Goal: Task Accomplishment & Management: Manage account settings

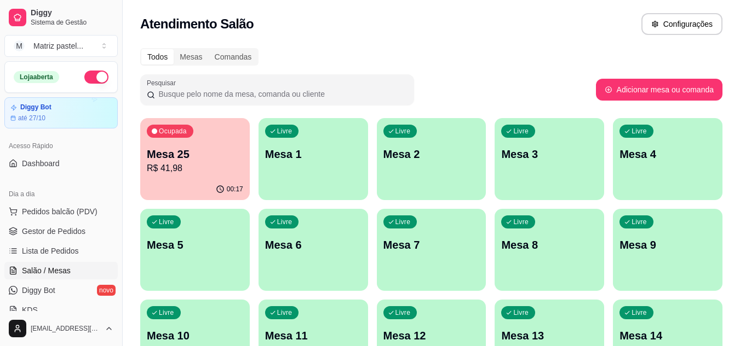
click at [184, 170] on p "R$ 41,98" at bounding box center [195, 168] width 96 height 13
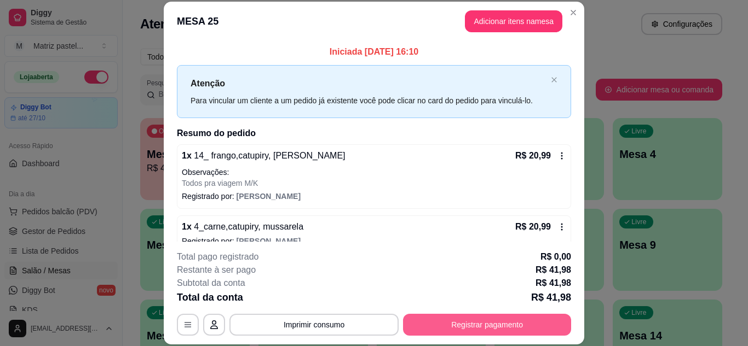
click at [480, 328] on button "Registrar pagamento" at bounding box center [487, 325] width 168 height 22
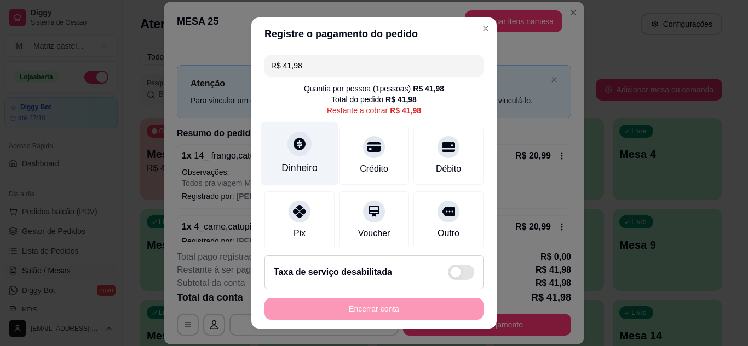
click at [298, 164] on div "Dinheiro" at bounding box center [299, 168] width 36 height 14
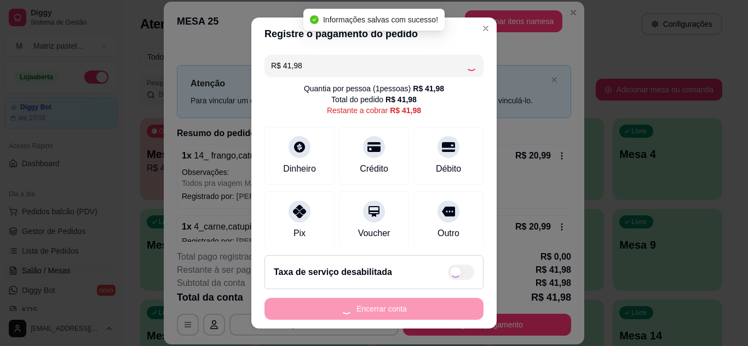
type input "R$ 0,00"
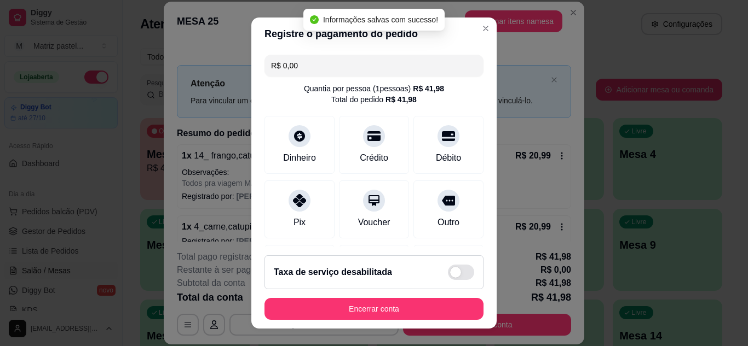
click at [340, 298] on footer "Taxa de serviço desabilitada Encerrar conta" at bounding box center [373, 288] width 245 height 82
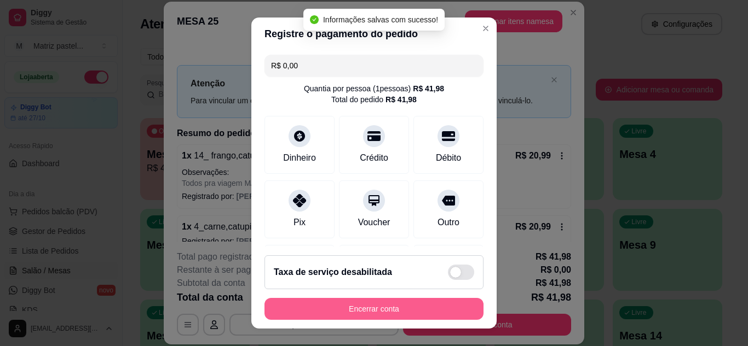
click at [351, 306] on button "Encerrar conta" at bounding box center [373, 309] width 219 height 22
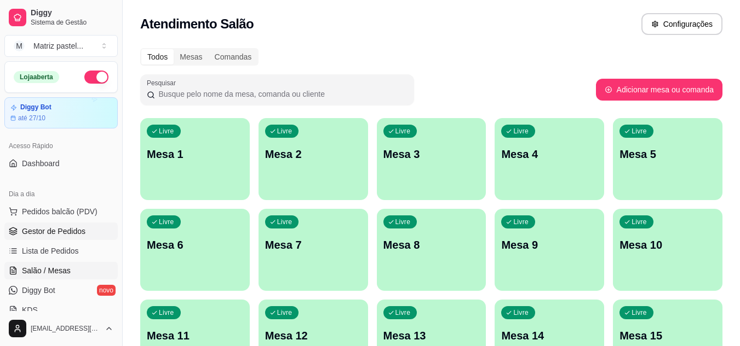
click at [45, 234] on span "Gestor de Pedidos" at bounding box center [53, 231] width 63 height 11
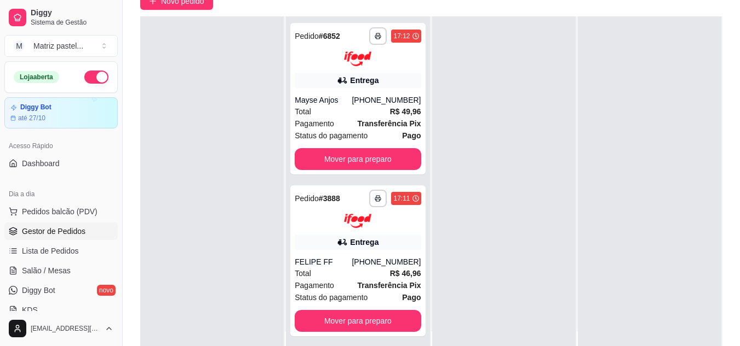
scroll to position [164, 0]
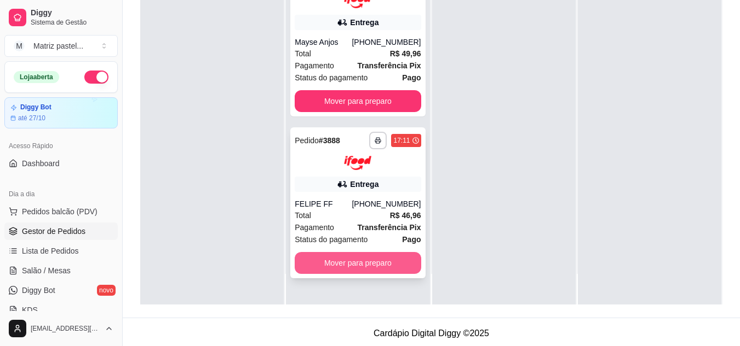
click at [346, 254] on button "Mover para preparo" at bounding box center [357, 263] width 126 height 22
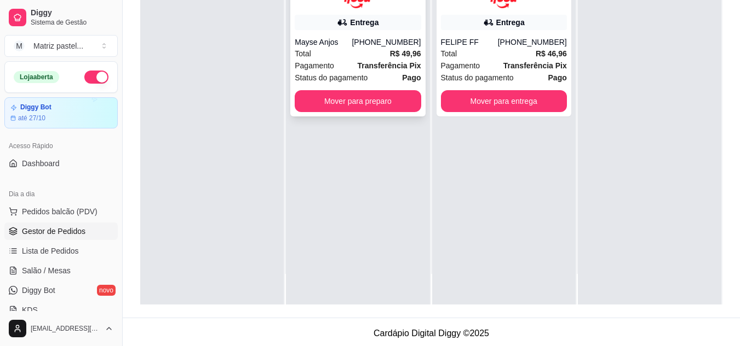
click at [339, 111] on button "Mover para preparo" at bounding box center [357, 101] width 126 height 22
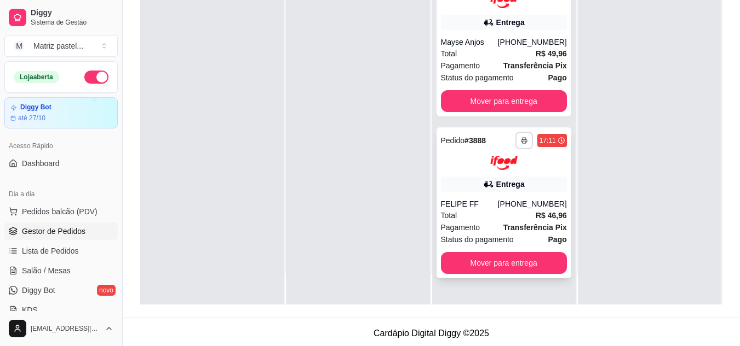
click at [515, 146] on button "button" at bounding box center [524, 141] width 18 height 18
click at [482, 171] on button "IMPRESSORA" at bounding box center [488, 179] width 79 height 18
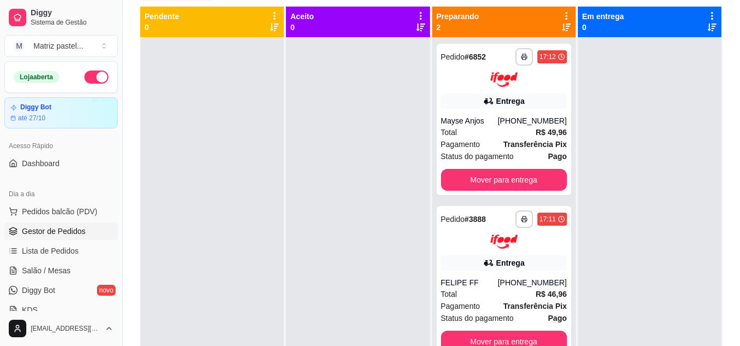
scroll to position [55, 0]
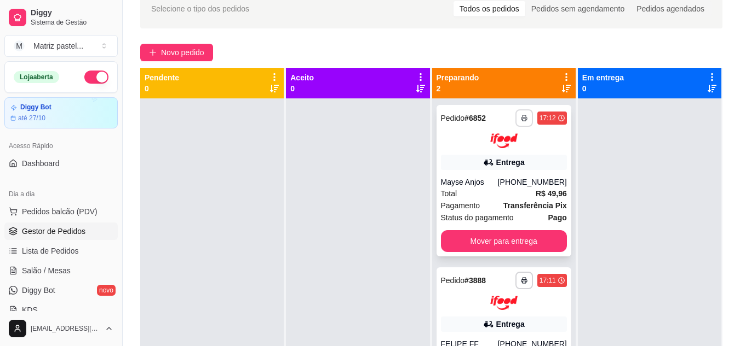
click at [518, 113] on button "button" at bounding box center [524, 118] width 18 height 18
click at [496, 153] on button "IMPRESSORA" at bounding box center [488, 156] width 77 height 17
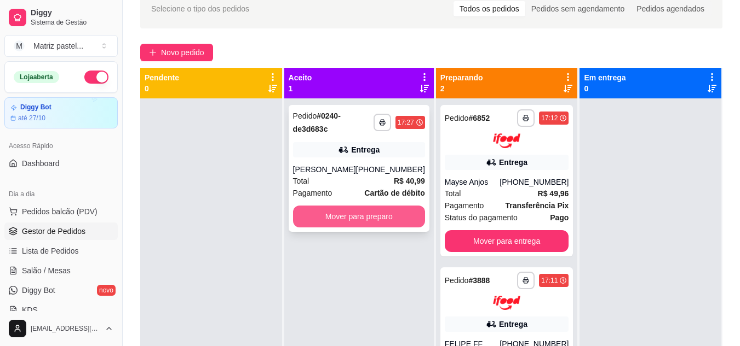
click at [337, 215] on button "Mover para preparo" at bounding box center [359, 217] width 132 height 22
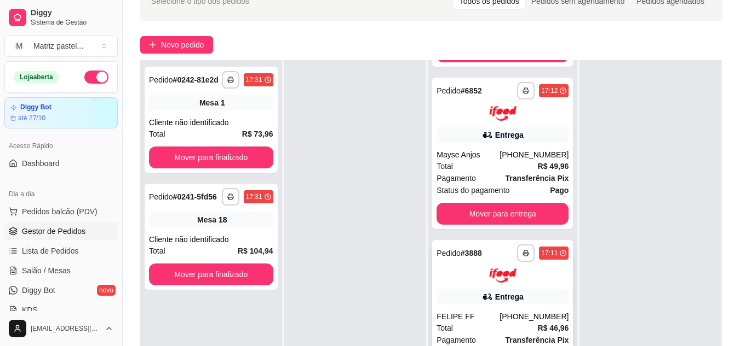
scroll to position [109, 0]
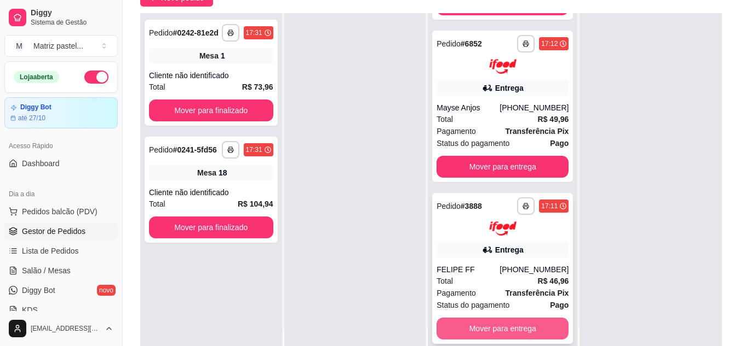
click at [488, 323] on button "Mover para entrega" at bounding box center [502, 329] width 132 height 22
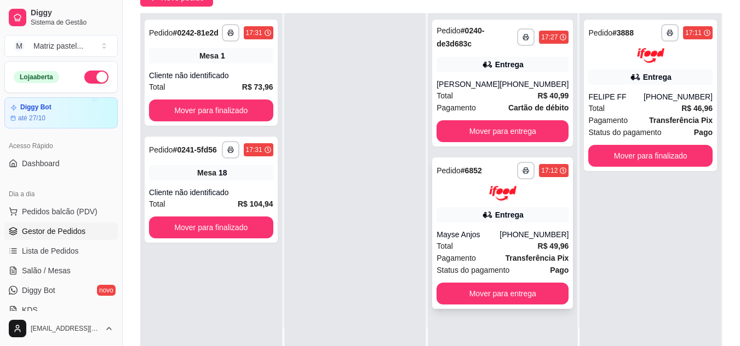
scroll to position [0, 0]
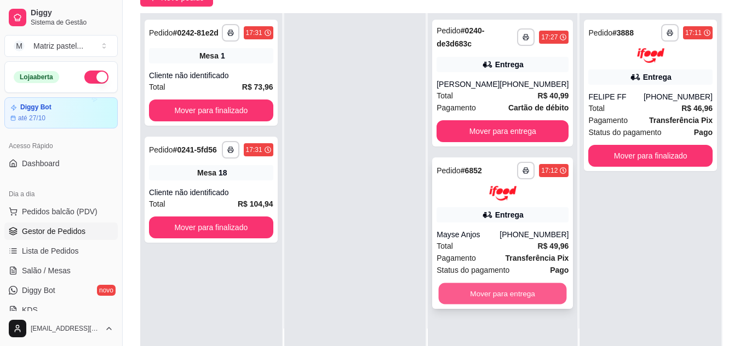
click at [499, 284] on button "Mover para entrega" at bounding box center [502, 293] width 128 height 21
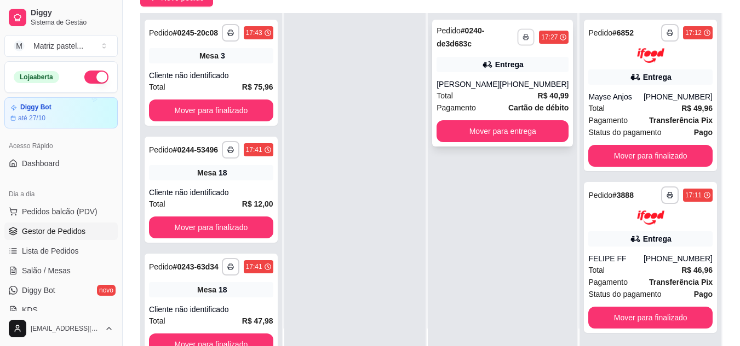
click at [517, 38] on button "button" at bounding box center [525, 36] width 17 height 17
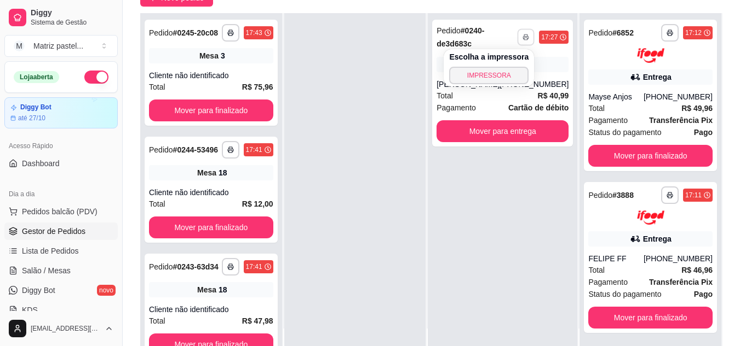
click at [483, 80] on button "IMPRESSORA" at bounding box center [488, 76] width 79 height 18
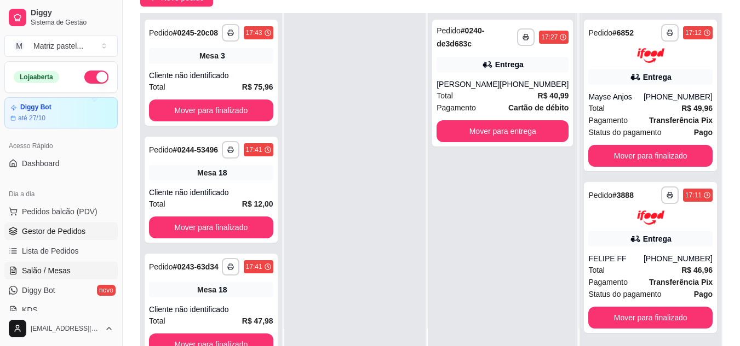
click at [43, 269] on span "Salão / Mesas" at bounding box center [46, 270] width 49 height 11
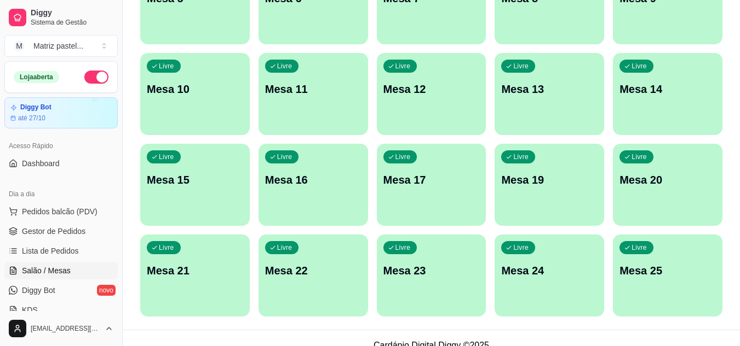
scroll to position [262, 0]
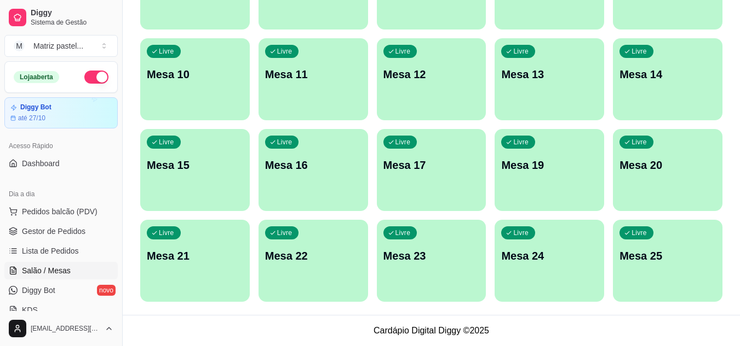
click at [643, 264] on div "Livre Mesa 25" at bounding box center [667, 254] width 109 height 69
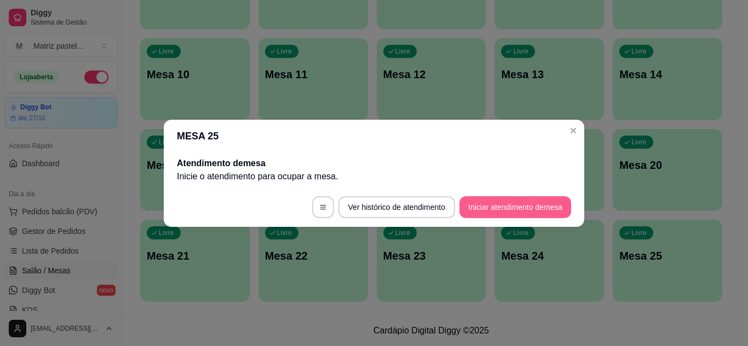
click at [529, 215] on button "Iniciar atendimento de mesa" at bounding box center [515, 208] width 112 height 22
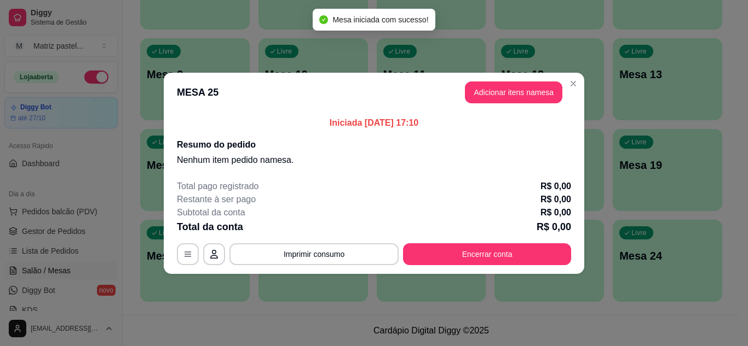
click at [514, 109] on header "MESA 25 Adicionar itens na mesa" at bounding box center [374, 92] width 420 height 39
click at [508, 97] on button "Adicionar itens na mesa" at bounding box center [513, 93] width 97 height 22
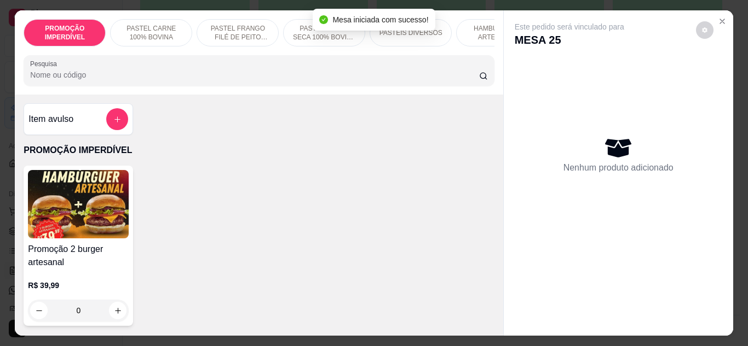
click at [230, 79] on input "Pesquisa" at bounding box center [254, 75] width 449 height 11
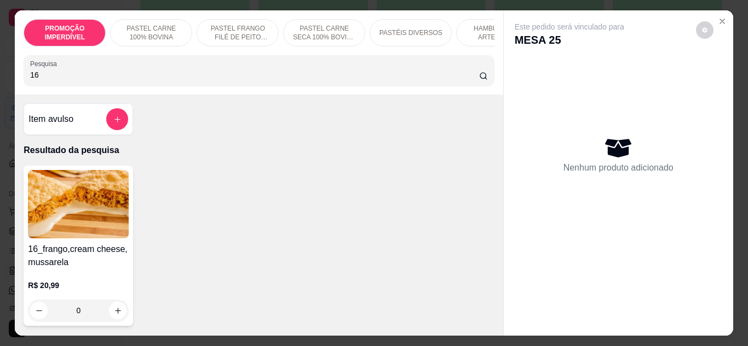
type input "16"
click at [110, 316] on div "0" at bounding box center [78, 311] width 101 height 22
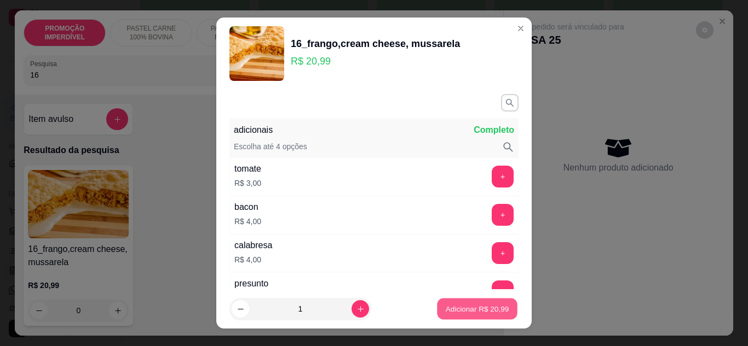
click at [446, 310] on p "Adicionar R$ 20,99" at bounding box center [477, 309] width 63 height 10
type input "1"
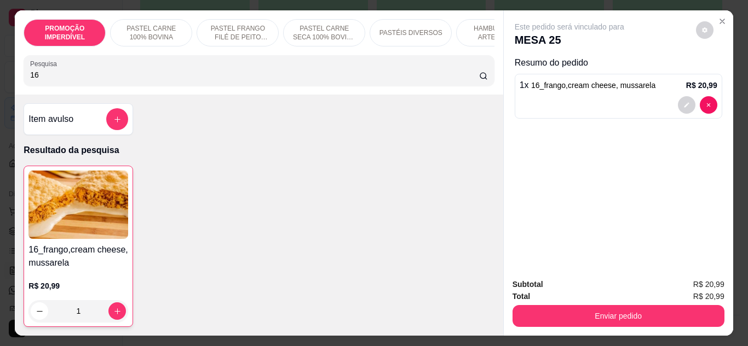
drag, startPoint x: 88, startPoint y: 74, endPoint x: 0, endPoint y: 77, distance: 87.6
click at [0, 77] on div "PROMOÇÃO IMPERDÍVEL PASTEL CARNE 100% BOVINA PASTEL FRANGO FILÉ DE PEITO DESFIA…" at bounding box center [374, 173] width 748 height 346
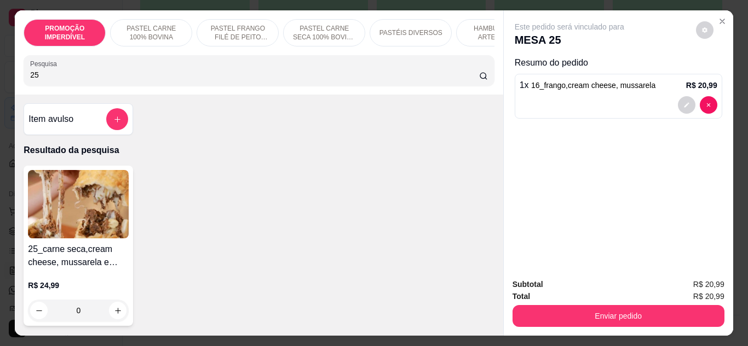
type input "25"
click at [115, 314] on div "0" at bounding box center [78, 311] width 101 height 22
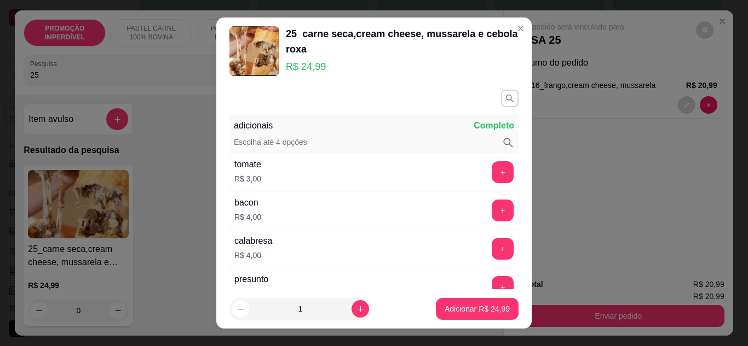
click at [466, 319] on button "Adicionar R$ 24,99" at bounding box center [477, 309] width 83 height 22
type input "1"
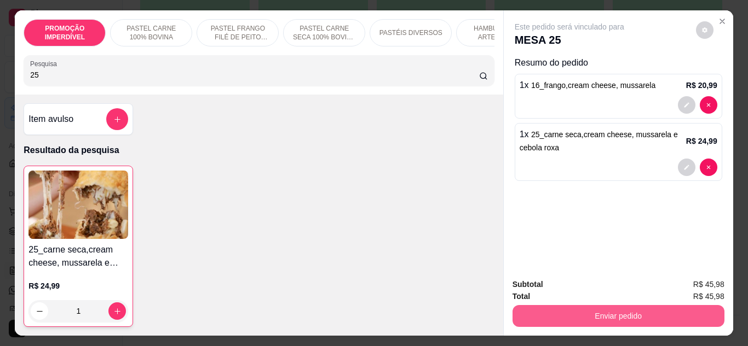
click at [552, 308] on button "Enviar pedido" at bounding box center [618, 316] width 212 height 22
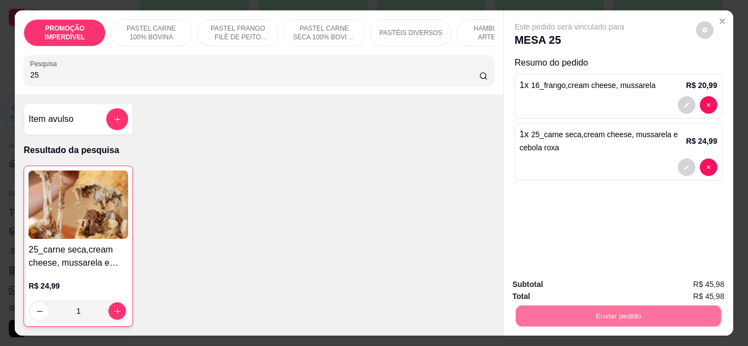
click at [681, 282] on button "Enviar pedido" at bounding box center [696, 285] width 62 height 21
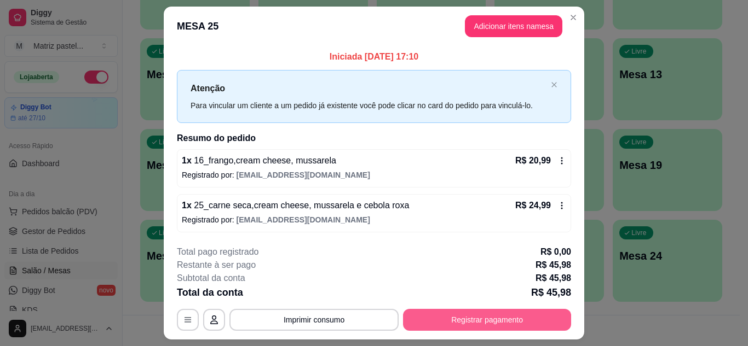
click at [511, 322] on button "Registrar pagamento" at bounding box center [487, 320] width 168 height 22
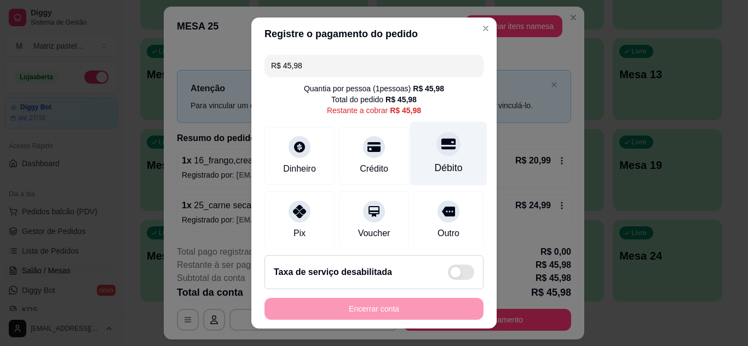
click at [435, 166] on div "Débito" at bounding box center [449, 168] width 28 height 14
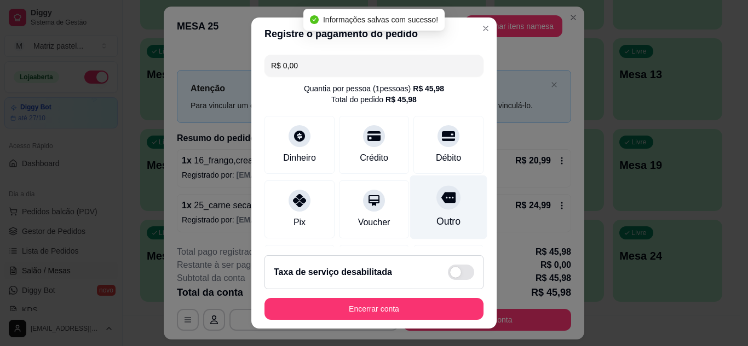
type input "R$ 0,00"
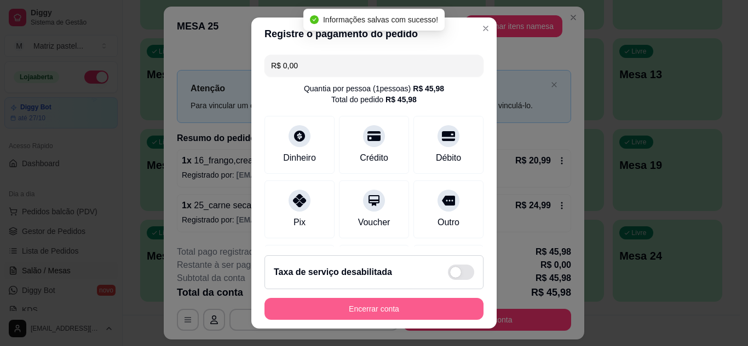
click at [411, 305] on button "Encerrar conta" at bounding box center [373, 309] width 219 height 22
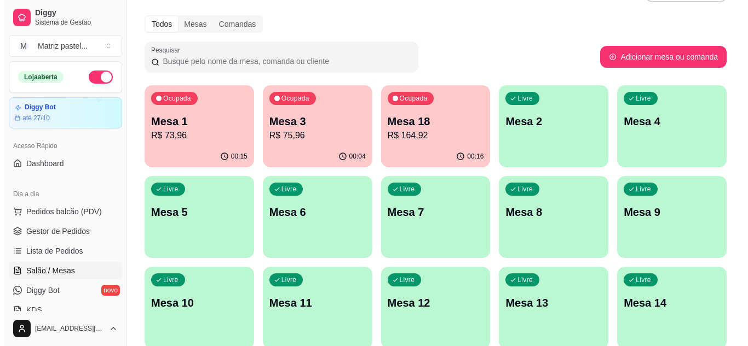
scroll to position [0, 0]
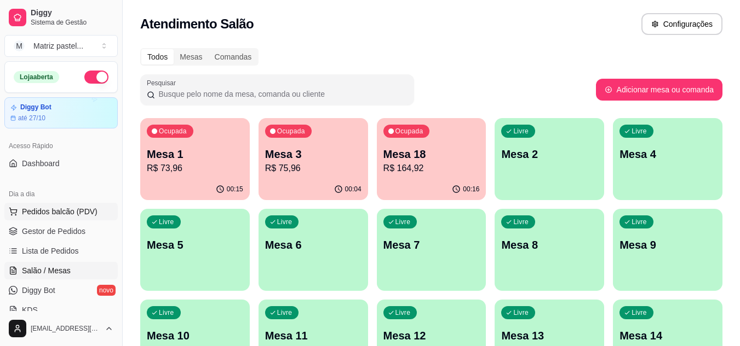
drag, startPoint x: 42, startPoint y: 229, endPoint x: 32, endPoint y: 211, distance: 20.8
click at [42, 229] on span "Gestor de Pedidos" at bounding box center [53, 231] width 63 height 11
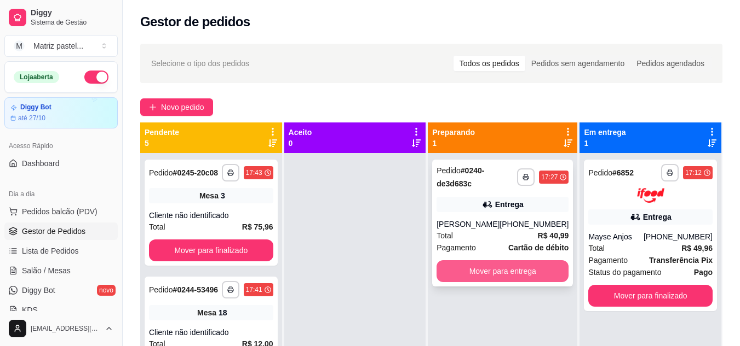
click at [494, 265] on button "Mover para entrega" at bounding box center [502, 272] width 132 height 22
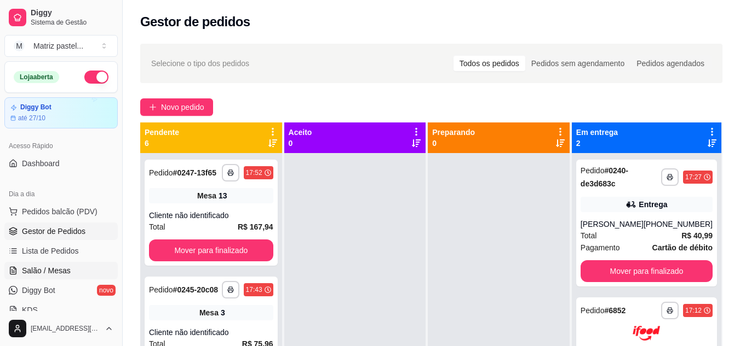
click at [56, 267] on span "Salão / Mesas" at bounding box center [46, 270] width 49 height 11
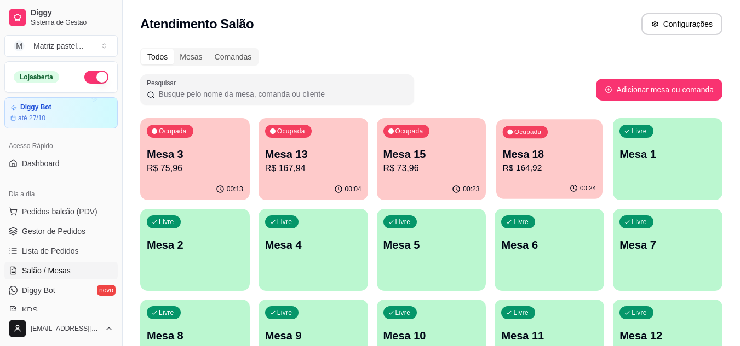
click at [559, 165] on p "R$ 164,92" at bounding box center [549, 168] width 94 height 13
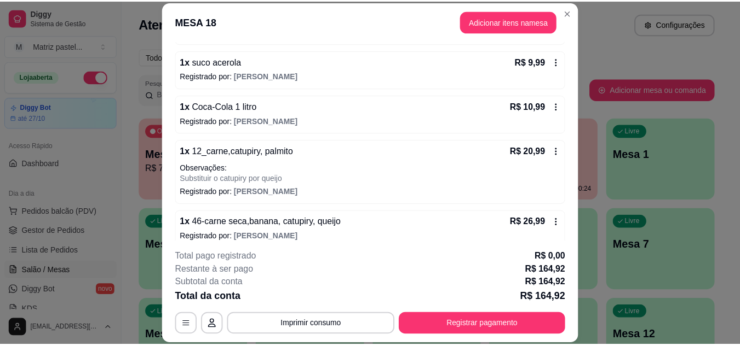
scroll to position [328, 0]
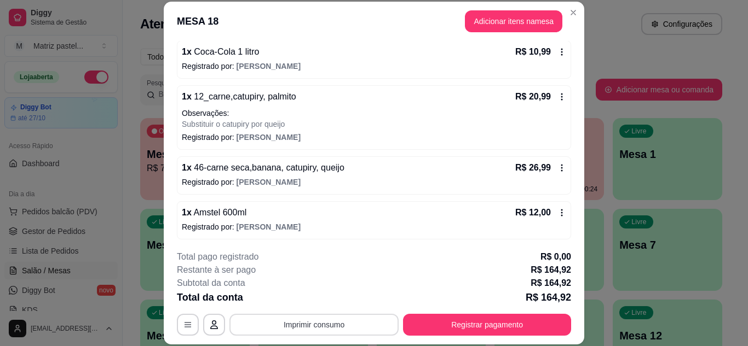
click at [321, 325] on button "Imprimir consumo" at bounding box center [313, 325] width 169 height 22
click at [329, 305] on button "IMPRESSORA" at bounding box center [313, 299] width 77 height 17
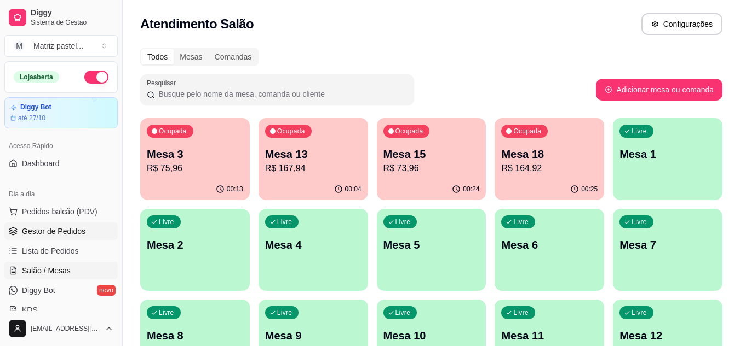
click at [69, 227] on span "Gestor de Pedidos" at bounding box center [53, 231] width 63 height 11
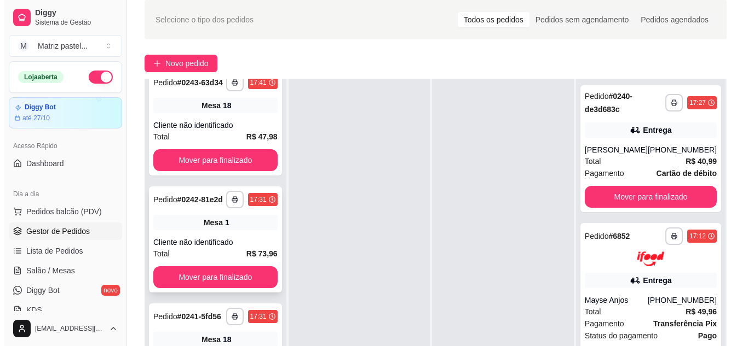
scroll to position [55, 0]
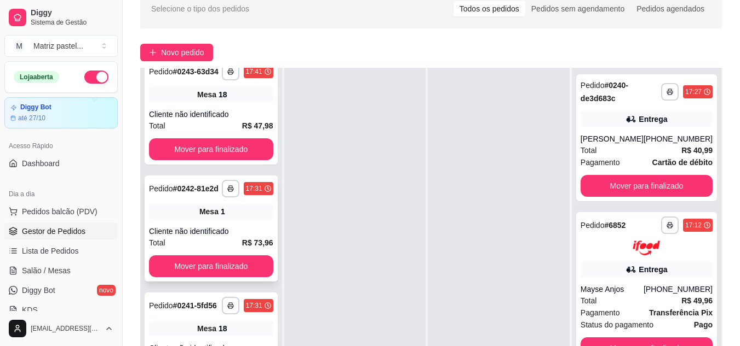
click at [177, 226] on div "Cliente não identificado" at bounding box center [211, 231] width 124 height 11
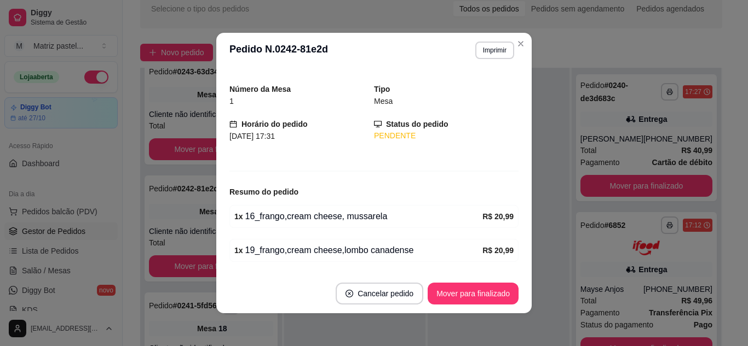
scroll to position [0, 0]
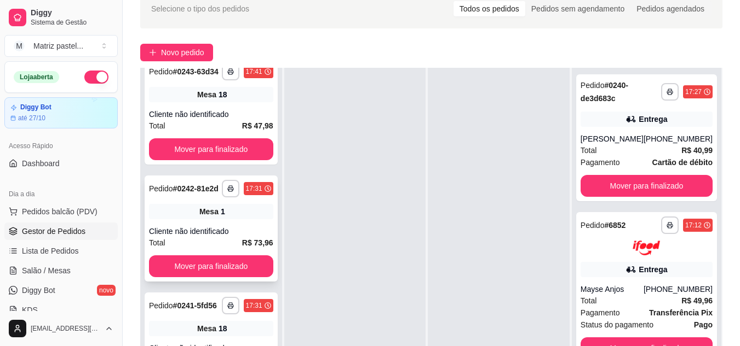
click at [167, 204] on div "Mesa 1" at bounding box center [211, 211] width 124 height 15
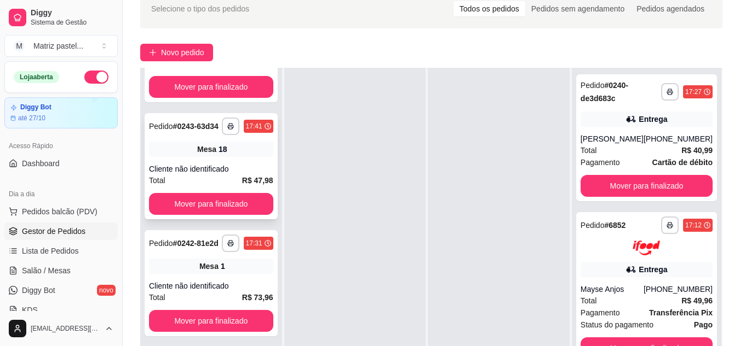
scroll to position [310, 0]
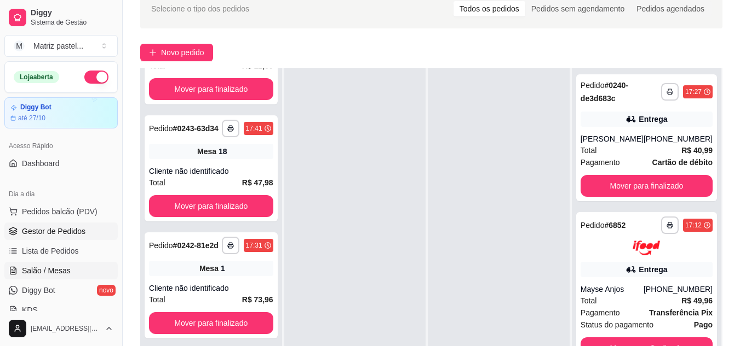
click at [62, 275] on span "Salão / Mesas" at bounding box center [46, 270] width 49 height 11
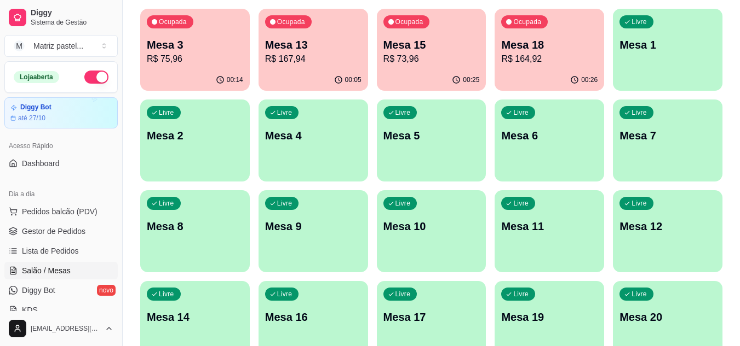
scroll to position [55, 0]
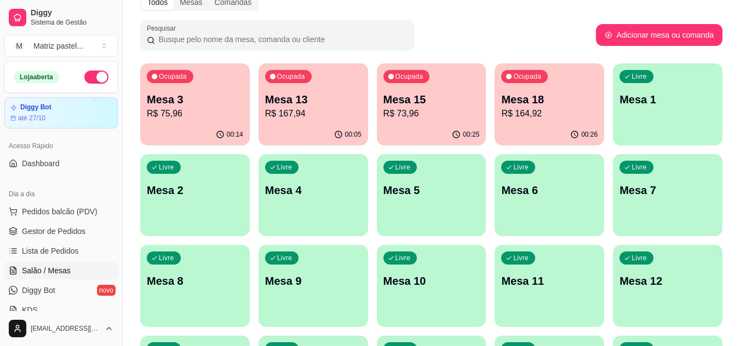
click at [536, 119] on p "R$ 164,92" at bounding box center [549, 113] width 96 height 13
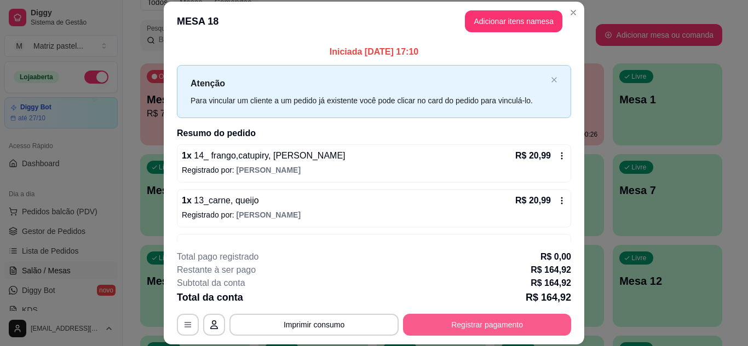
click at [434, 320] on button "Registrar pagamento" at bounding box center [487, 325] width 168 height 22
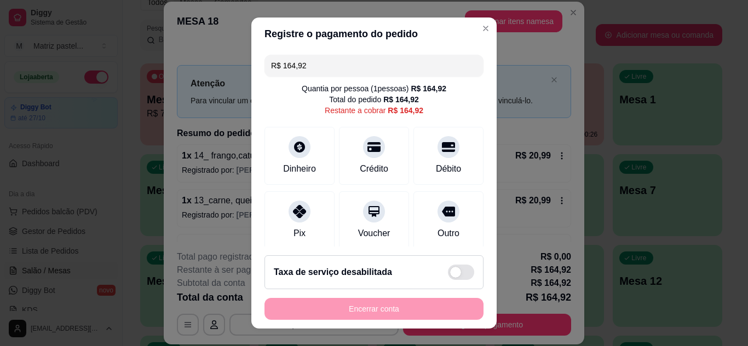
click at [327, 67] on input "R$ 164,92" at bounding box center [374, 66] width 206 height 22
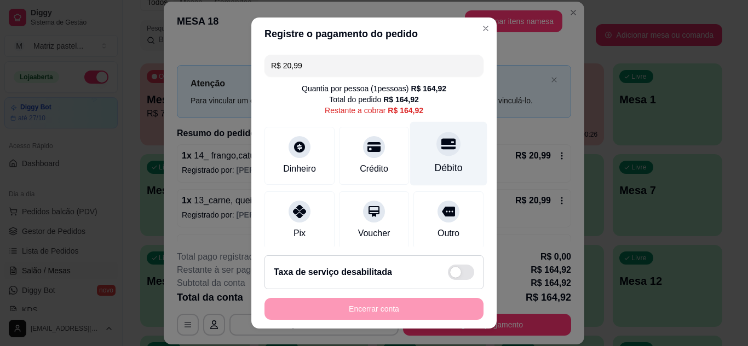
click at [443, 158] on div "Débito" at bounding box center [448, 154] width 77 height 64
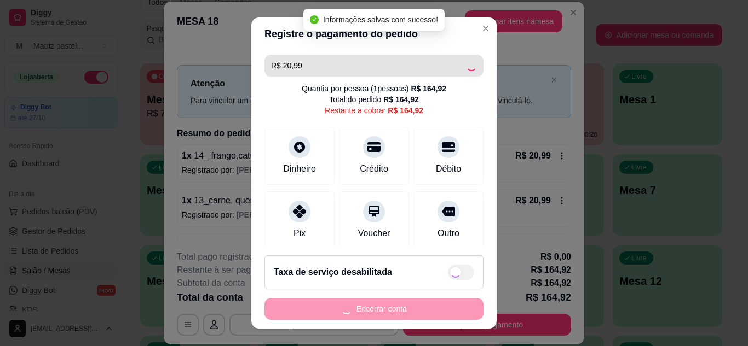
type input "R$ 143,93"
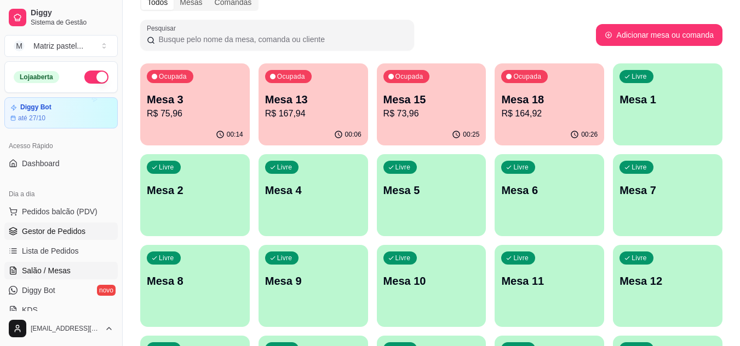
click at [60, 230] on span "Gestor de Pedidos" at bounding box center [53, 231] width 63 height 11
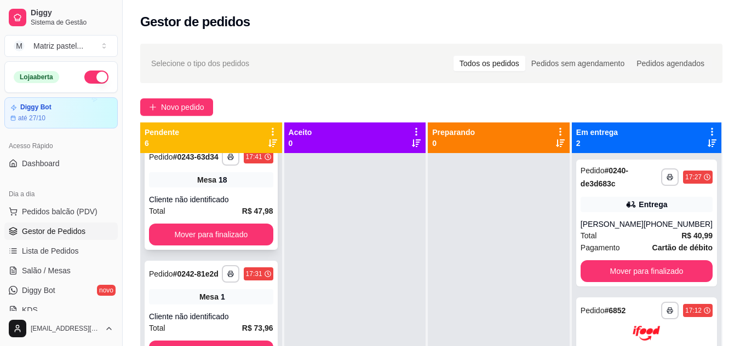
scroll to position [420, 0]
click at [179, 290] on div "Mesa 1" at bounding box center [211, 297] width 124 height 15
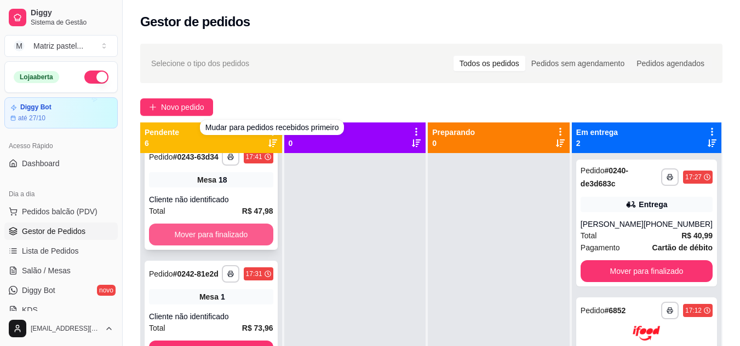
scroll to position [365, 0]
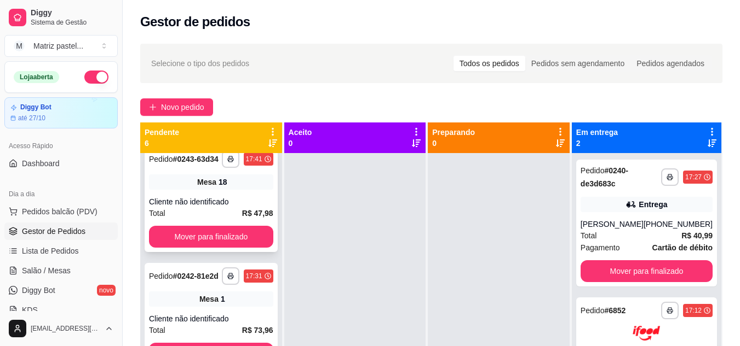
click at [201, 226] on div "**********" at bounding box center [211, 199] width 133 height 106
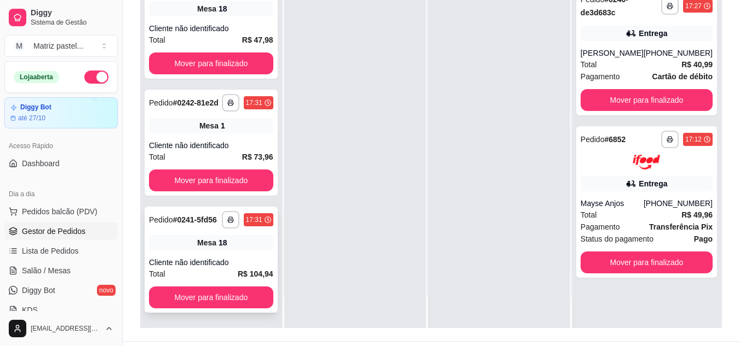
scroll to position [164, 0]
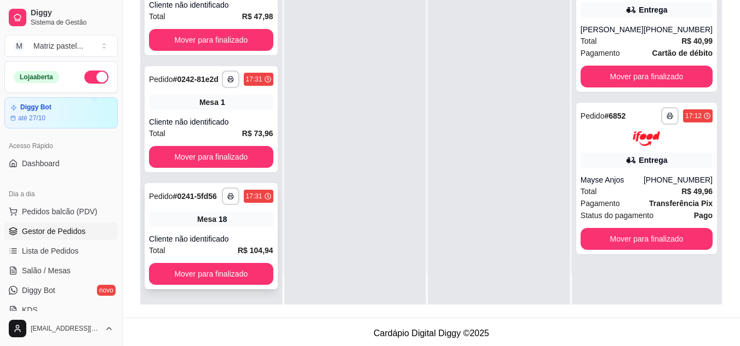
click at [192, 242] on div "Cliente não identificado" at bounding box center [211, 239] width 124 height 11
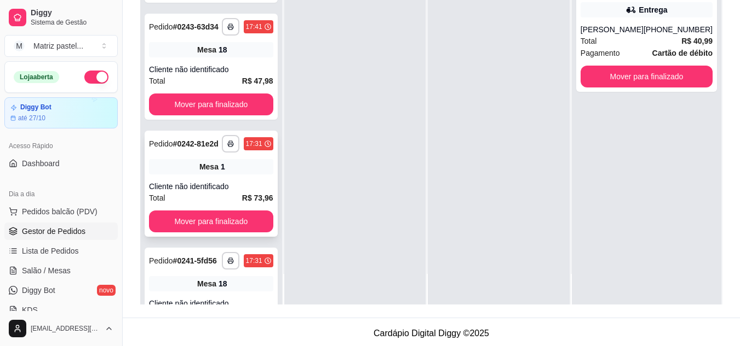
scroll to position [546, 0]
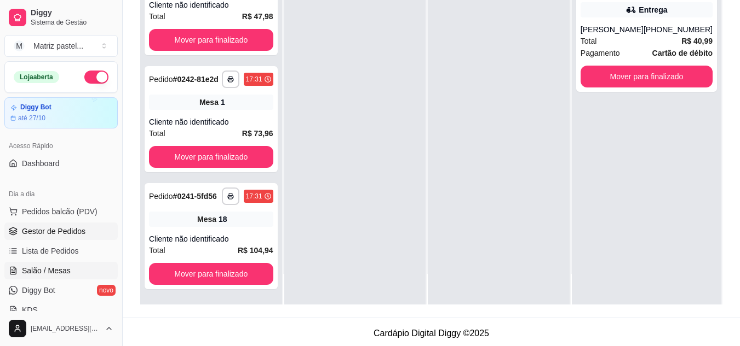
click at [43, 264] on link "Salão / Mesas" at bounding box center [60, 271] width 113 height 18
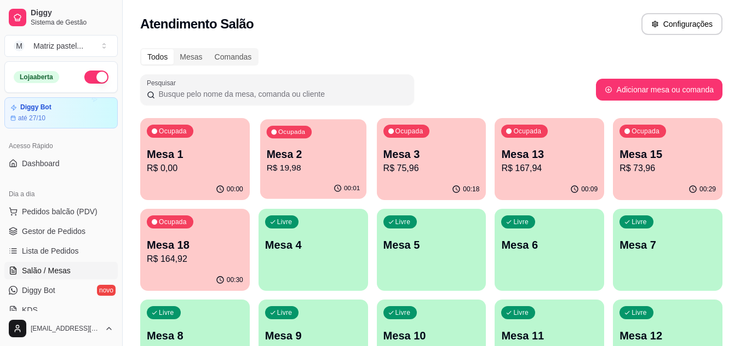
click at [325, 163] on p "R$ 19,98" at bounding box center [313, 168] width 94 height 13
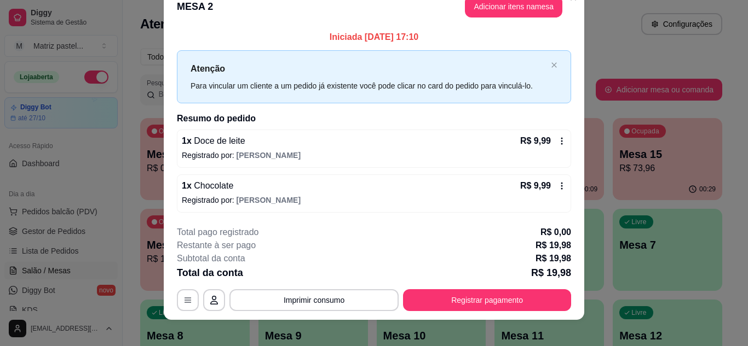
scroll to position [28, 0]
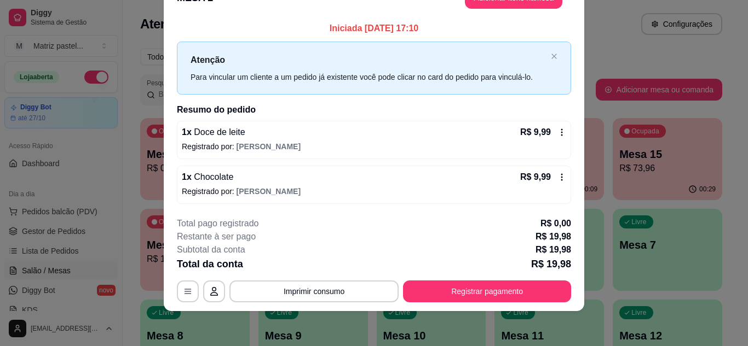
click at [557, 137] on icon at bounding box center [561, 132] width 9 height 9
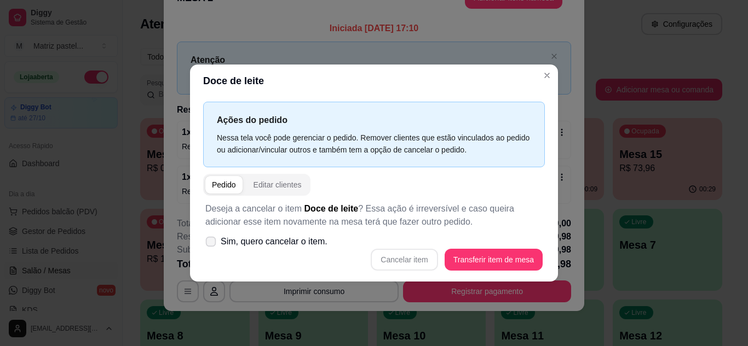
click at [303, 234] on label "Sim, quero cancelar o item." at bounding box center [266, 242] width 131 height 22
click at [212, 244] on input "Sim, quero cancelar o item." at bounding box center [208, 247] width 7 height 7
checkbox input "true"
click at [406, 249] on button "Cancelar item" at bounding box center [404, 260] width 67 height 22
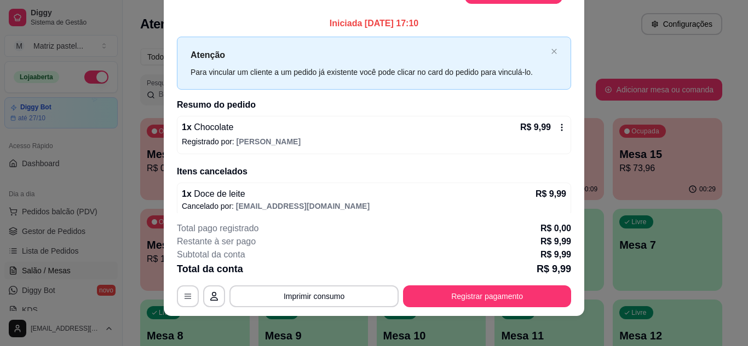
click at [548, 120] on div "1 x Chocolate R$ 9,99 Registrado por: [PERSON_NAME]" at bounding box center [374, 135] width 394 height 38
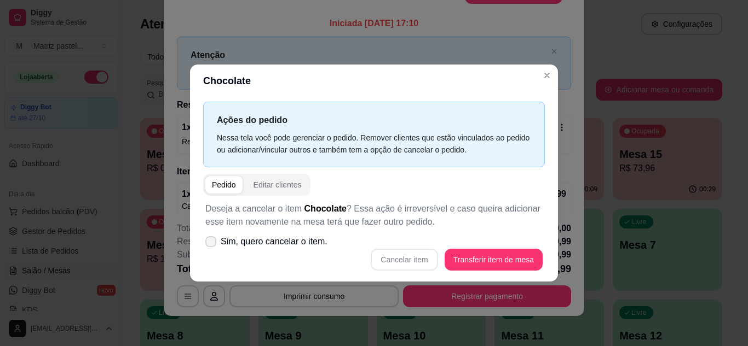
click at [288, 241] on span "Sim, quero cancelar o item." at bounding box center [274, 241] width 107 height 13
click at [212, 244] on input "Sim, quero cancelar o item." at bounding box center [208, 247] width 7 height 7
checkbox input "true"
click at [412, 267] on button "Cancelar item" at bounding box center [404, 259] width 65 height 21
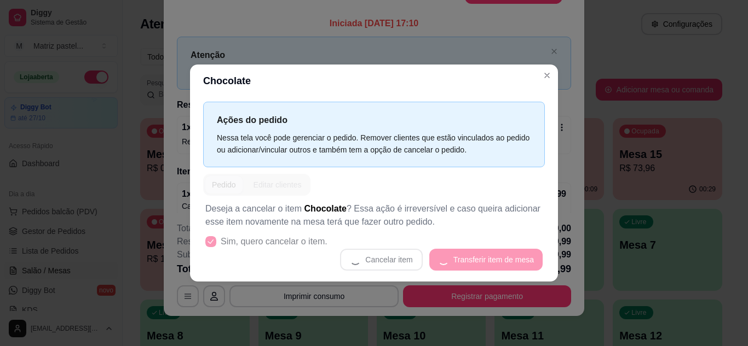
scroll to position [2, 0]
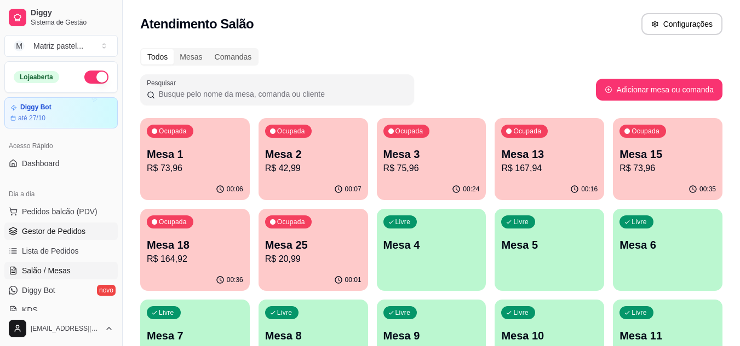
click at [49, 229] on span "Gestor de Pedidos" at bounding box center [53, 231] width 63 height 11
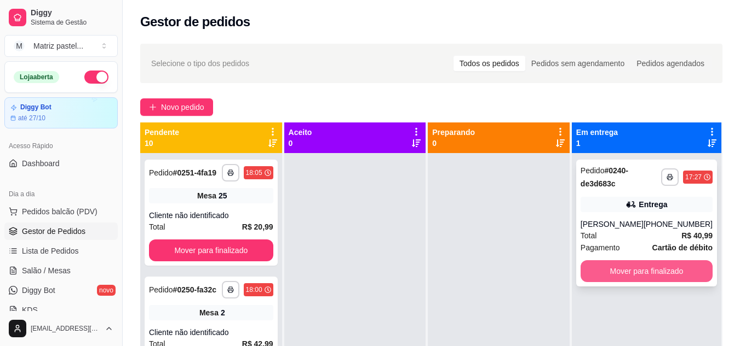
click at [611, 273] on button "Mover para finalizado" at bounding box center [646, 272] width 132 height 22
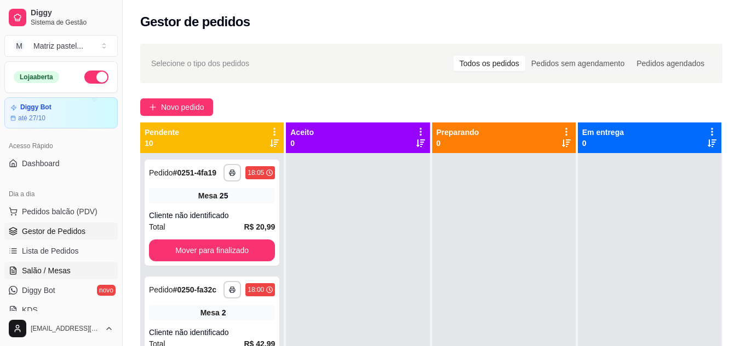
click at [51, 265] on link "Salão / Mesas" at bounding box center [60, 271] width 113 height 18
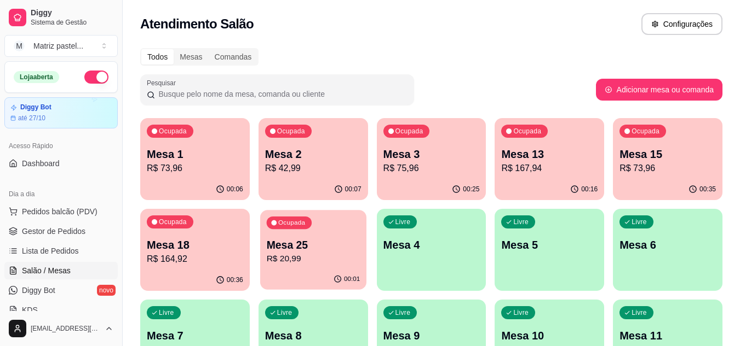
click at [285, 239] on p "Mesa 25" at bounding box center [313, 245] width 94 height 15
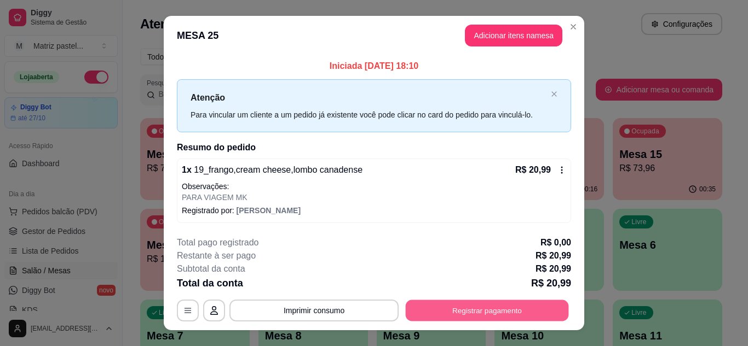
click at [464, 313] on button "Registrar pagamento" at bounding box center [487, 311] width 163 height 21
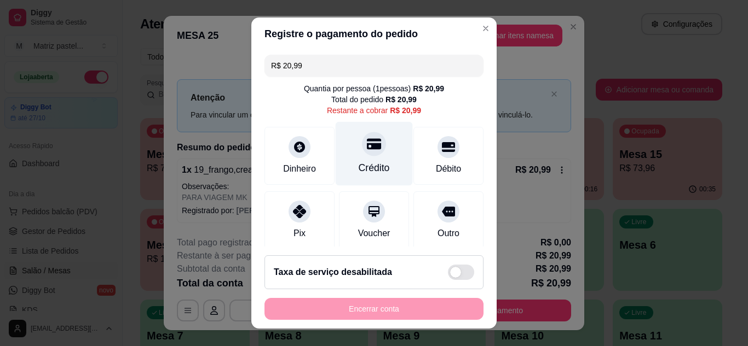
click at [371, 160] on div "Crédito" at bounding box center [374, 154] width 77 height 64
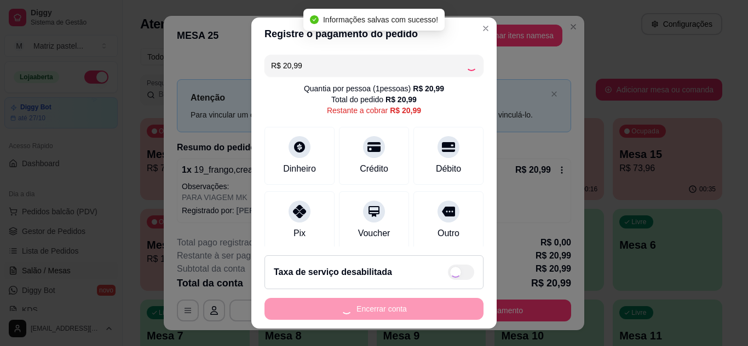
type input "R$ 0,00"
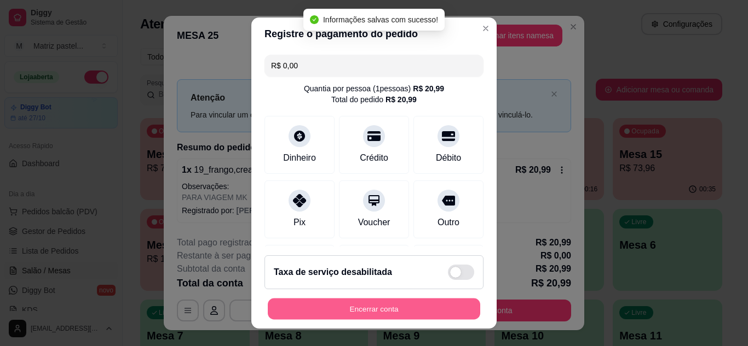
click at [361, 316] on button "Encerrar conta" at bounding box center [374, 309] width 212 height 21
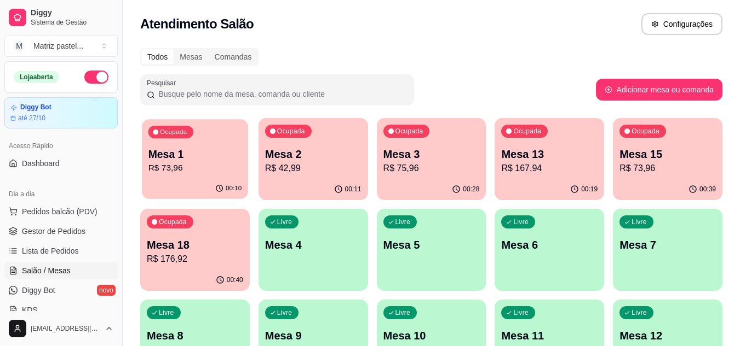
click at [205, 157] on p "Mesa 1" at bounding box center [195, 154] width 94 height 15
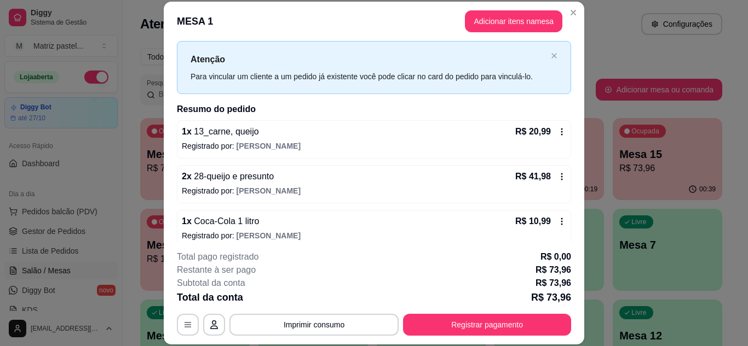
scroll to position [35, 0]
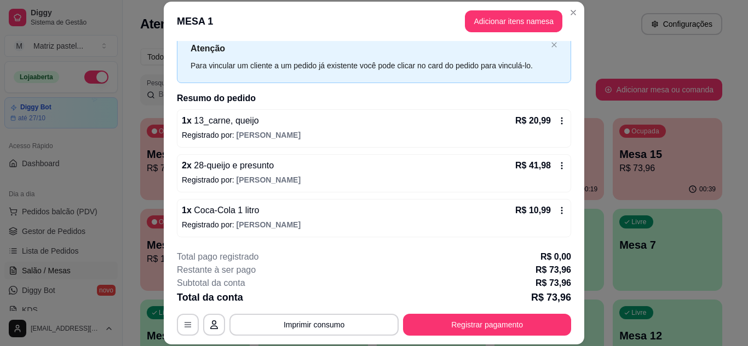
click at [501, 311] on div "**********" at bounding box center [374, 293] width 394 height 85
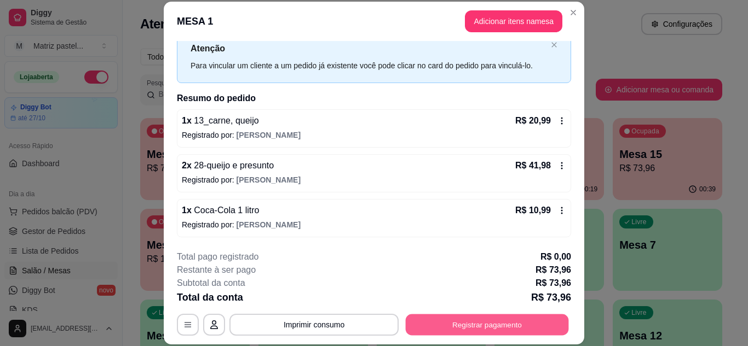
click at [506, 320] on button "Registrar pagamento" at bounding box center [487, 324] width 163 height 21
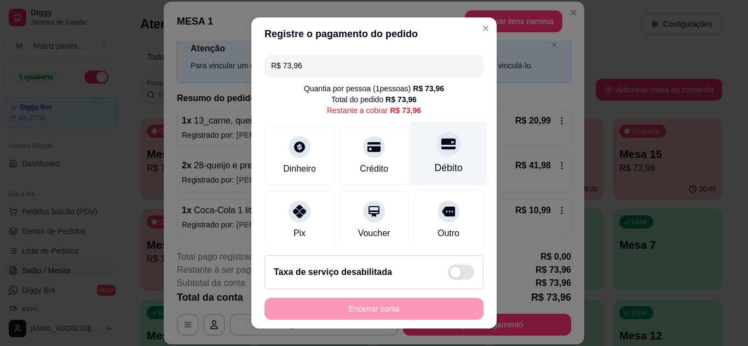
click at [441, 145] on icon at bounding box center [448, 143] width 14 height 11
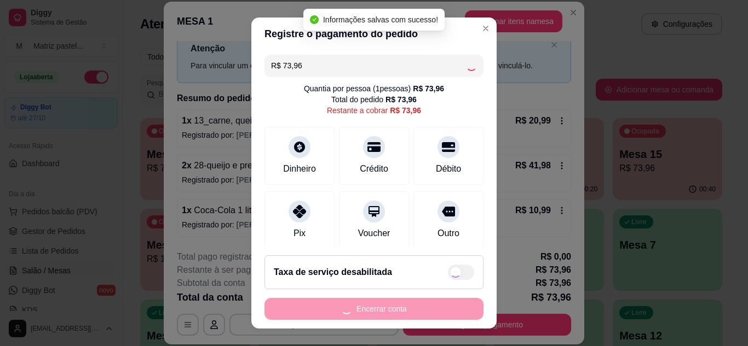
type input "R$ 0,00"
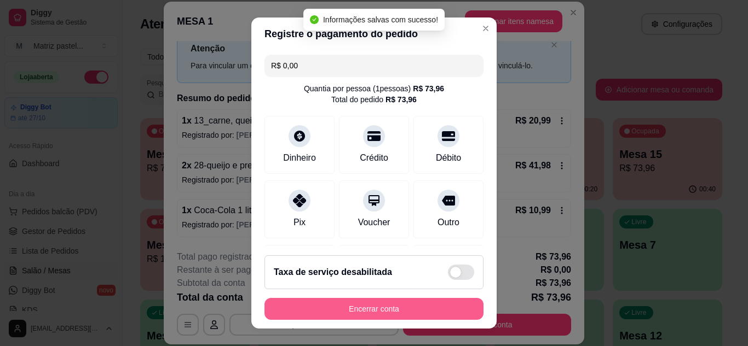
click at [335, 314] on button "Encerrar conta" at bounding box center [373, 309] width 219 height 22
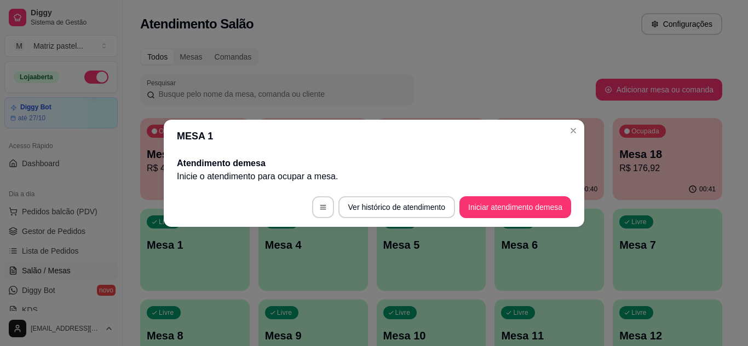
scroll to position [0, 0]
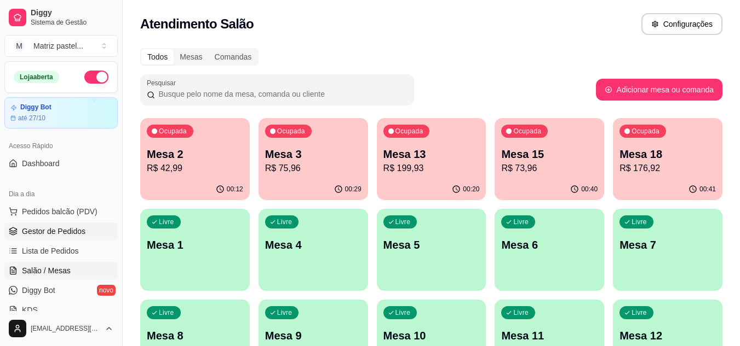
click at [71, 232] on span "Gestor de Pedidos" at bounding box center [53, 231] width 63 height 11
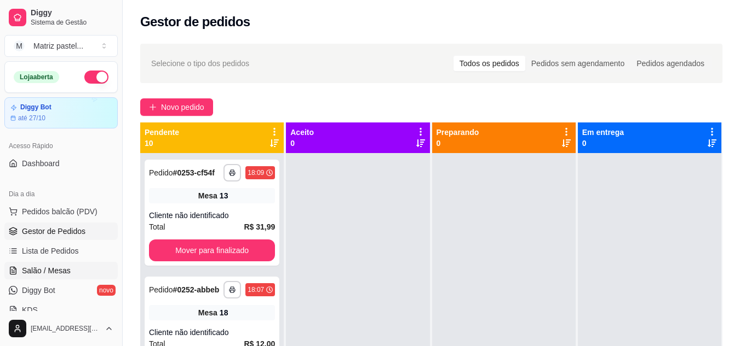
click at [42, 263] on link "Salão / Mesas" at bounding box center [60, 271] width 113 height 18
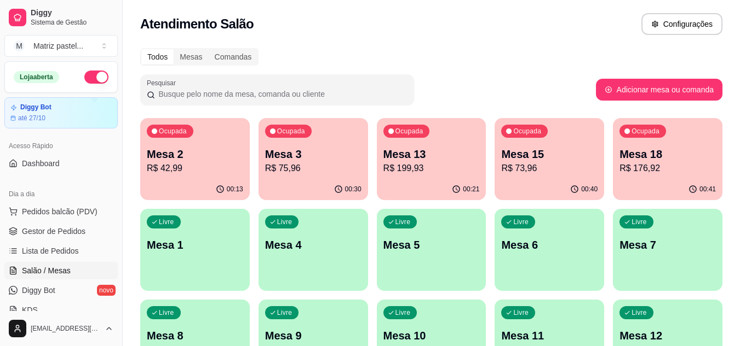
click at [584, 160] on p "Mesa 15" at bounding box center [549, 154] width 96 height 15
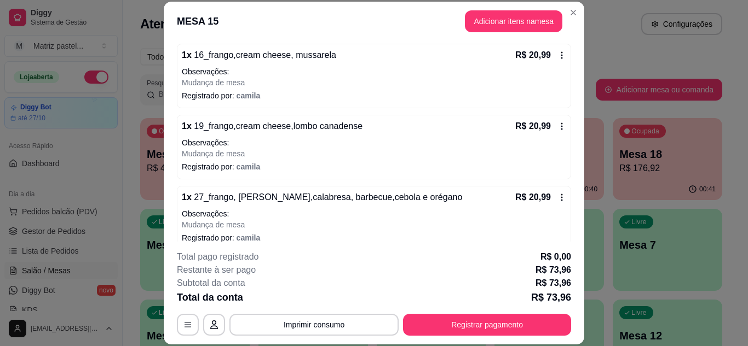
scroll to position [109, 0]
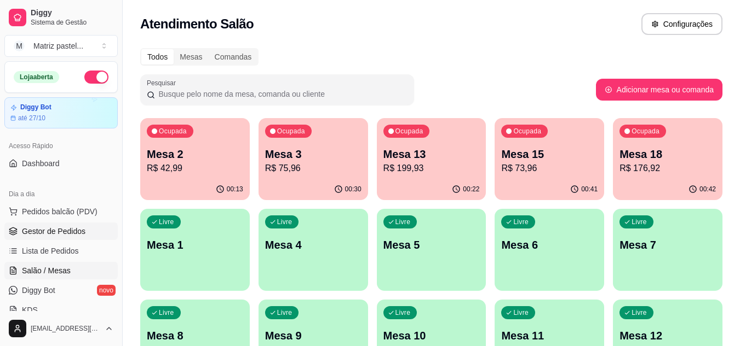
click at [78, 224] on link "Gestor de Pedidos" at bounding box center [60, 232] width 113 height 18
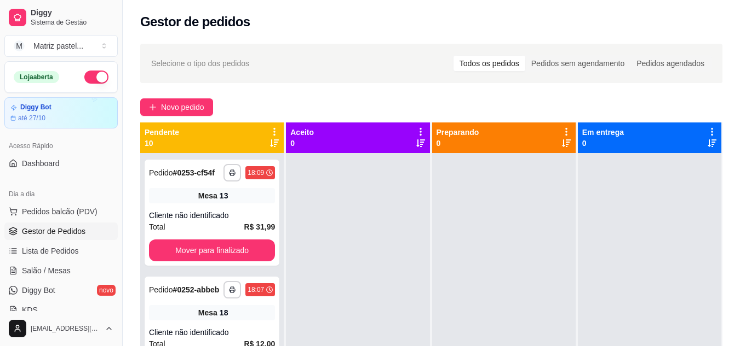
click at [55, 261] on ul "Pedidos balcão (PDV) Gestor de Pedidos Lista de Pedidos Salão / Mesas Diggy Bot…" at bounding box center [60, 261] width 113 height 116
click at [73, 265] on link "Salão / Mesas" at bounding box center [60, 271] width 113 height 18
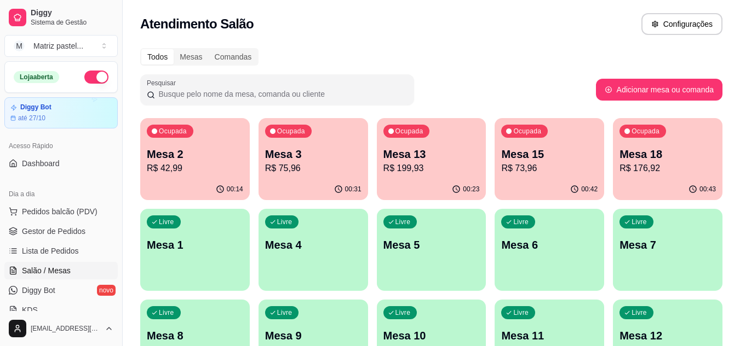
click at [555, 134] on div "Ocupada Mesa 15 R$ 73,96" at bounding box center [548, 148] width 109 height 61
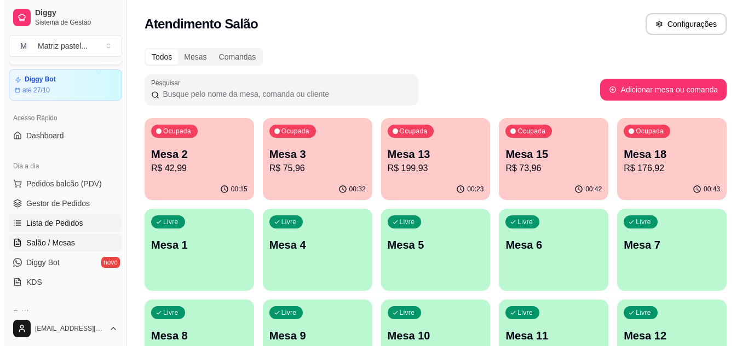
scroll to position [55, 0]
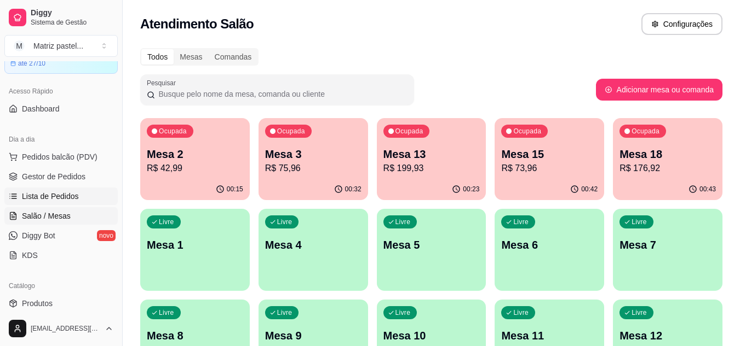
click at [52, 190] on link "Lista de Pedidos" at bounding box center [60, 197] width 113 height 18
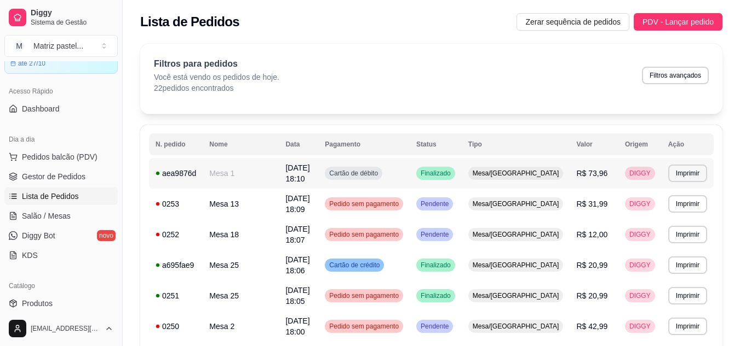
click at [309, 165] on span "[DATE] 18:10" at bounding box center [297, 174] width 24 height 20
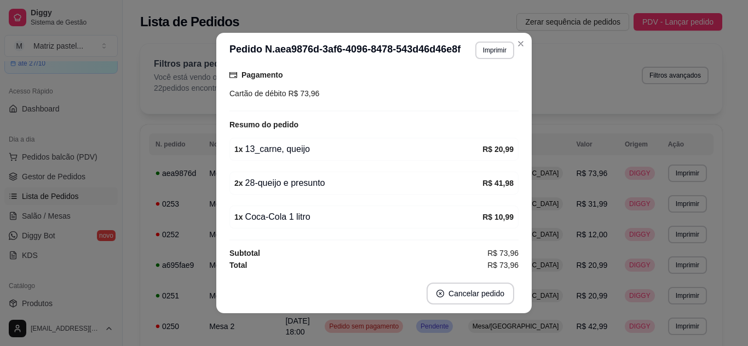
scroll to position [119, 0]
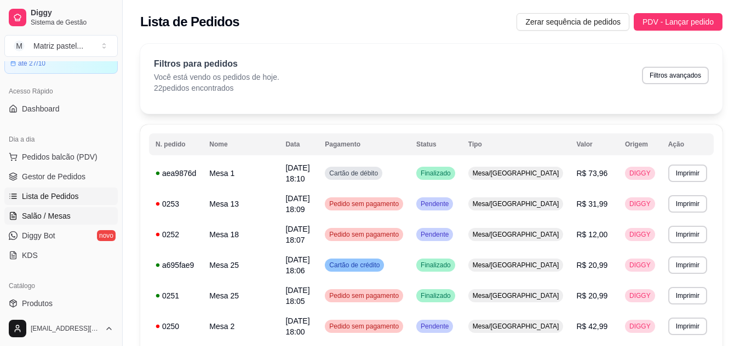
click at [65, 221] on span "Salão / Mesas" at bounding box center [46, 216] width 49 height 11
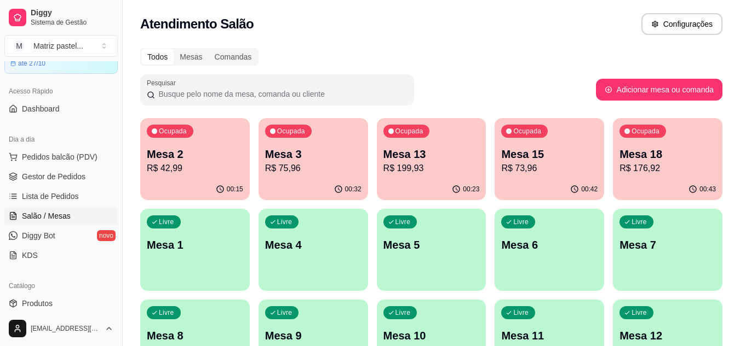
click at [506, 193] on div "00:42" at bounding box center [548, 189] width 109 height 21
click at [51, 197] on span "Lista de Pedidos" at bounding box center [50, 196] width 57 height 11
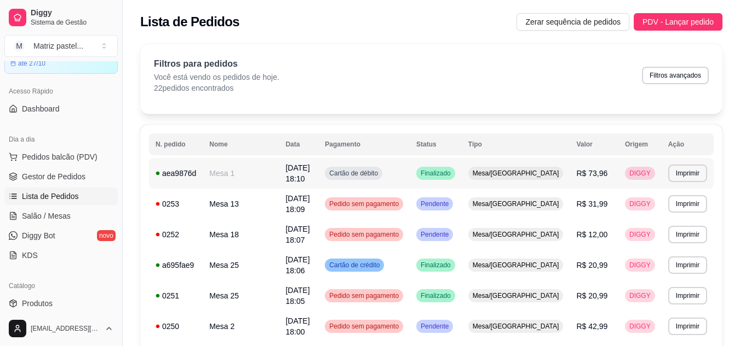
click at [318, 171] on td "[DATE] 18:10" at bounding box center [298, 173] width 39 height 31
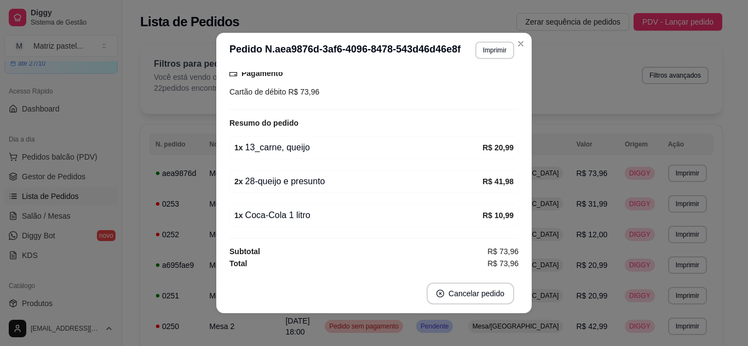
scroll to position [2, 0]
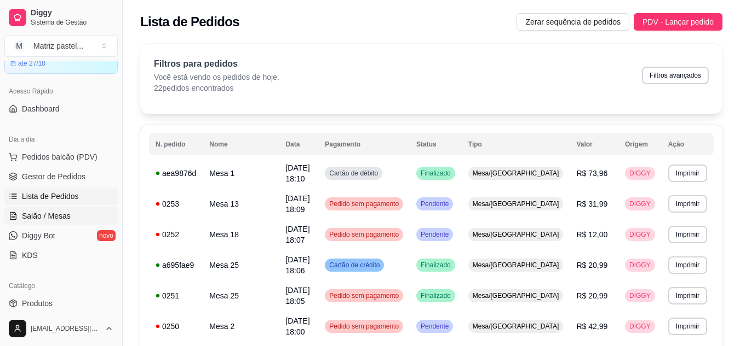
click at [52, 215] on span "Salão / Mesas" at bounding box center [46, 216] width 49 height 11
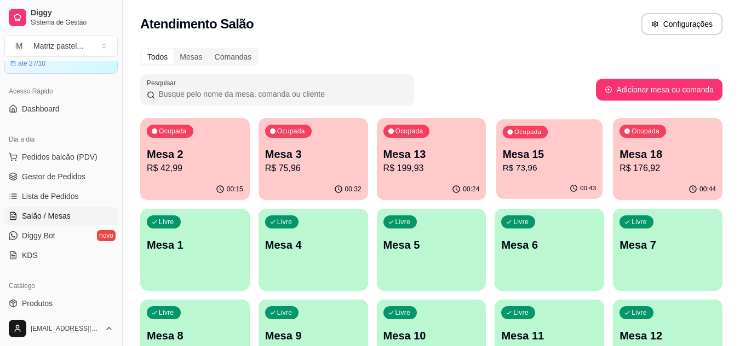
click at [538, 170] on p "R$ 73,96" at bounding box center [549, 168] width 94 height 13
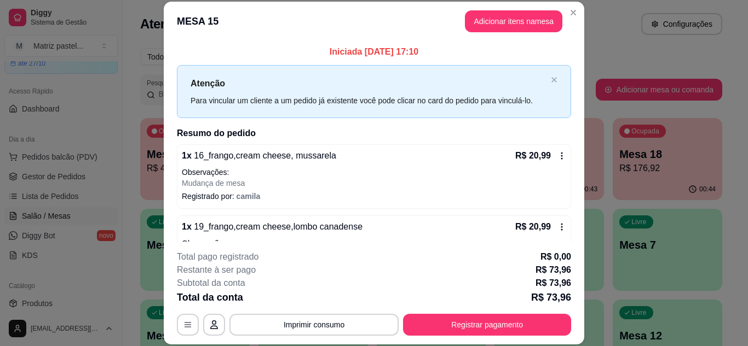
click at [574, 20] on header "MESA 15 Adicionar itens na mesa" at bounding box center [374, 21] width 420 height 39
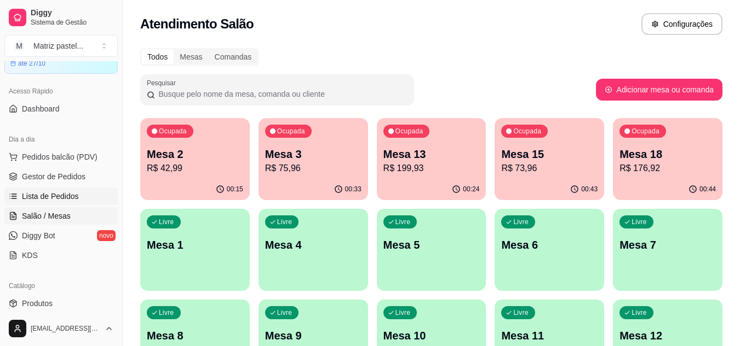
click at [55, 196] on span "Lista de Pedidos" at bounding box center [50, 196] width 57 height 11
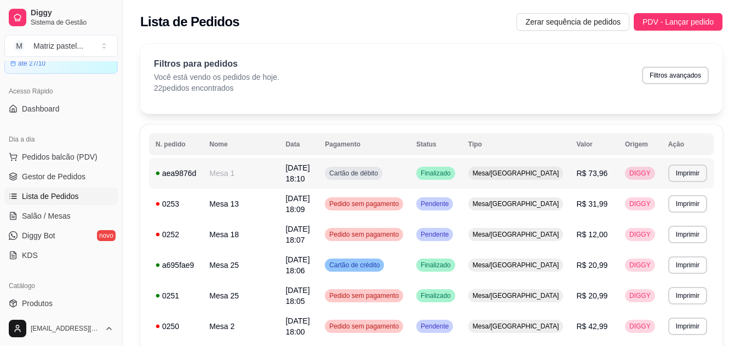
click at [396, 182] on td "Cartão de débito" at bounding box center [363, 173] width 91 height 31
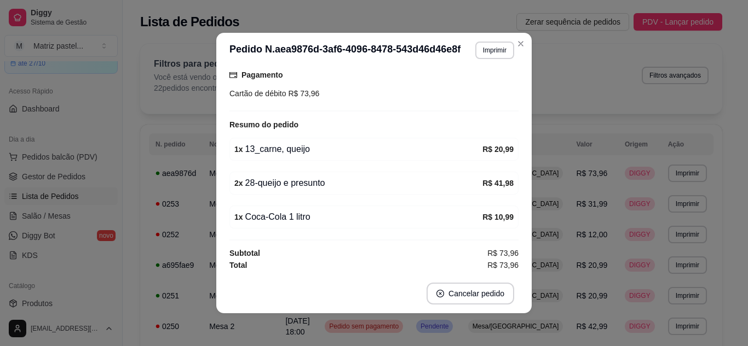
scroll to position [119, 0]
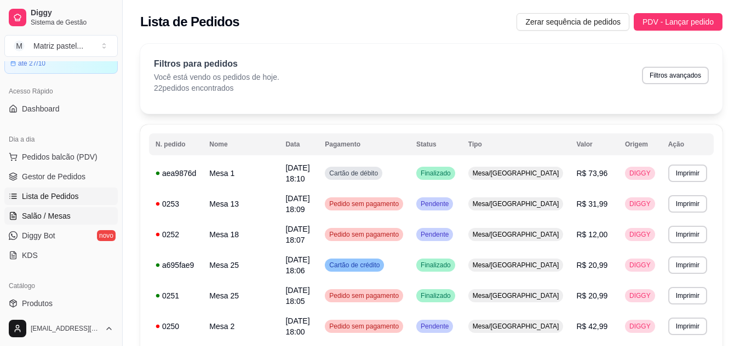
click at [45, 216] on span "Salão / Mesas" at bounding box center [46, 216] width 49 height 11
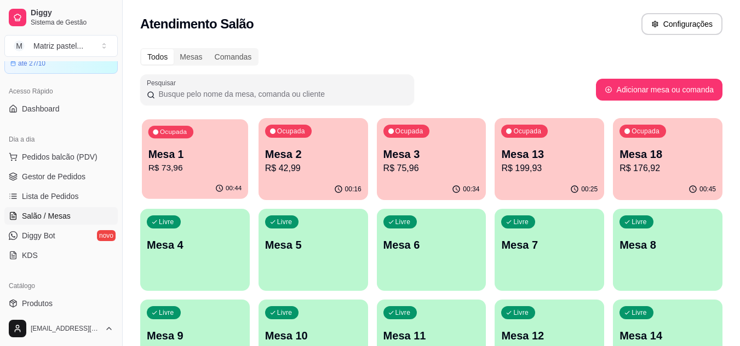
click at [205, 163] on p "R$ 73,96" at bounding box center [195, 168] width 94 height 13
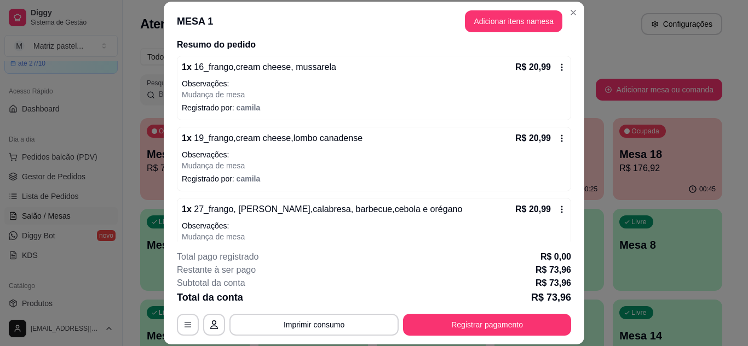
scroll to position [109, 0]
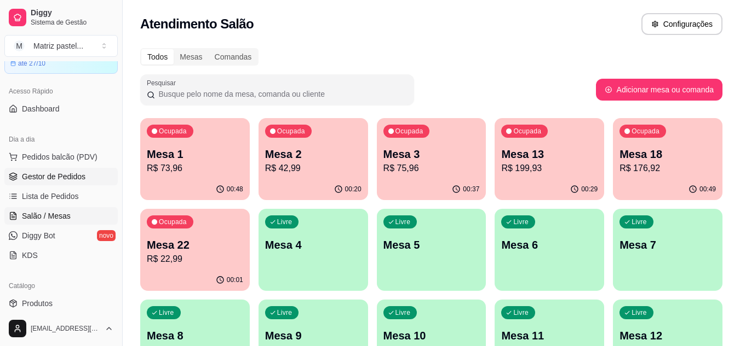
click at [44, 181] on span "Gestor de Pedidos" at bounding box center [53, 176] width 63 height 11
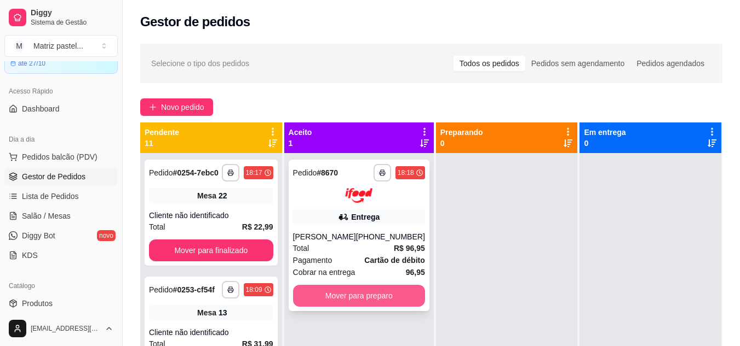
click at [311, 291] on button "Mover para preparo" at bounding box center [359, 296] width 132 height 22
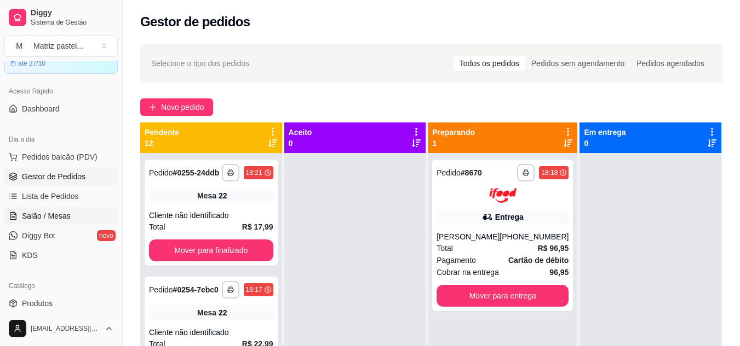
click at [45, 222] on link "Salão / Mesas" at bounding box center [60, 216] width 113 height 18
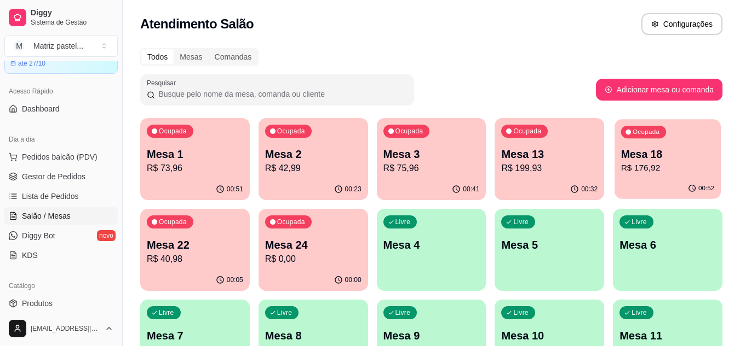
click at [674, 155] on p "Mesa 18" at bounding box center [668, 154] width 94 height 15
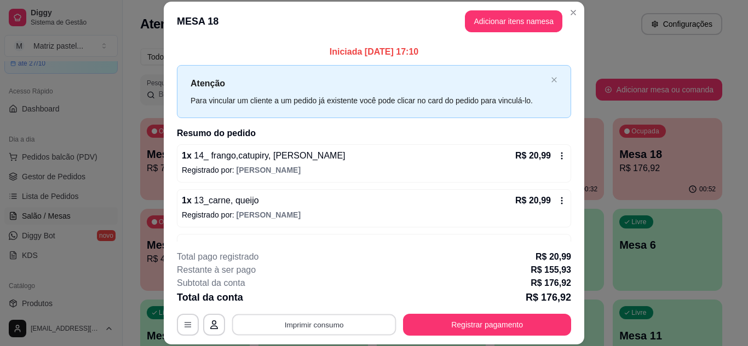
click at [358, 317] on button "Imprimir consumo" at bounding box center [314, 324] width 164 height 21
click at [330, 300] on button "IMPRESSORA" at bounding box center [313, 299] width 77 height 17
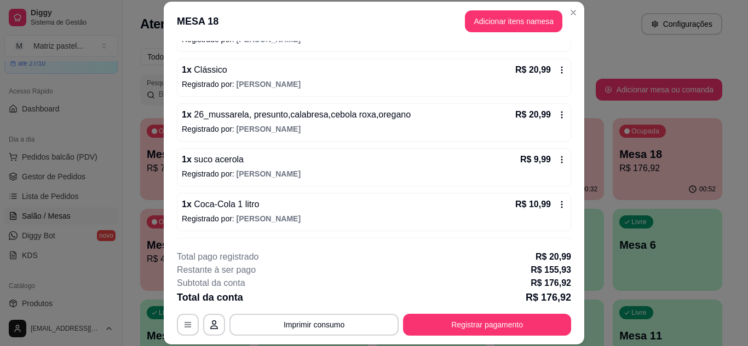
scroll to position [164, 0]
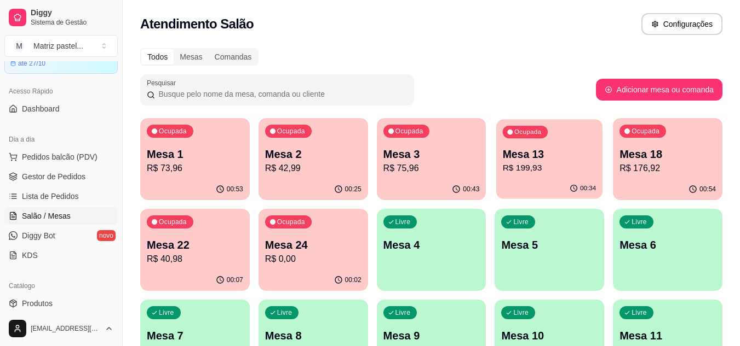
click at [515, 164] on p "R$ 199,93" at bounding box center [549, 168] width 94 height 13
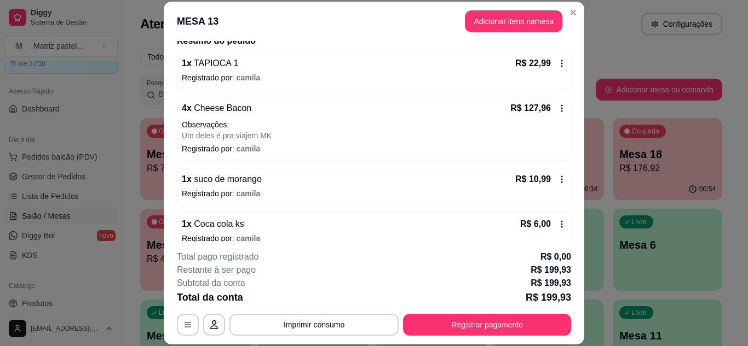
scroll to position [109, 0]
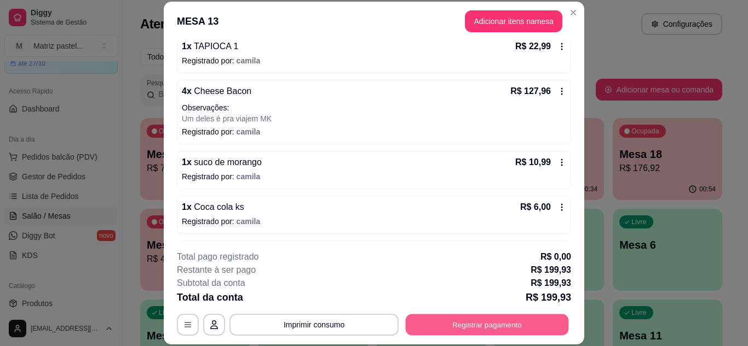
click at [473, 325] on button "Registrar pagamento" at bounding box center [487, 324] width 163 height 21
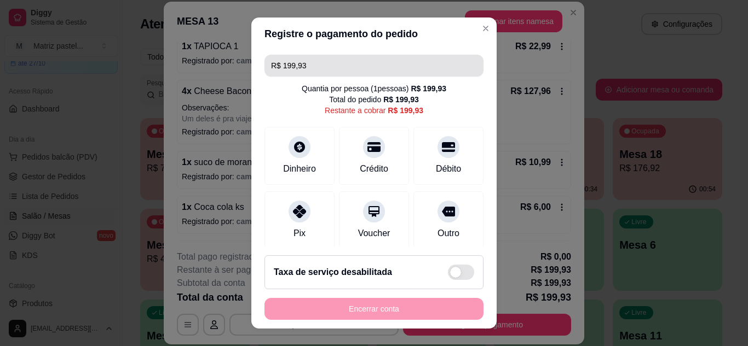
click at [336, 60] on input "R$ 199,93" at bounding box center [374, 66] width 206 height 22
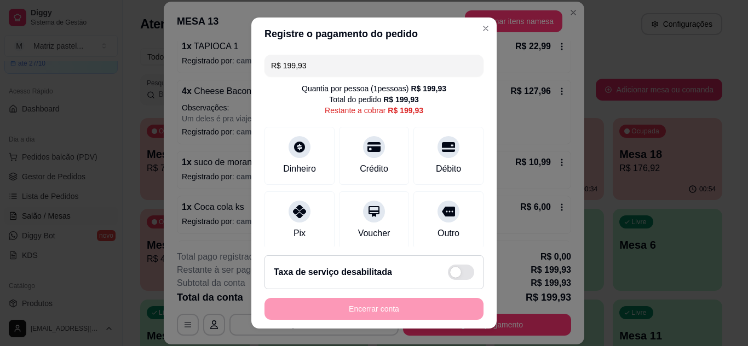
click at [336, 60] on input "R$ 199,93" at bounding box center [374, 66] width 206 height 22
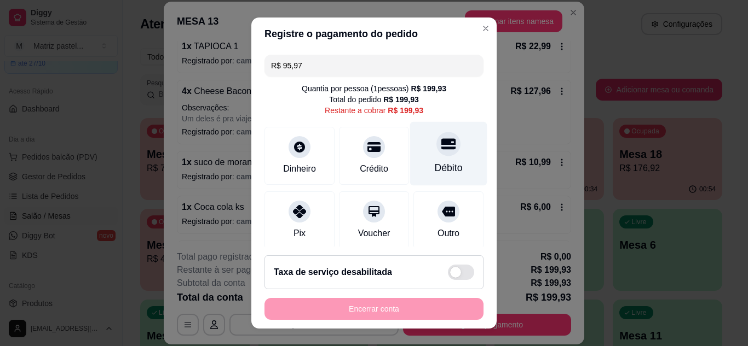
click at [441, 141] on icon at bounding box center [448, 143] width 14 height 11
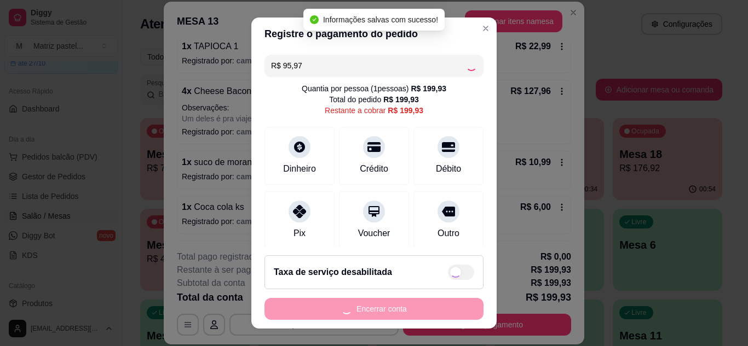
type input "R$ 103,96"
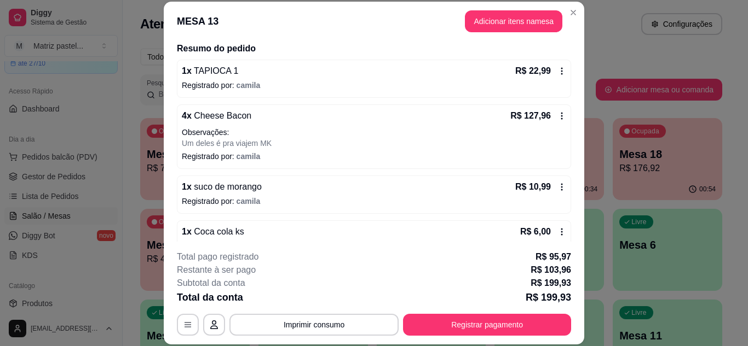
scroll to position [177, 0]
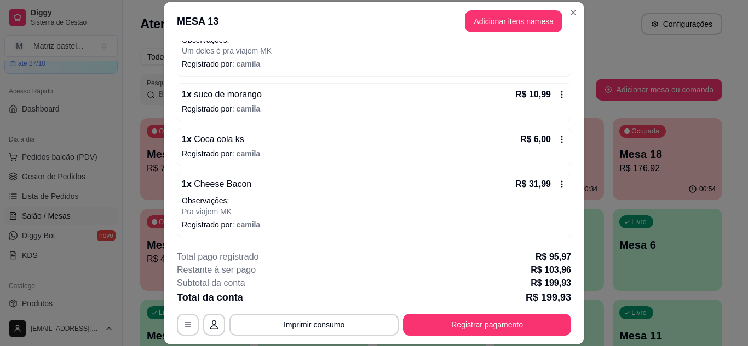
click at [453, 324] on button "Registrar pagamento" at bounding box center [487, 325] width 168 height 22
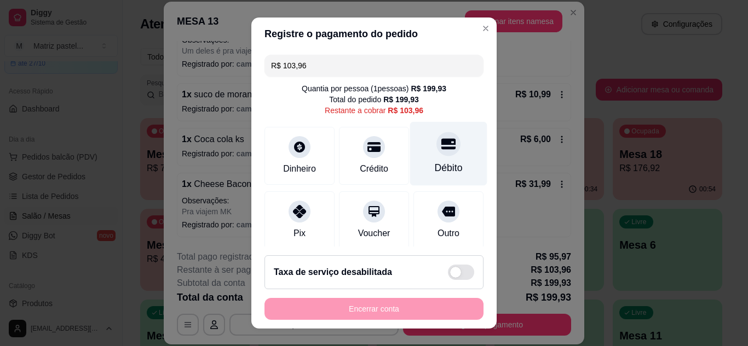
click at [438, 156] on div "Débito" at bounding box center [448, 154] width 77 height 64
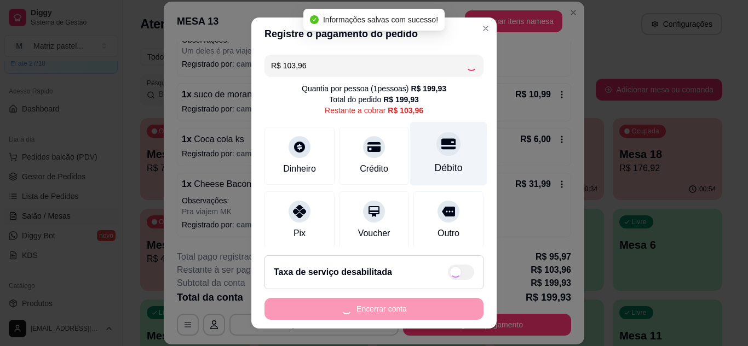
type input "R$ 0,00"
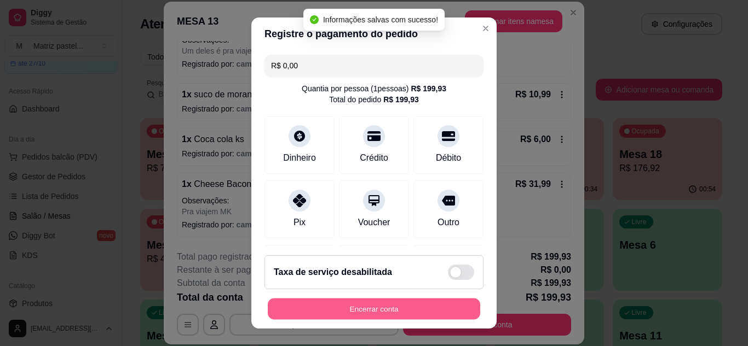
click at [371, 310] on button "Encerrar conta" at bounding box center [374, 309] width 212 height 21
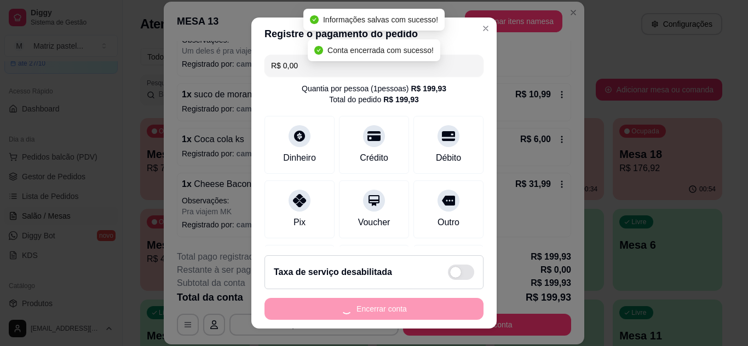
scroll to position [0, 0]
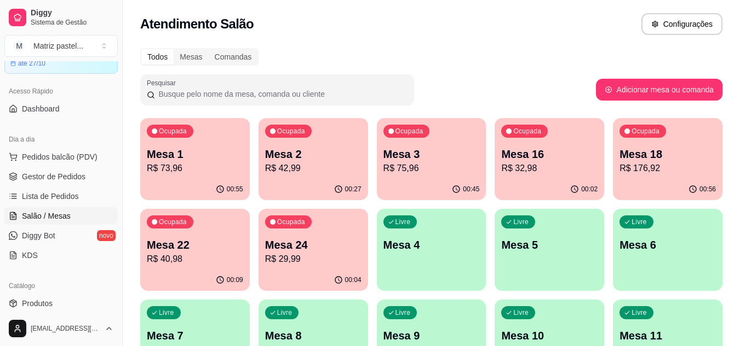
click at [292, 166] on p "R$ 42,99" at bounding box center [313, 168] width 96 height 13
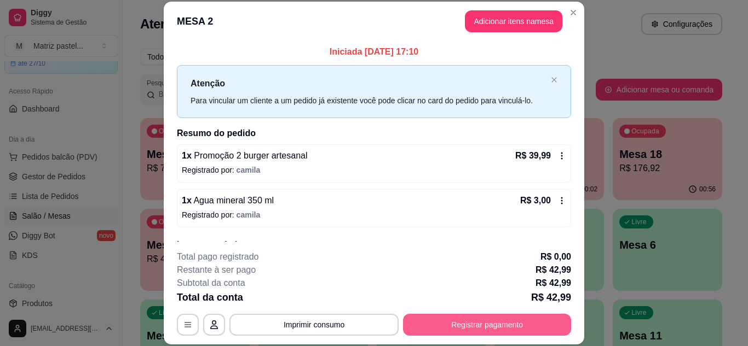
click at [491, 326] on button "Registrar pagamento" at bounding box center [487, 325] width 168 height 22
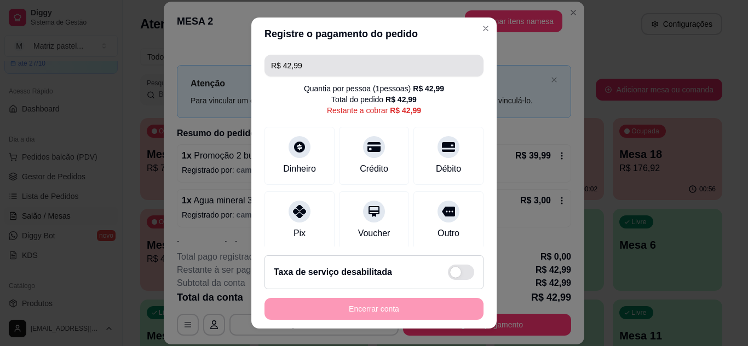
click at [317, 60] on input "R$ 42,99" at bounding box center [374, 66] width 206 height 22
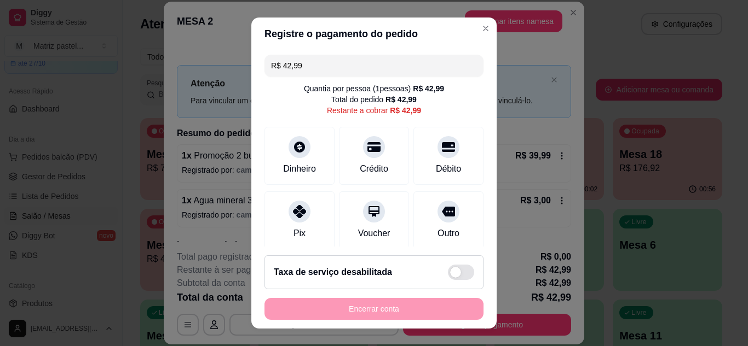
click at [317, 60] on input "R$ 42,99" at bounding box center [374, 66] width 206 height 22
click at [443, 135] on div "Débito" at bounding box center [448, 154] width 77 height 64
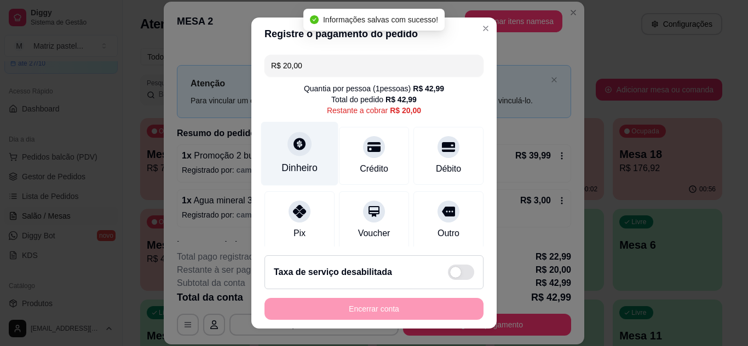
click at [305, 175] on div "Dinheiro" at bounding box center [299, 168] width 36 height 14
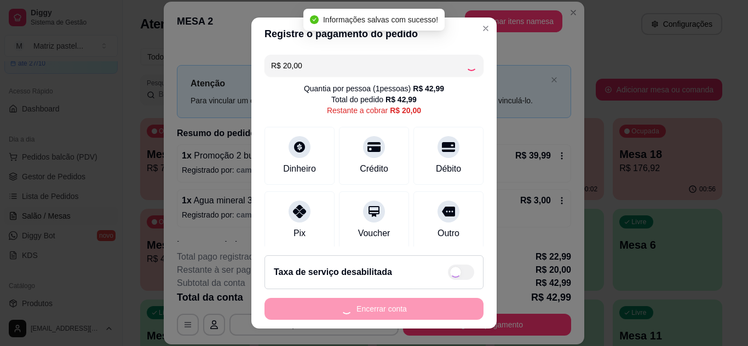
type input "R$ 0,00"
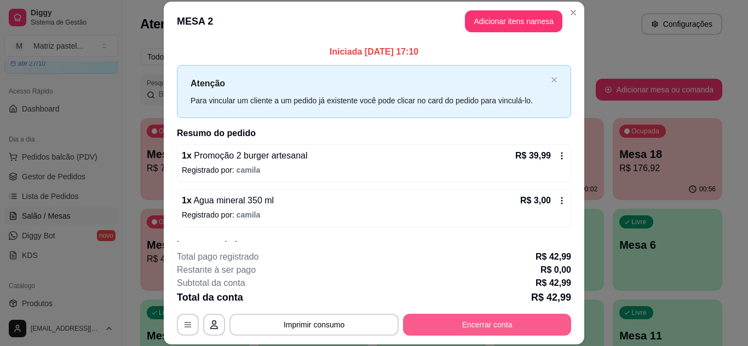
click at [457, 328] on button "Encerrar conta" at bounding box center [487, 325] width 168 height 22
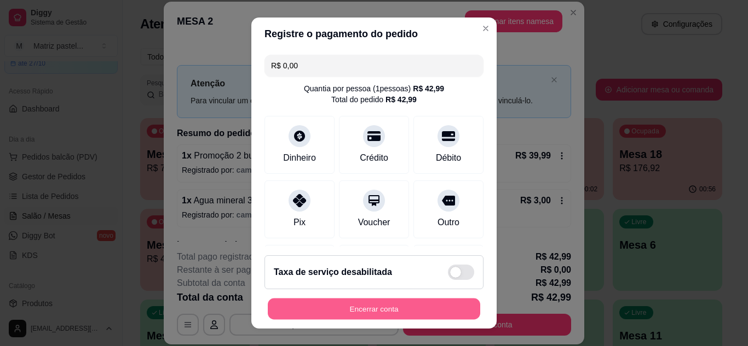
click at [434, 305] on button "Encerrar conta" at bounding box center [374, 309] width 212 height 21
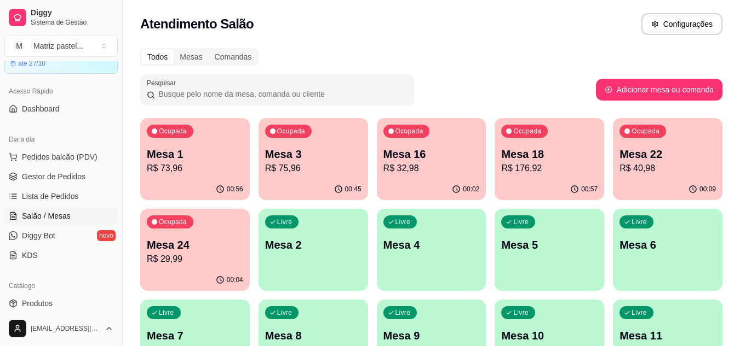
click at [566, 176] on div "Ocupada Mesa 18 R$ 176,92" at bounding box center [548, 148] width 109 height 61
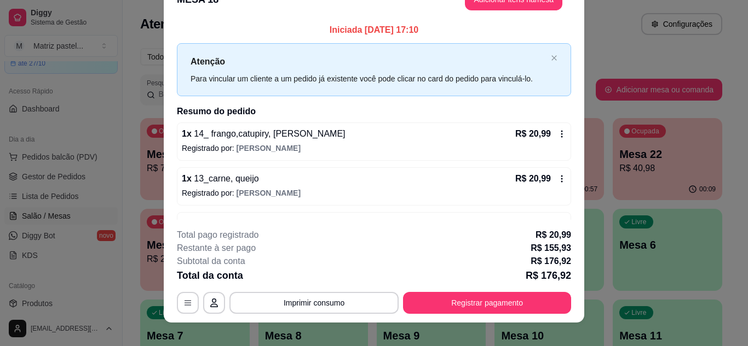
scroll to position [33, 0]
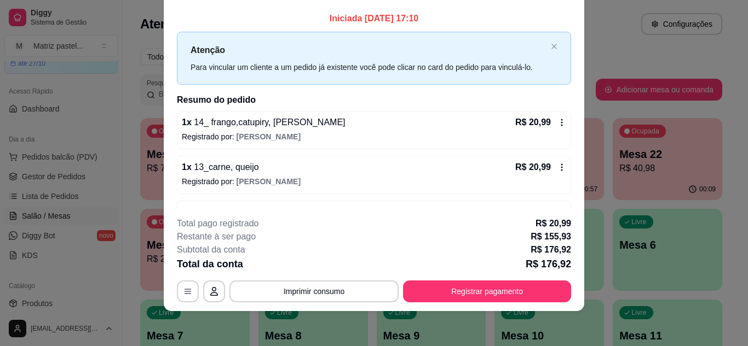
click at [458, 299] on button "Registrar pagamento" at bounding box center [487, 292] width 168 height 22
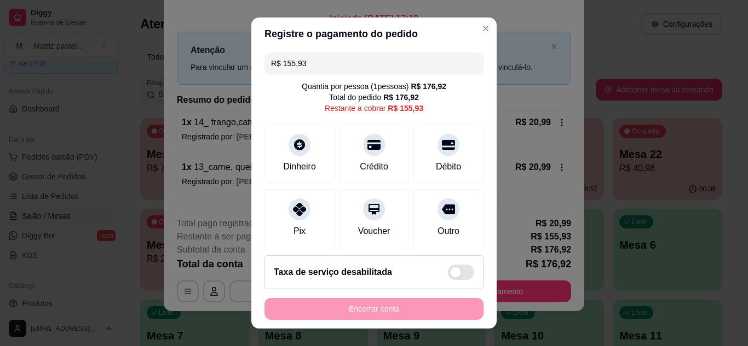
scroll to position [0, 0]
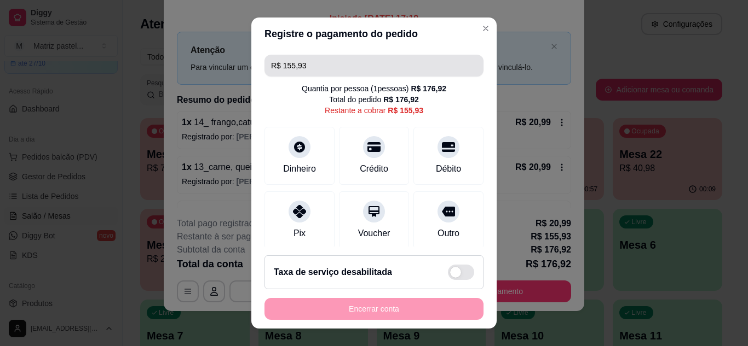
click at [346, 53] on div "R$ 155,93 Quantia por pessoa ( 1 pessoas) R$ 176,92 Total do pedido R$ 176,92 R…" at bounding box center [373, 148] width 245 height 197
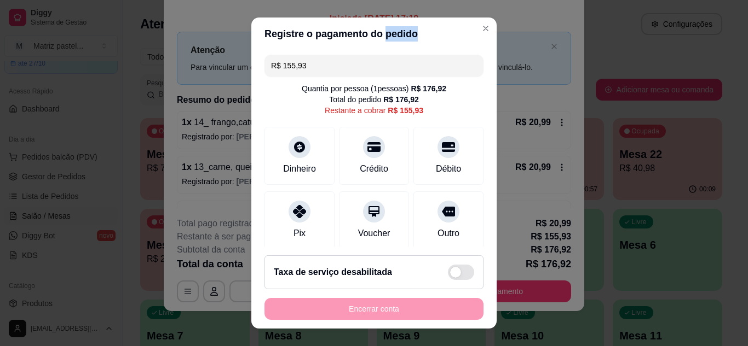
drag, startPoint x: 346, startPoint y: 53, endPoint x: 353, endPoint y: 56, distance: 7.1
click at [348, 54] on div "R$ 155,93 Quantia por pessoa ( 1 pessoas) R$ 176,92 Total do pedido R$ 176,92 R…" at bounding box center [373, 148] width 245 height 197
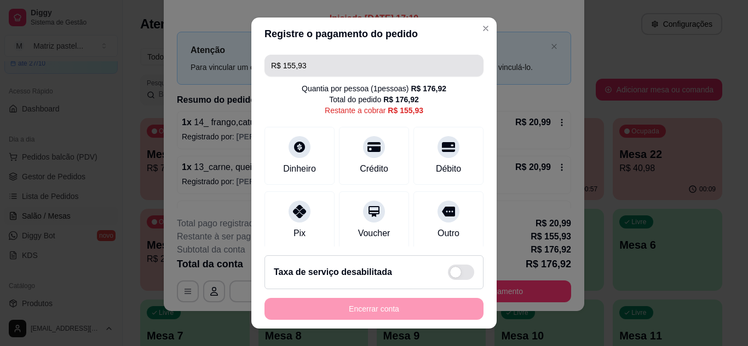
click at [354, 56] on input "R$ 155,93" at bounding box center [374, 66] width 206 height 22
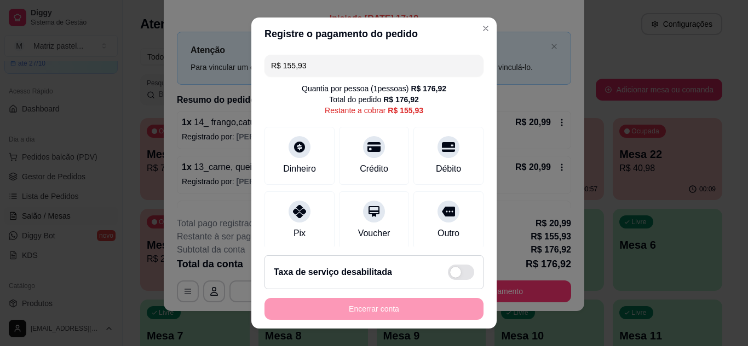
click at [354, 56] on input "R$ 155,93" at bounding box center [374, 66] width 206 height 22
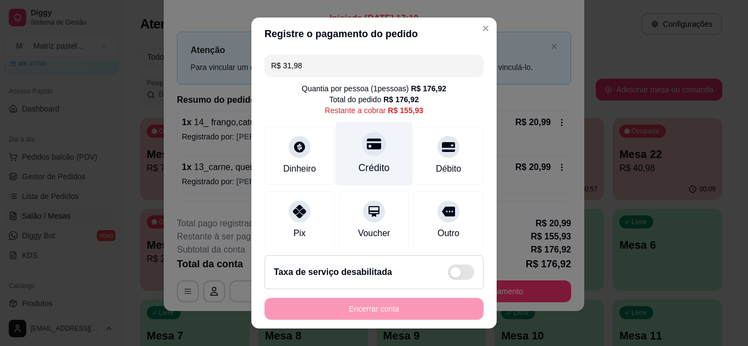
click at [377, 145] on div "Crédito" at bounding box center [374, 154] width 77 height 64
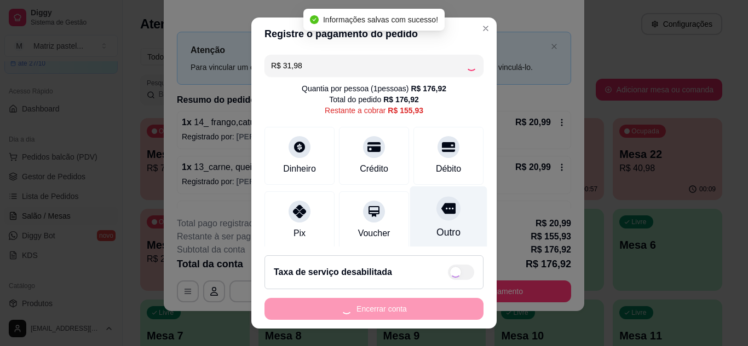
type input "R$ 123,95"
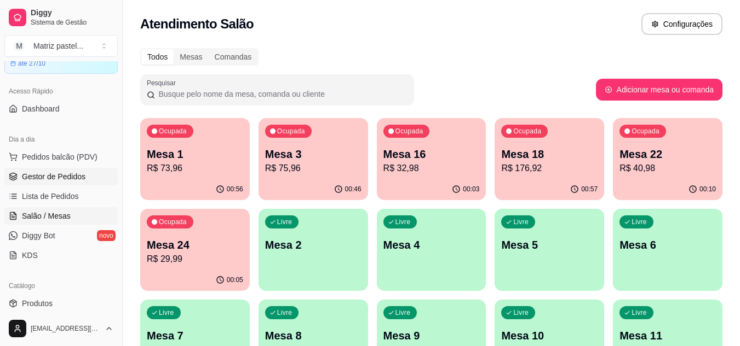
click at [74, 176] on span "Gestor de Pedidos" at bounding box center [53, 176] width 63 height 11
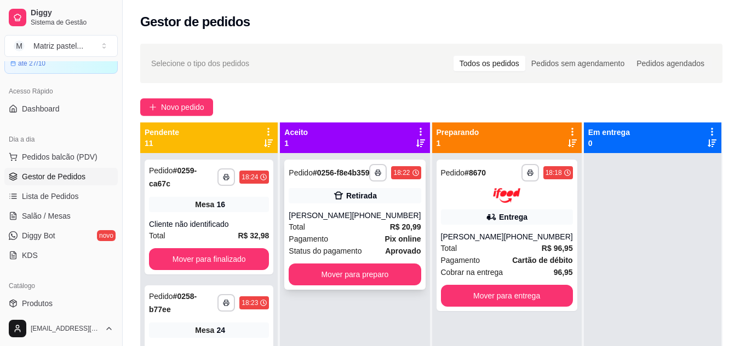
click at [365, 290] on div "**********" at bounding box center [354, 225] width 141 height 130
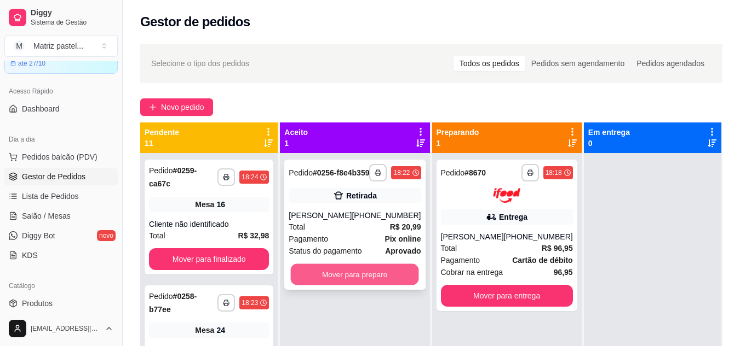
click at [374, 285] on button "Mover para preparo" at bounding box center [355, 274] width 128 height 21
click at [314, 279] on button "Mover para preparo" at bounding box center [355, 274] width 128 height 21
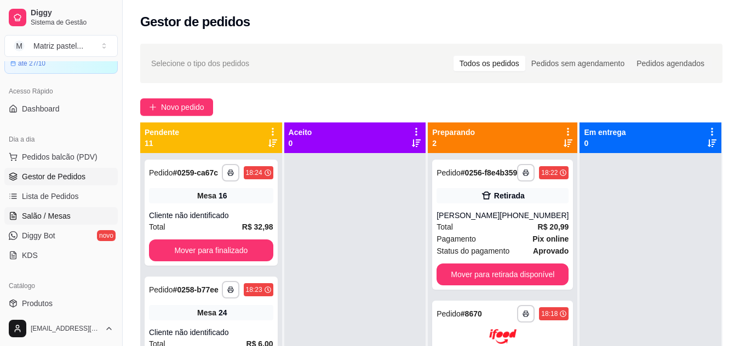
click at [66, 217] on span "Salão / Mesas" at bounding box center [46, 216] width 49 height 11
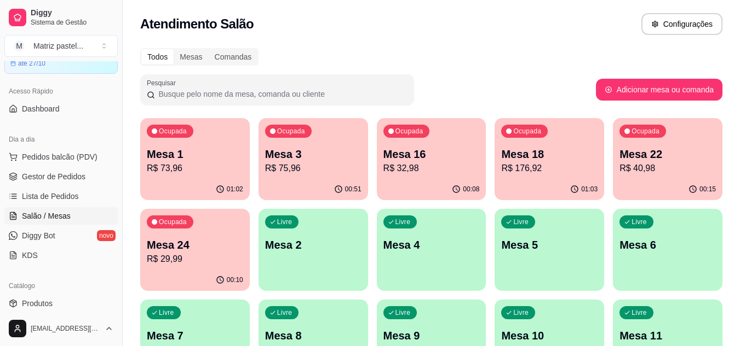
click at [250, 169] on div "Ocupada Mesa 1 R$ 73,96 01:02 Ocupada Mesa 3 R$ 75,96 00:51 Ocupada Mesa 16 R$ …" at bounding box center [431, 341] width 582 height 446
click at [230, 169] on p "R$ 73,96" at bounding box center [195, 168] width 96 height 13
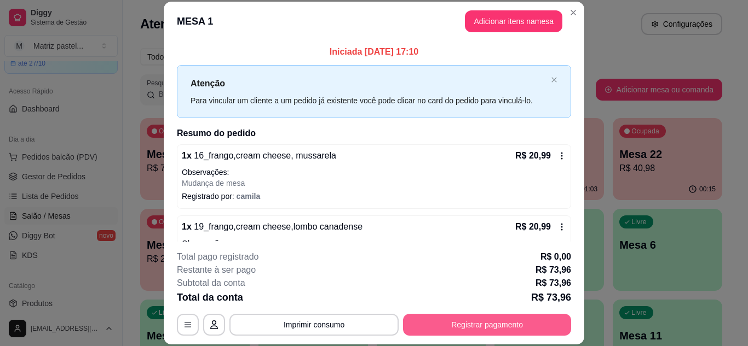
click at [462, 316] on button "Registrar pagamento" at bounding box center [487, 325] width 168 height 22
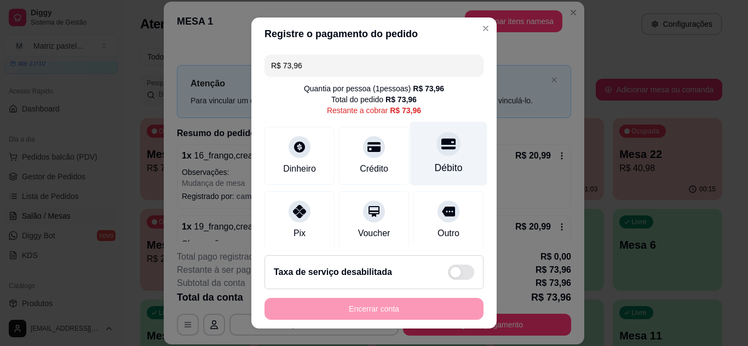
click at [435, 163] on div "Débito" at bounding box center [449, 168] width 28 height 14
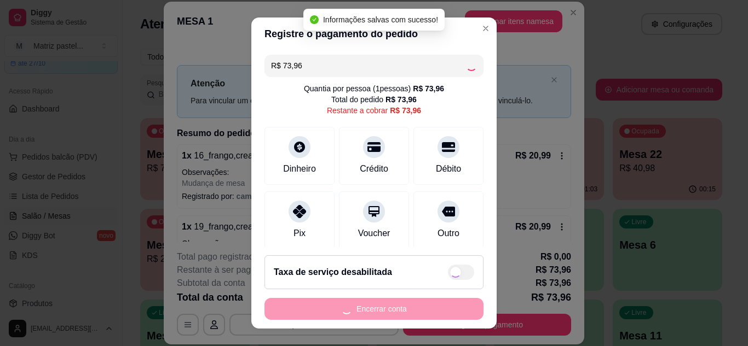
type input "R$ 0,00"
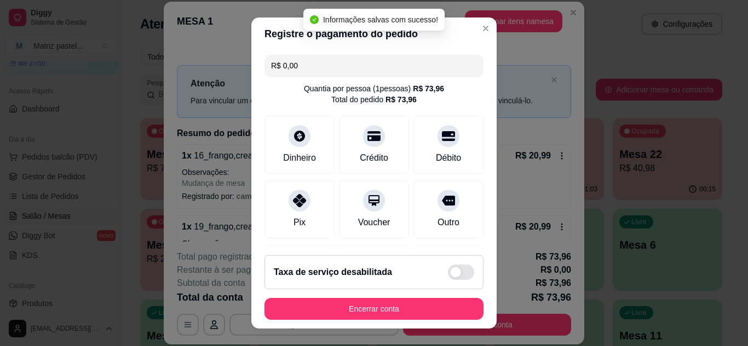
click at [415, 307] on button "Encerrar conta" at bounding box center [373, 309] width 219 height 22
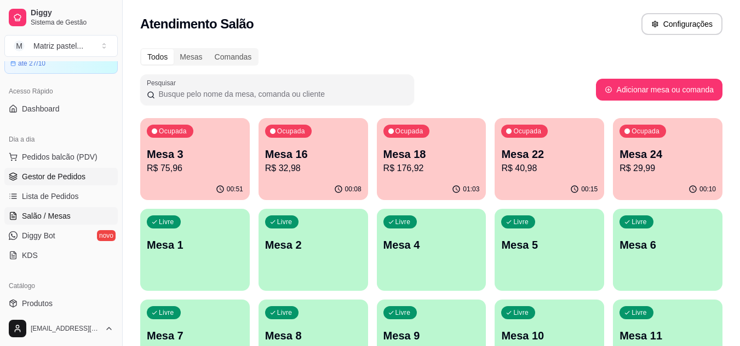
click at [38, 172] on span "Gestor de Pedidos" at bounding box center [53, 176] width 63 height 11
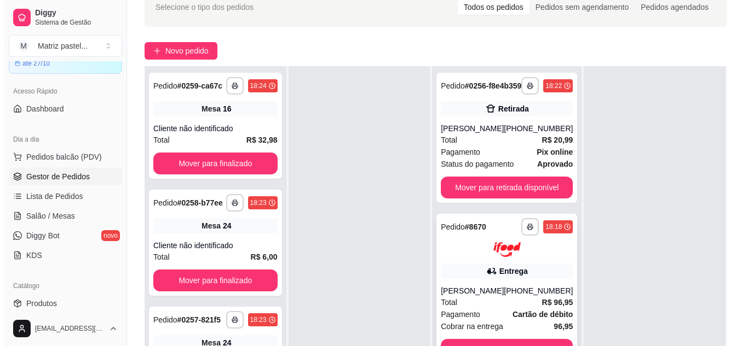
scroll to position [109, 0]
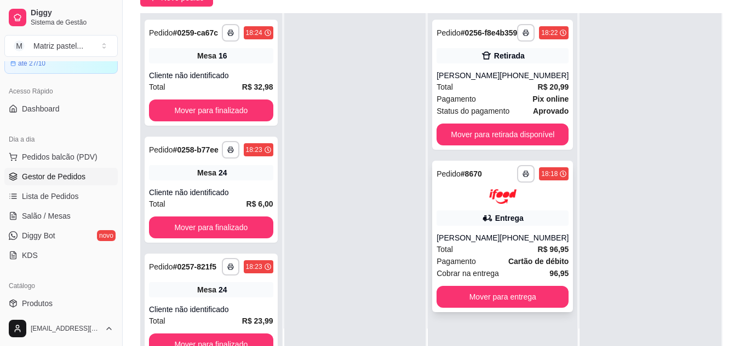
click at [470, 223] on div "Entrega" at bounding box center [502, 218] width 132 height 15
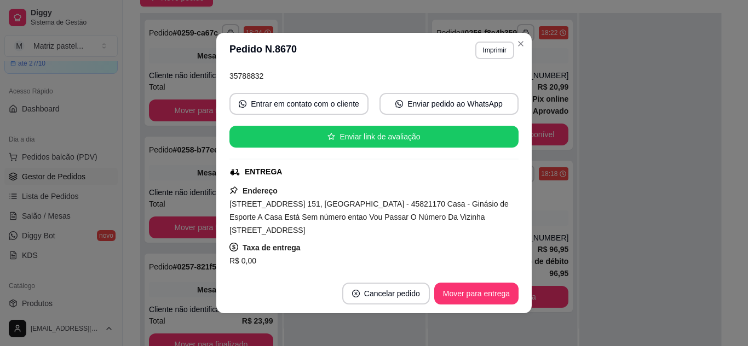
click at [491, 53] on button "Imprimir" at bounding box center [494, 51] width 39 height 18
click at [474, 94] on button "IMPRESSORA" at bounding box center [470, 89] width 79 height 18
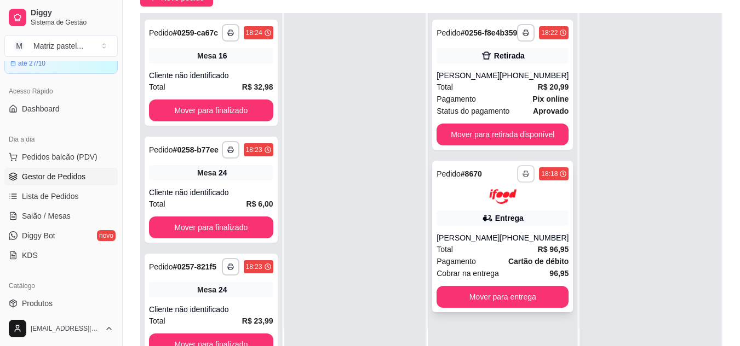
click at [522, 177] on icon "button" at bounding box center [525, 174] width 7 height 7
click at [489, 217] on button "IMPRESSORA" at bounding box center [488, 221] width 79 height 18
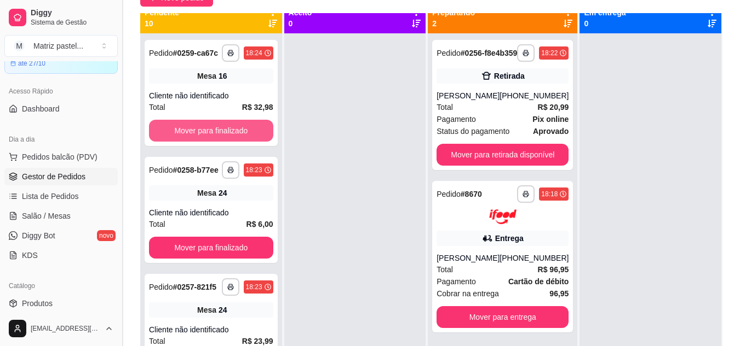
scroll to position [0, 0]
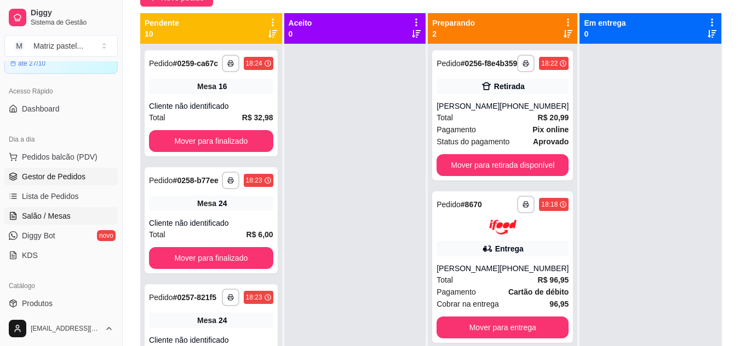
click at [57, 216] on span "Salão / Mesas" at bounding box center [46, 216] width 49 height 11
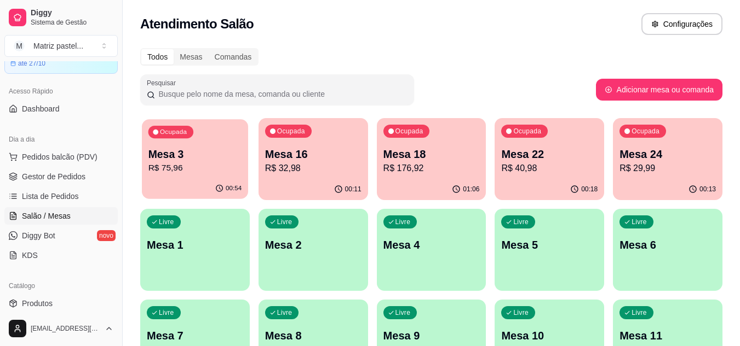
click at [172, 160] on p "Mesa 3" at bounding box center [195, 154] width 94 height 15
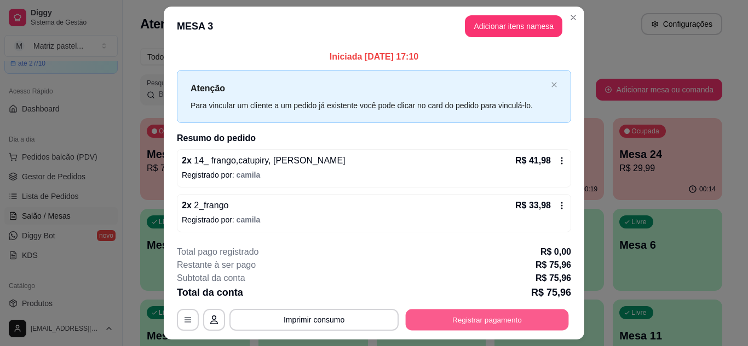
click at [449, 320] on button "Registrar pagamento" at bounding box center [487, 320] width 163 height 21
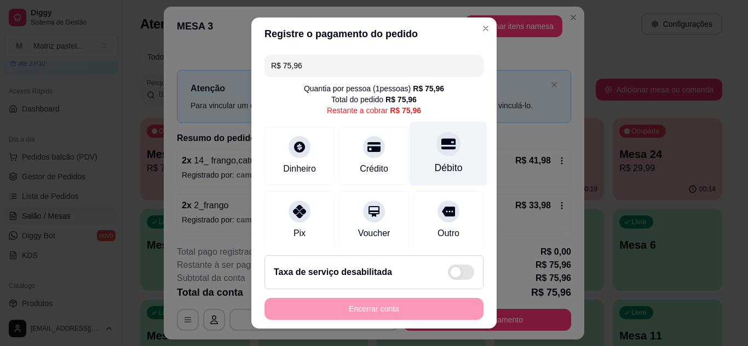
click at [437, 182] on div "Débito" at bounding box center [448, 154] width 77 height 64
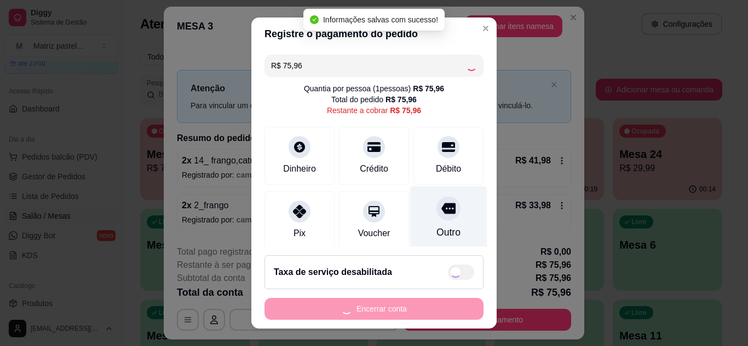
type input "R$ 0,00"
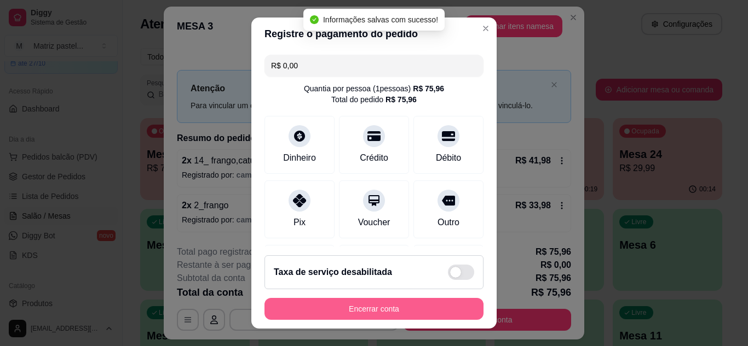
click at [375, 305] on button "Encerrar conta" at bounding box center [373, 309] width 219 height 22
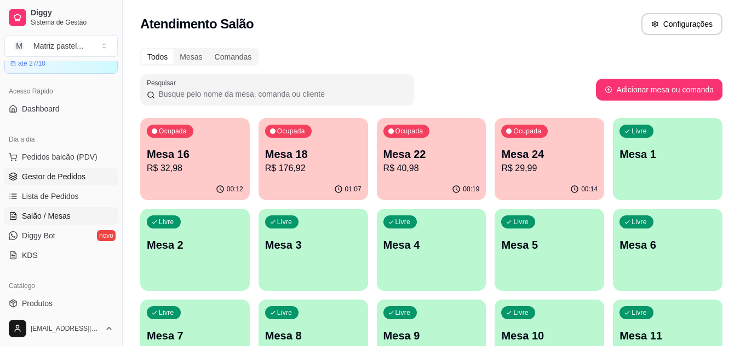
click at [53, 171] on span "Gestor de Pedidos" at bounding box center [53, 176] width 63 height 11
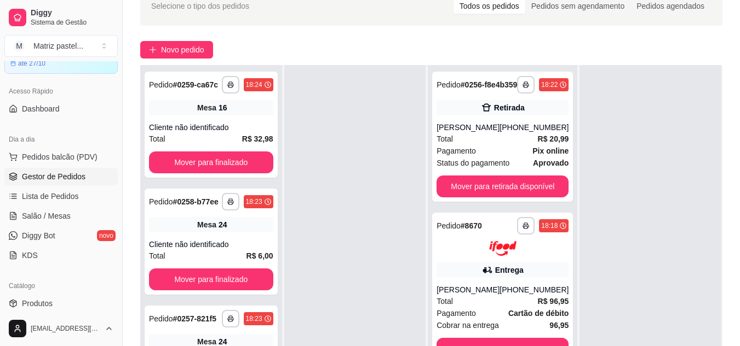
scroll to position [164, 0]
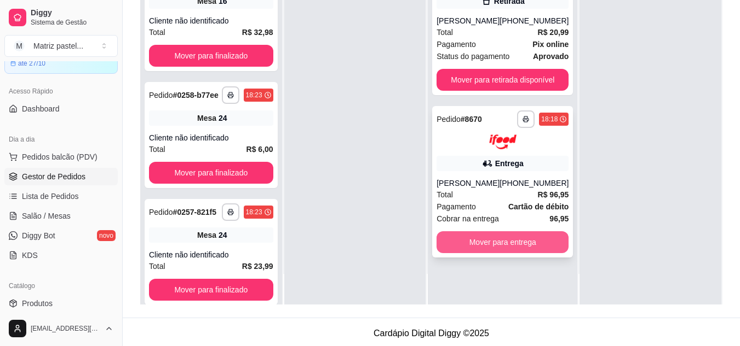
click at [478, 253] on button "Mover para entrega" at bounding box center [502, 243] width 132 height 22
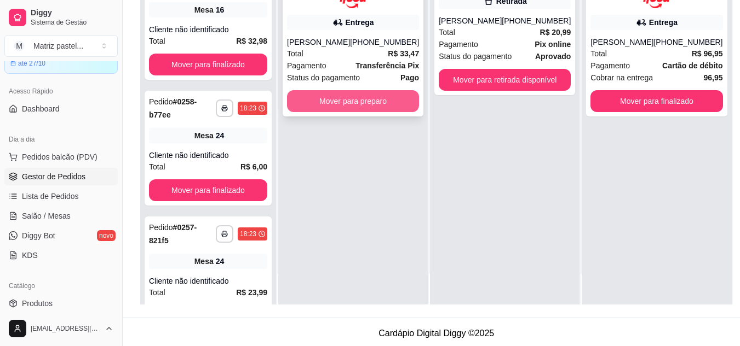
click at [360, 111] on button "Mover para preparo" at bounding box center [353, 101] width 132 height 22
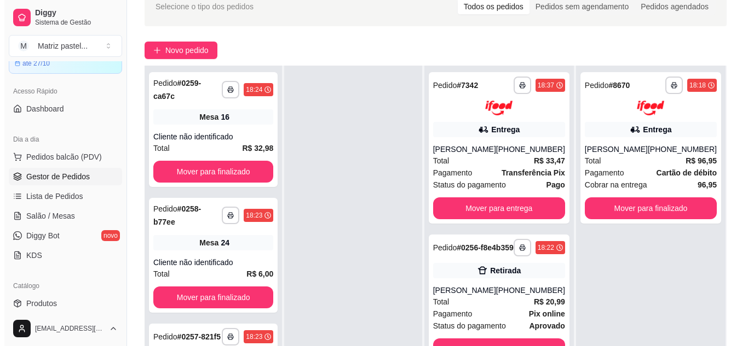
scroll to position [55, 0]
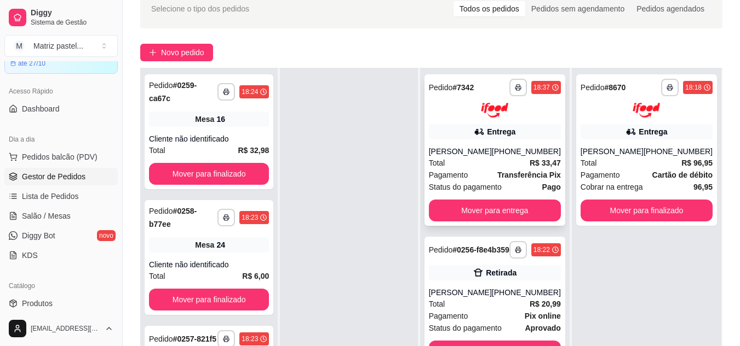
click at [471, 169] on div "Total R$ 33,47" at bounding box center [495, 163] width 132 height 12
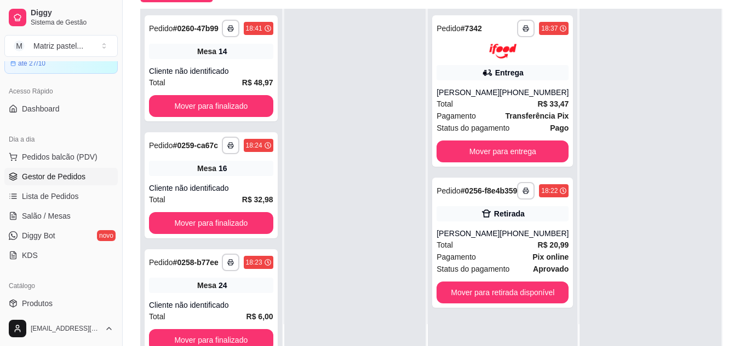
scroll to position [164, 0]
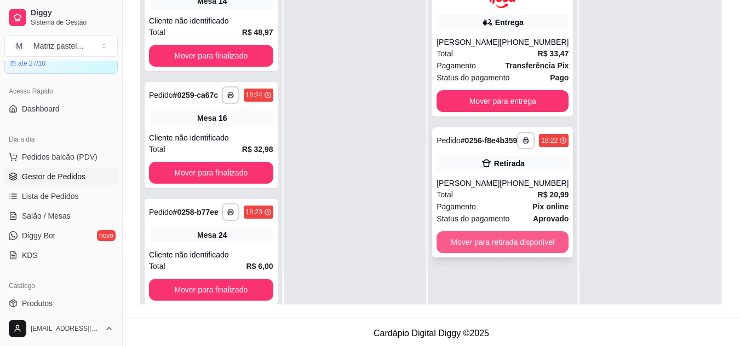
click at [483, 253] on button "Mover para retirada disponível" at bounding box center [502, 243] width 132 height 22
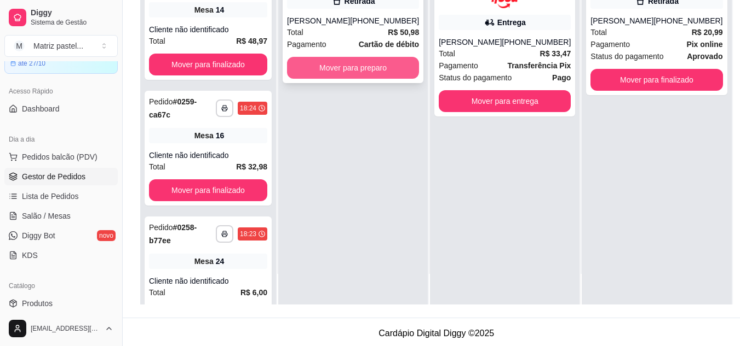
click at [330, 75] on button "Mover para preparo" at bounding box center [353, 68] width 132 height 22
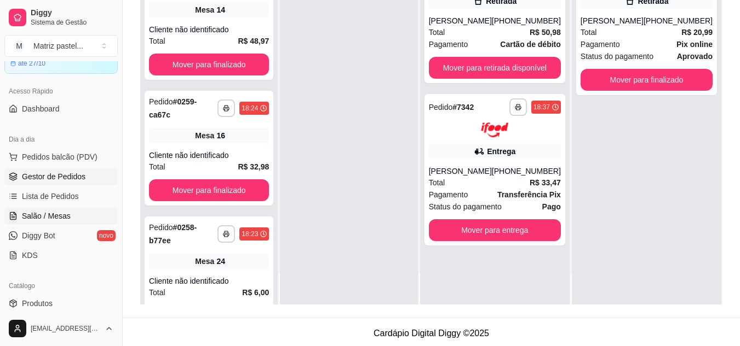
click at [51, 210] on link "Salão / Mesas" at bounding box center [60, 216] width 113 height 18
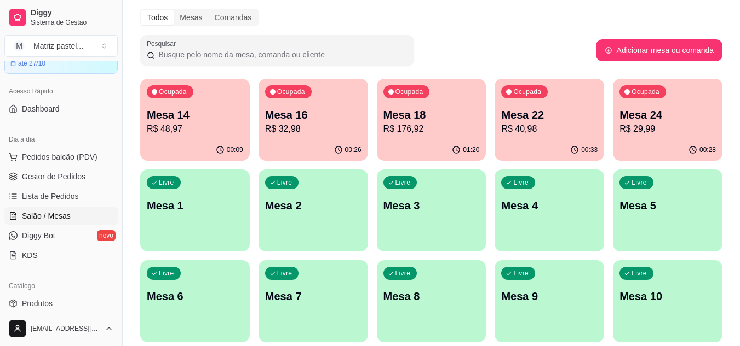
scroll to position [55, 0]
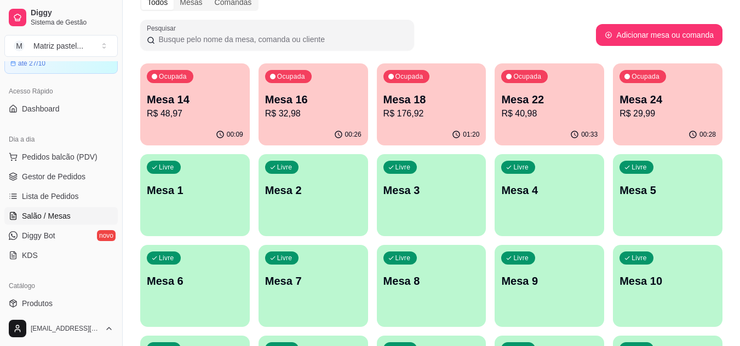
click at [423, 101] on p "Mesa 18" at bounding box center [431, 99] width 96 height 15
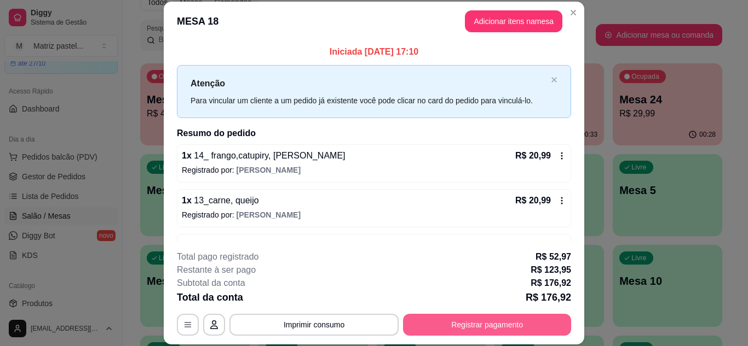
click at [473, 323] on button "Registrar pagamento" at bounding box center [487, 325] width 168 height 22
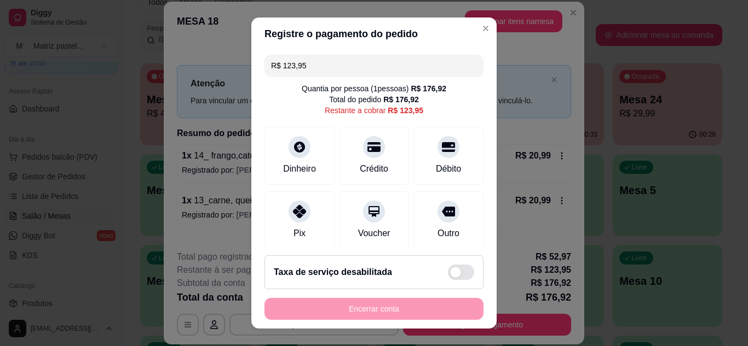
click at [329, 67] on input "R$ 123,95" at bounding box center [374, 66] width 206 height 22
click at [309, 164] on div "Dinheiro" at bounding box center [299, 168] width 36 height 14
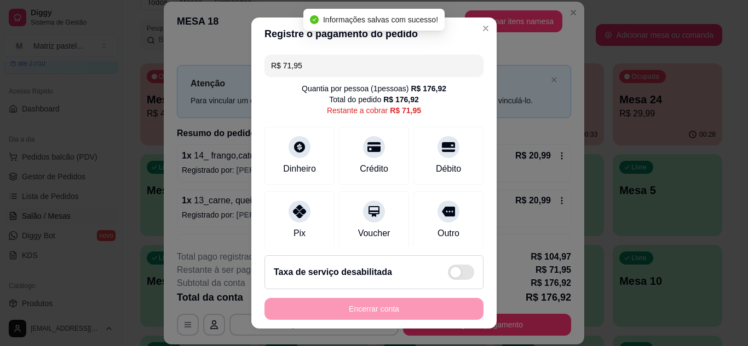
click at [340, 60] on input "R$ 71,95" at bounding box center [374, 66] width 206 height 22
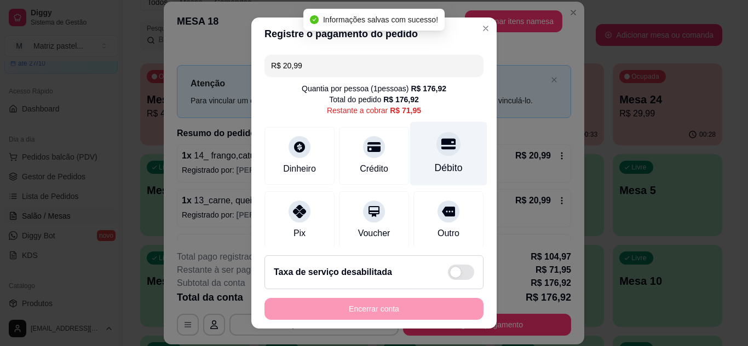
click at [441, 149] on icon at bounding box center [448, 143] width 14 height 11
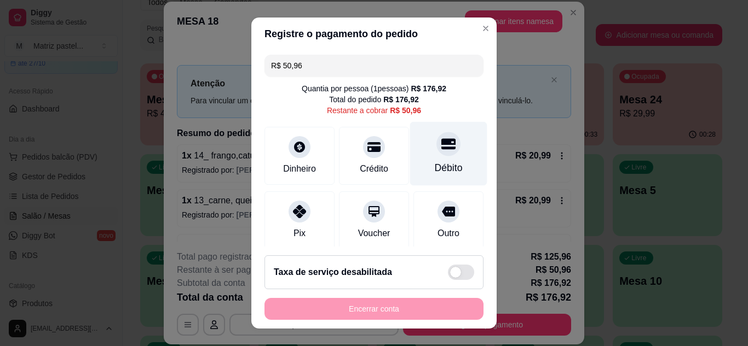
click at [441, 148] on icon at bounding box center [448, 143] width 14 height 11
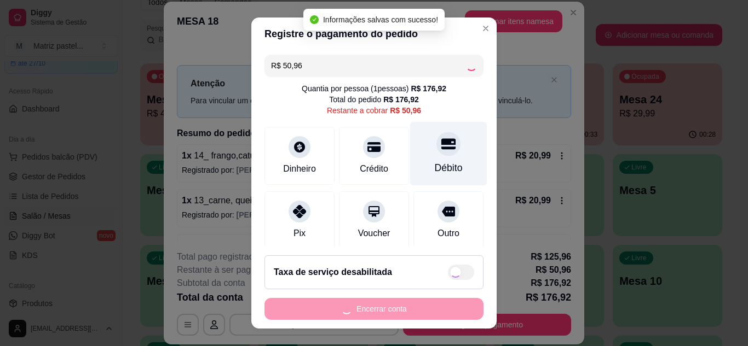
type input "R$ 0,00"
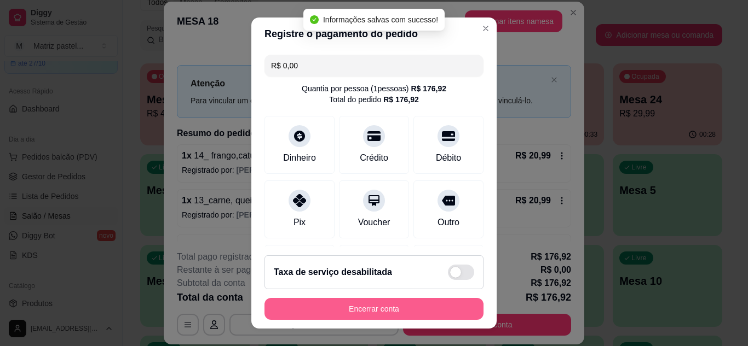
click at [415, 309] on button "Encerrar conta" at bounding box center [373, 309] width 219 height 22
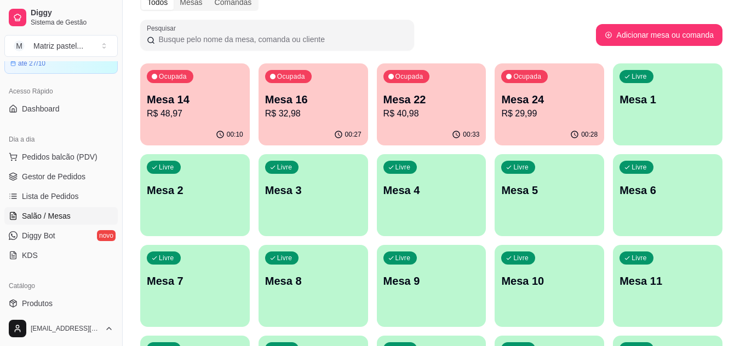
click at [43, 187] on ul "Pedidos balcão (PDV) Gestor de Pedidos Lista de Pedidos Salão / Mesas Diggy Bot…" at bounding box center [60, 206] width 113 height 116
click at [41, 176] on span "Gestor de Pedidos" at bounding box center [53, 176] width 63 height 11
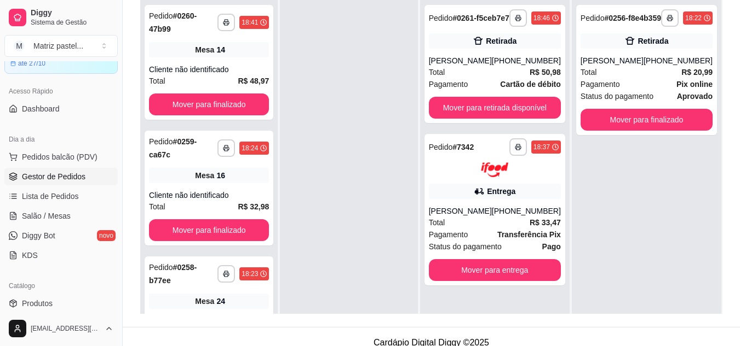
scroll to position [164, 0]
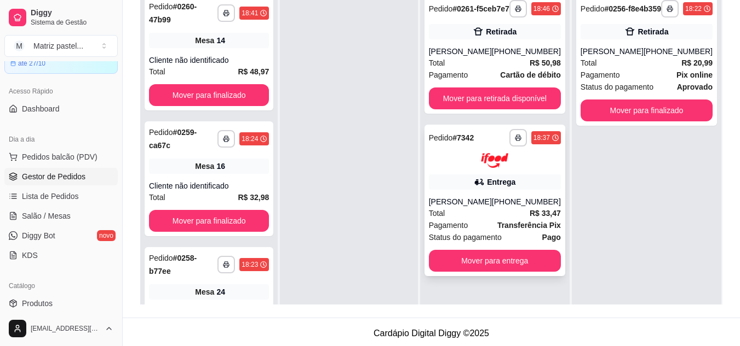
click at [507, 147] on div "**********" at bounding box center [495, 138] width 132 height 18
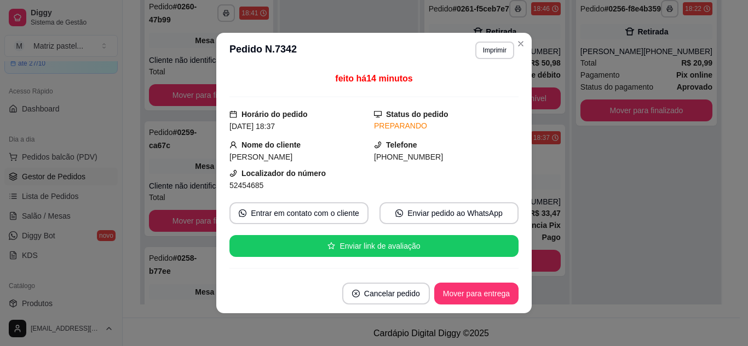
click at [489, 46] on button "Imprimir" at bounding box center [494, 51] width 39 height 18
click at [490, 80] on div "Escolha a impressora IMPRESSORA" at bounding box center [480, 77] width 72 height 30
click at [498, 88] on button "IMPRESSORA" at bounding box center [470, 89] width 79 height 18
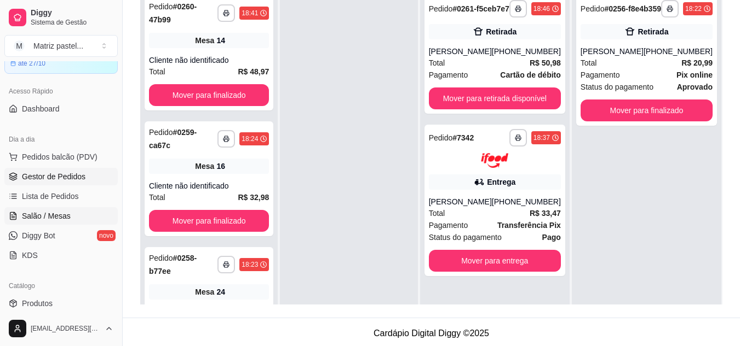
click at [59, 219] on span "Salão / Mesas" at bounding box center [46, 216] width 49 height 11
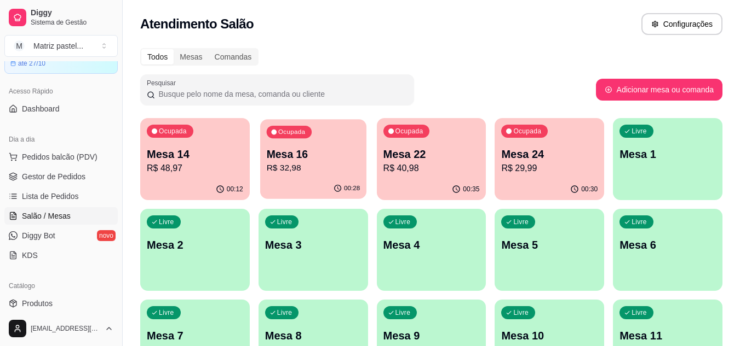
click at [303, 174] on p "R$ 32,98" at bounding box center [313, 168] width 94 height 13
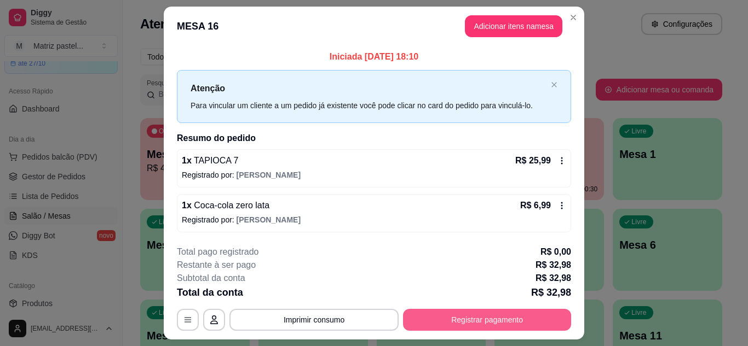
click at [449, 312] on button "Registrar pagamento" at bounding box center [487, 320] width 168 height 22
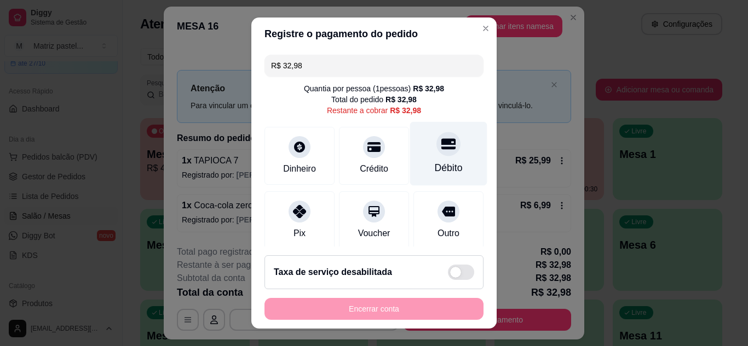
click at [425, 157] on div "Débito" at bounding box center [448, 154] width 77 height 64
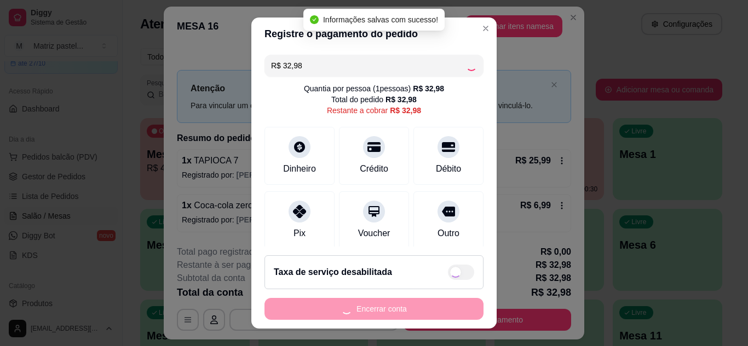
type input "R$ 0,00"
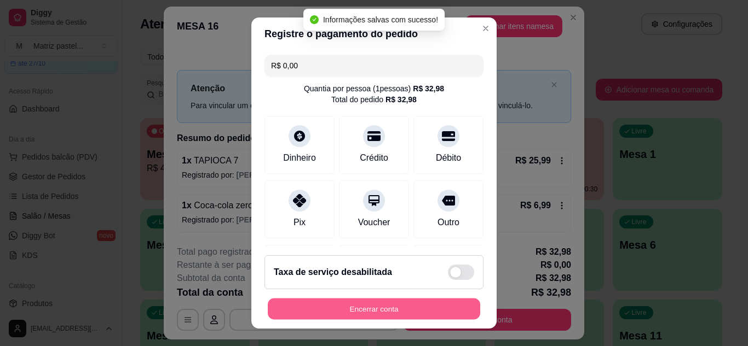
click at [380, 300] on button "Encerrar conta" at bounding box center [374, 309] width 212 height 21
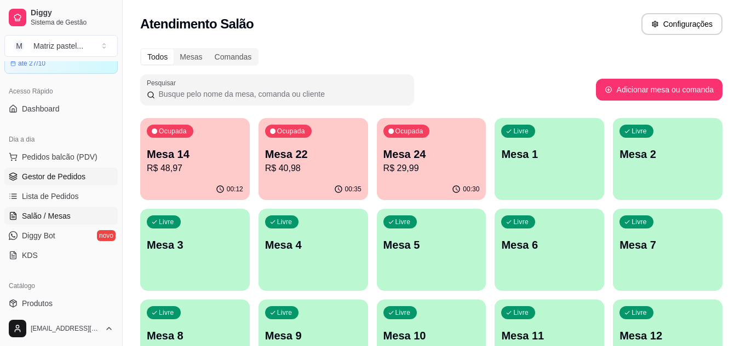
click at [61, 175] on span "Gestor de Pedidos" at bounding box center [53, 176] width 63 height 11
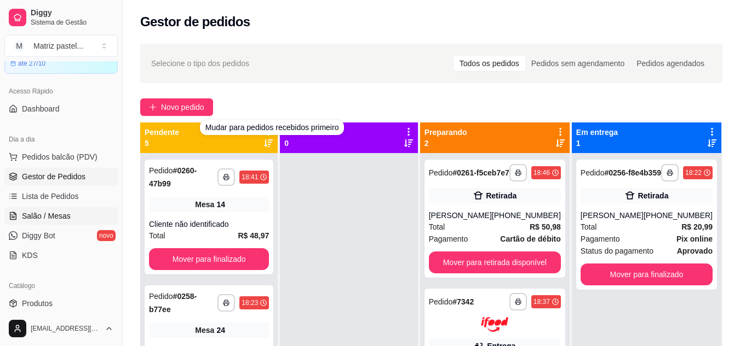
click at [48, 216] on span "Salão / Mesas" at bounding box center [46, 216] width 49 height 11
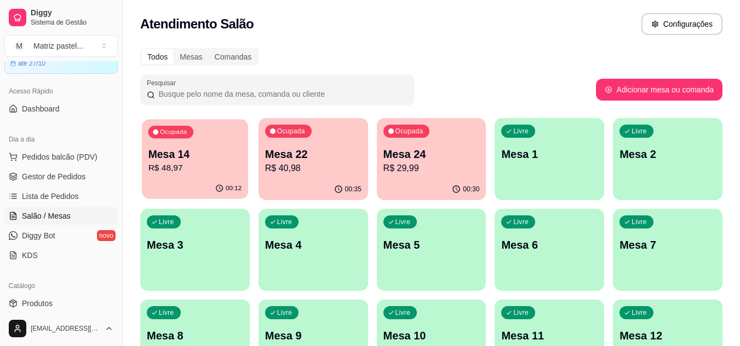
click at [152, 158] on p "Mesa 14" at bounding box center [195, 154] width 94 height 15
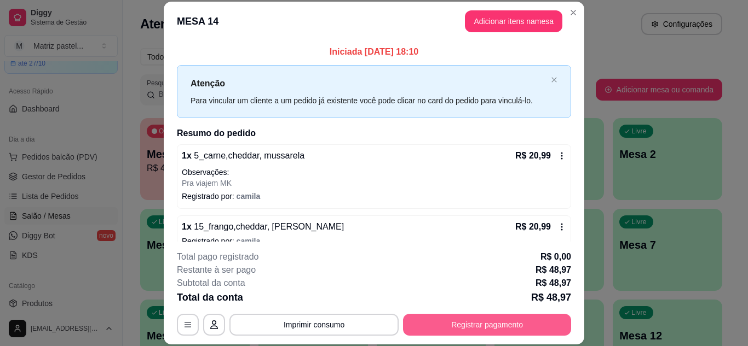
click at [465, 330] on button "Registrar pagamento" at bounding box center [487, 325] width 168 height 22
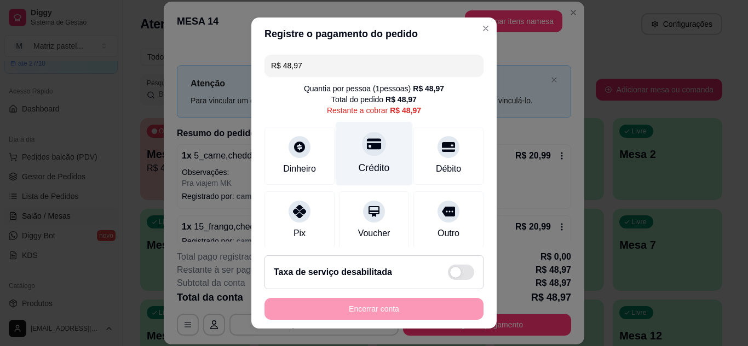
click at [372, 160] on div "Crédito" at bounding box center [374, 154] width 77 height 64
type input "R$ 0,00"
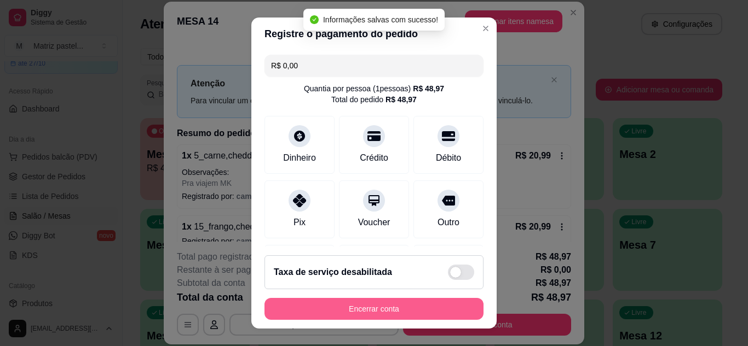
click at [360, 307] on button "Encerrar conta" at bounding box center [373, 309] width 219 height 22
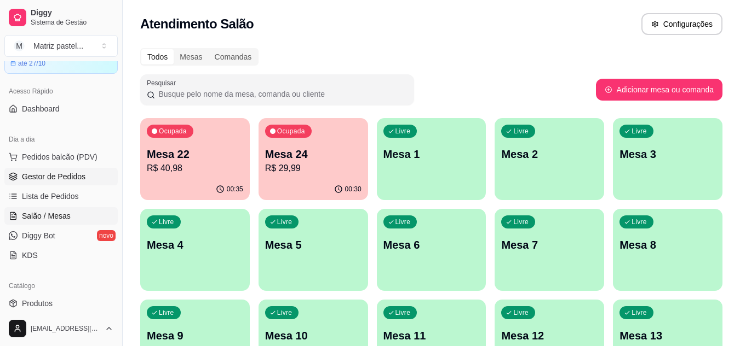
click at [49, 180] on span "Gestor de Pedidos" at bounding box center [53, 176] width 63 height 11
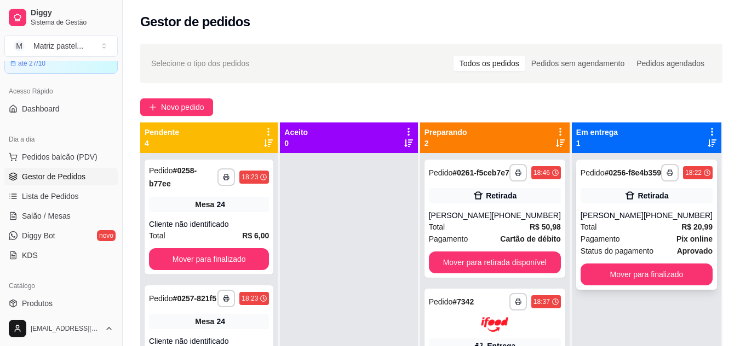
click at [674, 267] on div "**********" at bounding box center [646, 225] width 141 height 130
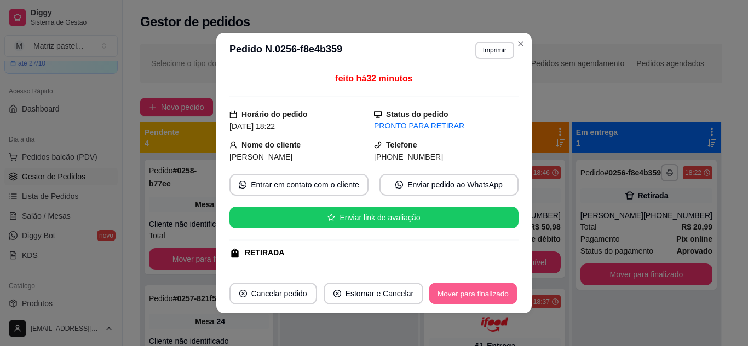
click at [476, 301] on button "Mover para finalizado" at bounding box center [473, 294] width 88 height 21
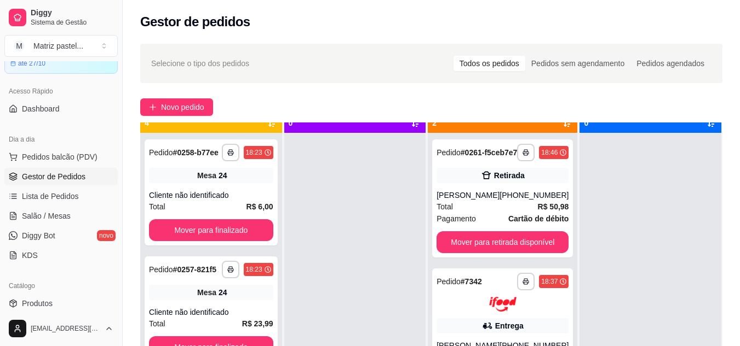
scroll to position [31, 0]
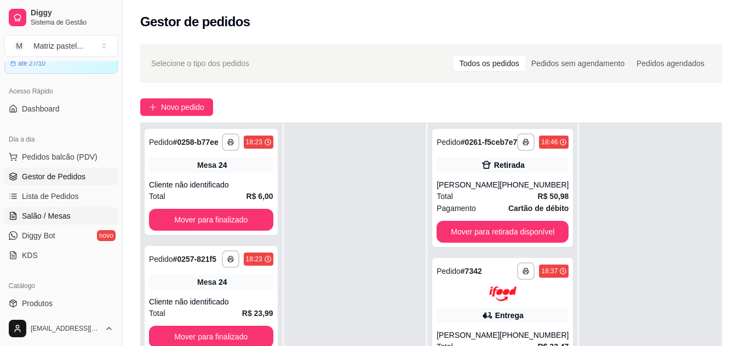
click at [57, 223] on link "Salão / Mesas" at bounding box center [60, 216] width 113 height 18
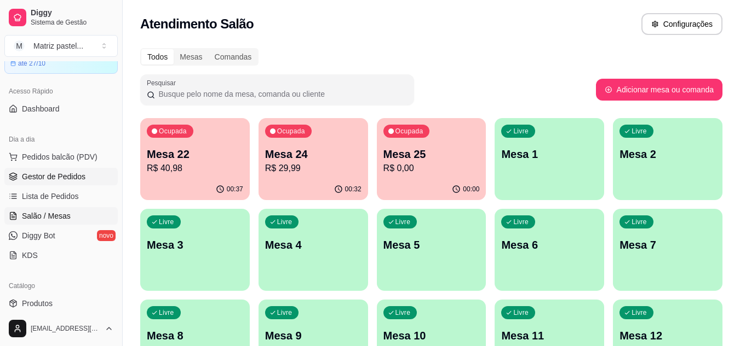
click at [50, 172] on span "Gestor de Pedidos" at bounding box center [53, 176] width 63 height 11
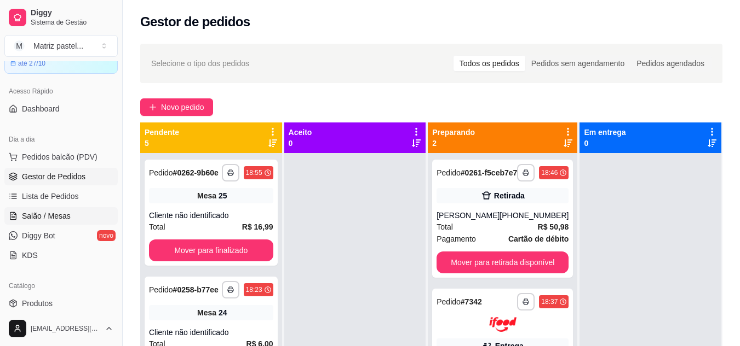
click at [72, 213] on link "Salão / Mesas" at bounding box center [60, 216] width 113 height 18
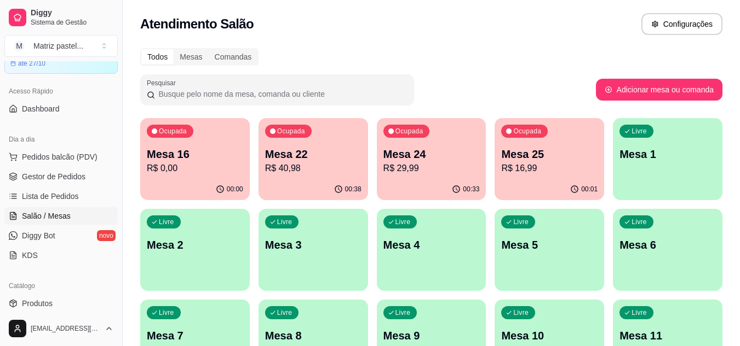
click at [518, 167] on p "R$ 16,99" at bounding box center [549, 168] width 96 height 13
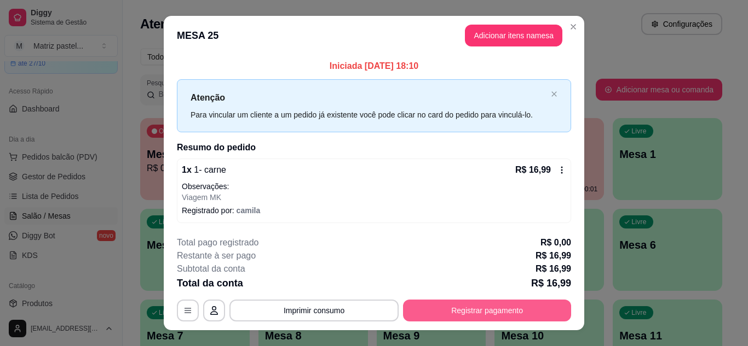
click at [504, 305] on button "Registrar pagamento" at bounding box center [487, 311] width 168 height 22
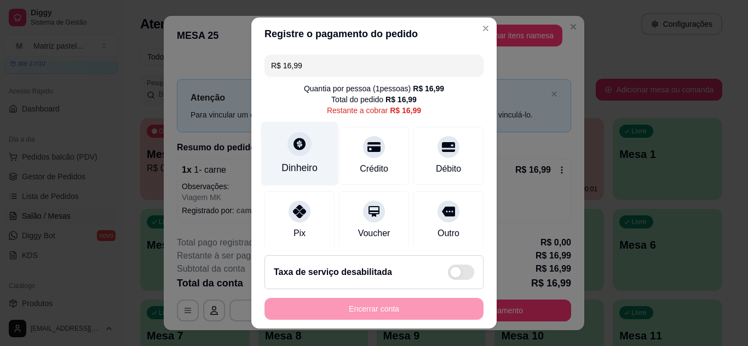
click at [302, 161] on div "Dinheiro" at bounding box center [299, 168] width 36 height 14
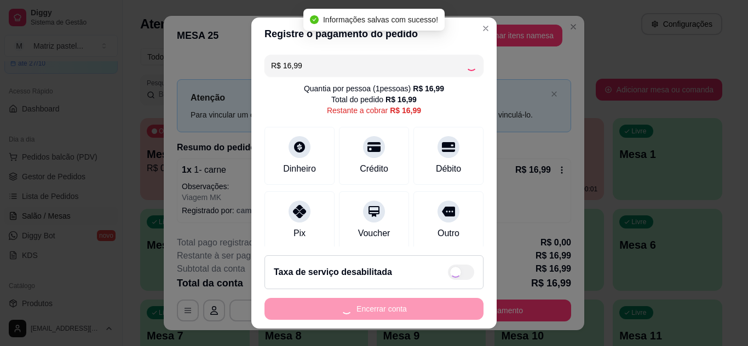
type input "R$ 0,00"
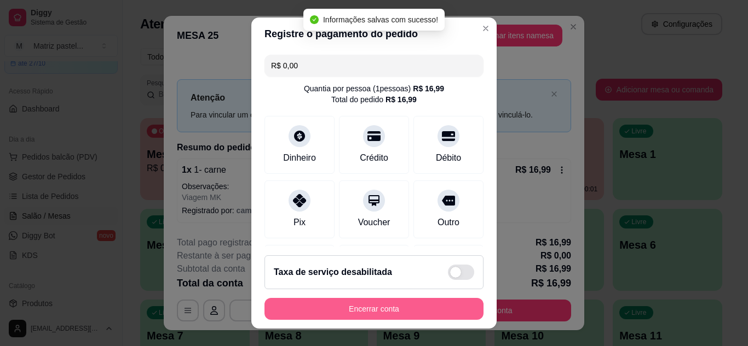
click at [389, 307] on button "Encerrar conta" at bounding box center [373, 309] width 219 height 22
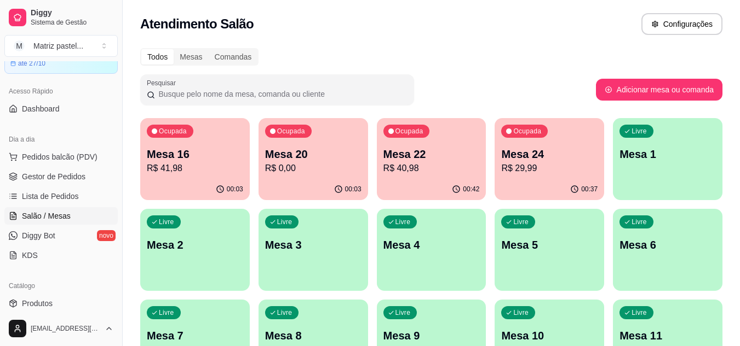
drag, startPoint x: 70, startPoint y: 175, endPoint x: 338, endPoint y: 184, distance: 268.4
click at [70, 175] on span "Gestor de Pedidos" at bounding box center [53, 176] width 63 height 11
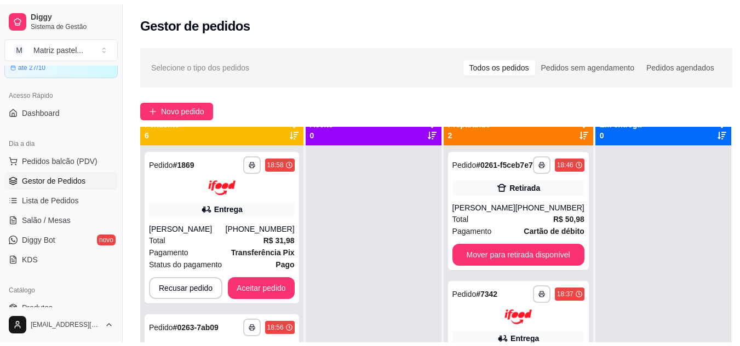
scroll to position [31, 0]
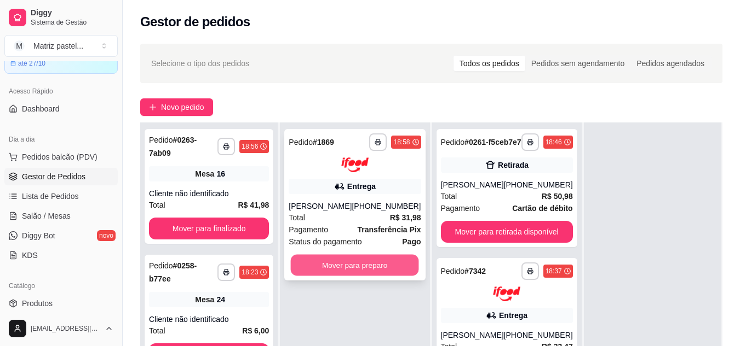
click at [368, 271] on button "Mover para preparo" at bounding box center [355, 265] width 128 height 21
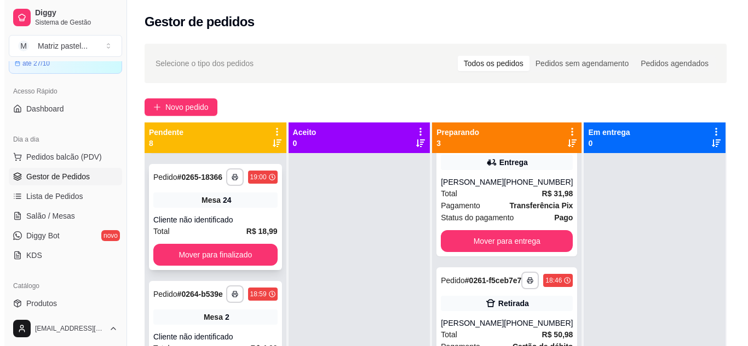
scroll to position [164, 0]
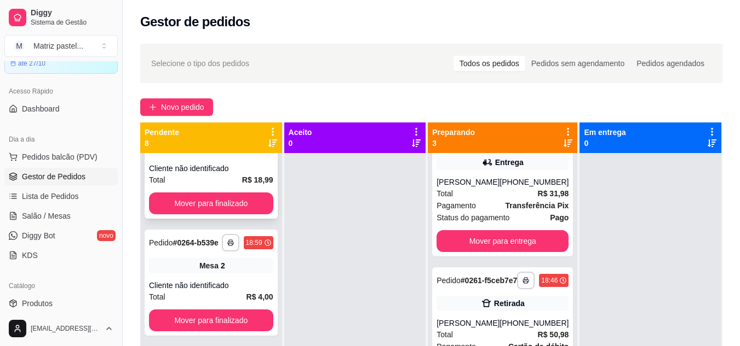
click at [205, 174] on div "Cliente não identificado" at bounding box center [211, 168] width 124 height 11
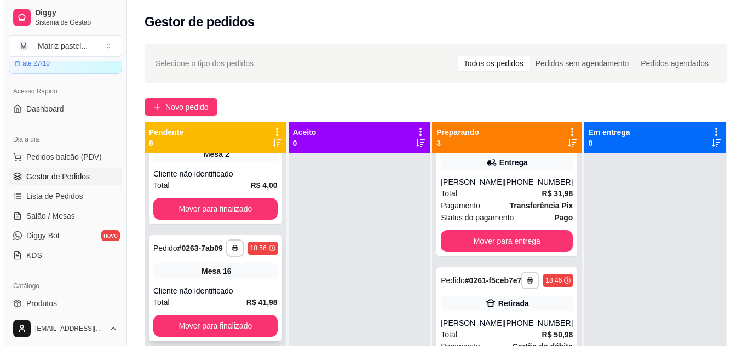
scroll to position [328, 0]
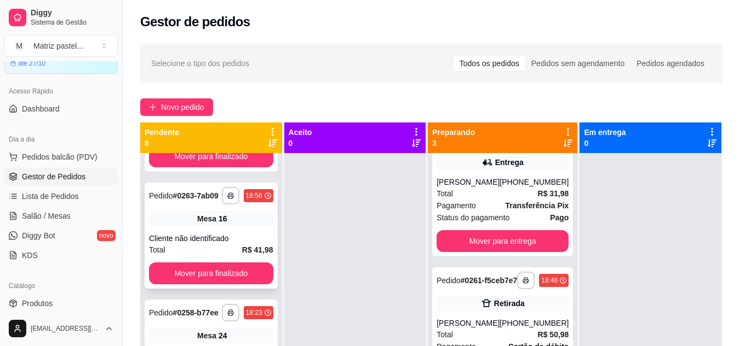
click at [188, 227] on div "Mesa 16" at bounding box center [211, 218] width 124 height 15
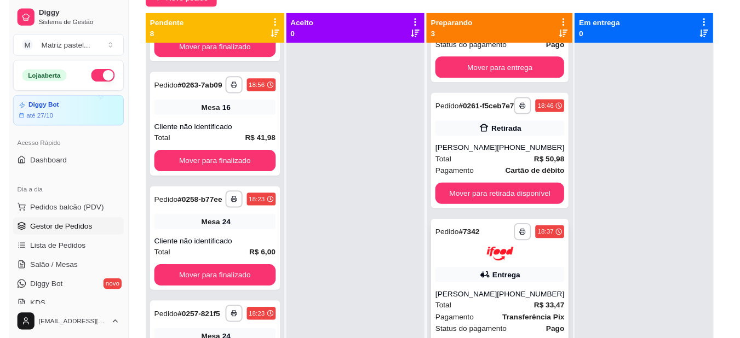
scroll to position [138, 0]
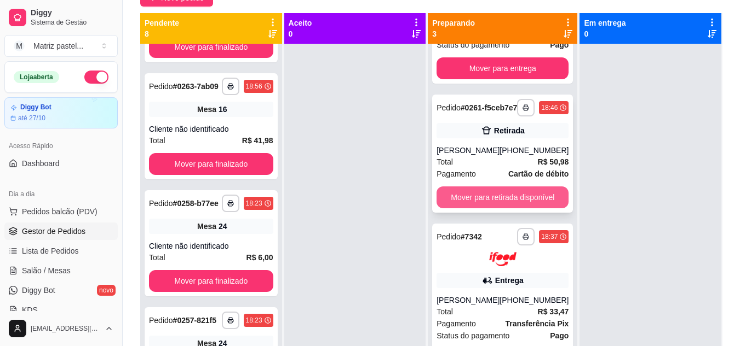
click at [488, 187] on button "Mover para retirada disponível" at bounding box center [502, 198] width 132 height 22
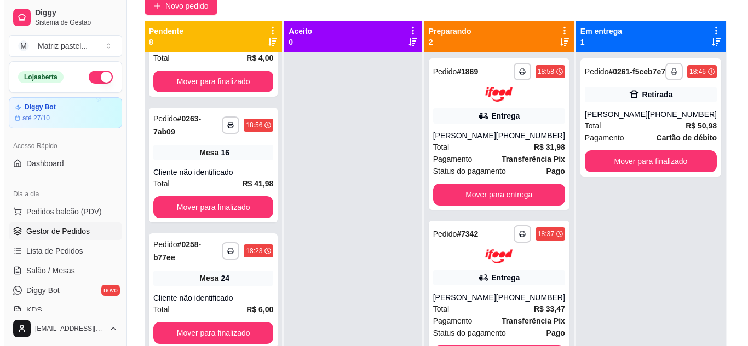
scroll to position [0, 0]
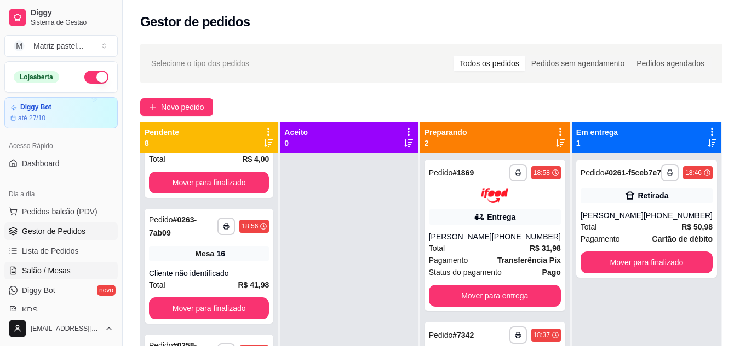
click at [41, 269] on span "Salão / Mesas" at bounding box center [46, 270] width 49 height 11
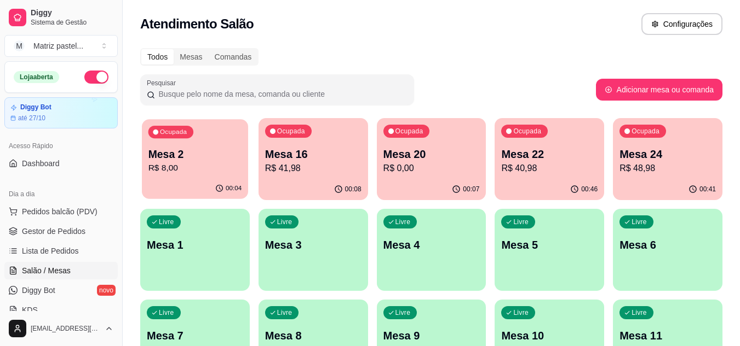
click at [219, 169] on p "R$ 8,00" at bounding box center [195, 168] width 94 height 13
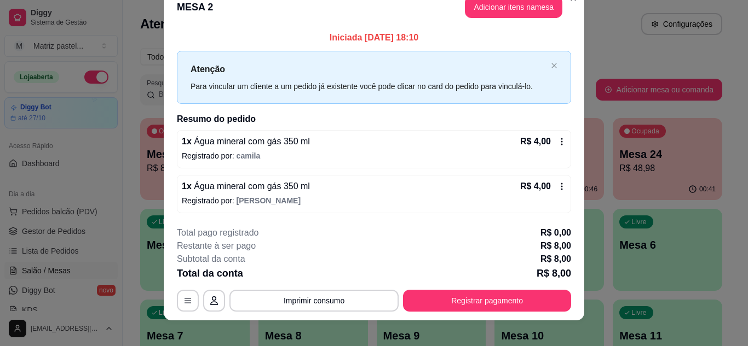
scroll to position [28, 0]
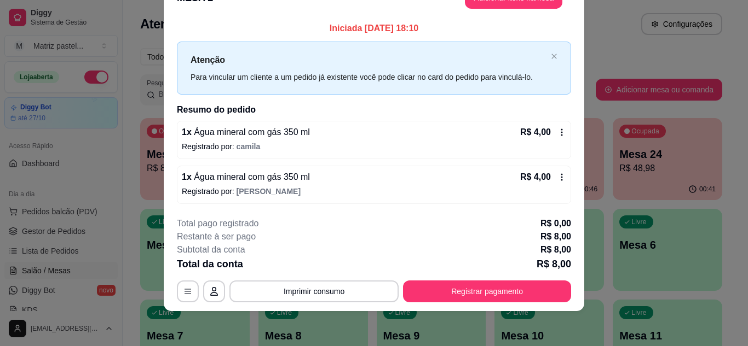
click at [550, 128] on div "R$ 4,00" at bounding box center [543, 132] width 46 height 13
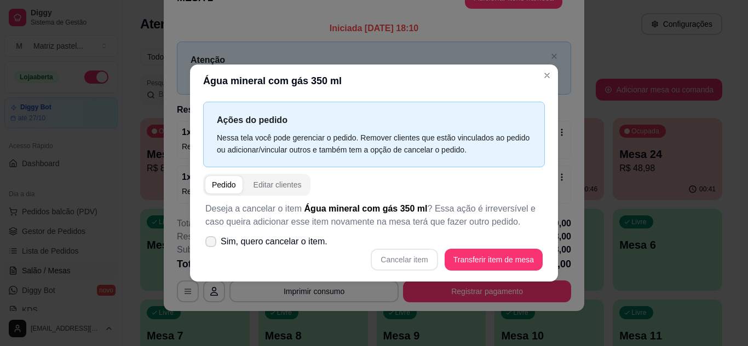
click at [222, 237] on span "Sim, quero cancelar o item." at bounding box center [274, 241] width 107 height 13
click at [212, 244] on input "Sim, quero cancelar o item." at bounding box center [208, 247] width 7 height 7
checkbox input "true"
click at [409, 259] on button "Cancelar item" at bounding box center [404, 260] width 67 height 22
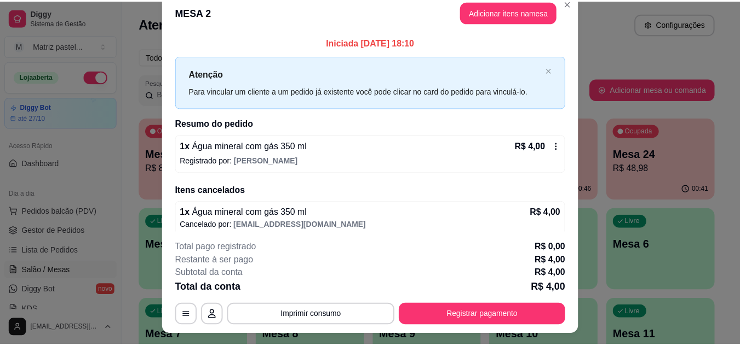
scroll to position [0, 0]
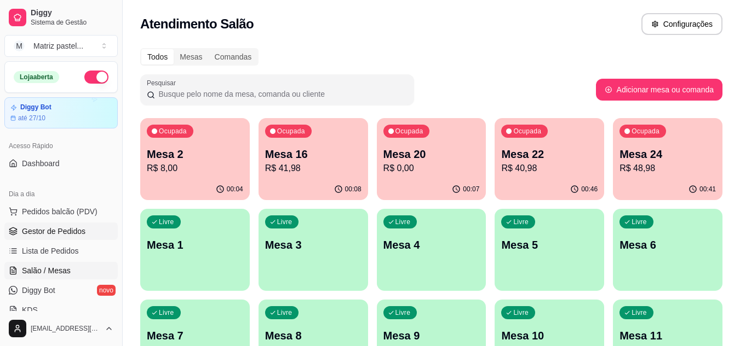
click at [43, 235] on span "Gestor de Pedidos" at bounding box center [53, 231] width 63 height 11
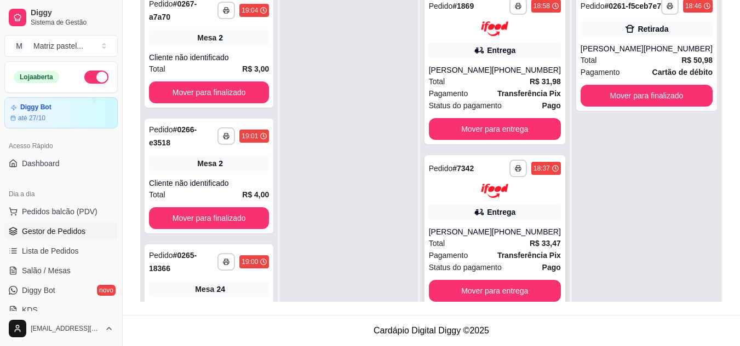
scroll to position [31, 0]
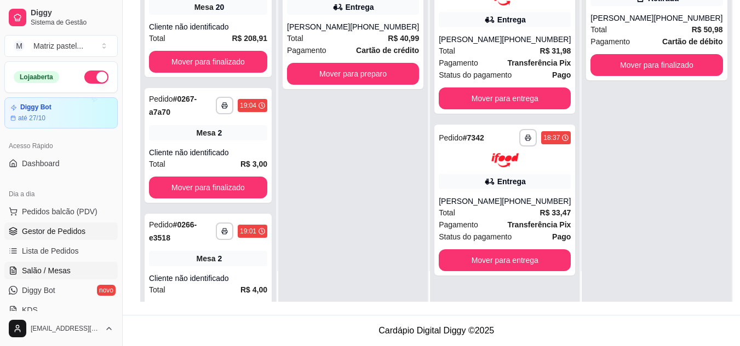
click at [89, 271] on link "Salão / Mesas" at bounding box center [60, 271] width 113 height 18
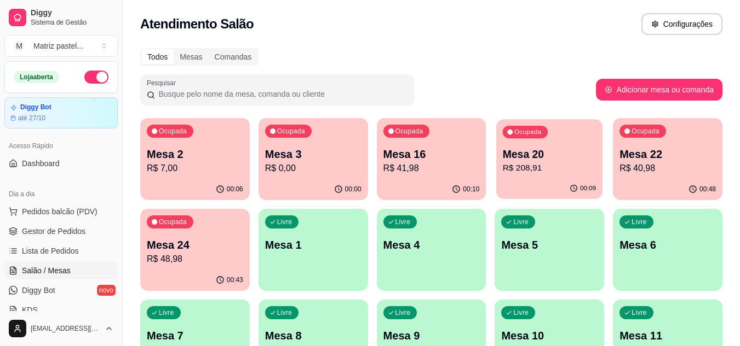
click at [578, 137] on div "Ocupada Mesa 20 R$ 208,91" at bounding box center [549, 148] width 106 height 59
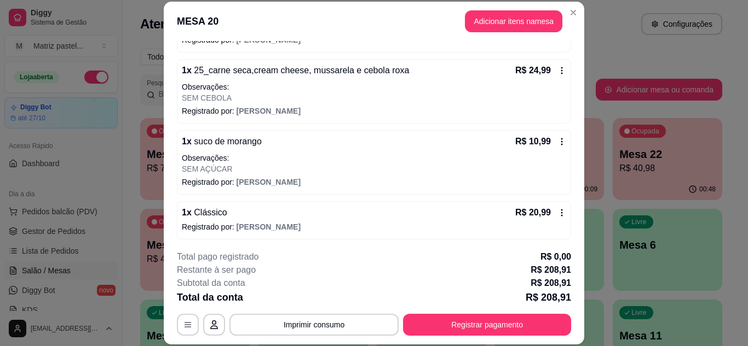
scroll to position [338, 0]
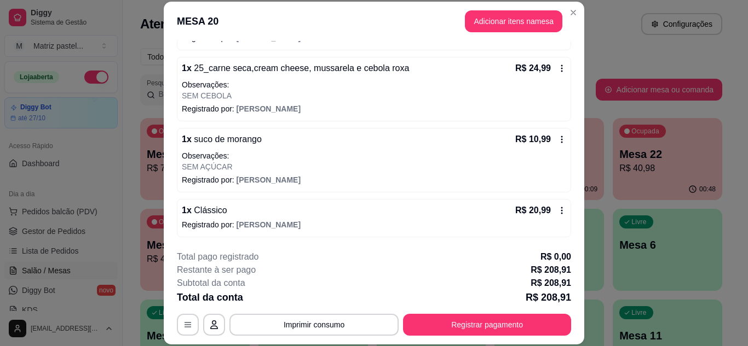
click at [557, 140] on icon at bounding box center [561, 139] width 9 height 9
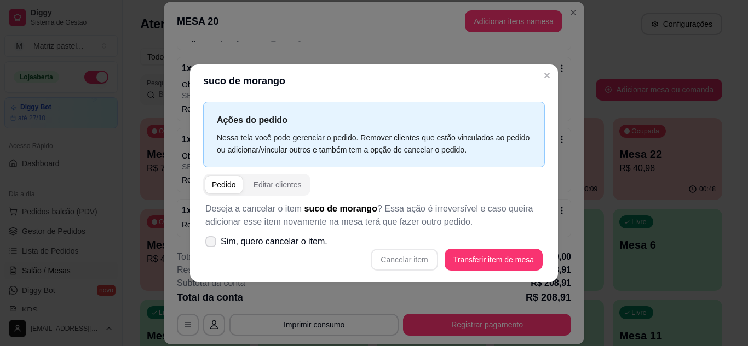
click at [275, 246] on span "Sim, quero cancelar o item." at bounding box center [274, 241] width 107 height 13
click at [212, 246] on input "Sim, quero cancelar o item." at bounding box center [208, 247] width 7 height 7
checkbox input "true"
click at [411, 253] on button "Cancelar item" at bounding box center [404, 260] width 67 height 22
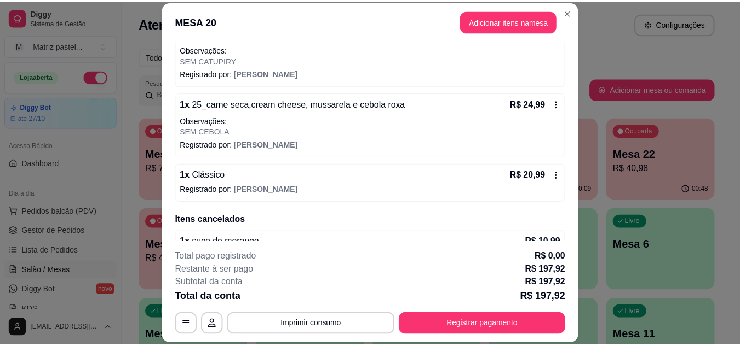
scroll to position [284, 0]
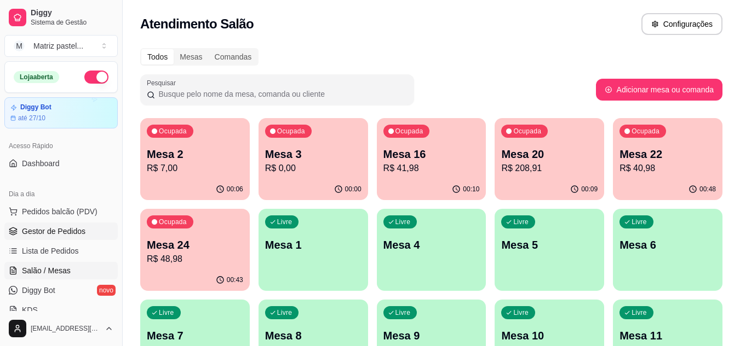
click at [68, 227] on span "Gestor de Pedidos" at bounding box center [53, 231] width 63 height 11
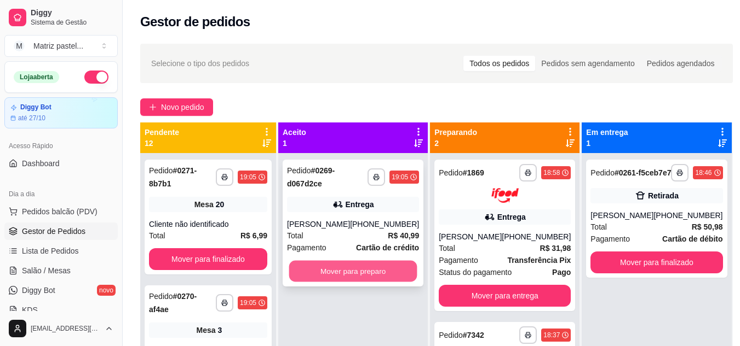
click at [360, 270] on button "Mover para preparo" at bounding box center [353, 271] width 128 height 21
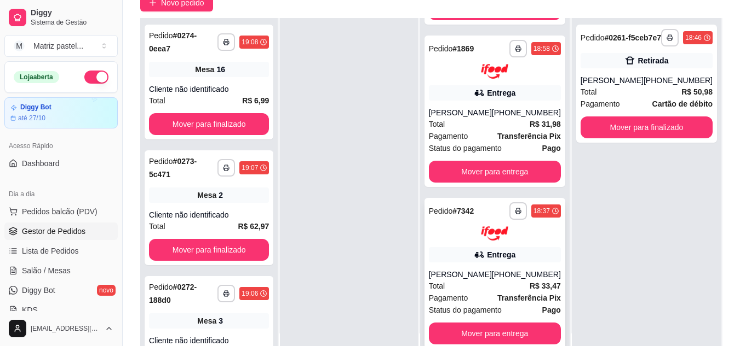
scroll to position [109, 0]
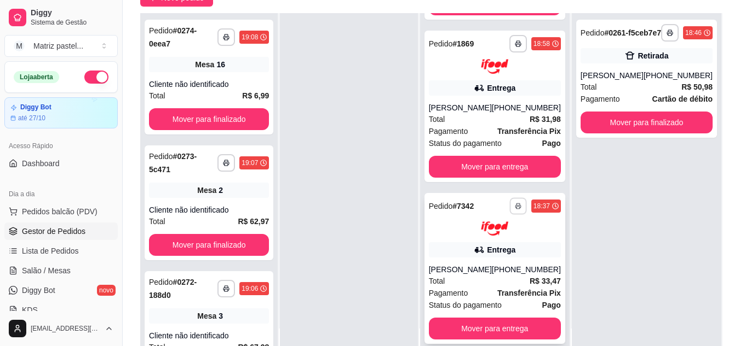
click at [515, 203] on icon "button" at bounding box center [518, 206] width 7 height 7
click at [488, 232] on button "IMPRESSORA" at bounding box center [480, 234] width 79 height 18
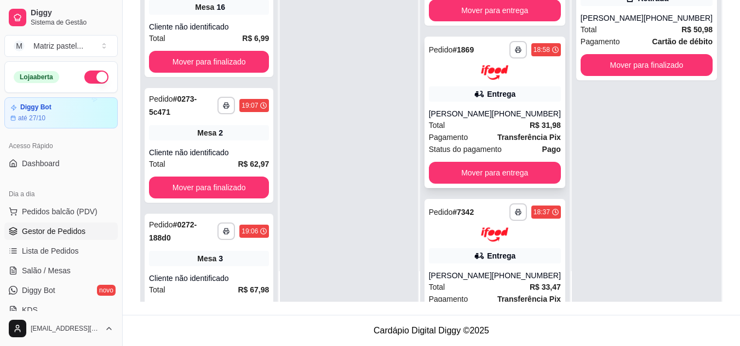
scroll to position [28, 0]
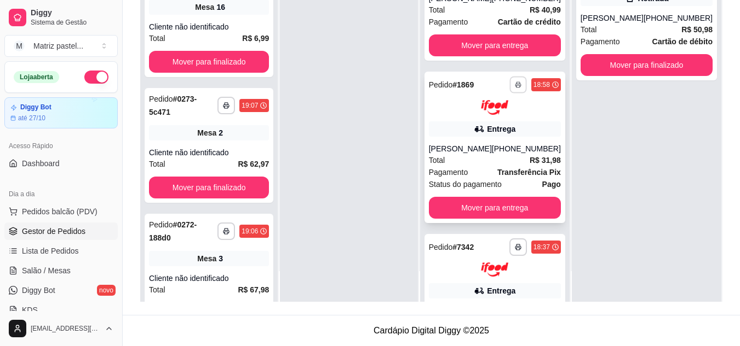
click at [515, 86] on icon "button" at bounding box center [518, 85] width 7 height 7
click at [496, 122] on button "IMPRESSORA" at bounding box center [480, 123] width 79 height 18
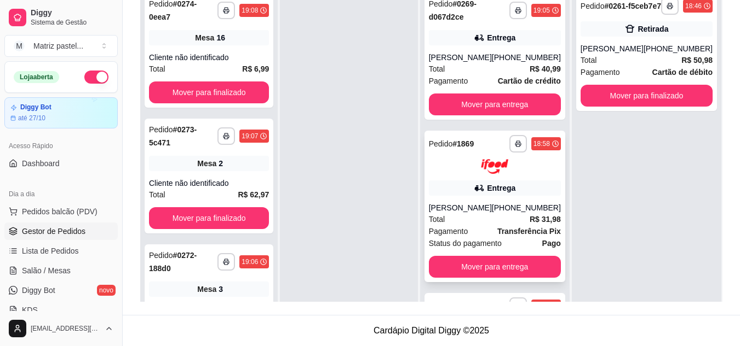
scroll to position [112, 0]
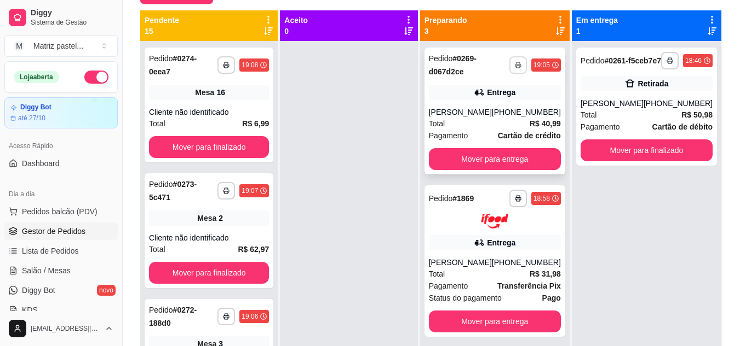
click at [513, 63] on button "button" at bounding box center [518, 65] width 18 height 18
click at [487, 106] on button "IMPRESSORA" at bounding box center [480, 104] width 79 height 18
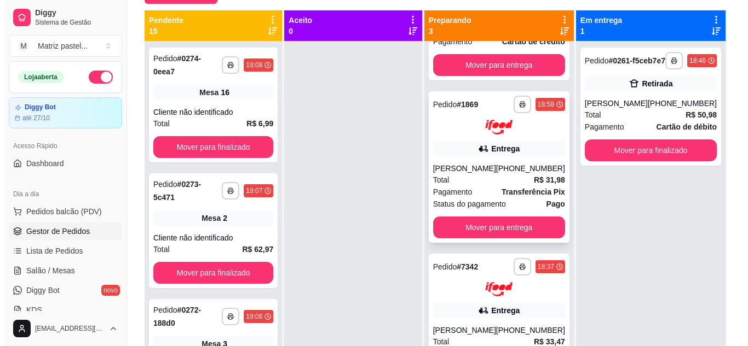
scroll to position [138, 0]
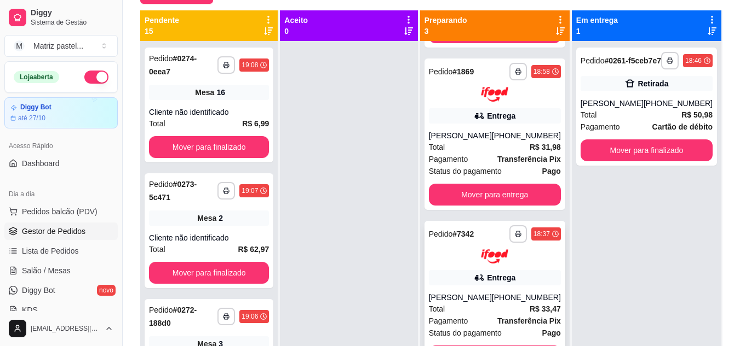
click at [469, 270] on div "Entrega" at bounding box center [495, 277] width 132 height 15
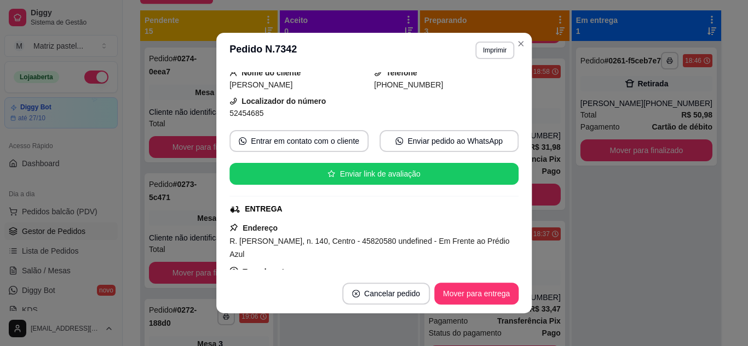
scroll to position [109, 0]
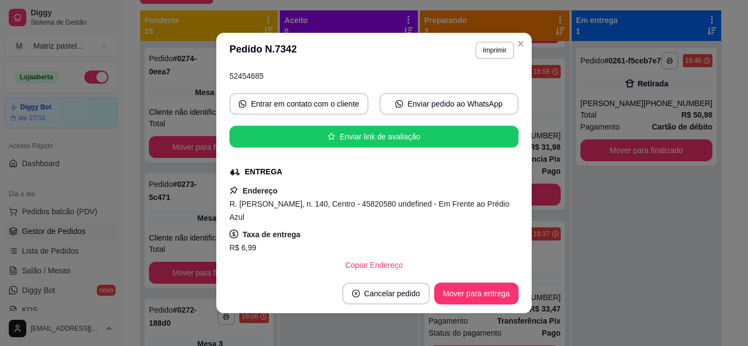
click at [466, 309] on footer "Cancelar pedido Mover para entrega" at bounding box center [373, 293] width 315 height 39
click at [463, 299] on button "Mover para entrega" at bounding box center [476, 294] width 84 height 22
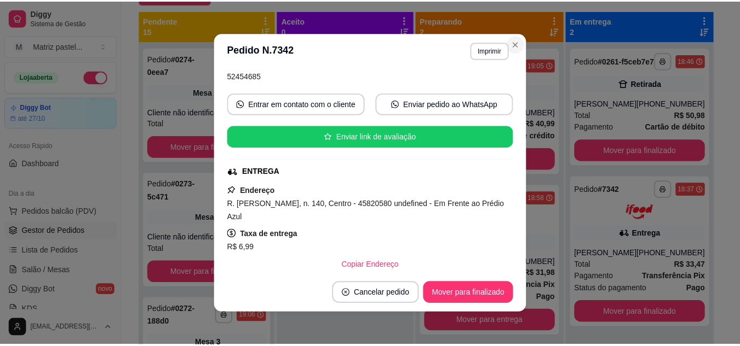
scroll to position [0, 0]
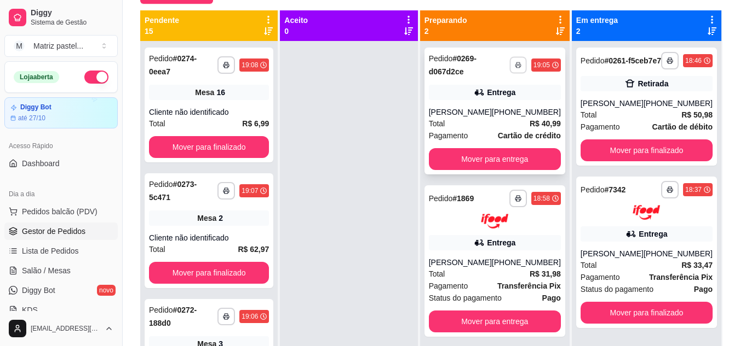
click at [518, 59] on button "button" at bounding box center [517, 64] width 17 height 17
click at [477, 102] on button "IMPRESSORA" at bounding box center [488, 104] width 79 height 18
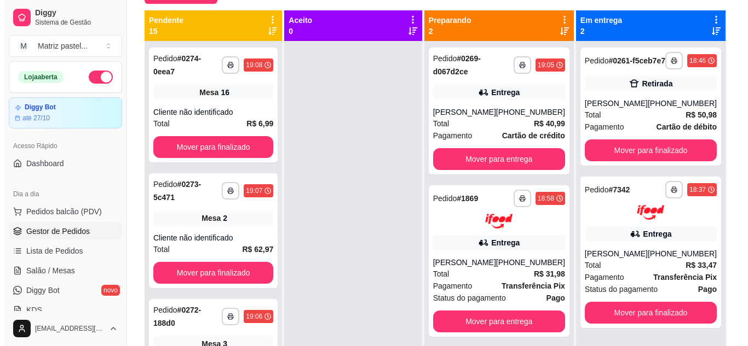
scroll to position [55, 0]
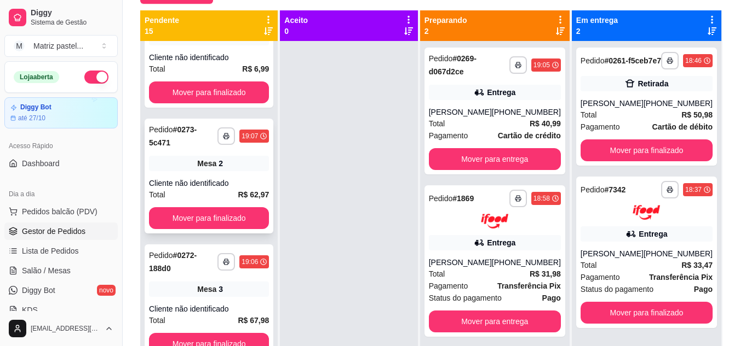
click at [189, 158] on div "Mesa 2" at bounding box center [209, 163] width 120 height 15
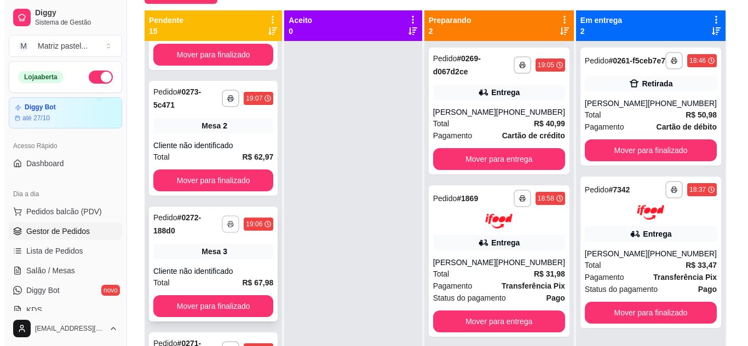
scroll to position [164, 0]
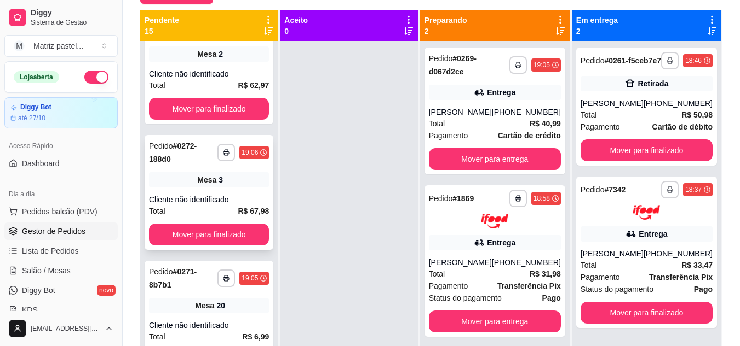
click at [213, 189] on div "**********" at bounding box center [209, 192] width 129 height 115
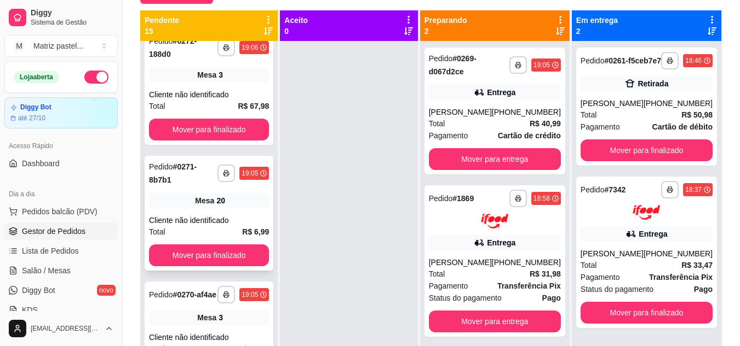
scroll to position [274, 0]
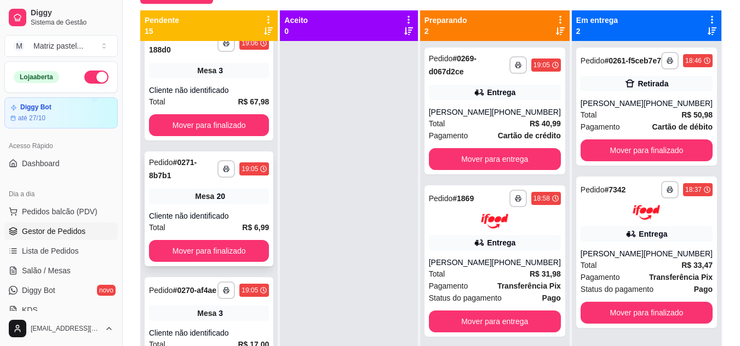
click at [222, 194] on div "20" at bounding box center [220, 196] width 9 height 11
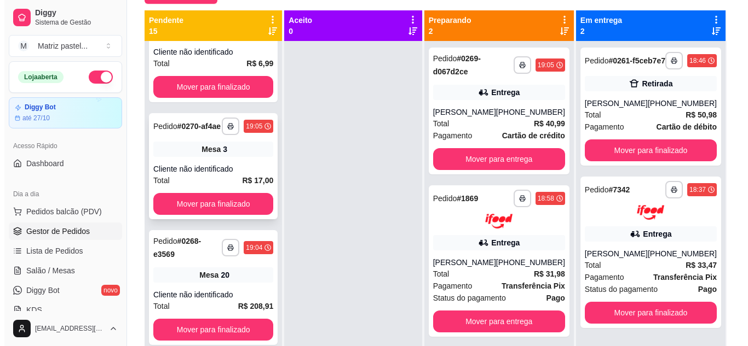
scroll to position [493, 0]
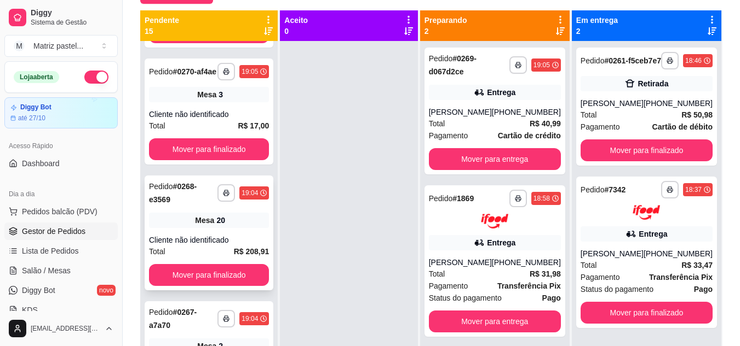
click at [192, 219] on div "**********" at bounding box center [209, 233] width 129 height 115
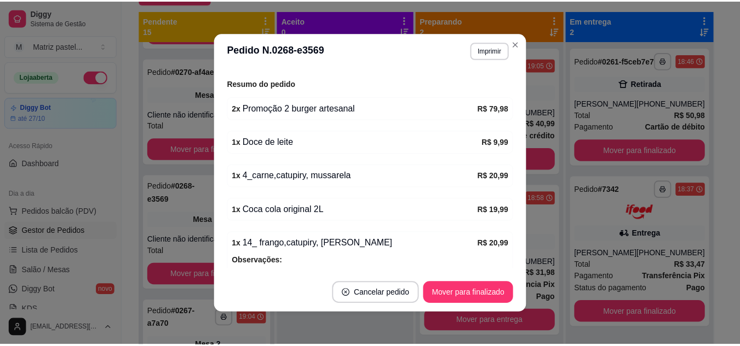
scroll to position [130, 0]
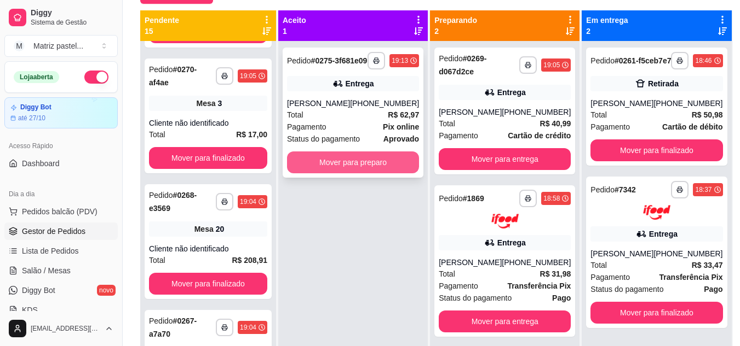
click at [359, 170] on button "Mover para preparo" at bounding box center [353, 163] width 132 height 22
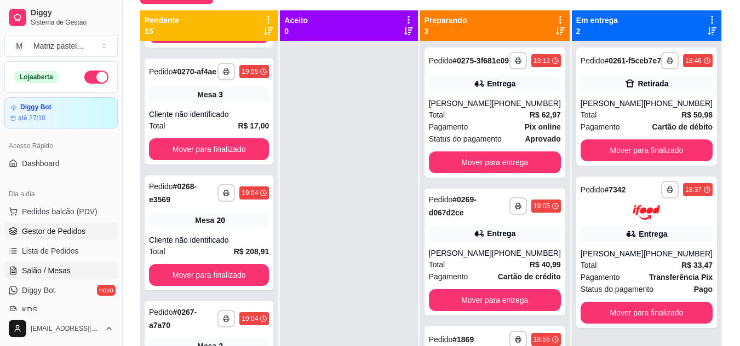
click at [55, 271] on span "Salão / Mesas" at bounding box center [46, 270] width 49 height 11
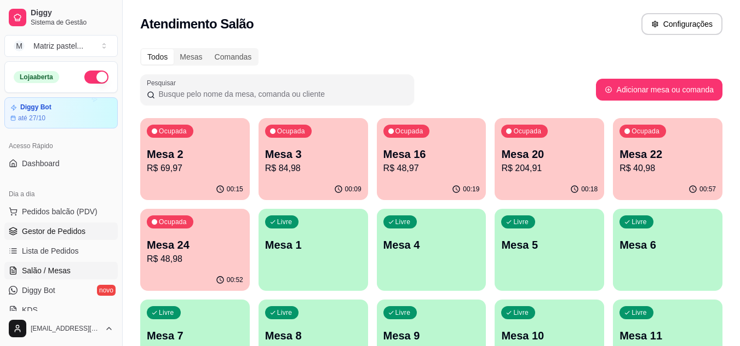
click at [42, 232] on span "Gestor de Pedidos" at bounding box center [53, 231] width 63 height 11
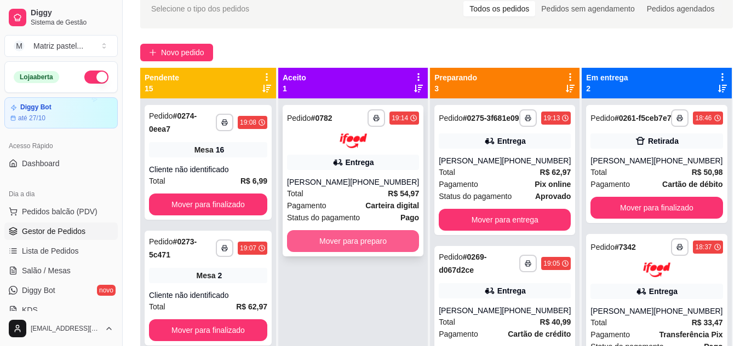
click at [332, 247] on button "Mover para preparo" at bounding box center [353, 241] width 132 height 22
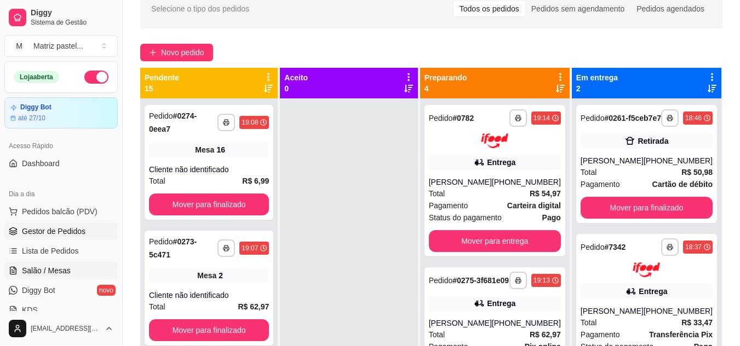
click at [54, 266] on span "Salão / Mesas" at bounding box center [46, 270] width 49 height 11
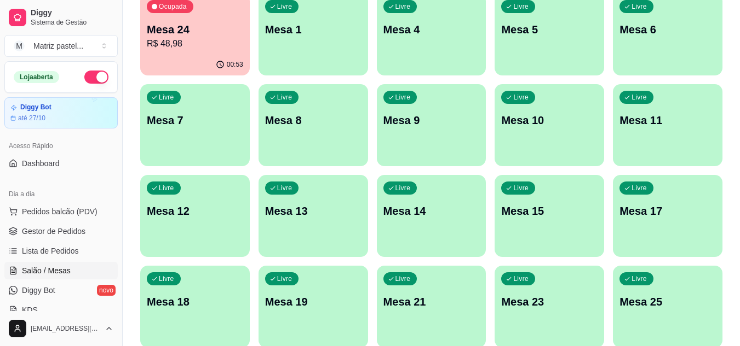
scroll to position [262, 0]
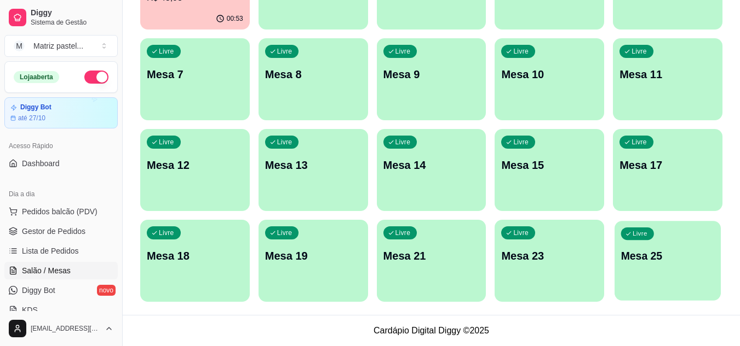
click at [639, 275] on div "Livre Mesa 25" at bounding box center [667, 254] width 106 height 67
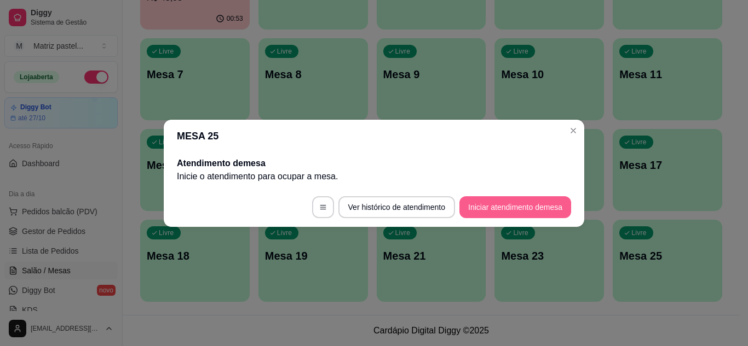
click at [537, 215] on button "Iniciar atendimento de mesa" at bounding box center [515, 208] width 112 height 22
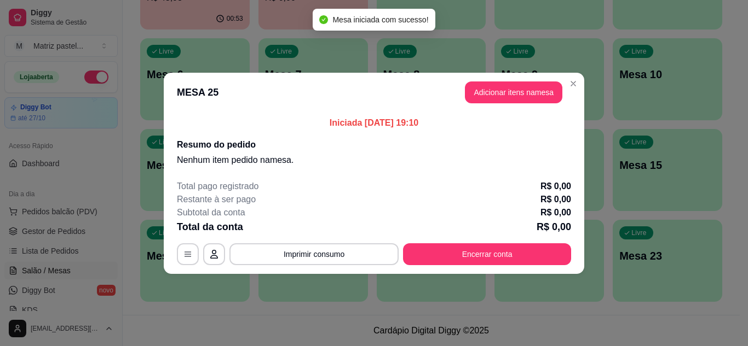
click at [512, 96] on button "Adicionar itens na mesa" at bounding box center [513, 93] width 97 height 22
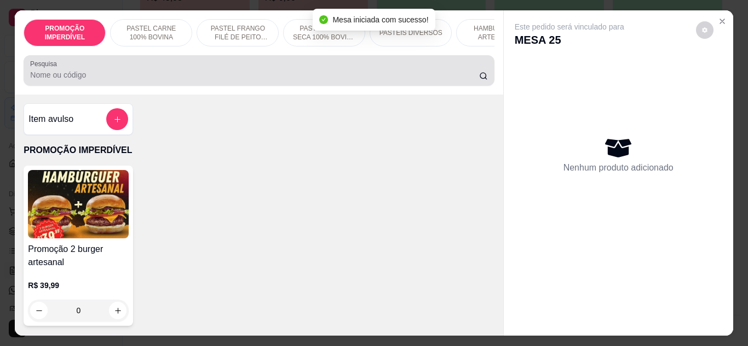
click at [368, 71] on div at bounding box center [258, 71] width 457 height 22
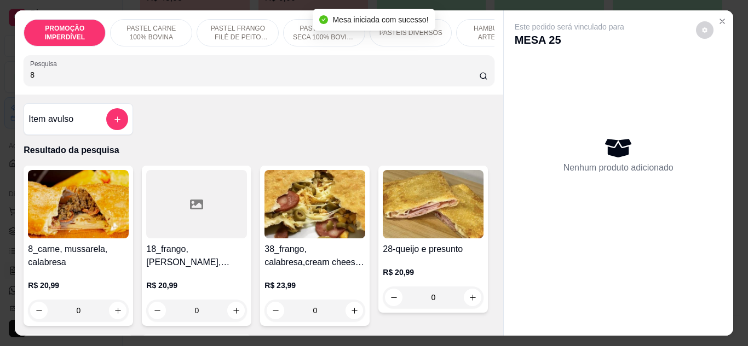
type input "8"
click at [118, 309] on div "0" at bounding box center [78, 311] width 101 height 22
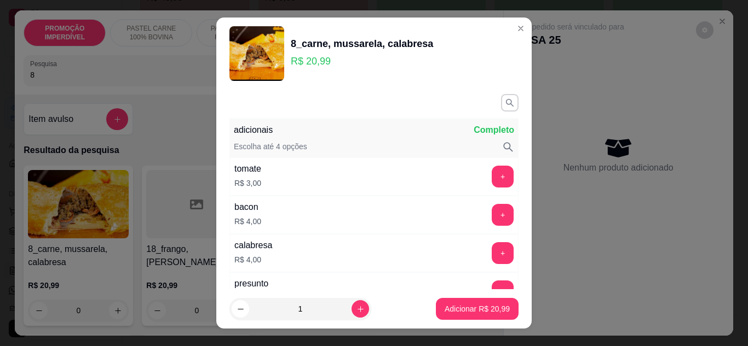
click at [454, 301] on button "Adicionar R$ 20,99" at bounding box center [477, 309] width 83 height 22
type input "1"
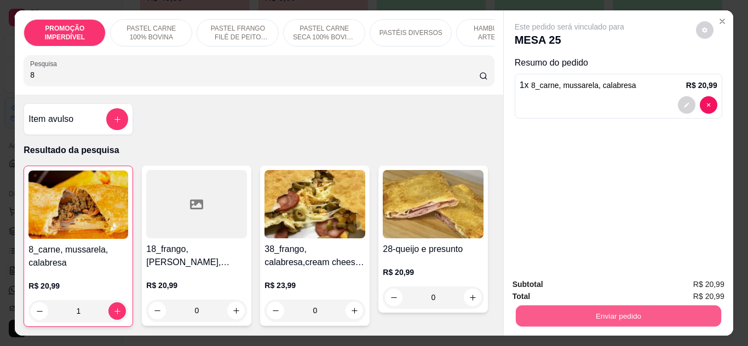
click at [614, 309] on button "Enviar pedido" at bounding box center [617, 316] width 205 height 21
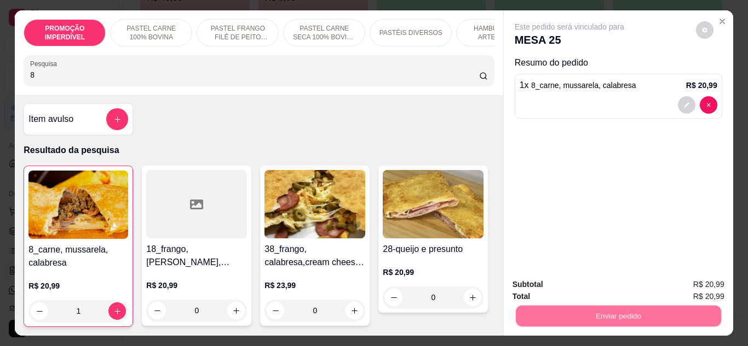
click at [678, 283] on button "Enviar pedido" at bounding box center [696, 285] width 62 height 21
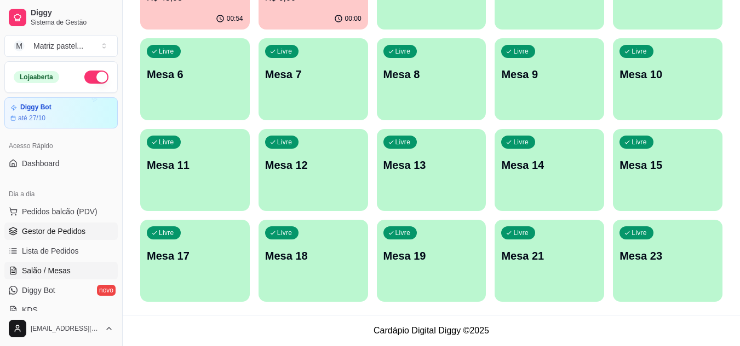
click at [73, 235] on span "Gestor de Pedidos" at bounding box center [53, 231] width 63 height 11
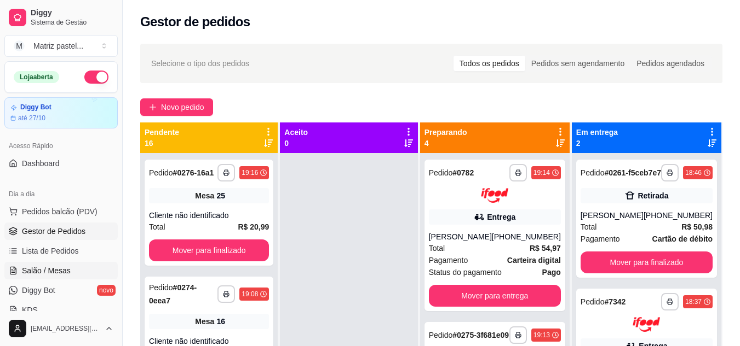
click at [53, 277] on link "Salão / Mesas" at bounding box center [60, 271] width 113 height 18
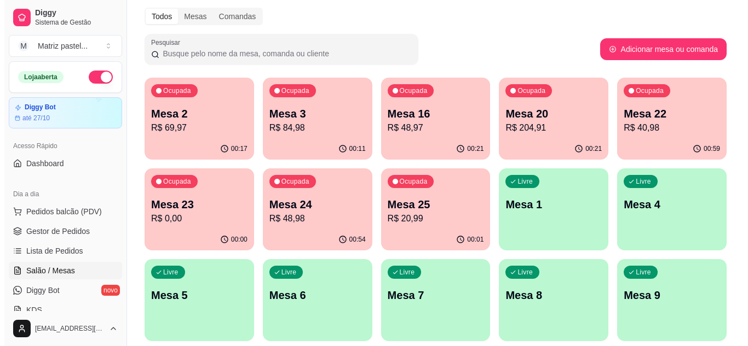
scroll to position [55, 0]
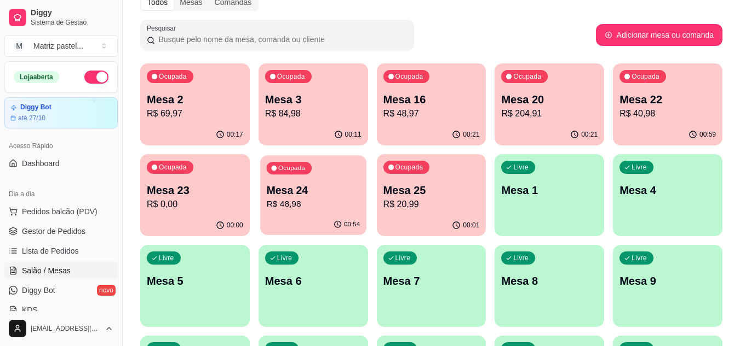
click at [340, 204] on p "R$ 48,98" at bounding box center [313, 204] width 94 height 13
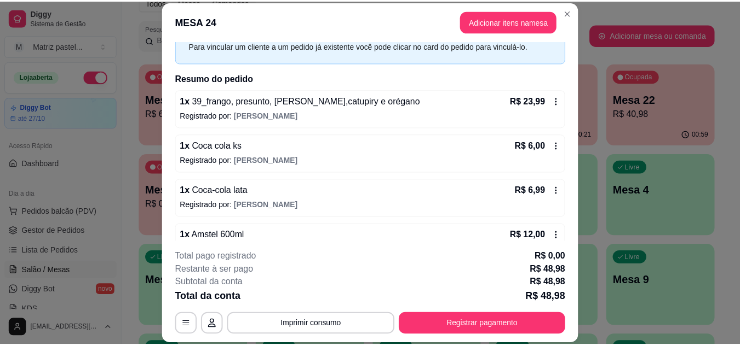
scroll to position [80, 0]
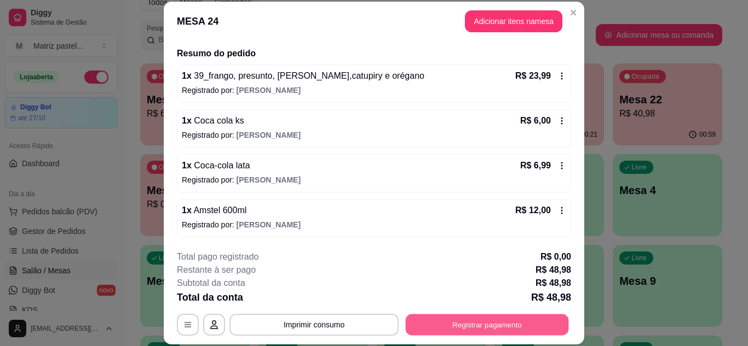
click at [459, 315] on button "Registrar pagamento" at bounding box center [487, 324] width 163 height 21
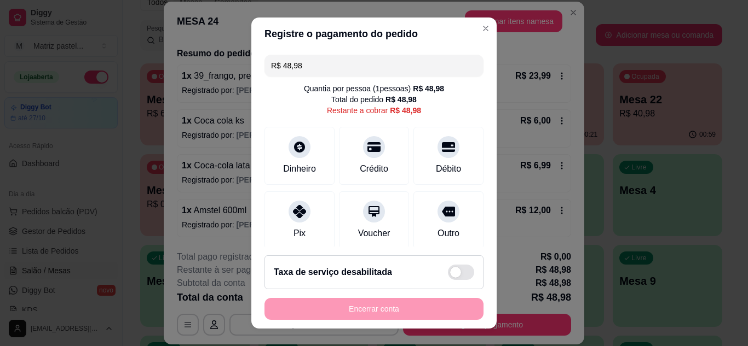
click at [342, 58] on input "R$ 48,98" at bounding box center [374, 66] width 206 height 22
click at [313, 151] on div "Dinheiro" at bounding box center [299, 154] width 77 height 64
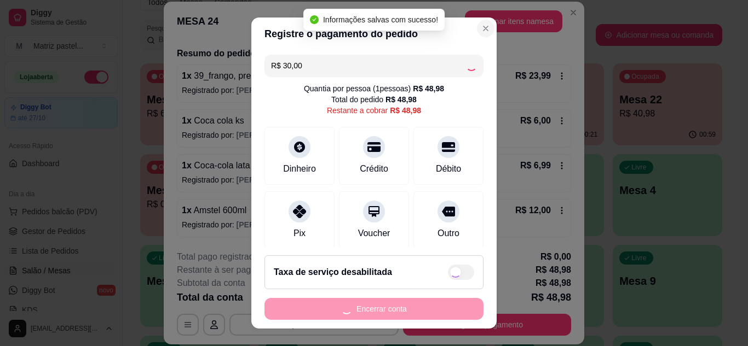
type input "R$ 18,98"
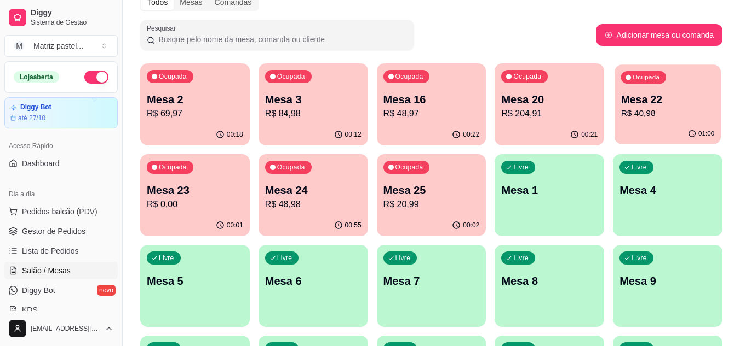
click at [643, 110] on p "R$ 40,98" at bounding box center [668, 113] width 94 height 13
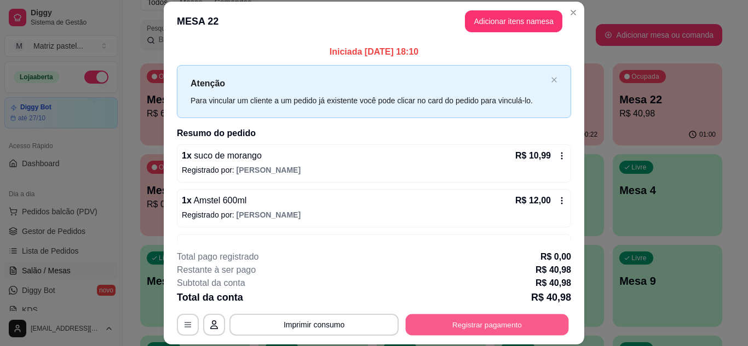
click at [462, 326] on button "Registrar pagamento" at bounding box center [487, 324] width 163 height 21
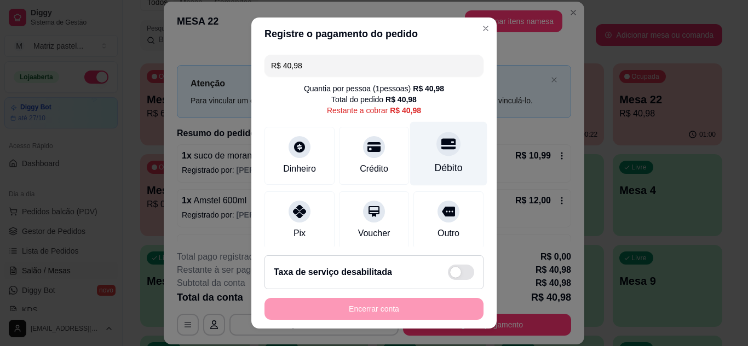
click at [461, 147] on div "Débito" at bounding box center [448, 154] width 77 height 64
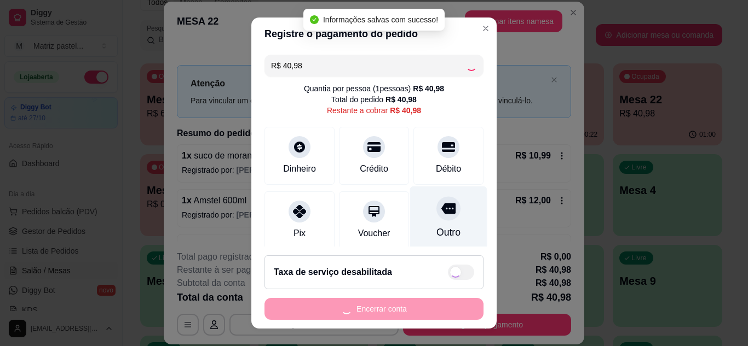
type input "R$ 0,00"
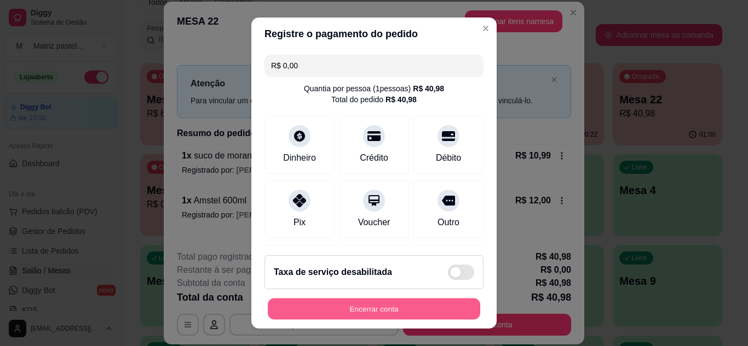
click at [374, 305] on button "Encerrar conta" at bounding box center [374, 309] width 212 height 21
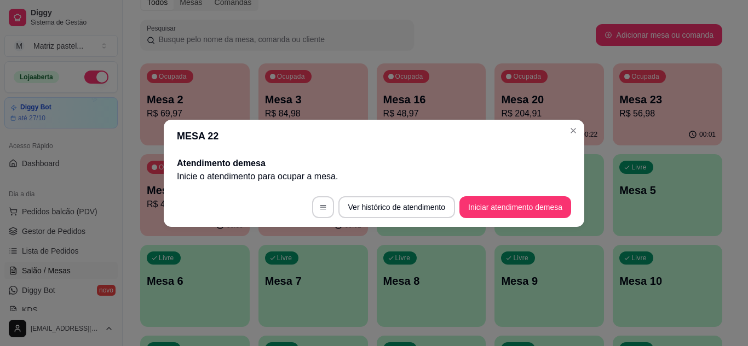
click at [581, 135] on header "MESA 22" at bounding box center [374, 136] width 420 height 33
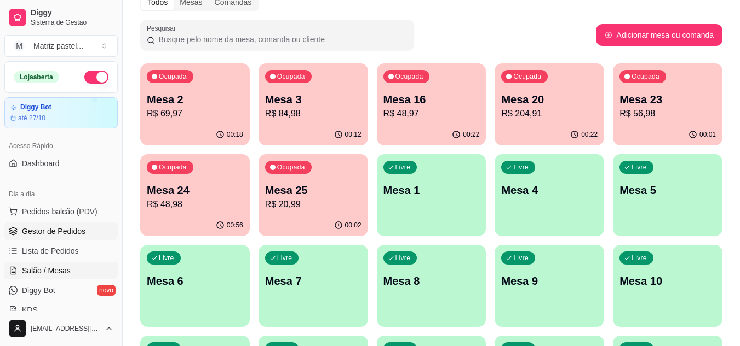
click at [80, 232] on span "Gestor de Pedidos" at bounding box center [53, 231] width 63 height 11
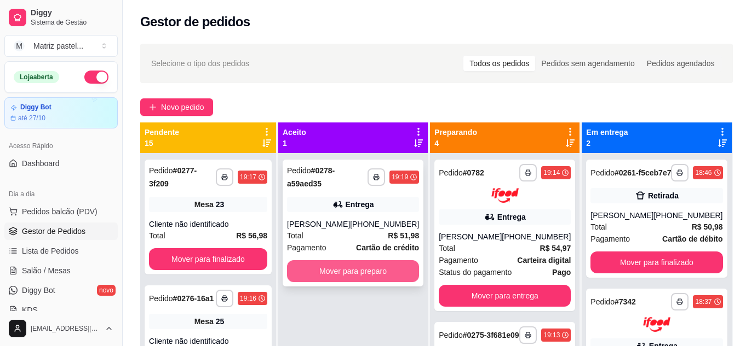
click at [369, 273] on button "Mover para preparo" at bounding box center [353, 272] width 132 height 22
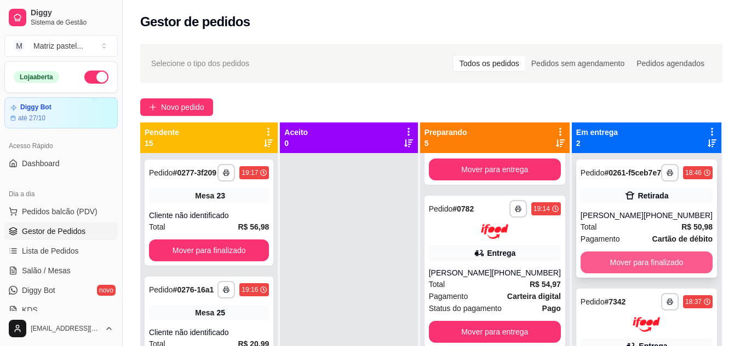
scroll to position [109, 0]
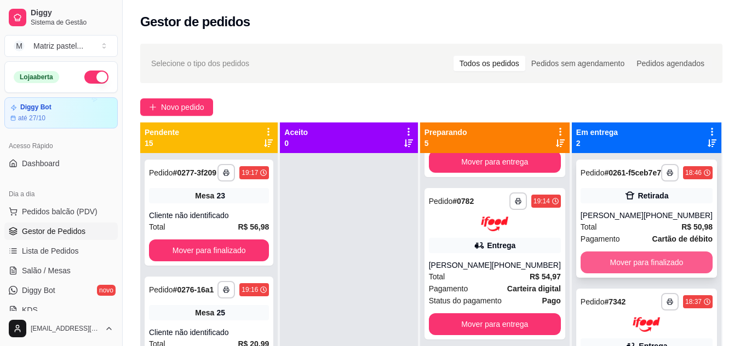
click at [675, 264] on button "Mover para finalizado" at bounding box center [646, 263] width 132 height 22
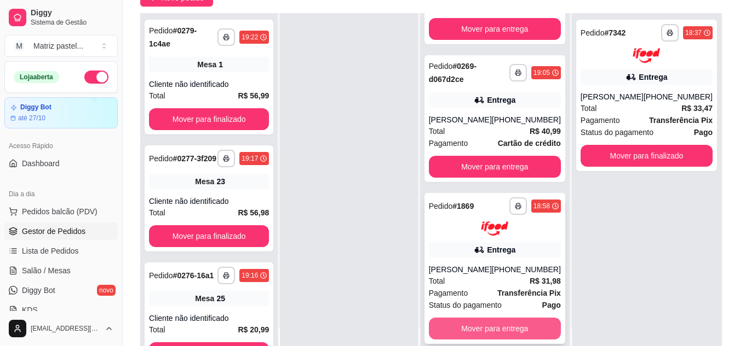
click at [470, 329] on button "Mover para entrega" at bounding box center [495, 329] width 132 height 22
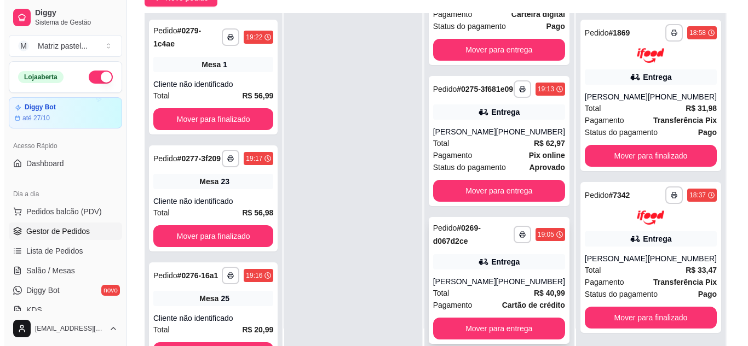
scroll to position [253, 0]
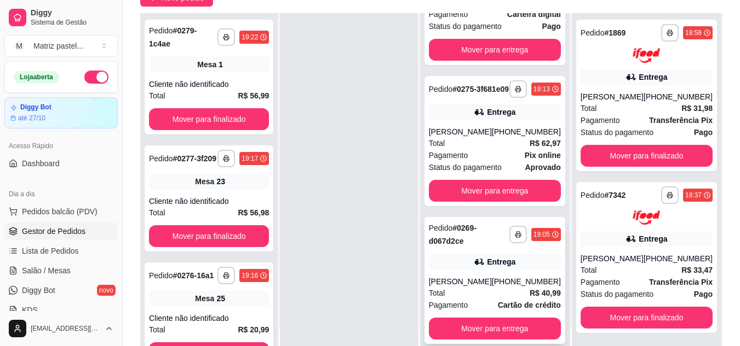
click at [503, 290] on div "Total R$ 40,99" at bounding box center [495, 293] width 132 height 12
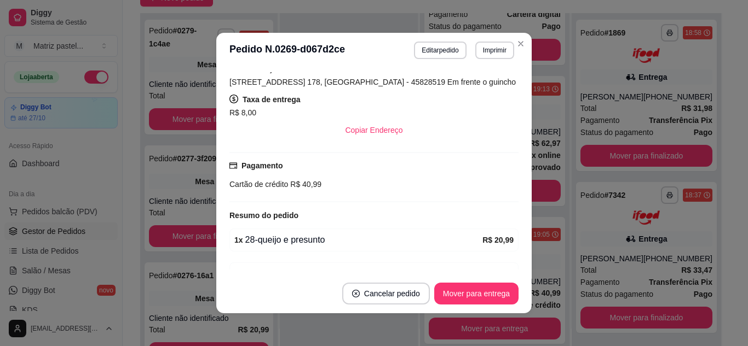
scroll to position [315, 0]
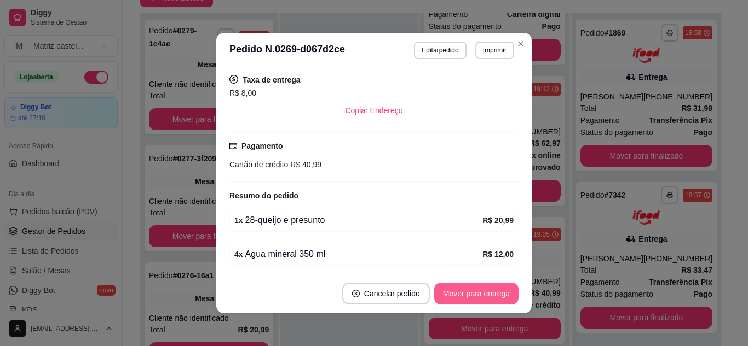
click at [460, 292] on button "Mover para entrega" at bounding box center [476, 294] width 84 height 22
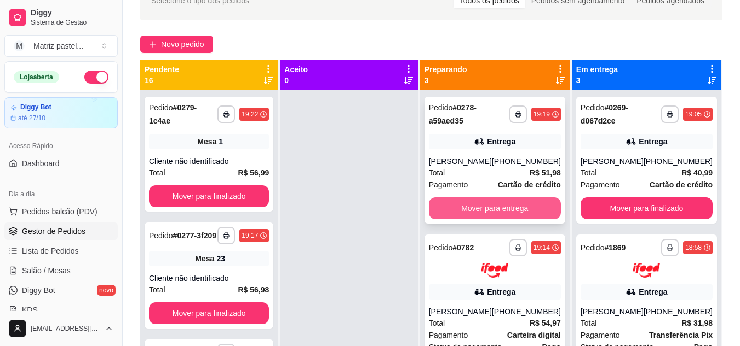
scroll to position [55, 0]
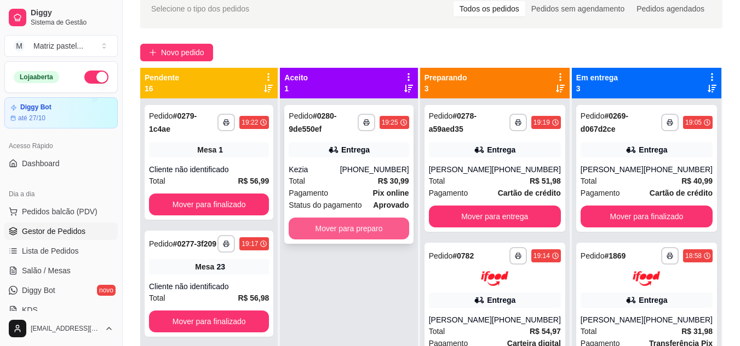
click at [360, 233] on button "Mover para preparo" at bounding box center [348, 229] width 120 height 22
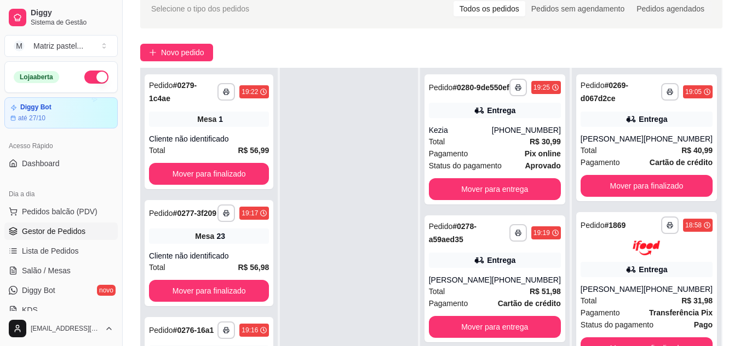
scroll to position [0, 0]
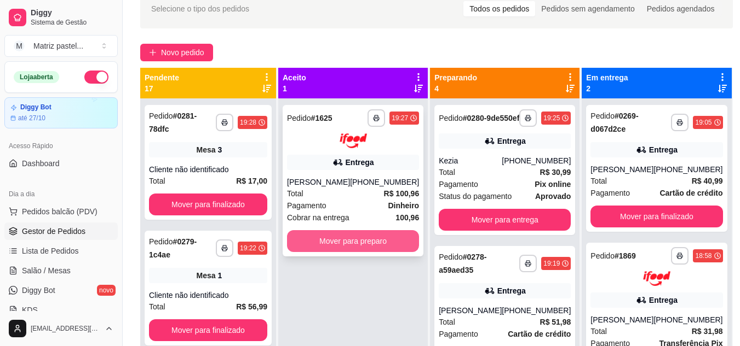
click at [344, 240] on button "Mover para preparo" at bounding box center [353, 241] width 132 height 22
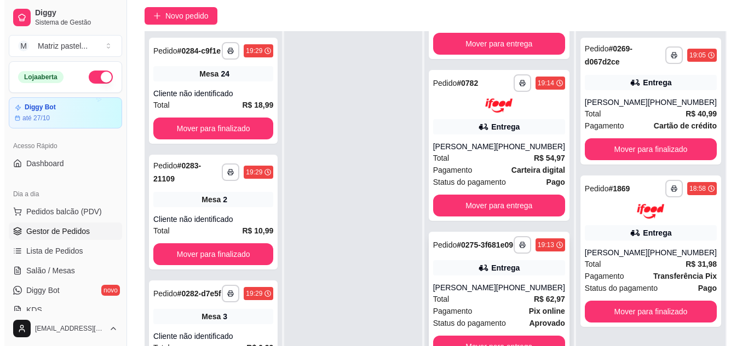
scroll to position [109, 0]
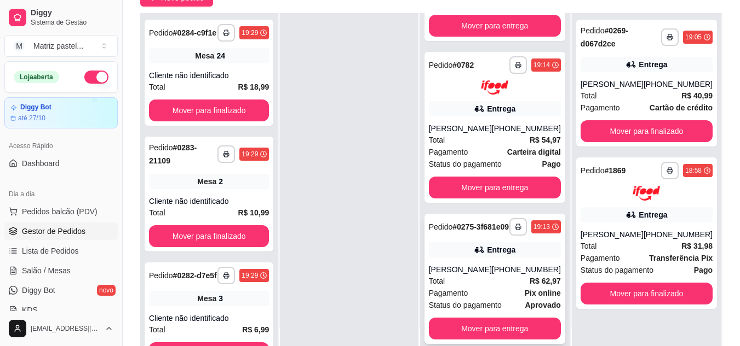
click at [445, 252] on div "Entrega" at bounding box center [495, 249] width 132 height 15
click at [498, 103] on div "Entrega" at bounding box center [501, 108] width 28 height 11
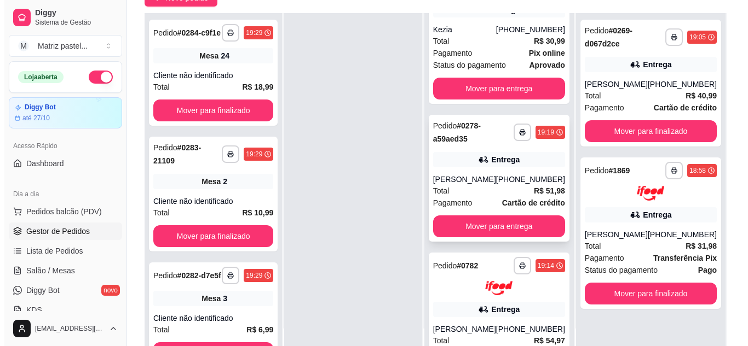
scroll to position [208, 0]
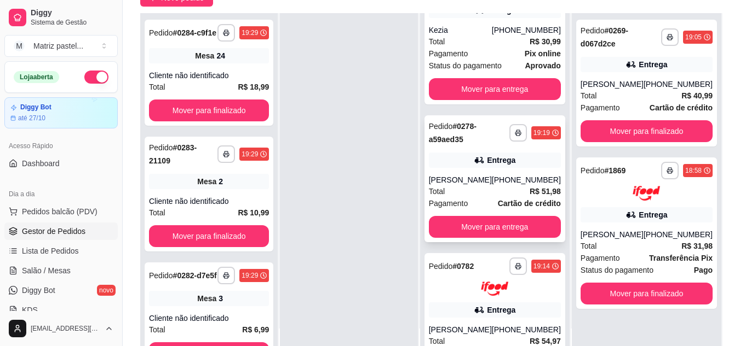
click at [458, 146] on div "Pedido # 0278-a59aed35" at bounding box center [469, 133] width 80 height 26
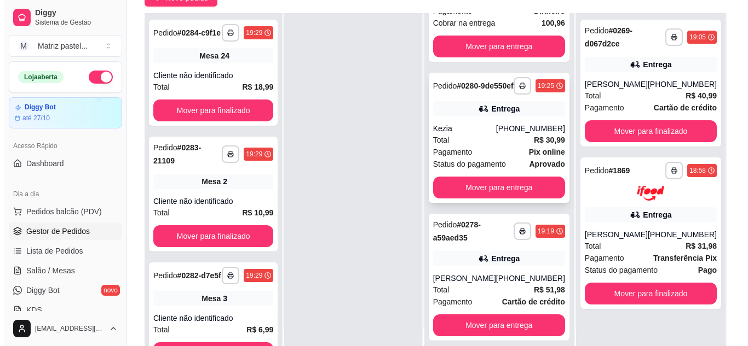
scroll to position [99, 0]
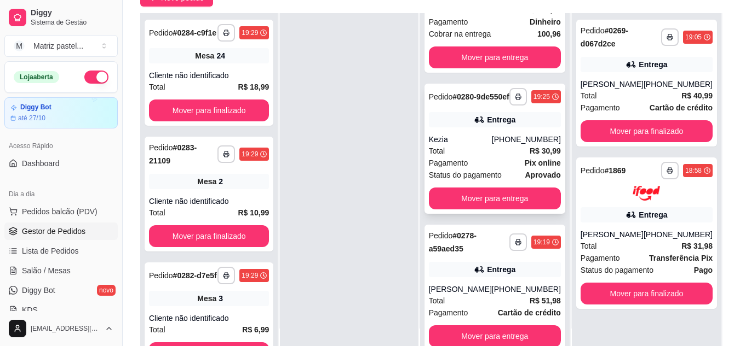
click at [457, 142] on div "Kezia" at bounding box center [460, 139] width 63 height 11
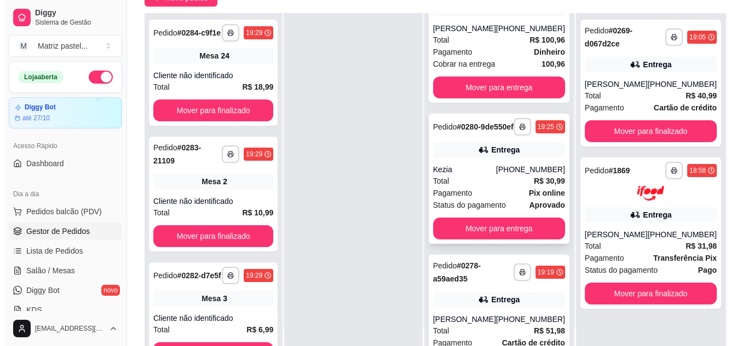
scroll to position [0, 0]
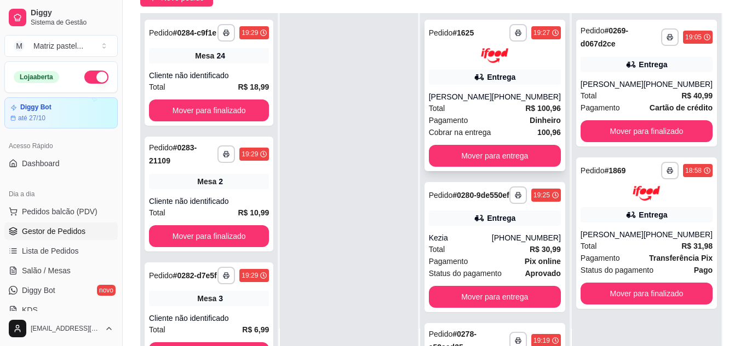
click at [444, 88] on div "**********" at bounding box center [494, 96] width 141 height 152
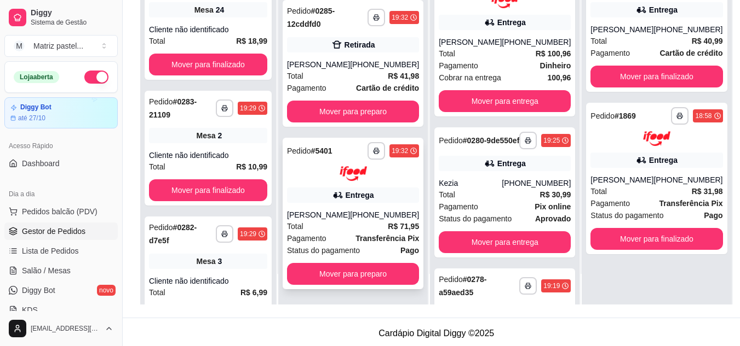
scroll to position [167, 0]
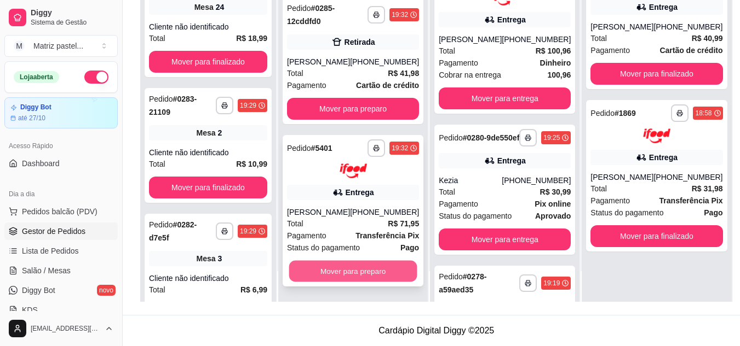
click at [377, 273] on button "Mover para preparo" at bounding box center [353, 271] width 128 height 21
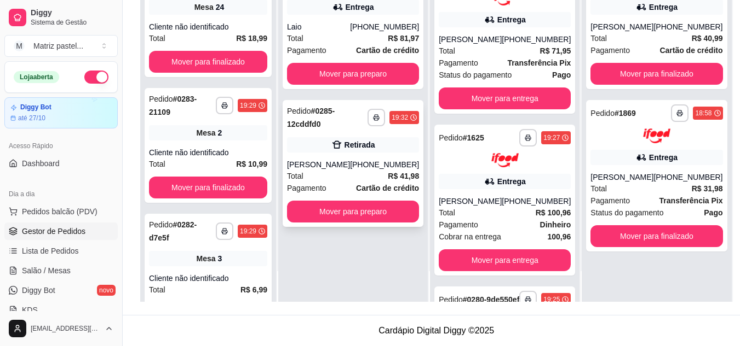
scroll to position [0, 0]
click at [336, 211] on button "Mover para preparo" at bounding box center [353, 211] width 128 height 21
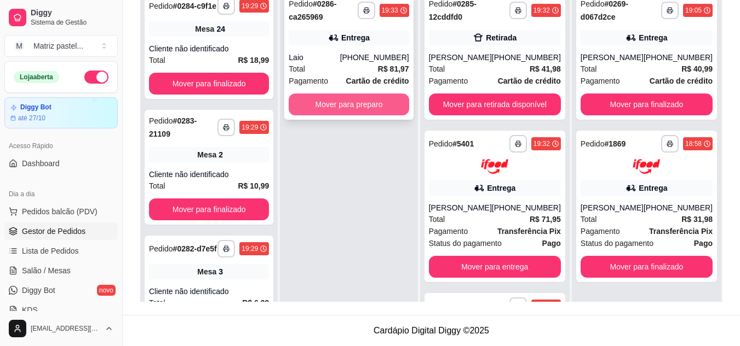
click at [373, 106] on button "Mover para preparo" at bounding box center [348, 105] width 120 height 22
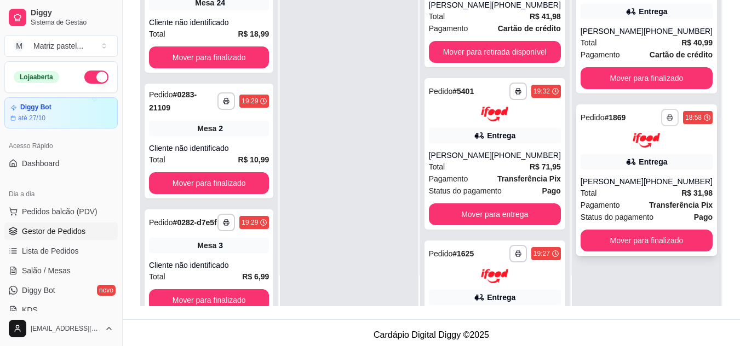
scroll to position [167, 0]
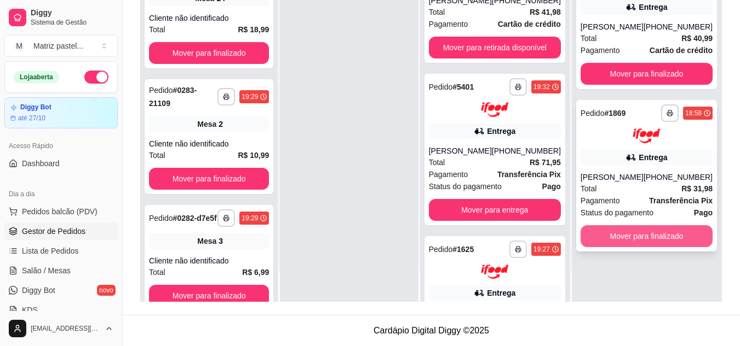
click at [646, 233] on button "Mover para finalizado" at bounding box center [646, 237] width 132 height 22
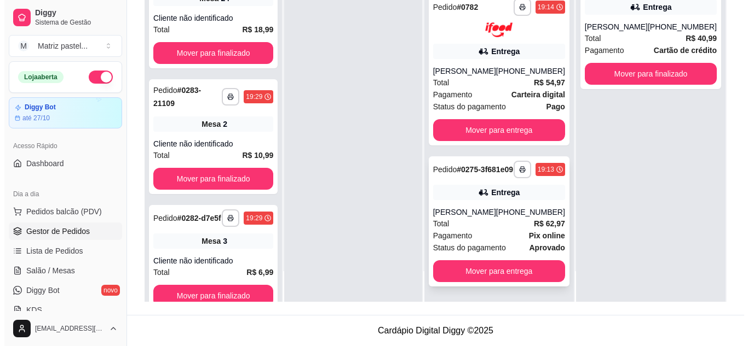
scroll to position [876, 0]
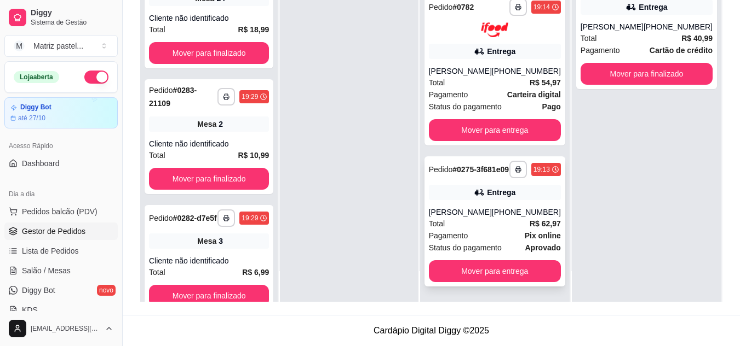
click at [482, 207] on div "[PERSON_NAME]" at bounding box center [460, 212] width 63 height 11
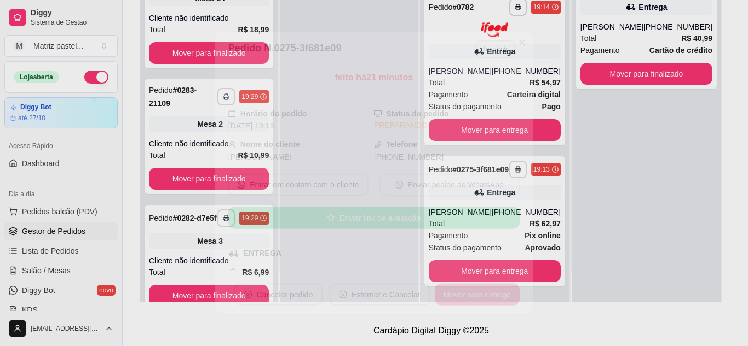
scroll to position [108, 0]
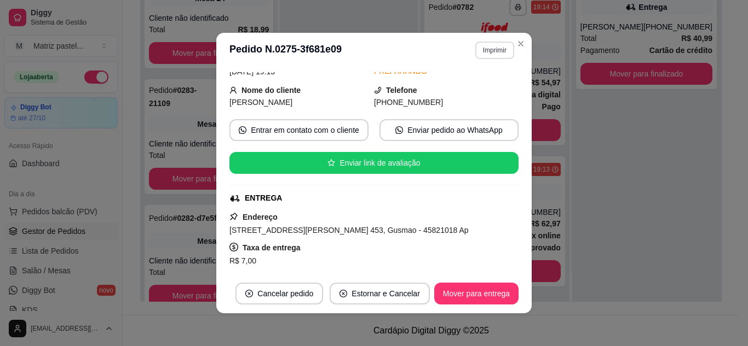
click at [495, 42] on button "Imprimir" at bounding box center [494, 51] width 39 height 18
click at [484, 55] on button "Imprimir" at bounding box center [495, 50] width 38 height 17
click at [489, 55] on button "Imprimir" at bounding box center [494, 51] width 39 height 18
click at [486, 81] on button "IMPRESSORA" at bounding box center [479, 84] width 63 height 14
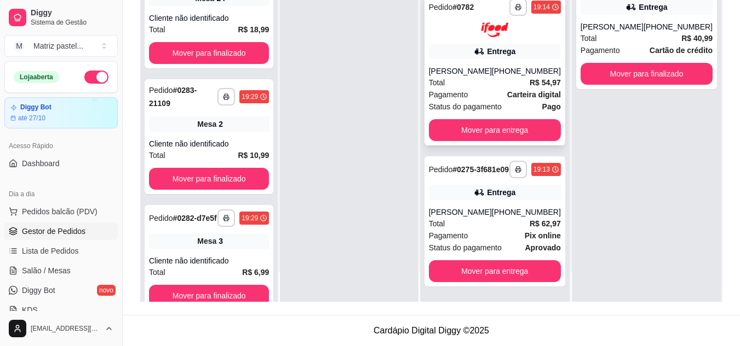
click at [495, 77] on div "Total R$ 54,97" at bounding box center [495, 83] width 132 height 12
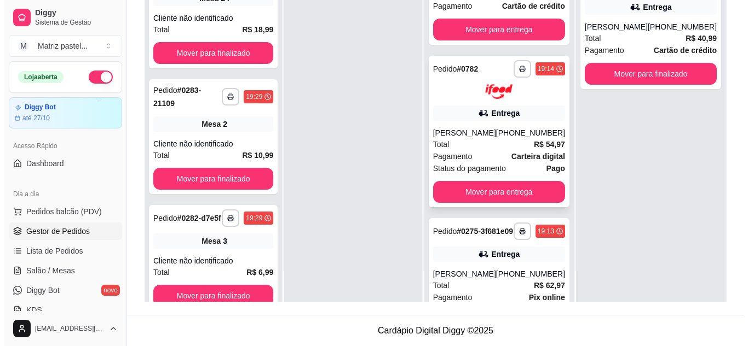
scroll to position [767, 0]
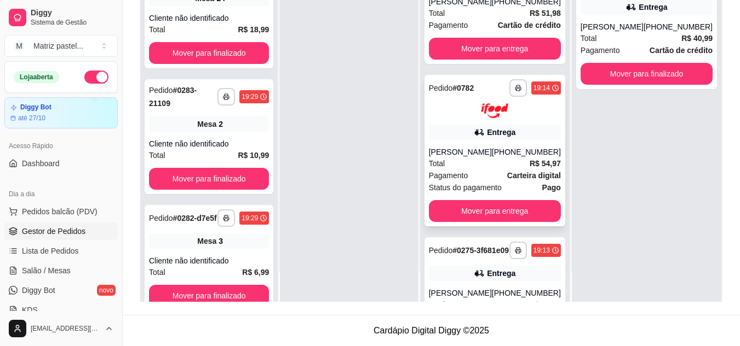
click at [472, 165] on div "**********" at bounding box center [494, 151] width 141 height 152
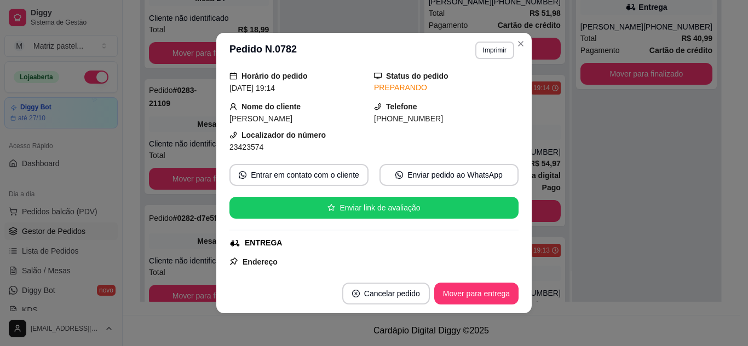
scroll to position [55, 0]
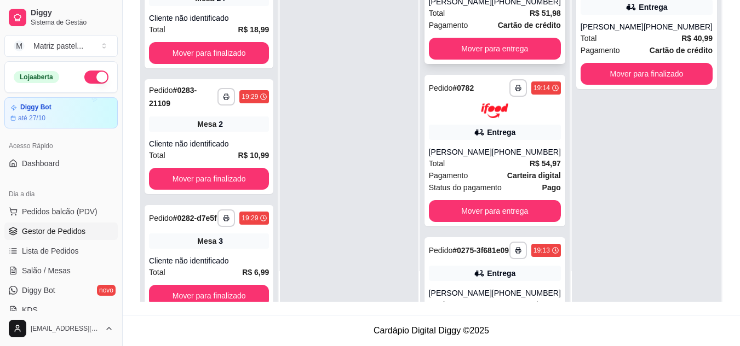
click at [501, 7] on div "[PHONE_NUMBER]" at bounding box center [526, 1] width 69 height 11
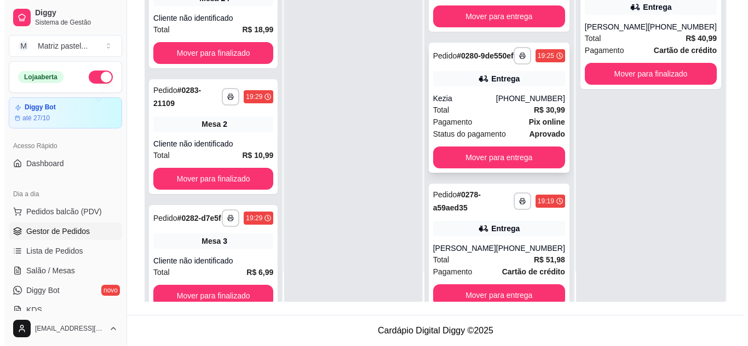
scroll to position [493, 0]
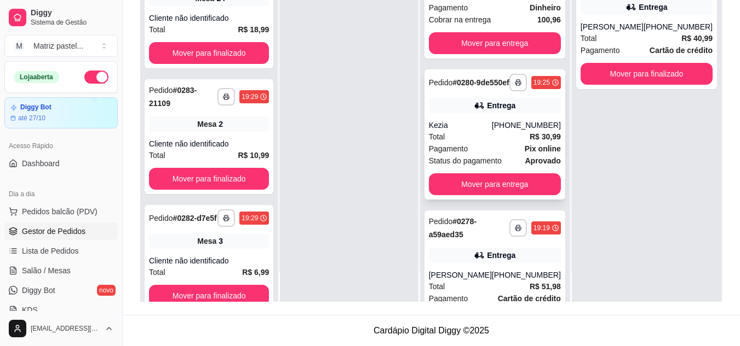
click at [470, 143] on div "Total R$ 30,99" at bounding box center [495, 137] width 132 height 12
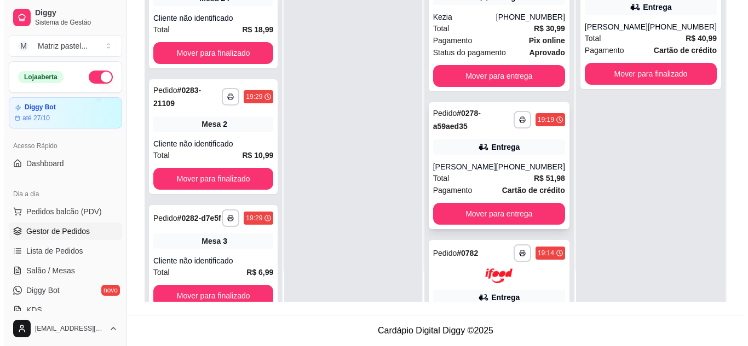
scroll to position [603, 0]
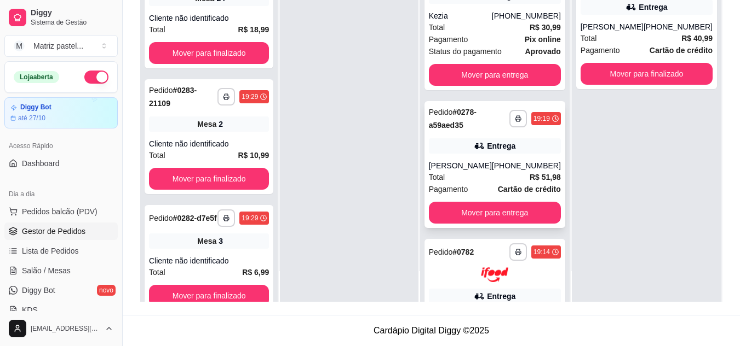
click at [449, 154] on div "Entrega" at bounding box center [495, 145] width 132 height 15
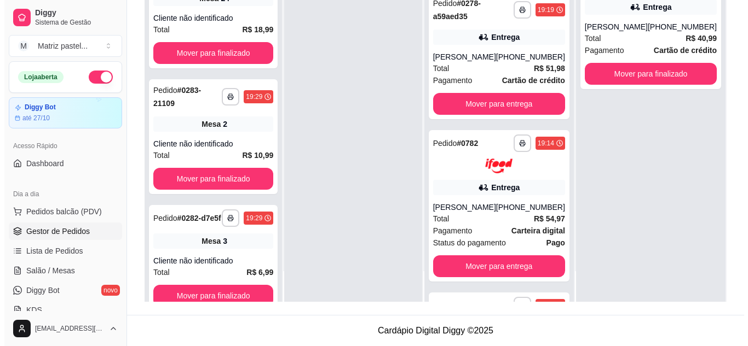
scroll to position [712, 0]
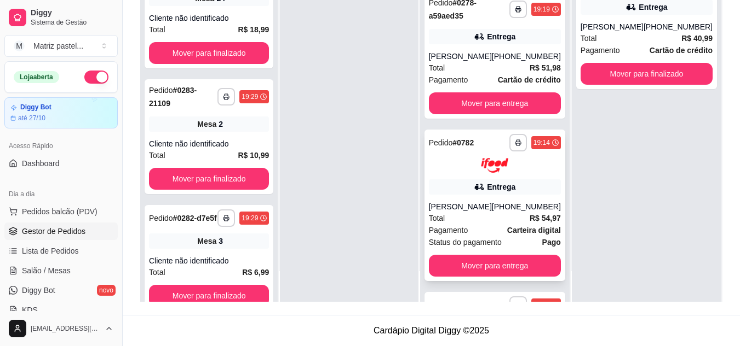
click at [477, 193] on icon at bounding box center [478, 187] width 11 height 11
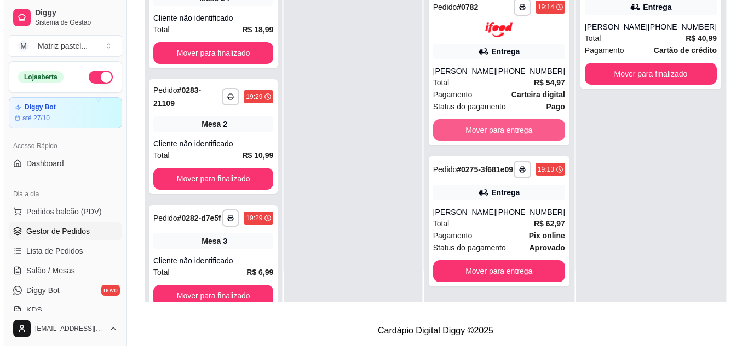
scroll to position [876, 0]
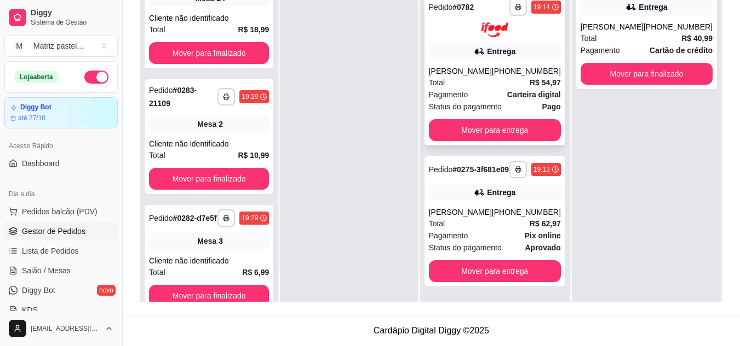
click at [494, 57] on div "**********" at bounding box center [494, 70] width 141 height 152
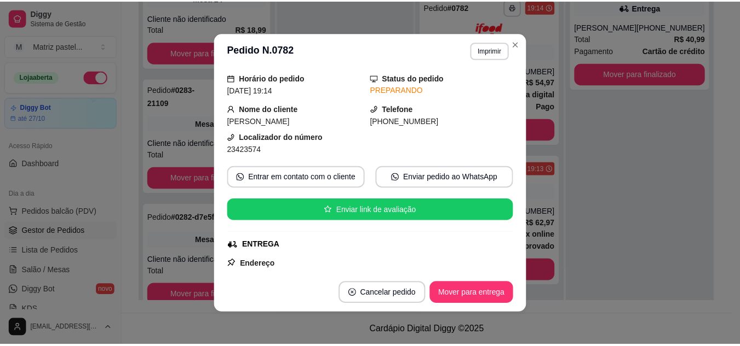
scroll to position [55, 0]
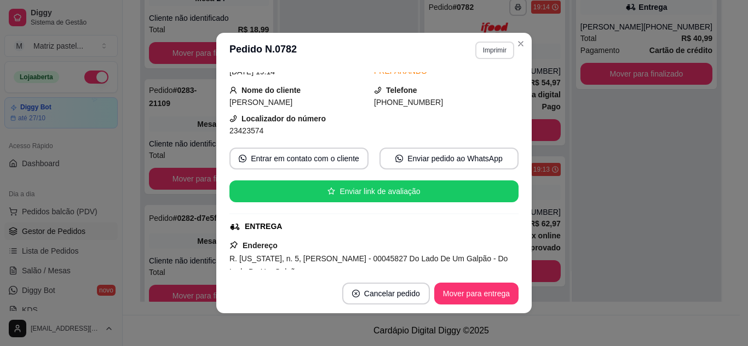
click at [481, 55] on button "Imprimir" at bounding box center [494, 51] width 39 height 18
click at [475, 91] on button "IMPRESSORA" at bounding box center [471, 89] width 79 height 18
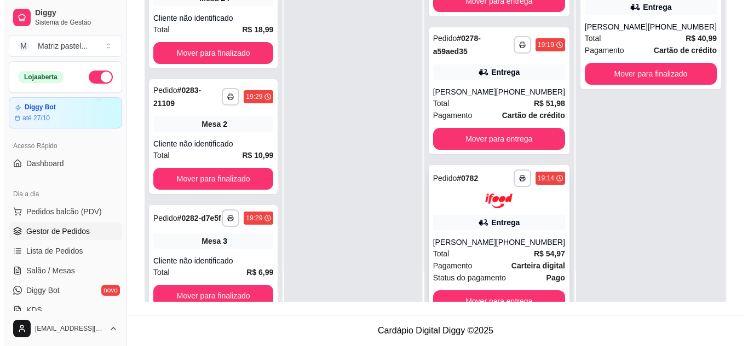
scroll to position [657, 0]
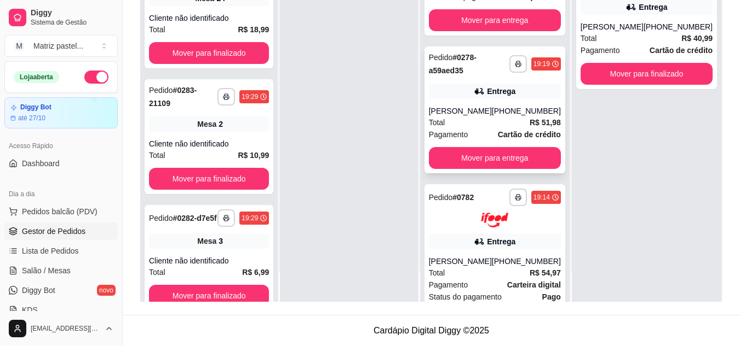
click at [490, 117] on div "[PERSON_NAME]" at bounding box center [460, 111] width 63 height 11
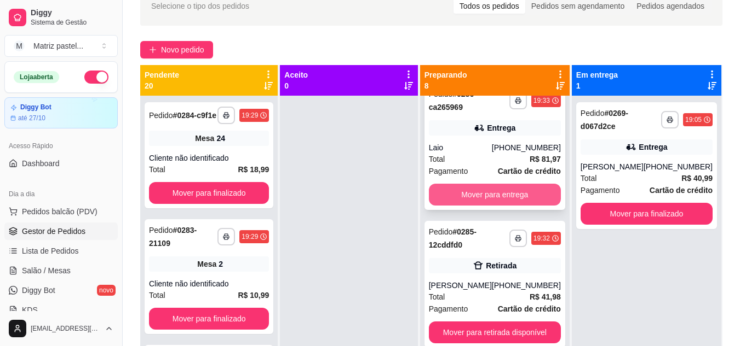
scroll to position [0, 0]
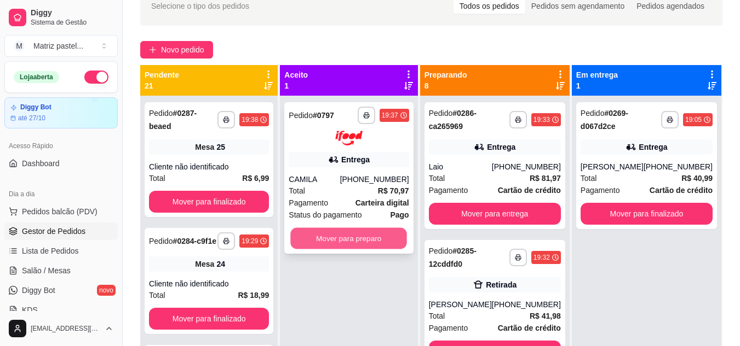
click at [362, 228] on button "Mover para preparo" at bounding box center [349, 238] width 117 height 21
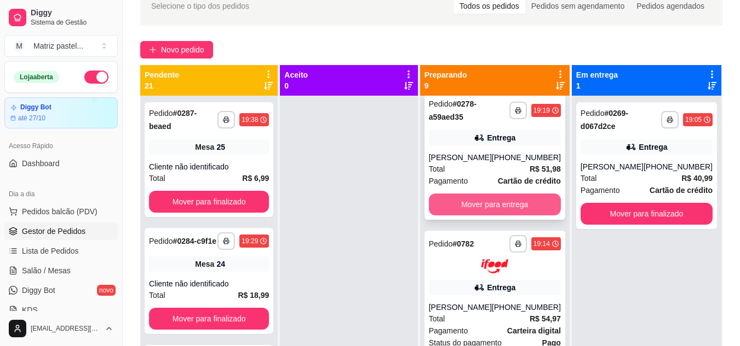
scroll to position [931, 0]
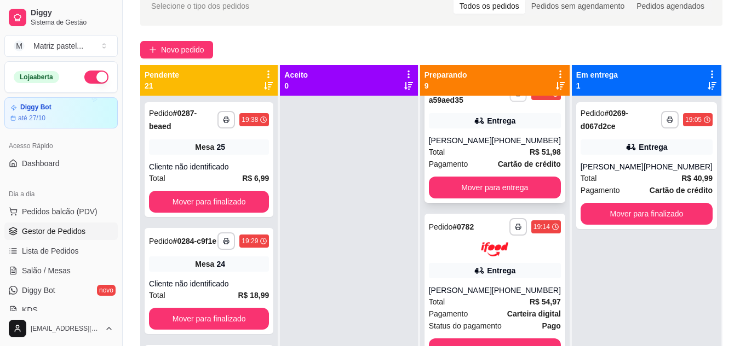
click at [509, 102] on button "button" at bounding box center [517, 93] width 17 height 17
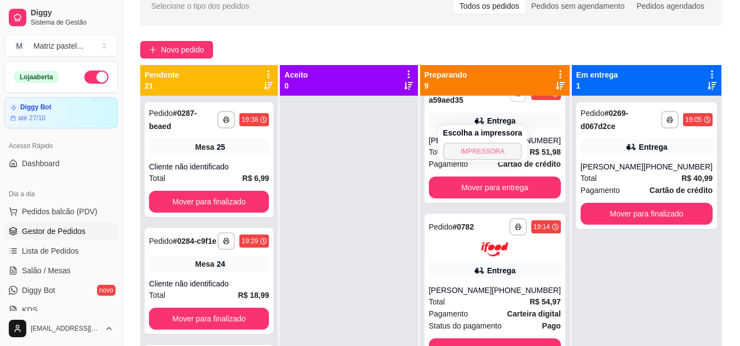
click at [488, 155] on button "IMPRESSORA" at bounding box center [482, 152] width 79 height 18
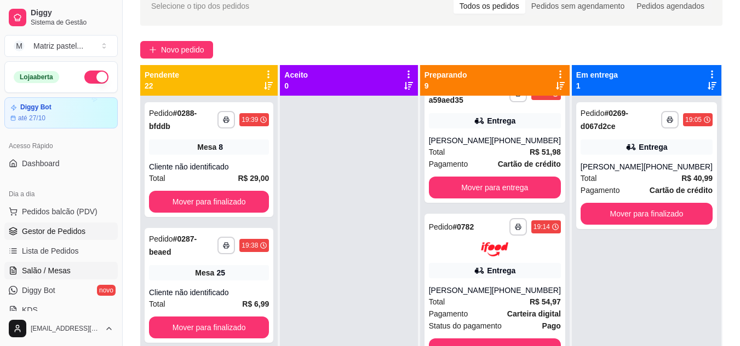
click at [60, 271] on span "Salão / Mesas" at bounding box center [46, 270] width 49 height 11
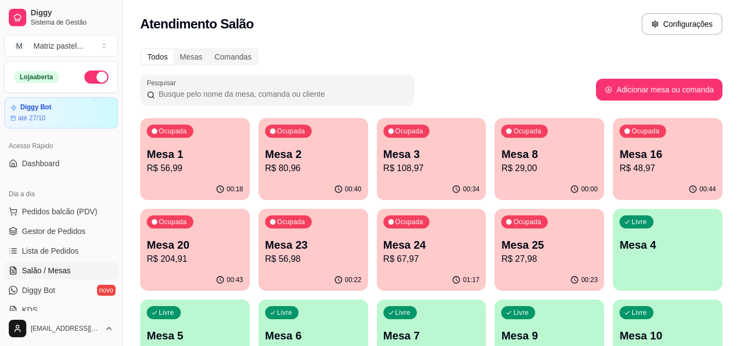
click at [313, 178] on div "Ocupada Mesa 2 R$ 80,96" at bounding box center [312, 148] width 109 height 61
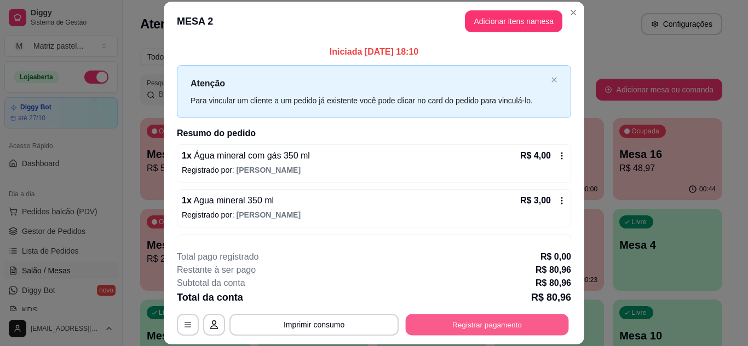
click at [445, 317] on button "Registrar pagamento" at bounding box center [487, 324] width 163 height 21
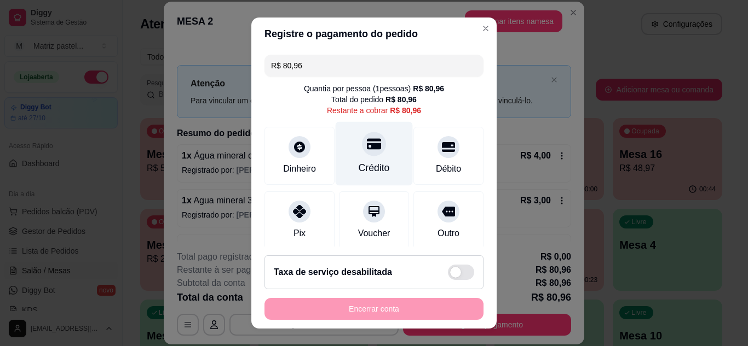
click at [366, 159] on div "Crédito" at bounding box center [374, 154] width 77 height 64
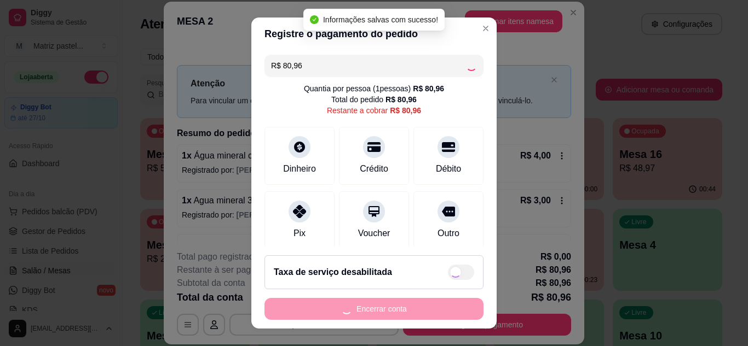
type input "R$ 0,00"
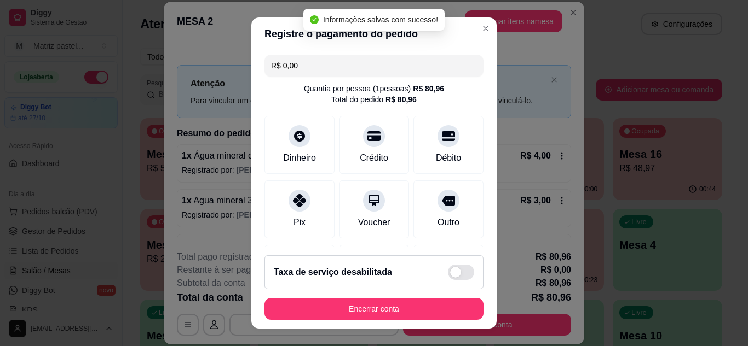
click at [350, 321] on footer "Taxa de serviço desabilitada Encerrar conta" at bounding box center [373, 288] width 245 height 82
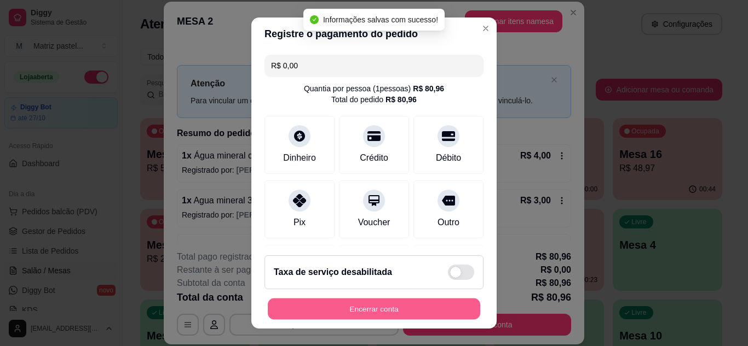
click at [354, 313] on button "Encerrar conta" at bounding box center [374, 309] width 212 height 21
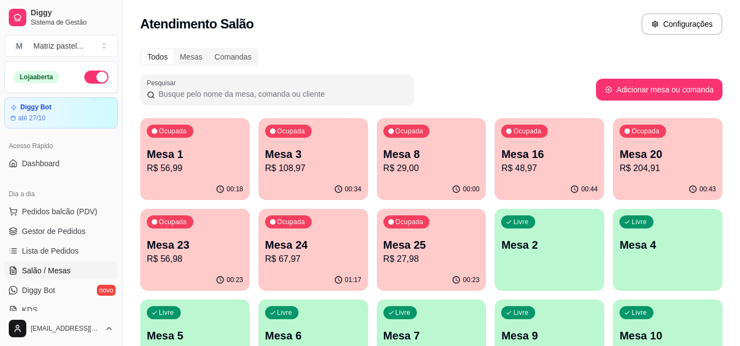
click at [76, 222] on ul "Pedidos balcão (PDV) Gestor de Pedidos Lista de Pedidos Salão / Mesas Diggy Bot…" at bounding box center [60, 261] width 113 height 116
click at [80, 229] on span "Gestor de Pedidos" at bounding box center [53, 231] width 63 height 11
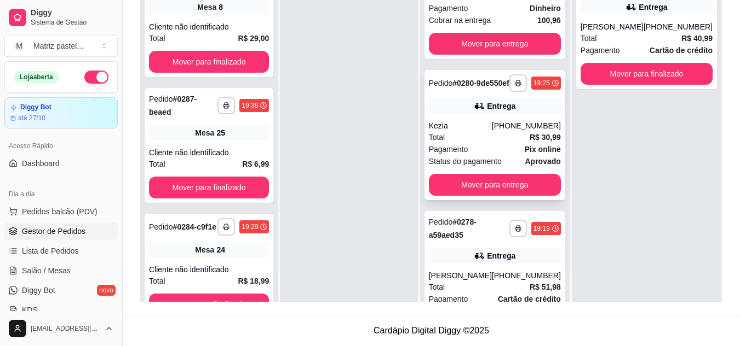
scroll to position [600, 0]
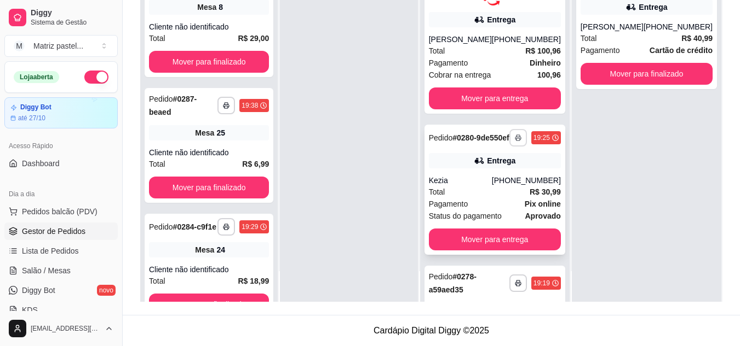
click at [515, 141] on icon "button" at bounding box center [518, 138] width 7 height 7
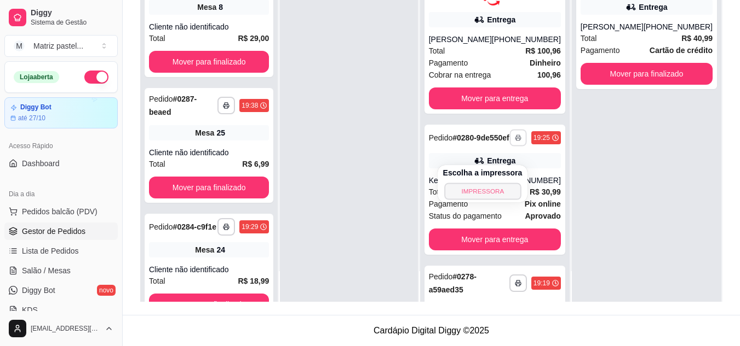
click at [506, 188] on button "IMPRESSORA" at bounding box center [482, 191] width 77 height 17
click at [45, 273] on span "Salão / Mesas" at bounding box center [46, 270] width 49 height 11
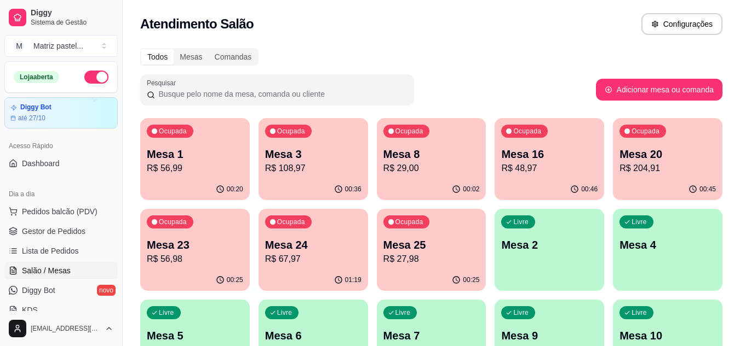
scroll to position [55, 0]
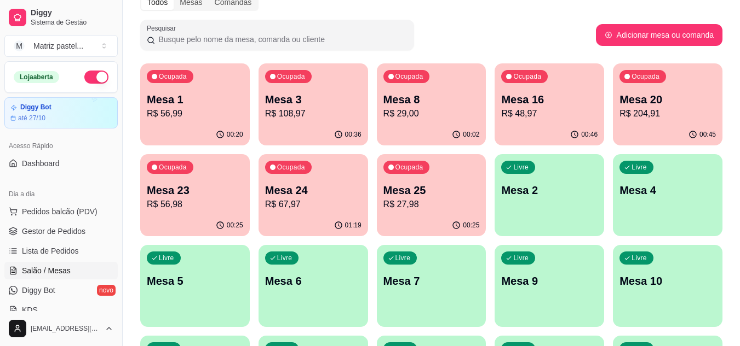
click at [194, 198] on div "Mesa 23 R$ 56,98" at bounding box center [195, 197] width 96 height 28
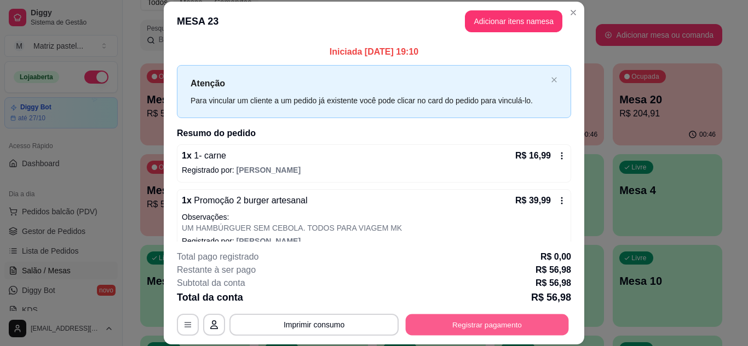
click at [463, 327] on button "Registrar pagamento" at bounding box center [487, 324] width 163 height 21
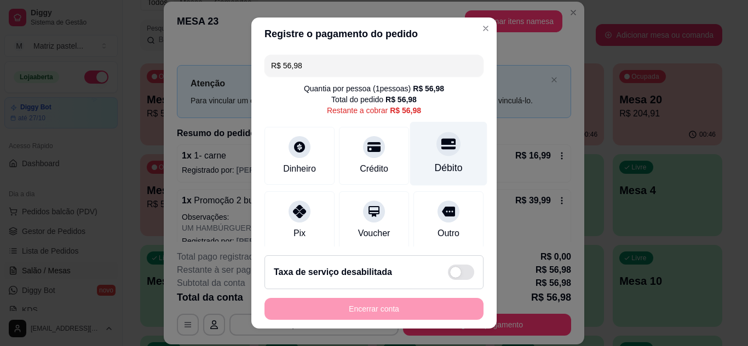
click at [435, 167] on div "Débito" at bounding box center [449, 168] width 28 height 14
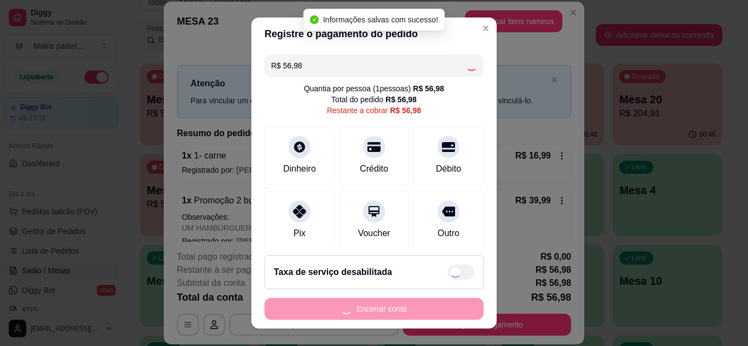
type input "R$ 0,00"
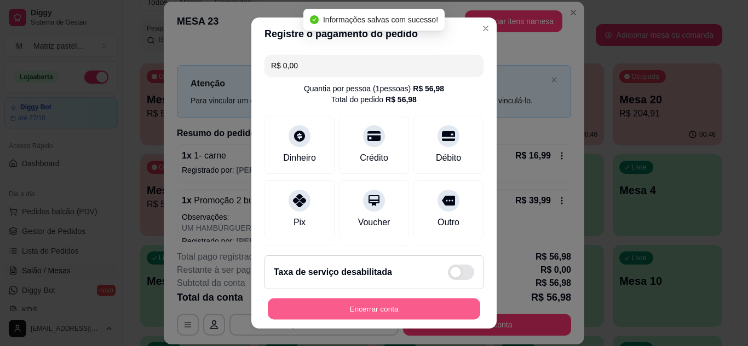
click at [349, 320] on button "Encerrar conta" at bounding box center [374, 309] width 212 height 21
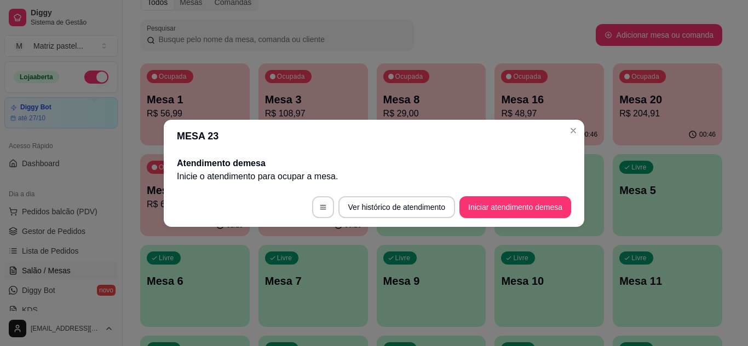
click at [573, 121] on header "MESA 23" at bounding box center [374, 136] width 420 height 33
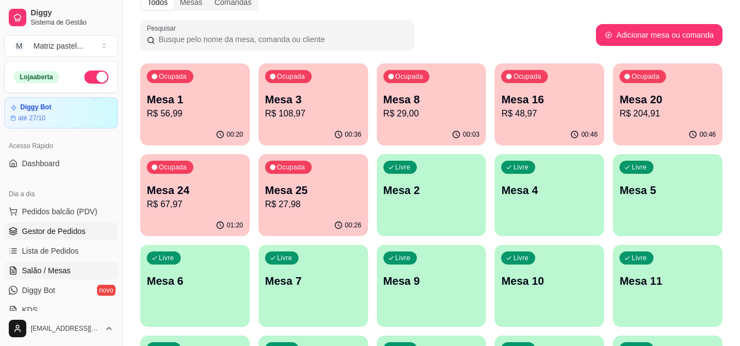
click at [66, 233] on span "Gestor de Pedidos" at bounding box center [53, 231] width 63 height 11
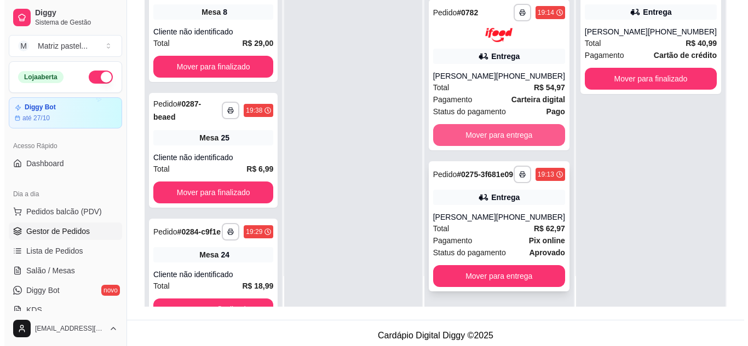
scroll to position [167, 0]
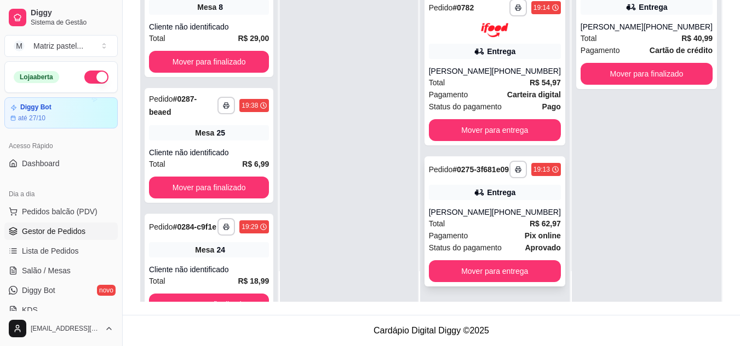
click at [473, 200] on div "Entrega" at bounding box center [495, 192] width 132 height 15
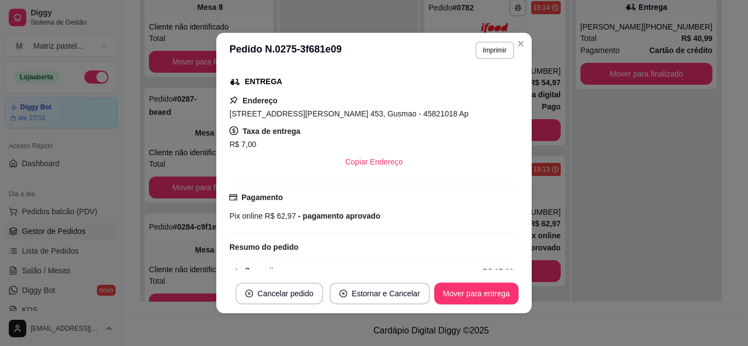
scroll to position [349, 0]
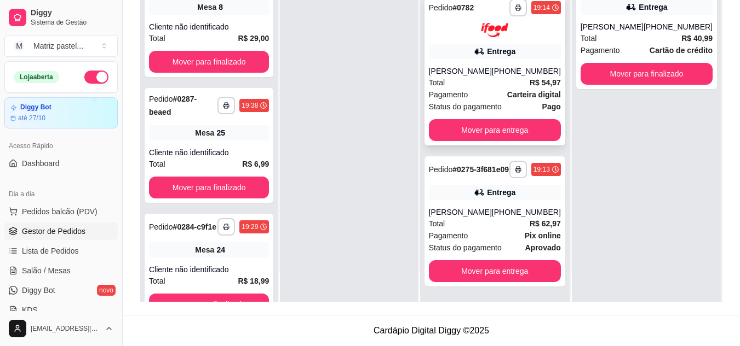
click at [506, 66] on div "[PHONE_NUMBER]" at bounding box center [526, 71] width 69 height 11
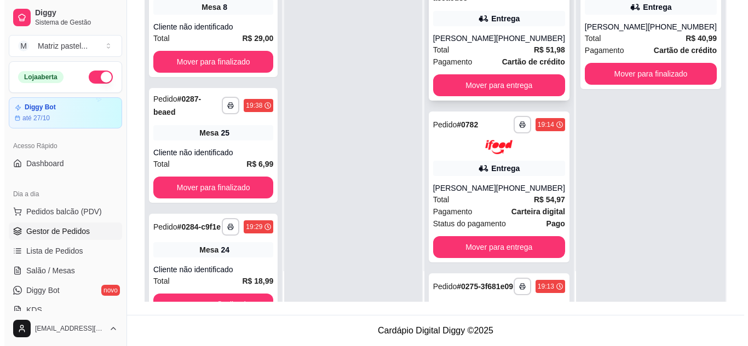
scroll to position [874, 0]
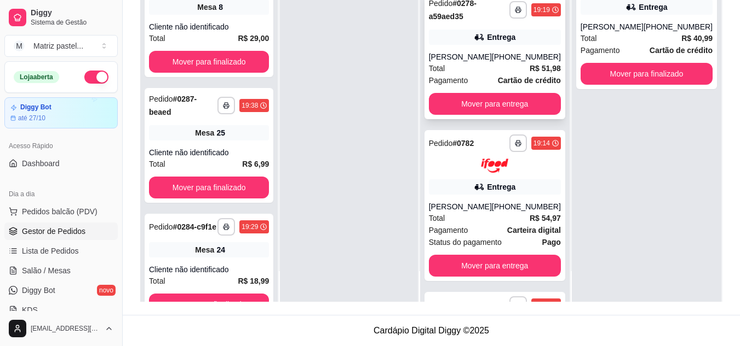
click at [476, 62] on div "[PERSON_NAME]" at bounding box center [460, 56] width 63 height 11
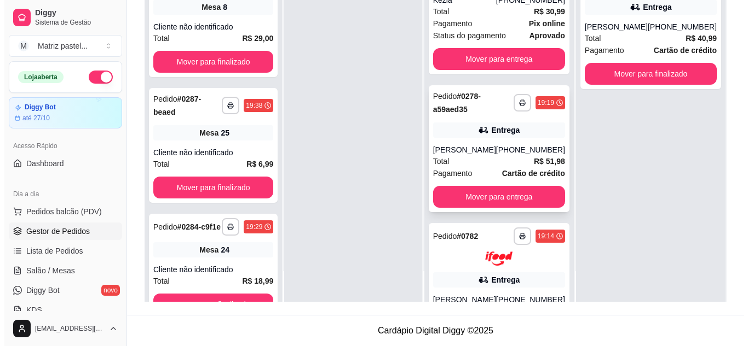
scroll to position [765, 0]
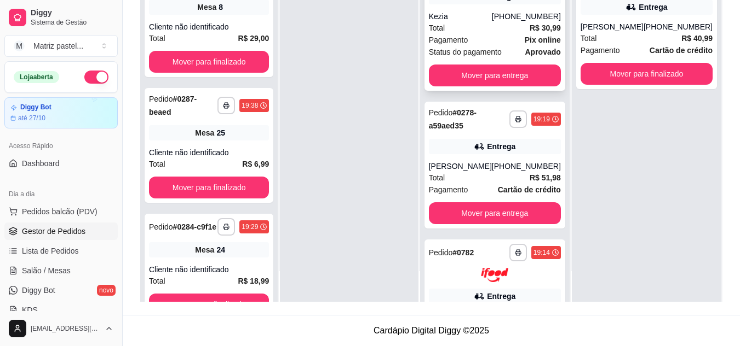
click at [467, 34] on div "Total R$ 30,99" at bounding box center [495, 28] width 132 height 12
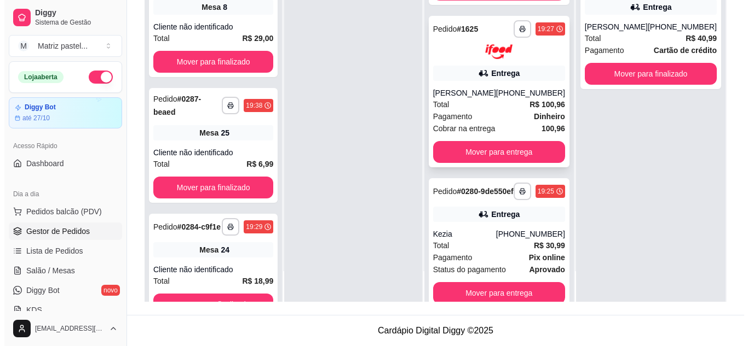
scroll to position [546, 0]
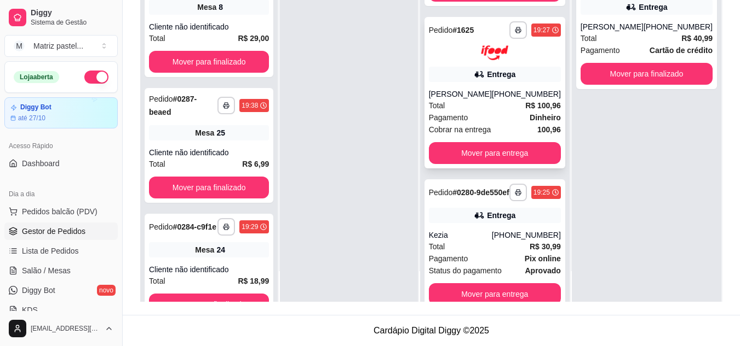
click at [469, 73] on div "**********" at bounding box center [494, 93] width 141 height 152
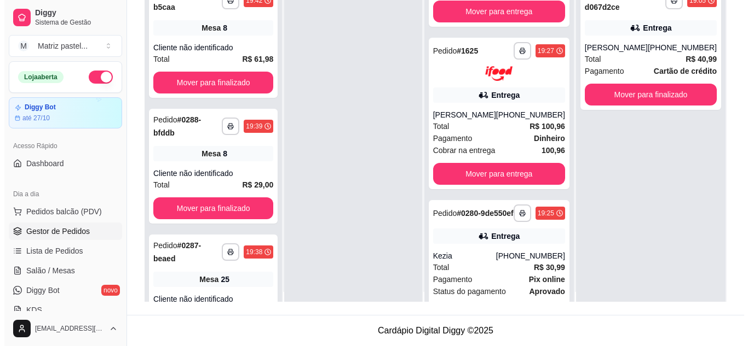
scroll to position [0, 0]
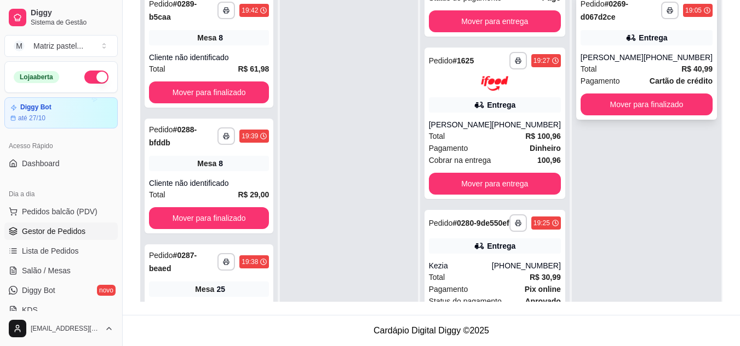
click at [605, 55] on div "[PERSON_NAME]" at bounding box center [611, 57] width 63 height 11
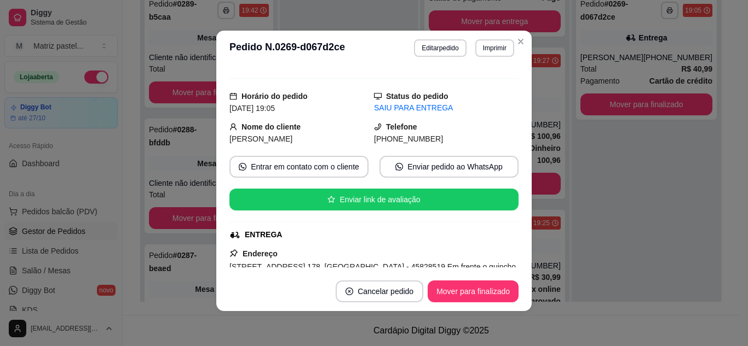
scroll to position [164, 0]
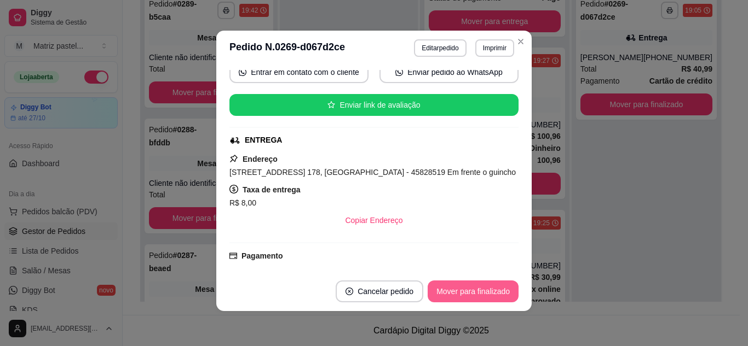
click at [443, 285] on button "Mover para finalizado" at bounding box center [472, 292] width 91 height 22
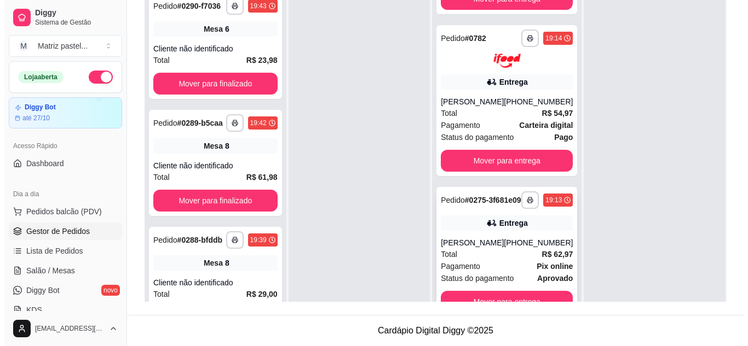
scroll to position [31, 0]
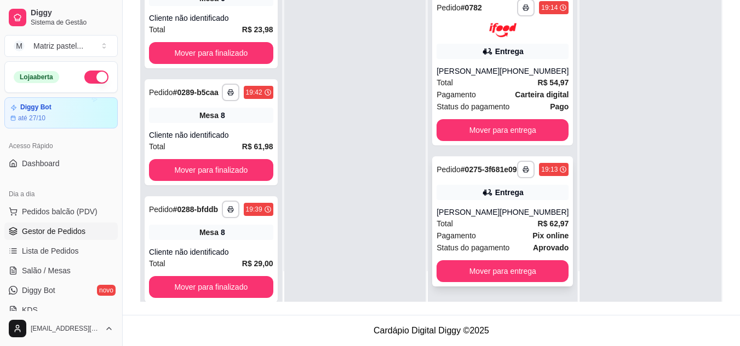
click at [476, 206] on div "**********" at bounding box center [502, 222] width 141 height 130
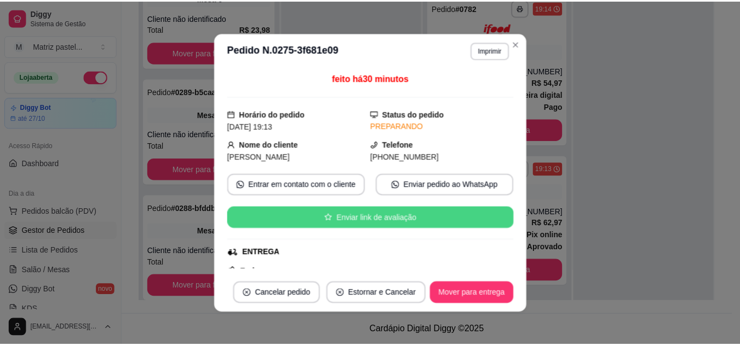
scroll to position [108, 0]
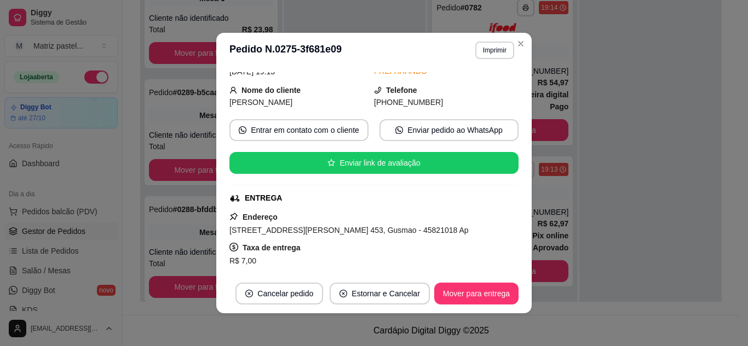
click at [520, 52] on header "**********" at bounding box center [373, 50] width 315 height 35
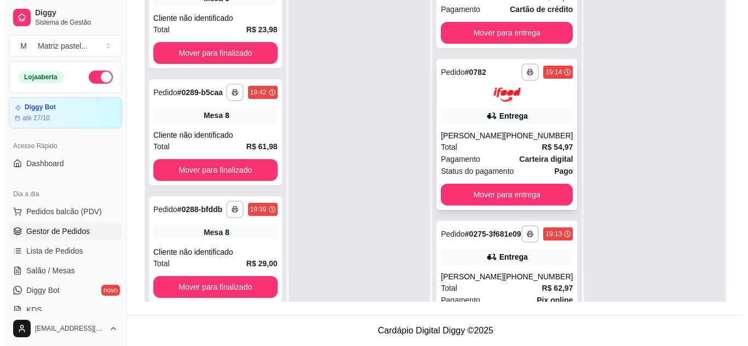
scroll to position [929, 0]
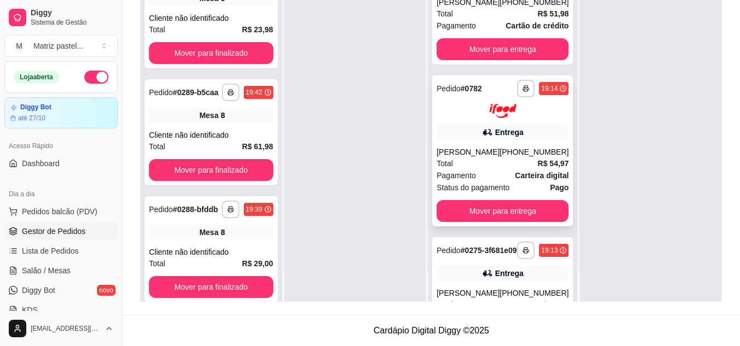
click at [473, 140] on div "Entrega" at bounding box center [502, 132] width 132 height 15
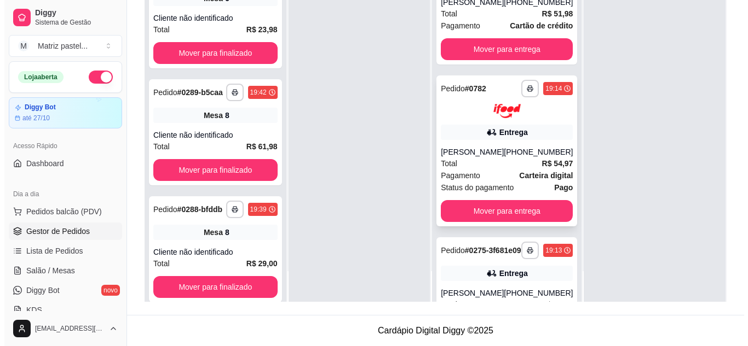
scroll to position [874, 0]
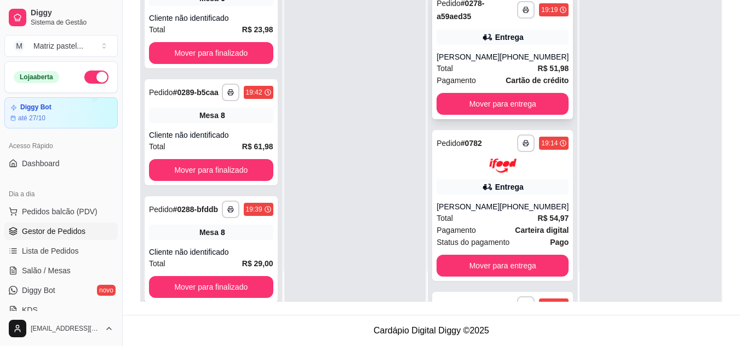
click at [484, 74] on div "Total R$ 51,98" at bounding box center [502, 68] width 132 height 12
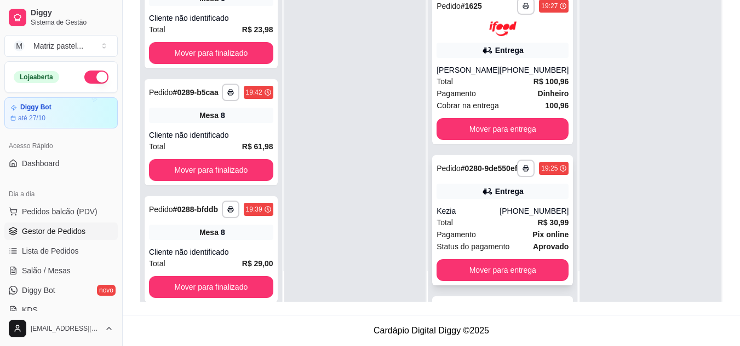
scroll to position [546, 0]
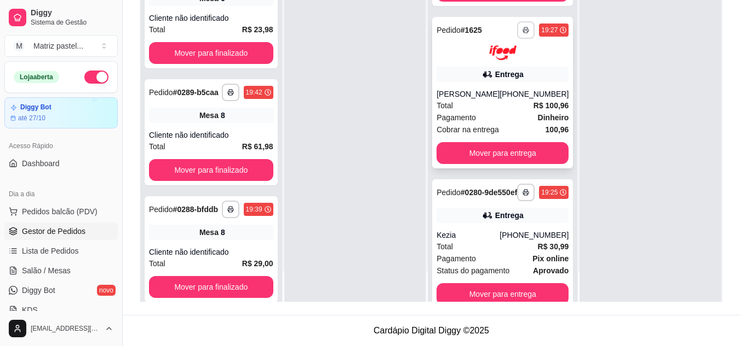
click at [522, 33] on icon "button" at bounding box center [525, 30] width 7 height 7
click at [495, 78] on button "IMPRESSORA" at bounding box center [491, 74] width 63 height 14
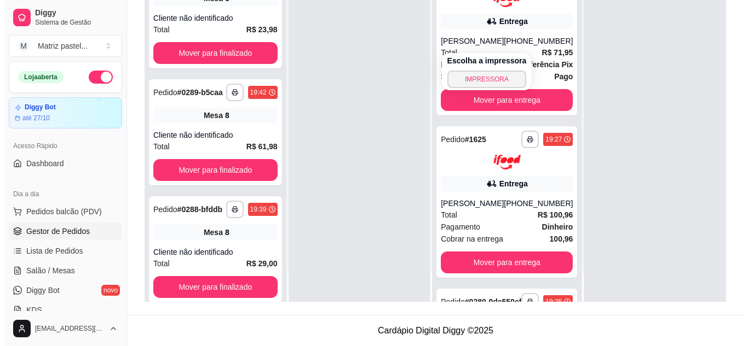
scroll to position [382, 0]
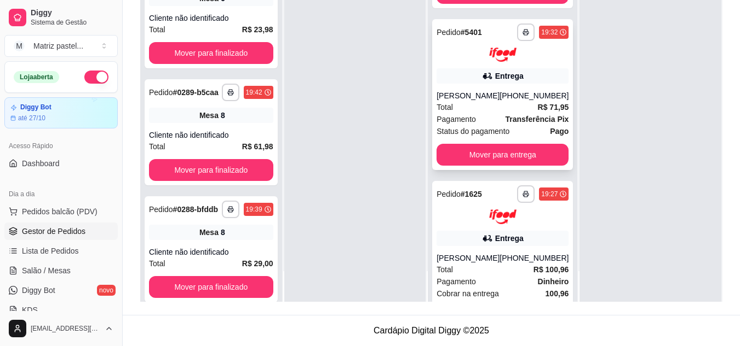
click at [475, 101] on div "[PERSON_NAME]" at bounding box center [467, 95] width 63 height 11
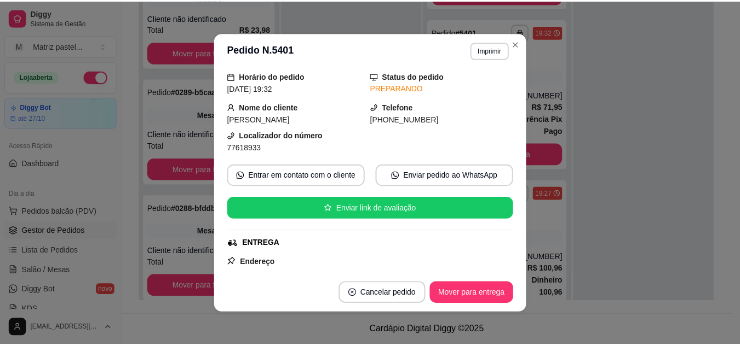
scroll to position [55, 0]
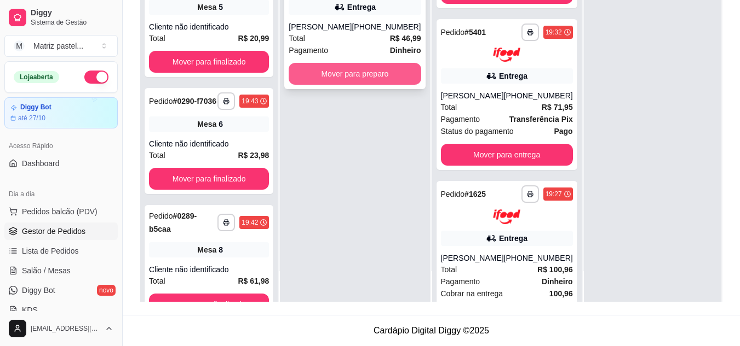
click at [367, 78] on button "Mover para preparo" at bounding box center [354, 74] width 132 height 22
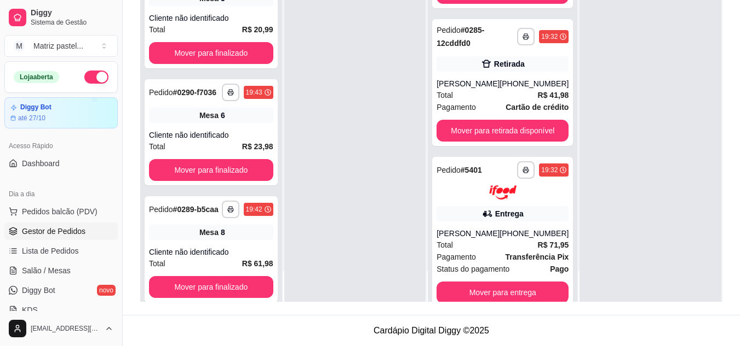
scroll to position [519, 0]
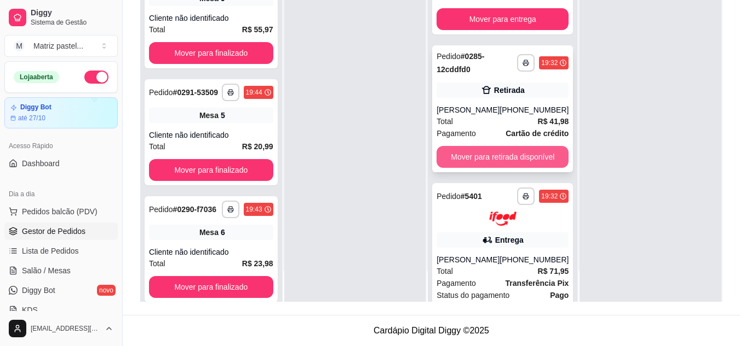
click at [480, 157] on button "Mover para retirada disponível" at bounding box center [502, 157] width 132 height 22
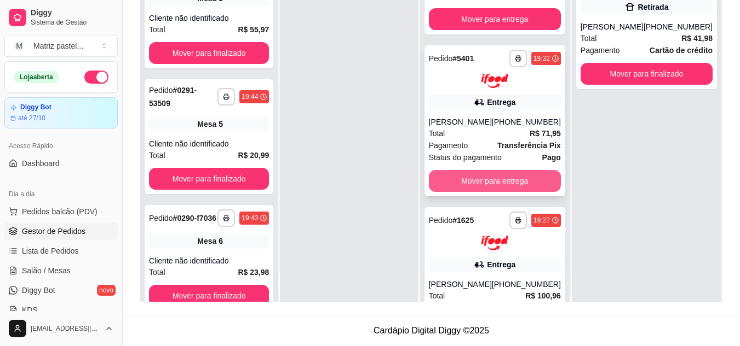
scroll to position [301, 0]
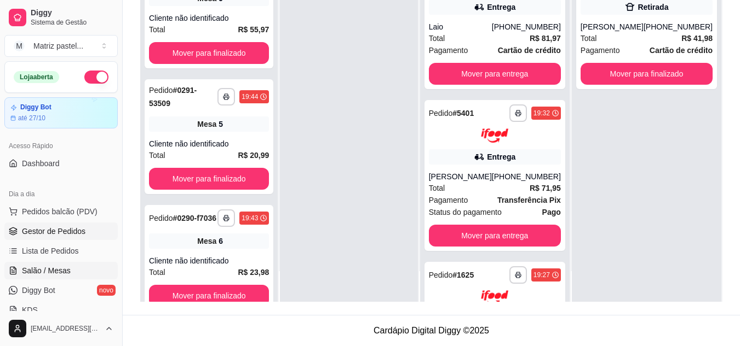
click at [47, 272] on span "Salão / Mesas" at bounding box center [46, 270] width 49 height 11
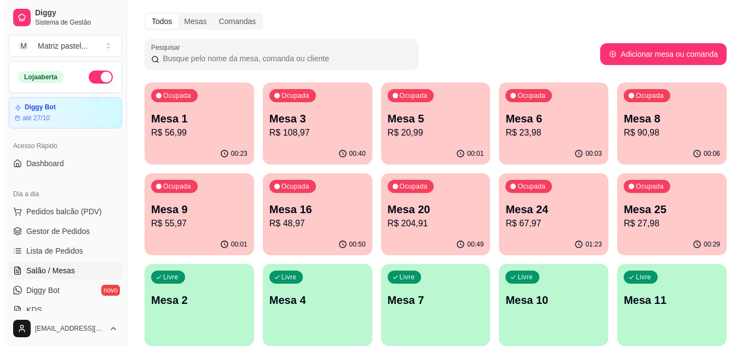
scroll to position [55, 0]
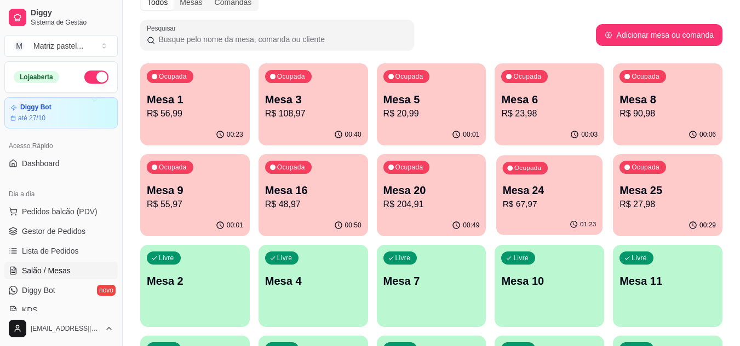
click at [530, 208] on p "R$ 67,97" at bounding box center [549, 204] width 94 height 13
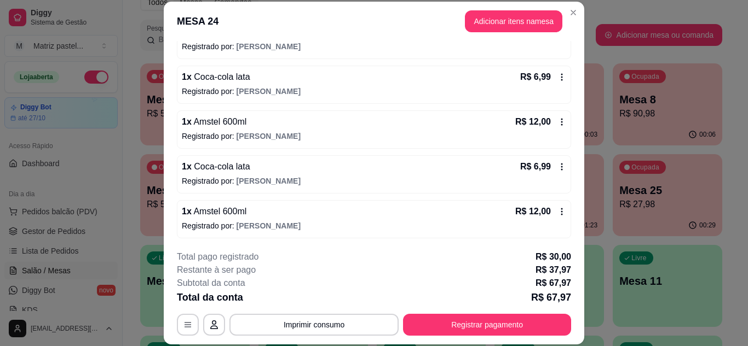
scroll to position [170, 0]
click at [446, 319] on button "Registrar pagamento" at bounding box center [487, 325] width 168 height 22
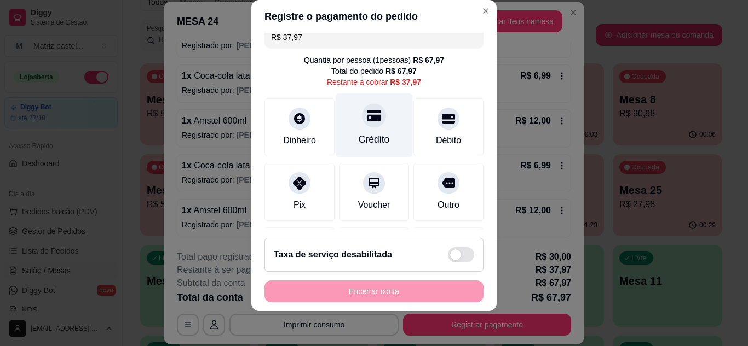
scroll to position [0, 0]
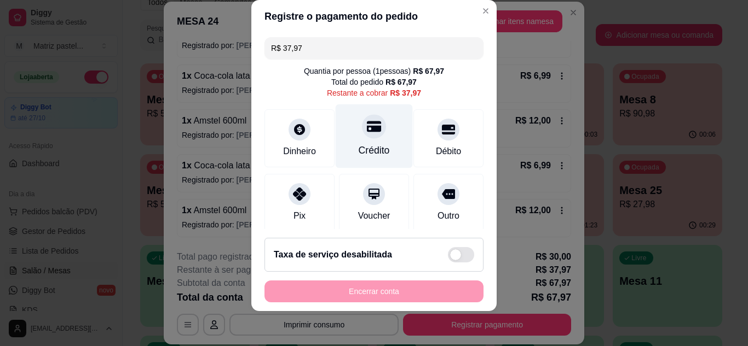
click at [359, 148] on div "Crédito" at bounding box center [374, 150] width 31 height 14
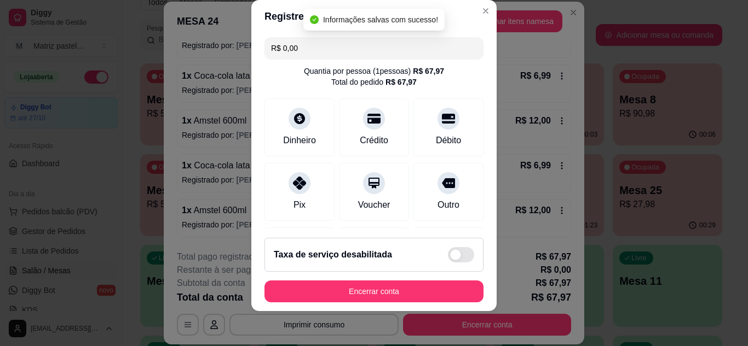
type input "R$ 0,00"
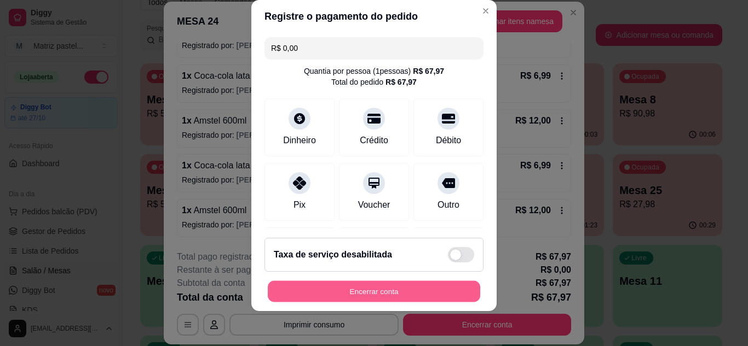
click at [405, 292] on button "Encerrar conta" at bounding box center [374, 291] width 212 height 21
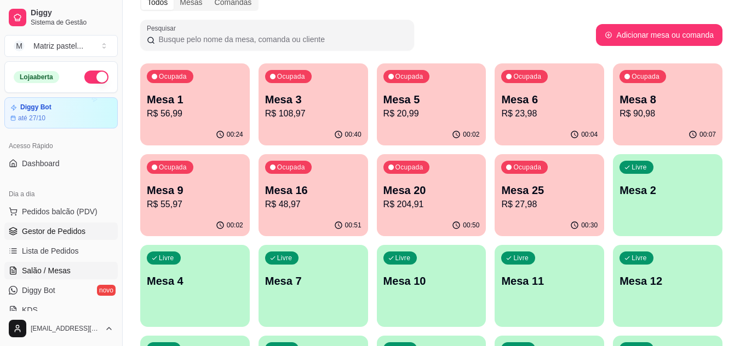
click at [70, 227] on span "Gestor de Pedidos" at bounding box center [53, 231] width 63 height 11
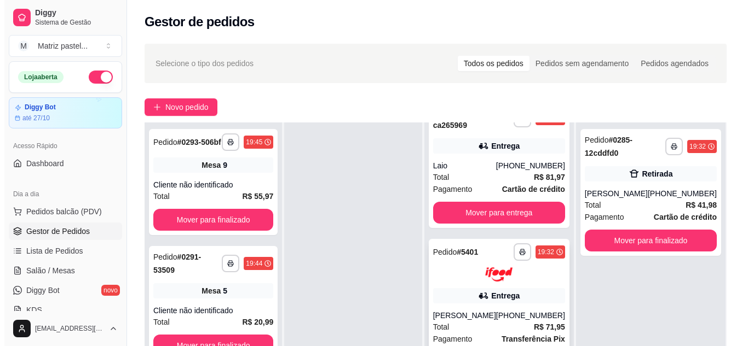
scroll to position [274, 0]
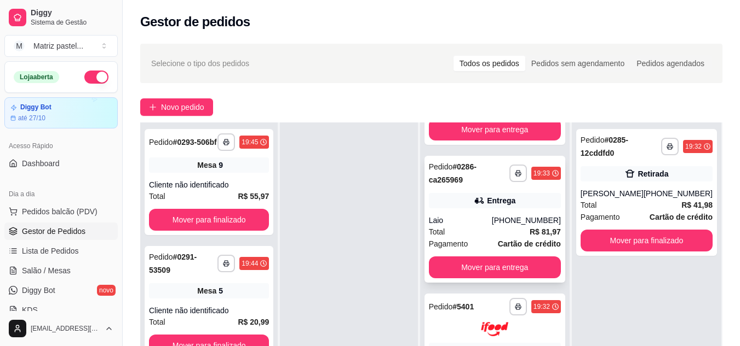
click at [478, 233] on div "Total R$ 81,97" at bounding box center [495, 232] width 132 height 12
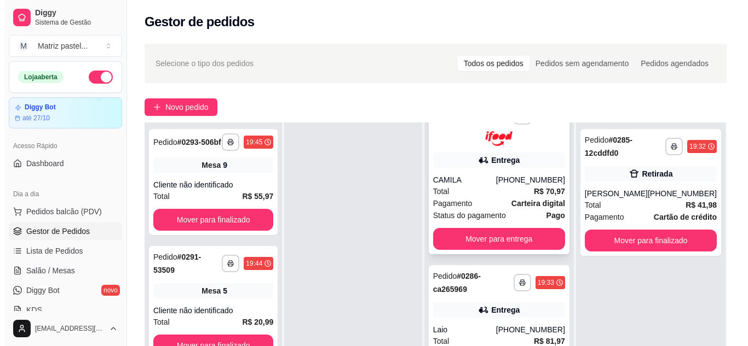
scroll to position [109, 0]
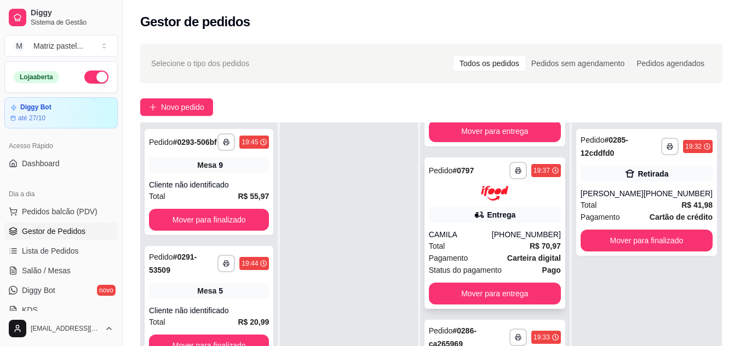
click at [475, 204] on div "**********" at bounding box center [494, 234] width 141 height 152
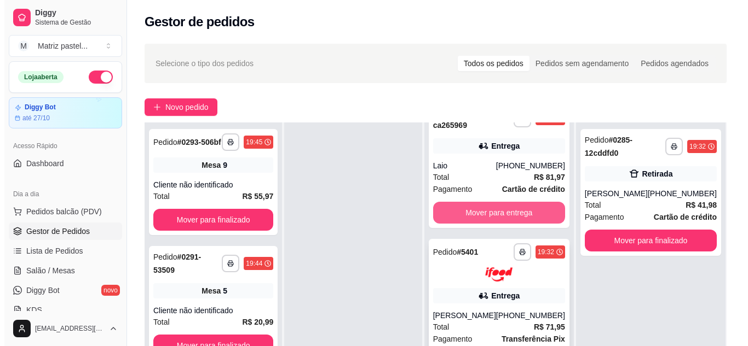
scroll to position [383, 0]
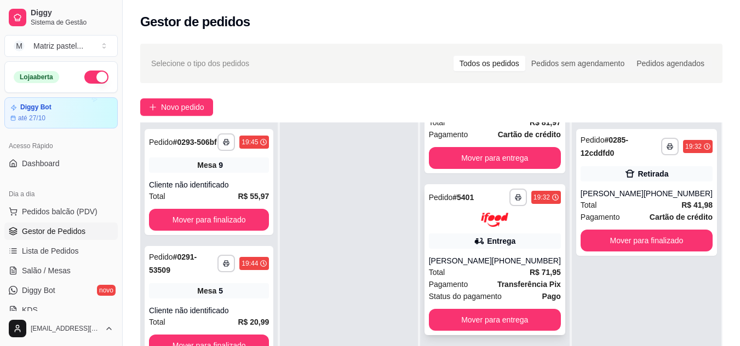
click at [469, 225] on div at bounding box center [495, 220] width 132 height 15
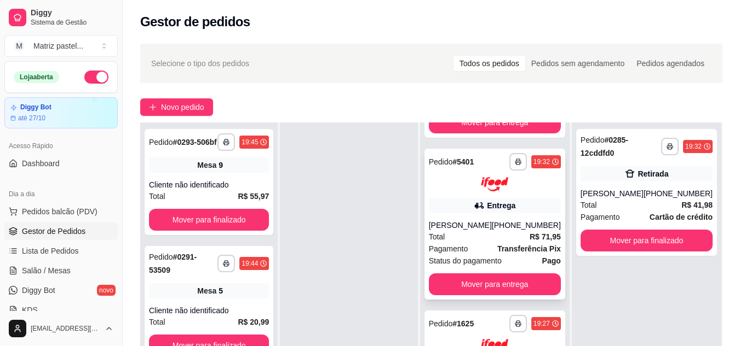
scroll to position [438, 0]
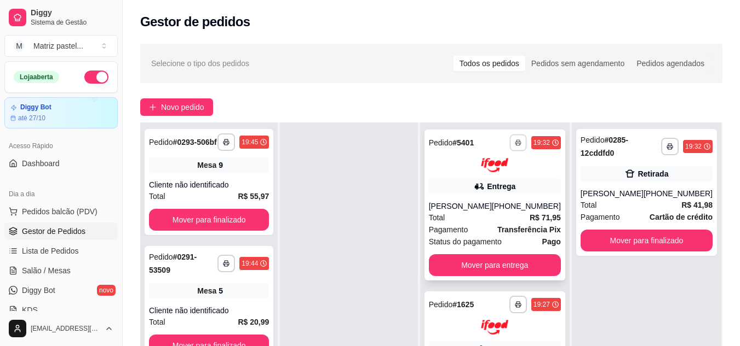
click at [515, 143] on icon "button" at bounding box center [517, 143] width 5 height 2
click at [488, 175] on button "IMPRESSORA" at bounding box center [480, 181] width 79 height 18
click at [39, 268] on span "Salão / Mesas" at bounding box center [46, 270] width 49 height 11
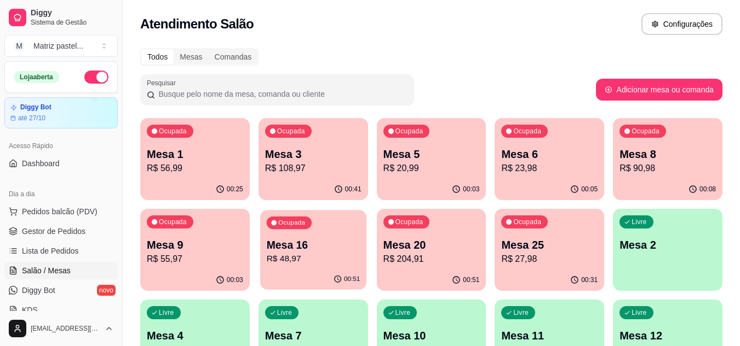
click at [299, 276] on div "00:51" at bounding box center [313, 279] width 106 height 21
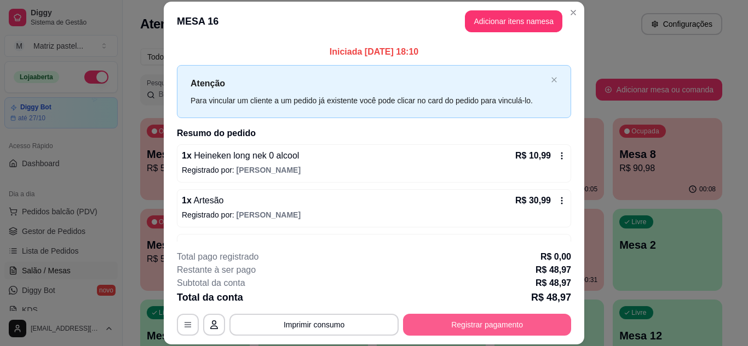
click at [475, 322] on button "Registrar pagamento" at bounding box center [487, 325] width 168 height 22
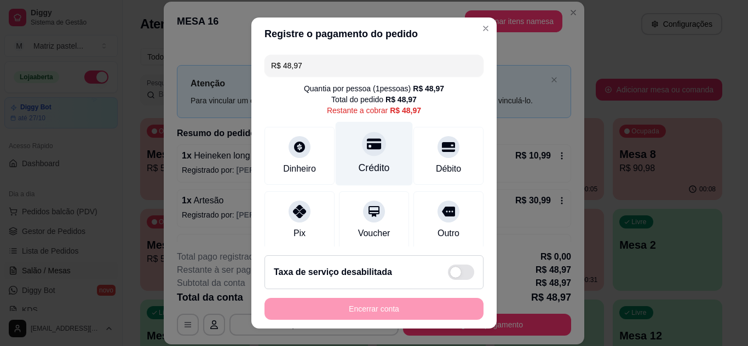
click at [372, 172] on div "Crédito" at bounding box center [374, 168] width 31 height 14
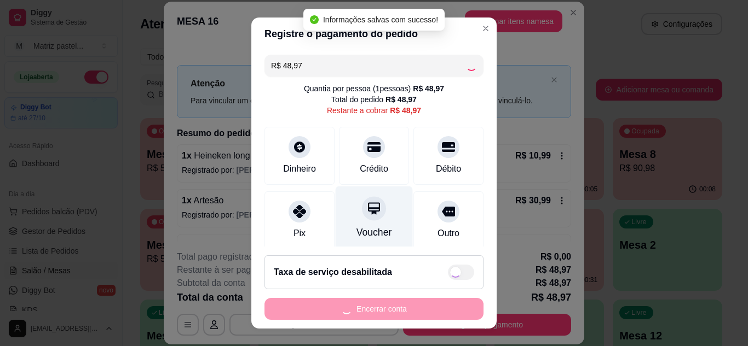
type input "R$ 0,00"
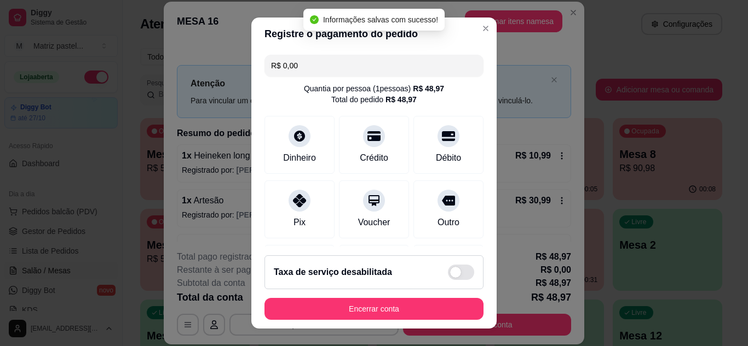
click at [365, 307] on button "Encerrar conta" at bounding box center [373, 309] width 219 height 22
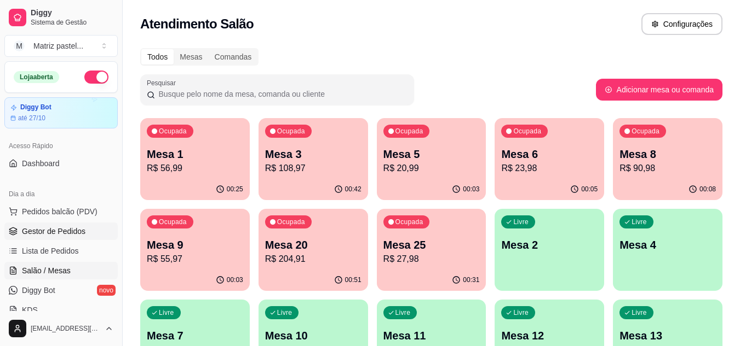
click at [37, 235] on span "Gestor de Pedidos" at bounding box center [53, 231] width 63 height 11
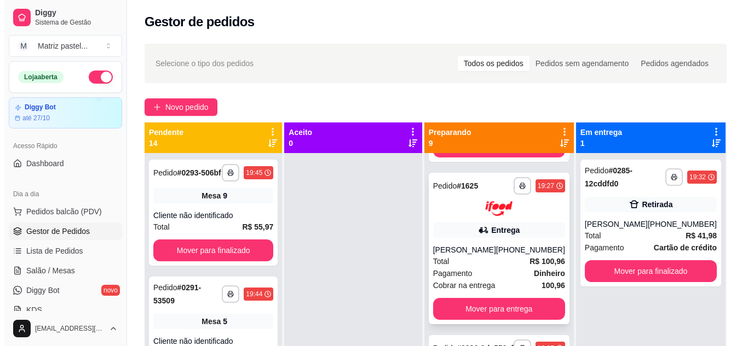
scroll to position [602, 0]
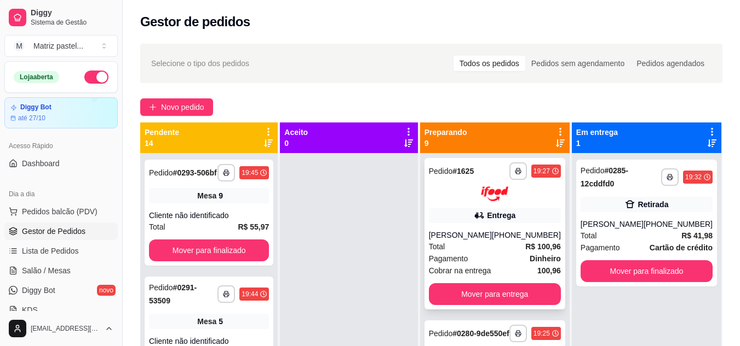
click at [477, 252] on div "Total R$ 100,96" at bounding box center [495, 247] width 132 height 12
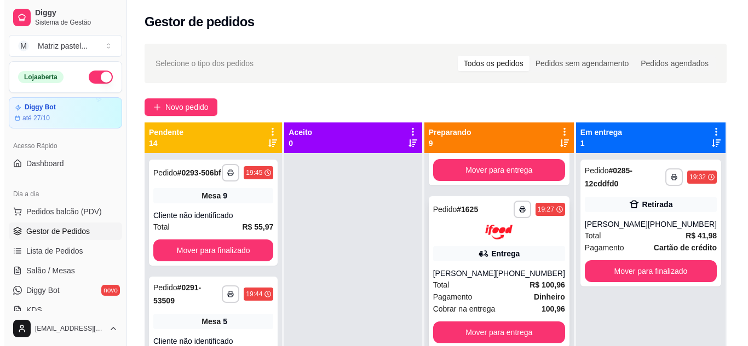
scroll to position [493, 0]
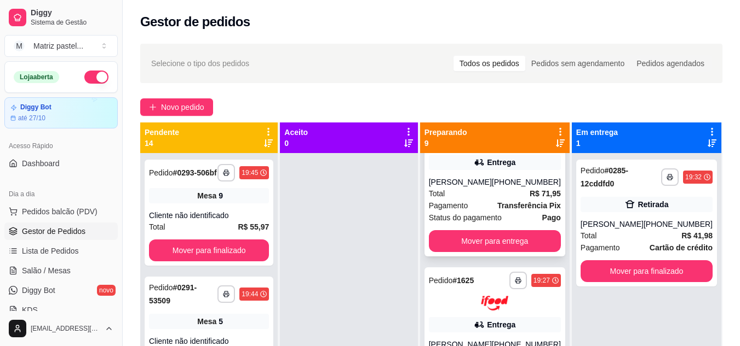
click at [473, 188] on div "[PERSON_NAME]" at bounding box center [460, 182] width 63 height 11
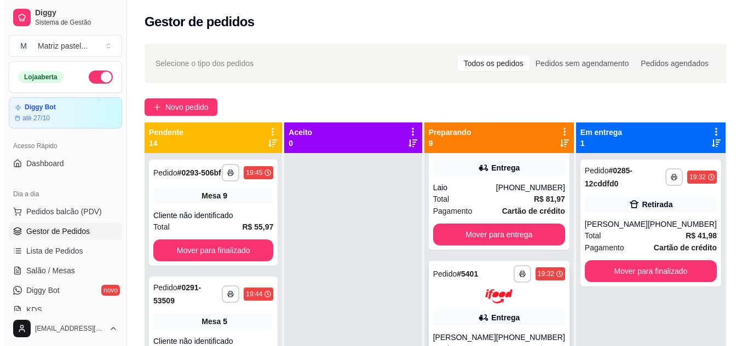
scroll to position [328, 0]
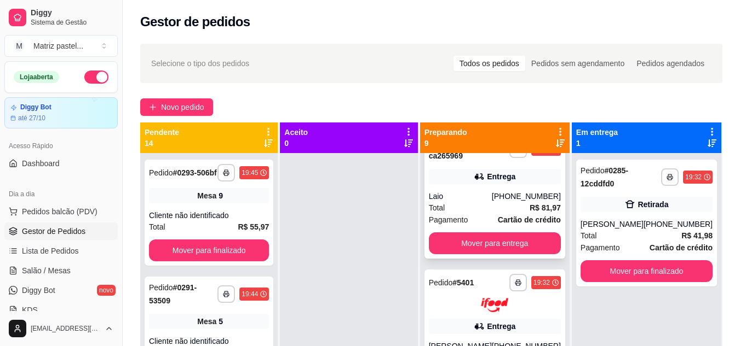
click at [452, 188] on div "**********" at bounding box center [494, 195] width 141 height 127
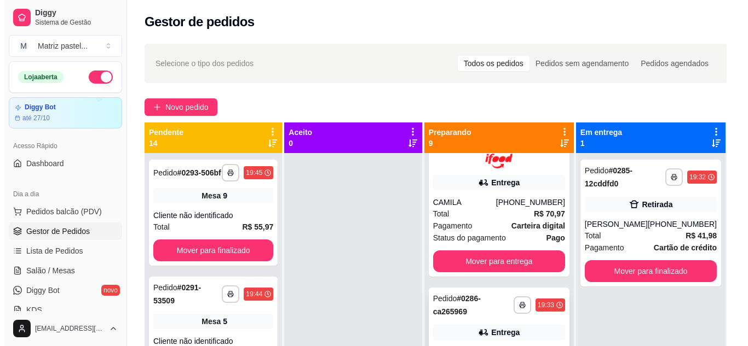
scroll to position [164, 0]
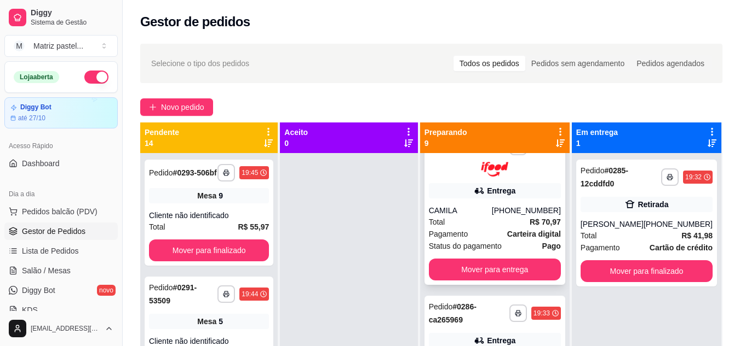
click at [480, 196] on icon at bounding box center [478, 191] width 11 height 11
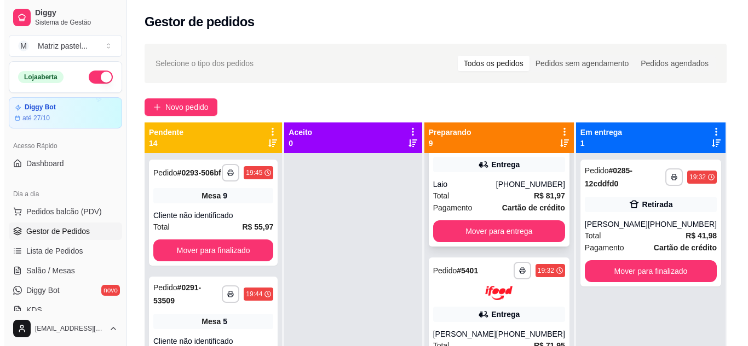
scroll to position [328, 0]
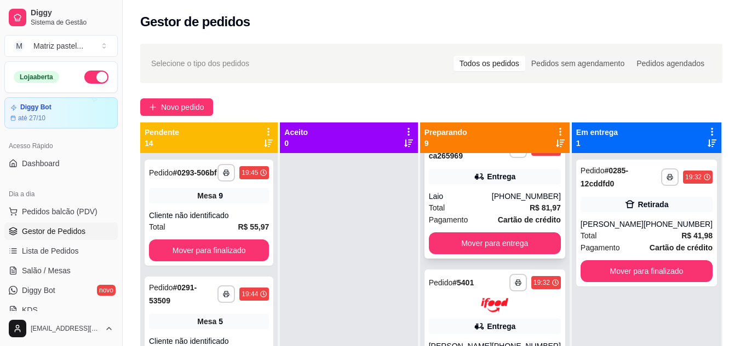
click at [473, 206] on div "Total R$ 81,97" at bounding box center [495, 208] width 132 height 12
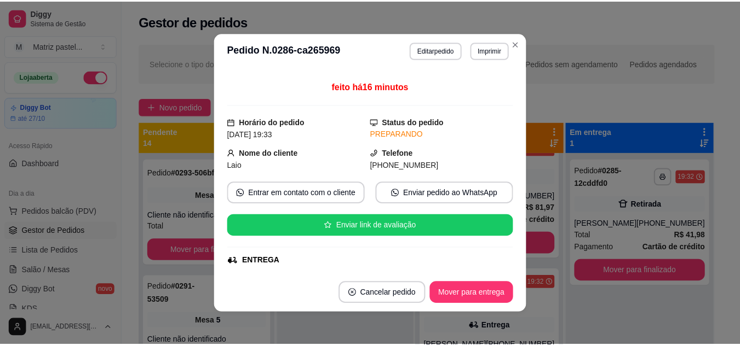
scroll to position [109, 0]
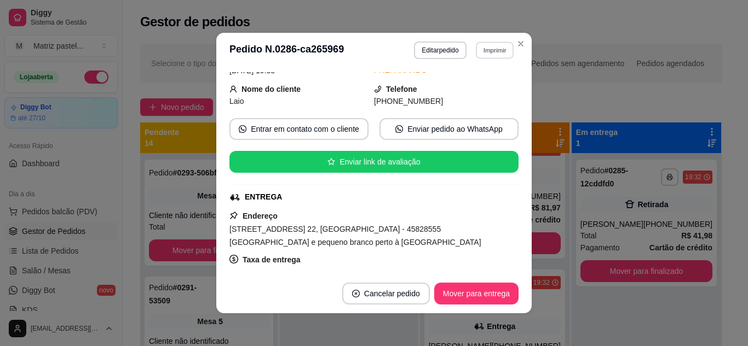
click at [482, 48] on button "Imprimir" at bounding box center [495, 50] width 38 height 17
click at [471, 88] on button "IMPRESSORA" at bounding box center [471, 89] width 79 height 18
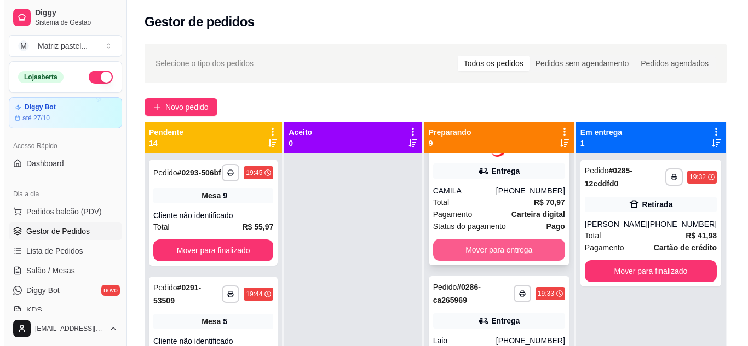
scroll to position [164, 0]
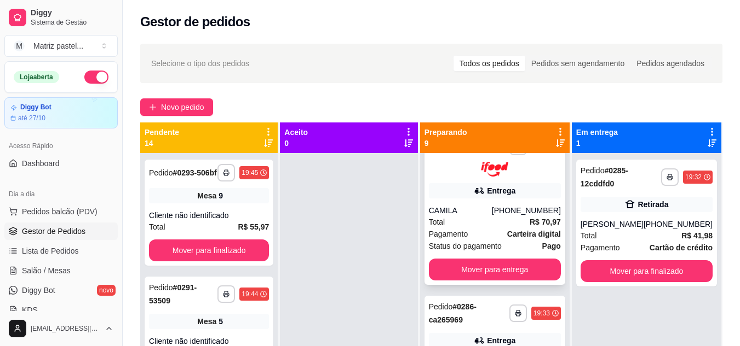
click at [503, 201] on div "**********" at bounding box center [494, 210] width 141 height 152
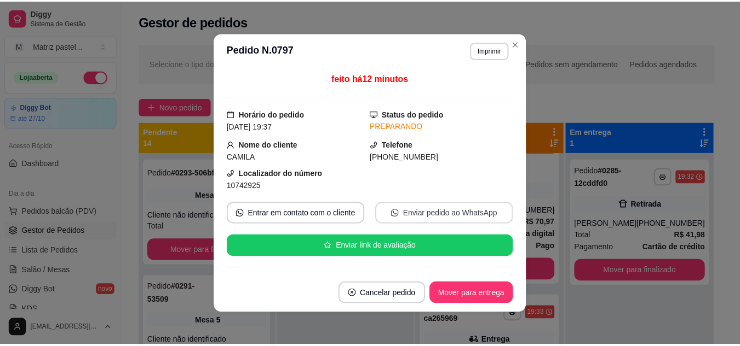
scroll to position [55, 0]
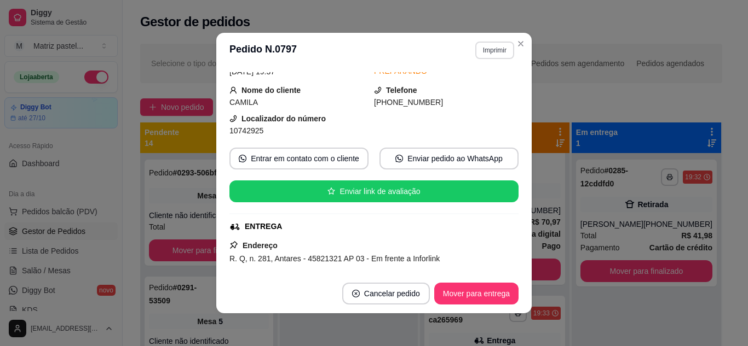
click at [490, 54] on button "Imprimir" at bounding box center [494, 51] width 39 height 18
click at [466, 91] on button "IMPRESSORA" at bounding box center [480, 84] width 63 height 14
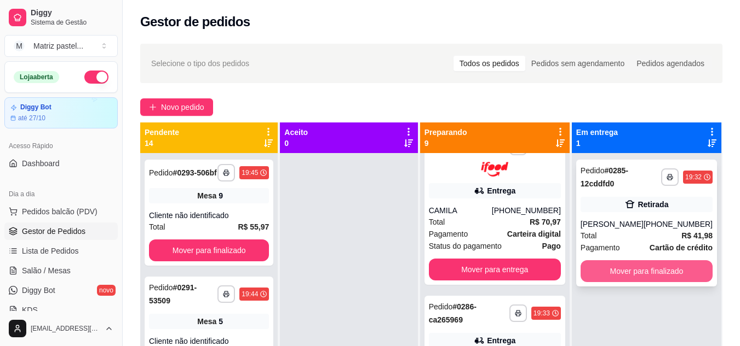
click at [617, 270] on button "Mover para finalizado" at bounding box center [646, 272] width 132 height 22
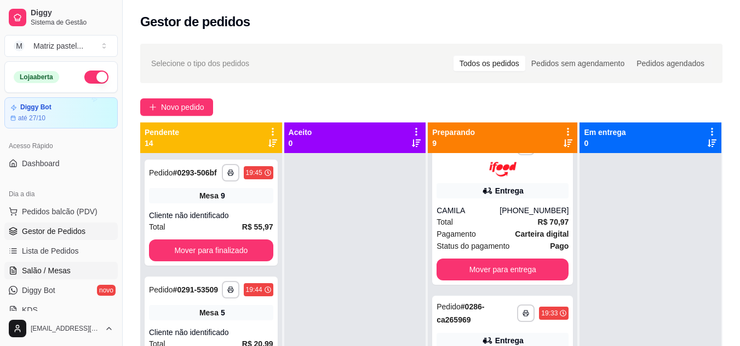
click at [49, 267] on span "Salão / Mesas" at bounding box center [46, 270] width 49 height 11
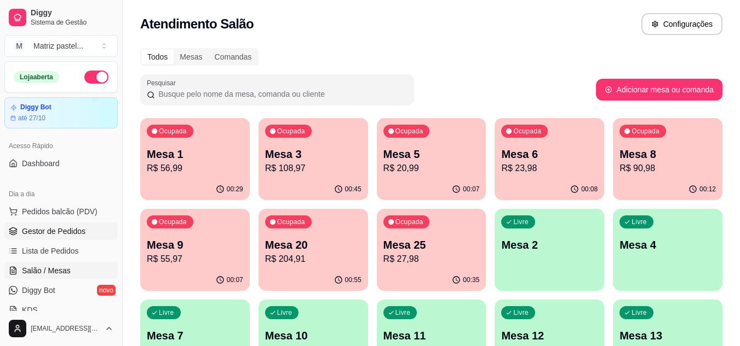
click at [81, 226] on link "Gestor de Pedidos" at bounding box center [60, 232] width 113 height 18
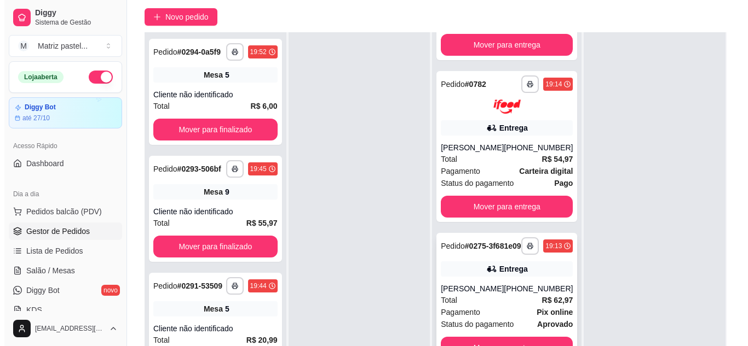
scroll to position [167, 0]
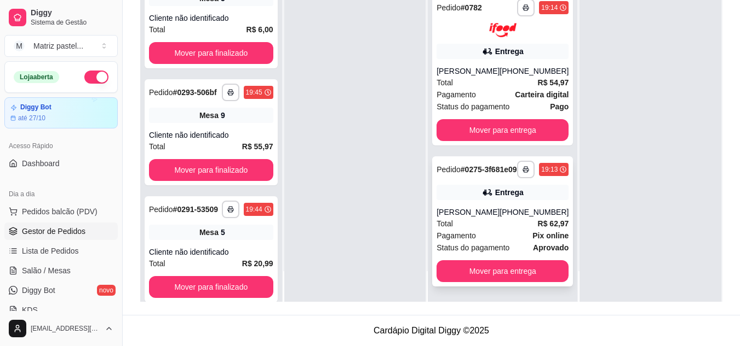
click at [453, 205] on div "**********" at bounding box center [502, 222] width 141 height 130
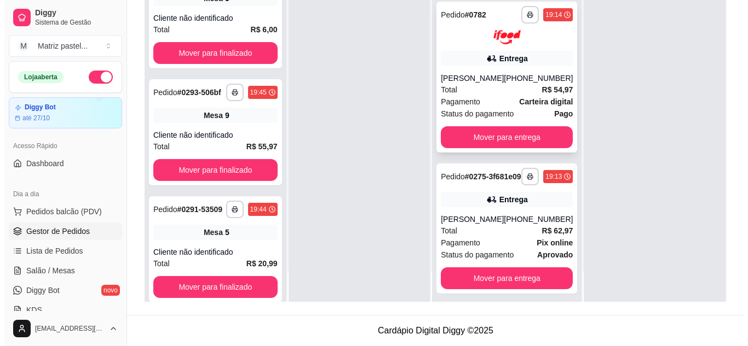
scroll to position [984, 0]
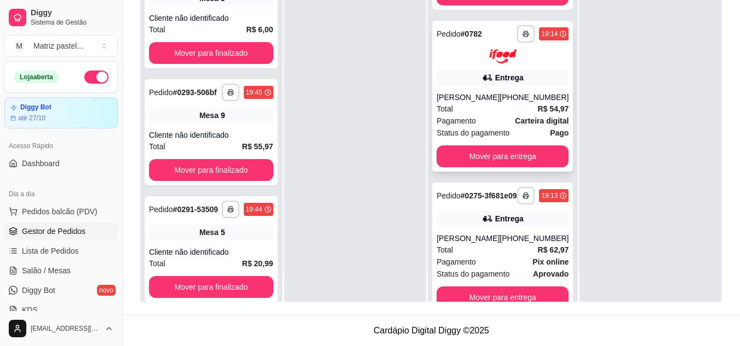
click at [480, 85] on div "Entrega" at bounding box center [502, 77] width 132 height 15
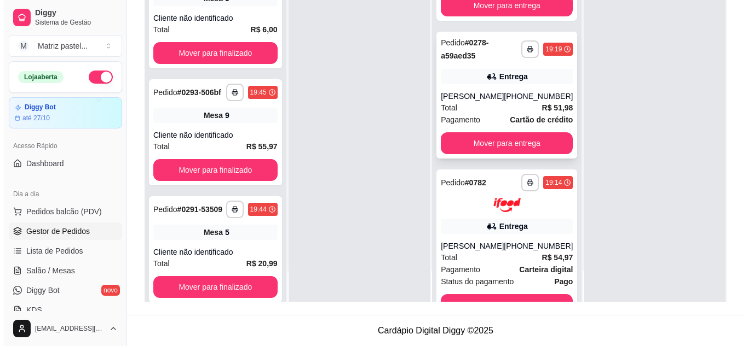
scroll to position [819, 0]
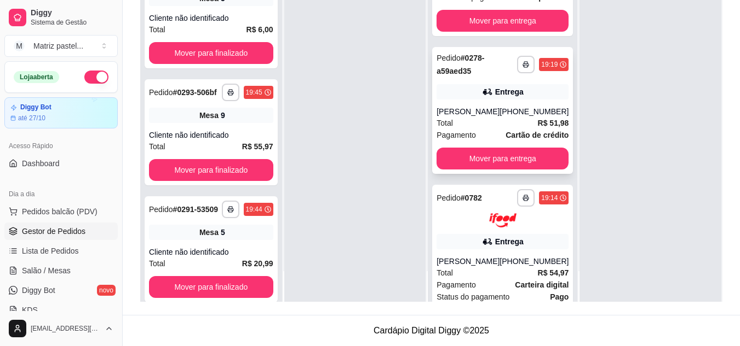
click at [454, 117] on div "[PERSON_NAME]" at bounding box center [467, 111] width 63 height 11
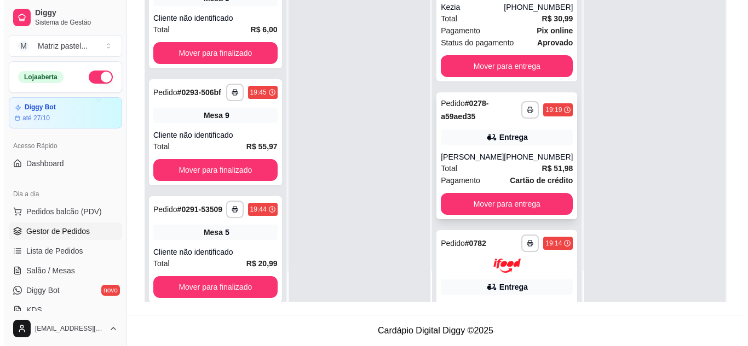
scroll to position [710, 0]
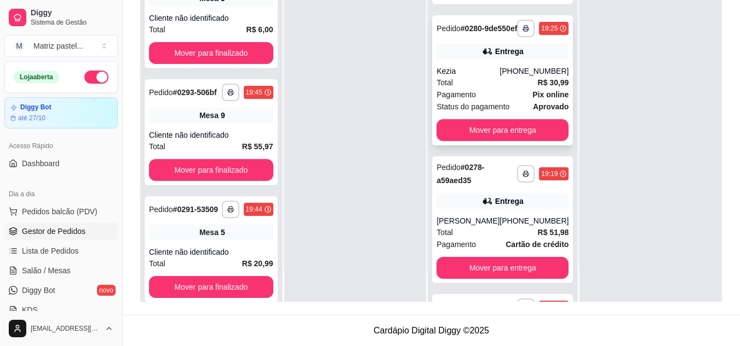
click at [460, 79] on div "**********" at bounding box center [502, 80] width 141 height 130
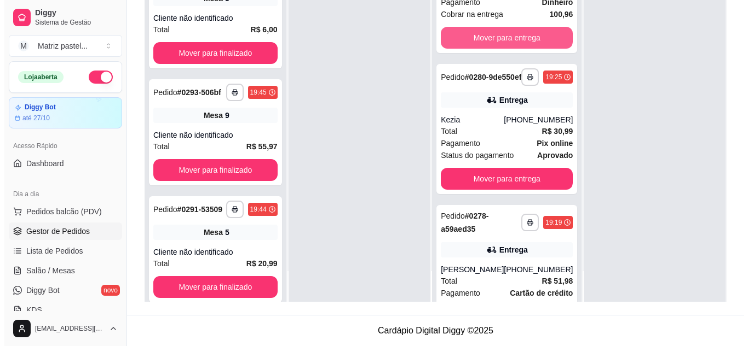
scroll to position [600, 0]
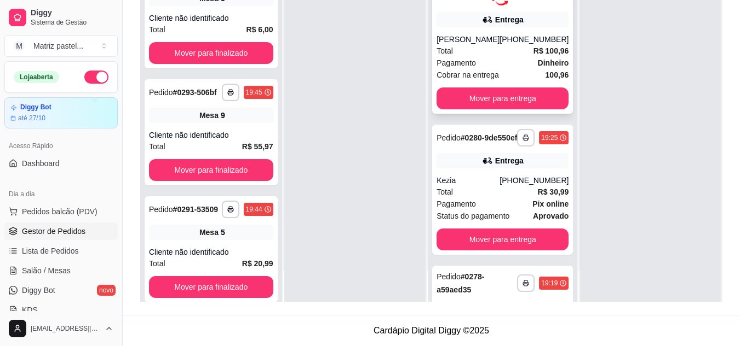
click at [468, 45] on div "[PERSON_NAME]" at bounding box center [467, 39] width 63 height 11
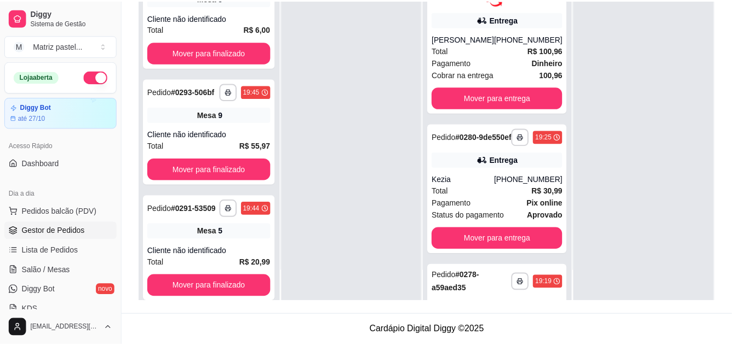
scroll to position [55, 0]
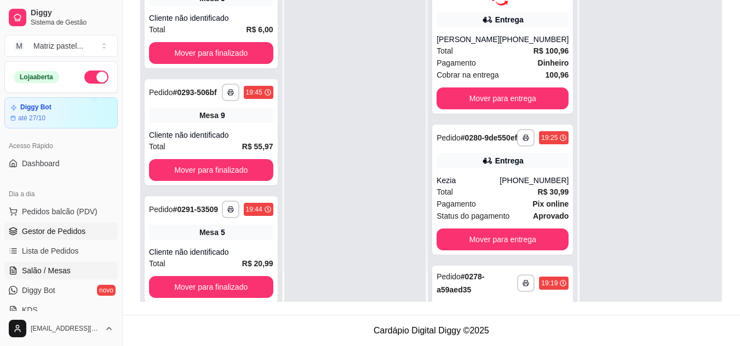
click at [49, 275] on span "Salão / Mesas" at bounding box center [46, 270] width 49 height 11
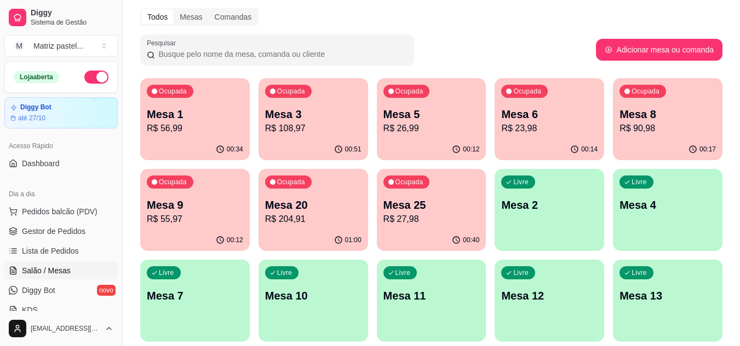
scroll to position [55, 0]
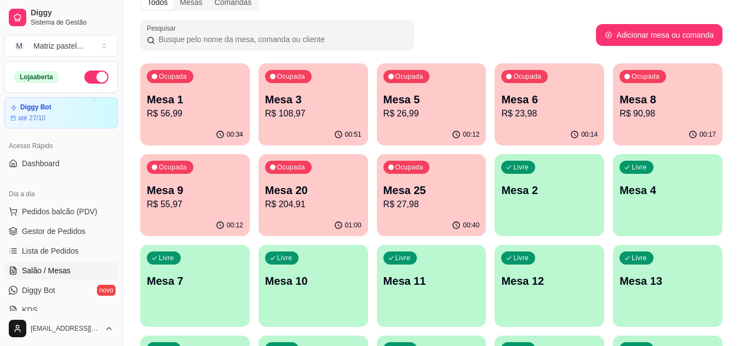
click at [180, 126] on div "00:34" at bounding box center [194, 134] width 109 height 21
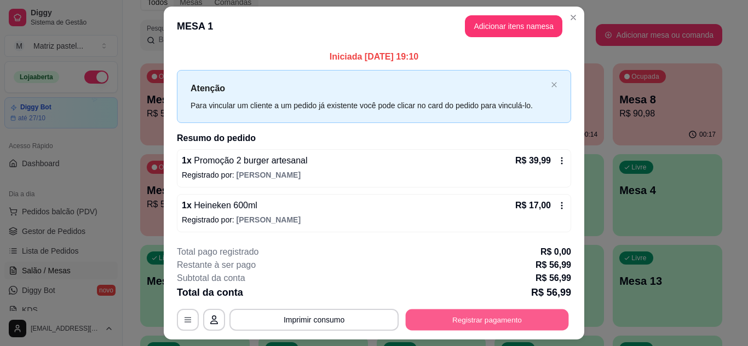
click at [488, 325] on button "Registrar pagamento" at bounding box center [487, 320] width 163 height 21
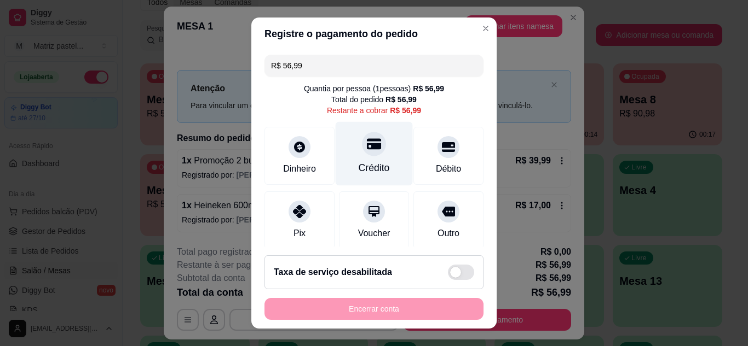
click at [375, 154] on div "Crédito" at bounding box center [374, 154] width 77 height 64
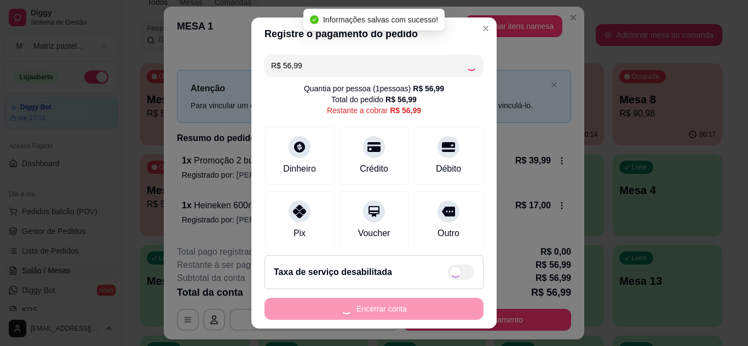
type input "R$ 0,00"
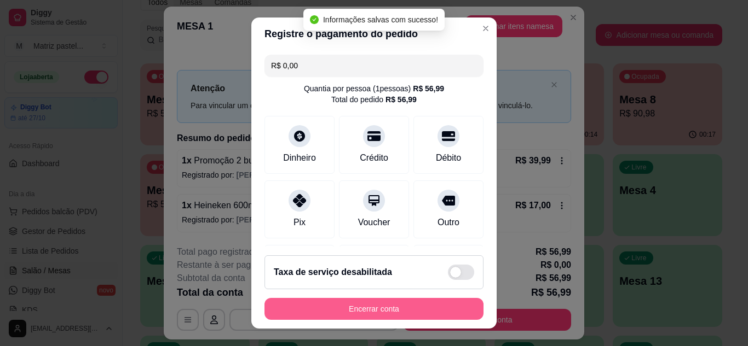
click at [379, 316] on button "Encerrar conta" at bounding box center [373, 309] width 219 height 22
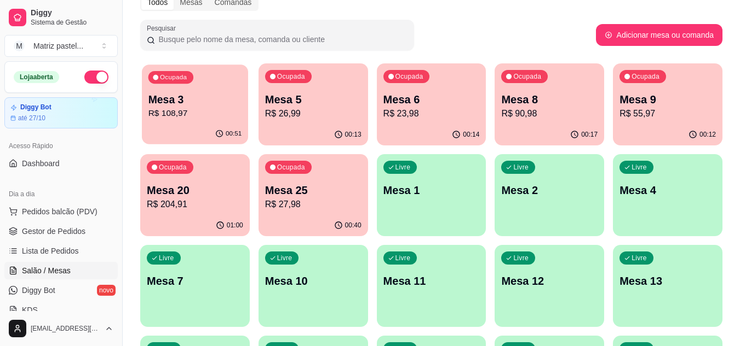
click at [197, 124] on button "Ocupada Mesa 3 R$ 108,97 00:51" at bounding box center [195, 105] width 106 height 80
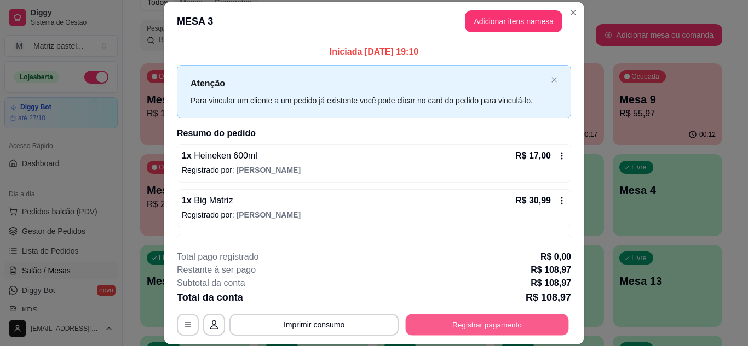
click at [470, 319] on button "Registrar pagamento" at bounding box center [487, 324] width 163 height 21
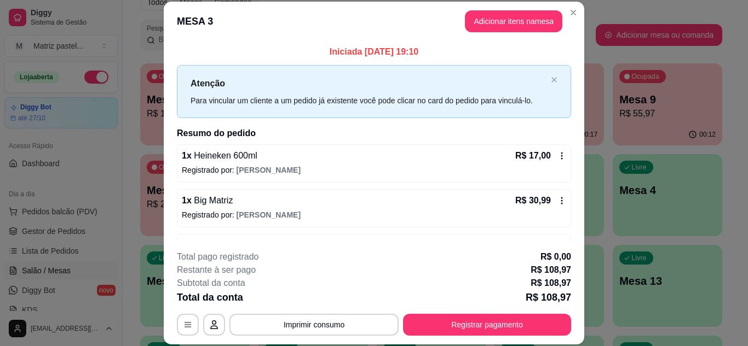
click at [300, 163] on div "Dinheiro" at bounding box center [299, 154] width 77 height 64
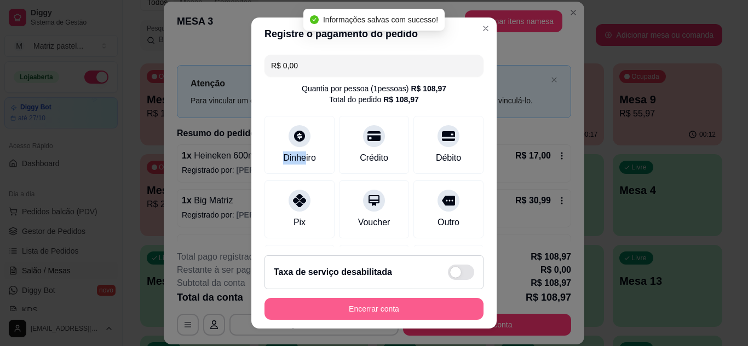
type input "R$ 0,00"
click at [394, 311] on button "Encerrar conta" at bounding box center [373, 309] width 219 height 22
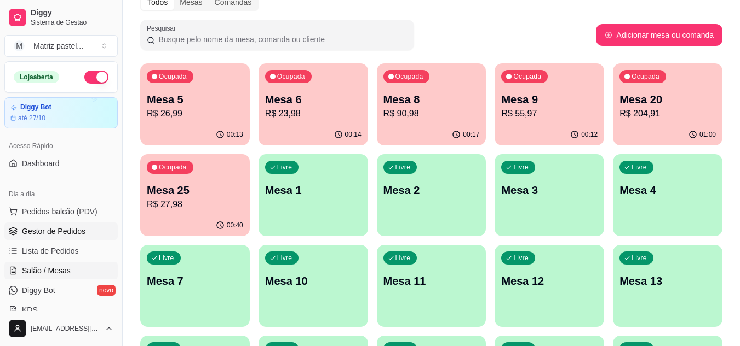
click at [86, 232] on link "Gestor de Pedidos" at bounding box center [60, 232] width 113 height 18
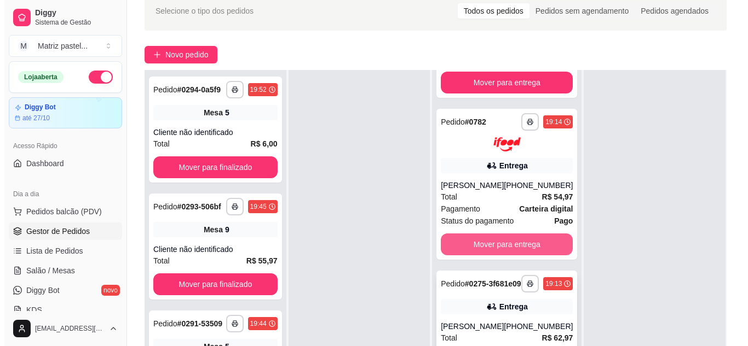
scroll to position [109, 0]
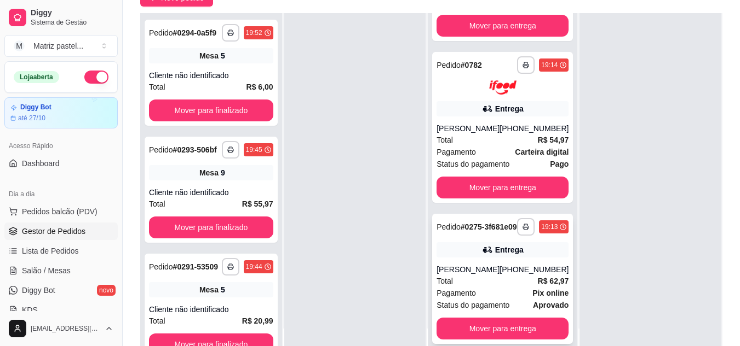
click at [468, 250] on div "Entrega" at bounding box center [502, 249] width 132 height 15
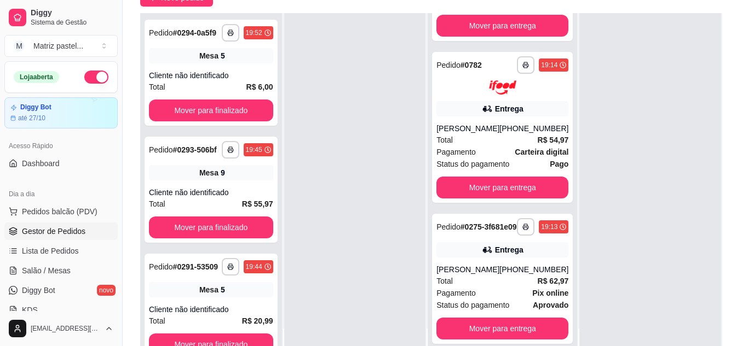
scroll to position [163, 0]
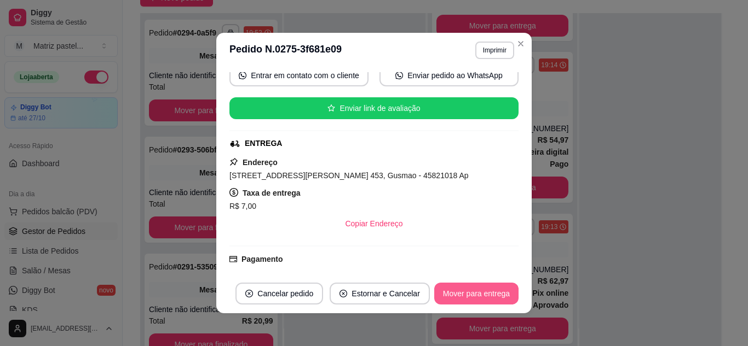
click at [463, 292] on button "Mover para entrega" at bounding box center [476, 294] width 84 height 22
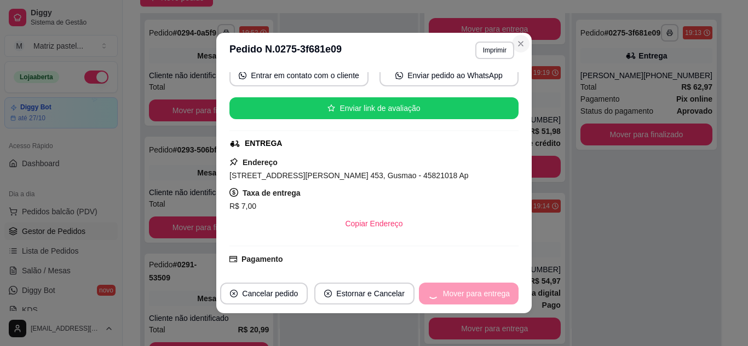
scroll to position [888, 0]
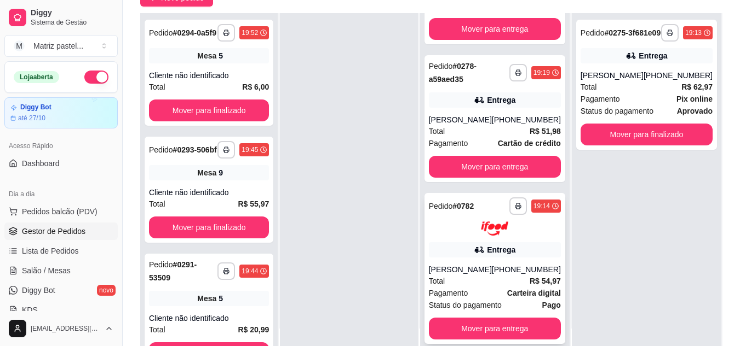
click at [495, 232] on img at bounding box center [494, 229] width 27 height 15
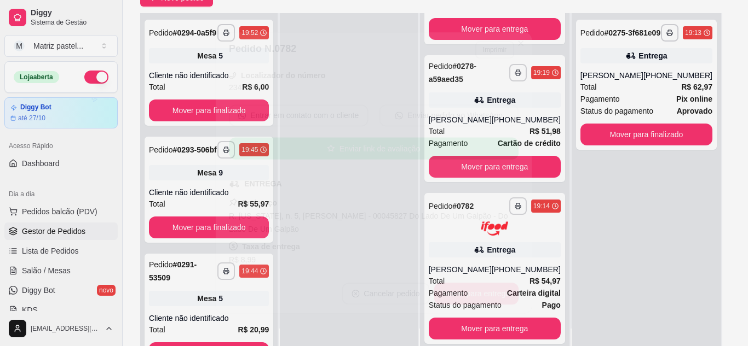
scroll to position [109, 0]
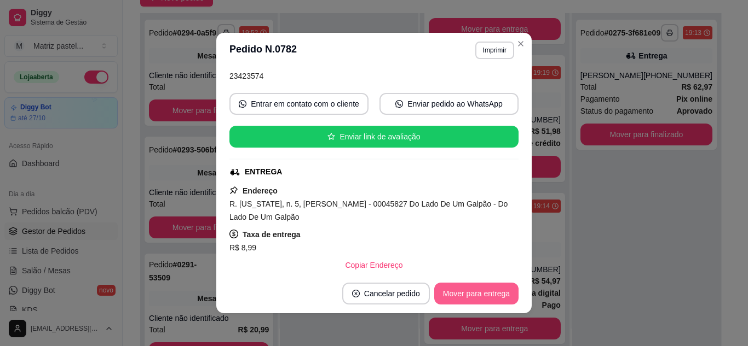
click at [474, 291] on button "Mover para entrega" at bounding box center [476, 294] width 84 height 22
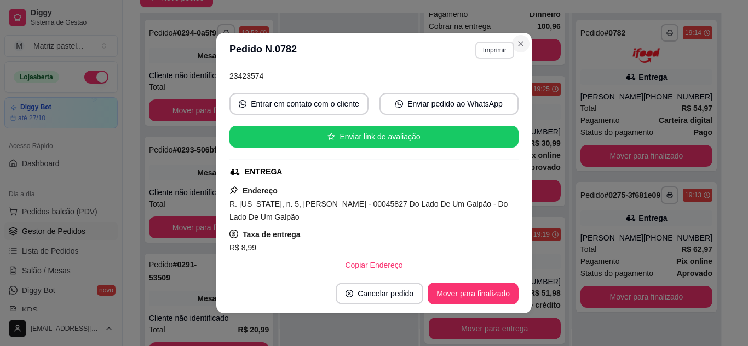
scroll to position [726, 0]
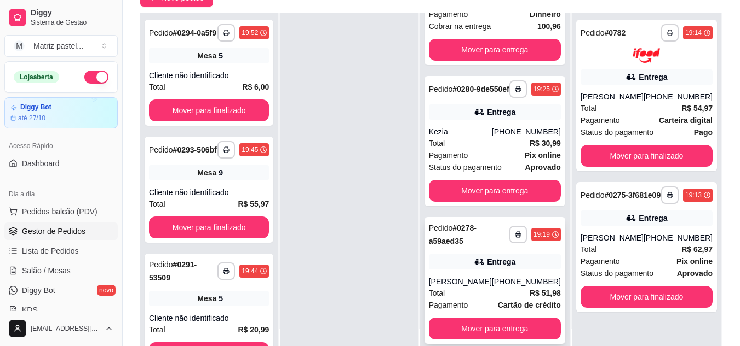
click at [469, 287] on div "Total R$ 51,98" at bounding box center [495, 293] width 132 height 12
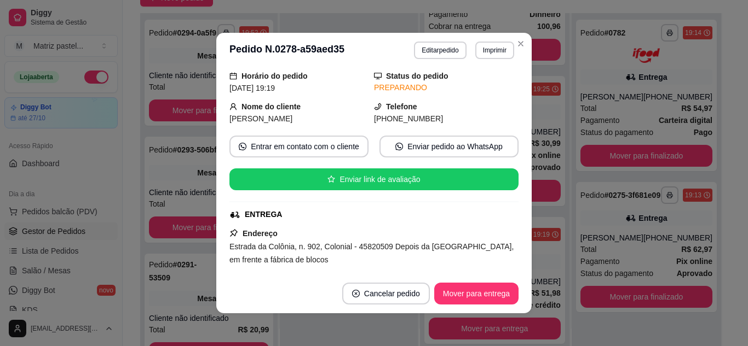
scroll to position [109, 0]
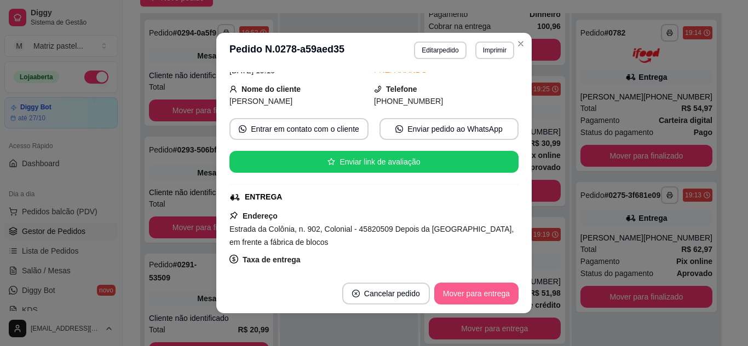
click at [467, 284] on button "Mover para entrega" at bounding box center [476, 294] width 84 height 22
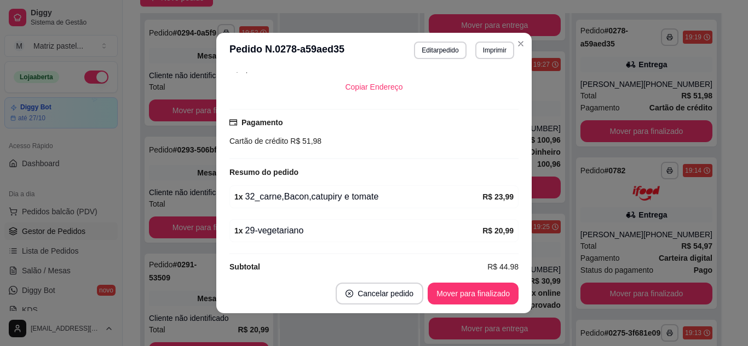
scroll to position [328, 0]
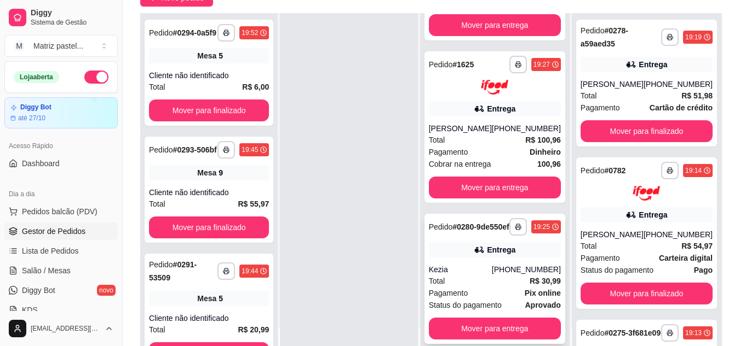
click at [485, 267] on div "Kezia" at bounding box center [460, 269] width 63 height 11
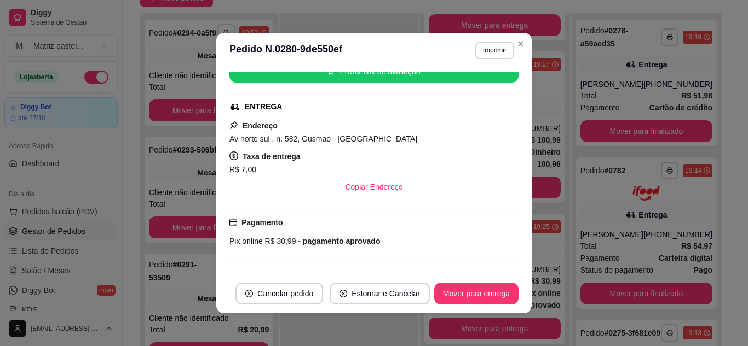
scroll to position [219, 0]
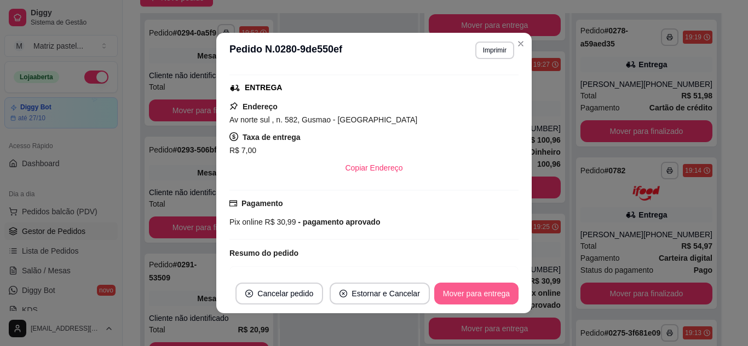
click at [467, 286] on button "Mover para entrega" at bounding box center [476, 294] width 84 height 22
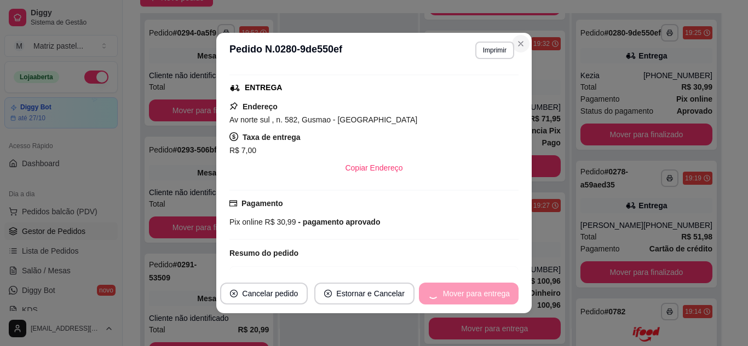
scroll to position [438, 0]
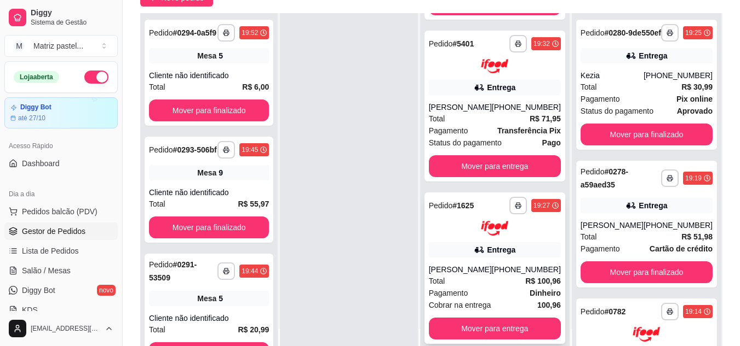
click at [452, 257] on div "Entrega" at bounding box center [495, 249] width 132 height 15
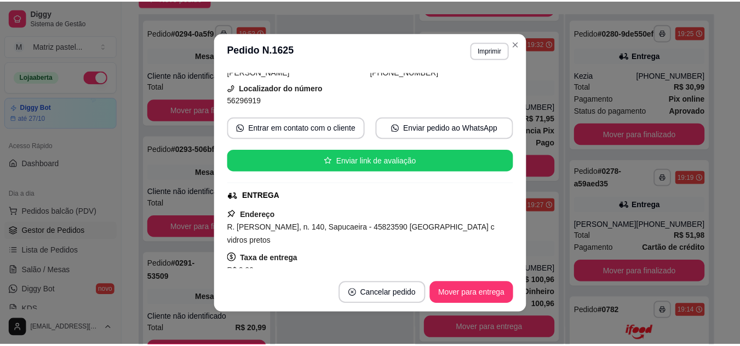
scroll to position [109, 0]
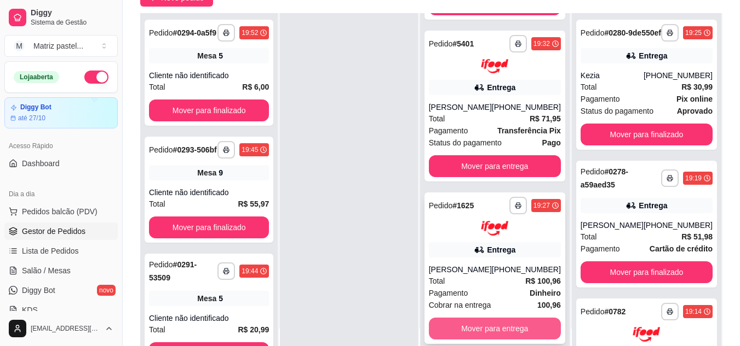
click at [495, 319] on button "Mover para entrega" at bounding box center [495, 329] width 132 height 22
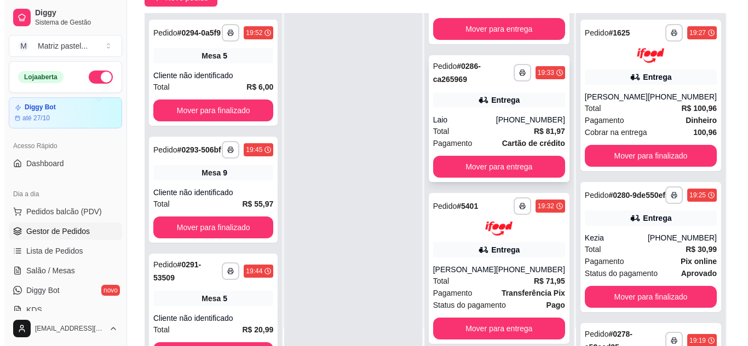
scroll to position [276, 0]
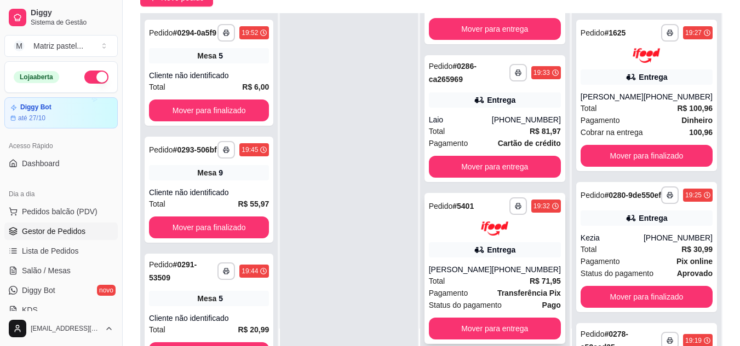
click at [476, 245] on icon at bounding box center [478, 250] width 11 height 11
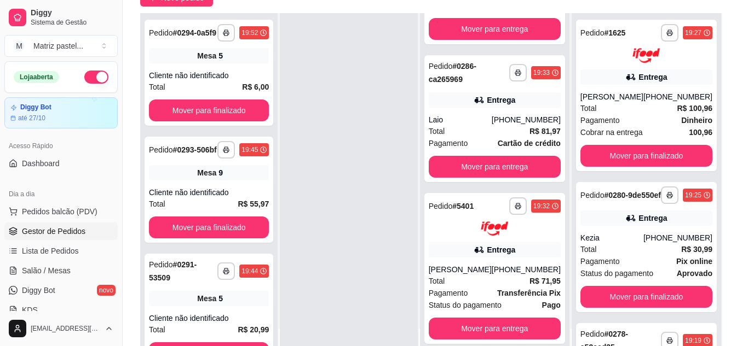
scroll to position [55, 0]
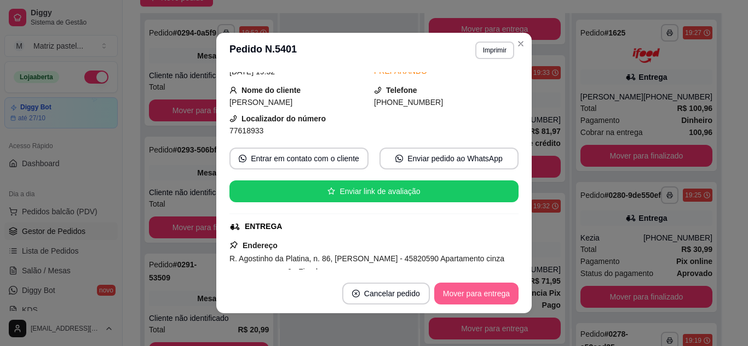
click at [477, 291] on button "Mover para entrega" at bounding box center [476, 294] width 84 height 22
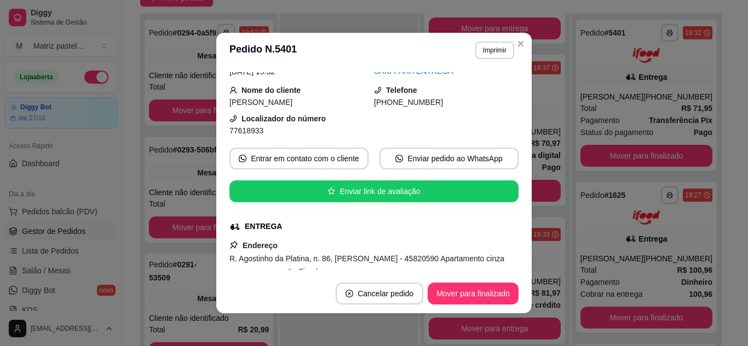
scroll to position [103, 0]
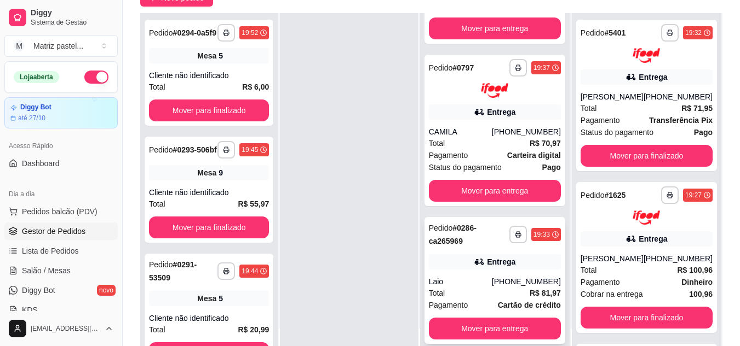
click at [461, 250] on div "**********" at bounding box center [494, 280] width 141 height 127
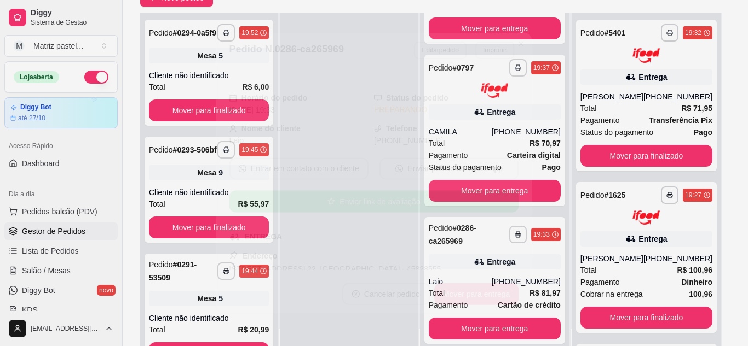
scroll to position [109, 0]
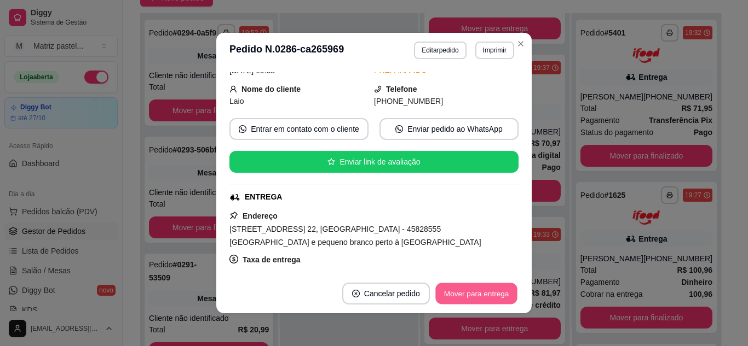
click at [467, 286] on button "Mover para entrega" at bounding box center [476, 294] width 82 height 21
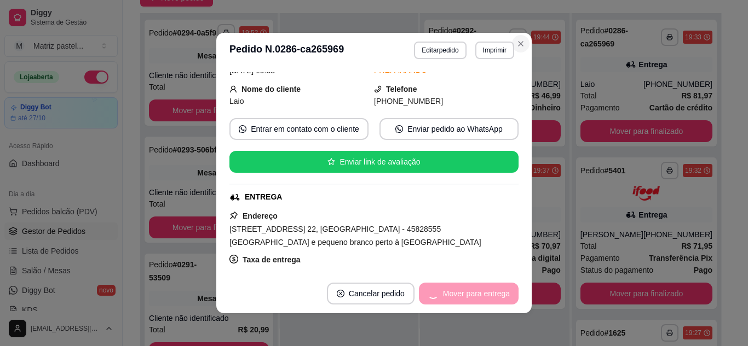
scroll to position [0, 0]
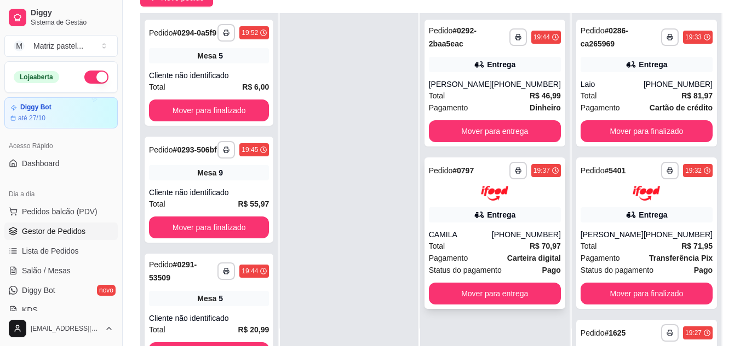
click at [498, 192] on img at bounding box center [494, 193] width 27 height 15
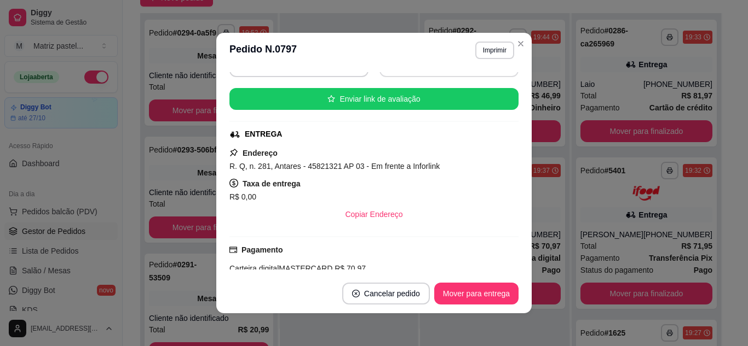
scroll to position [164, 0]
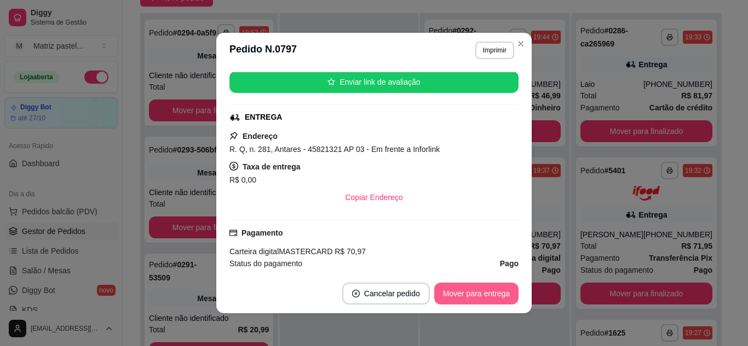
click at [475, 287] on button "Mover para entrega" at bounding box center [476, 294] width 84 height 22
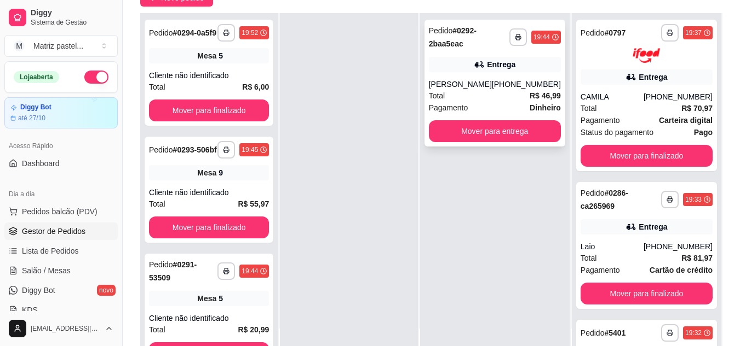
click at [495, 98] on div "Total R$ 46,99" at bounding box center [495, 96] width 132 height 12
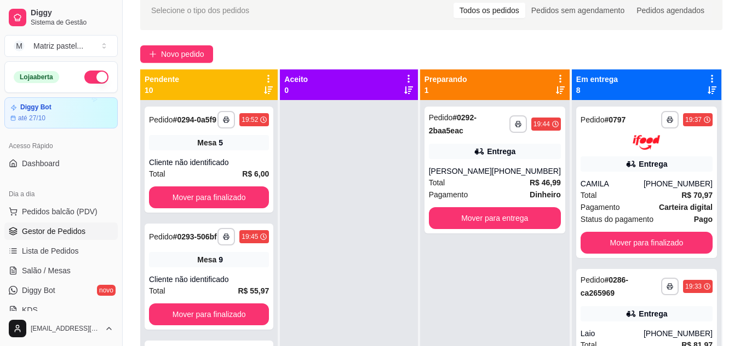
scroll to position [0, 0]
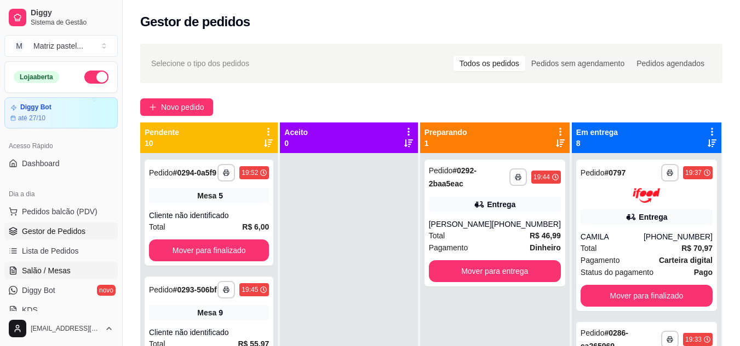
click at [71, 268] on link "Salão / Mesas" at bounding box center [60, 271] width 113 height 18
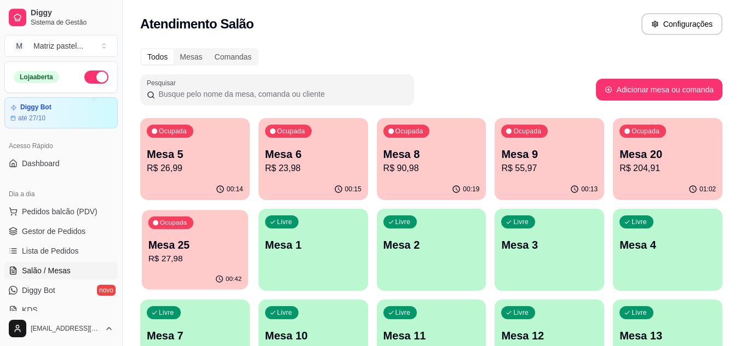
click at [165, 257] on p "R$ 27,98" at bounding box center [195, 259] width 94 height 13
click at [642, 178] on div "Ocupada Mesa 20 R$ 204,91" at bounding box center [667, 148] width 109 height 61
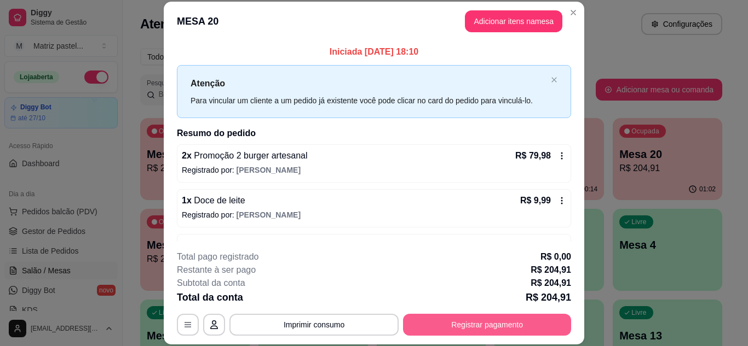
click at [465, 315] on button "Registrar pagamento" at bounding box center [487, 325] width 168 height 22
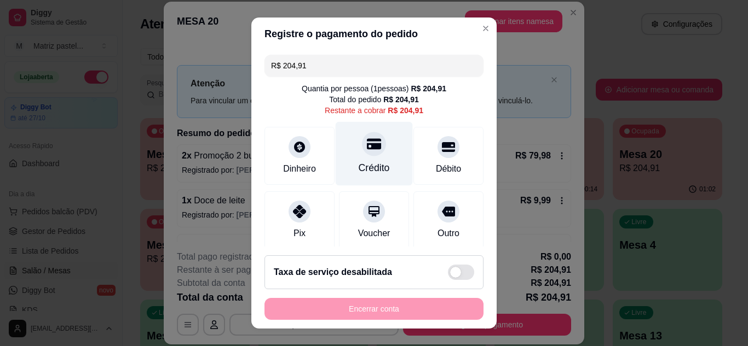
click at [365, 164] on div "Crédito" at bounding box center [374, 168] width 31 height 14
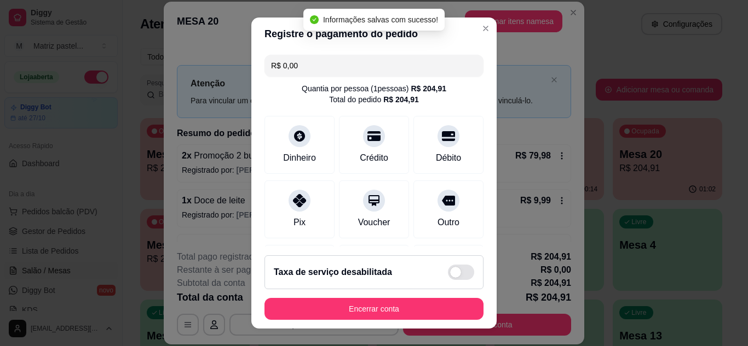
type input "R$ 0,00"
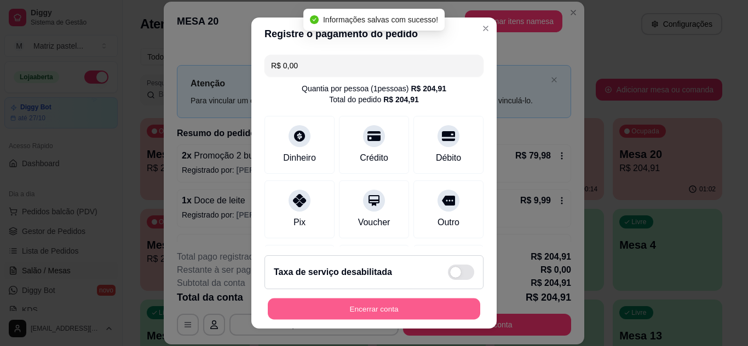
click at [369, 307] on button "Encerrar conta" at bounding box center [374, 309] width 212 height 21
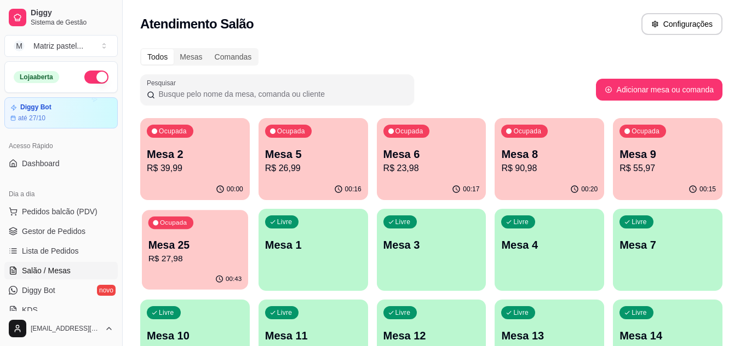
click at [221, 257] on p "R$ 27,98" at bounding box center [195, 259] width 94 height 13
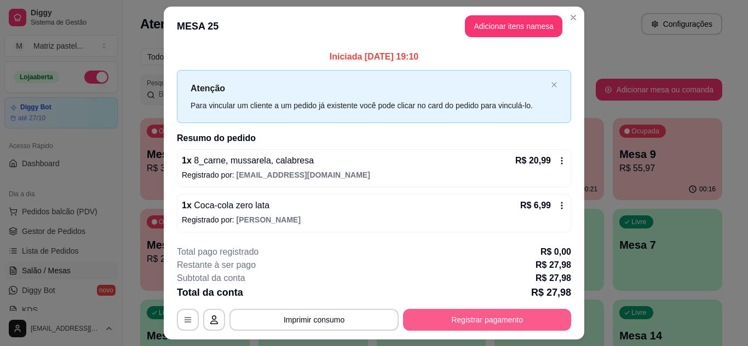
click at [466, 316] on button "Registrar pagamento" at bounding box center [487, 320] width 168 height 22
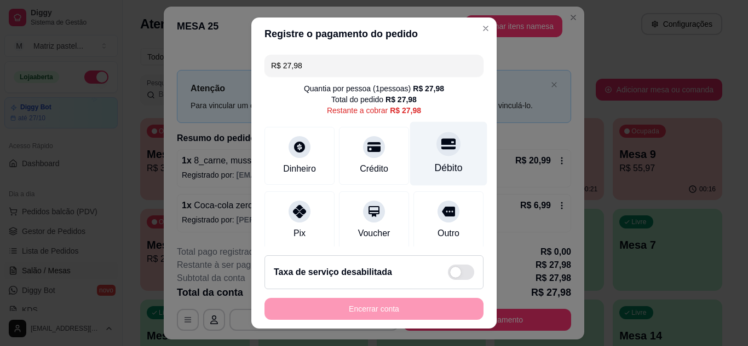
click at [435, 171] on div "Débito" at bounding box center [449, 168] width 28 height 14
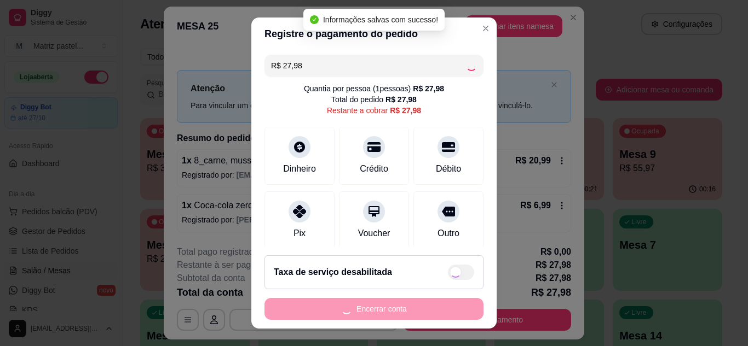
type input "R$ 0,00"
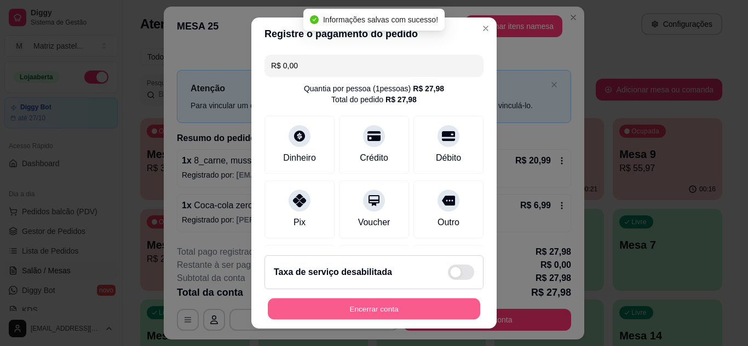
click at [373, 311] on button "Encerrar conta" at bounding box center [374, 309] width 212 height 21
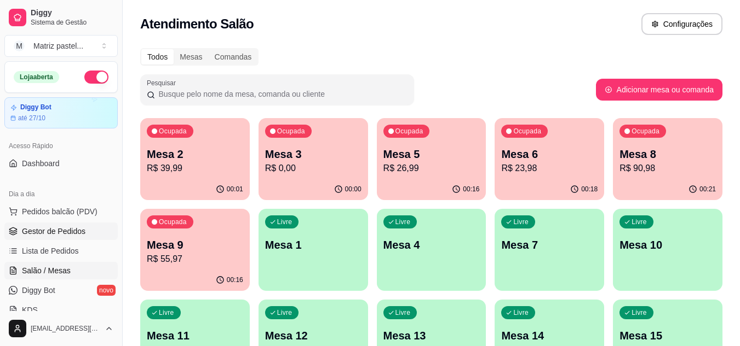
click at [59, 227] on span "Gestor de Pedidos" at bounding box center [53, 231] width 63 height 11
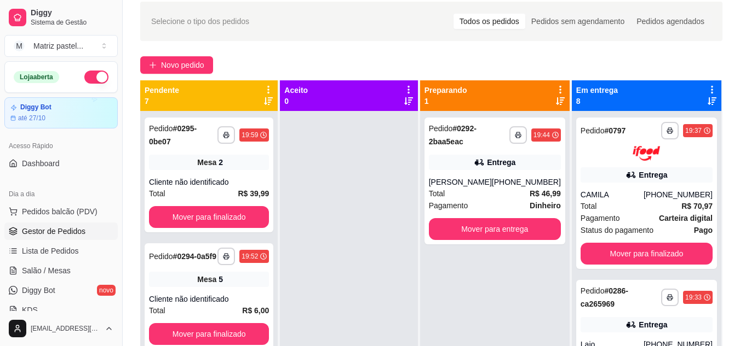
scroll to position [3, 0]
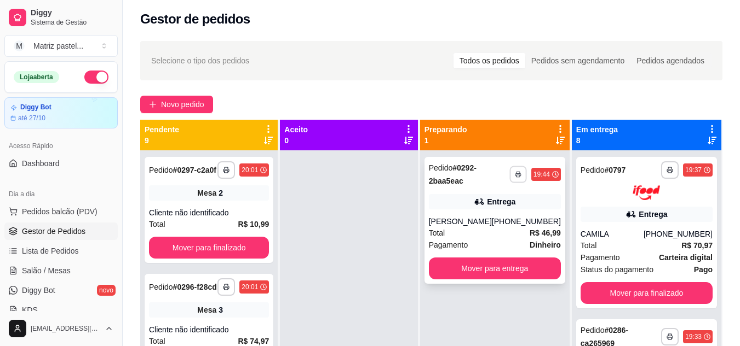
click at [512, 177] on button "button" at bounding box center [517, 174] width 17 height 17
click at [483, 212] on button "IMPRESSORA" at bounding box center [488, 212] width 77 height 17
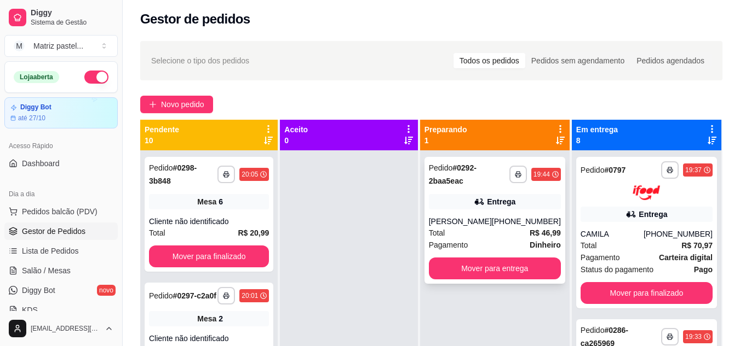
scroll to position [31, 0]
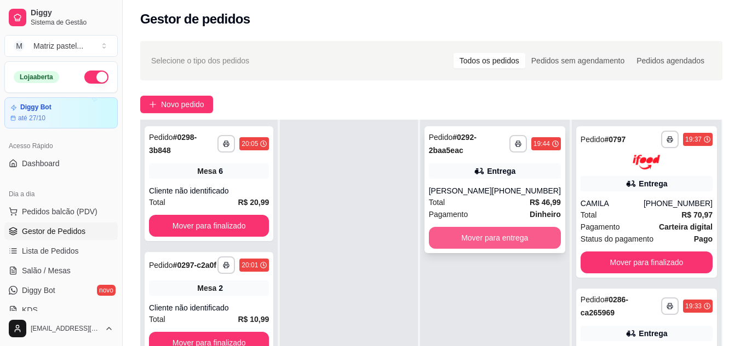
click at [521, 228] on button "Mover para entrega" at bounding box center [495, 238] width 132 height 22
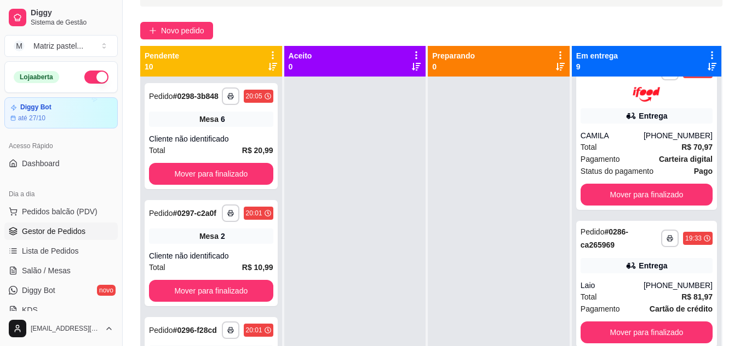
scroll to position [57, 0]
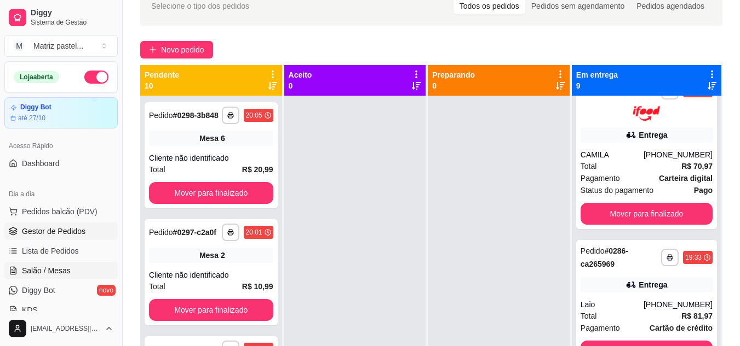
click at [35, 264] on link "Salão / Mesas" at bounding box center [60, 271] width 113 height 18
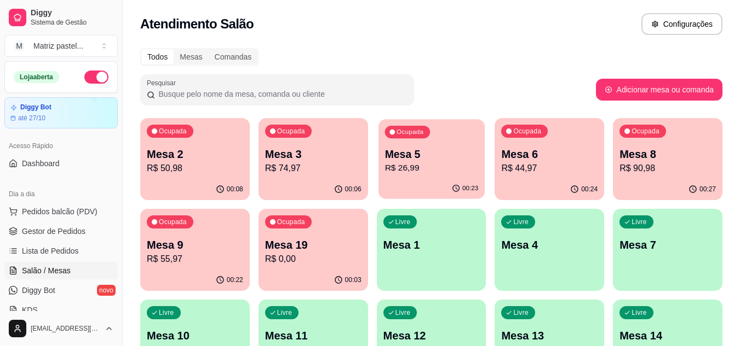
click at [417, 167] on p "R$ 26,99" at bounding box center [431, 168] width 94 height 13
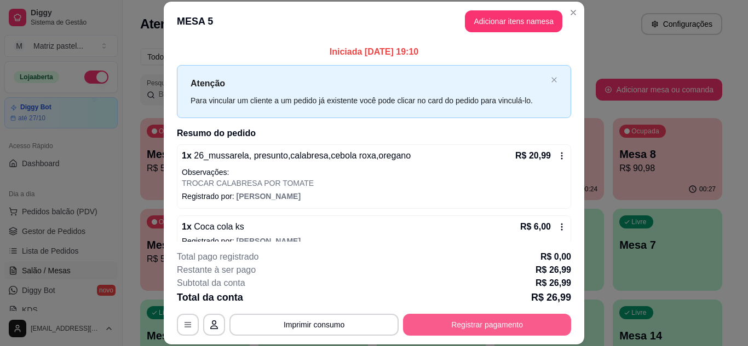
click at [500, 330] on button "Registrar pagamento" at bounding box center [487, 325] width 168 height 22
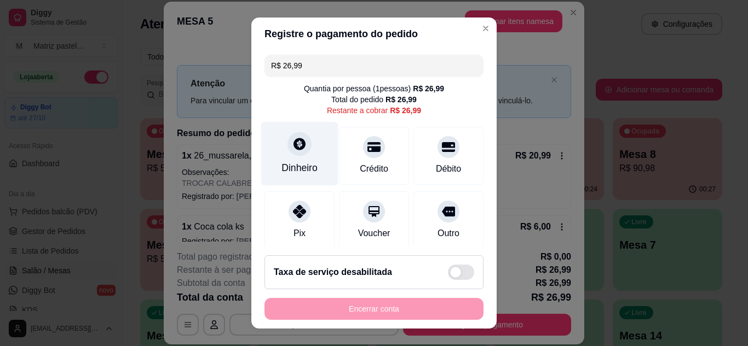
click at [304, 161] on div "Dinheiro" at bounding box center [299, 168] width 36 height 14
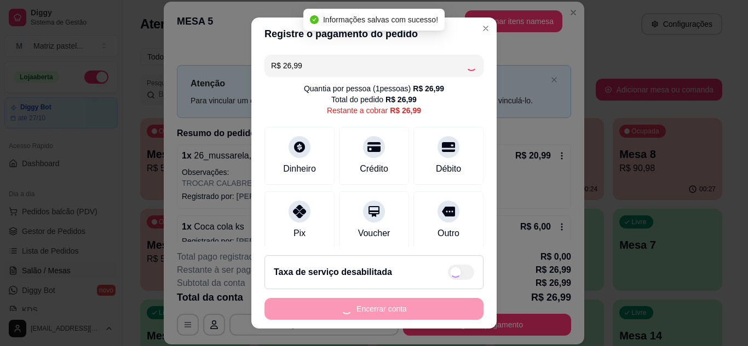
type input "R$ 0,00"
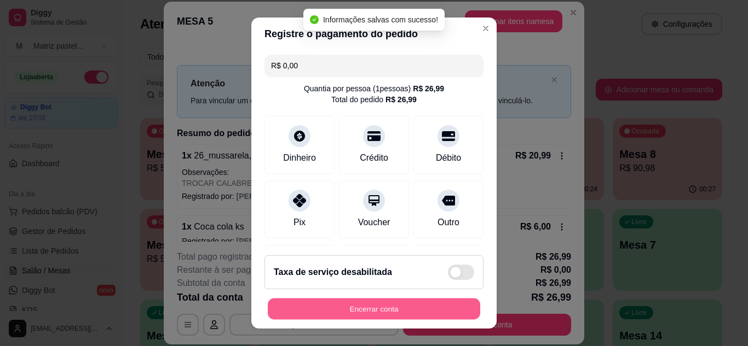
click at [382, 313] on button "Encerrar conta" at bounding box center [374, 309] width 212 height 21
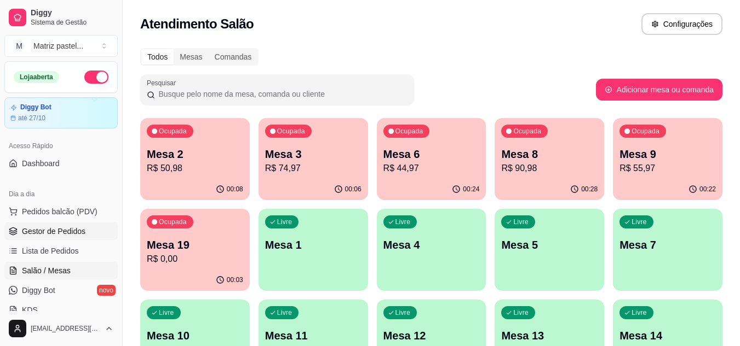
click at [52, 230] on span "Gestor de Pedidos" at bounding box center [53, 231] width 63 height 11
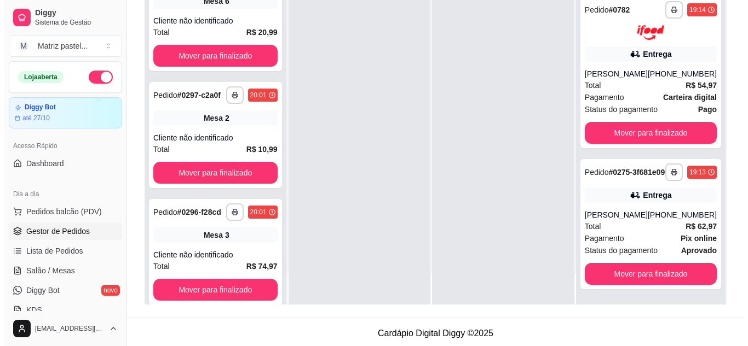
scroll to position [167, 0]
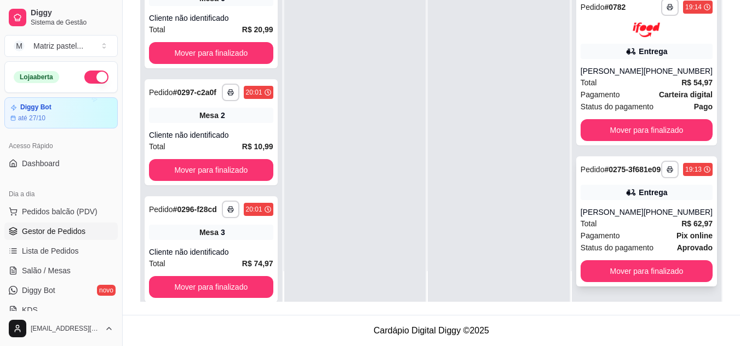
click at [593, 213] on div "[PERSON_NAME]" at bounding box center [611, 212] width 63 height 11
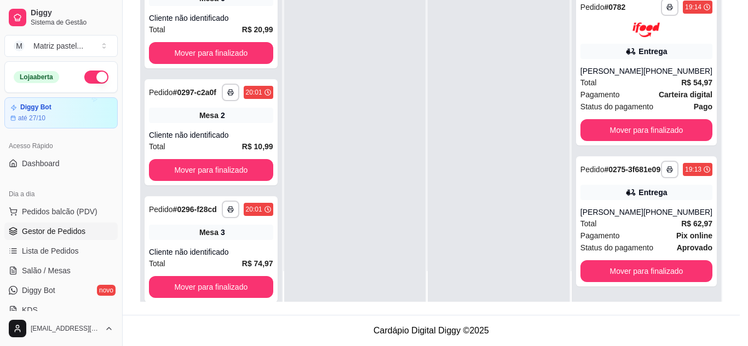
scroll to position [108, 0]
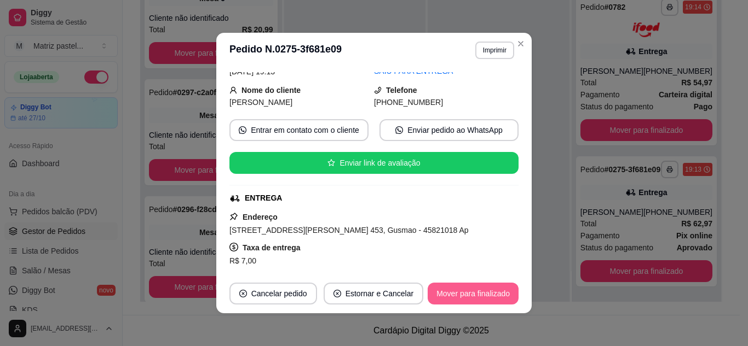
click at [441, 291] on button "Mover para finalizado" at bounding box center [472, 294] width 91 height 22
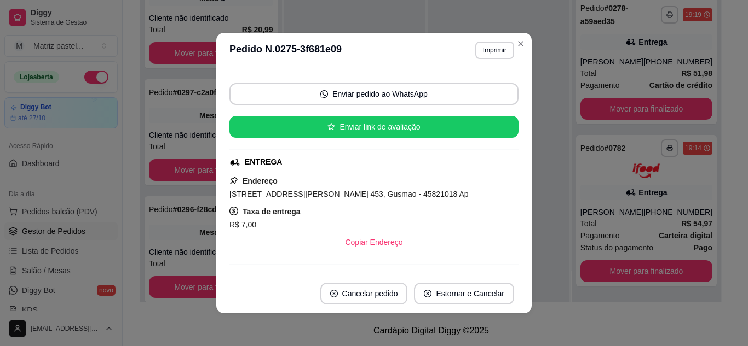
scroll to position [72, 0]
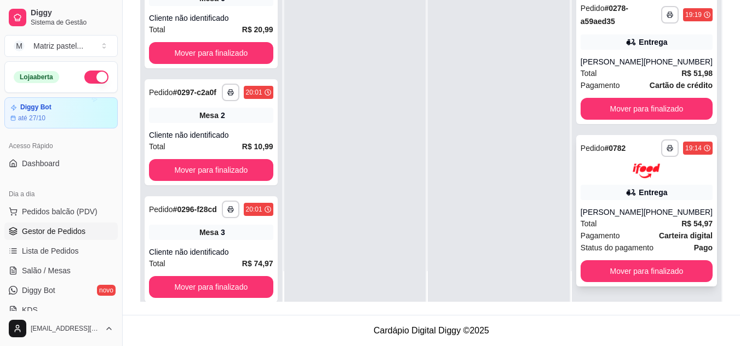
click at [627, 229] on div "Total R$ 54,97" at bounding box center [646, 224] width 132 height 12
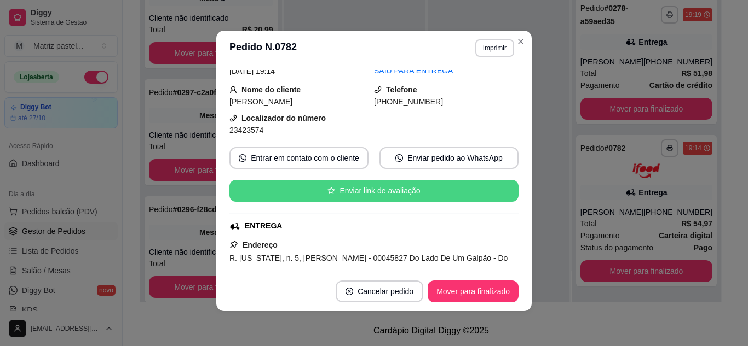
scroll to position [109, 0]
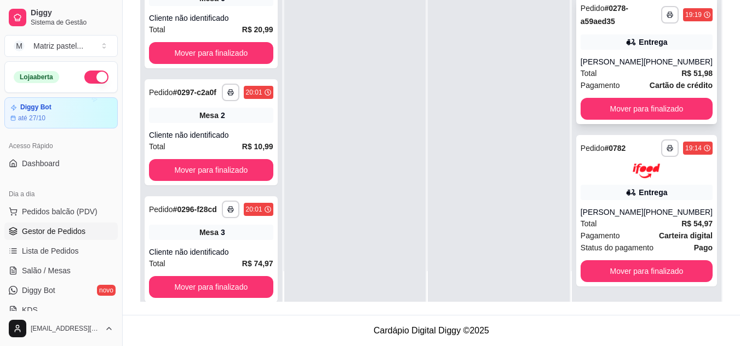
click at [589, 70] on span "Total" at bounding box center [588, 73] width 16 height 12
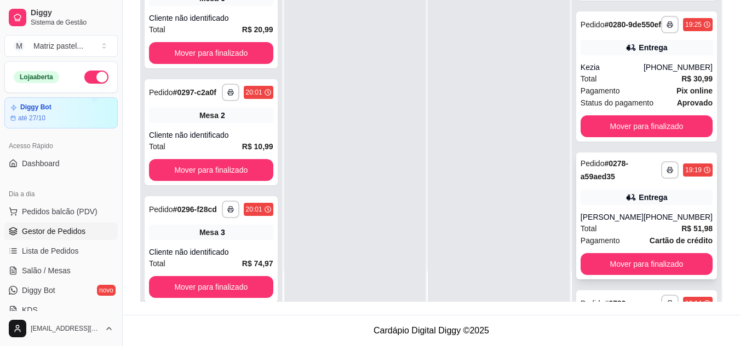
scroll to position [496, 0]
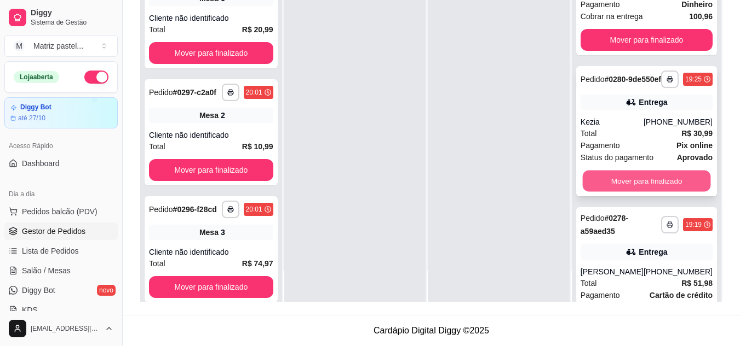
click at [603, 187] on button "Mover para finalizado" at bounding box center [646, 181] width 128 height 21
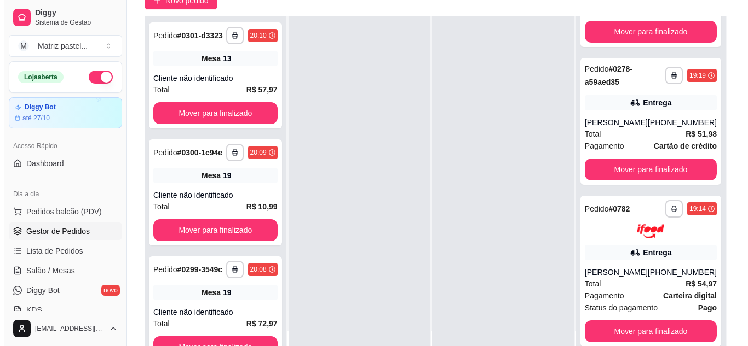
scroll to position [167, 0]
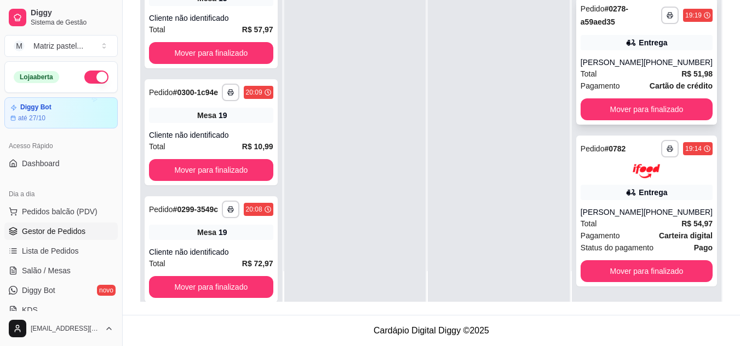
click at [611, 73] on div "Total R$ 51,98" at bounding box center [646, 74] width 132 height 12
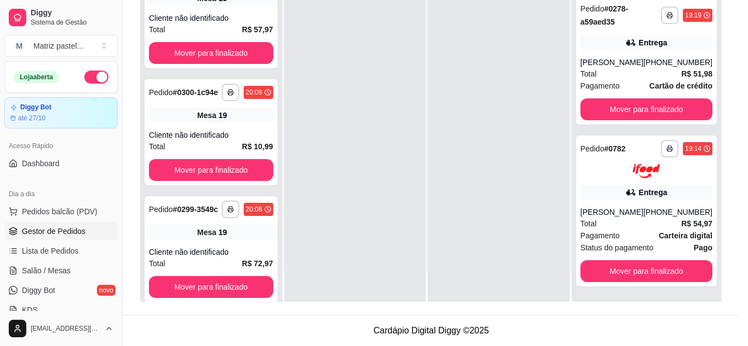
scroll to position [108, 0]
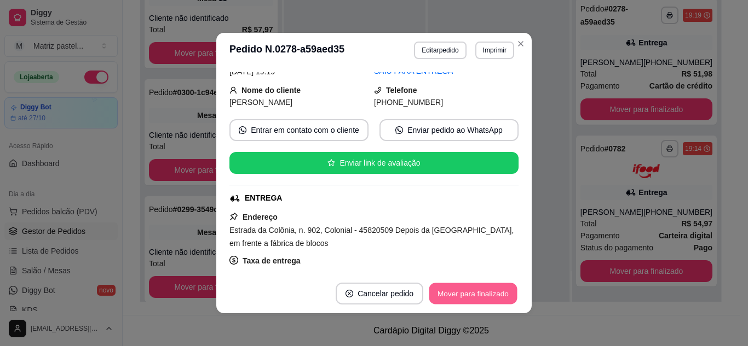
click at [474, 296] on button "Mover para finalizado" at bounding box center [473, 294] width 88 height 21
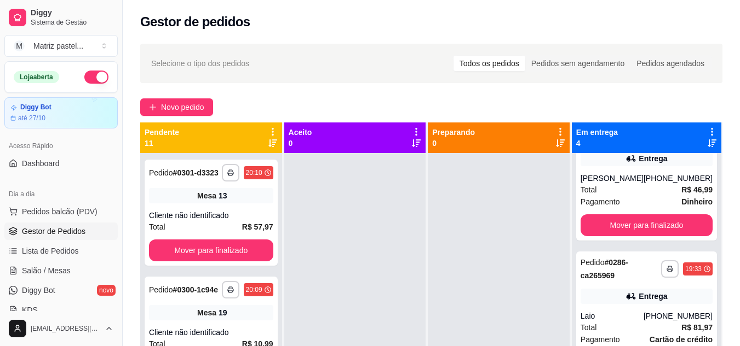
scroll to position [0, 0]
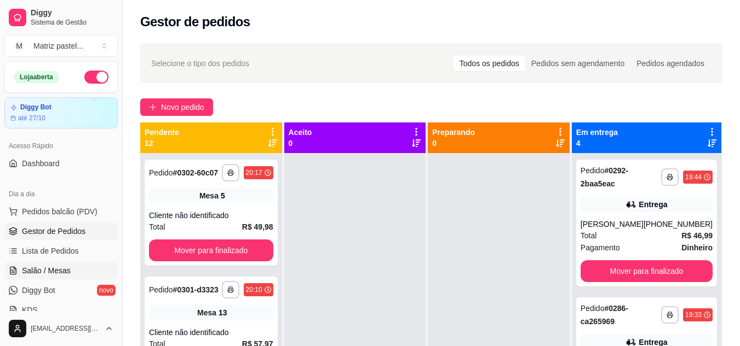
click at [23, 268] on span "Salão / Mesas" at bounding box center [46, 270] width 49 height 11
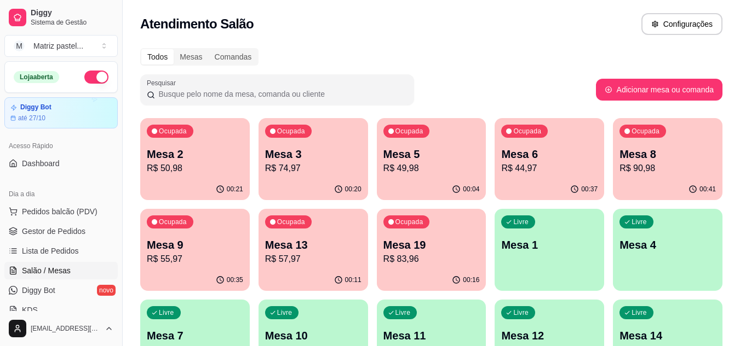
click at [191, 263] on p "R$ 55,97" at bounding box center [195, 259] width 96 height 13
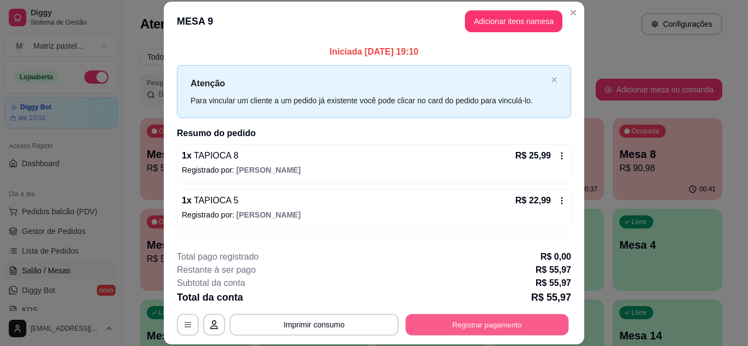
click at [463, 322] on button "Registrar pagamento" at bounding box center [487, 324] width 163 height 21
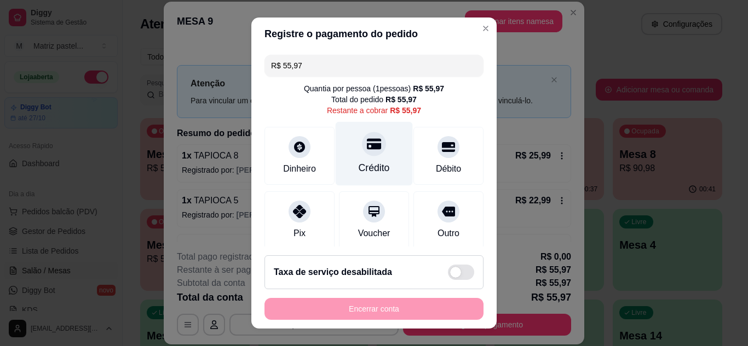
click at [362, 147] on div at bounding box center [374, 144] width 24 height 24
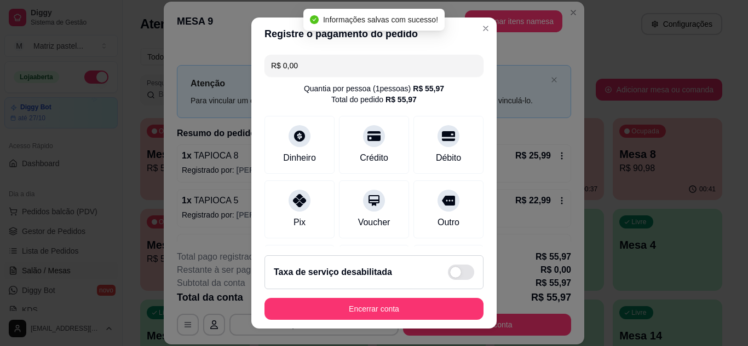
type input "R$ 0,00"
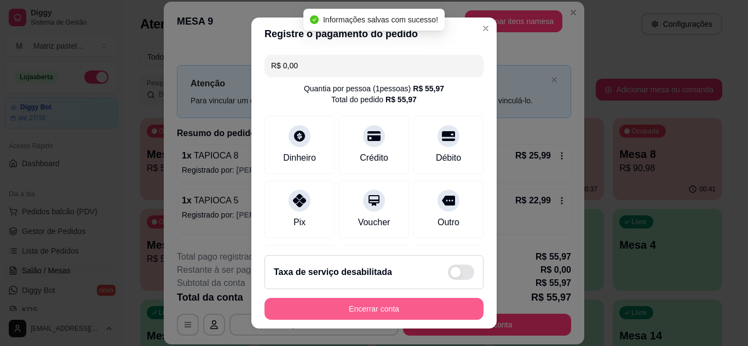
click at [333, 299] on button "Encerrar conta" at bounding box center [373, 309] width 219 height 22
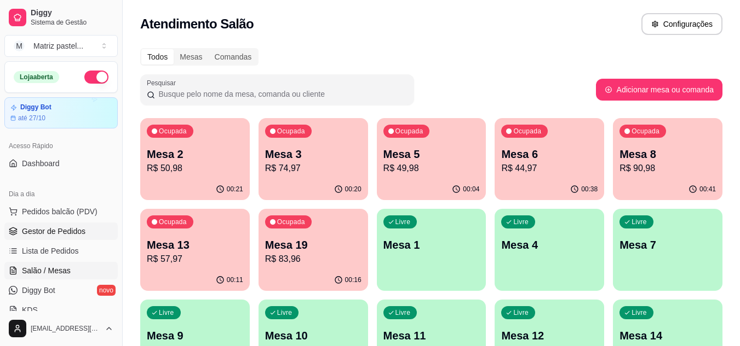
click at [47, 234] on span "Gestor de Pedidos" at bounding box center [53, 231] width 63 height 11
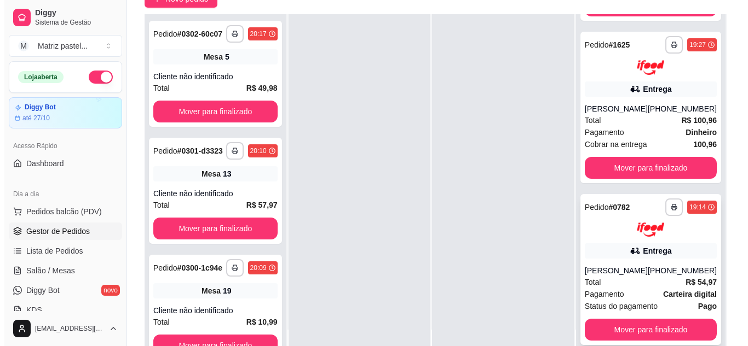
scroll to position [109, 0]
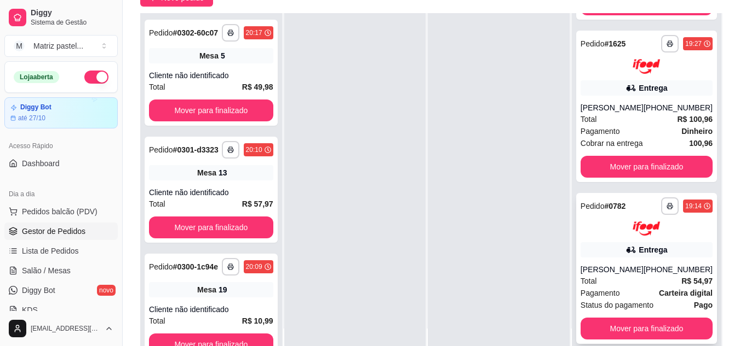
click at [608, 247] on div "Entrega" at bounding box center [646, 249] width 132 height 15
click at [591, 83] on div "Entrega" at bounding box center [646, 87] width 132 height 15
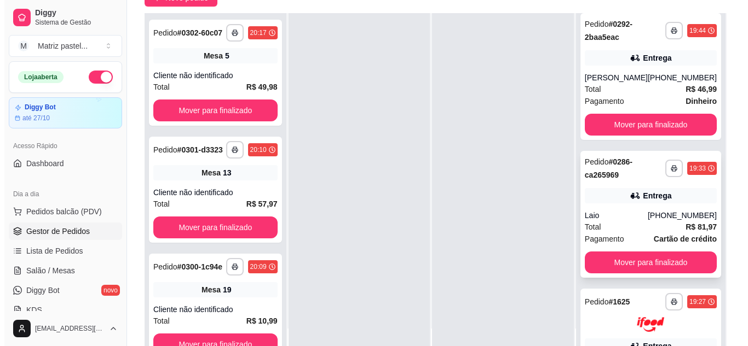
scroll to position [0, 0]
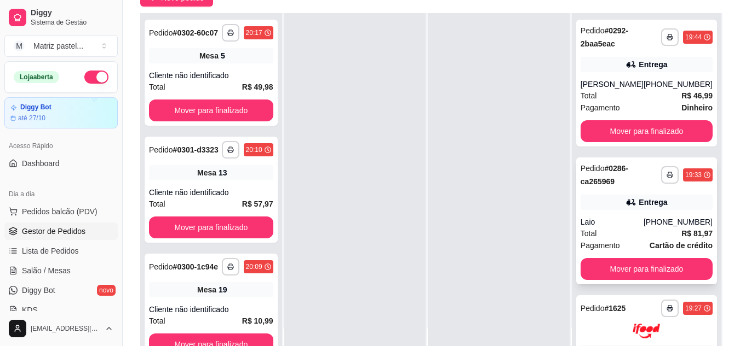
click at [605, 207] on div "Entrega" at bounding box center [646, 202] width 132 height 15
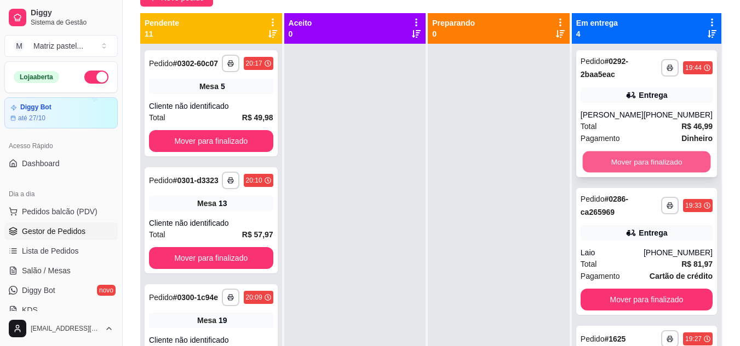
click at [624, 164] on button "Mover para finalizado" at bounding box center [646, 162] width 128 height 21
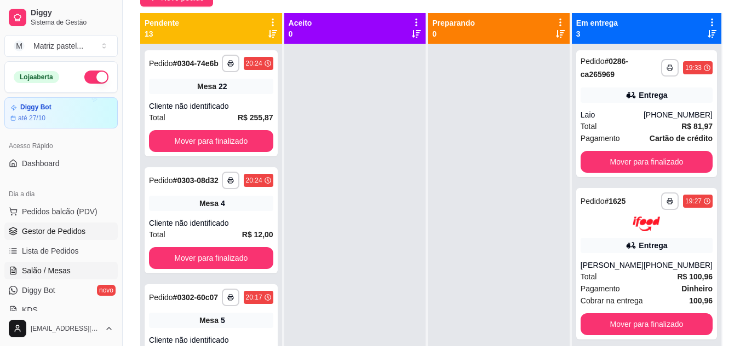
click at [46, 269] on span "Salão / Mesas" at bounding box center [46, 270] width 49 height 11
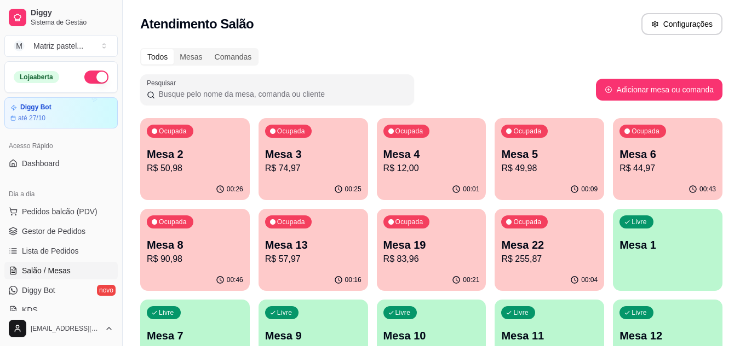
click at [550, 257] on p "R$ 255,87" at bounding box center [549, 259] width 96 height 13
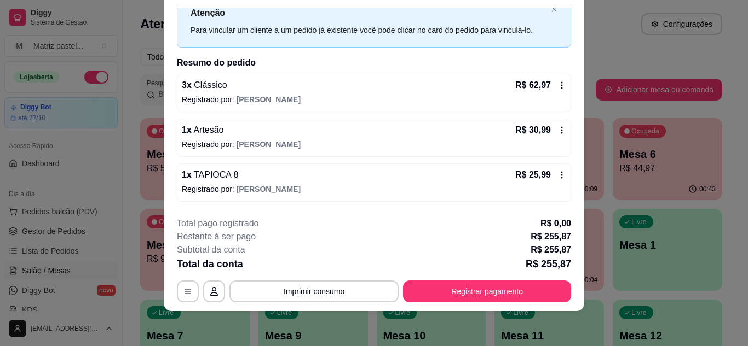
scroll to position [27, 0]
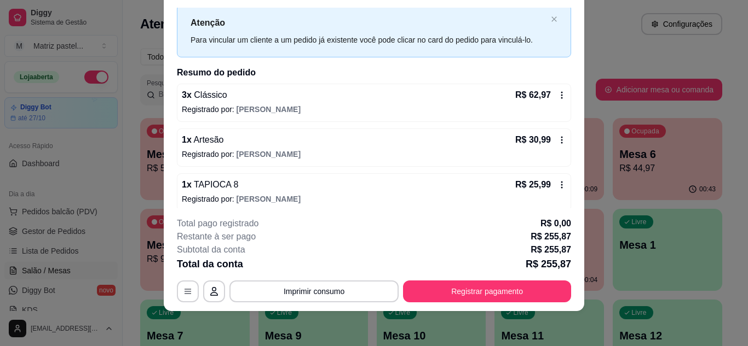
click at [557, 98] on icon at bounding box center [561, 95] width 9 height 9
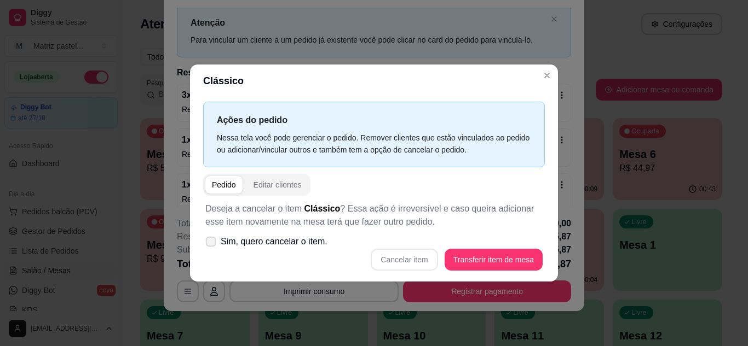
click at [279, 247] on span "Sim, quero cancelar o item." at bounding box center [274, 241] width 107 height 13
click at [212, 247] on input "Sim, quero cancelar o item." at bounding box center [208, 247] width 7 height 7
checkbox input "true"
click at [411, 262] on button "Cancelar item" at bounding box center [404, 259] width 65 height 21
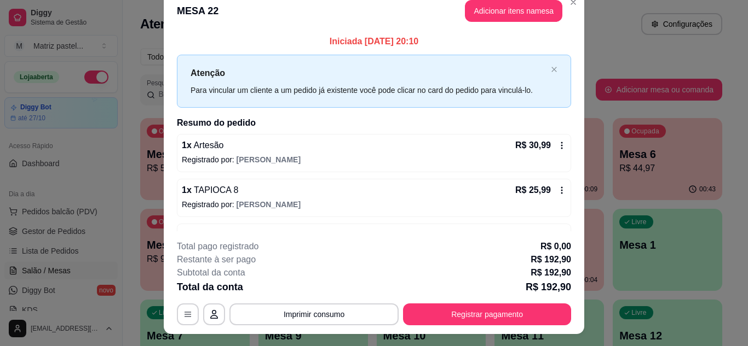
scroll to position [0, 0]
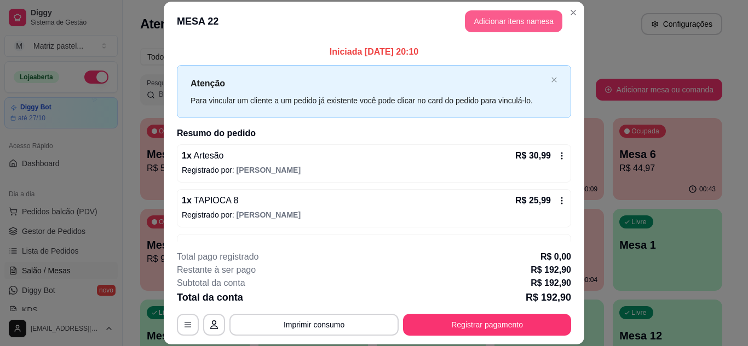
click at [506, 20] on button "Adicionar itens na mesa" at bounding box center [513, 21] width 97 height 22
click at [219, 75] on input "Pesquisa" at bounding box center [254, 75] width 449 height 11
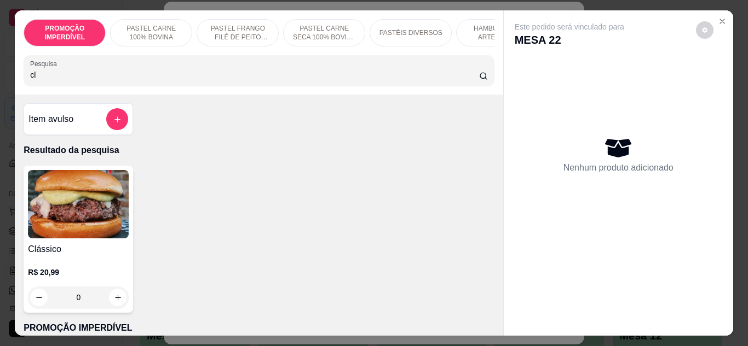
type input "cl"
click at [110, 302] on div "0" at bounding box center [78, 298] width 101 height 22
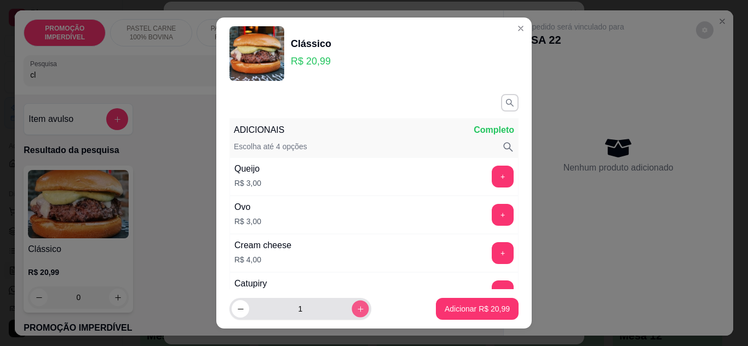
click at [357, 311] on icon "increase-product-quantity" at bounding box center [359, 309] width 5 height 5
type input "2"
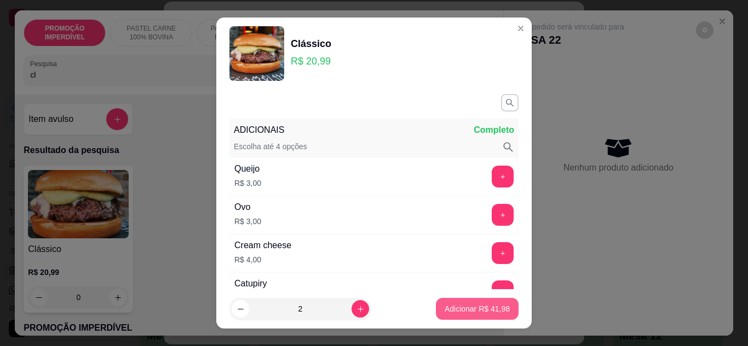
click at [461, 309] on p "Adicionar R$ 41,98" at bounding box center [476, 309] width 65 height 11
type input "2"
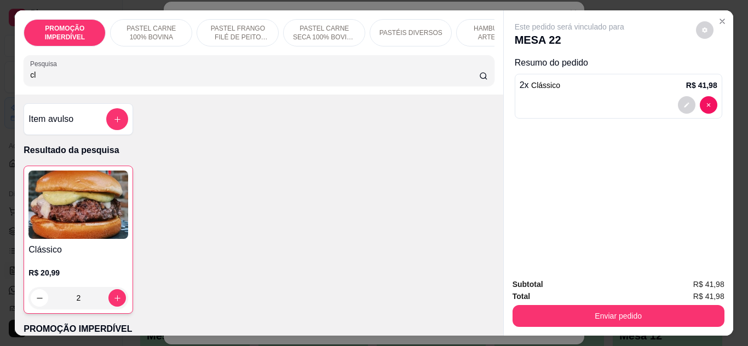
drag, startPoint x: 78, startPoint y: 77, endPoint x: 0, endPoint y: 70, distance: 78.6
click at [0, 70] on div "PROMOÇÃO IMPERDÍVEL PASTEL CARNE 100% BOVINA PASTEL FRANGO FILÉ DE PEITO DESFIA…" at bounding box center [374, 173] width 748 height 346
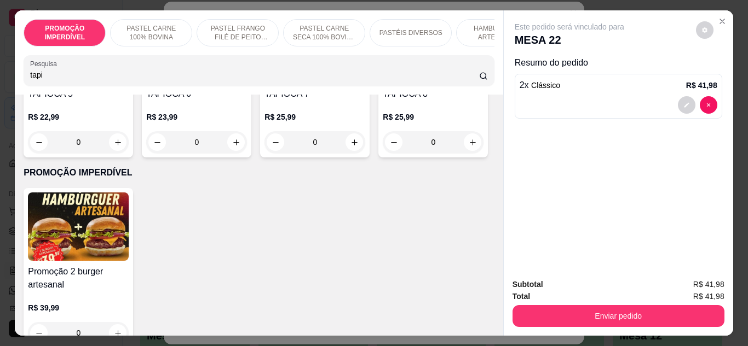
scroll to position [328, 0]
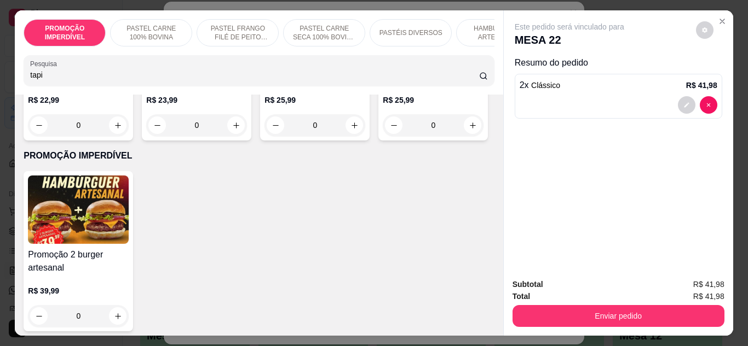
type input "tapi"
click at [383, 136] on div "0" at bounding box center [433, 125] width 101 height 22
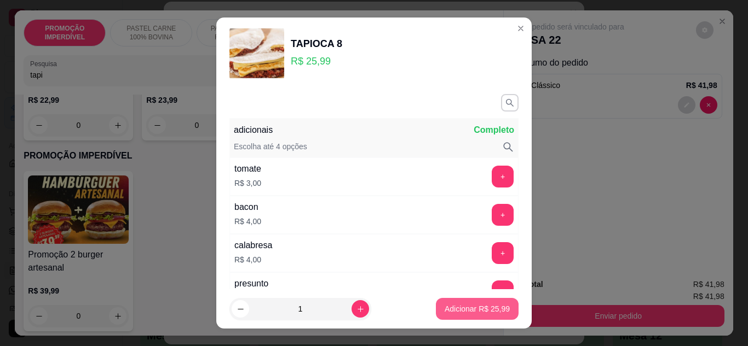
click at [490, 311] on p "Adicionar R$ 25,99" at bounding box center [476, 309] width 65 height 11
type input "1"
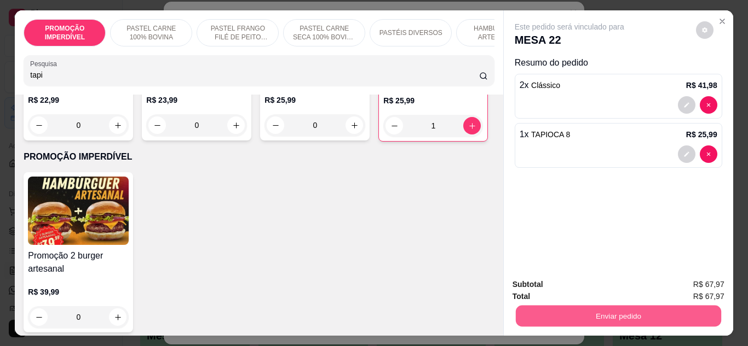
click at [607, 323] on button "Enviar pedido" at bounding box center [617, 316] width 205 height 21
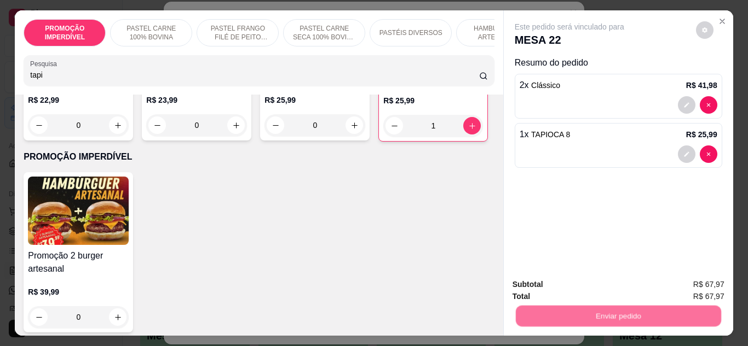
click at [683, 282] on button "Enviar pedido" at bounding box center [696, 285] width 60 height 20
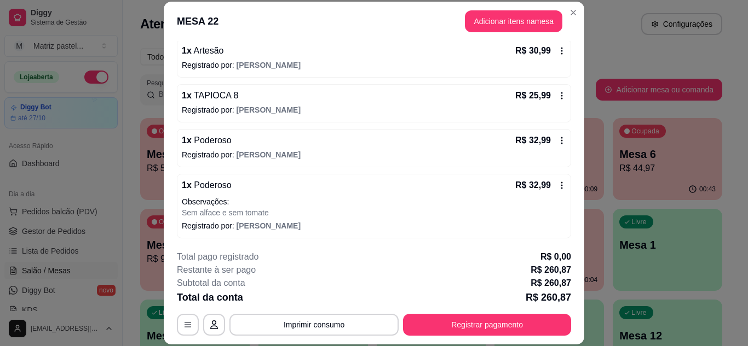
scroll to position [109, 0]
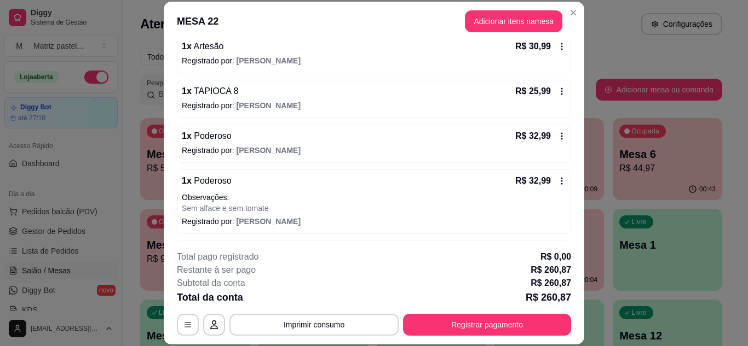
click at [317, 321] on button "Imprimir consumo" at bounding box center [313, 325] width 169 height 22
click at [322, 305] on button "IMPRESSORA" at bounding box center [313, 299] width 77 height 17
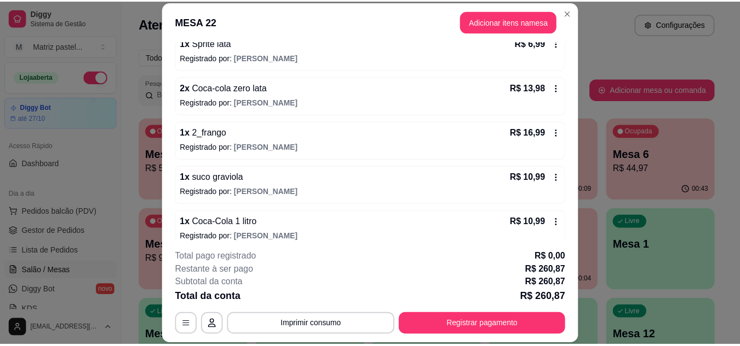
scroll to position [354, 0]
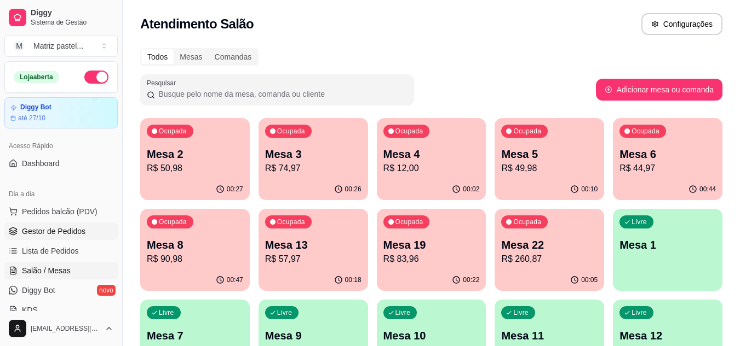
click at [63, 223] on link "Gestor de Pedidos" at bounding box center [60, 232] width 113 height 18
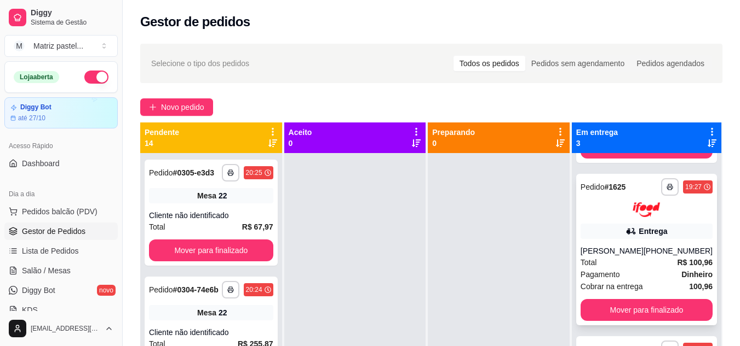
scroll to position [127, 0]
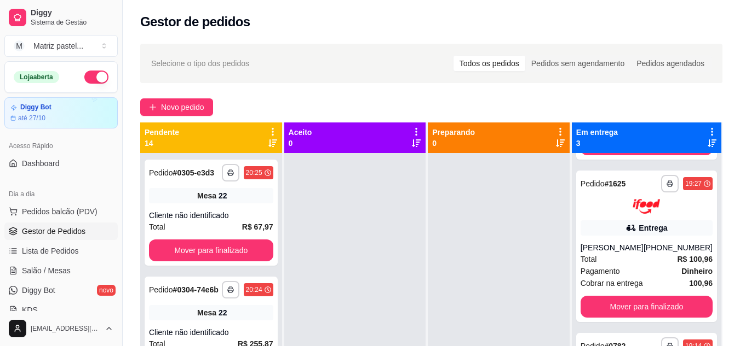
click at [611, 304] on button "Mover para finalizado" at bounding box center [646, 307] width 132 height 22
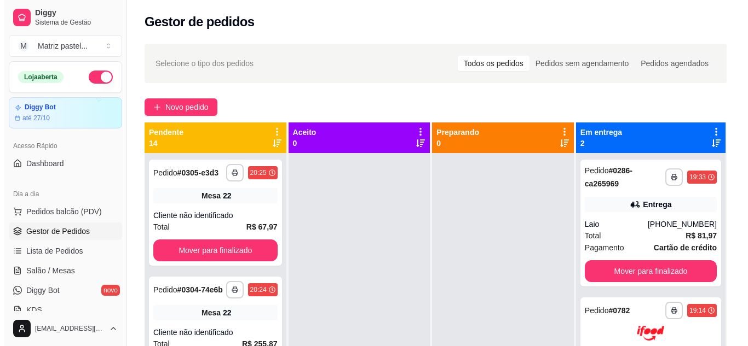
scroll to position [0, 0]
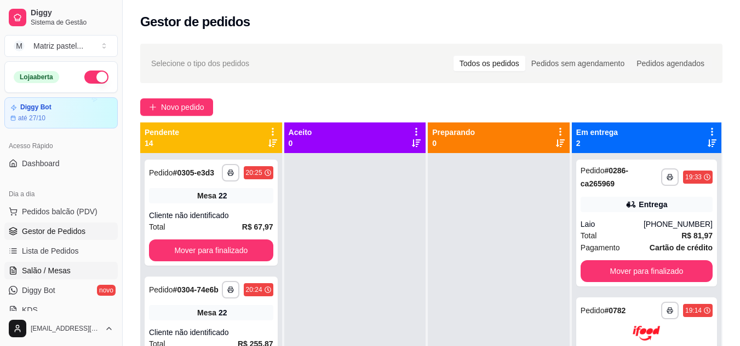
click at [42, 269] on span "Salão / Mesas" at bounding box center [46, 270] width 49 height 11
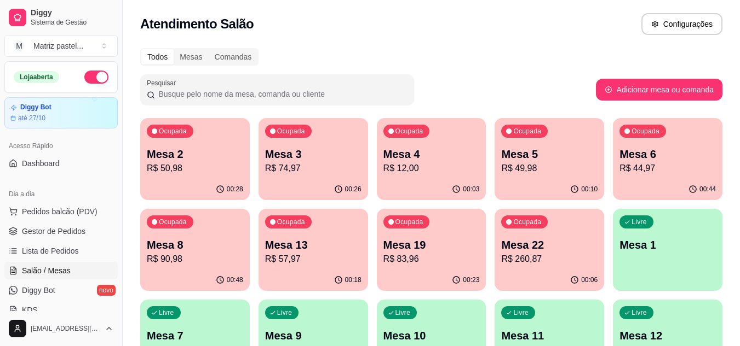
click at [314, 187] on div "00:26" at bounding box center [312, 189] width 109 height 21
click at [290, 159] on p "Mesa 3" at bounding box center [313, 154] width 96 height 15
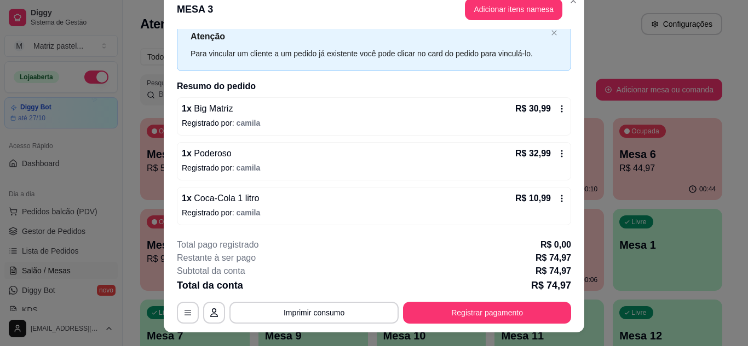
scroll to position [33, 0]
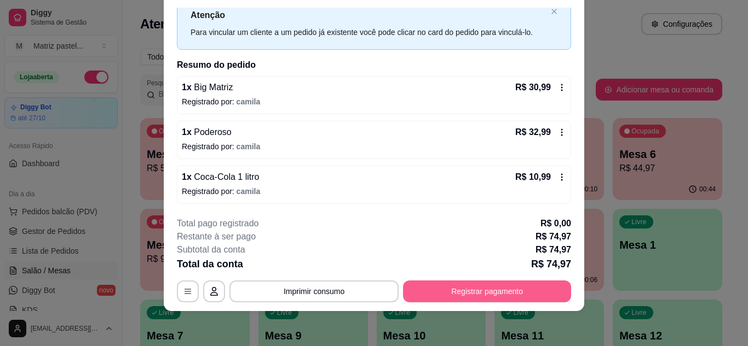
click at [454, 287] on button "Registrar pagamento" at bounding box center [487, 292] width 168 height 22
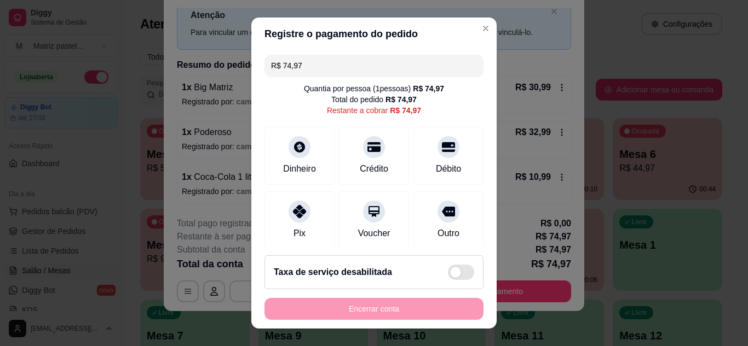
click at [318, 56] on input "R$ 74,97" at bounding box center [374, 66] width 206 height 22
click at [320, 60] on input "R$ 74,97" at bounding box center [374, 66] width 206 height 22
click at [278, 132] on div "Dinheiro" at bounding box center [299, 154] width 77 height 64
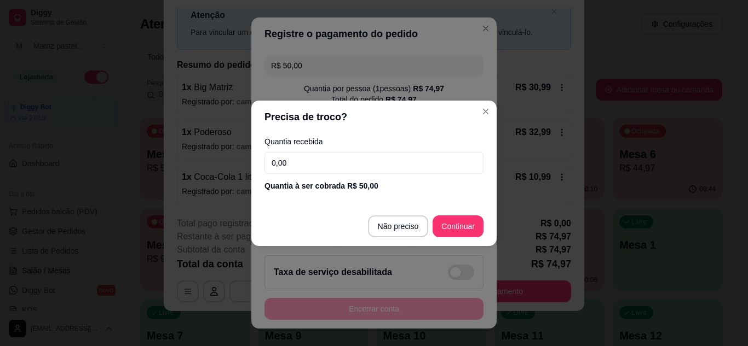
click at [459, 209] on footer "Não preciso Continuar" at bounding box center [373, 226] width 245 height 39
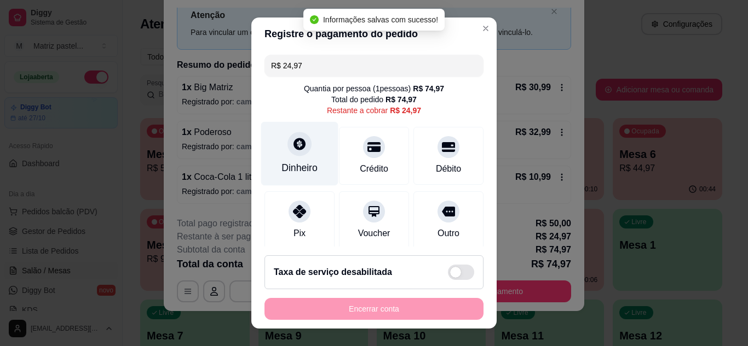
click at [294, 148] on icon at bounding box center [299, 144] width 12 height 12
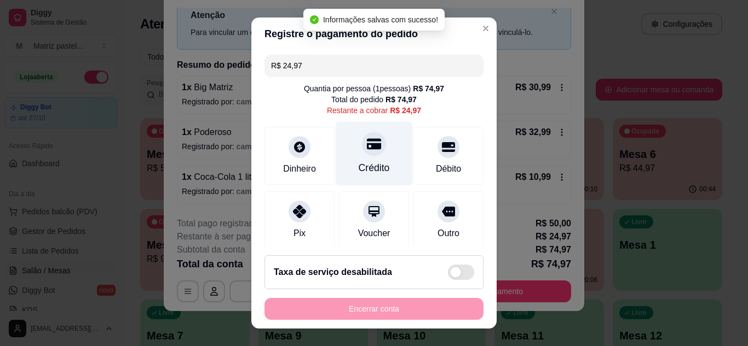
click at [373, 154] on div "Crédito" at bounding box center [374, 154] width 77 height 64
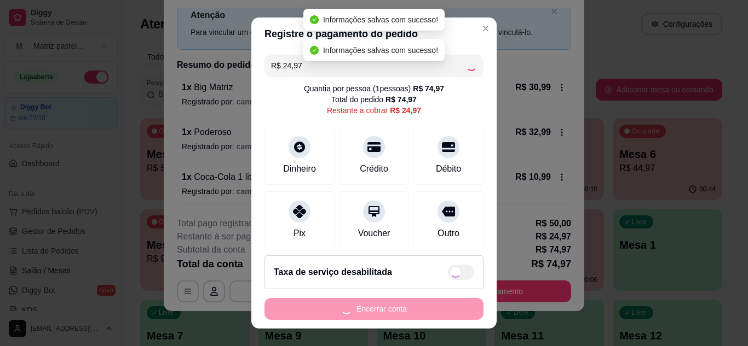
type input "R$ 0,00"
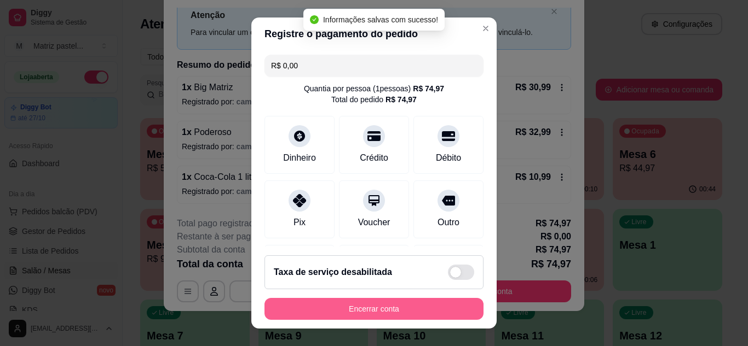
click at [359, 315] on button "Encerrar conta" at bounding box center [373, 309] width 219 height 22
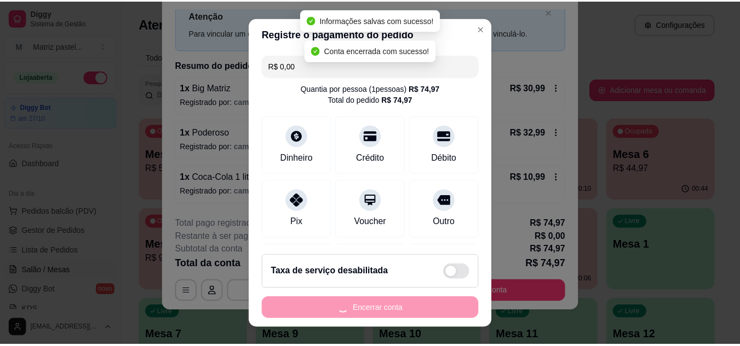
scroll to position [0, 0]
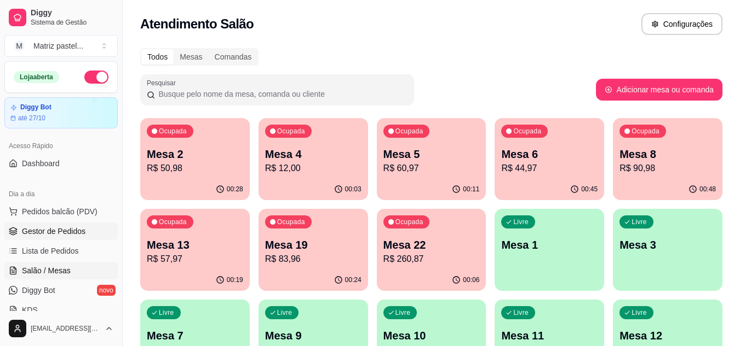
click at [60, 233] on span "Gestor de Pedidos" at bounding box center [53, 231] width 63 height 11
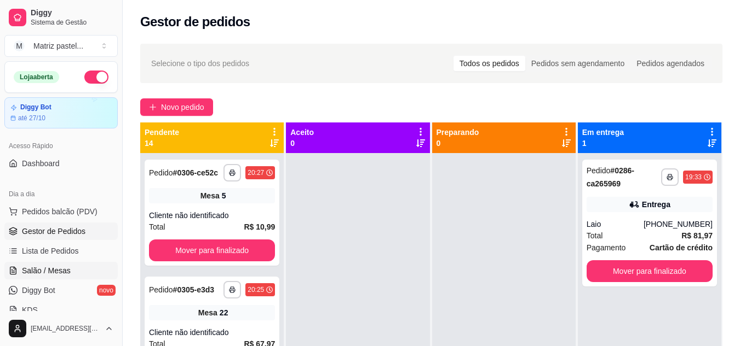
click at [76, 265] on link "Salão / Mesas" at bounding box center [60, 271] width 113 height 18
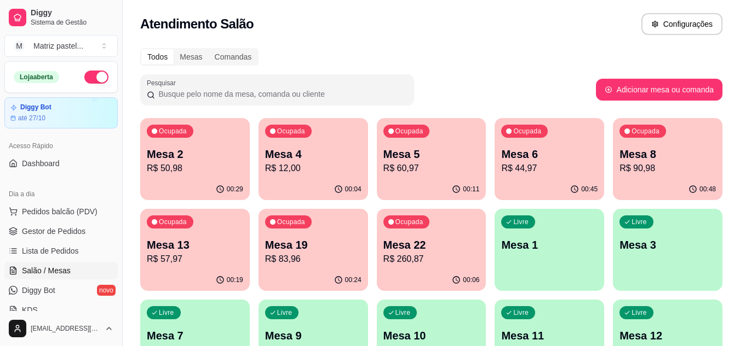
click at [227, 171] on p "R$ 50,98" at bounding box center [195, 168] width 96 height 13
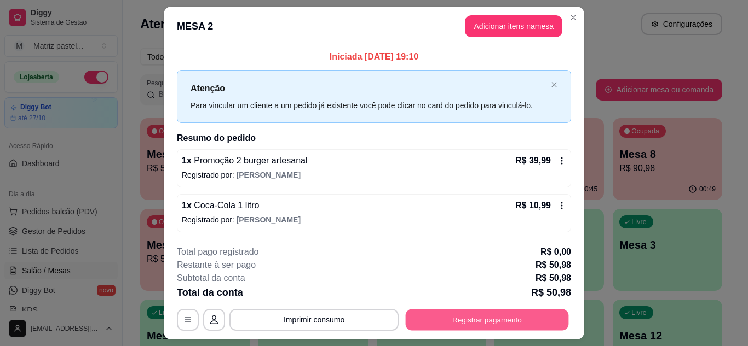
click at [505, 321] on button "Registrar pagamento" at bounding box center [487, 320] width 163 height 21
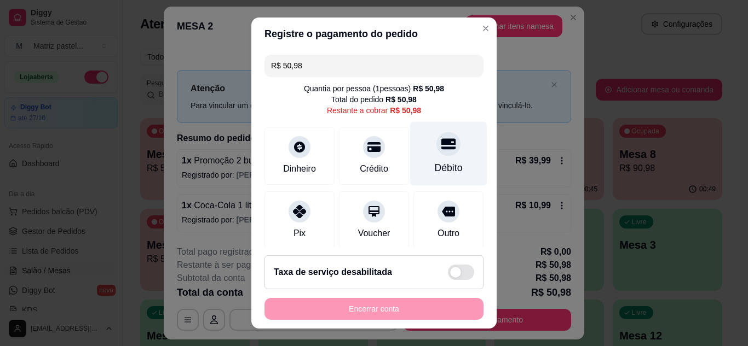
click at [418, 151] on div "Débito" at bounding box center [448, 154] width 77 height 64
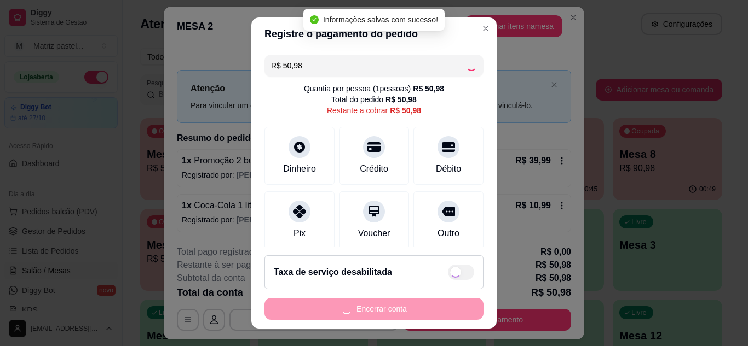
type input "R$ 0,00"
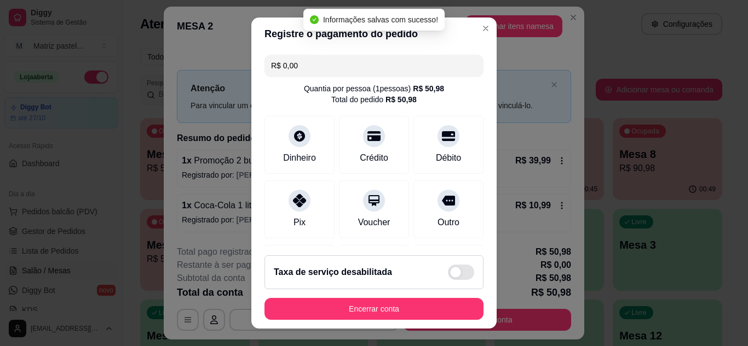
click at [380, 293] on footer "Taxa de serviço desabilitada Encerrar conta" at bounding box center [373, 288] width 245 height 82
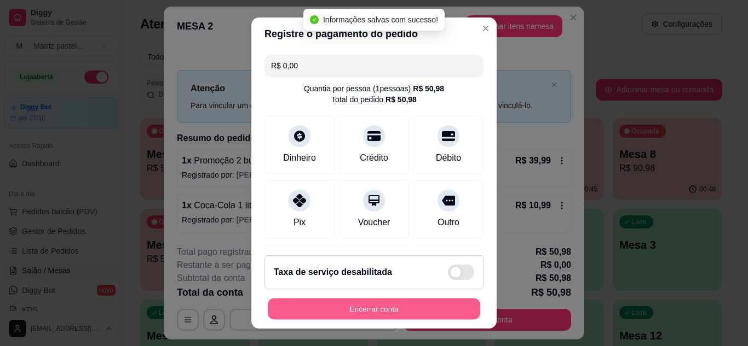
click at [382, 307] on button "Encerrar conta" at bounding box center [374, 309] width 212 height 21
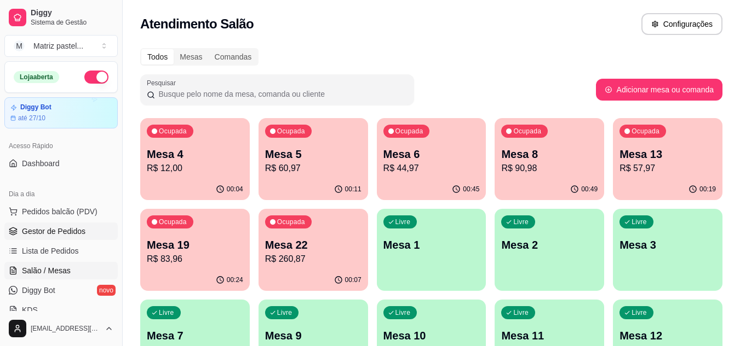
click at [60, 228] on span "Gestor de Pedidos" at bounding box center [53, 231] width 63 height 11
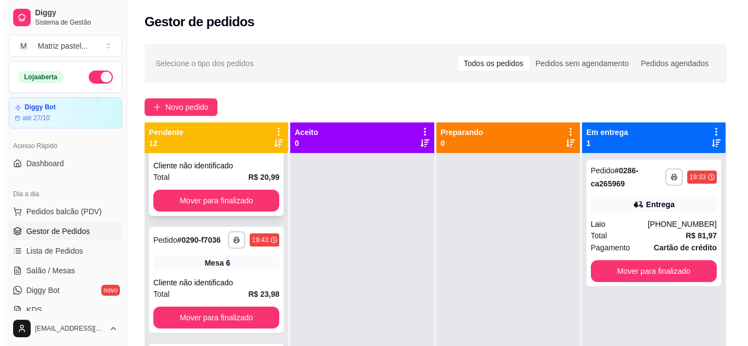
scroll to position [1040, 0]
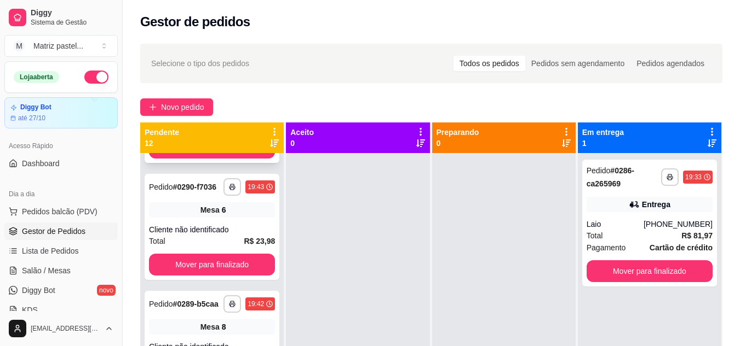
click at [208, 118] on div "Cliente não identificado" at bounding box center [212, 112] width 126 height 11
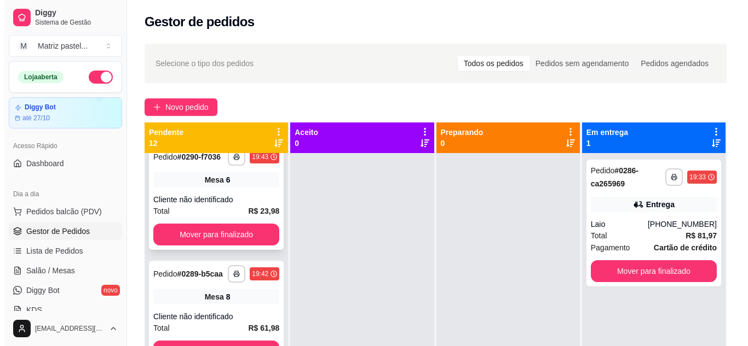
scroll to position [1149, 0]
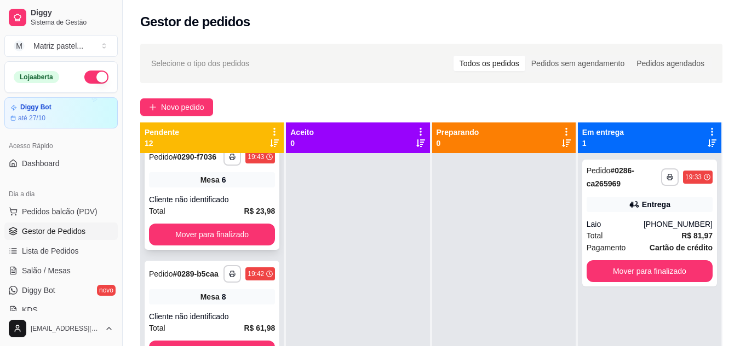
click at [192, 205] on div "Cliente não identificado" at bounding box center [212, 199] width 126 height 11
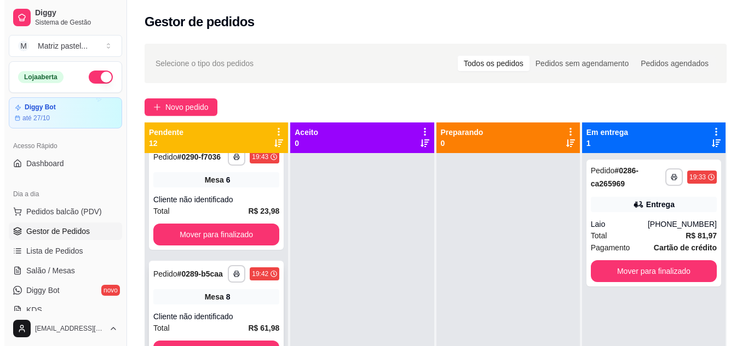
scroll to position [31, 0]
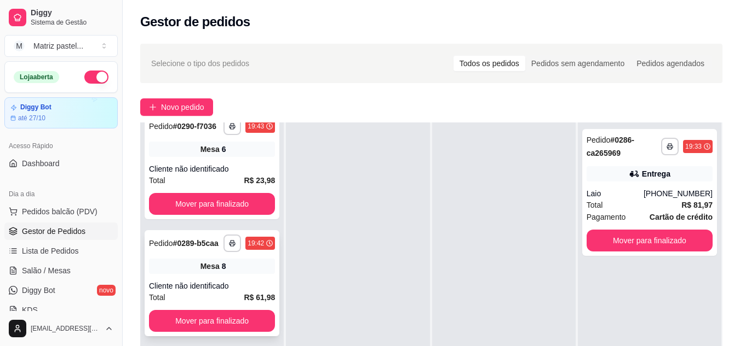
click at [178, 259] on div "Mesa 8" at bounding box center [212, 266] width 126 height 15
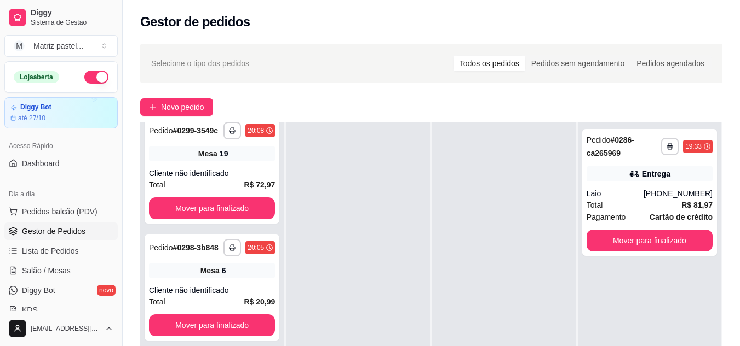
scroll to position [1318, 0]
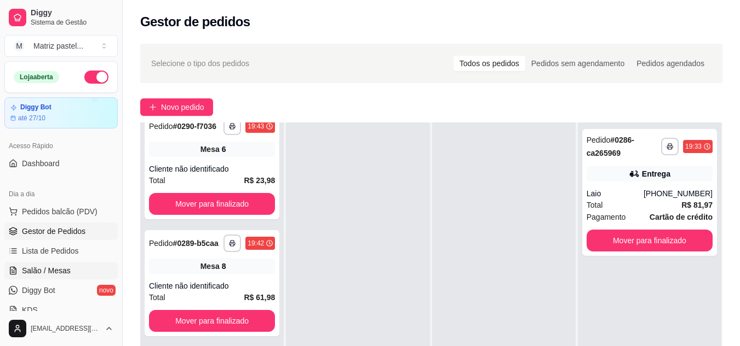
click at [62, 270] on span "Salão / Mesas" at bounding box center [46, 270] width 49 height 11
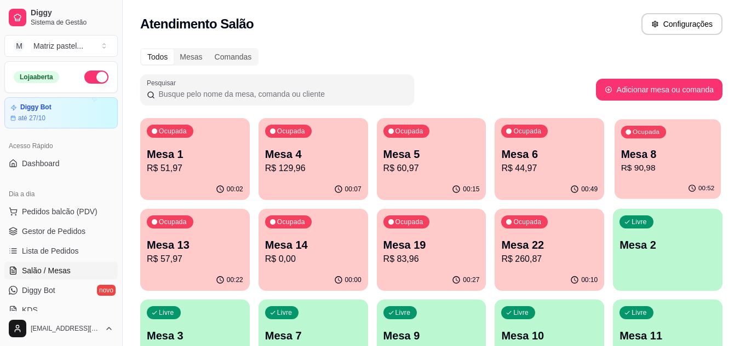
click at [658, 172] on p "R$ 90,98" at bounding box center [668, 168] width 94 height 13
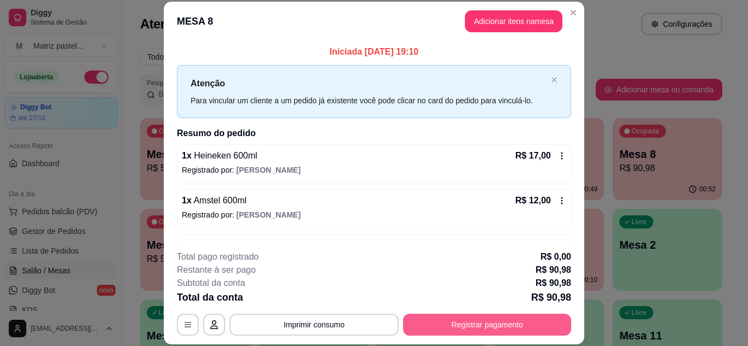
click at [485, 317] on button "Registrar pagamento" at bounding box center [487, 325] width 168 height 22
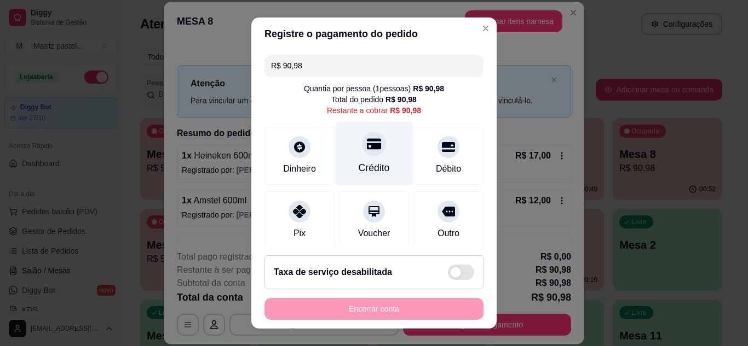
click at [362, 155] on div at bounding box center [374, 144] width 24 height 24
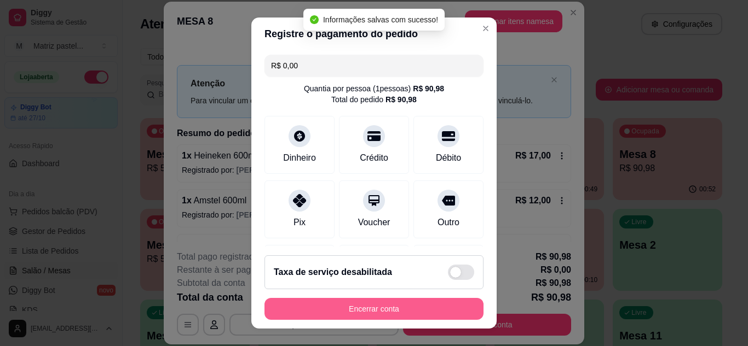
type input "R$ 0,00"
click at [345, 314] on button "Encerrar conta" at bounding box center [374, 309] width 212 height 21
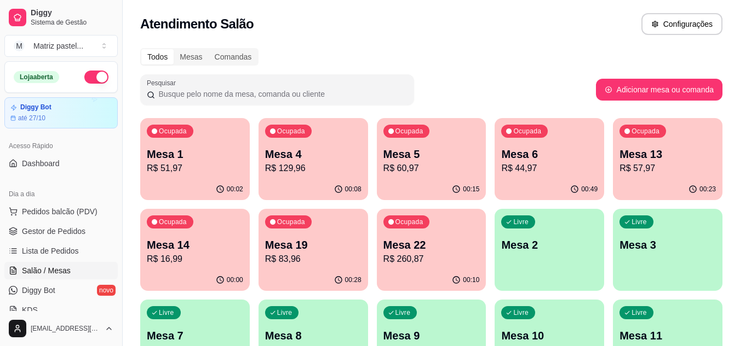
click at [655, 165] on p "R$ 57,97" at bounding box center [667, 168] width 96 height 13
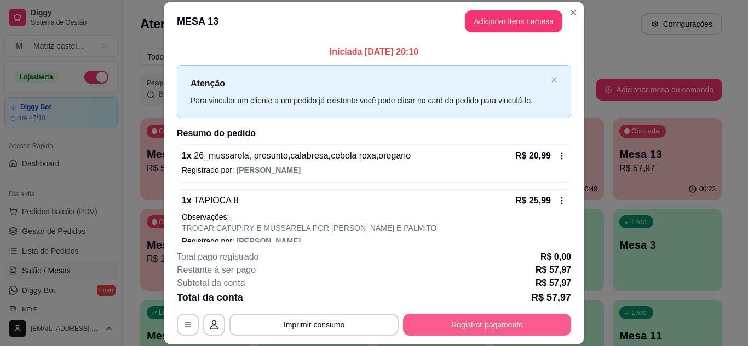
click at [443, 325] on button "Registrar pagamento" at bounding box center [487, 325] width 168 height 22
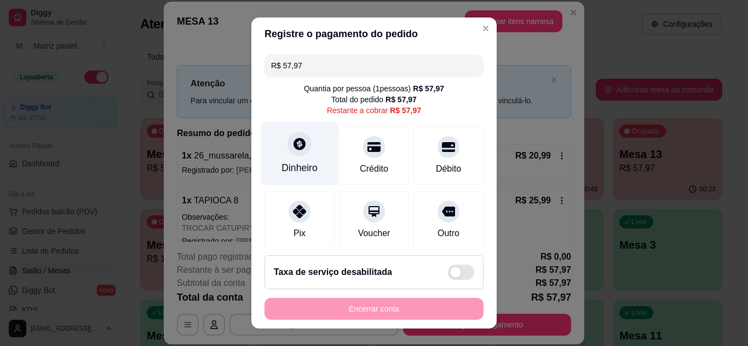
click at [307, 146] on div "Dinheiro" at bounding box center [299, 154] width 77 height 64
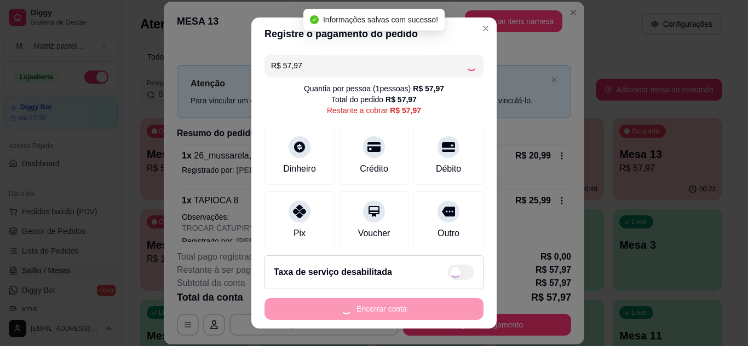
type input "R$ 0,00"
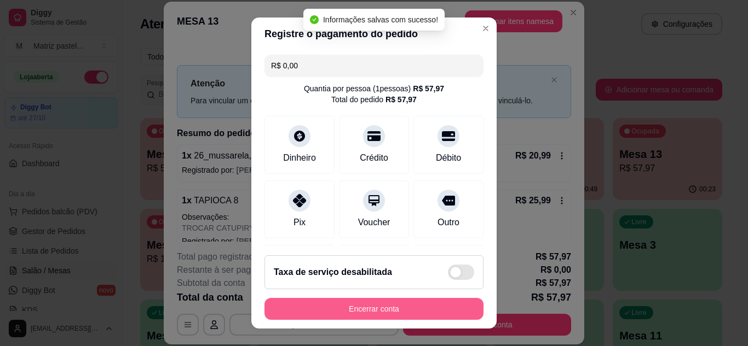
click at [380, 314] on button "Encerrar conta" at bounding box center [373, 309] width 219 height 22
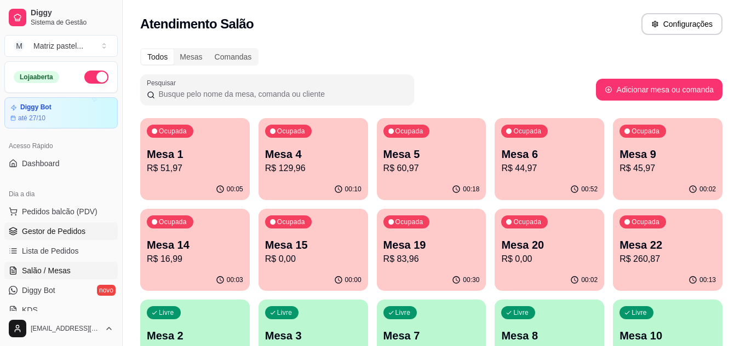
click at [36, 229] on span "Gestor de Pedidos" at bounding box center [53, 231] width 63 height 11
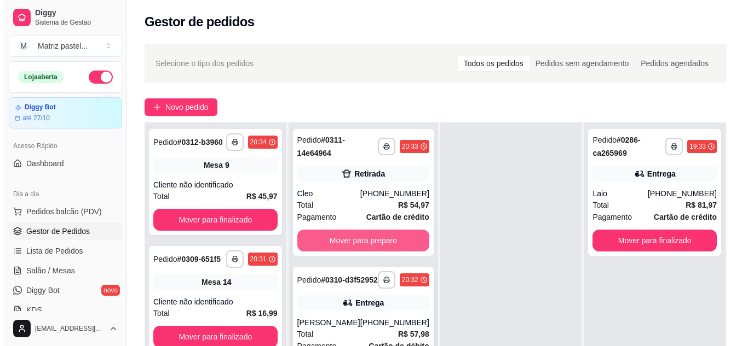
scroll to position [109, 0]
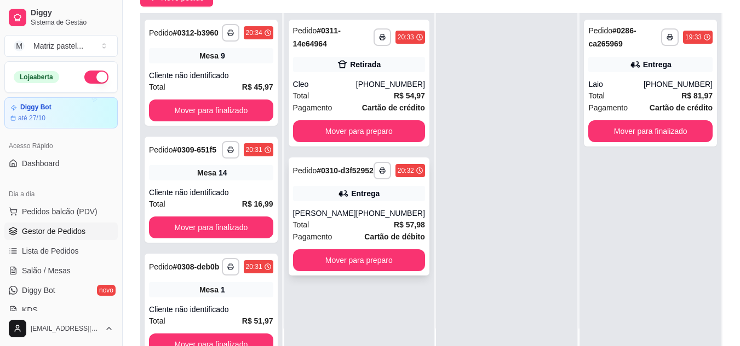
click at [327, 201] on div "Entrega" at bounding box center [359, 193] width 132 height 15
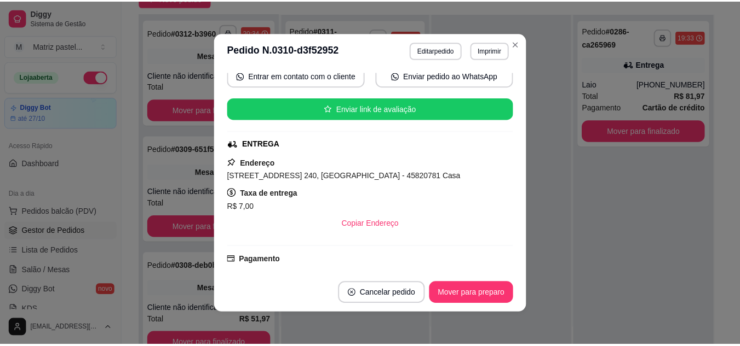
scroll to position [163, 0]
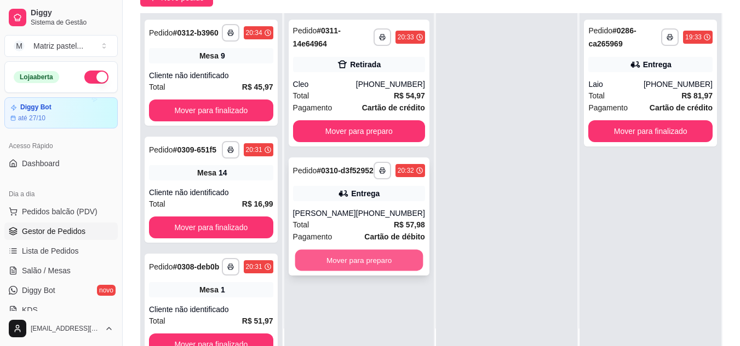
click at [353, 270] on button "Mover para preparo" at bounding box center [358, 260] width 128 height 21
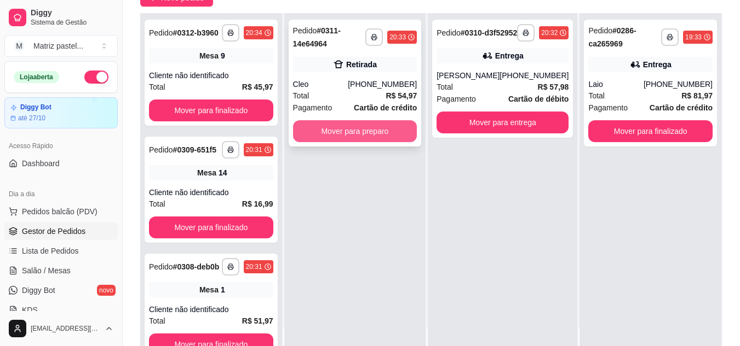
click at [365, 127] on button "Mover para preparo" at bounding box center [355, 131] width 124 height 22
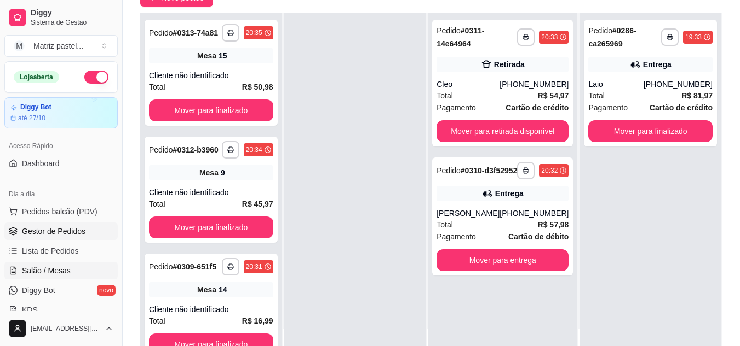
click at [29, 269] on span "Salão / Mesas" at bounding box center [46, 270] width 49 height 11
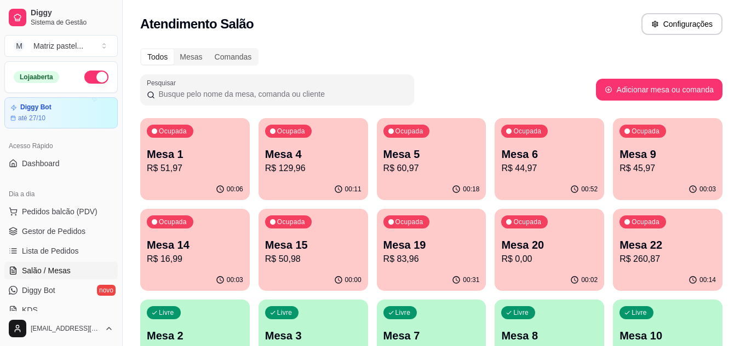
click at [209, 253] on p "R$ 16,99" at bounding box center [195, 259] width 96 height 13
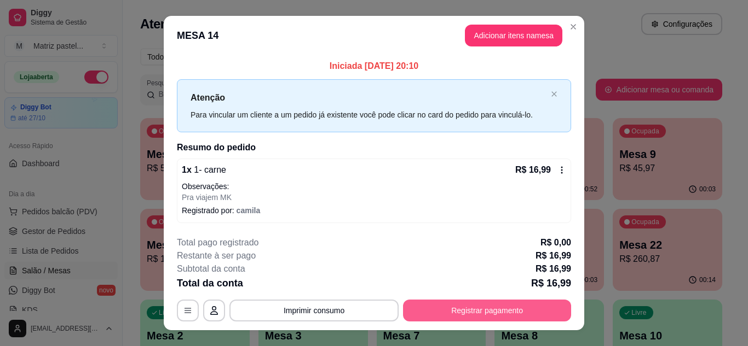
click at [454, 313] on button "Registrar pagamento" at bounding box center [487, 311] width 168 height 22
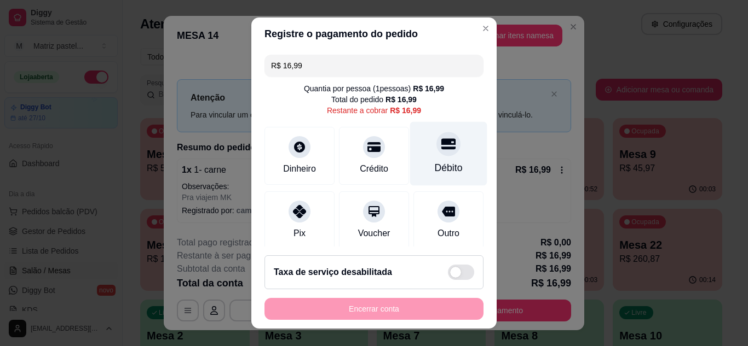
click at [442, 150] on div "Débito" at bounding box center [448, 154] width 77 height 64
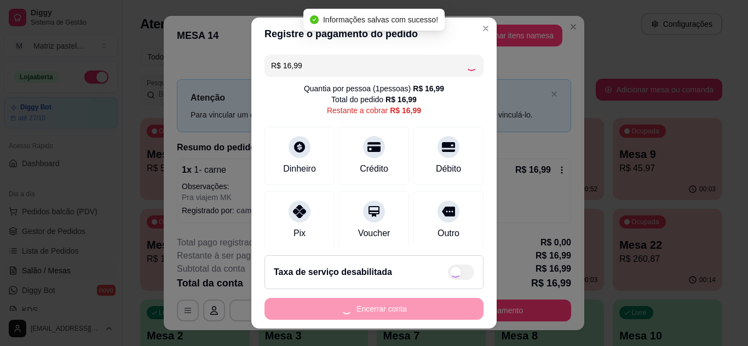
type input "R$ 0,00"
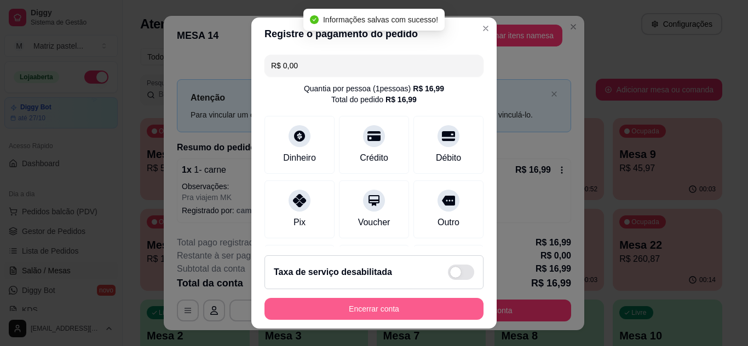
click at [326, 312] on button "Encerrar conta" at bounding box center [373, 309] width 219 height 22
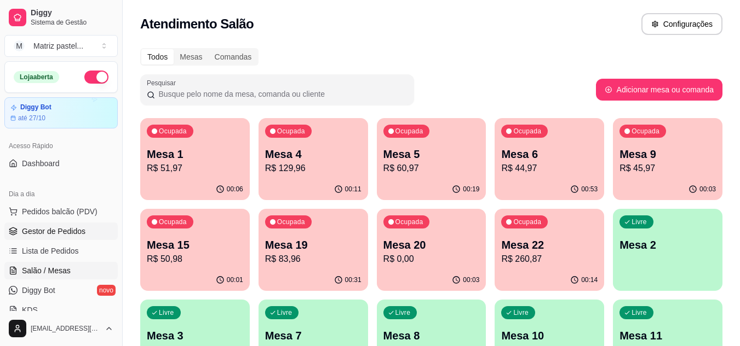
click at [57, 239] on link "Gestor de Pedidos" at bounding box center [60, 232] width 113 height 18
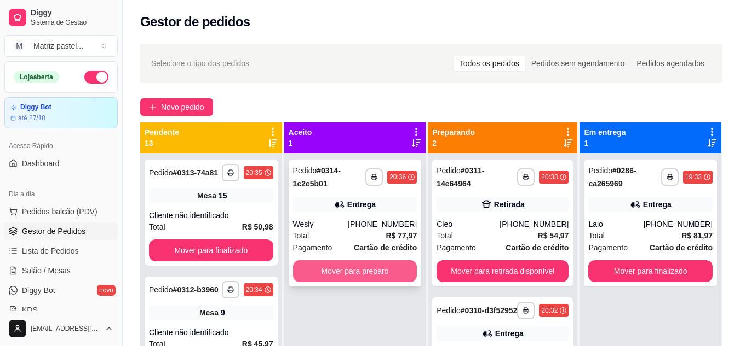
click at [384, 271] on button "Mover para preparo" at bounding box center [355, 272] width 124 height 22
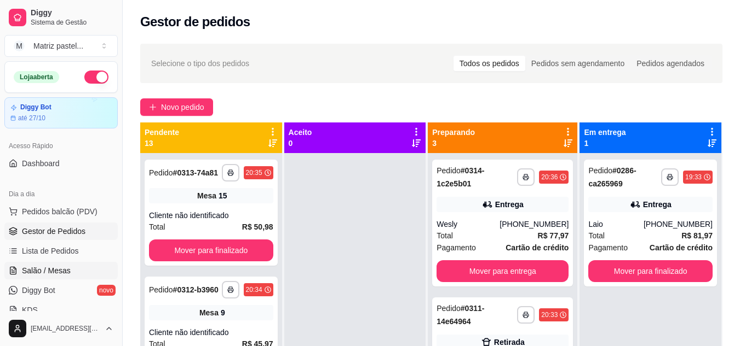
click at [52, 267] on span "Salão / Mesas" at bounding box center [46, 270] width 49 height 11
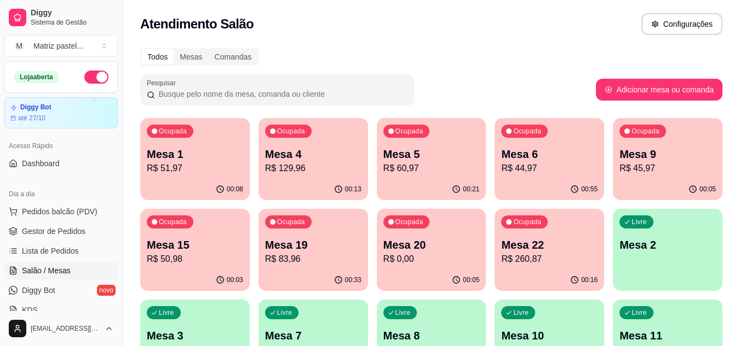
click at [536, 187] on div "00:55" at bounding box center [548, 189] width 109 height 21
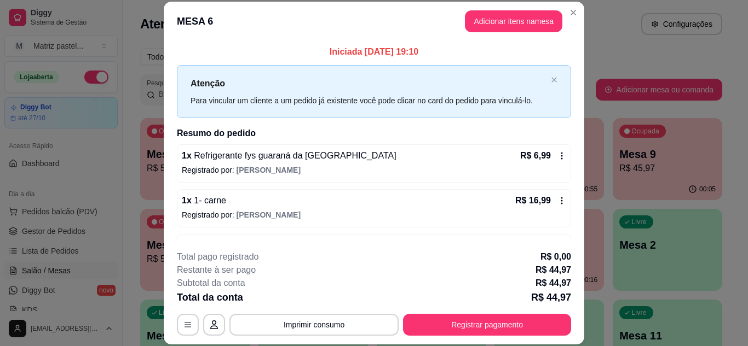
drag, startPoint x: 456, startPoint y: 302, endPoint x: 458, endPoint y: 309, distance: 6.8
click at [458, 309] on div "**********" at bounding box center [374, 293] width 394 height 85
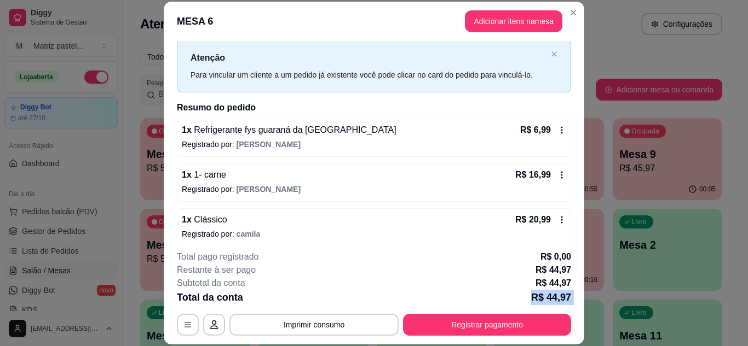
scroll to position [35, 0]
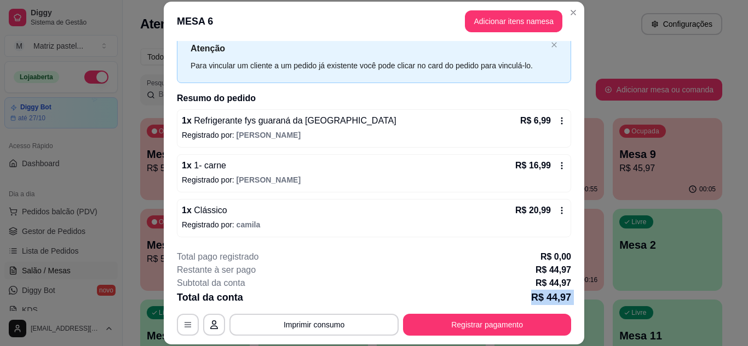
click at [438, 312] on div "**********" at bounding box center [374, 293] width 394 height 85
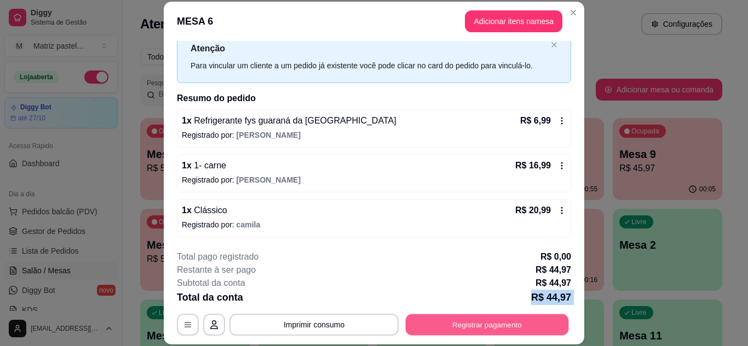
click at [455, 321] on button "Registrar pagamento" at bounding box center [487, 324] width 163 height 21
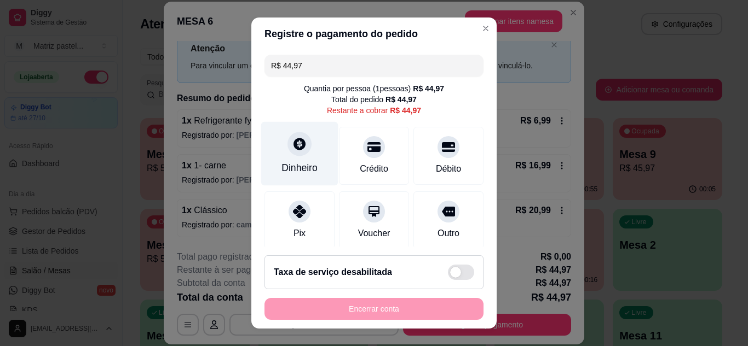
click at [305, 164] on div "Dinheiro" at bounding box center [299, 168] width 36 height 14
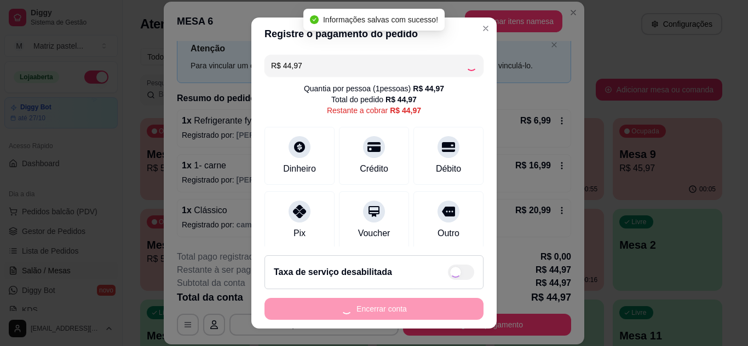
type input "R$ 0,00"
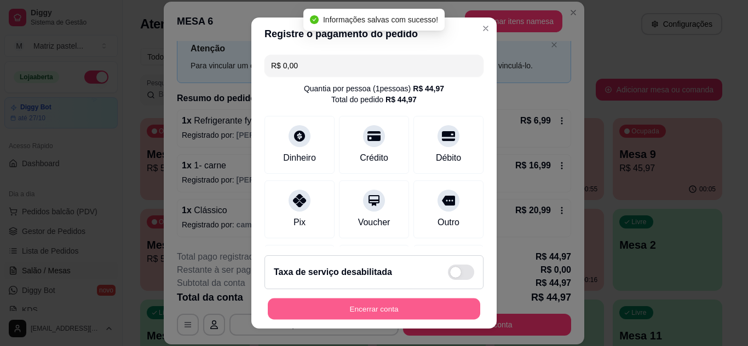
click at [380, 303] on button "Encerrar conta" at bounding box center [374, 309] width 212 height 21
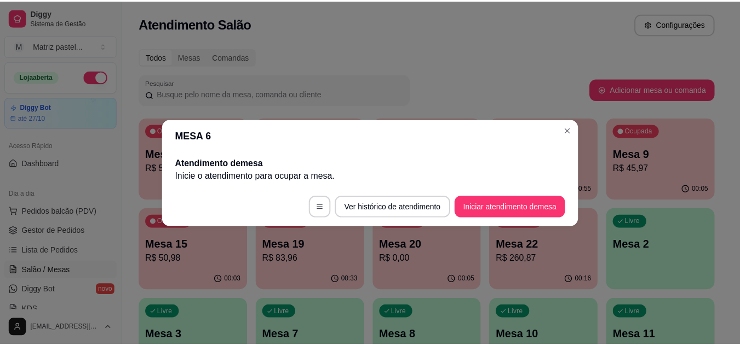
scroll to position [0, 0]
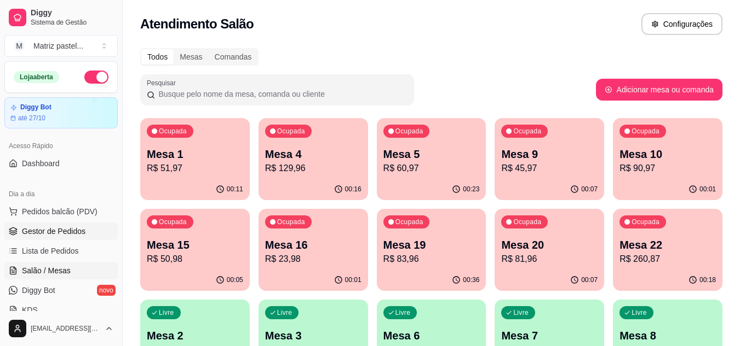
click at [72, 232] on span "Gestor de Pedidos" at bounding box center [53, 231] width 63 height 11
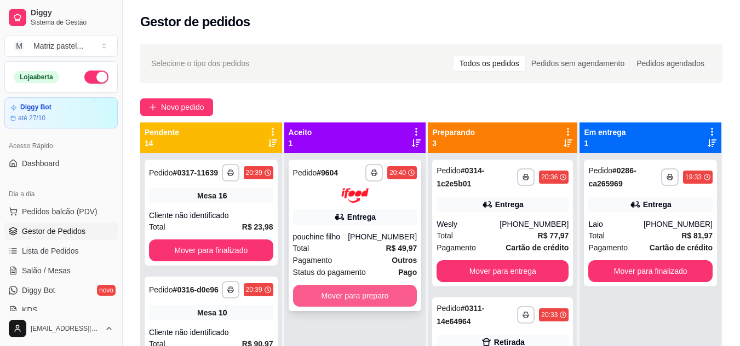
click at [346, 288] on button "Mover para preparo" at bounding box center [355, 296] width 124 height 22
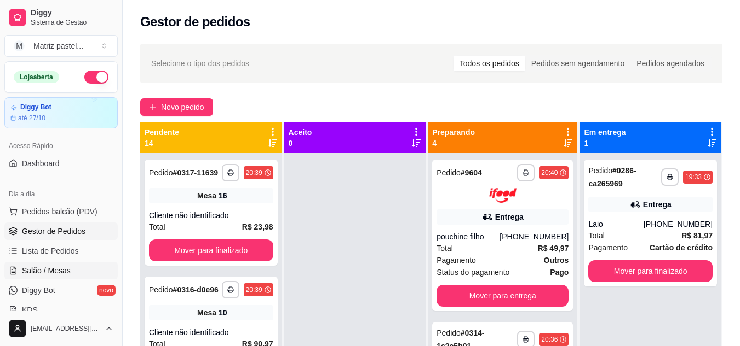
click at [53, 272] on span "Salão / Mesas" at bounding box center [46, 270] width 49 height 11
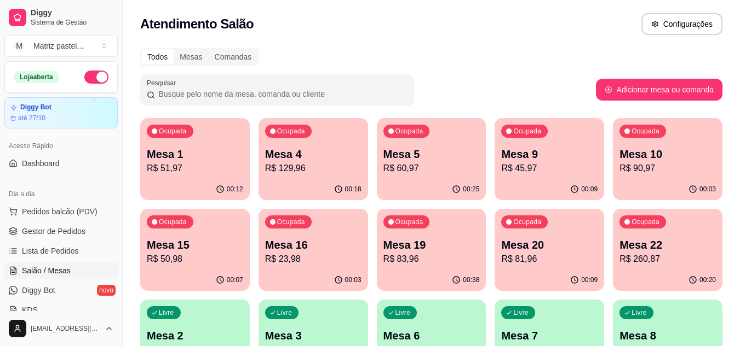
click at [285, 262] on p "R$ 23,98" at bounding box center [313, 259] width 96 height 13
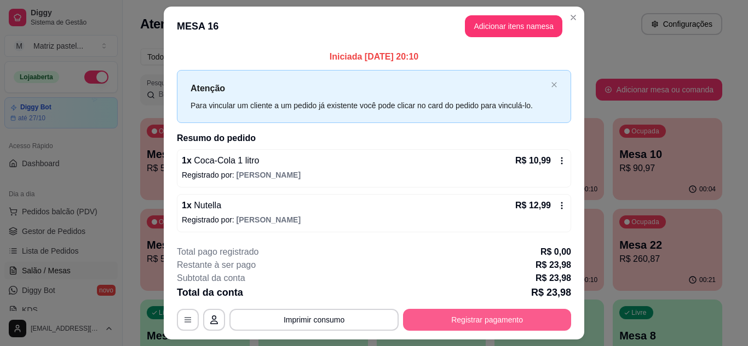
click at [478, 322] on button "Registrar pagamento" at bounding box center [487, 320] width 168 height 22
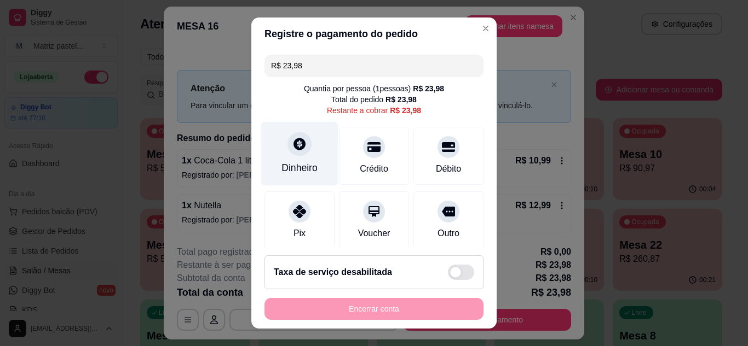
click at [303, 148] on div at bounding box center [299, 144] width 24 height 24
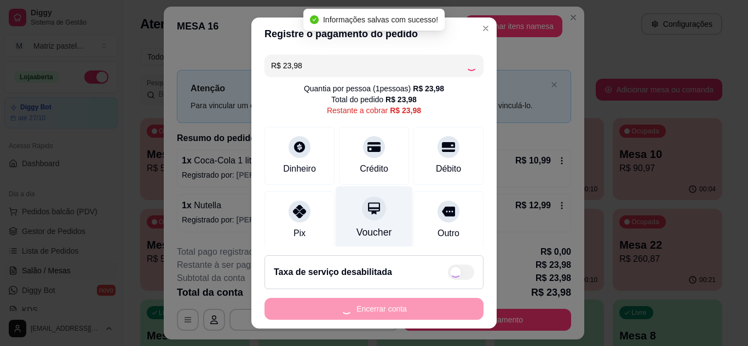
type input "R$ 0,00"
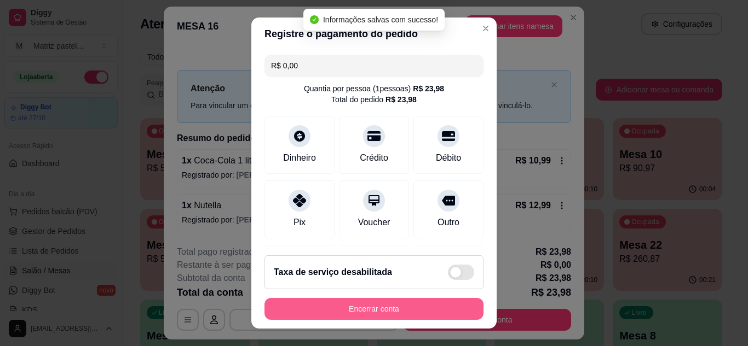
click at [365, 304] on button "Encerrar conta" at bounding box center [373, 309] width 219 height 22
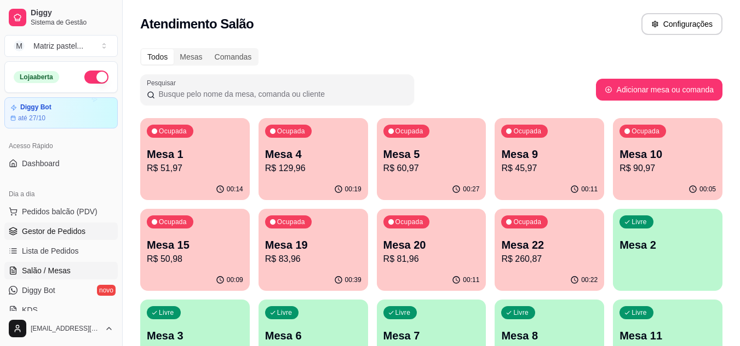
click at [71, 226] on span "Gestor de Pedidos" at bounding box center [53, 231] width 63 height 11
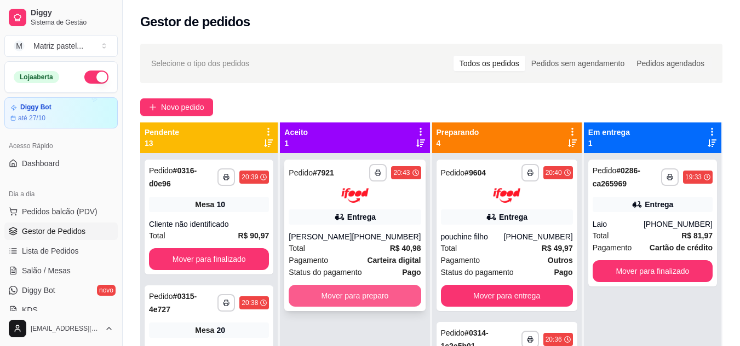
click at [362, 298] on button "Mover para preparo" at bounding box center [354, 296] width 132 height 22
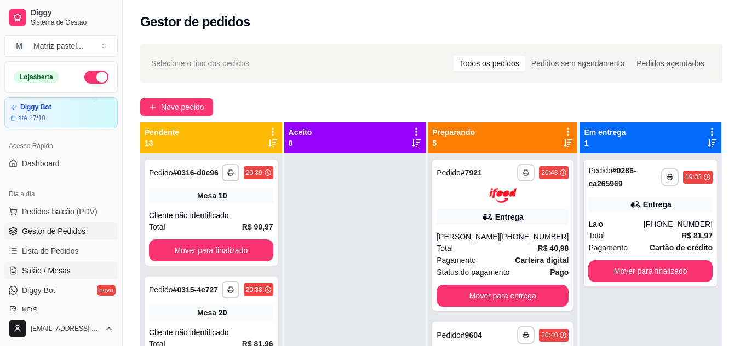
click at [59, 267] on span "Salão / Mesas" at bounding box center [46, 270] width 49 height 11
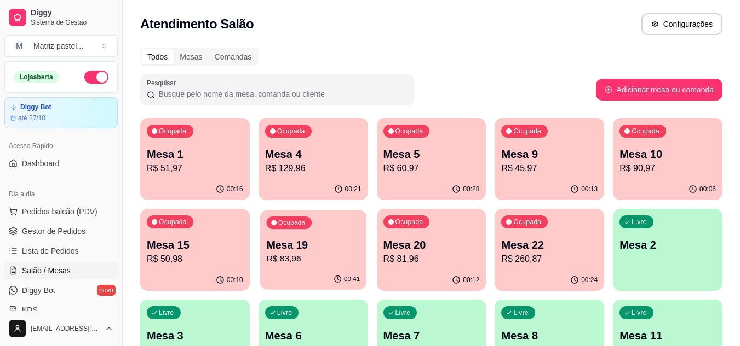
click at [314, 252] on p "Mesa 19" at bounding box center [313, 245] width 94 height 15
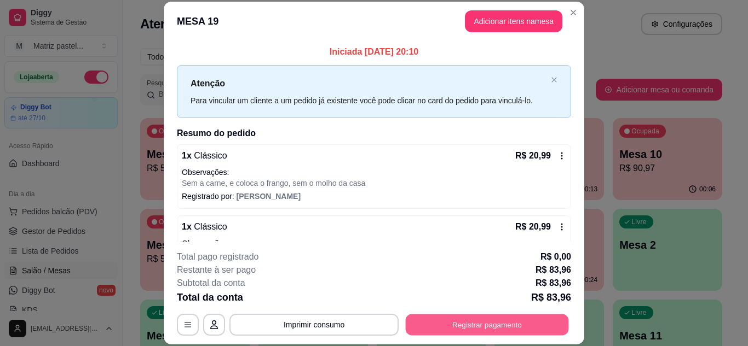
click at [471, 324] on button "Registrar pagamento" at bounding box center [487, 324] width 163 height 21
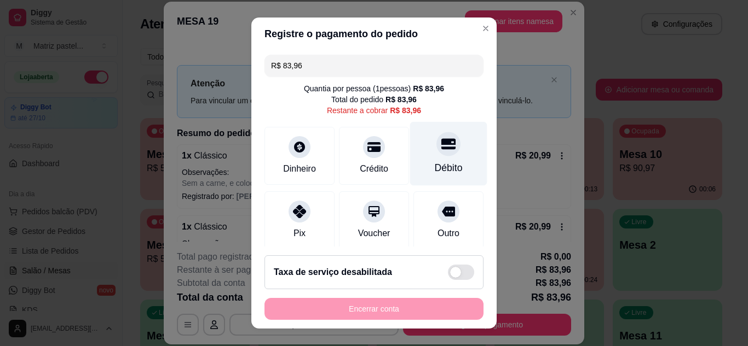
click at [436, 158] on div "Débito" at bounding box center [448, 154] width 77 height 64
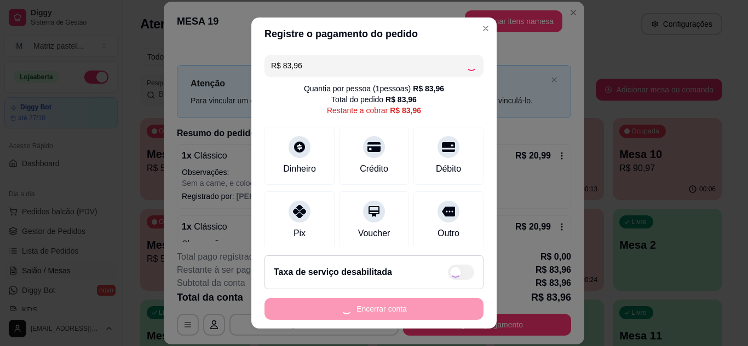
type input "R$ 0,00"
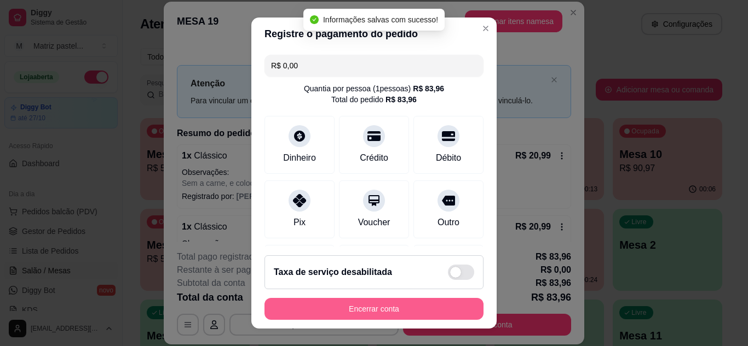
click at [367, 307] on button "Encerrar conta" at bounding box center [373, 309] width 219 height 22
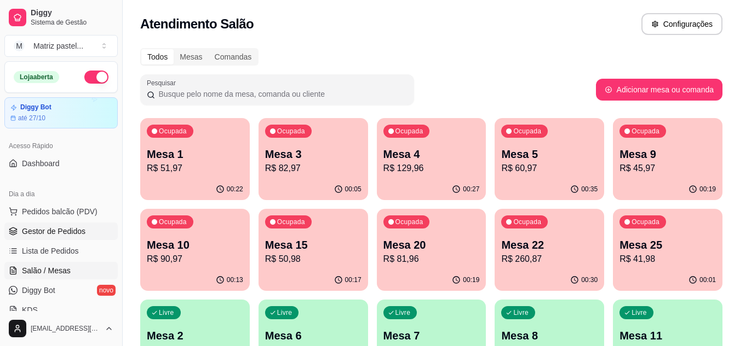
click at [58, 234] on span "Gestor de Pedidos" at bounding box center [53, 231] width 63 height 11
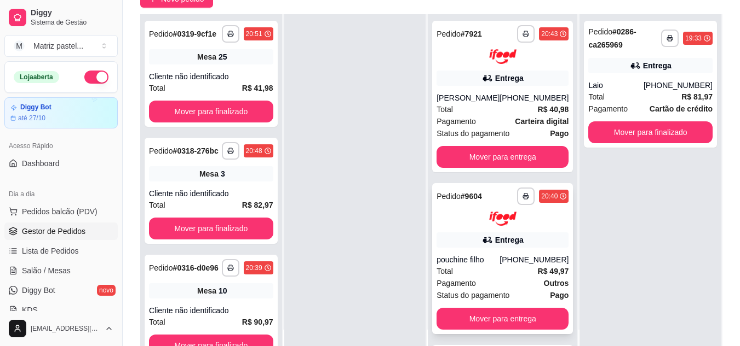
scroll to position [109, 0]
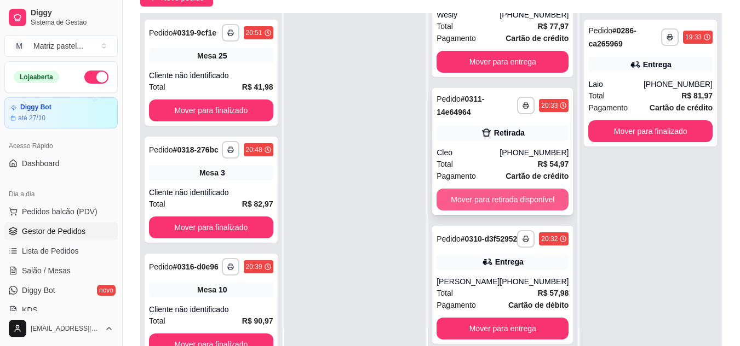
click at [455, 191] on button "Mover para retirada disponível" at bounding box center [502, 200] width 132 height 22
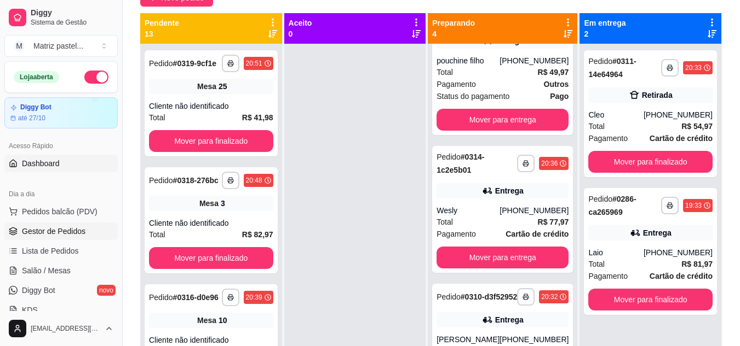
scroll to position [210, 0]
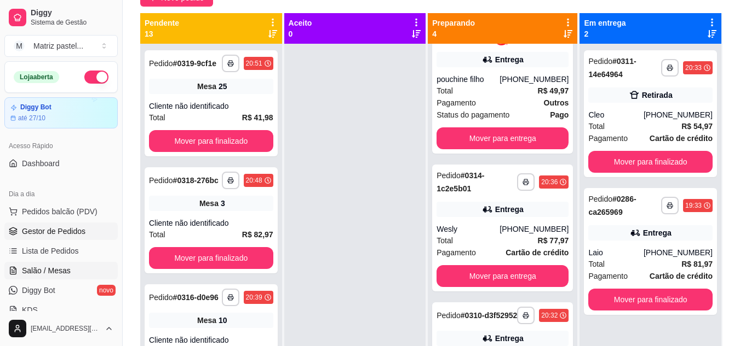
click at [54, 263] on link "Salão / Mesas" at bounding box center [60, 271] width 113 height 18
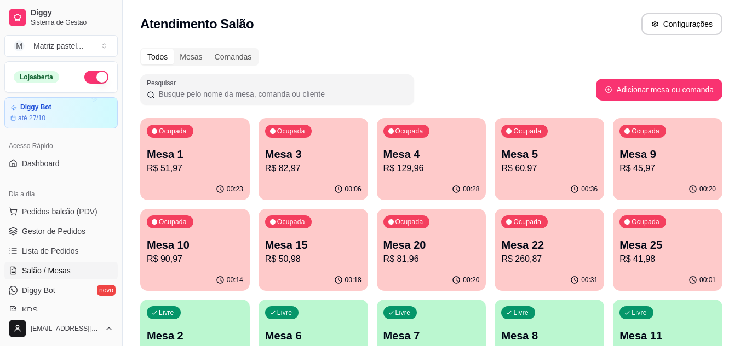
click at [171, 179] on div "00:23" at bounding box center [194, 189] width 109 height 21
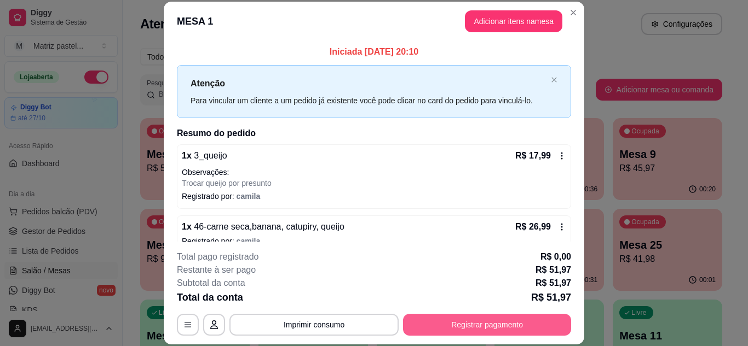
click at [500, 321] on button "Registrar pagamento" at bounding box center [487, 325] width 168 height 22
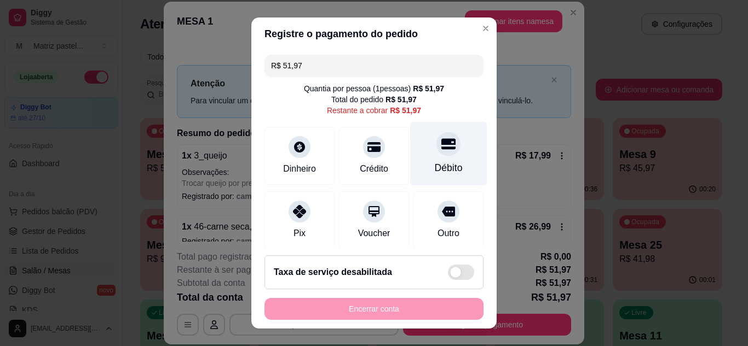
click at [418, 159] on div "Débito" at bounding box center [448, 154] width 77 height 64
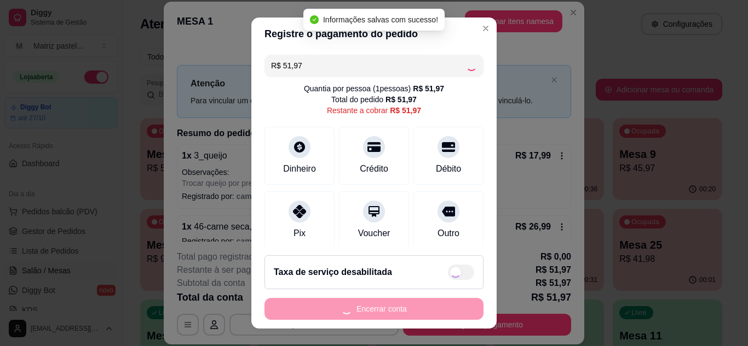
type input "R$ 0,00"
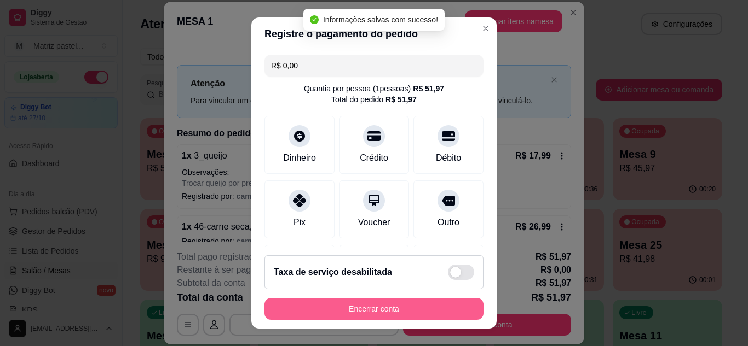
click at [375, 305] on button "Encerrar conta" at bounding box center [373, 309] width 219 height 22
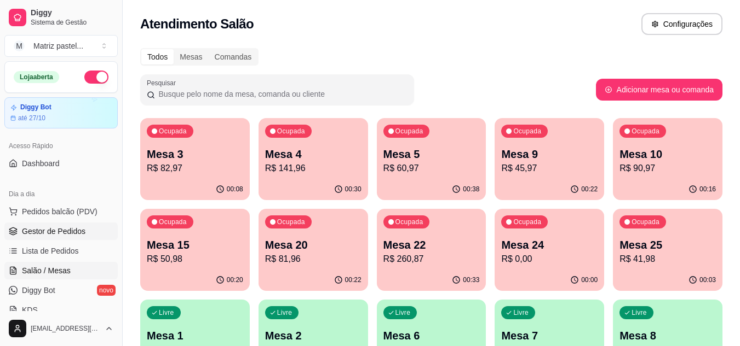
click at [36, 229] on span "Gestor de Pedidos" at bounding box center [53, 231] width 63 height 11
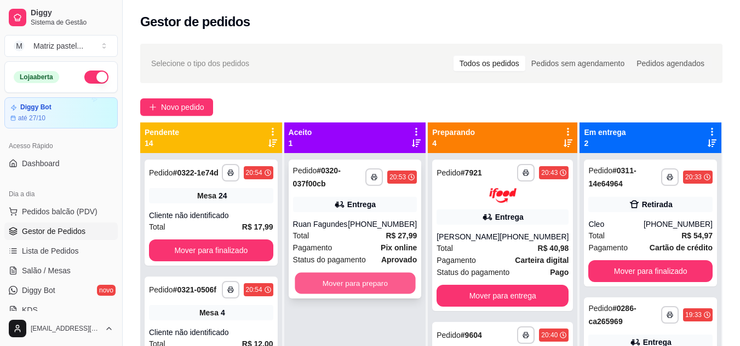
click at [336, 280] on button "Mover para preparo" at bounding box center [354, 283] width 120 height 21
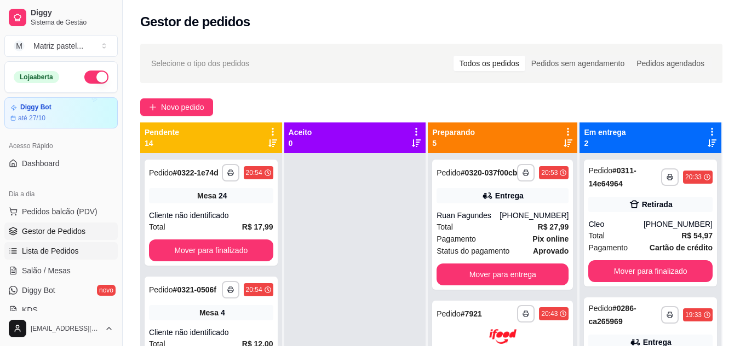
click at [48, 259] on link "Lista de Pedidos" at bounding box center [60, 251] width 113 height 18
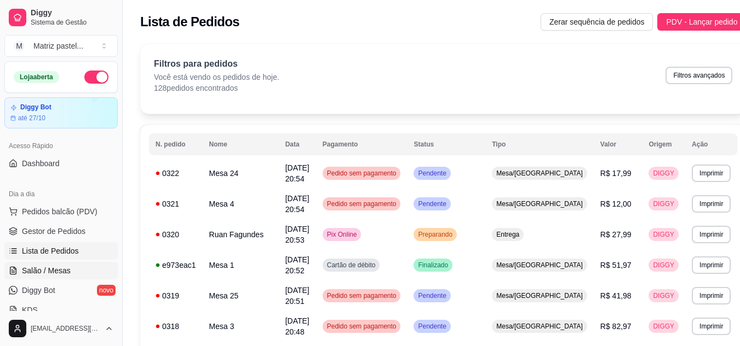
click at [54, 263] on link "Salão / Mesas" at bounding box center [60, 271] width 113 height 18
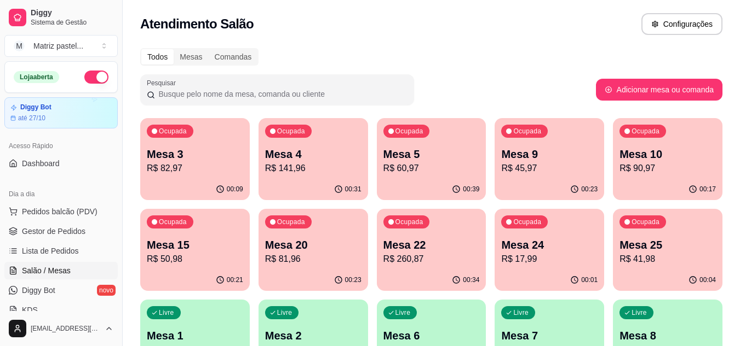
click at [531, 166] on p "R$ 45,97" at bounding box center [549, 168] width 96 height 13
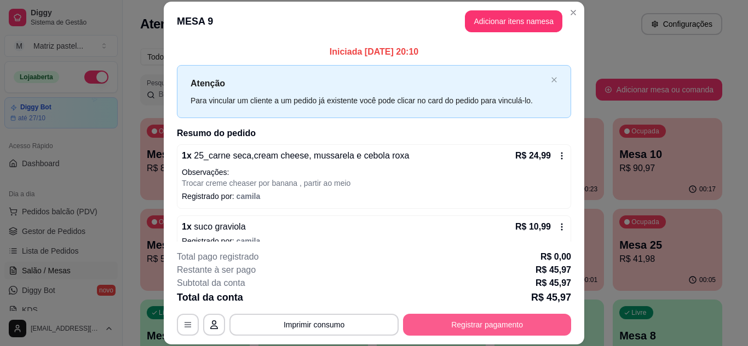
click at [477, 319] on button "Registrar pagamento" at bounding box center [487, 325] width 168 height 22
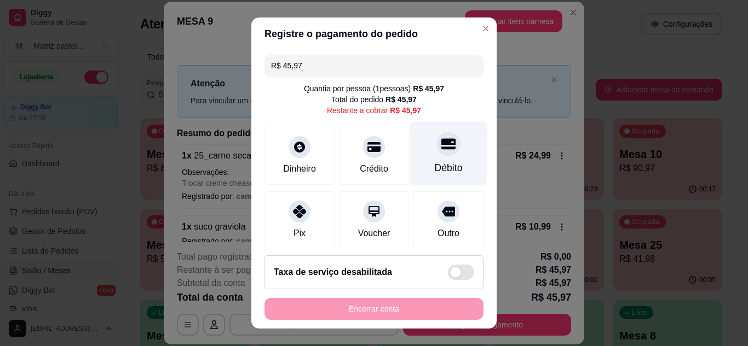
click at [444, 161] on div "Débito" at bounding box center [448, 154] width 77 height 64
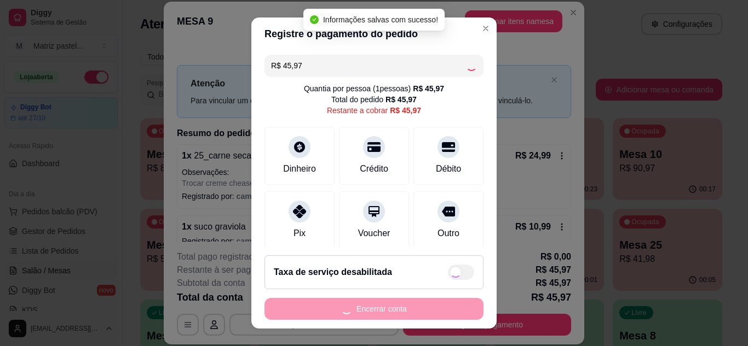
type input "R$ 0,00"
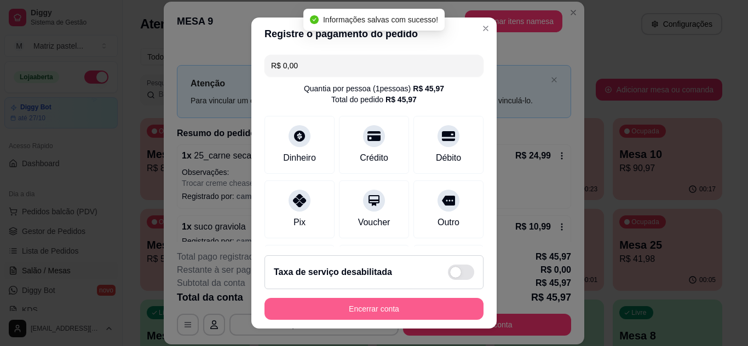
click at [365, 315] on button "Encerrar conta" at bounding box center [373, 309] width 219 height 22
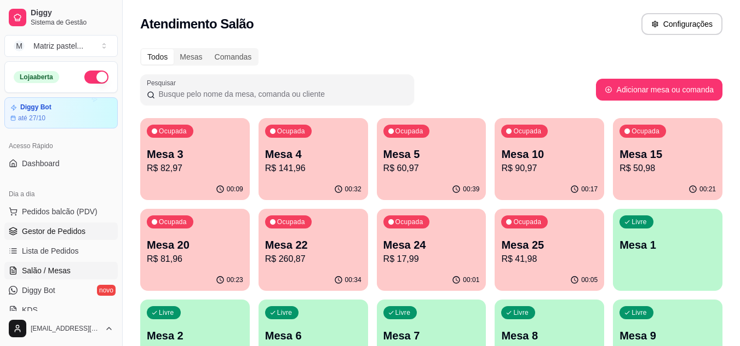
click at [13, 223] on link "Gestor de Pedidos" at bounding box center [60, 232] width 113 height 18
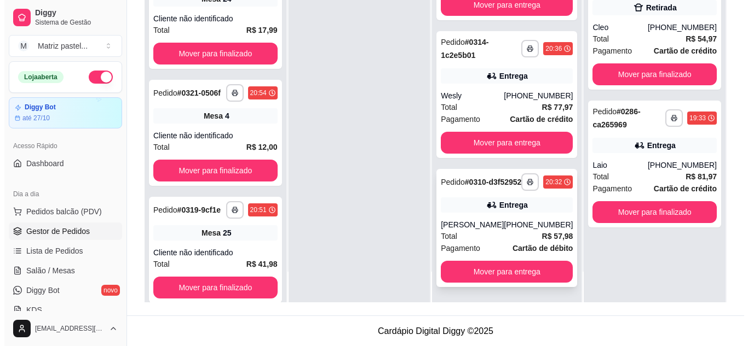
scroll to position [167, 0]
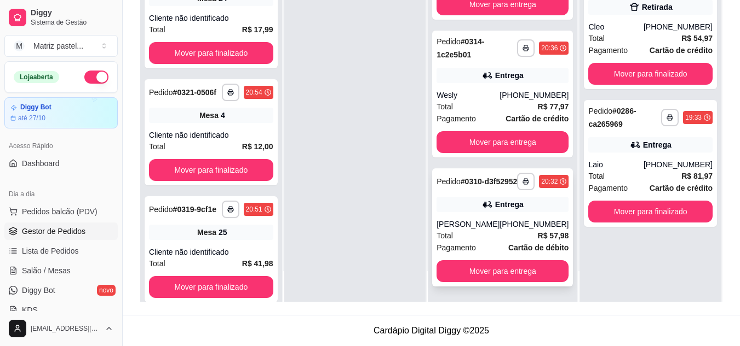
click at [483, 221] on div "[PERSON_NAME]" at bounding box center [467, 224] width 63 height 11
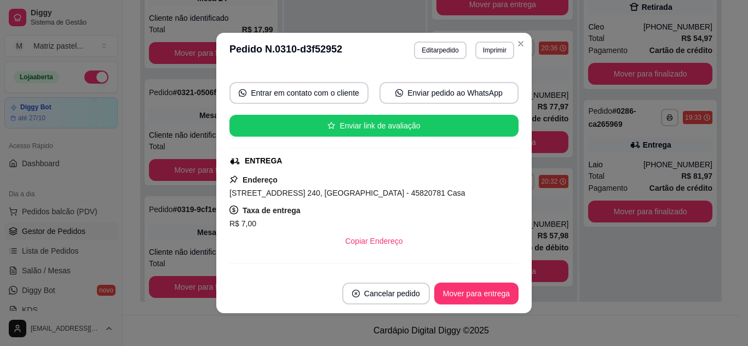
scroll to position [164, 0]
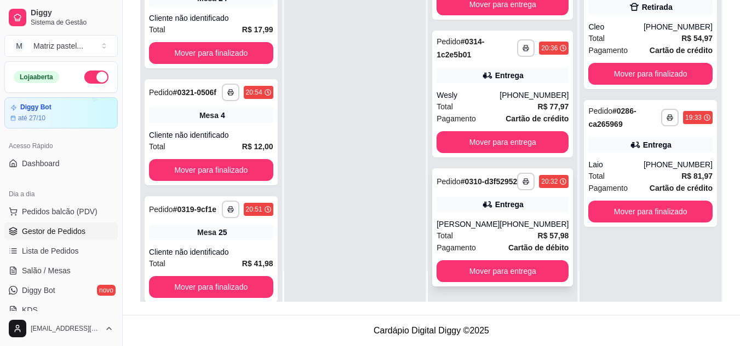
click at [464, 199] on div "Entrega" at bounding box center [502, 204] width 132 height 15
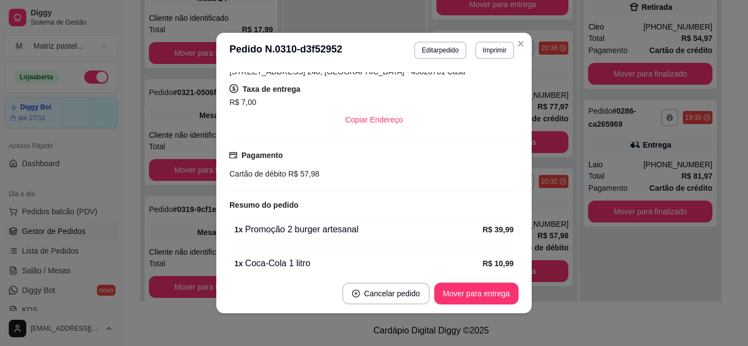
scroll to position [315, 0]
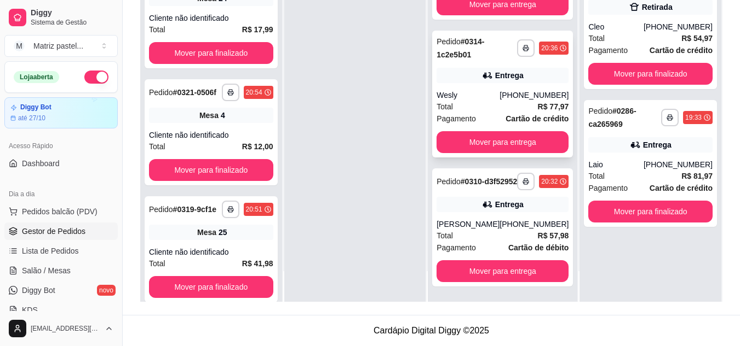
click at [502, 90] on div "[PHONE_NUMBER]" at bounding box center [533, 95] width 69 height 11
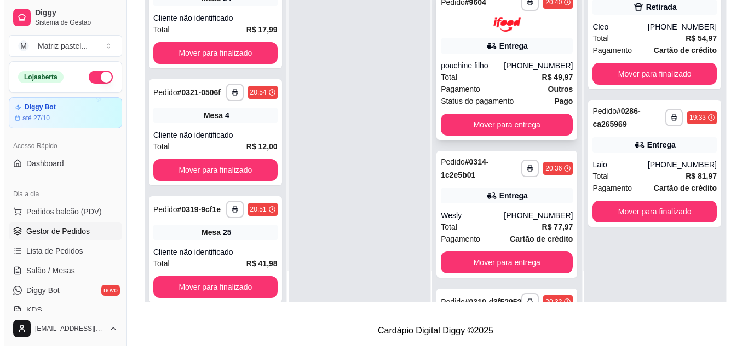
scroll to position [251, 0]
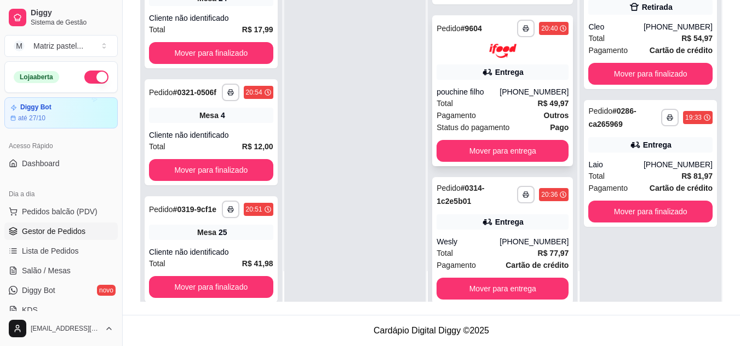
click at [460, 107] on div "Total R$ 49,97" at bounding box center [502, 103] width 132 height 12
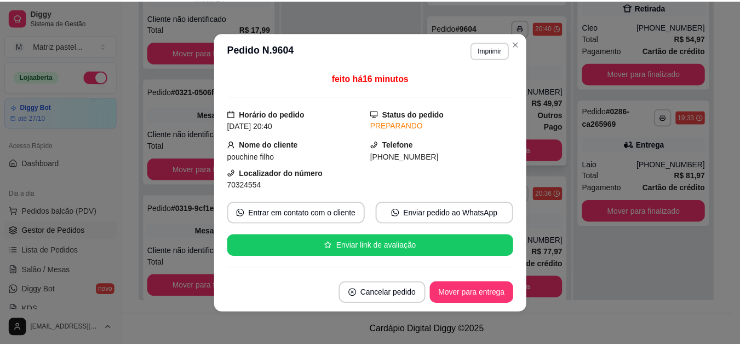
scroll to position [55, 0]
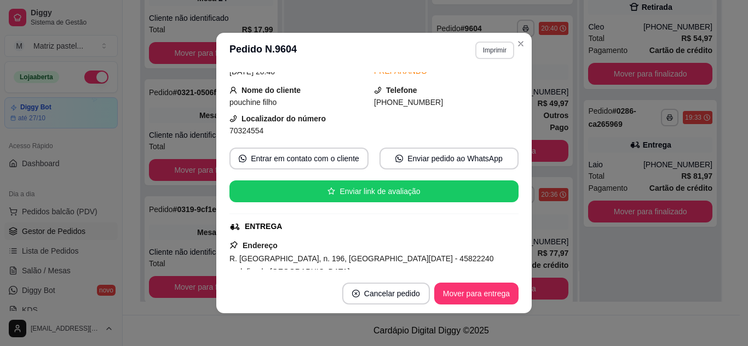
click at [475, 53] on button "Imprimir" at bounding box center [494, 51] width 39 height 18
click at [477, 85] on button "IMPRESSORA" at bounding box center [470, 89] width 79 height 18
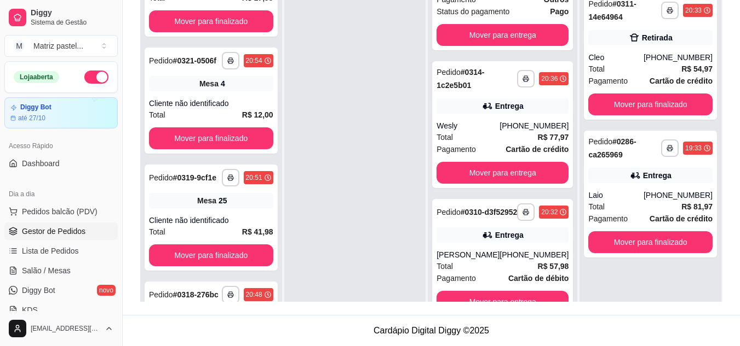
scroll to position [0, 0]
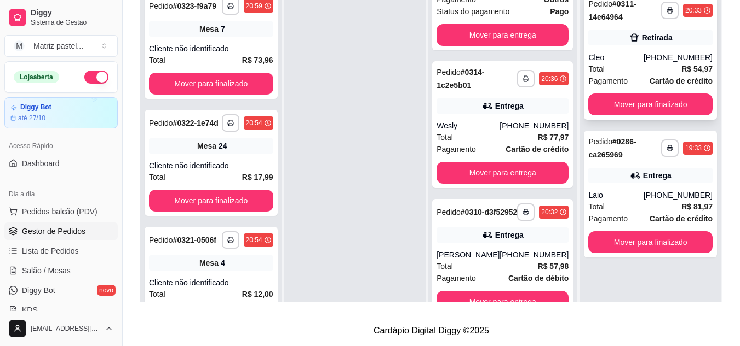
click at [648, 92] on div "**********" at bounding box center [650, 56] width 133 height 127
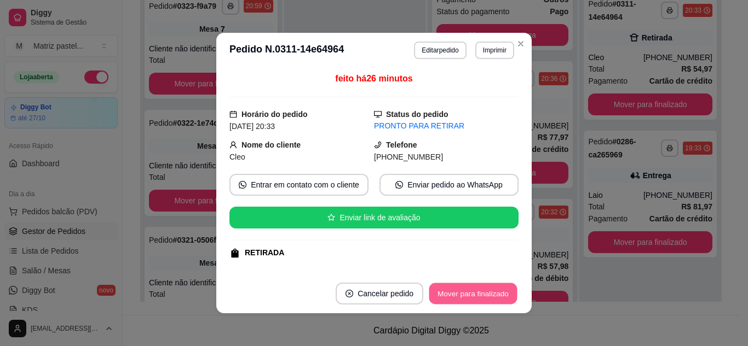
click at [471, 286] on button "Mover para finalizado" at bounding box center [473, 294] width 88 height 21
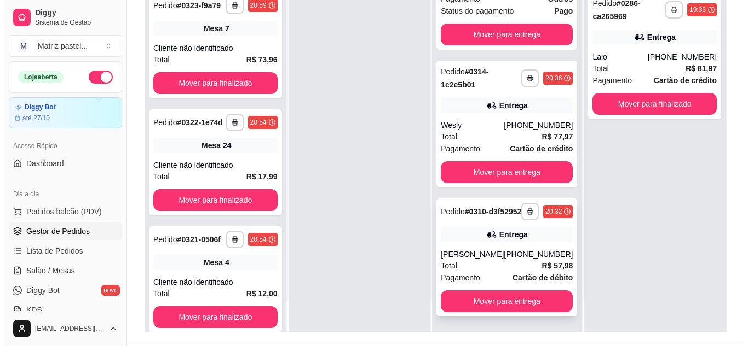
scroll to position [167, 0]
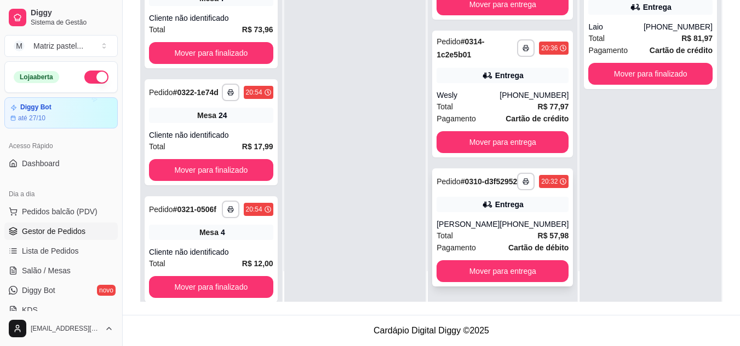
click at [495, 199] on div "Entrega" at bounding box center [509, 204] width 28 height 11
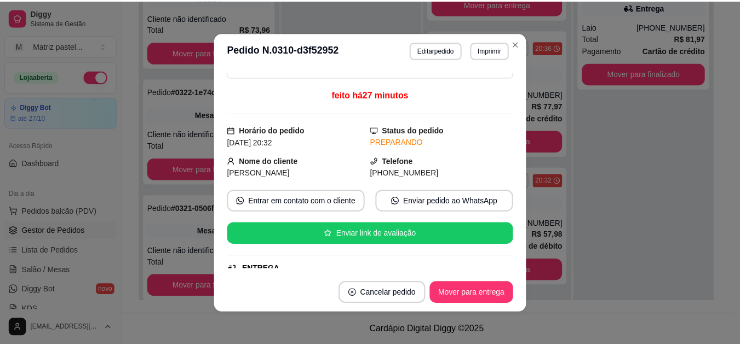
scroll to position [108, 0]
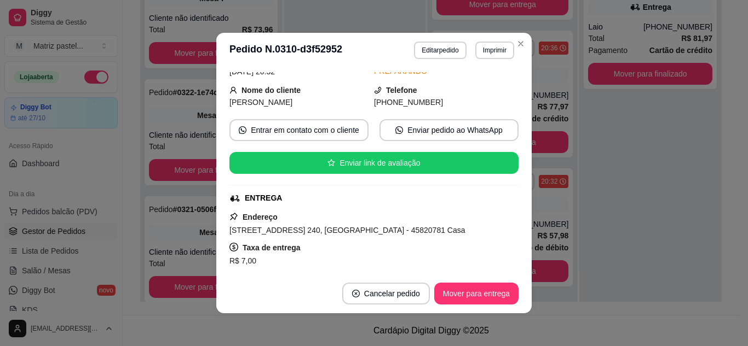
click at [487, 51] on button "Imprimir" at bounding box center [494, 51] width 39 height 18
click at [487, 79] on div "Escolha a impressora IMPRESSORA" at bounding box center [480, 77] width 72 height 30
click at [493, 86] on button "IMPRESSORA" at bounding box center [471, 89] width 79 height 18
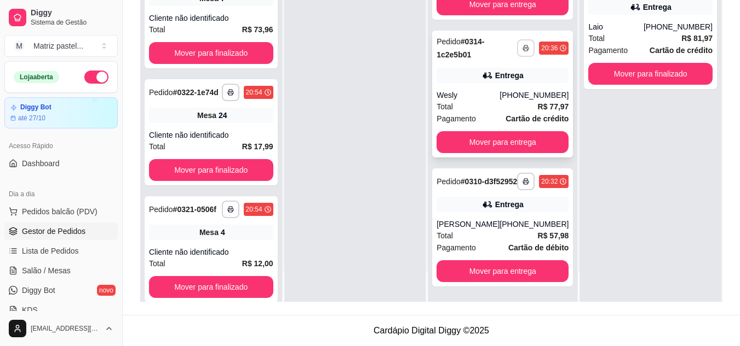
click at [517, 42] on button "button" at bounding box center [526, 48] width 18 height 18
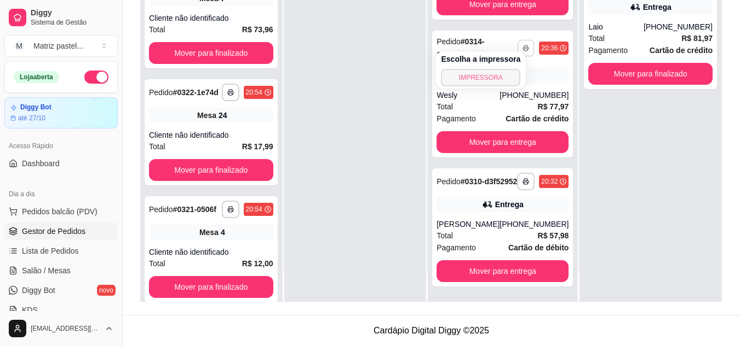
click at [493, 75] on button "IMPRESSORA" at bounding box center [480, 78] width 79 height 18
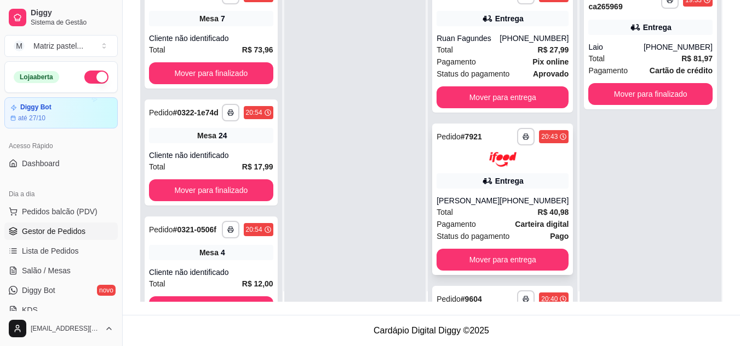
scroll to position [0, 0]
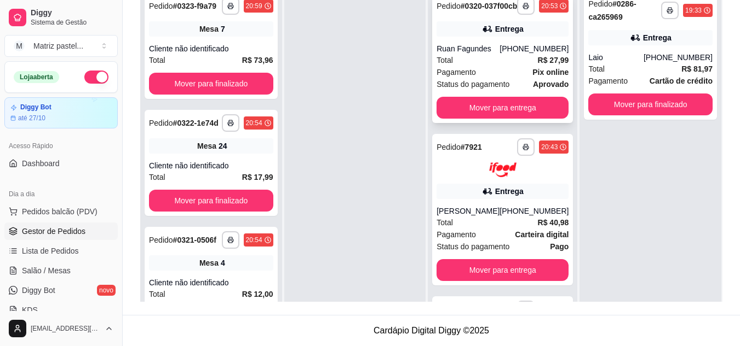
click at [517, 14] on button "button" at bounding box center [526, 6] width 18 height 18
click at [484, 55] on button "IMPRESSORA" at bounding box center [480, 48] width 77 height 17
click at [47, 265] on link "Salão / Mesas" at bounding box center [60, 271] width 113 height 18
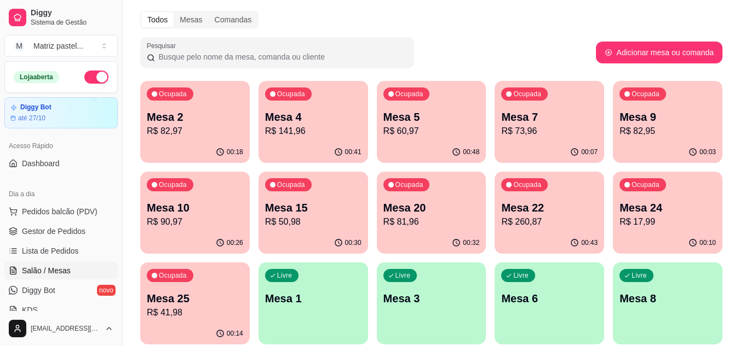
scroll to position [55, 0]
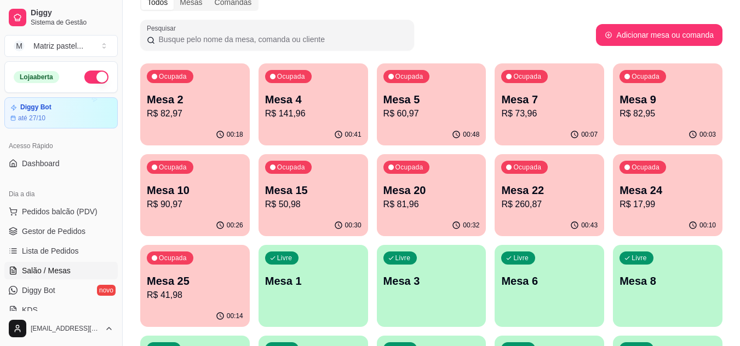
click at [430, 117] on p "R$ 60,97" at bounding box center [431, 113] width 96 height 13
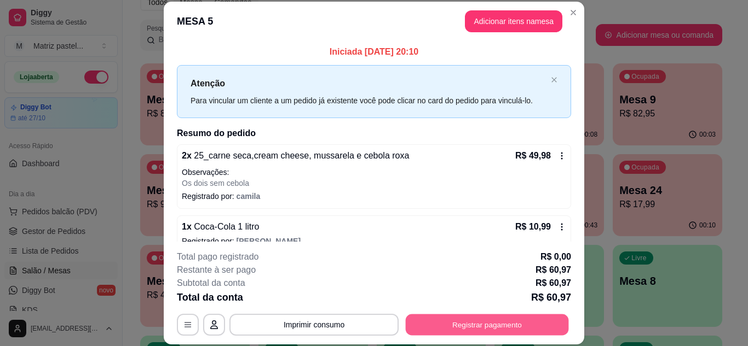
click at [501, 316] on button "Registrar pagamento" at bounding box center [487, 324] width 163 height 21
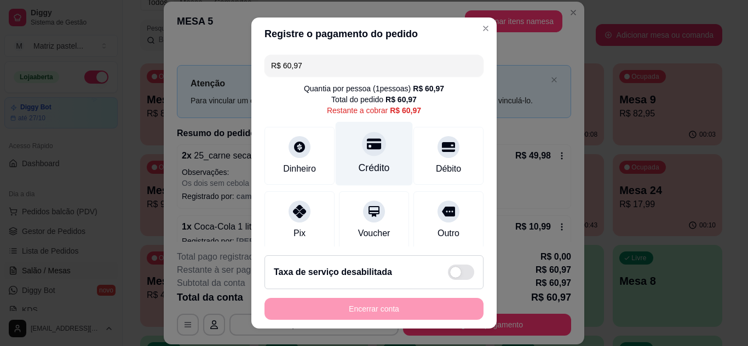
click at [371, 159] on div "Crédito" at bounding box center [374, 154] width 77 height 64
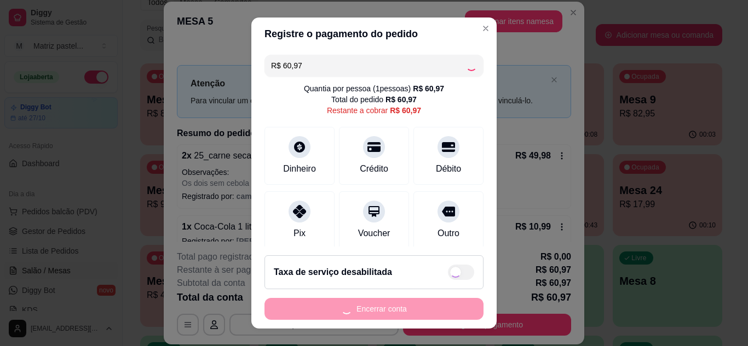
type input "R$ 0,00"
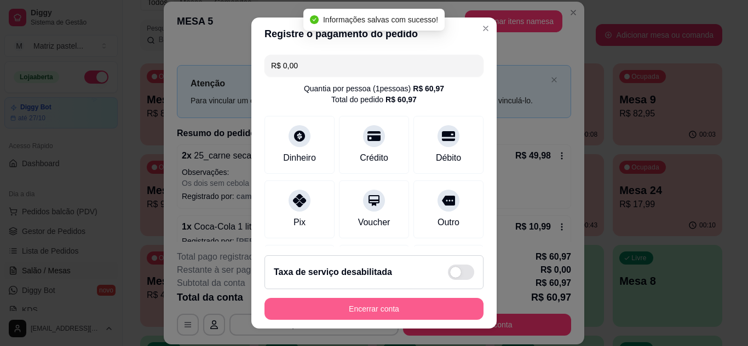
click at [396, 310] on button "Encerrar conta" at bounding box center [373, 309] width 219 height 22
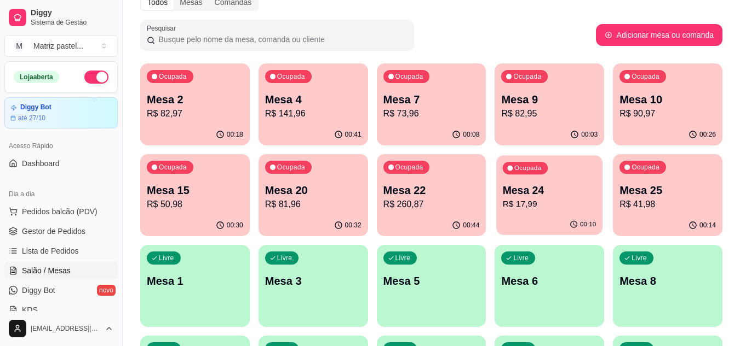
click at [518, 186] on p "Mesa 24" at bounding box center [549, 190] width 94 height 15
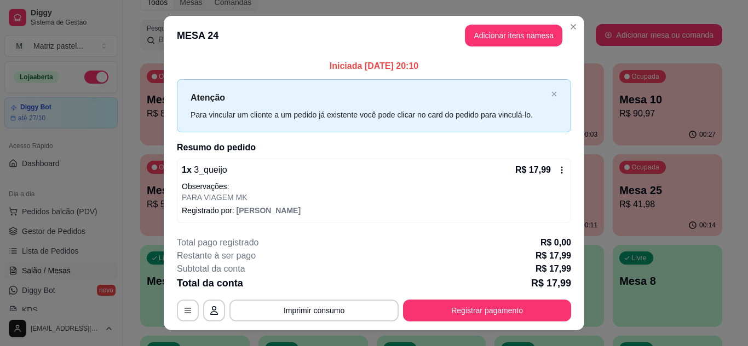
click at [499, 306] on button "Registrar pagamento" at bounding box center [487, 311] width 168 height 22
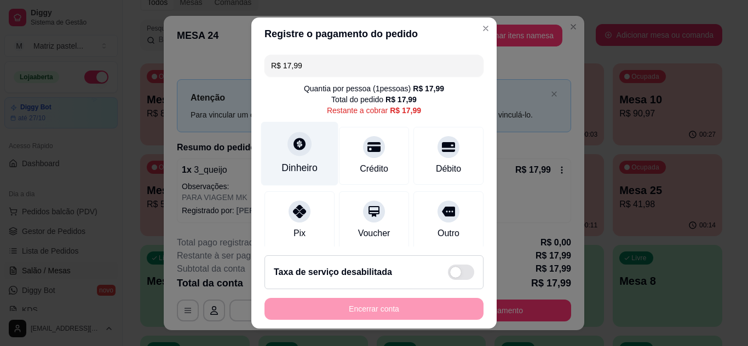
click at [270, 155] on div "Dinheiro" at bounding box center [299, 154] width 77 height 64
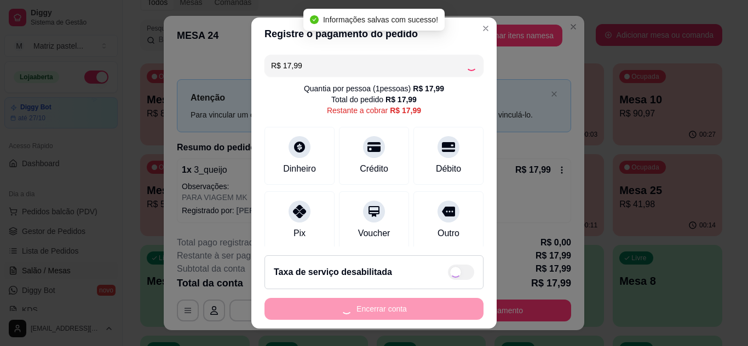
type input "R$ 0,00"
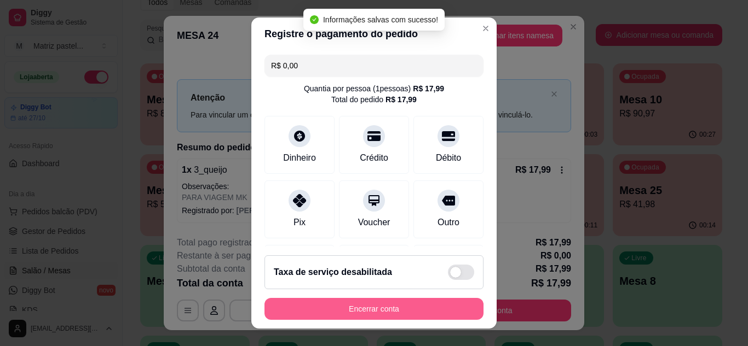
click at [389, 313] on button "Encerrar conta" at bounding box center [373, 309] width 219 height 22
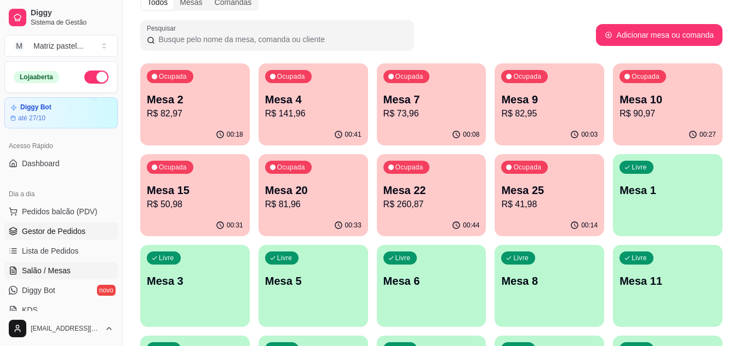
click at [75, 229] on span "Gestor de Pedidos" at bounding box center [53, 231] width 63 height 11
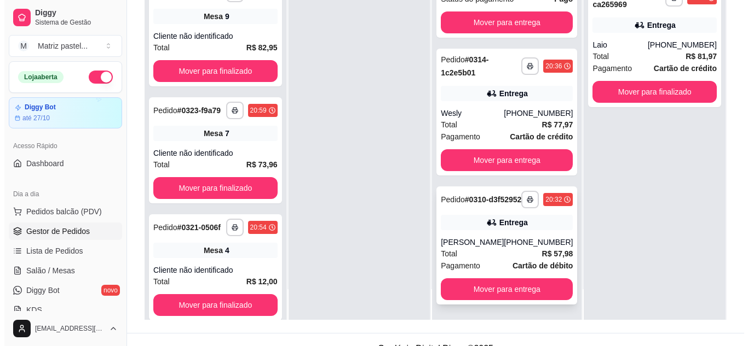
scroll to position [164, 0]
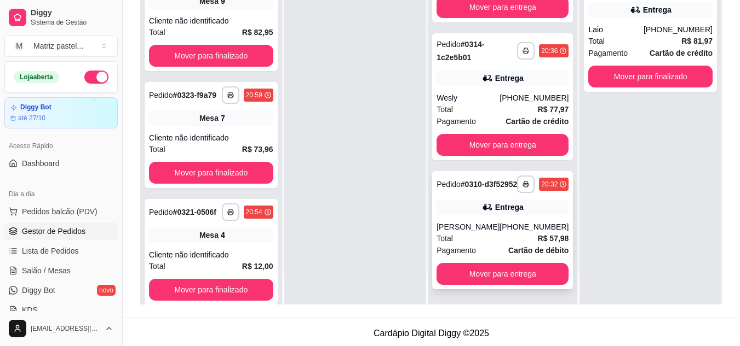
click at [475, 235] on div "Total R$ 57,98" at bounding box center [502, 239] width 132 height 12
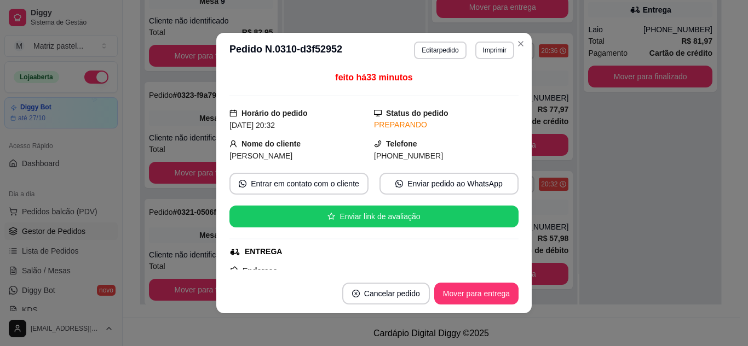
scroll to position [108, 0]
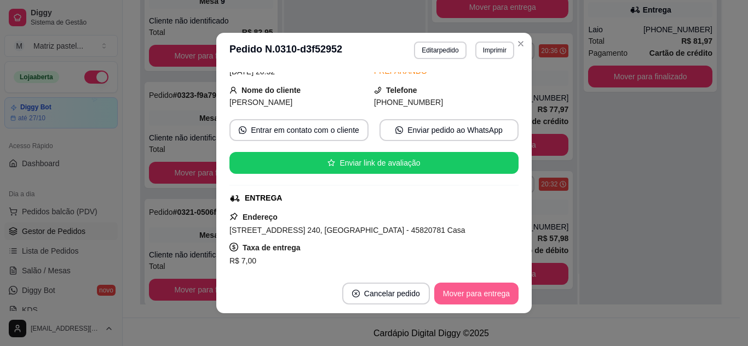
click at [466, 291] on button "Mover para entrega" at bounding box center [476, 294] width 84 height 22
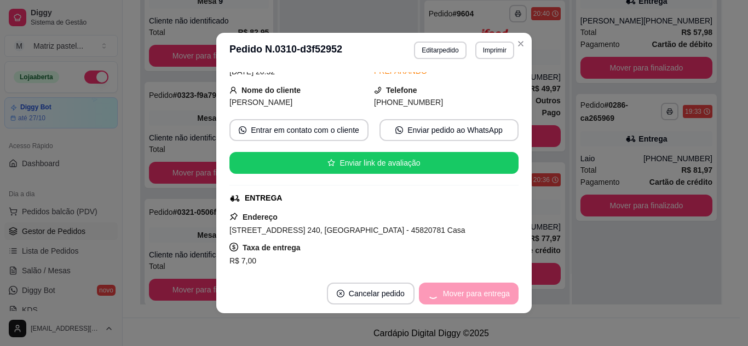
scroll to position [277, 0]
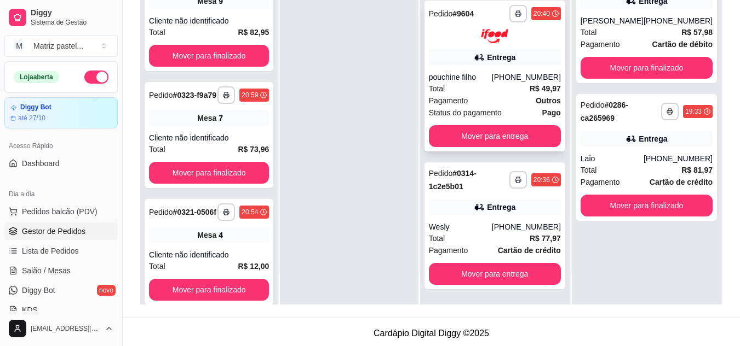
click at [492, 77] on div "pouchine filho" at bounding box center [460, 77] width 63 height 11
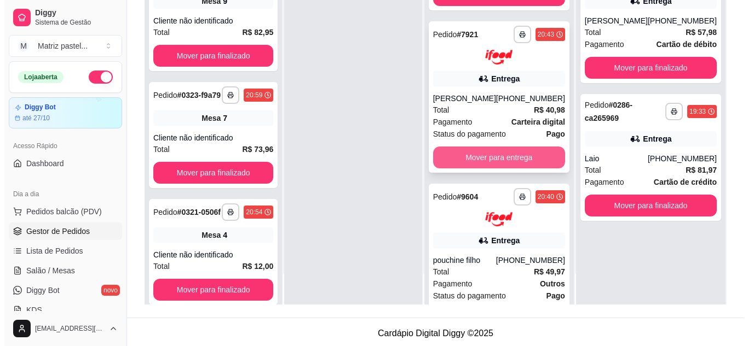
scroll to position [58, 0]
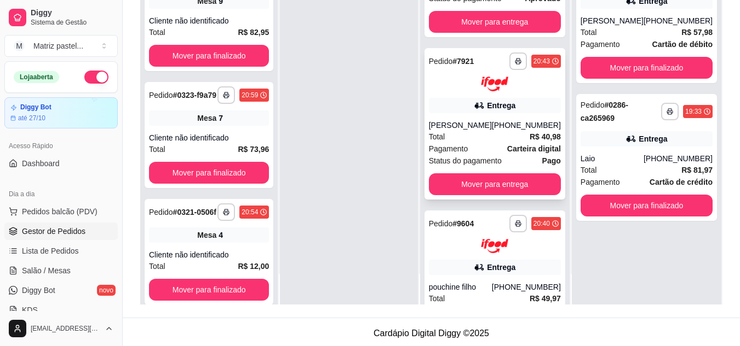
click at [463, 131] on div "[PERSON_NAME]" at bounding box center [460, 125] width 63 height 11
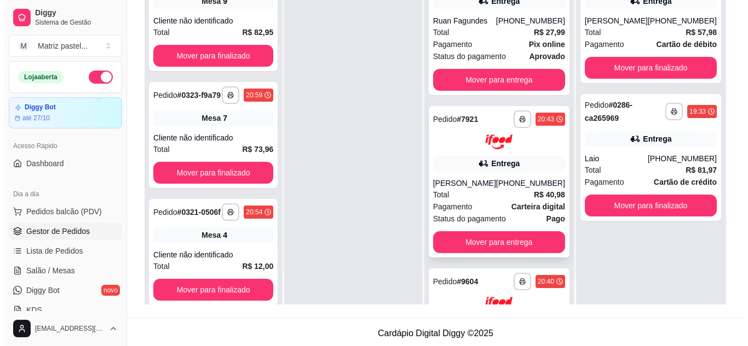
scroll to position [0, 0]
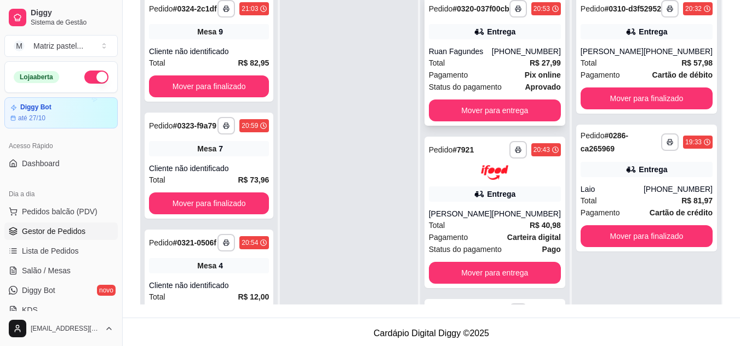
click at [468, 81] on span "Pagamento" at bounding box center [448, 75] width 39 height 12
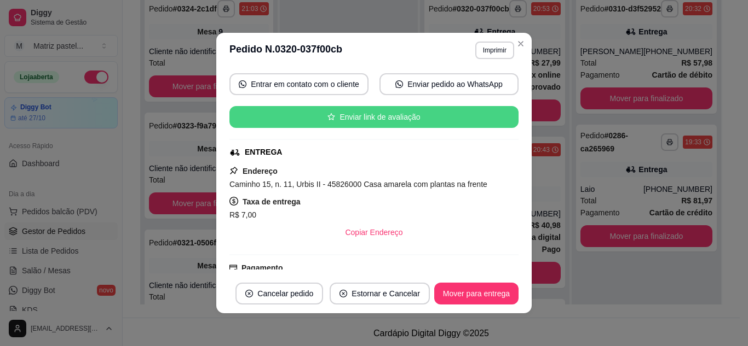
scroll to position [164, 0]
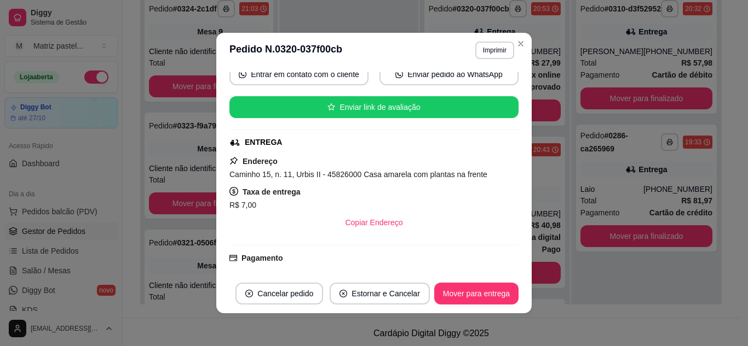
click at [469, 289] on button "Mover para entrega" at bounding box center [476, 294] width 84 height 22
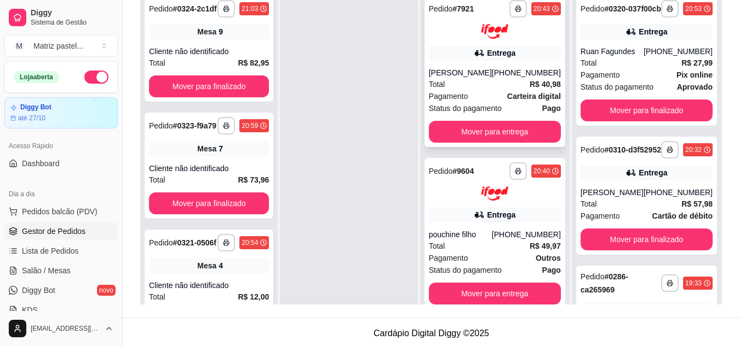
click at [518, 67] on div "[PHONE_NUMBER]" at bounding box center [526, 72] width 69 height 11
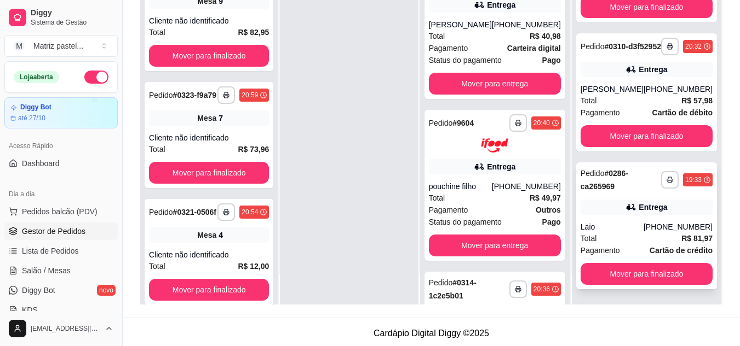
click at [617, 222] on div "Laio" at bounding box center [611, 227] width 63 height 11
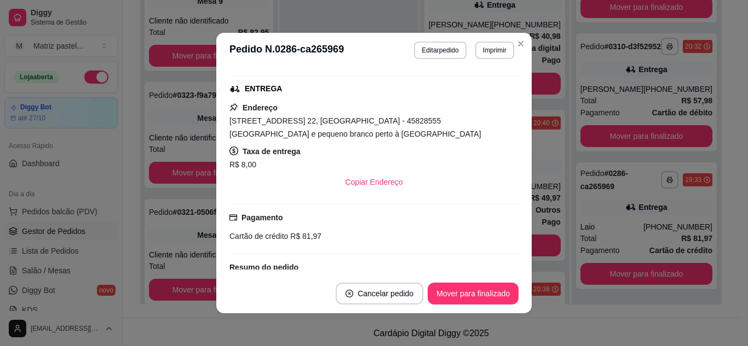
scroll to position [219, 0]
click at [482, 298] on button "Mover para finalizado" at bounding box center [473, 294] width 88 height 21
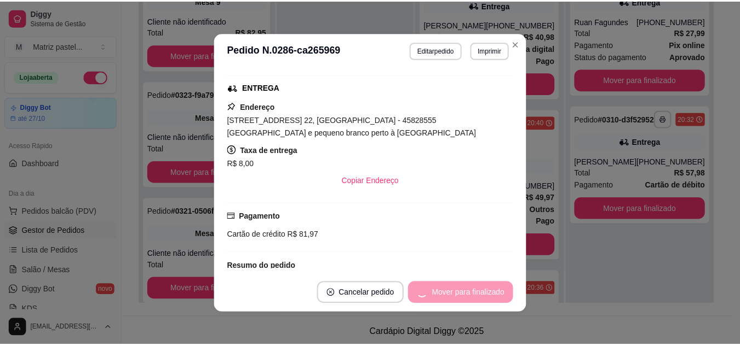
scroll to position [183, 0]
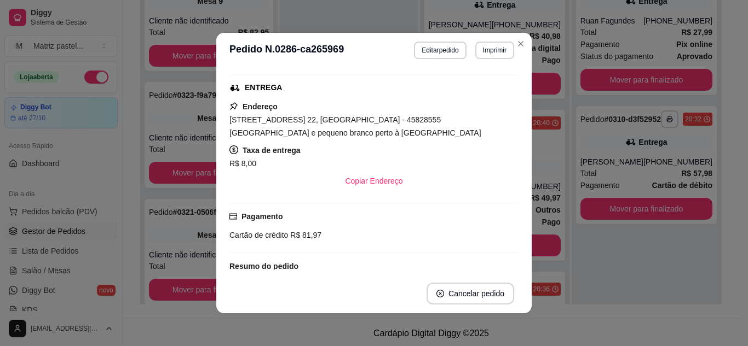
click at [508, 35] on header "**********" at bounding box center [373, 50] width 315 height 35
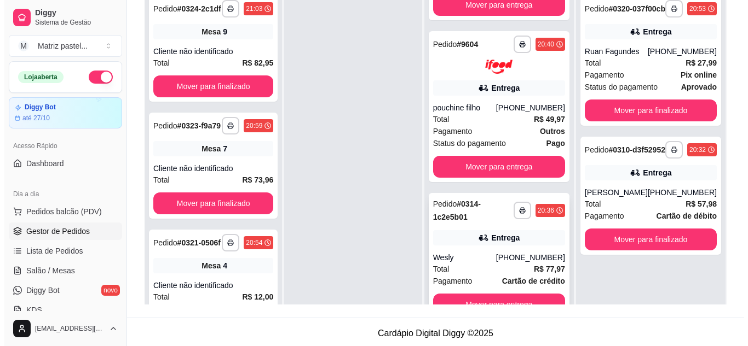
scroll to position [31, 0]
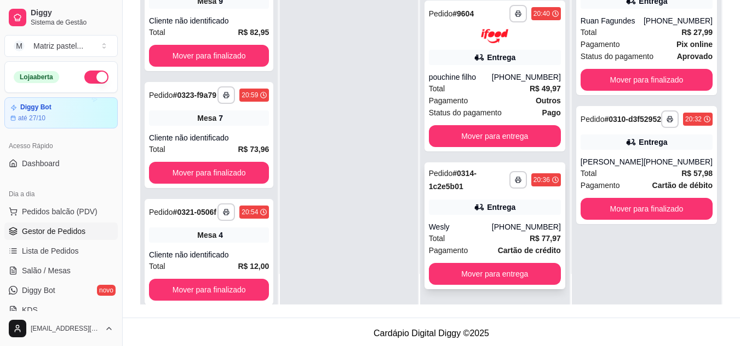
click at [490, 205] on div "Entrega" at bounding box center [501, 207] width 28 height 11
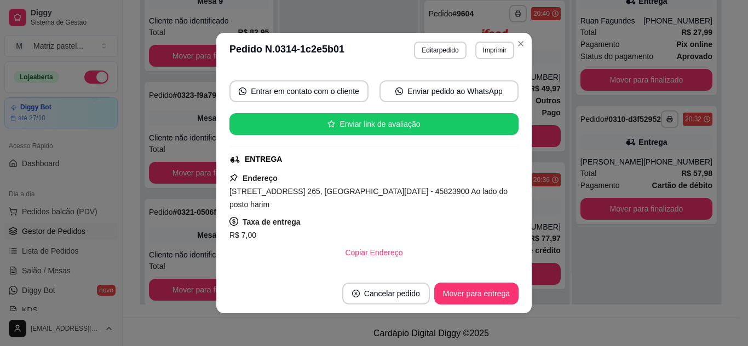
scroll to position [164, 0]
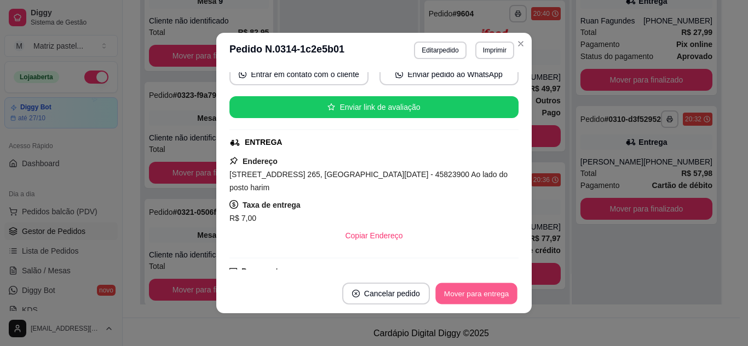
click at [467, 297] on button "Mover para entrega" at bounding box center [476, 294] width 82 height 21
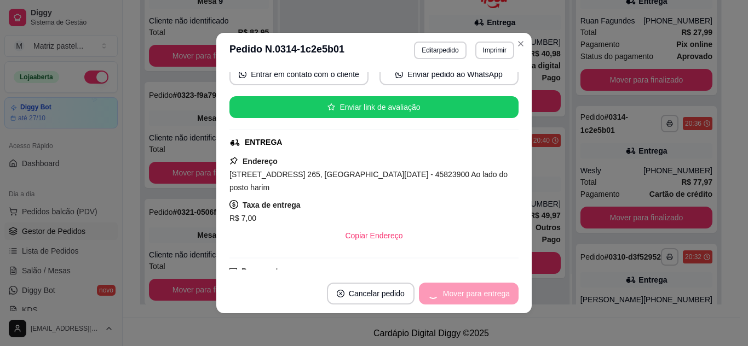
scroll to position [0, 0]
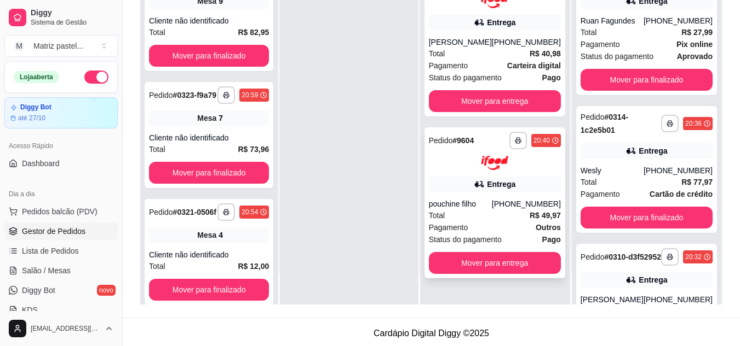
click at [482, 164] on div at bounding box center [495, 163] width 132 height 15
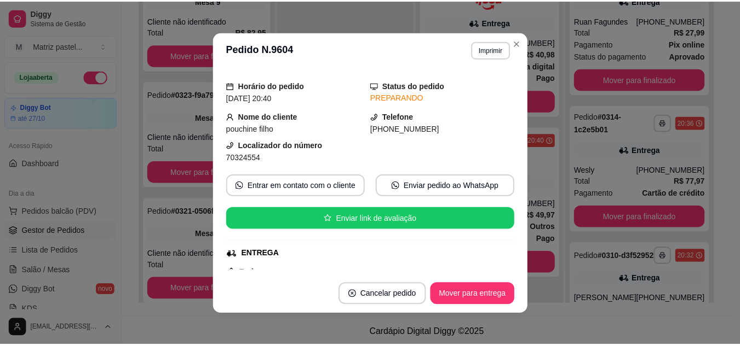
scroll to position [109, 0]
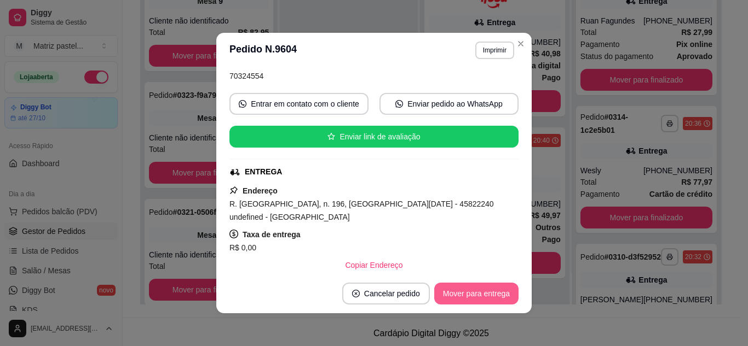
click at [462, 288] on button "Mover para entrega" at bounding box center [476, 294] width 84 height 22
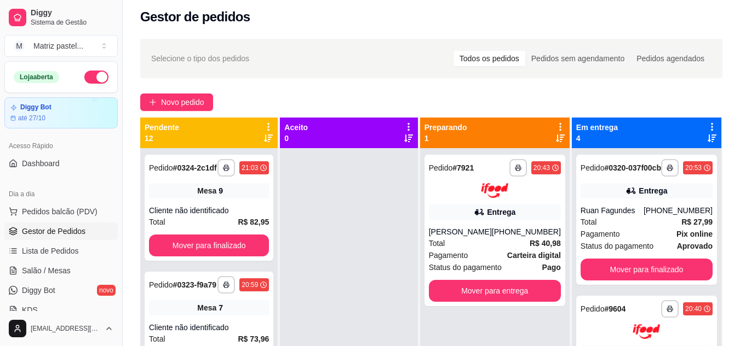
scroll to position [0, 0]
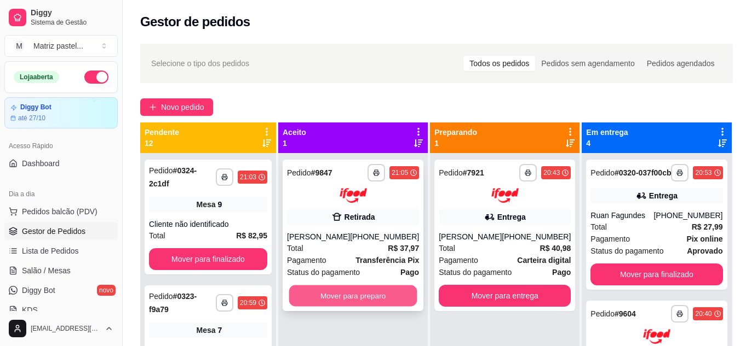
click at [350, 288] on button "Mover para preparo" at bounding box center [353, 295] width 128 height 21
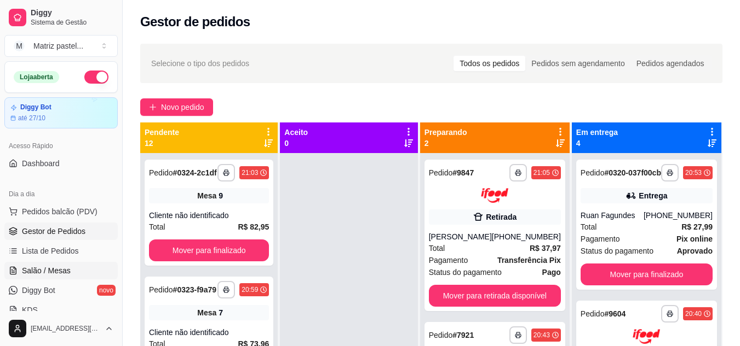
click at [51, 267] on span "Salão / Mesas" at bounding box center [46, 270] width 49 height 11
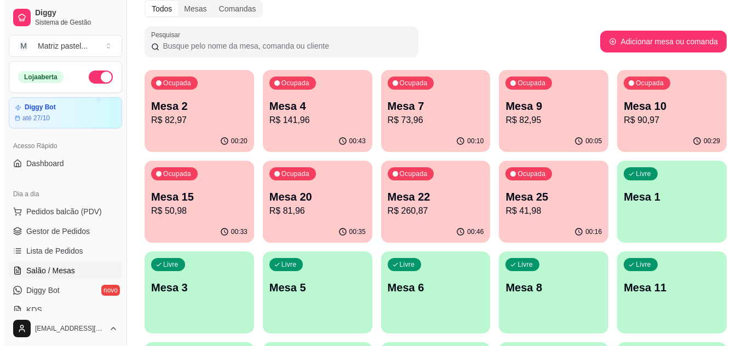
scroll to position [109, 0]
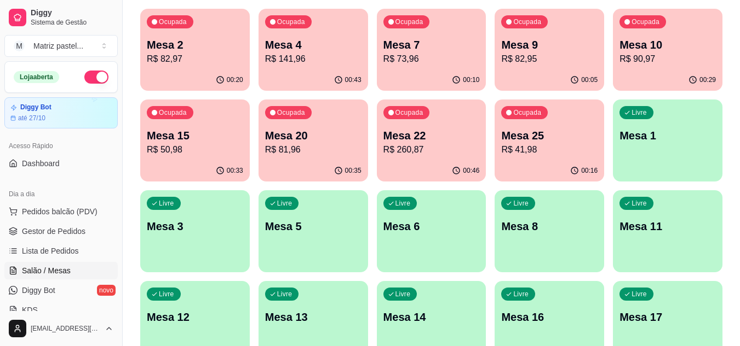
click at [439, 157] on div "Ocupada Mesa 22 R$ 260,87" at bounding box center [431, 130] width 109 height 61
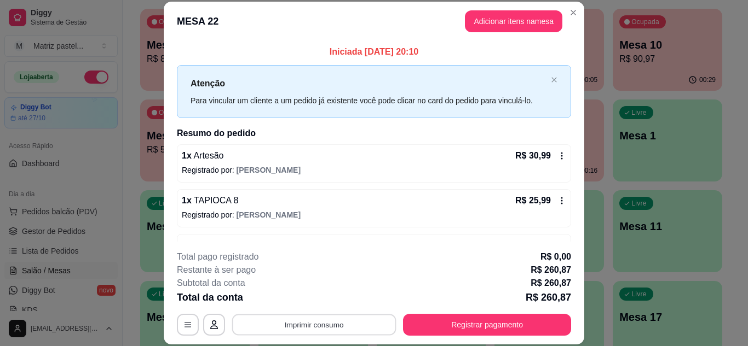
click at [348, 319] on button "Imprimir consumo" at bounding box center [314, 324] width 164 height 21
click at [317, 290] on div "Escolha a impressora IMPRESSORA" at bounding box center [313, 292] width 90 height 37
click at [322, 293] on button "IMPRESSORA" at bounding box center [313, 299] width 77 height 17
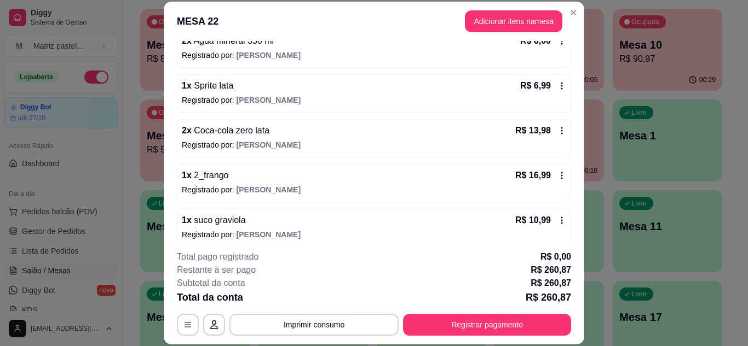
scroll to position [354, 0]
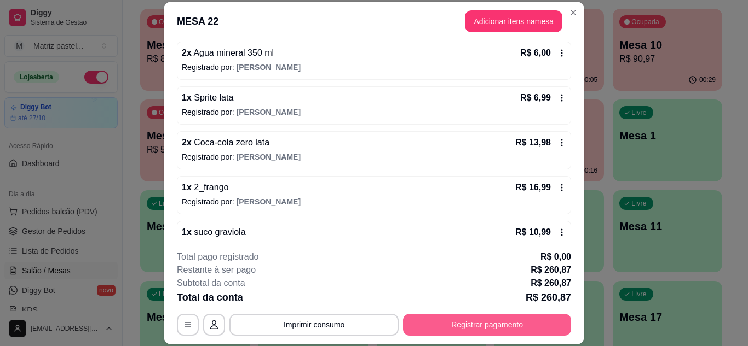
click at [489, 320] on button "Registrar pagamento" at bounding box center [487, 325] width 168 height 22
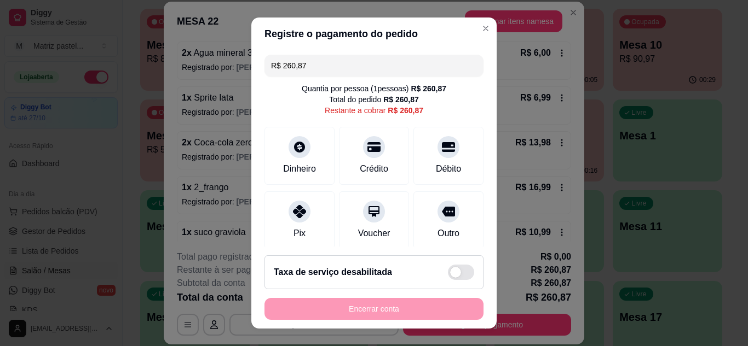
click at [325, 55] on input "R$ 260,87" at bounding box center [374, 66] width 206 height 22
click at [325, 54] on div "R$ 260,87 Quantia por pessoa ( 1 pessoas) R$ 260,87 Total do pedido R$ 260,87 R…" at bounding box center [373, 148] width 245 height 197
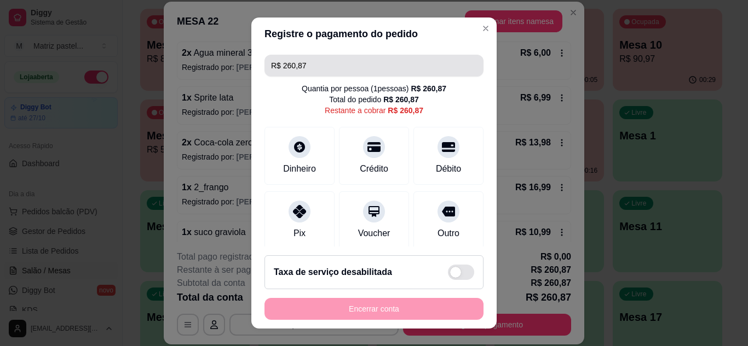
click at [336, 63] on input "R$ 260,87" at bounding box center [374, 66] width 206 height 22
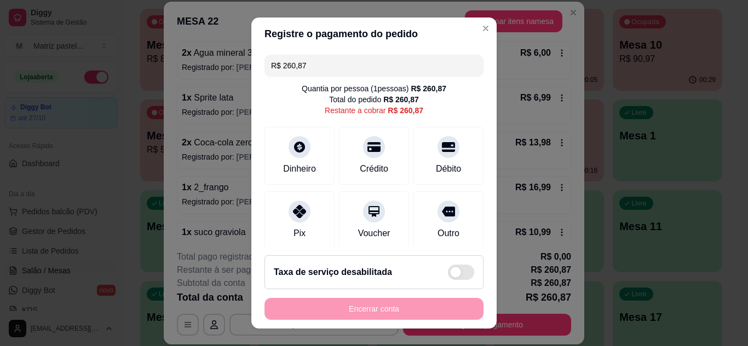
click at [336, 63] on input "R$ 260,87" at bounding box center [374, 66] width 206 height 22
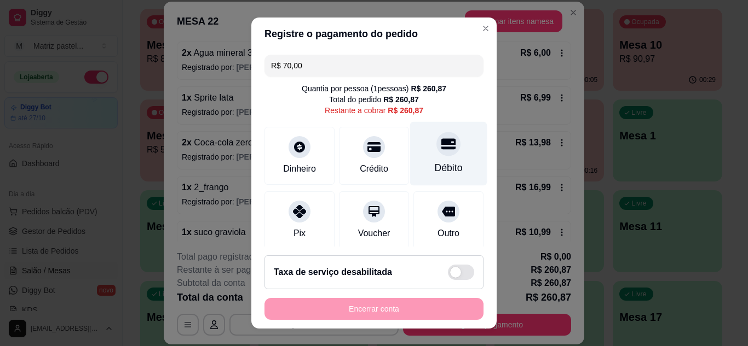
click at [436, 155] on div at bounding box center [448, 144] width 24 height 24
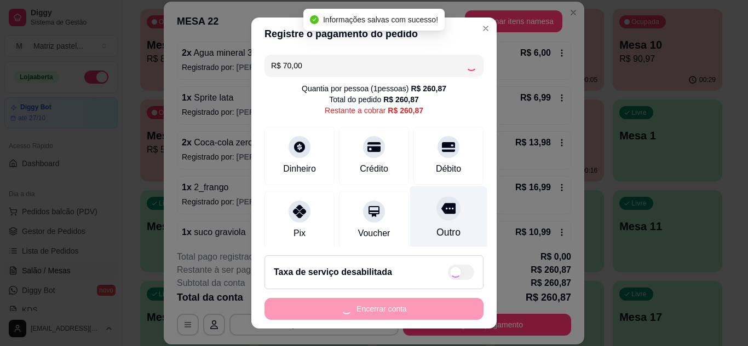
type input "R$ 190,87"
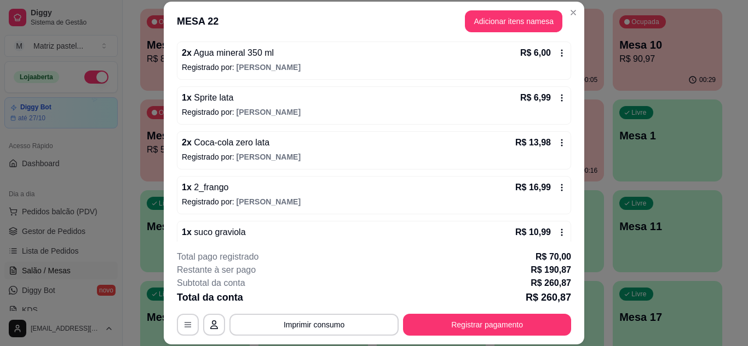
scroll to position [408, 0]
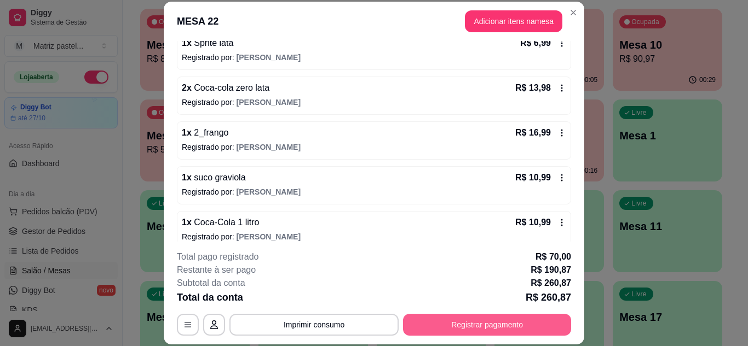
click at [493, 330] on button "Registrar pagamento" at bounding box center [487, 325] width 168 height 22
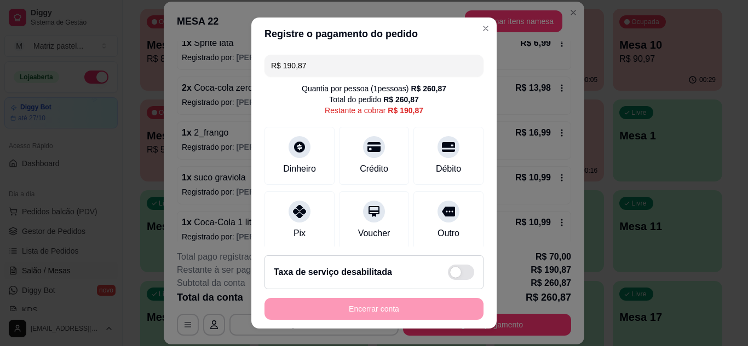
click at [331, 69] on input "R$ 190,87" at bounding box center [374, 66] width 206 height 22
click at [331, 68] on input "R$ 190,87" at bounding box center [374, 66] width 206 height 22
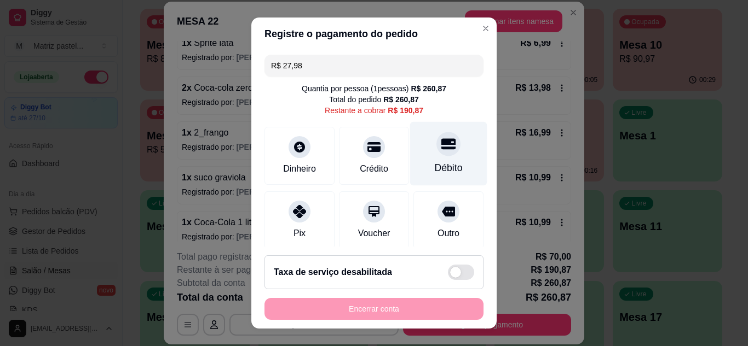
click at [441, 146] on icon at bounding box center [448, 144] width 14 height 14
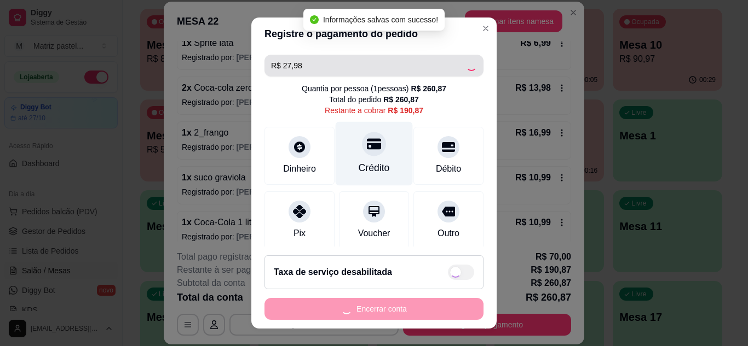
type input "R$ 162,89"
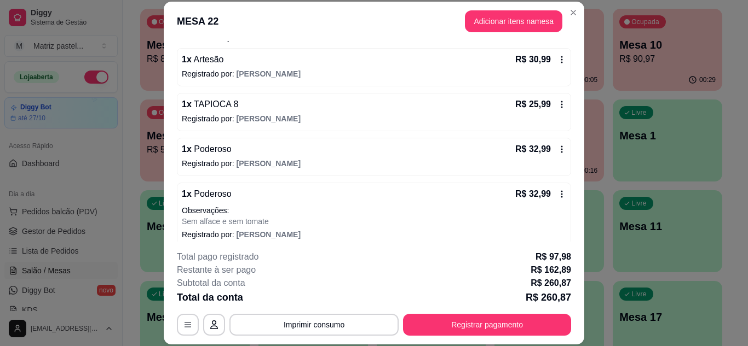
scroll to position [80, 0]
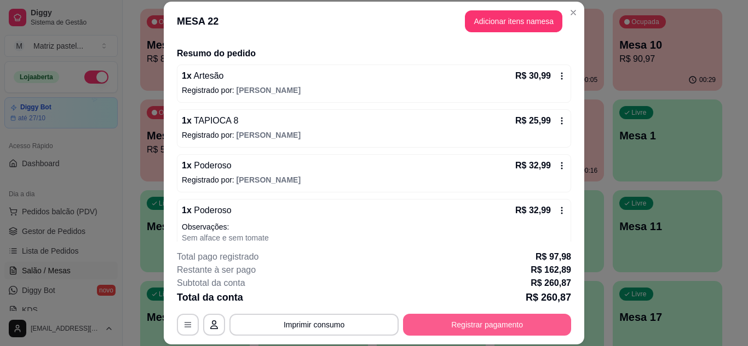
click at [465, 326] on button "Registrar pagamento" at bounding box center [487, 325] width 168 height 22
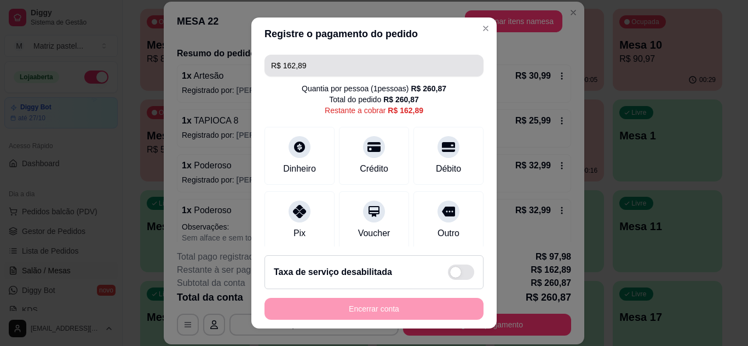
click at [353, 61] on input "R$ 162,89" at bounding box center [374, 66] width 206 height 22
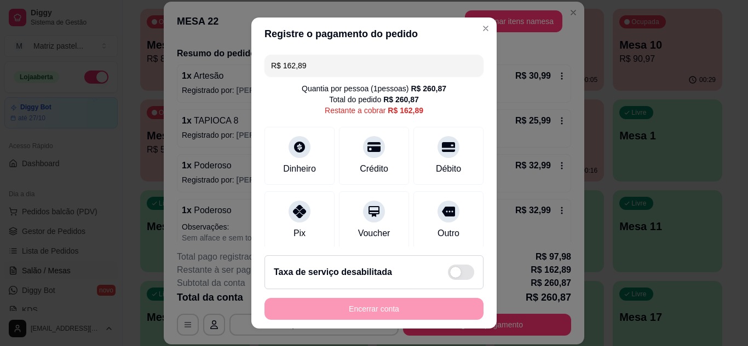
click at [353, 61] on input "R$ 162,89" at bounding box center [374, 66] width 206 height 22
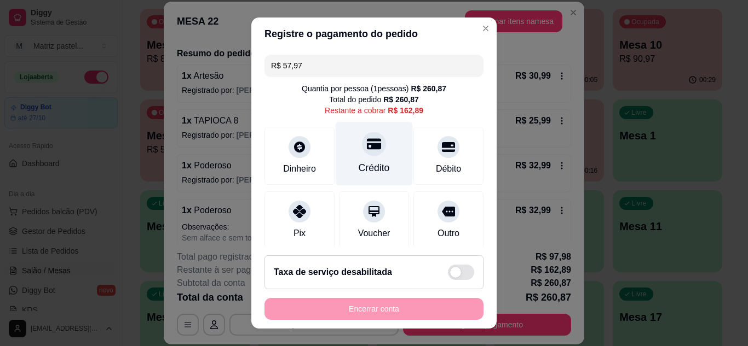
click at [375, 157] on div "Crédito" at bounding box center [374, 154] width 77 height 64
click at [361, 161] on div "Crédito" at bounding box center [374, 168] width 31 height 14
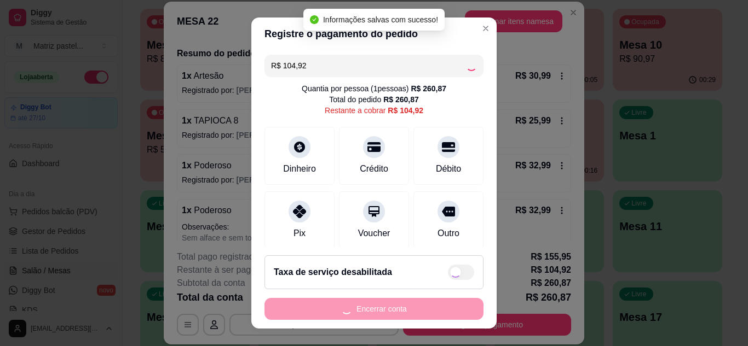
type input "R$ 0,00"
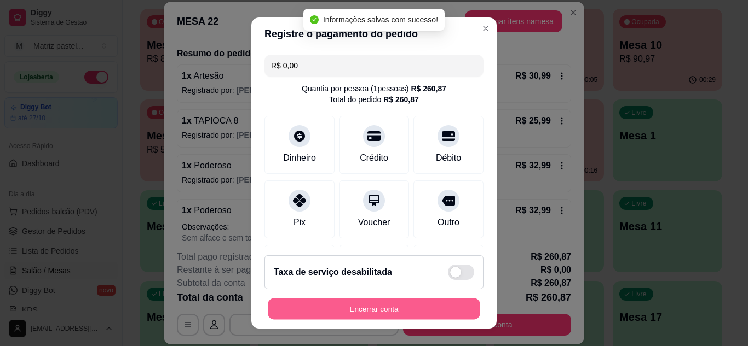
click at [372, 305] on button "Encerrar conta" at bounding box center [374, 309] width 212 height 21
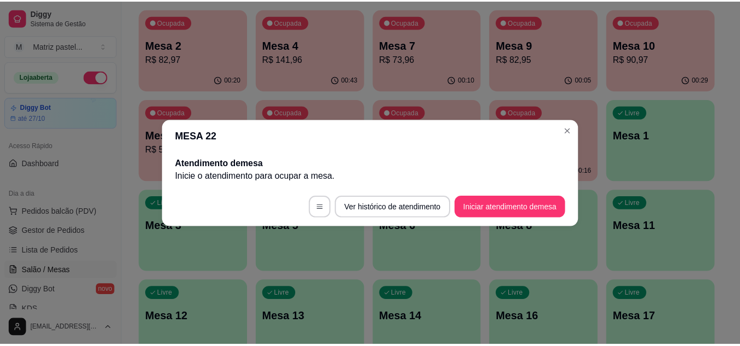
scroll to position [0, 0]
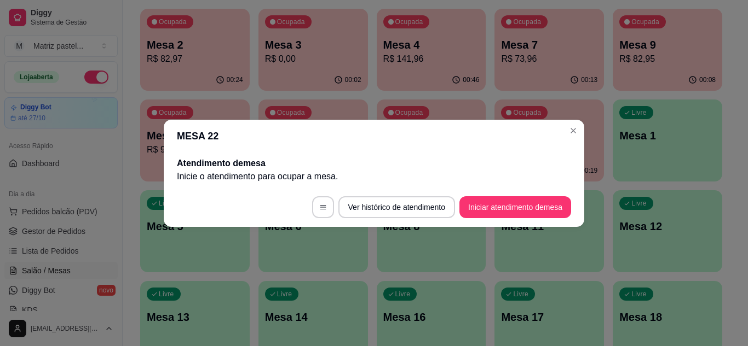
click at [584, 124] on div "MESA 22 Atendimento de mesa Inicie o atendimento para ocupar a mesa . Ver histó…" at bounding box center [374, 173] width 748 height 346
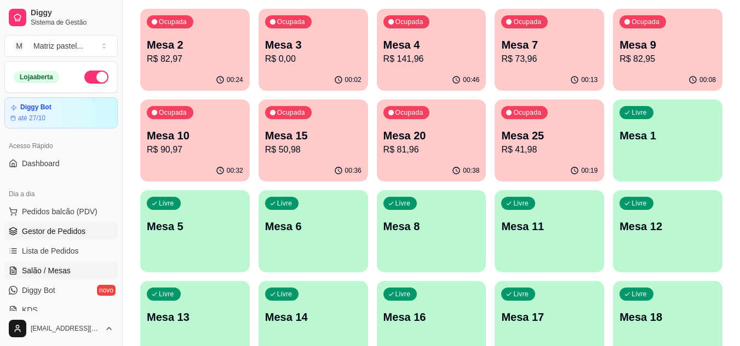
click at [39, 225] on link "Gestor de Pedidos" at bounding box center [60, 232] width 113 height 18
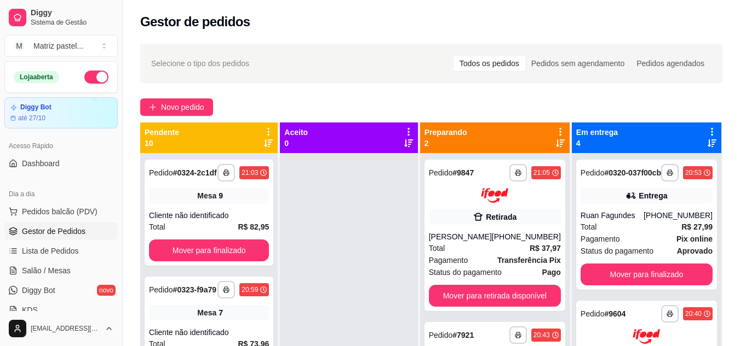
scroll to position [31, 0]
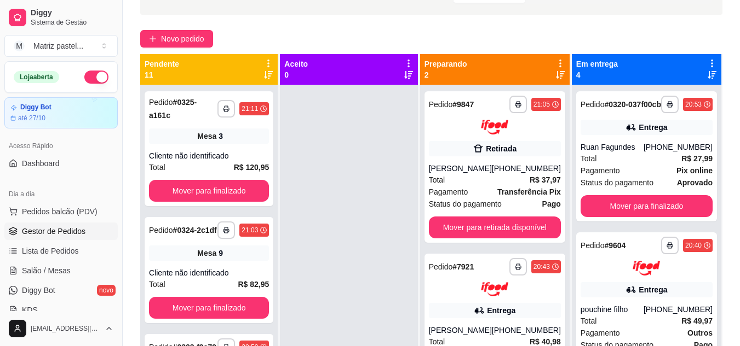
scroll to position [57, 0]
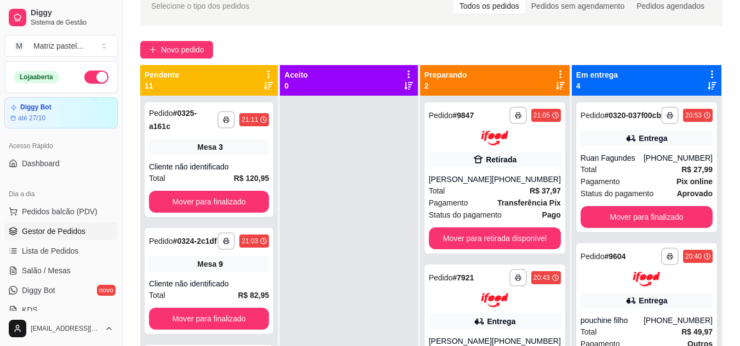
click at [84, 269] on link "Salão / Mesas" at bounding box center [60, 271] width 113 height 18
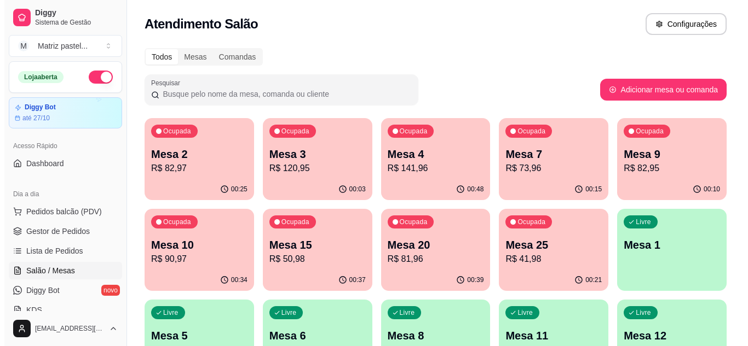
scroll to position [55, 0]
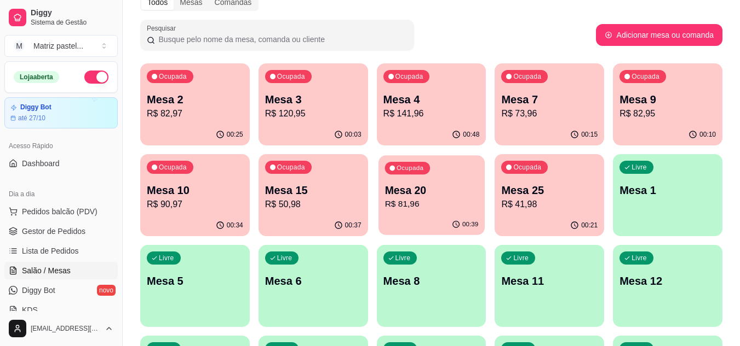
click at [437, 214] on div "Ocupada Mesa 20 R$ 81,96" at bounding box center [431, 184] width 106 height 59
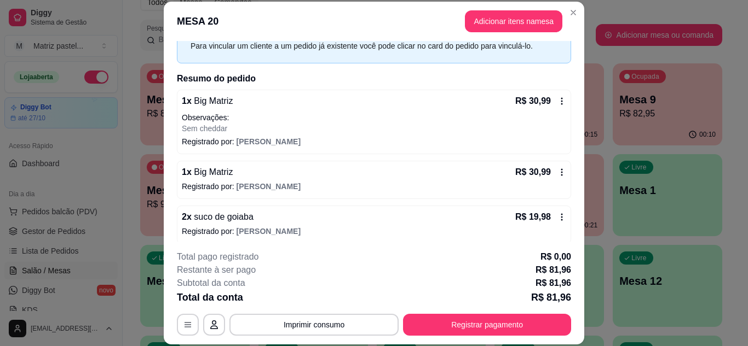
scroll to position [61, 0]
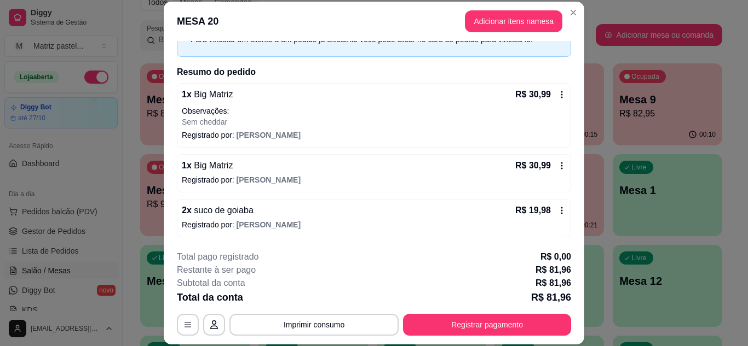
click at [557, 210] on icon at bounding box center [561, 210] width 9 height 9
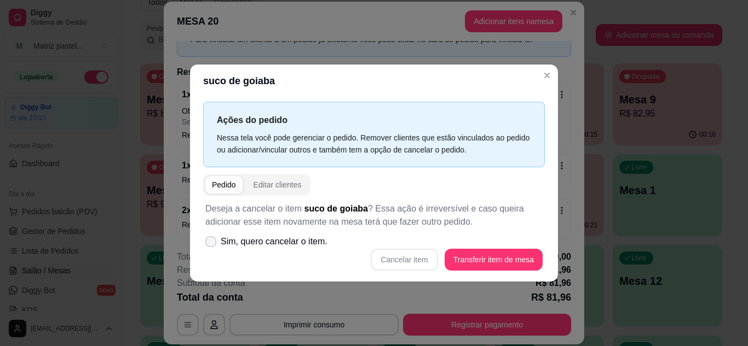
click at [265, 242] on span "Sim, quero cancelar o item." at bounding box center [274, 241] width 107 height 13
click at [212, 244] on input "Sim, quero cancelar o item." at bounding box center [208, 247] width 7 height 7
checkbox input "true"
click at [432, 264] on button "Cancelar item" at bounding box center [404, 260] width 67 height 22
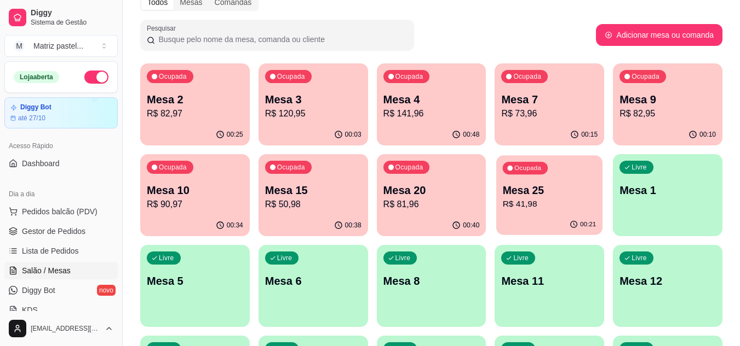
click at [510, 211] on div "Ocupada Mesa 25 R$ 41,98" at bounding box center [549, 184] width 106 height 59
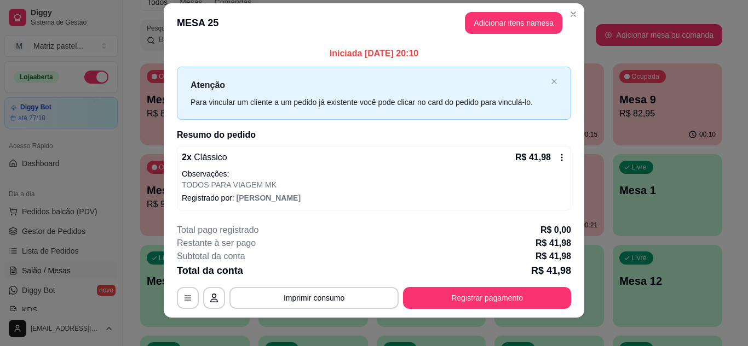
scroll to position [19, 0]
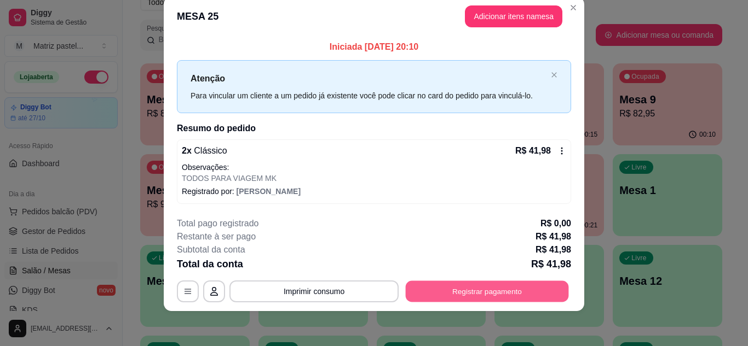
click at [540, 288] on button "Registrar pagamento" at bounding box center [487, 291] width 163 height 21
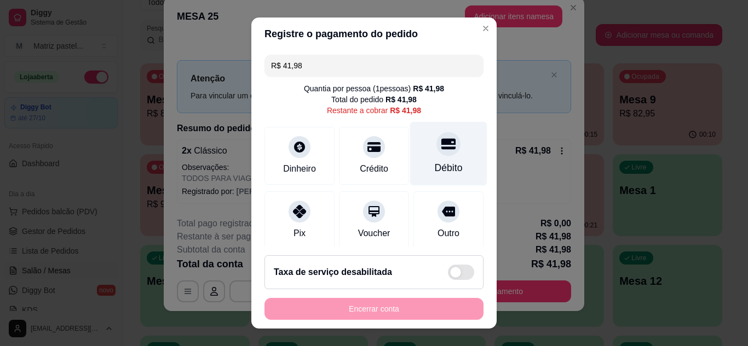
click at [441, 148] on icon at bounding box center [448, 143] width 14 height 11
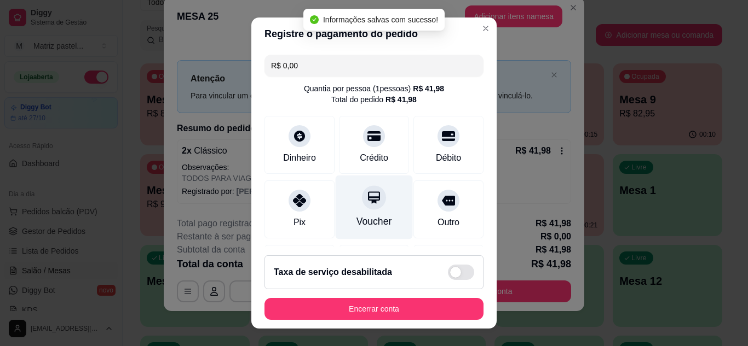
type input "R$ 0,00"
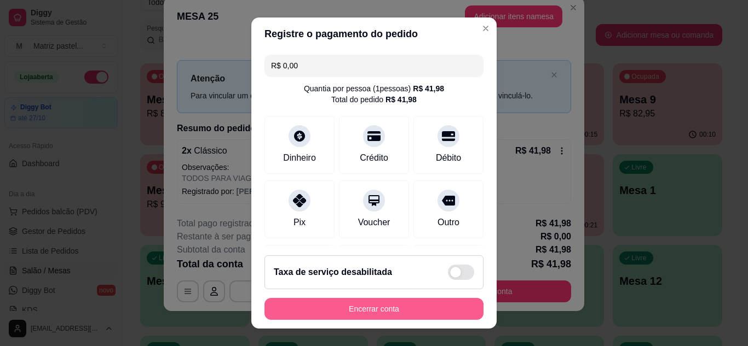
click at [361, 304] on button "Encerrar conta" at bounding box center [373, 309] width 219 height 22
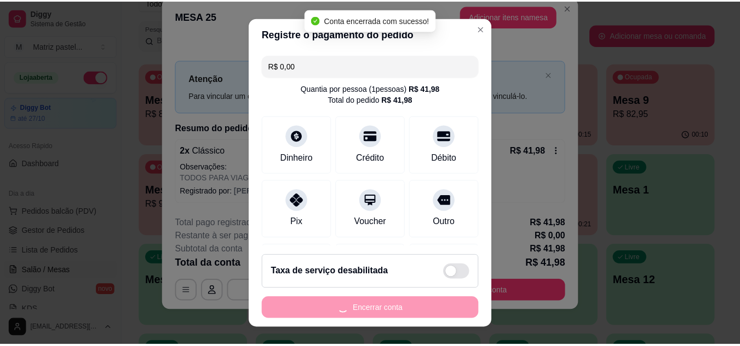
scroll to position [0, 0]
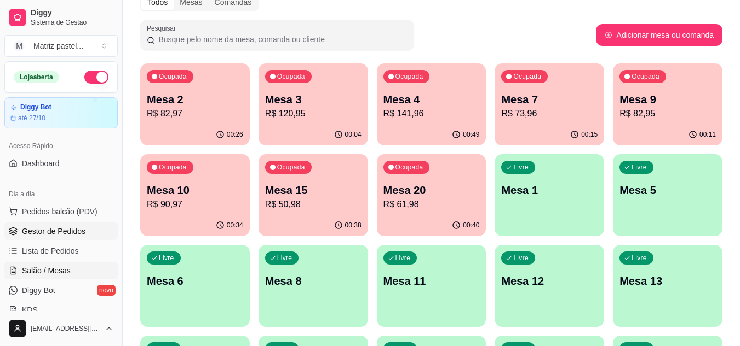
click at [30, 228] on span "Gestor de Pedidos" at bounding box center [53, 231] width 63 height 11
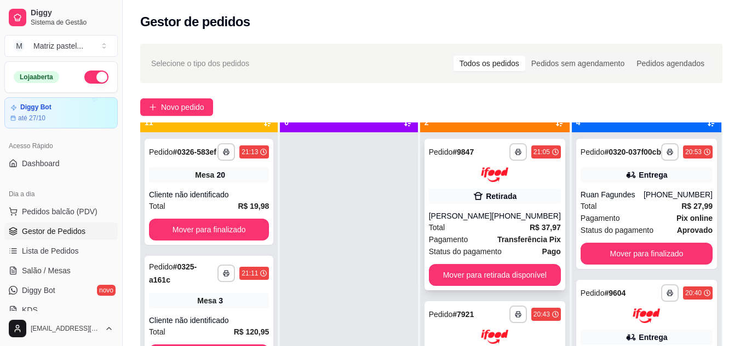
scroll to position [31, 0]
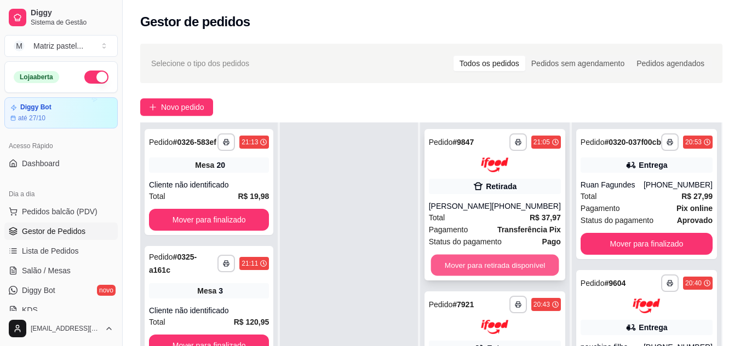
click at [515, 261] on button "Mover para retirada disponível" at bounding box center [494, 265] width 128 height 21
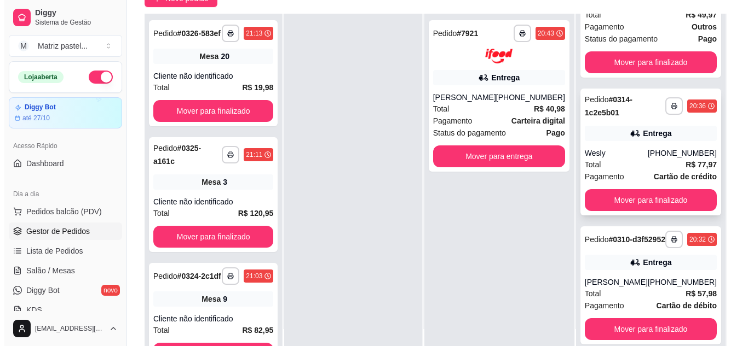
scroll to position [109, 0]
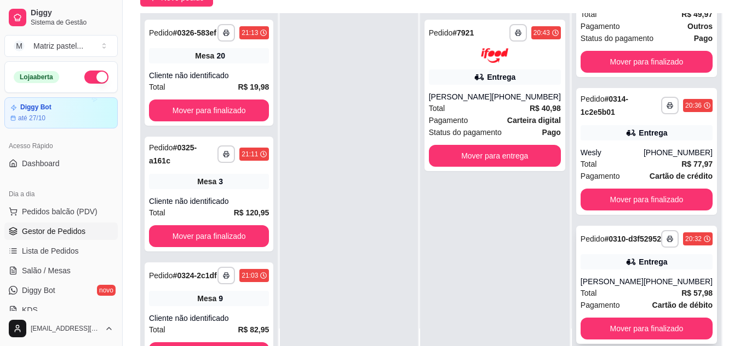
click at [593, 255] on div "Entrega" at bounding box center [646, 262] width 132 height 15
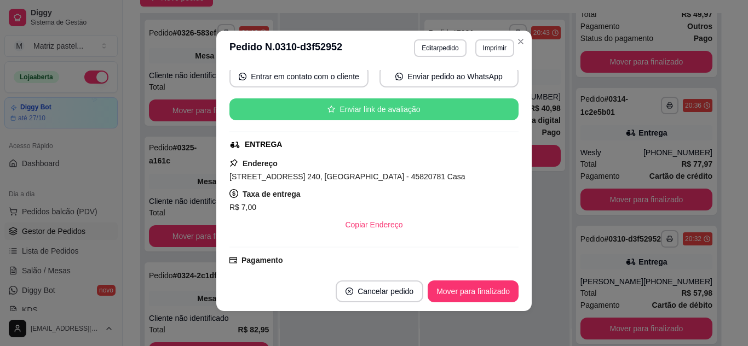
scroll to position [164, 0]
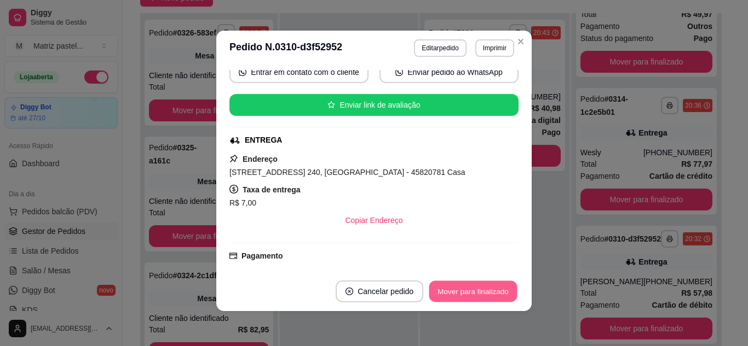
click at [488, 294] on button "Mover para finalizado" at bounding box center [473, 291] width 88 height 21
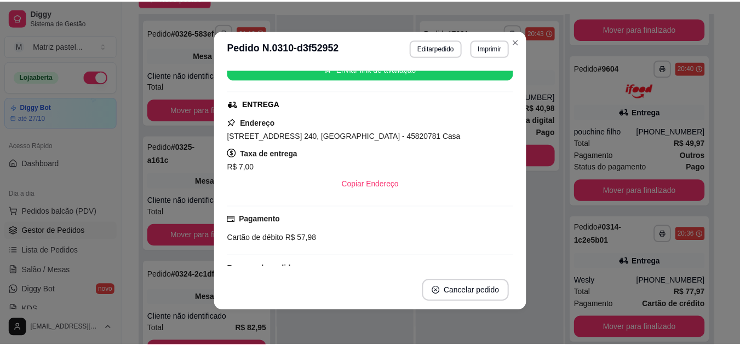
scroll to position [128, 0]
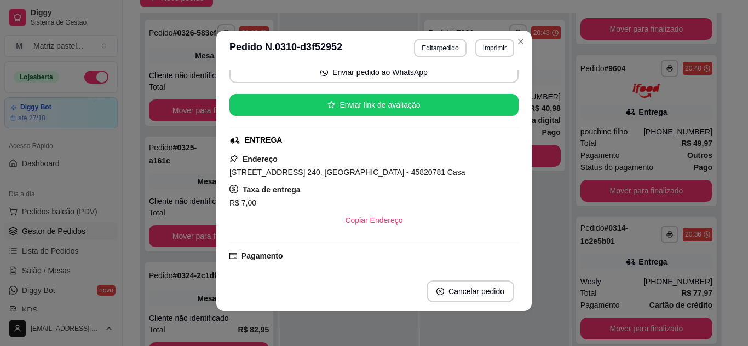
click at [524, 48] on header "**********" at bounding box center [373, 48] width 315 height 35
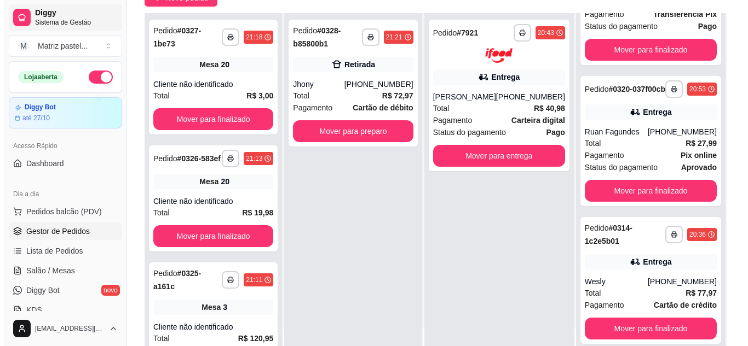
scroll to position [115, 0]
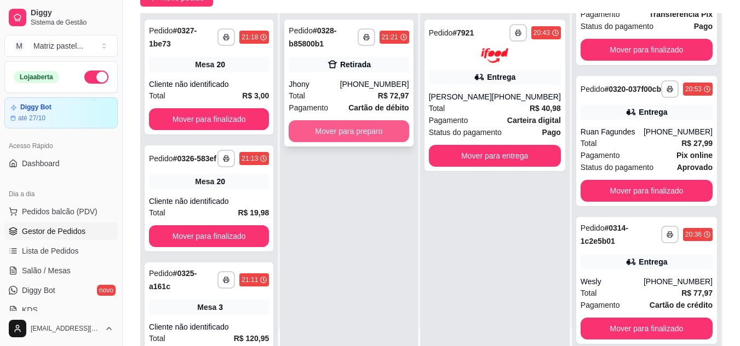
click at [337, 122] on button "Mover para preparo" at bounding box center [348, 131] width 120 height 22
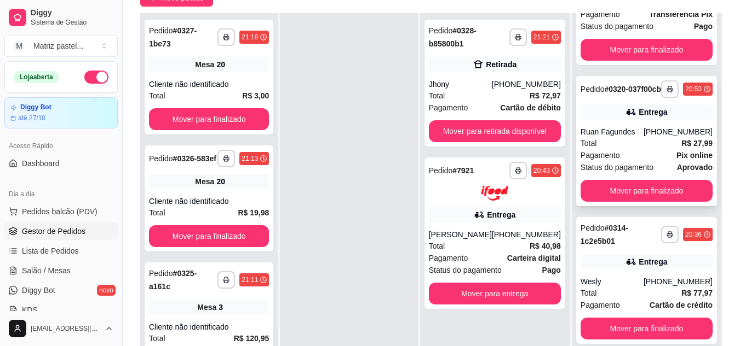
click at [645, 137] on div "Total R$ 27,99" at bounding box center [646, 143] width 132 height 12
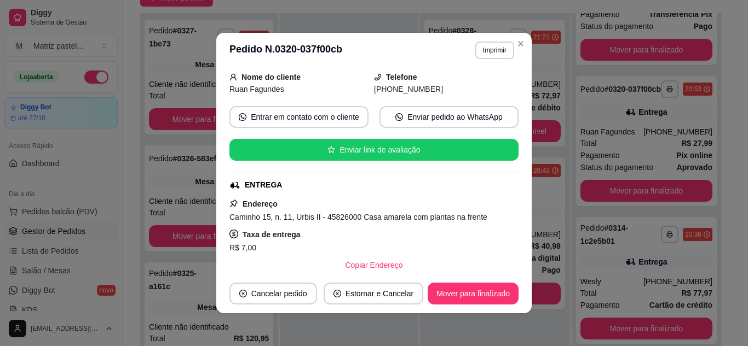
scroll to position [163, 0]
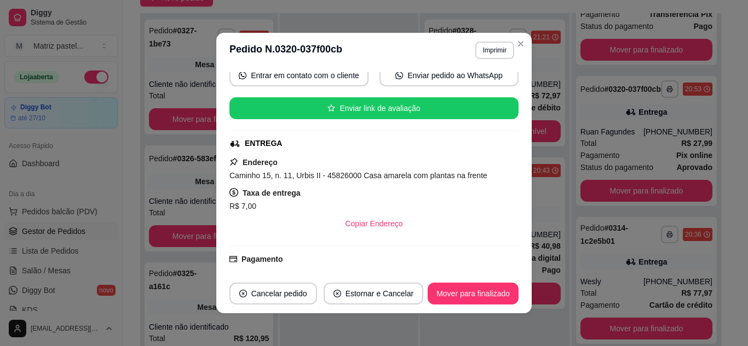
click at [446, 282] on footer "Cancelar pedido Estornar e Cancelar Mover para finalizado" at bounding box center [373, 293] width 315 height 39
click at [446, 285] on button "Mover para finalizado" at bounding box center [473, 294] width 88 height 21
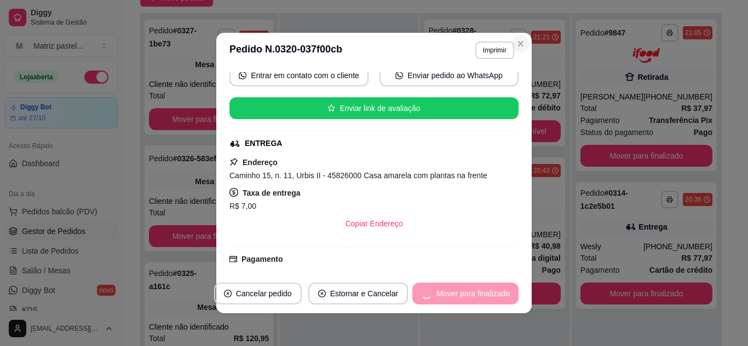
scroll to position [127, 0]
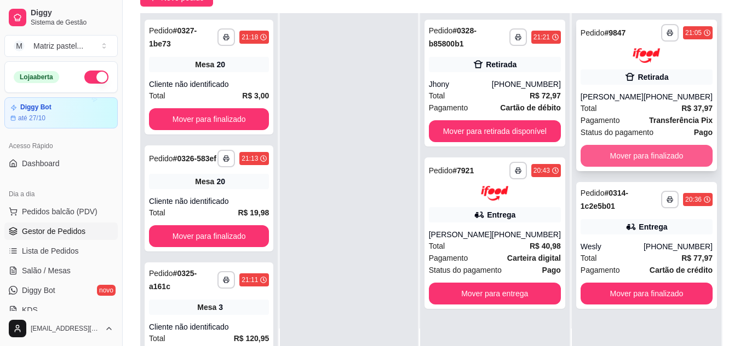
click at [605, 160] on button "Mover para finalizado" at bounding box center [646, 156] width 132 height 22
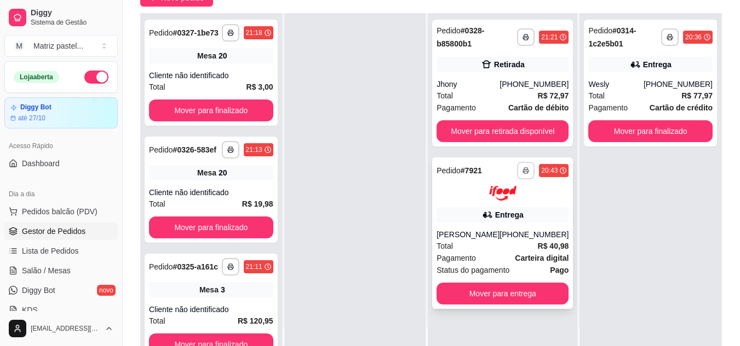
click at [522, 172] on icon "button" at bounding box center [525, 170] width 7 height 7
click at [499, 216] on button "IMPRESSORA" at bounding box center [488, 209] width 79 height 18
click at [668, 87] on div "[PHONE_NUMBER]" at bounding box center [677, 84] width 69 height 11
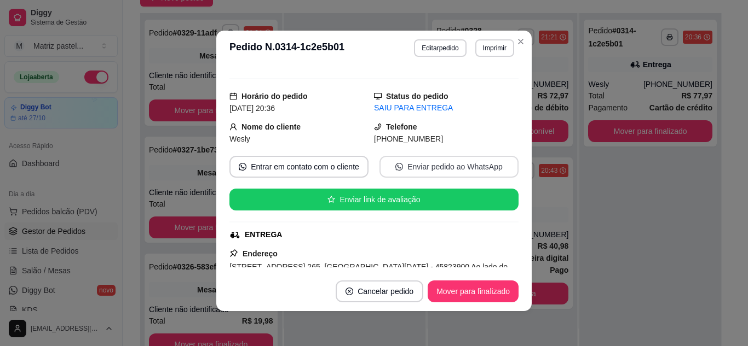
scroll to position [109, 0]
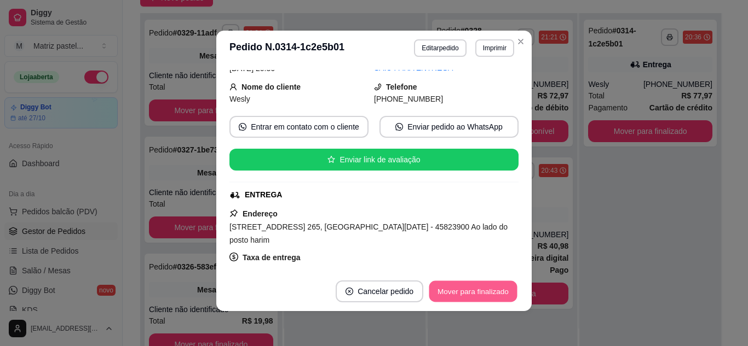
click at [467, 289] on button "Mover para finalizado" at bounding box center [473, 291] width 88 height 21
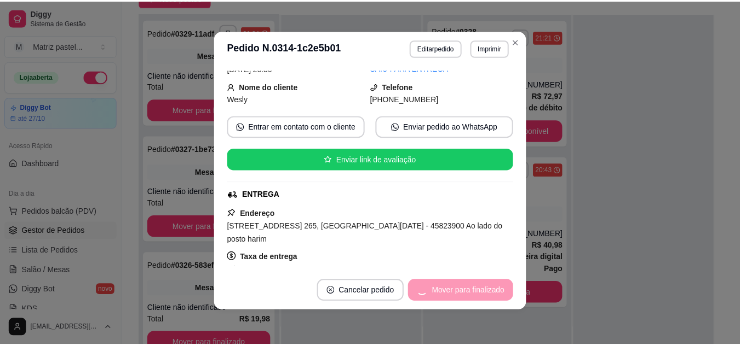
scroll to position [73, 0]
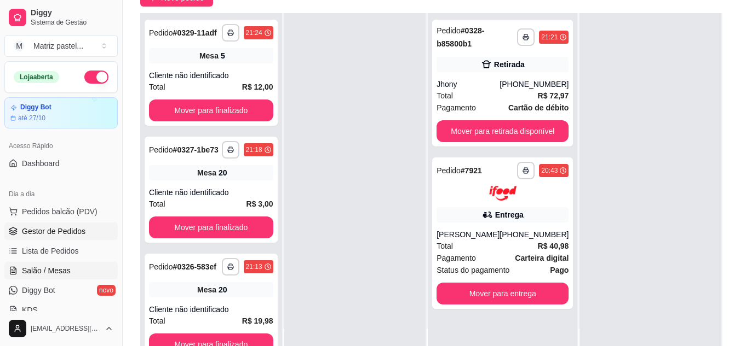
click at [56, 274] on span "Salão / Mesas" at bounding box center [46, 270] width 49 height 11
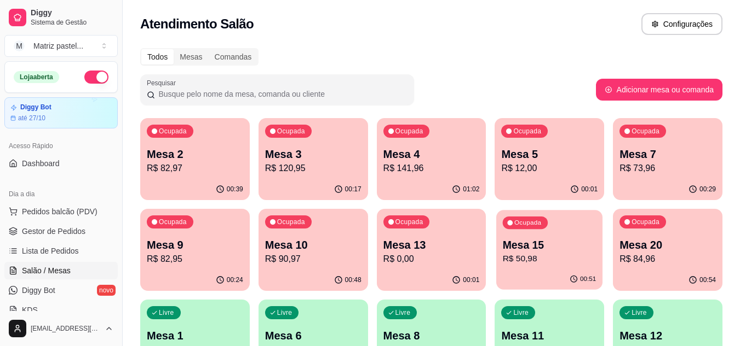
click at [513, 248] on p "Mesa 15" at bounding box center [549, 245] width 94 height 15
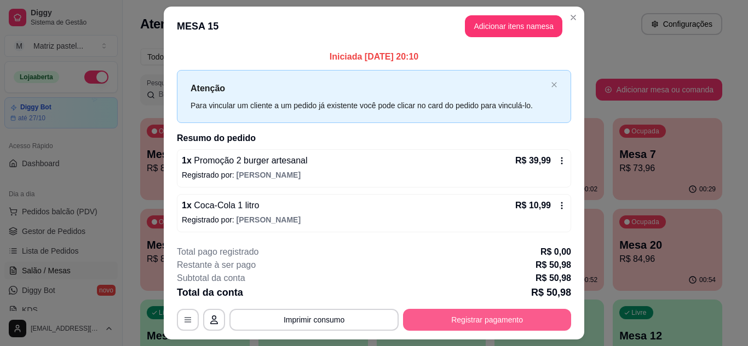
click at [448, 311] on button "Registrar pagamento" at bounding box center [487, 320] width 168 height 22
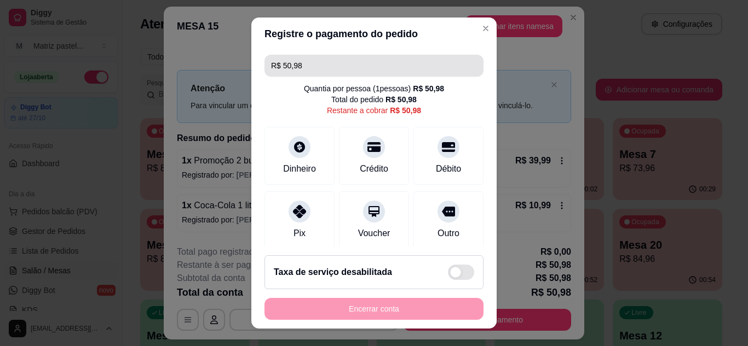
click at [313, 73] on input "R$ 50,98" at bounding box center [374, 66] width 206 height 22
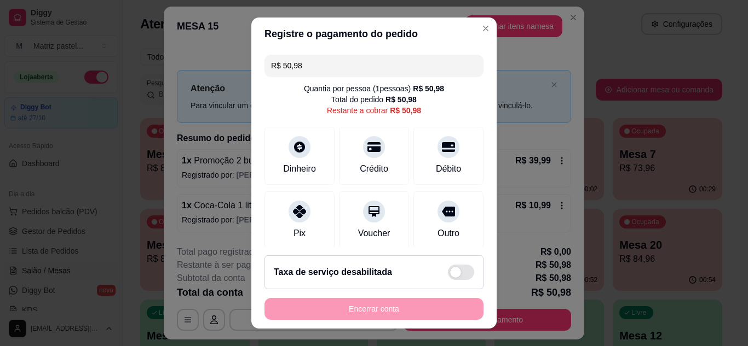
click at [313, 73] on input "R$ 50,98" at bounding box center [374, 66] width 206 height 22
click at [434, 158] on div "Débito" at bounding box center [448, 154] width 77 height 64
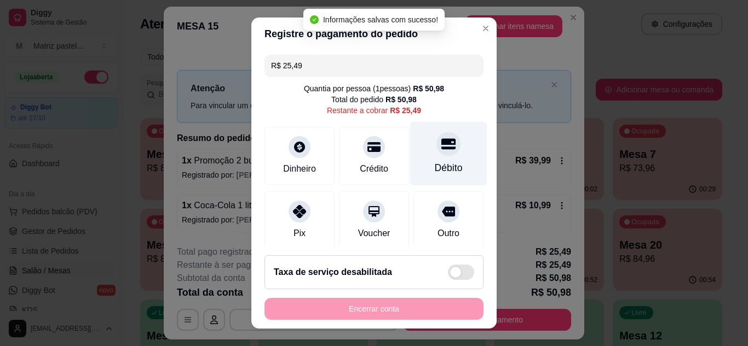
click at [429, 157] on div "Débito" at bounding box center [448, 154] width 77 height 64
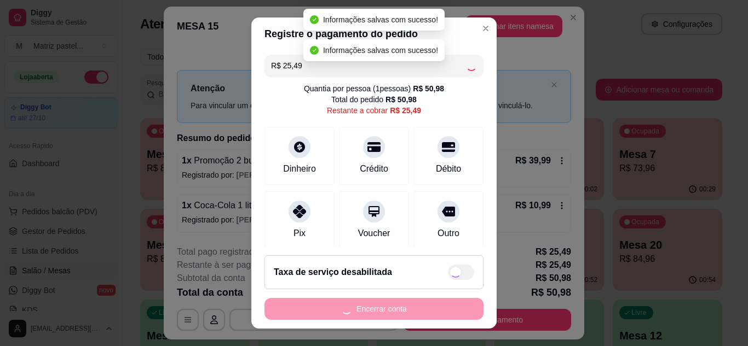
type input "R$ 0,00"
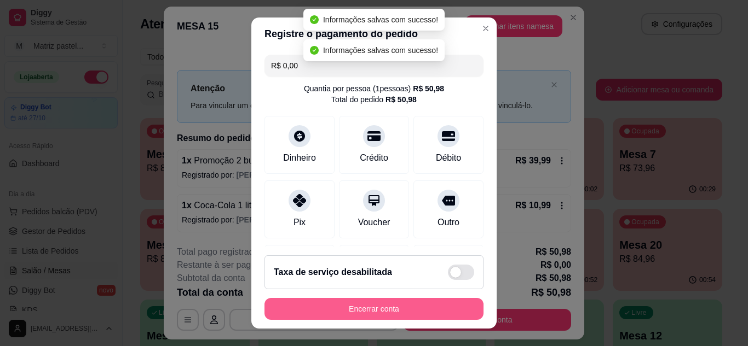
click at [360, 315] on button "Encerrar conta" at bounding box center [373, 309] width 219 height 22
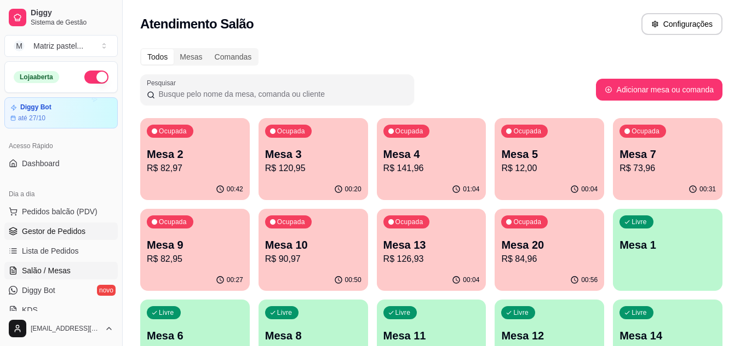
click at [80, 227] on span "Gestor de Pedidos" at bounding box center [53, 231] width 63 height 11
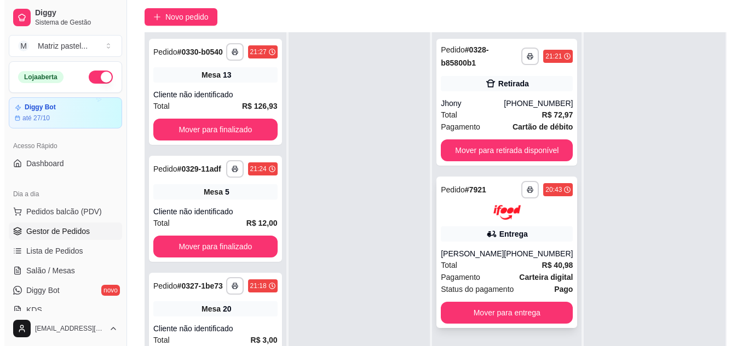
scroll to position [109, 0]
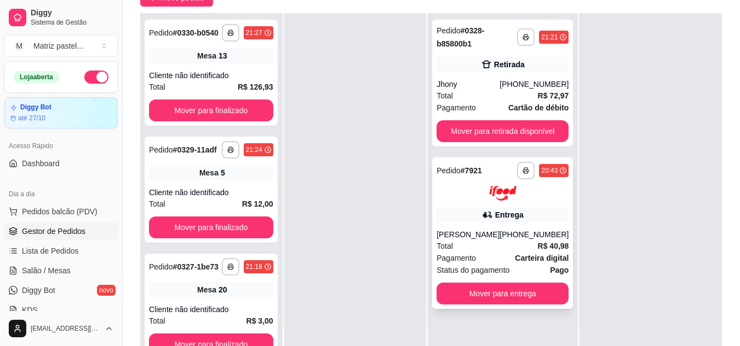
click at [474, 211] on div "Entrega" at bounding box center [502, 214] width 132 height 15
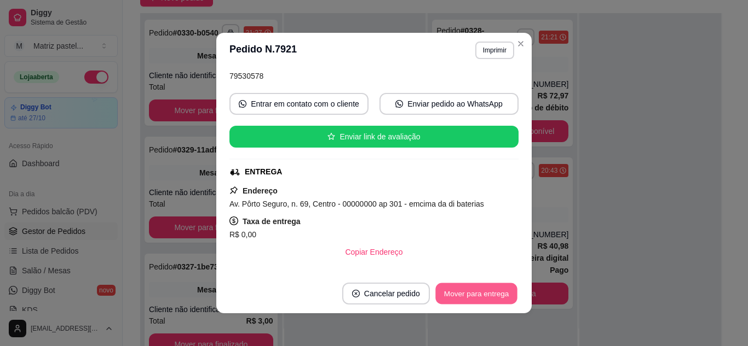
click at [472, 292] on button "Mover para entrega" at bounding box center [476, 294] width 82 height 21
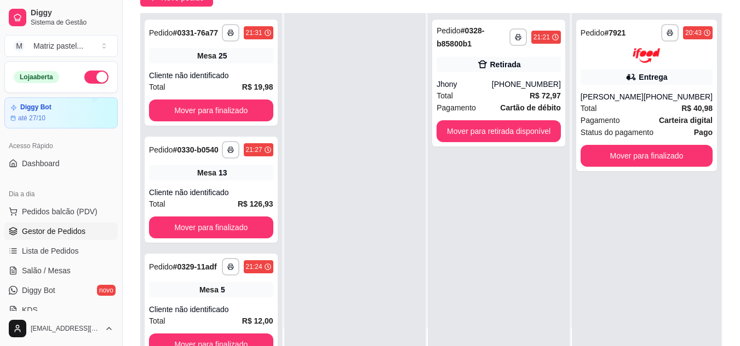
scroll to position [0, 0]
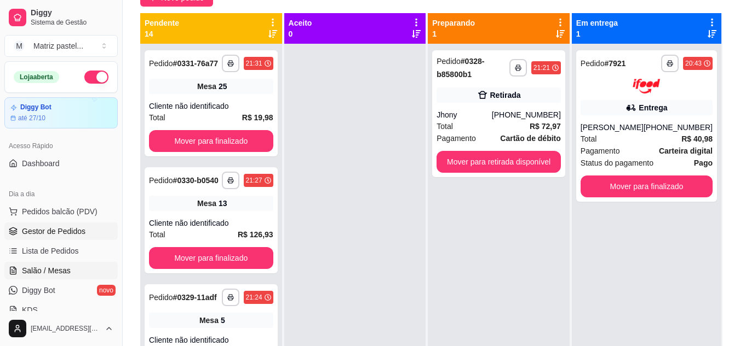
click at [76, 267] on link "Salão / Mesas" at bounding box center [60, 271] width 113 height 18
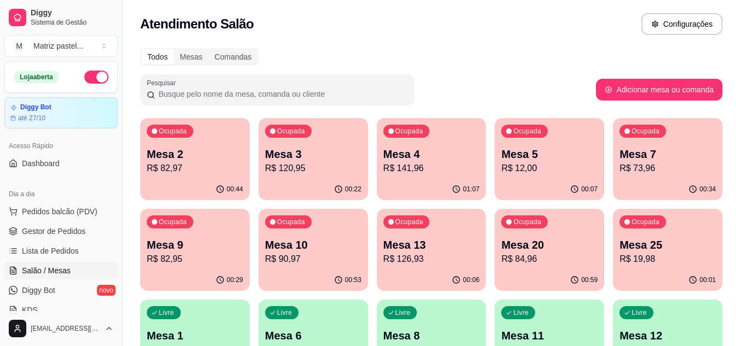
click at [647, 245] on p "Mesa 25" at bounding box center [667, 245] width 96 height 15
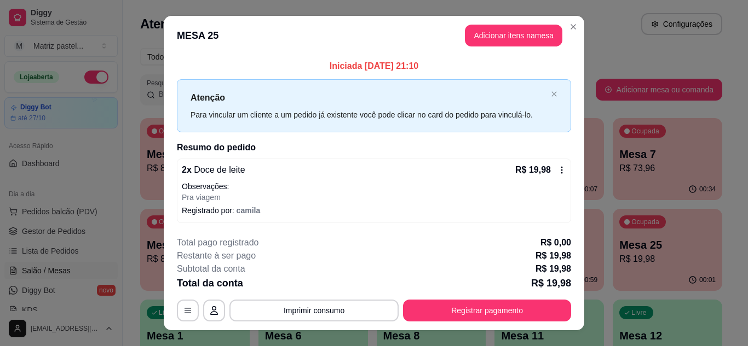
click at [502, 311] on button "Registrar pagamento" at bounding box center [487, 311] width 168 height 22
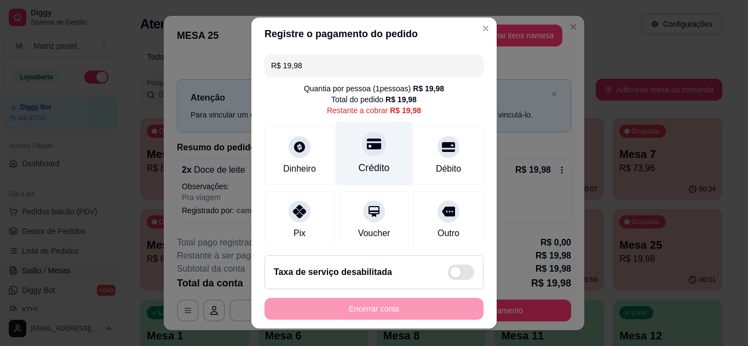
click at [375, 153] on div "Crédito" at bounding box center [374, 154] width 77 height 64
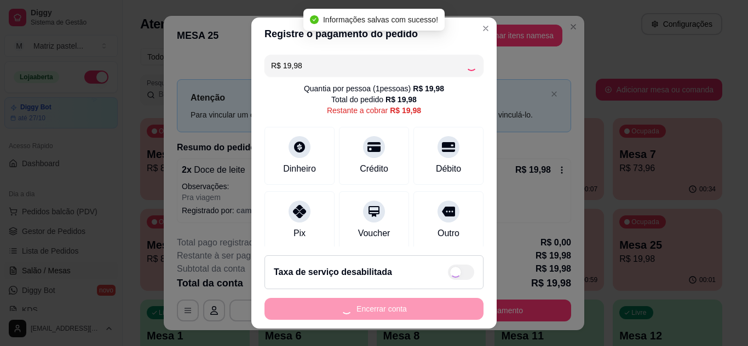
type input "R$ 0,00"
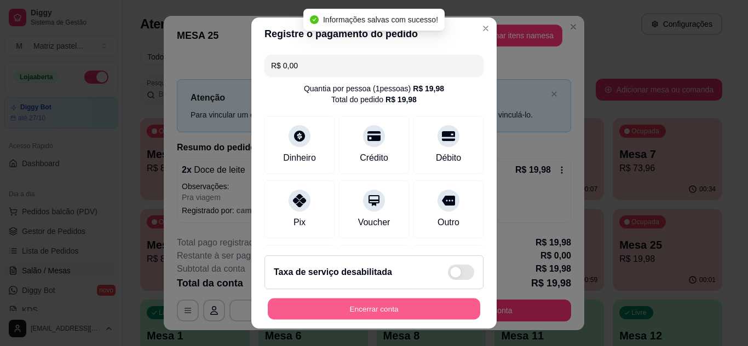
click at [404, 301] on button "Encerrar conta" at bounding box center [374, 309] width 212 height 21
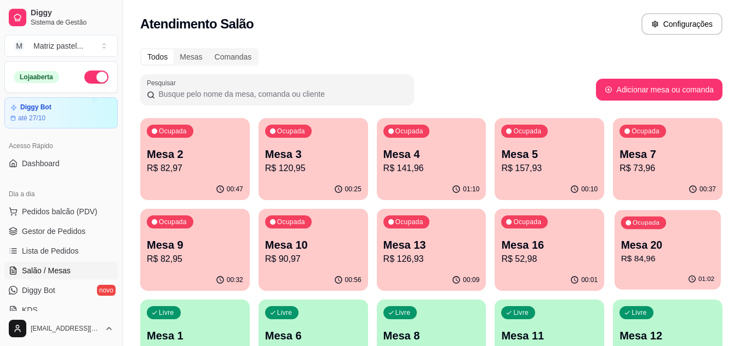
click at [636, 255] on p "R$ 84,96" at bounding box center [668, 259] width 94 height 13
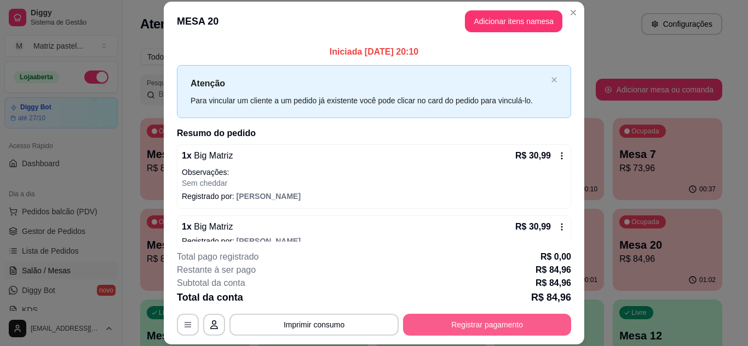
click at [473, 322] on button "Registrar pagamento" at bounding box center [487, 325] width 168 height 22
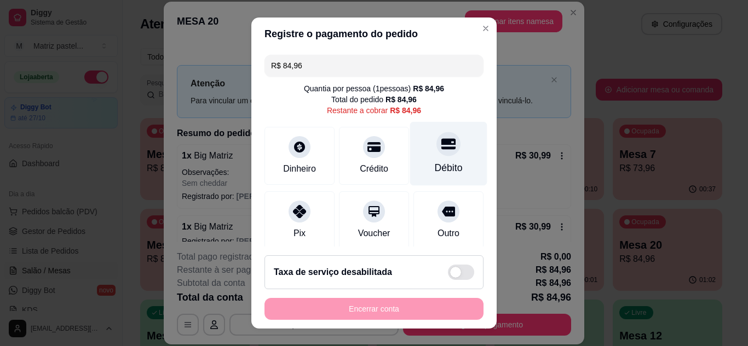
click at [436, 156] on div at bounding box center [448, 144] width 24 height 24
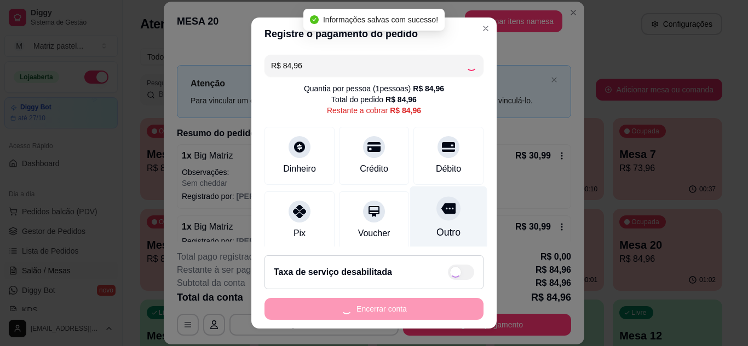
type input "R$ 0,00"
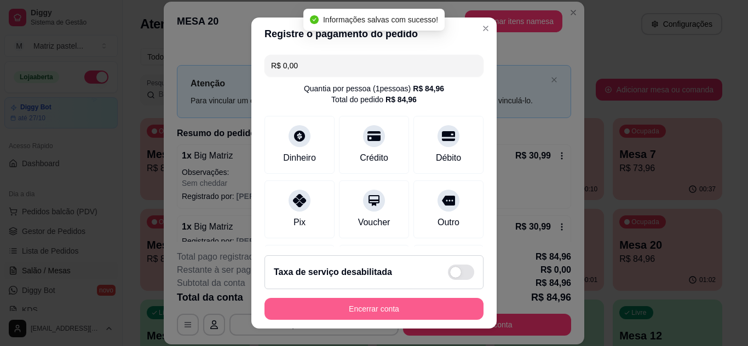
click at [402, 304] on button "Encerrar conta" at bounding box center [373, 309] width 219 height 22
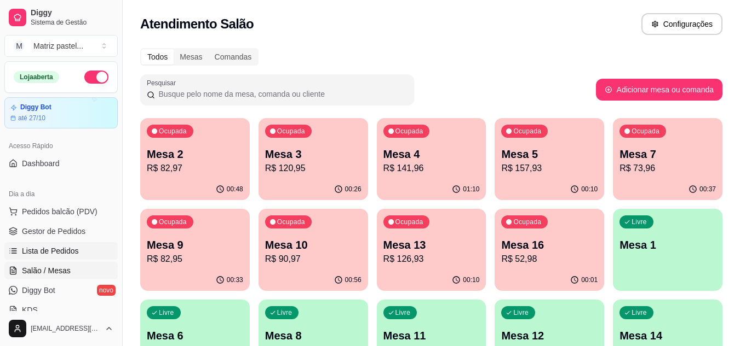
click at [44, 242] on link "Lista de Pedidos" at bounding box center [60, 251] width 113 height 18
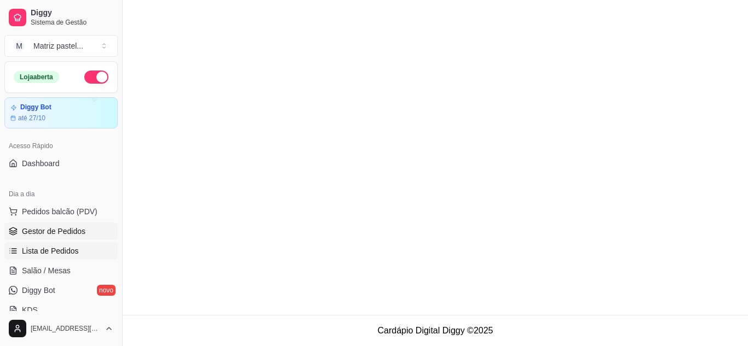
click at [43, 236] on link "Gestor de Pedidos" at bounding box center [60, 232] width 113 height 18
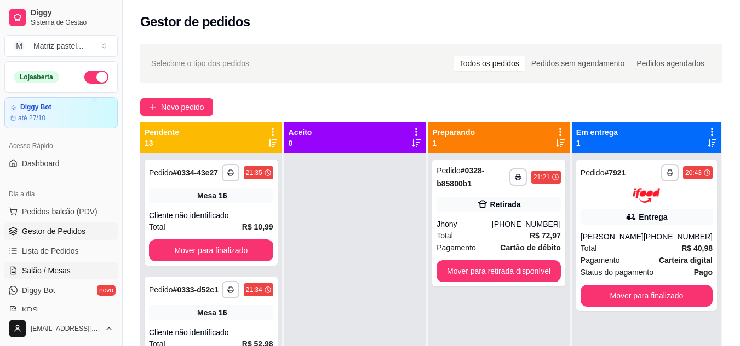
click at [49, 265] on span "Salão / Mesas" at bounding box center [46, 270] width 49 height 11
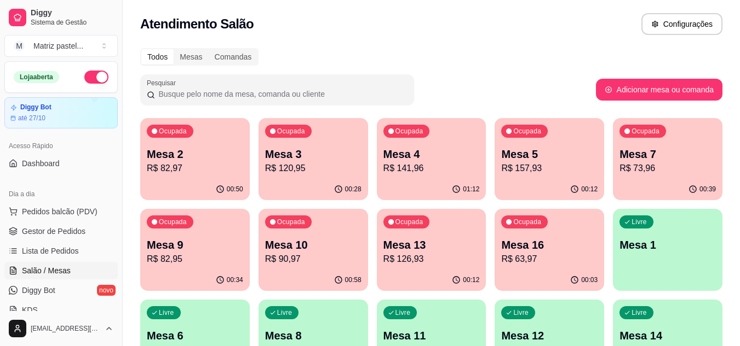
click at [307, 240] on p "Mesa 10" at bounding box center [313, 245] width 96 height 15
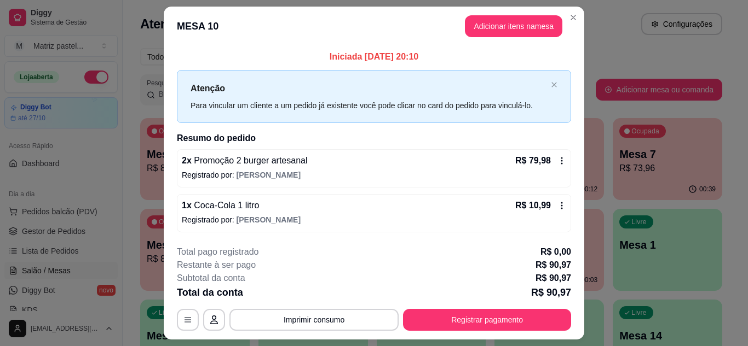
scroll to position [28, 0]
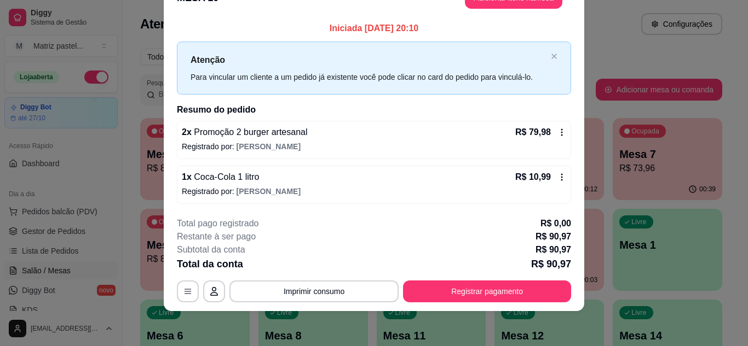
click at [457, 282] on button "Registrar pagamento" at bounding box center [487, 292] width 168 height 22
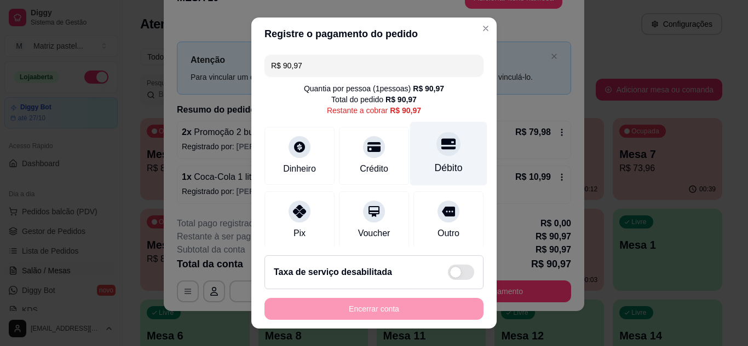
click at [429, 158] on div "Débito" at bounding box center [448, 154] width 77 height 64
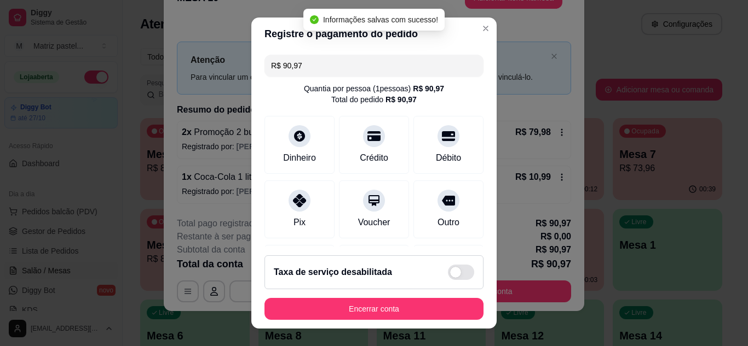
type input "R$ 0,00"
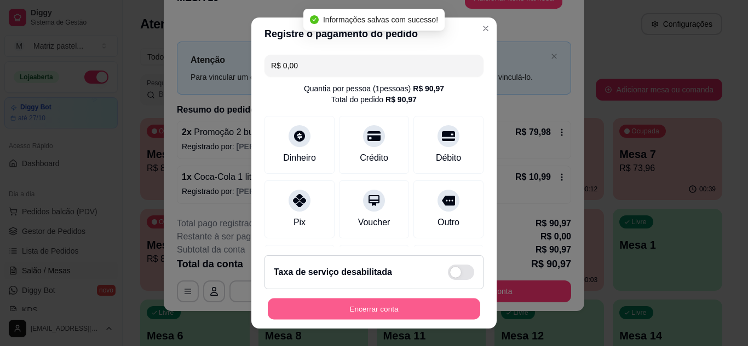
click at [363, 319] on button "Encerrar conta" at bounding box center [374, 309] width 212 height 21
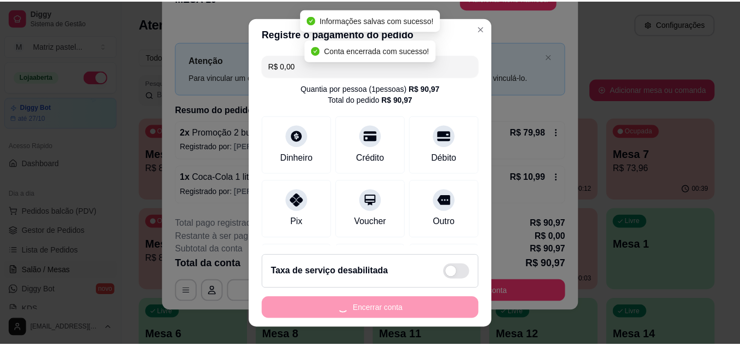
scroll to position [0, 0]
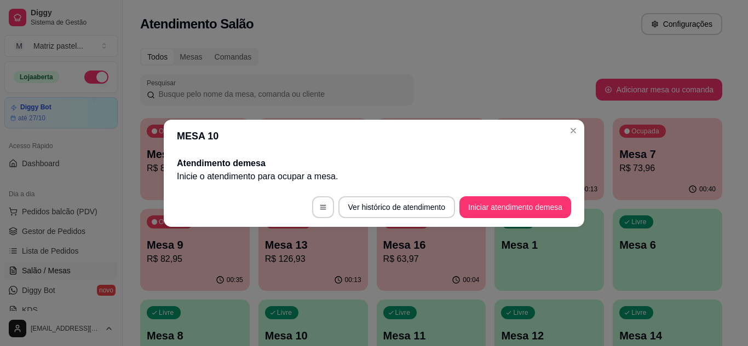
click at [583, 130] on header "MESA 10" at bounding box center [374, 136] width 420 height 33
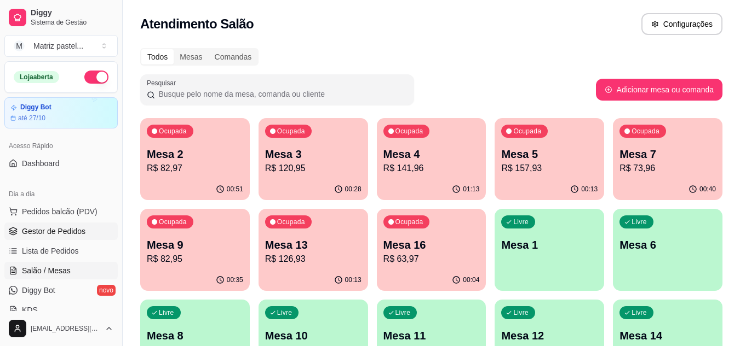
click at [47, 229] on span "Gestor de Pedidos" at bounding box center [53, 231] width 63 height 11
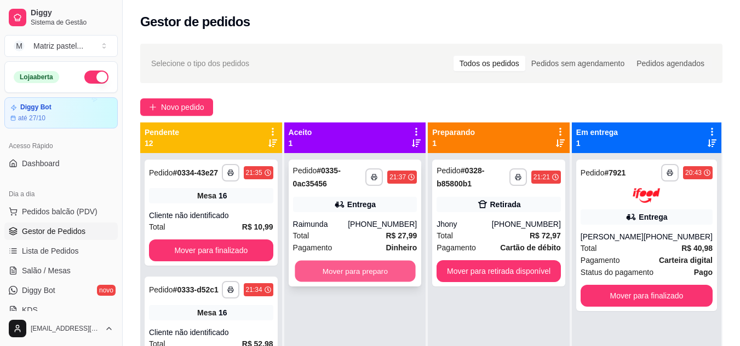
click at [359, 267] on button "Mover para preparo" at bounding box center [354, 271] width 120 height 21
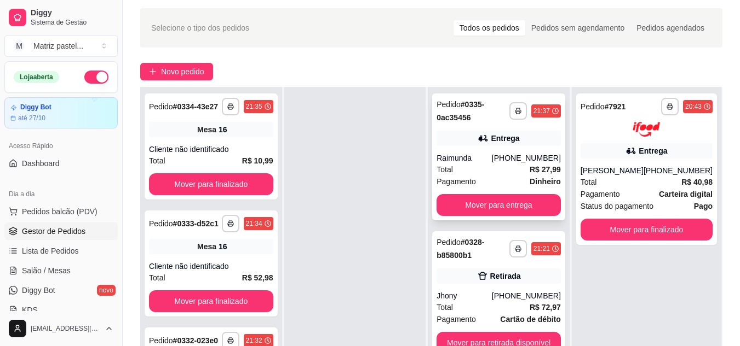
scroll to position [55, 0]
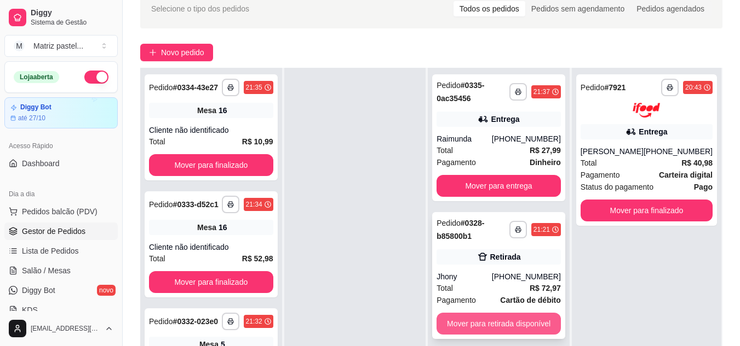
click at [508, 322] on button "Mover para retirada disponível" at bounding box center [498, 324] width 124 height 22
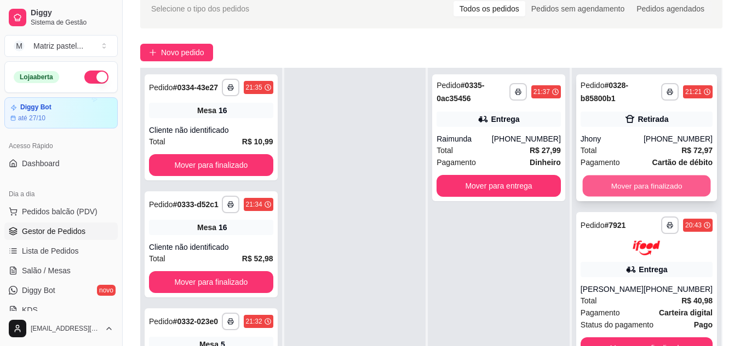
click at [639, 182] on button "Mover para finalizado" at bounding box center [646, 186] width 128 height 21
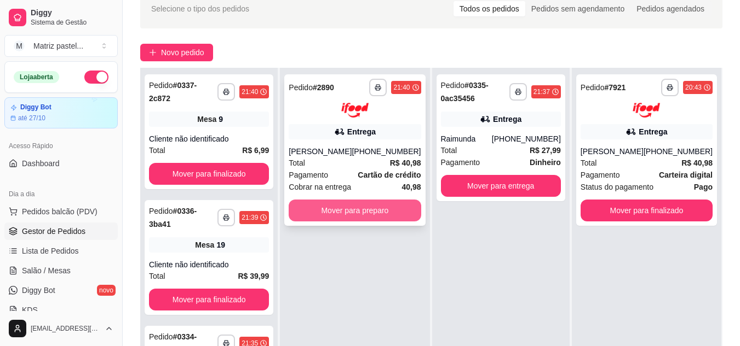
click at [354, 221] on button "Mover para preparo" at bounding box center [354, 211] width 132 height 22
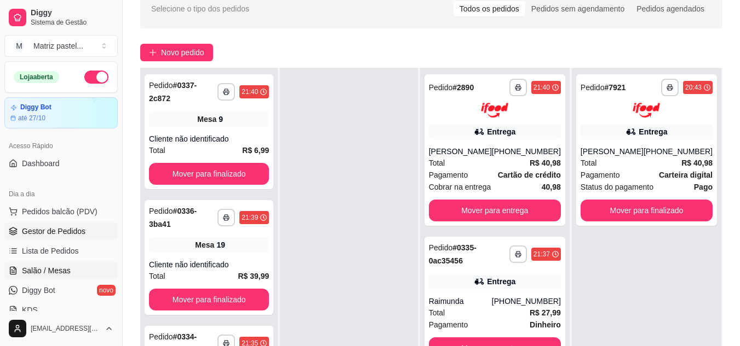
click at [51, 267] on span "Salão / Mesas" at bounding box center [46, 270] width 49 height 11
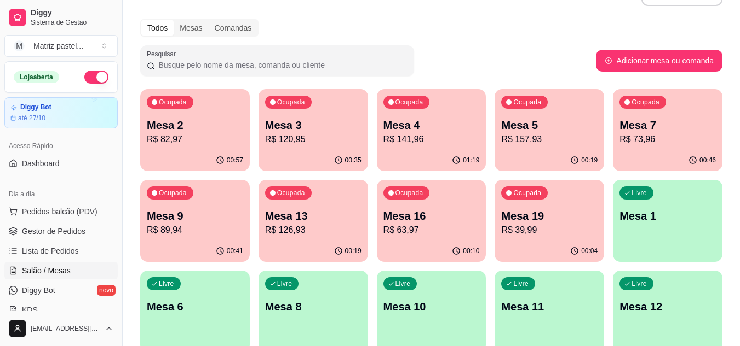
scroll to position [55, 0]
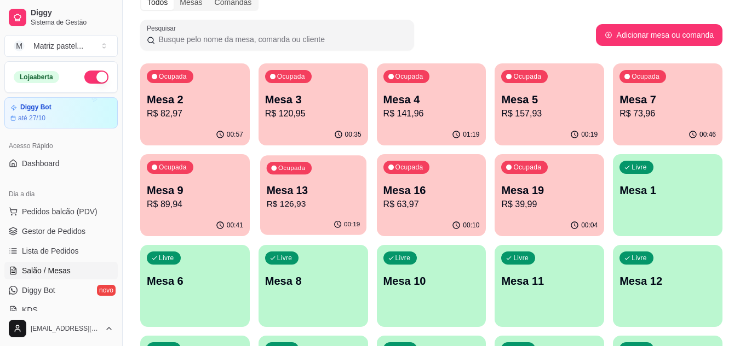
click at [316, 222] on div "00:19" at bounding box center [313, 225] width 106 height 21
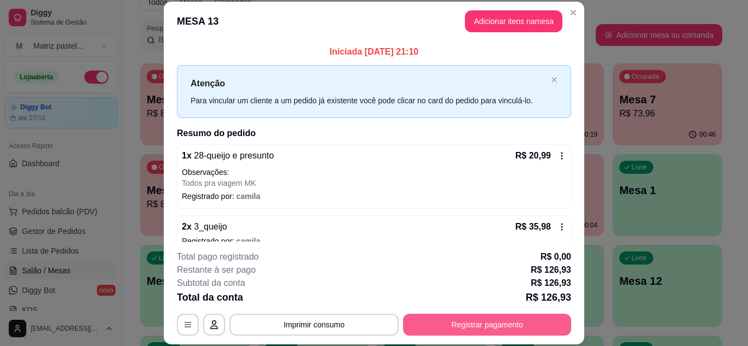
click at [485, 321] on button "Registrar pagamento" at bounding box center [487, 325] width 168 height 22
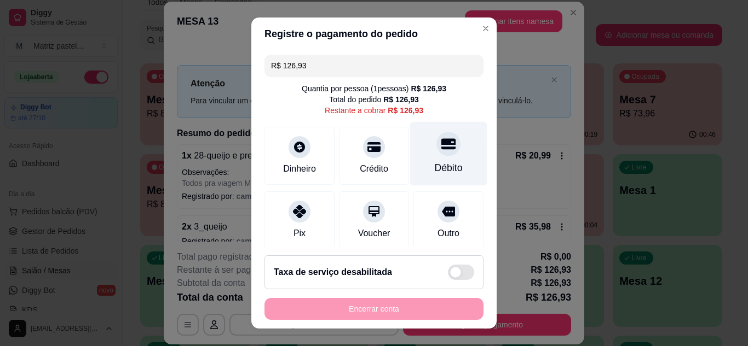
click at [436, 152] on div at bounding box center [448, 144] width 24 height 24
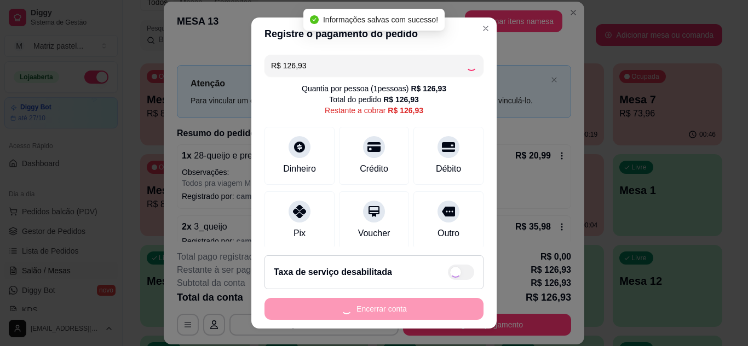
type input "R$ 0,00"
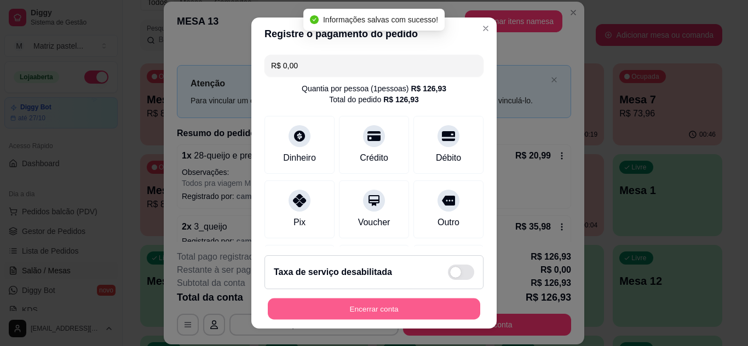
click at [381, 305] on button "Encerrar conta" at bounding box center [374, 309] width 212 height 21
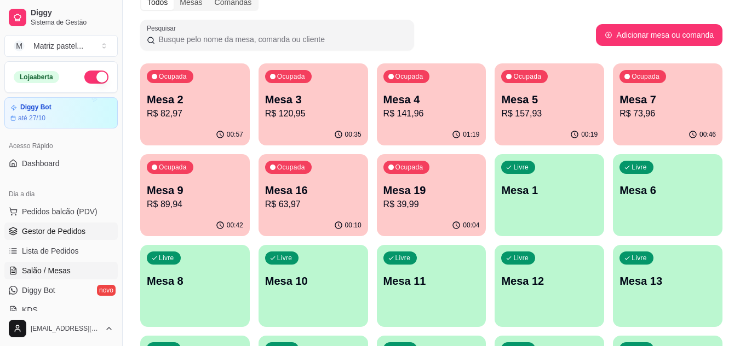
click at [53, 237] on link "Gestor de Pedidos" at bounding box center [60, 232] width 113 height 18
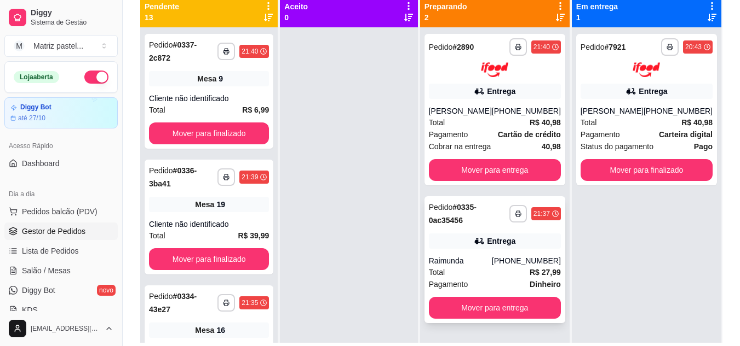
scroll to position [109, 0]
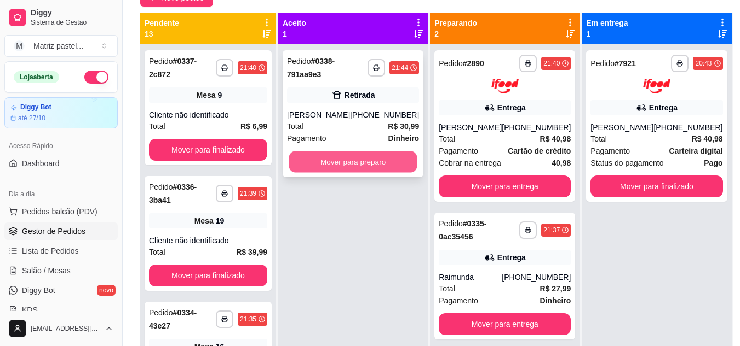
click at [326, 173] on button "Mover para preparo" at bounding box center [353, 162] width 128 height 21
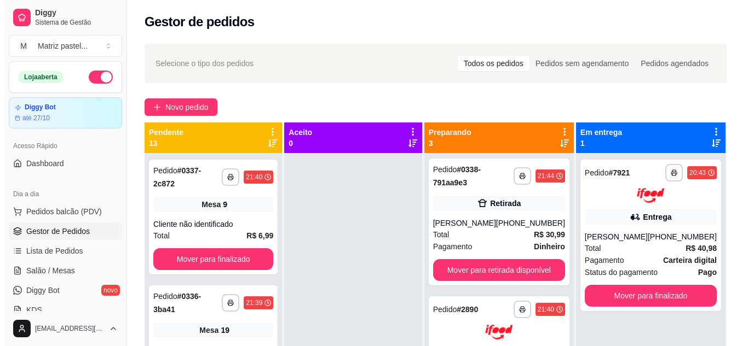
scroll to position [0, 0]
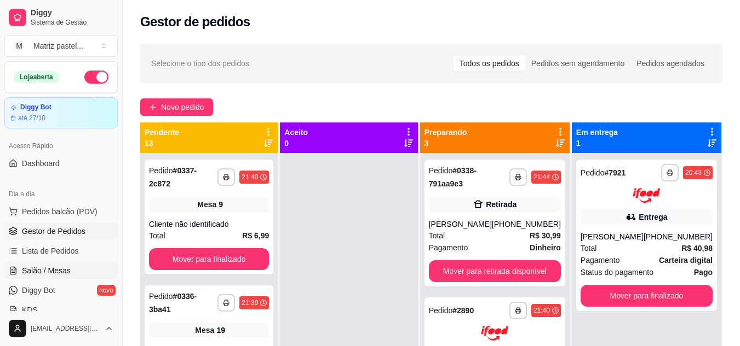
click at [39, 270] on span "Salão / Mesas" at bounding box center [46, 270] width 49 height 11
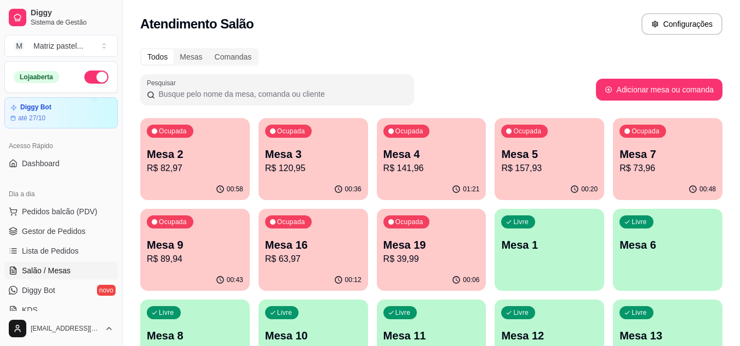
click at [222, 164] on p "R$ 82,97" at bounding box center [195, 168] width 96 height 13
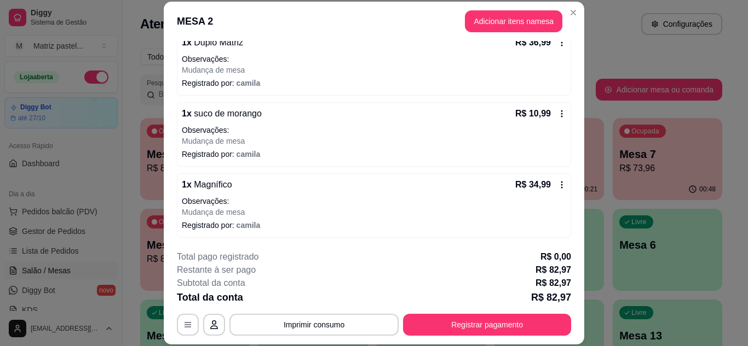
scroll to position [114, 0]
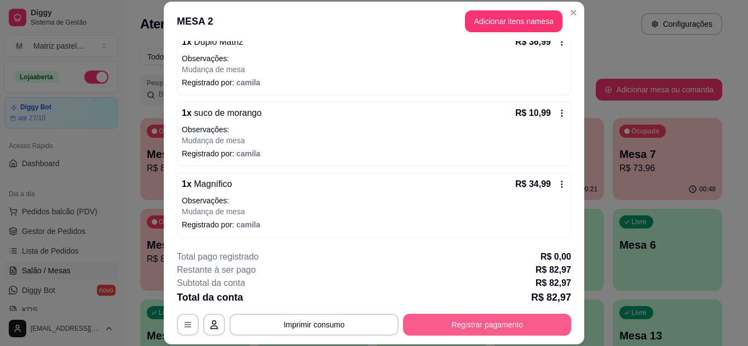
click at [523, 330] on button "Registrar pagamento" at bounding box center [487, 325] width 168 height 22
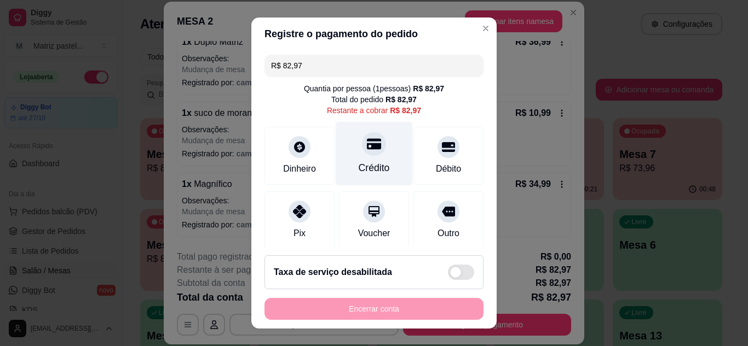
click at [383, 148] on div "Crédito" at bounding box center [374, 154] width 77 height 64
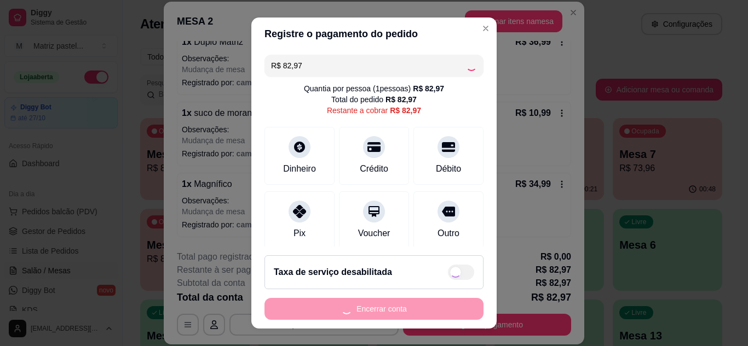
type input "R$ 0,00"
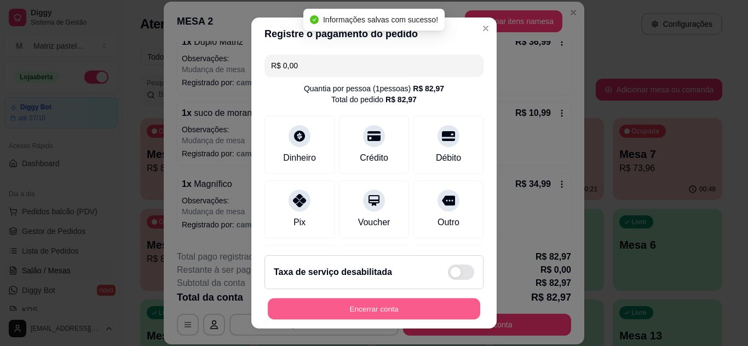
click at [408, 304] on button "Encerrar conta" at bounding box center [374, 309] width 212 height 21
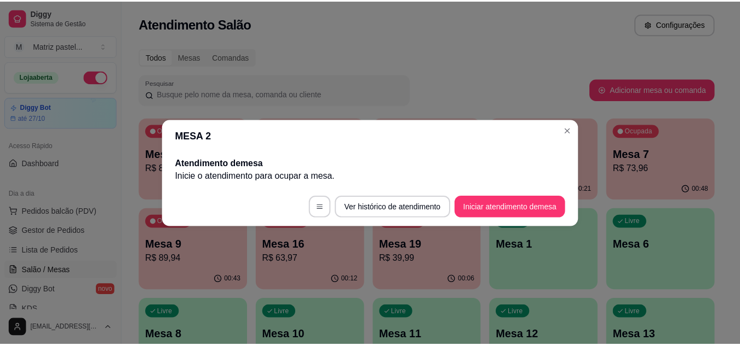
scroll to position [0, 0]
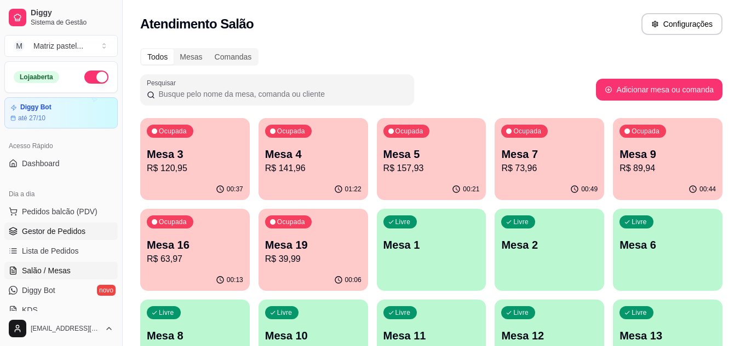
click at [78, 235] on span "Gestor de Pedidos" at bounding box center [53, 231] width 63 height 11
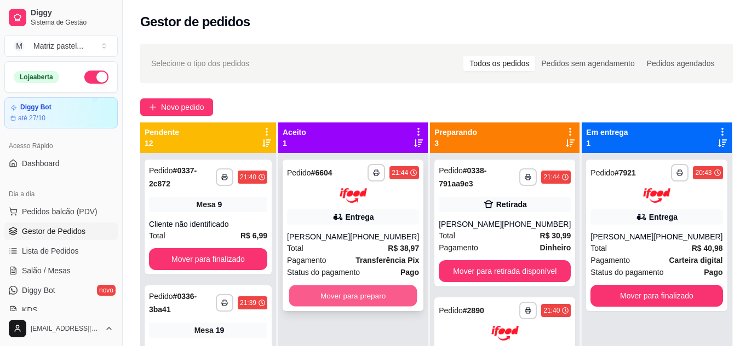
click at [360, 307] on button "Mover para preparo" at bounding box center [353, 295] width 128 height 21
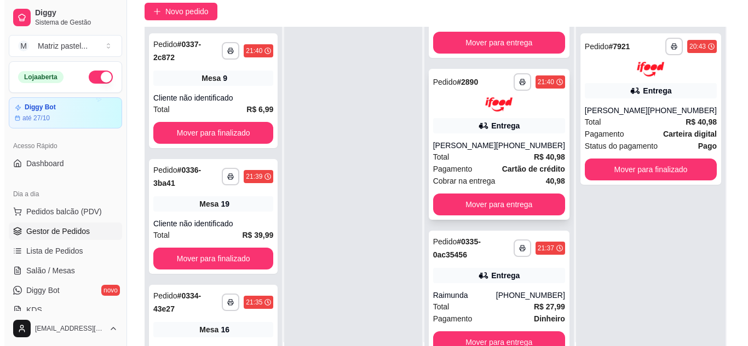
scroll to position [109, 0]
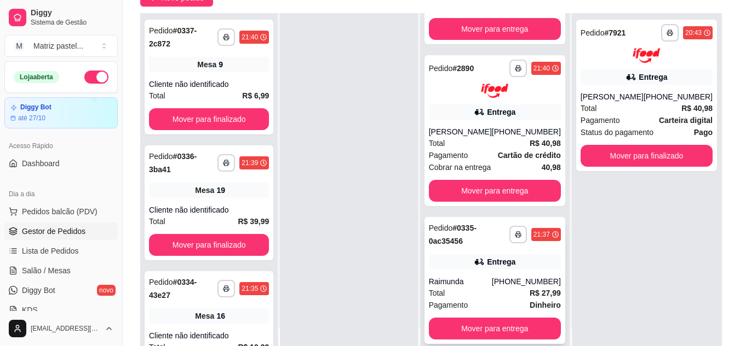
click at [461, 244] on strong "# 0335-0ac35456" at bounding box center [453, 235] width 48 height 22
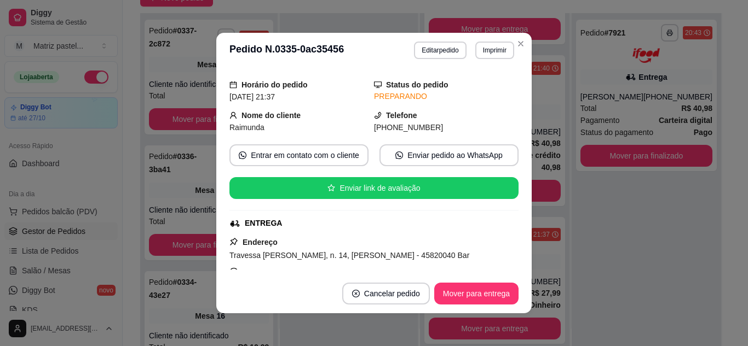
scroll to position [108, 0]
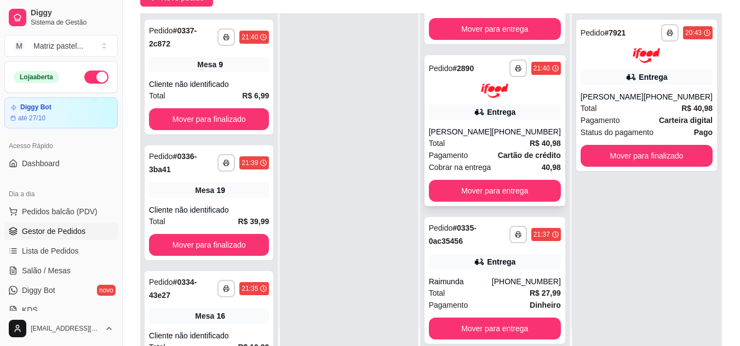
click at [475, 139] on div "Total R$ 40,98" at bounding box center [495, 143] width 132 height 12
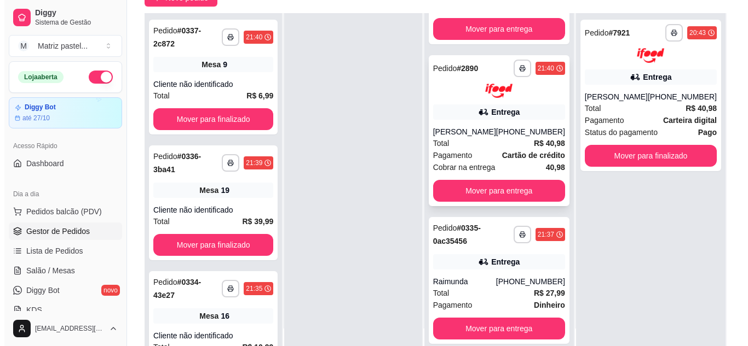
scroll to position [232, 0]
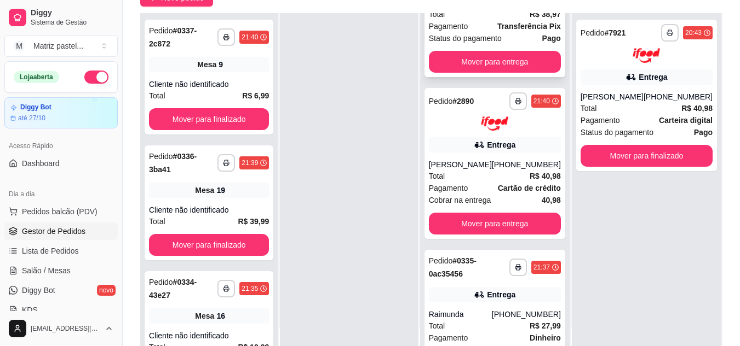
click at [486, 32] on div "Pagamento Transferência Pix" at bounding box center [495, 26] width 132 height 12
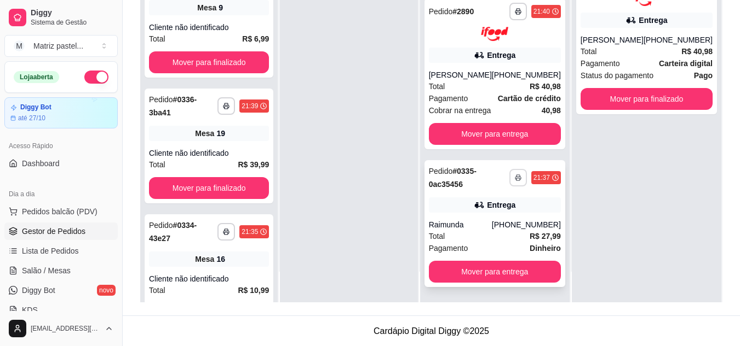
scroll to position [167, 0]
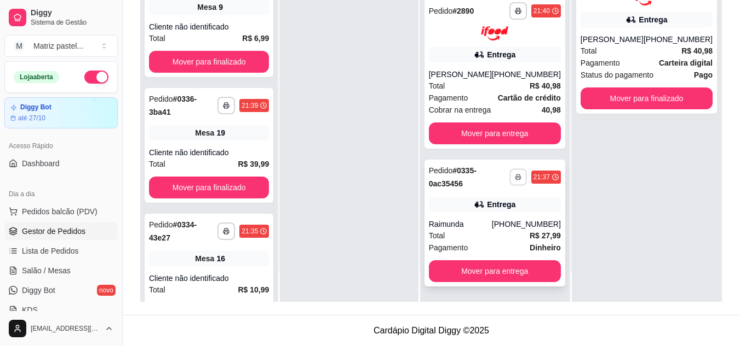
click at [510, 169] on button "button" at bounding box center [517, 177] width 17 height 17
click at [484, 215] on button "IMPRESSORA" at bounding box center [482, 215] width 77 height 17
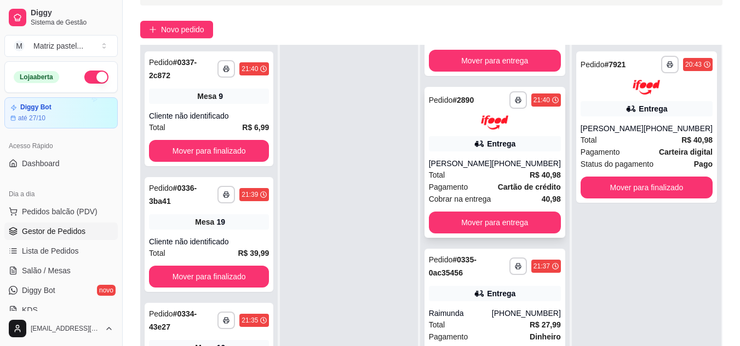
scroll to position [57, 0]
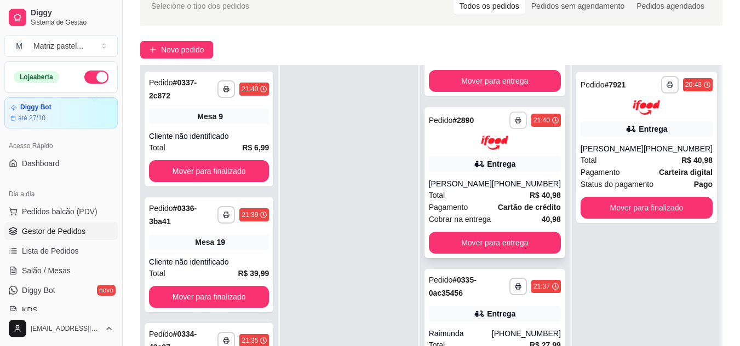
click at [509, 115] on button "button" at bounding box center [518, 121] width 18 height 18
click at [490, 163] on button "IMPRESSORA" at bounding box center [482, 158] width 77 height 17
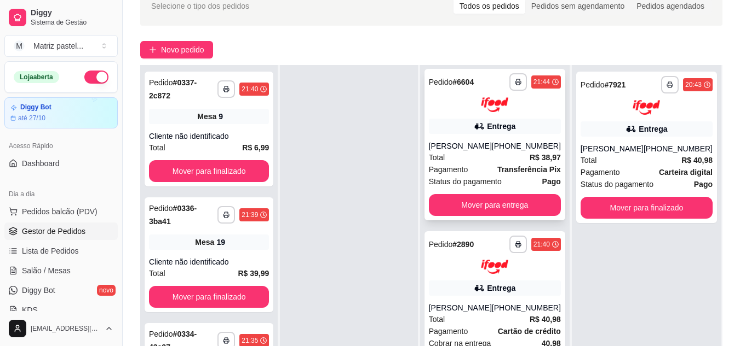
scroll to position [123, 0]
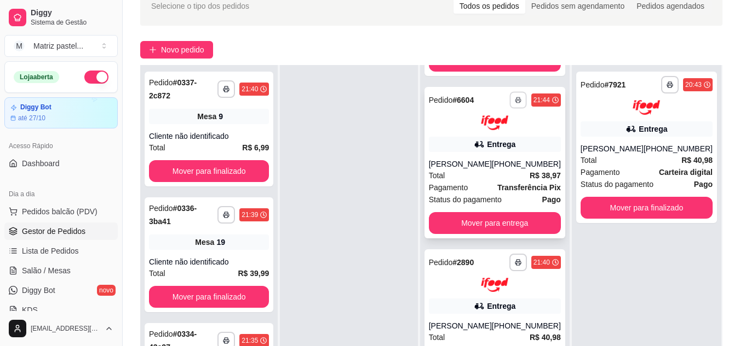
click at [509, 108] on button "button" at bounding box center [517, 99] width 17 height 17
click at [494, 146] on button "IMPRESSORA" at bounding box center [482, 150] width 79 height 18
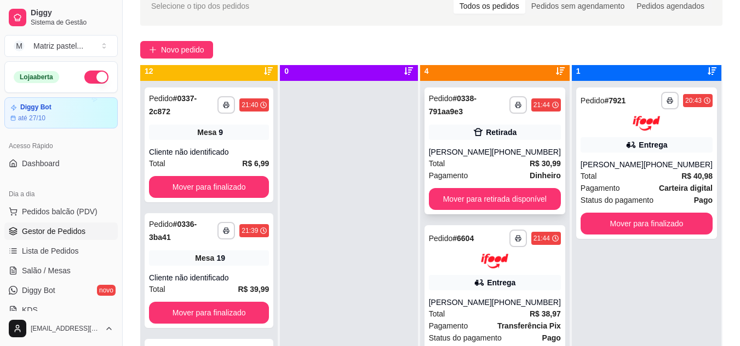
scroll to position [0, 0]
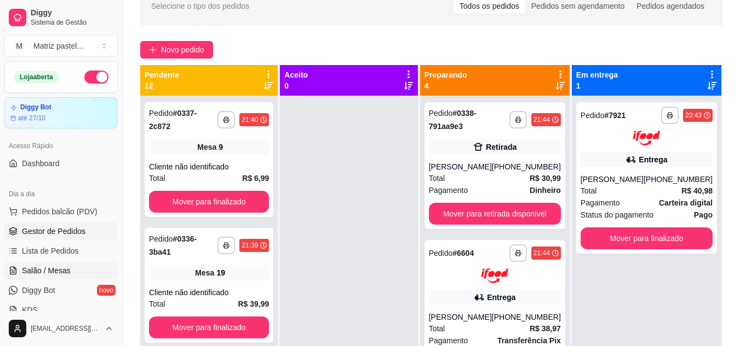
drag, startPoint x: 36, startPoint y: 275, endPoint x: 55, endPoint y: 275, distance: 19.2
click at [36, 275] on span "Salão / Mesas" at bounding box center [46, 270] width 49 height 11
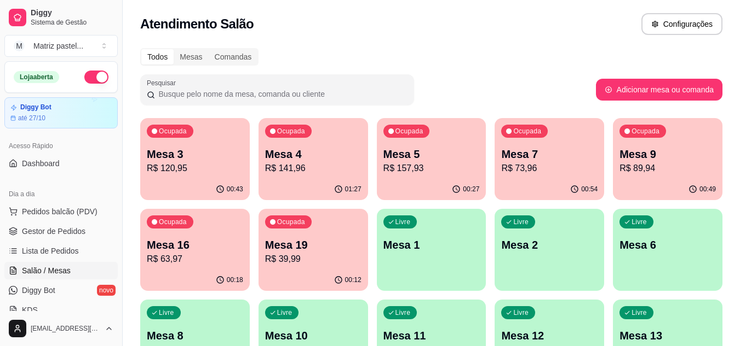
click at [319, 170] on p "R$ 141,96" at bounding box center [313, 168] width 96 height 13
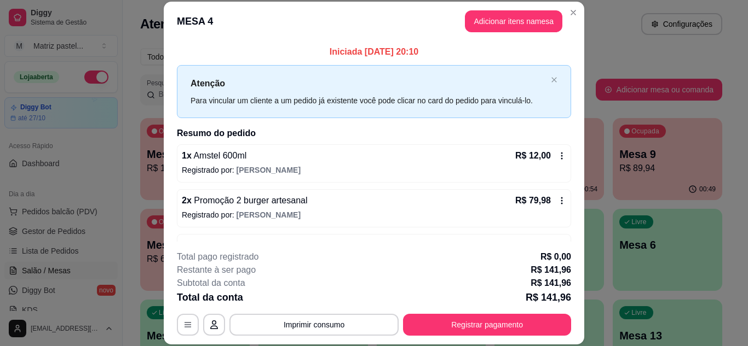
click at [309, 322] on button "Imprimir consumo" at bounding box center [313, 325] width 169 height 22
click at [303, 307] on button "IMPRESSORA" at bounding box center [313, 300] width 79 height 18
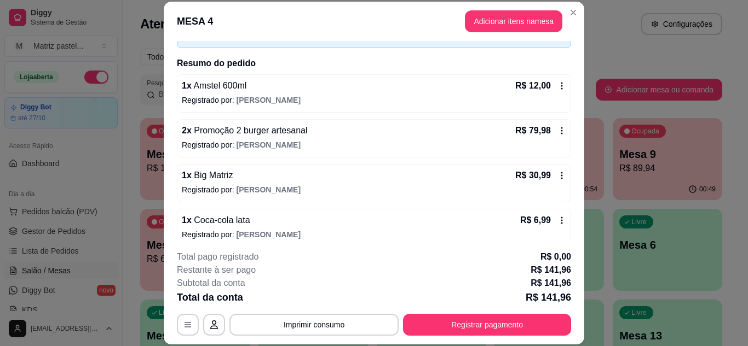
scroll to position [125, 0]
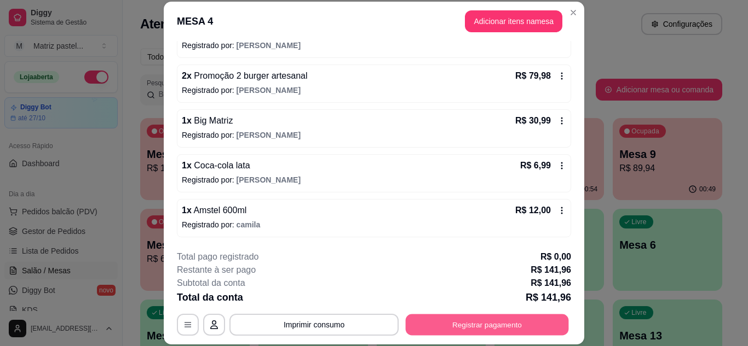
click at [446, 326] on button "Registrar pagamento" at bounding box center [487, 324] width 163 height 21
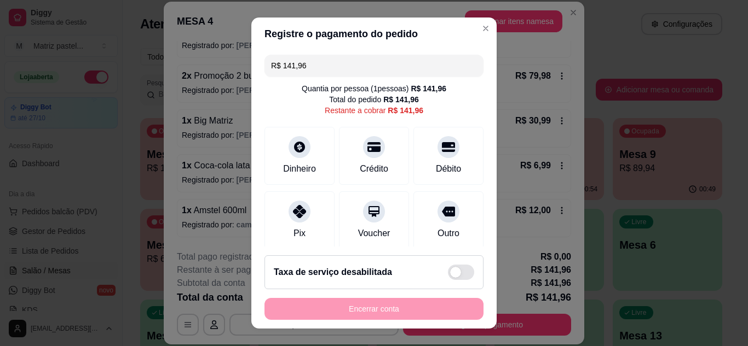
click at [375, 67] on input "R$ 141,96" at bounding box center [374, 66] width 206 height 22
click at [376, 67] on input "R$ 141,96" at bounding box center [374, 66] width 206 height 22
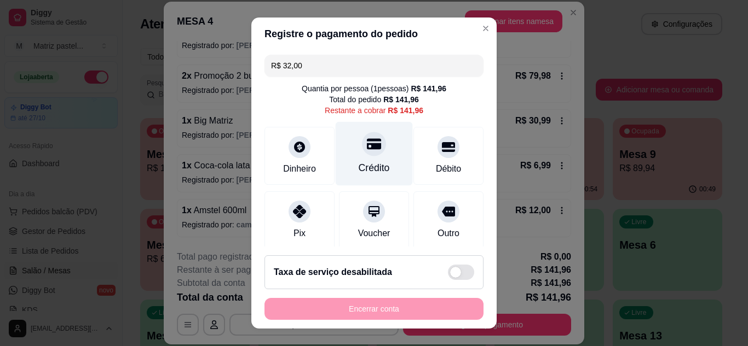
click at [367, 146] on icon at bounding box center [374, 143] width 14 height 11
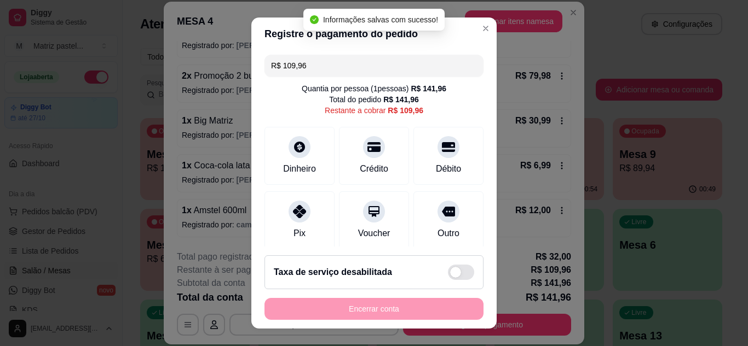
click at [333, 63] on input "R$ 109,96" at bounding box center [374, 66] width 206 height 22
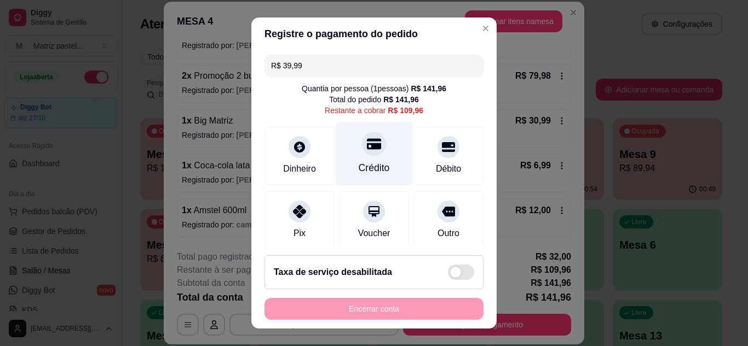
click at [353, 156] on div "Crédito" at bounding box center [374, 154] width 77 height 64
click at [371, 152] on div "Crédito" at bounding box center [374, 154] width 77 height 64
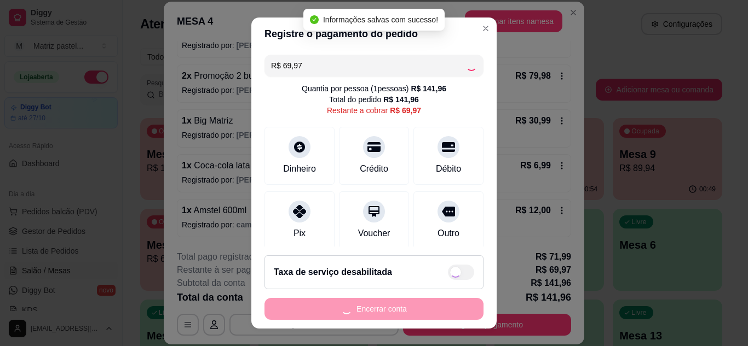
type input "R$ 0,00"
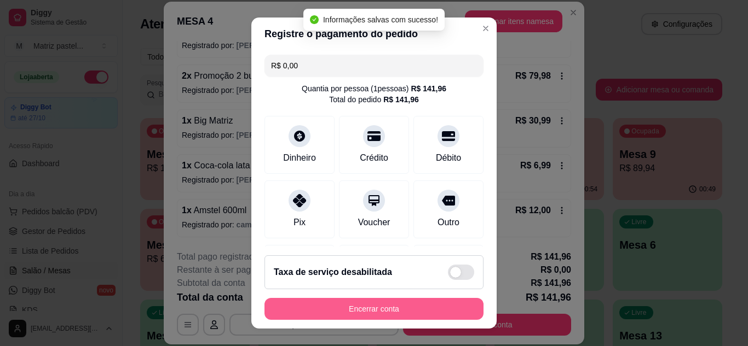
click at [356, 319] on button "Encerrar conta" at bounding box center [373, 309] width 219 height 22
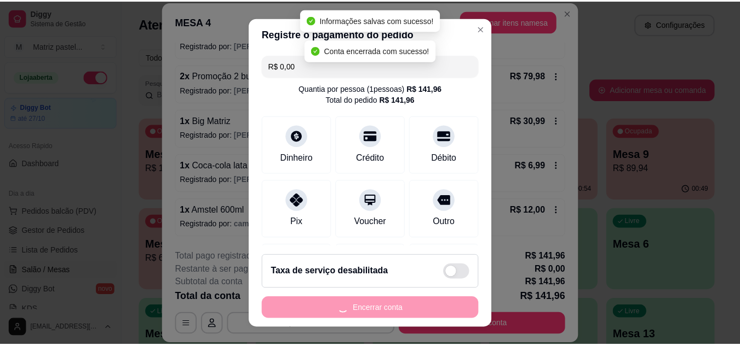
scroll to position [0, 0]
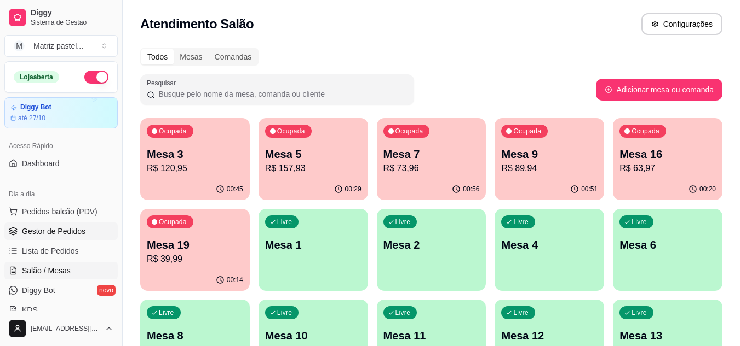
click at [28, 244] on link "Lista de Pedidos" at bounding box center [60, 251] width 113 height 18
click at [31, 235] on span "Gestor de Pedidos" at bounding box center [53, 231] width 63 height 11
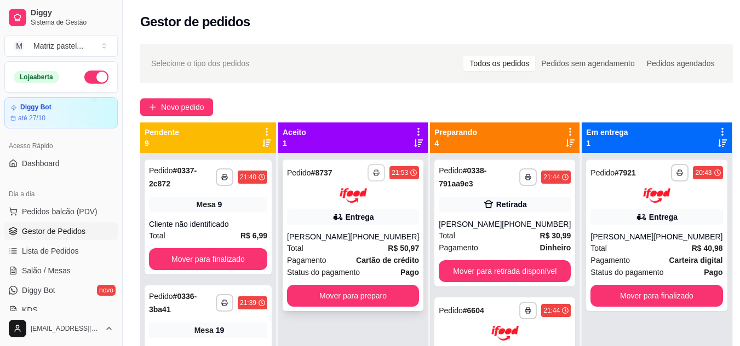
click at [374, 171] on button "button" at bounding box center [376, 173] width 18 height 18
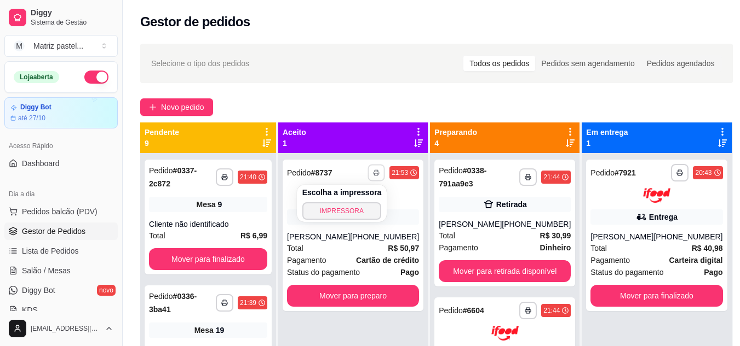
click at [367, 201] on div "Escolha a impressora IMPRESSORA" at bounding box center [342, 203] width 90 height 37
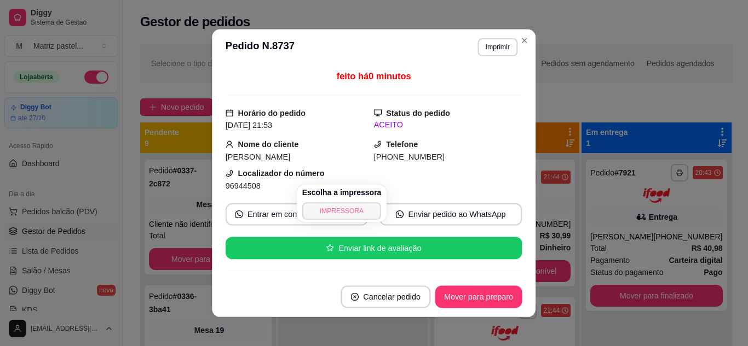
click at [366, 206] on button "IMPRESSORA" at bounding box center [341, 212] width 79 height 18
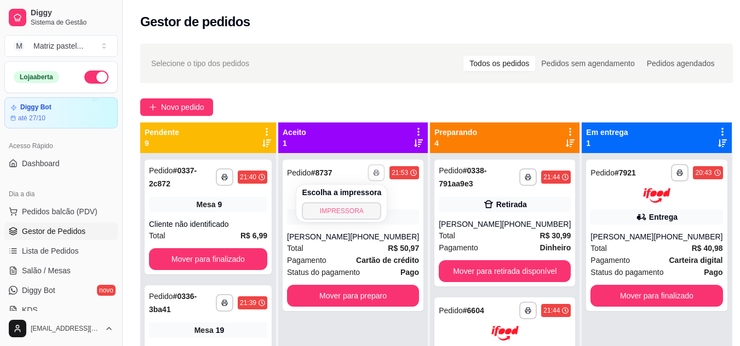
click at [356, 215] on button "IMPRESSORA" at bounding box center [341, 212] width 79 height 18
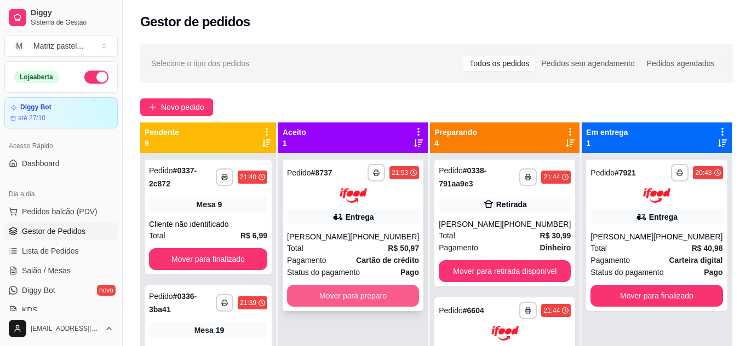
click at [349, 295] on button "Mover para preparo" at bounding box center [353, 296] width 132 height 22
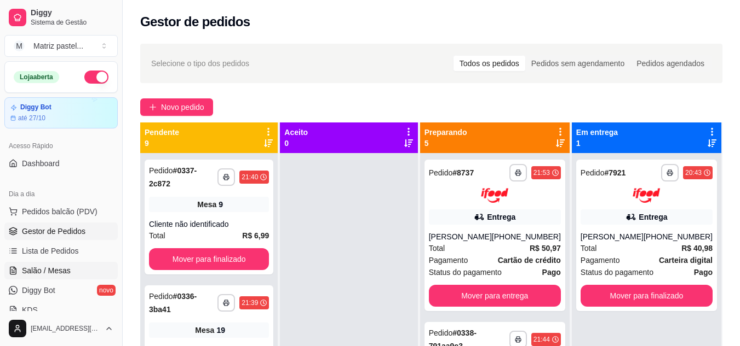
click at [68, 268] on span "Salão / Mesas" at bounding box center [46, 270] width 49 height 11
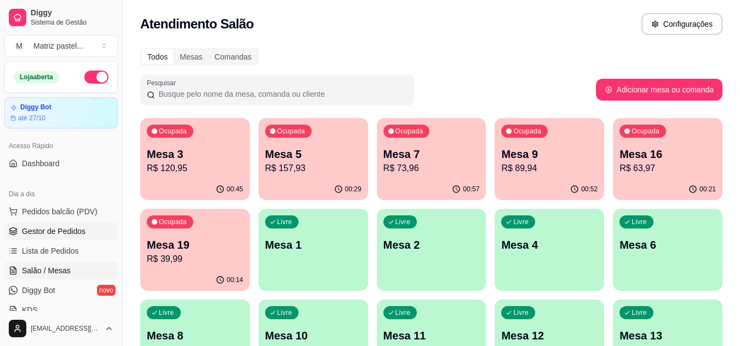
click at [93, 232] on link "Gestor de Pedidos" at bounding box center [60, 232] width 113 height 18
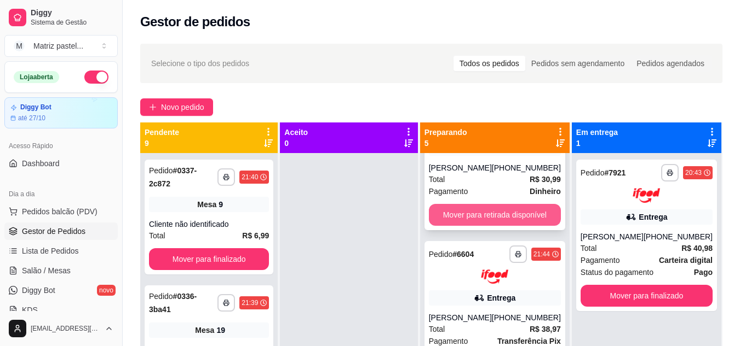
click at [472, 226] on button "Mover para retirada disponível" at bounding box center [495, 215] width 132 height 22
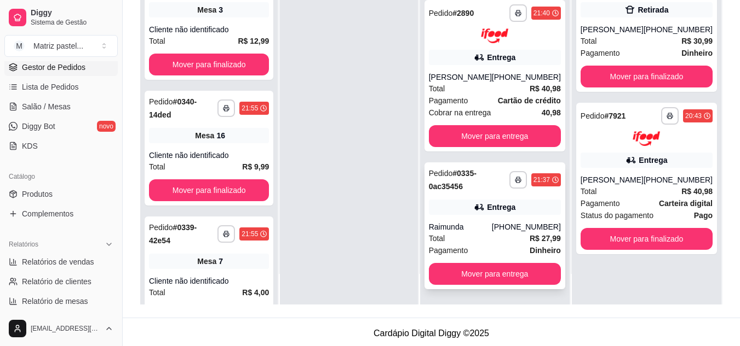
scroll to position [167, 0]
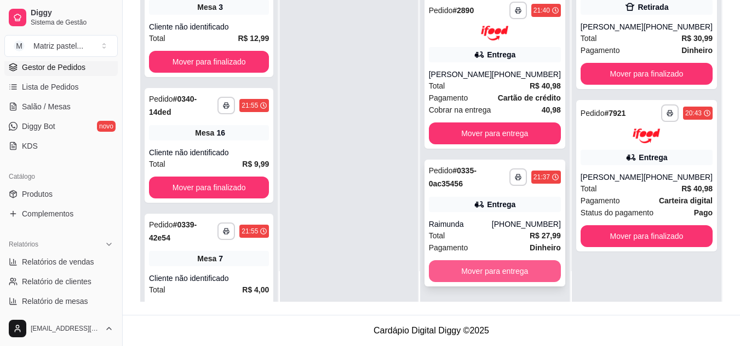
click at [472, 268] on button "Mover para entrega" at bounding box center [495, 272] width 132 height 22
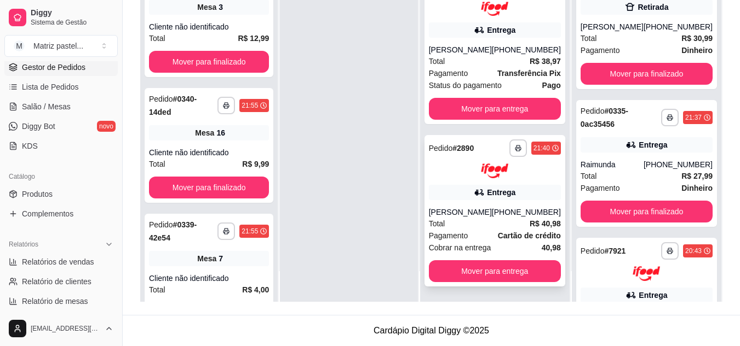
click at [441, 205] on div "**********" at bounding box center [494, 211] width 141 height 152
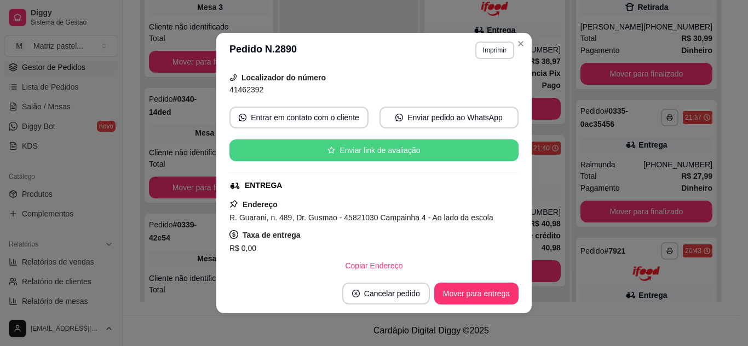
scroll to position [109, 0]
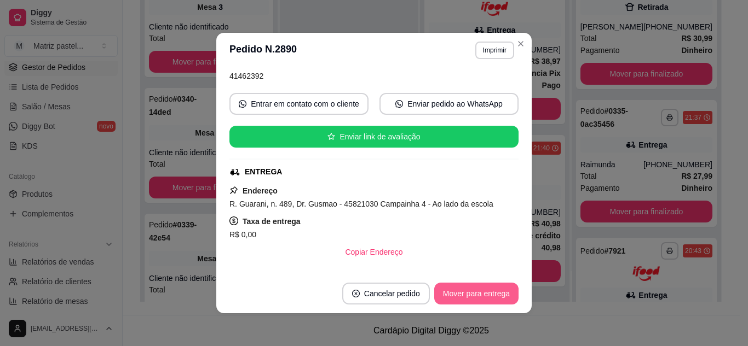
click at [469, 296] on button "Mover para entrega" at bounding box center [476, 294] width 84 height 22
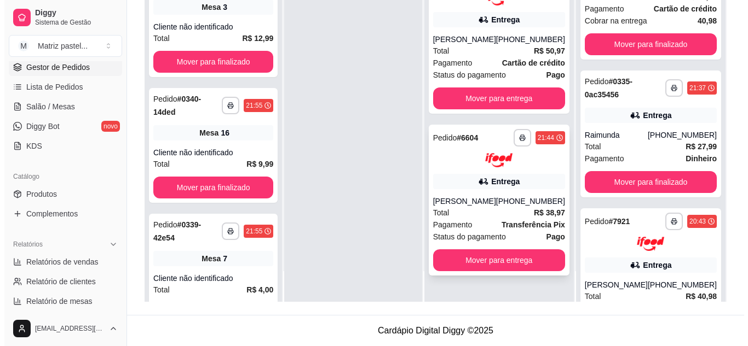
scroll to position [219, 0]
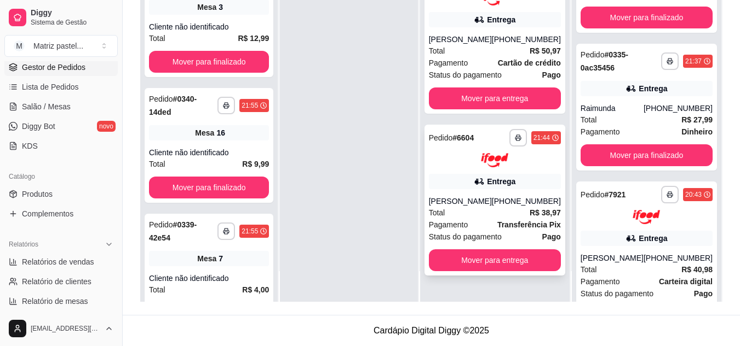
click at [528, 204] on div "(08) 00700-3021" at bounding box center [526, 201] width 69 height 11
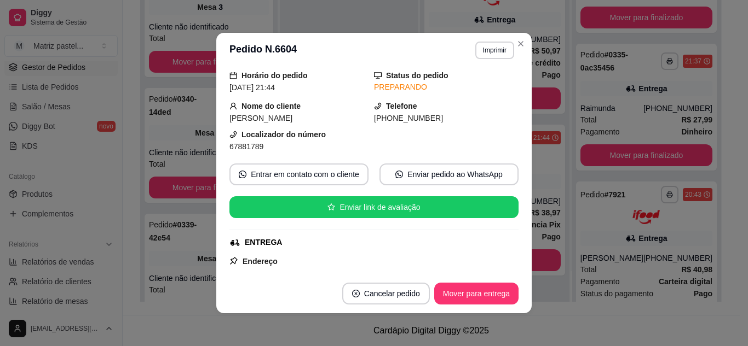
scroll to position [55, 0]
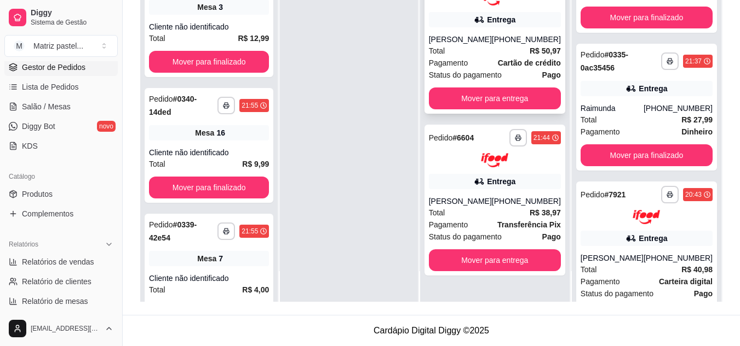
click at [510, 50] on div "Total R$ 50,97" at bounding box center [495, 51] width 132 height 12
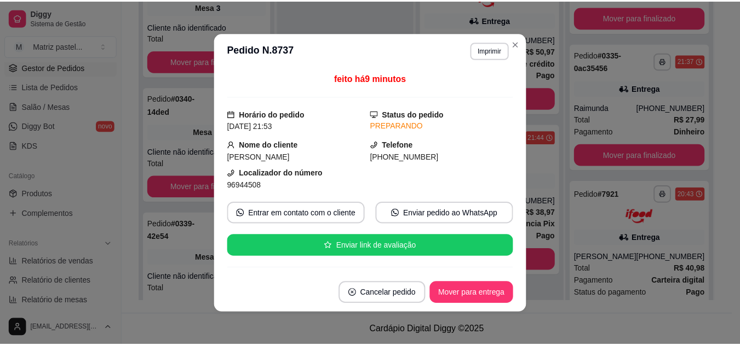
scroll to position [109, 0]
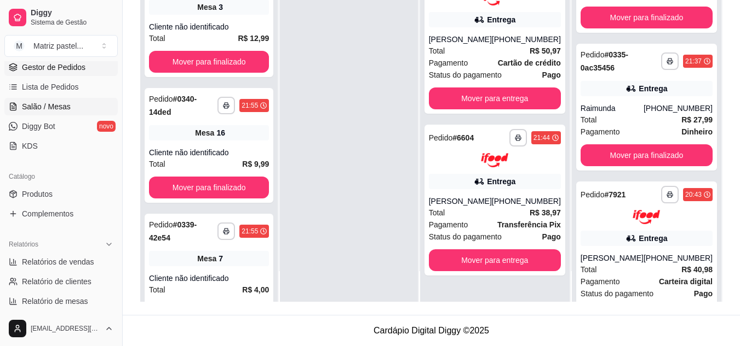
click at [30, 107] on span "Salão / Mesas" at bounding box center [46, 106] width 49 height 11
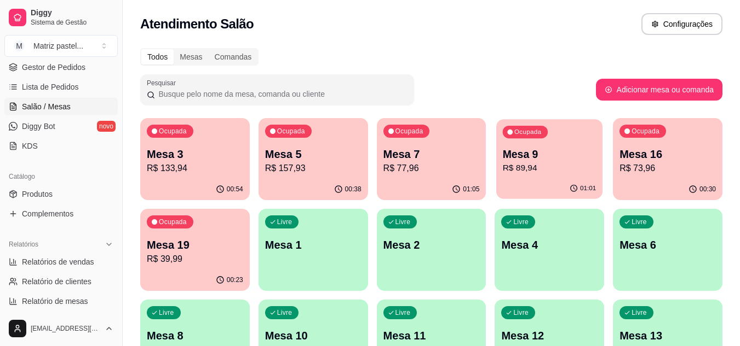
click at [539, 170] on p "R$ 89,94" at bounding box center [549, 168] width 94 height 13
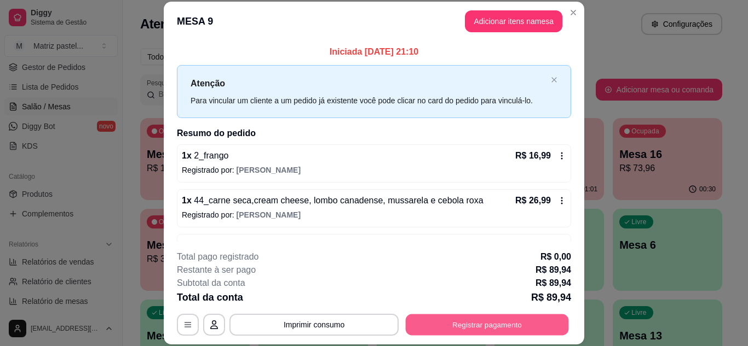
click at [456, 317] on button "Registrar pagamento" at bounding box center [487, 324] width 163 height 21
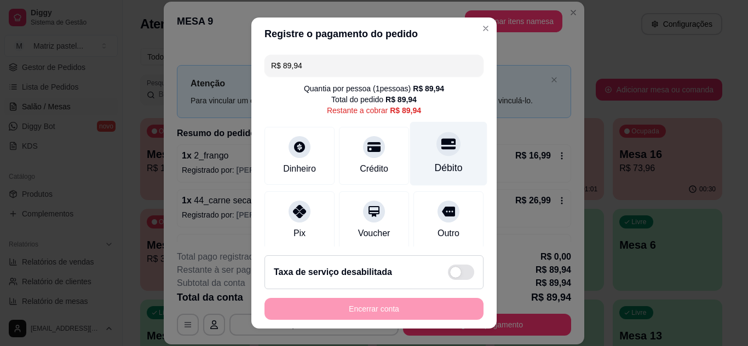
click at [414, 154] on div "Débito" at bounding box center [448, 154] width 77 height 64
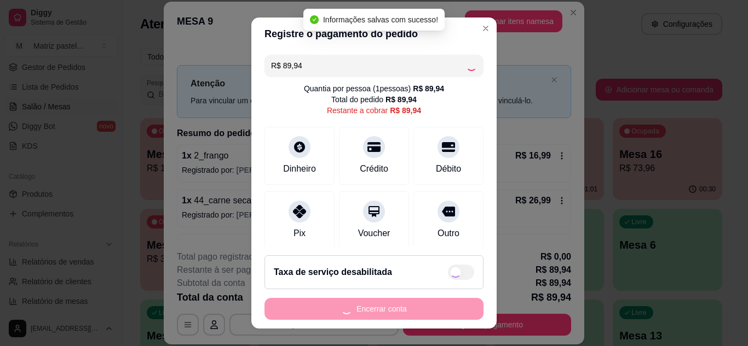
type input "R$ 0,00"
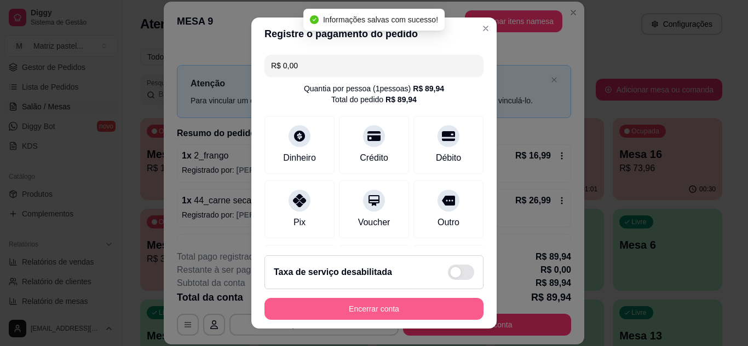
click at [331, 309] on button "Encerrar conta" at bounding box center [373, 309] width 219 height 22
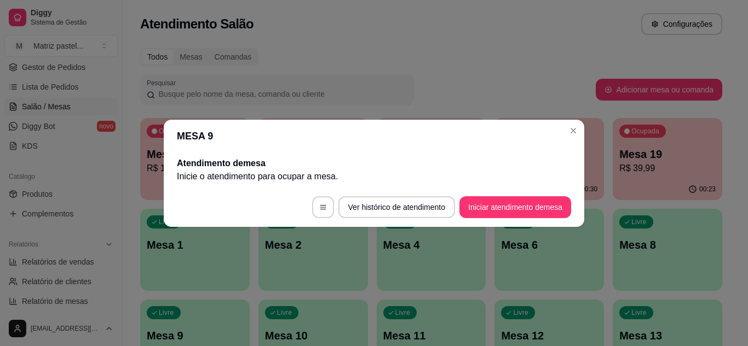
click at [569, 120] on header "MESA 9" at bounding box center [374, 136] width 420 height 33
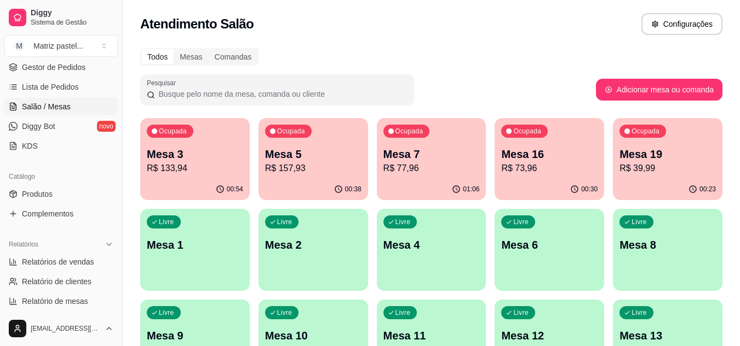
click at [703, 152] on p "Mesa 19" at bounding box center [667, 154] width 96 height 15
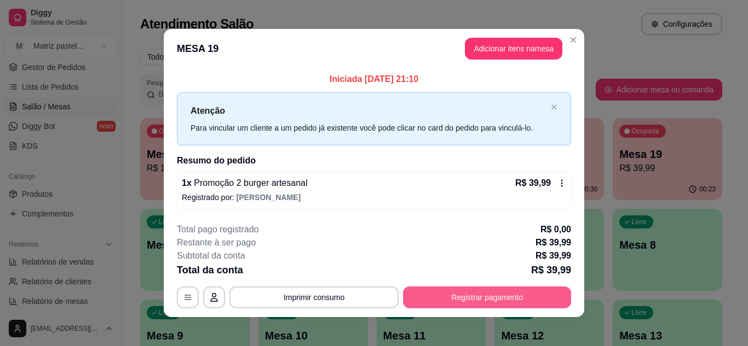
click at [503, 302] on button "Registrar pagamento" at bounding box center [487, 298] width 168 height 22
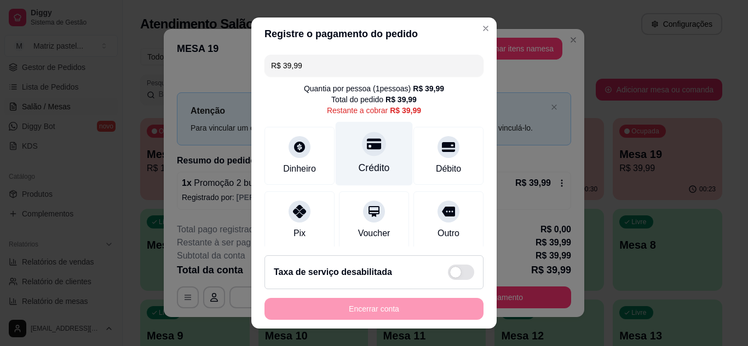
click at [389, 147] on div "Crédito" at bounding box center [374, 154] width 77 height 64
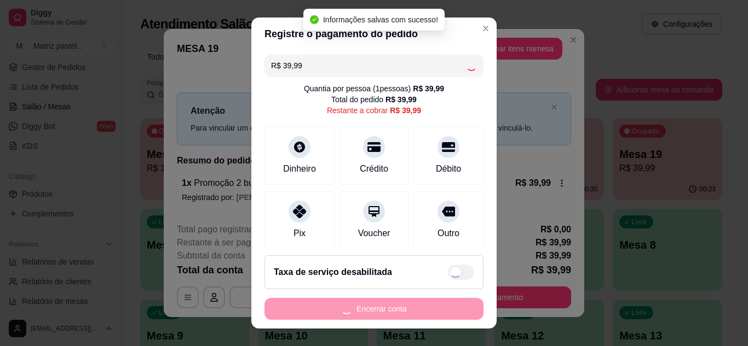
type input "R$ 0,00"
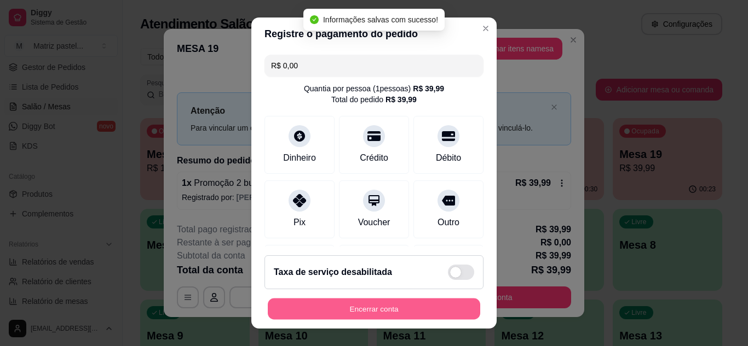
click at [366, 299] on button "Encerrar conta" at bounding box center [374, 309] width 212 height 21
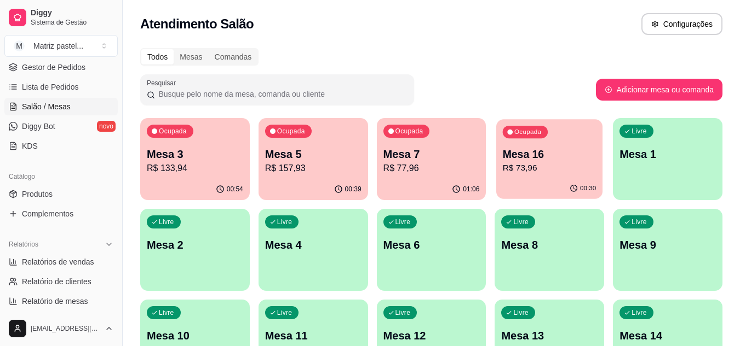
click at [542, 148] on p "Mesa 16" at bounding box center [549, 154] width 94 height 15
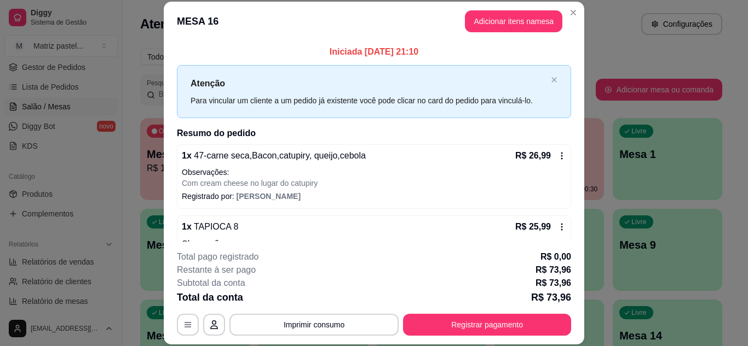
click at [448, 307] on div "**********" at bounding box center [374, 293] width 394 height 85
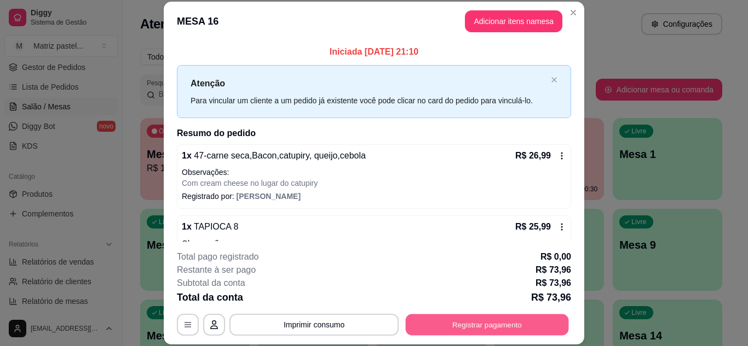
click at [457, 322] on button "Registrar pagamento" at bounding box center [487, 324] width 163 height 21
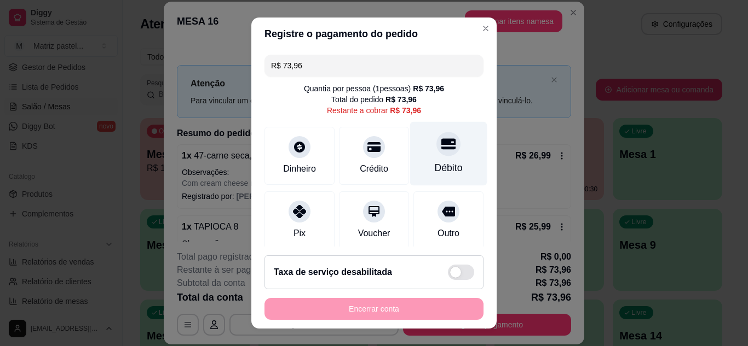
click at [412, 161] on div "Débito" at bounding box center [448, 154] width 77 height 64
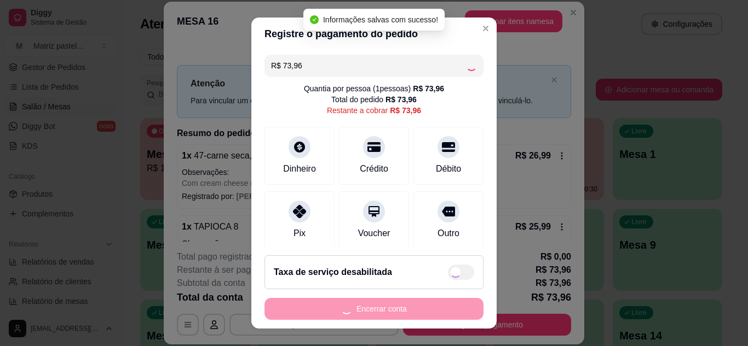
type input "R$ 0,00"
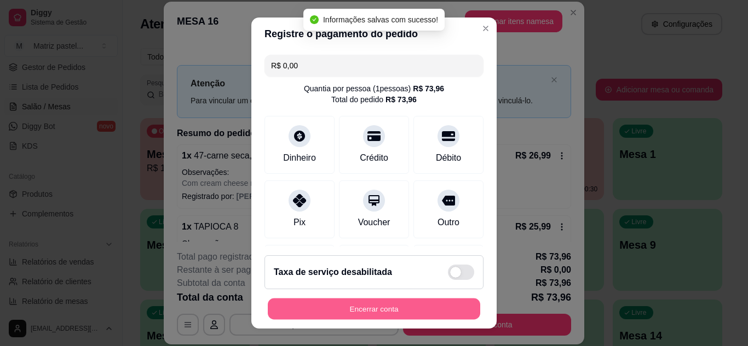
click at [403, 309] on button "Encerrar conta" at bounding box center [374, 309] width 212 height 21
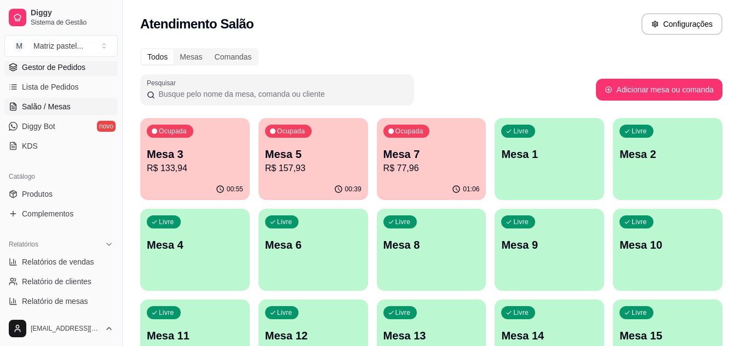
click at [61, 68] on span "Gestor de Pedidos" at bounding box center [53, 67] width 63 height 11
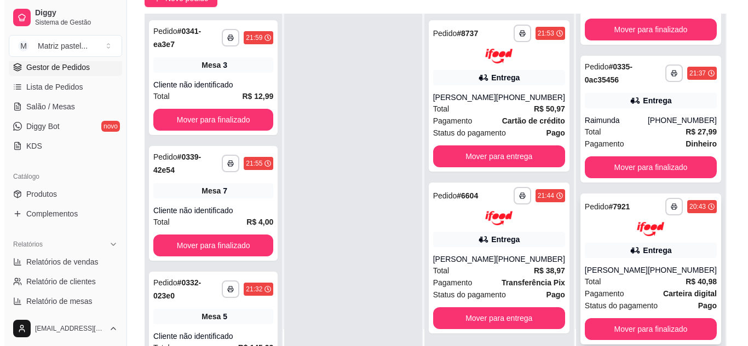
scroll to position [109, 0]
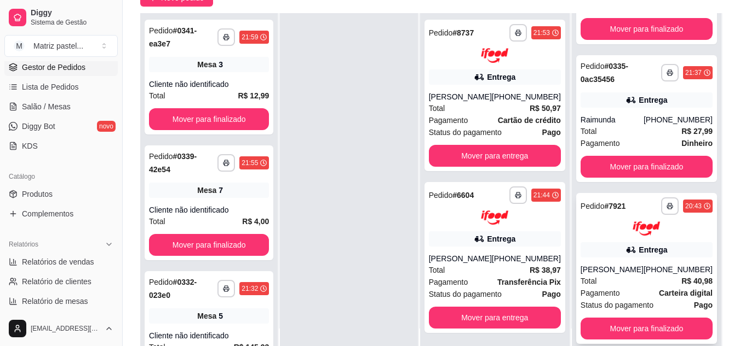
click at [623, 273] on div "[PERSON_NAME]" at bounding box center [611, 269] width 63 height 11
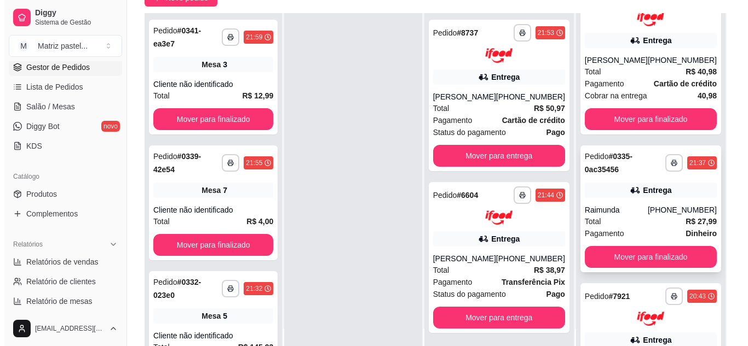
scroll to position [166, 0]
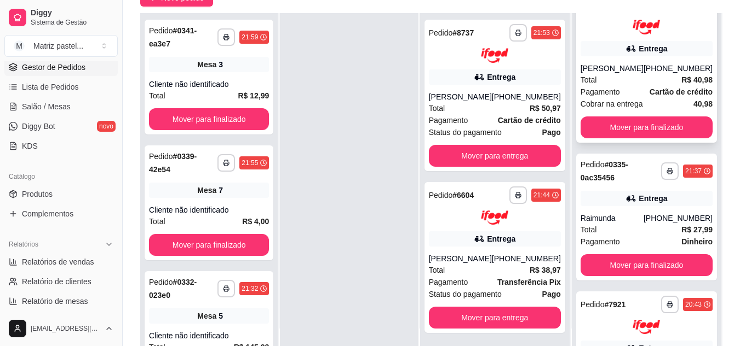
click at [614, 74] on div "Bruna Medina" at bounding box center [611, 68] width 63 height 11
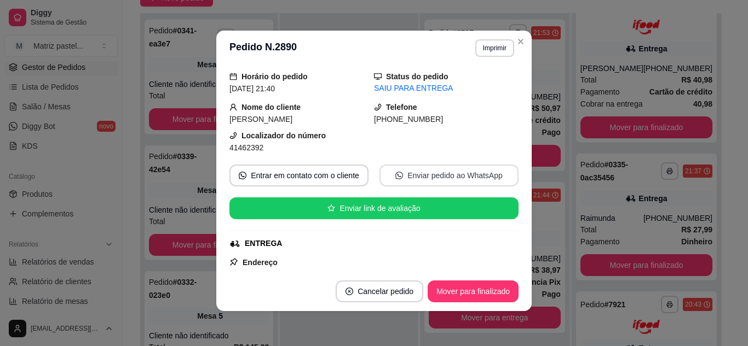
scroll to position [55, 0]
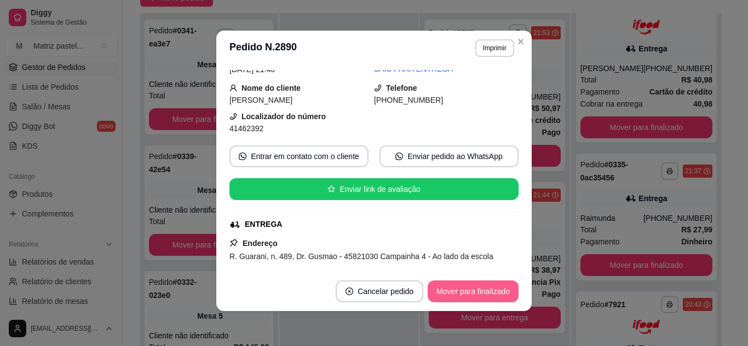
click at [464, 291] on button "Mover para finalizado" at bounding box center [472, 292] width 91 height 22
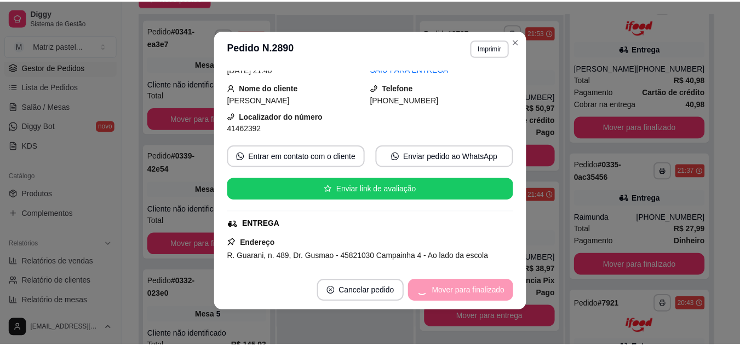
scroll to position [30, 0]
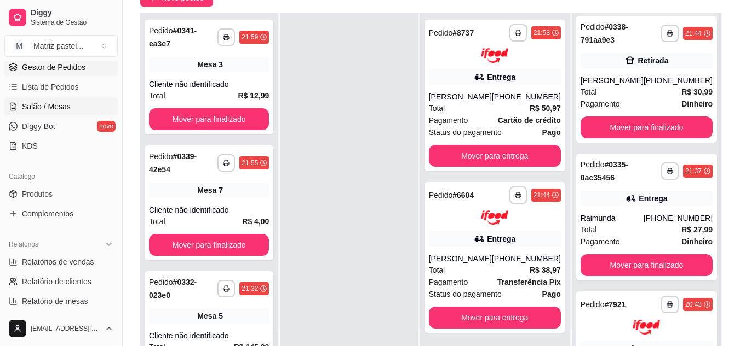
click at [50, 106] on span "Salão / Mesas" at bounding box center [46, 106] width 49 height 11
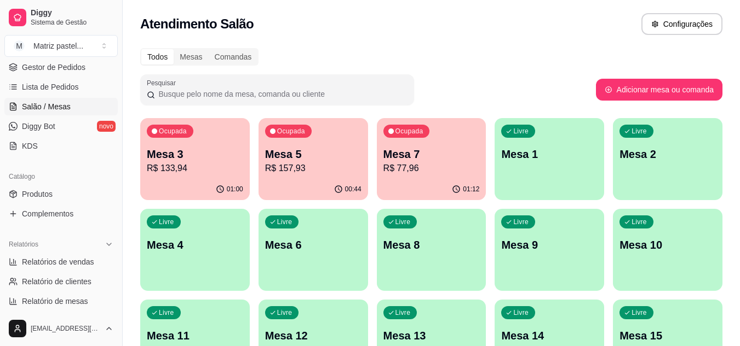
click at [430, 164] on p "R$ 77,96" at bounding box center [431, 168] width 96 height 13
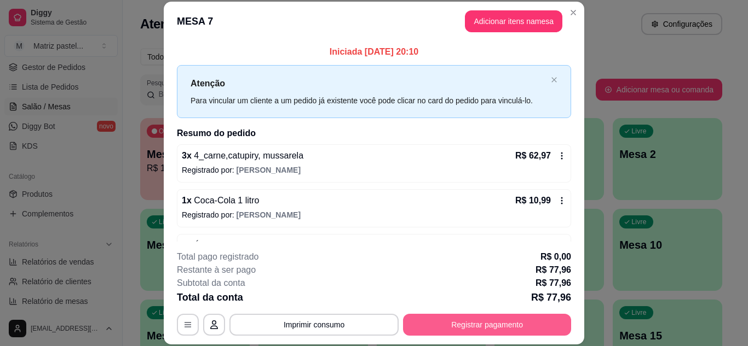
click at [452, 321] on button "Registrar pagamento" at bounding box center [487, 325] width 168 height 22
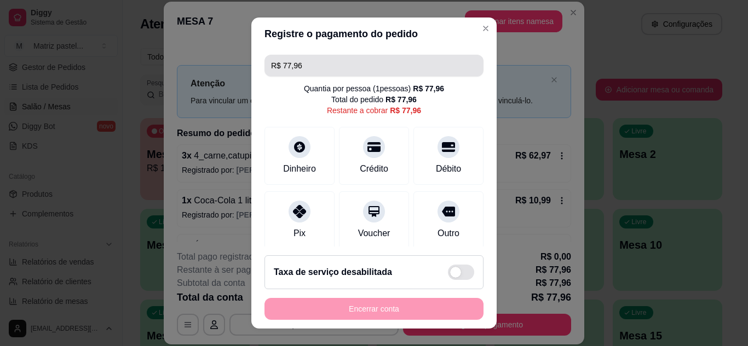
click at [333, 60] on input "R$ 77,96" at bounding box center [374, 66] width 206 height 22
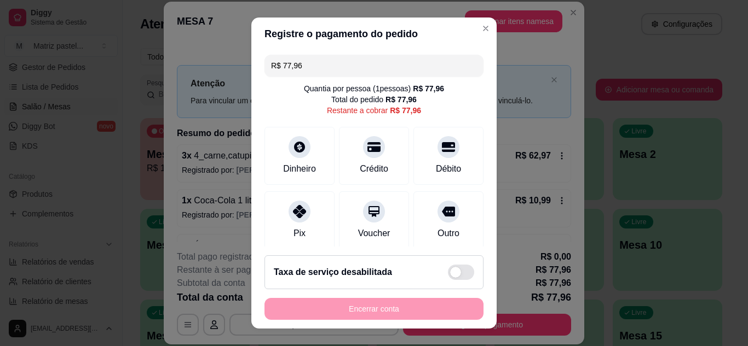
click at [333, 60] on input "R$ 77,96" at bounding box center [374, 66] width 206 height 22
click at [441, 146] on icon at bounding box center [448, 144] width 14 height 14
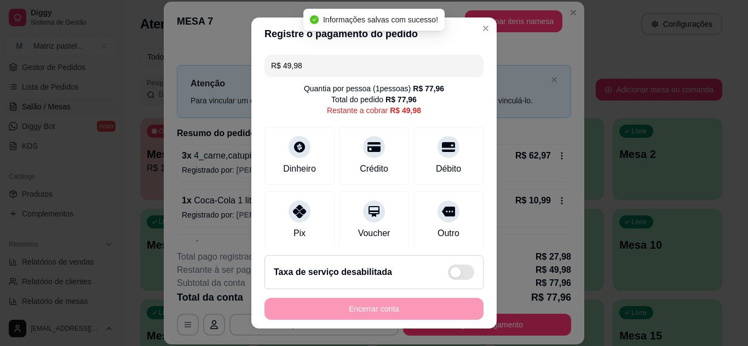
click at [317, 58] on input "R$ 49,98" at bounding box center [374, 66] width 206 height 22
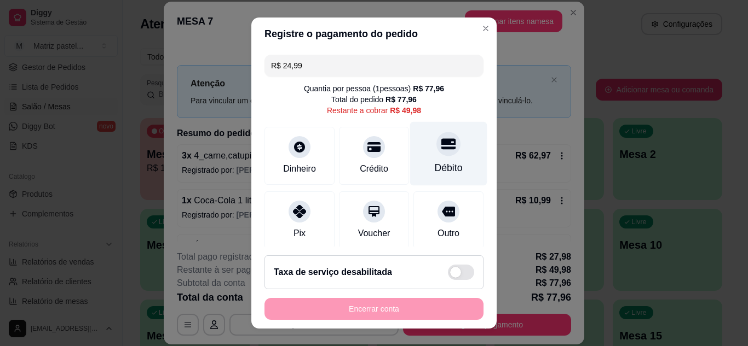
click at [449, 159] on div "Débito" at bounding box center [448, 154] width 77 height 64
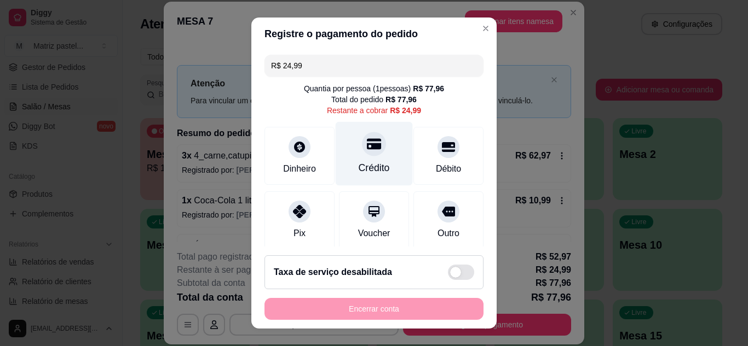
click at [379, 156] on div "Crédito" at bounding box center [374, 154] width 77 height 64
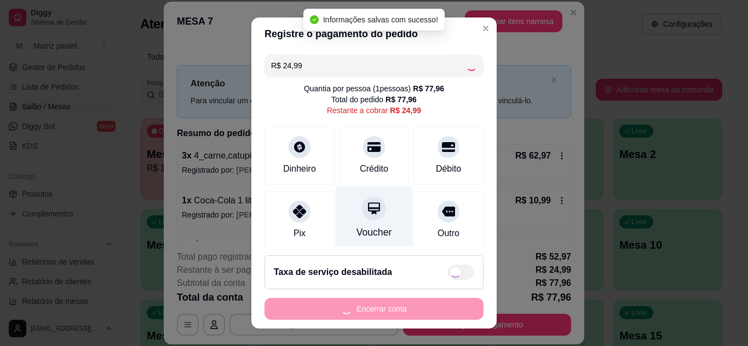
type input "R$ 0,00"
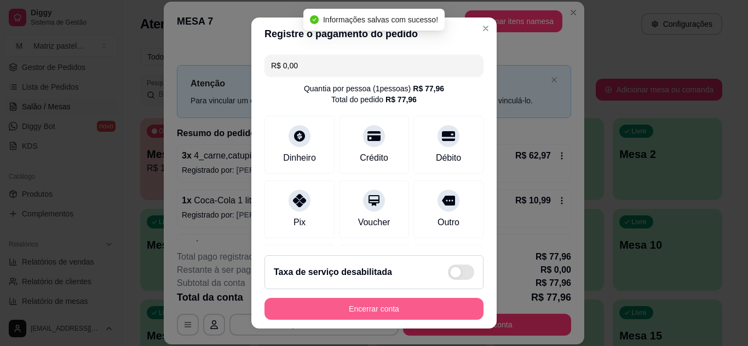
click at [352, 307] on button "Encerrar conta" at bounding box center [373, 309] width 219 height 22
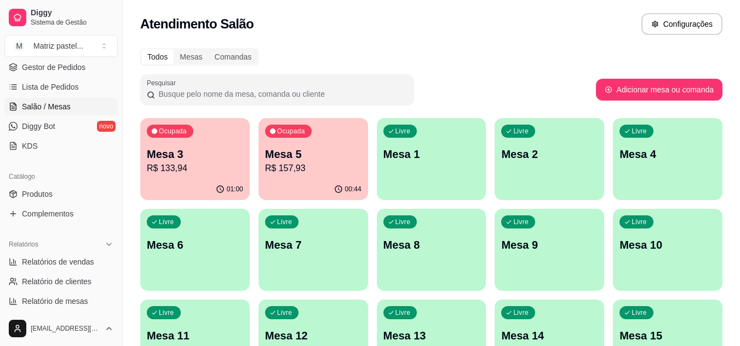
click at [239, 159] on p "Mesa 3" at bounding box center [195, 154] width 96 height 15
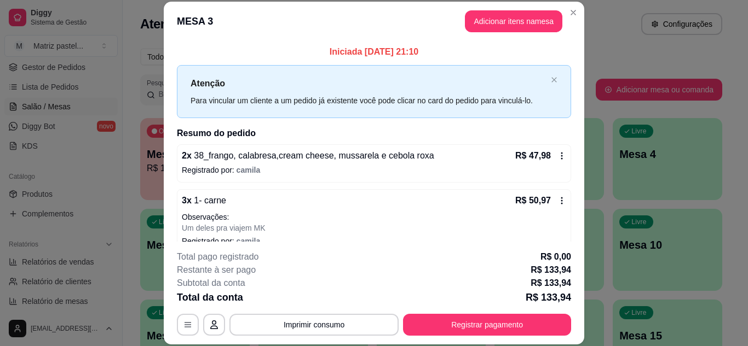
click at [469, 304] on div "Total da conta R$ 133,94" at bounding box center [374, 297] width 394 height 15
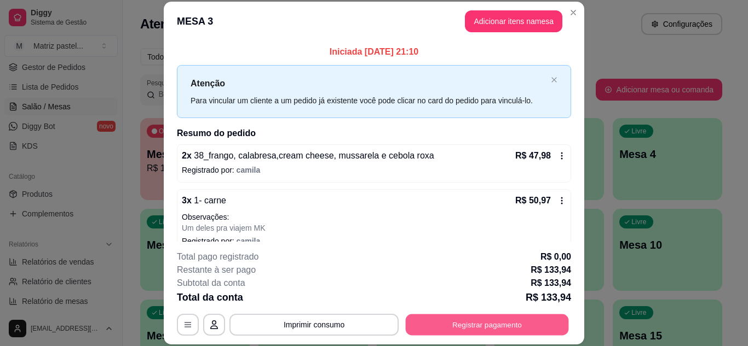
click at [475, 317] on button "Registrar pagamento" at bounding box center [487, 324] width 163 height 21
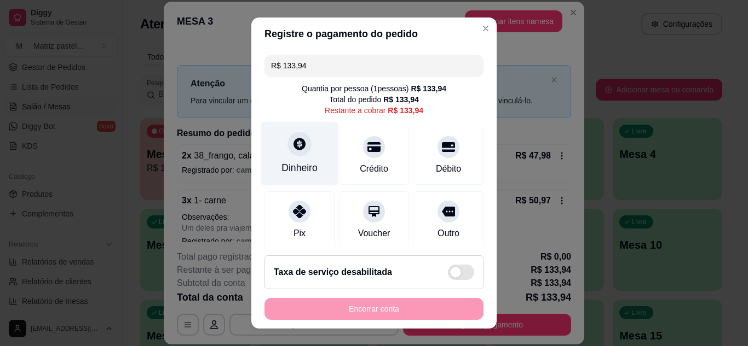
click at [299, 173] on div "Dinheiro" at bounding box center [299, 168] width 36 height 14
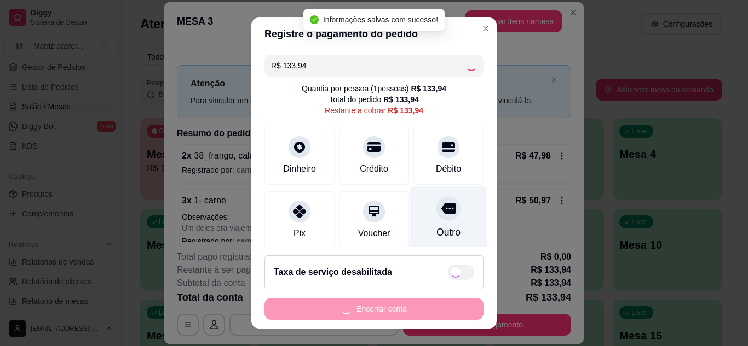
type input "R$ 0,00"
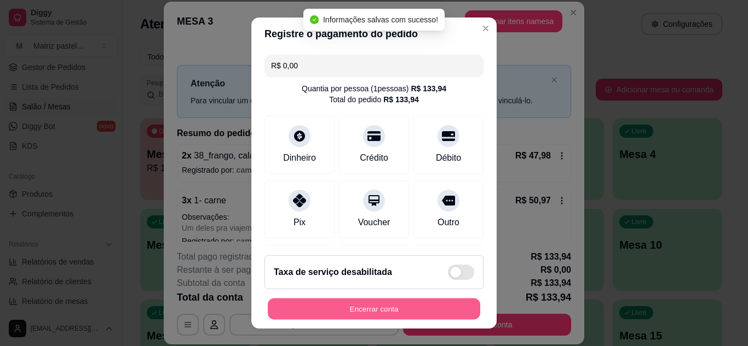
click at [412, 315] on button "Encerrar conta" at bounding box center [374, 309] width 212 height 21
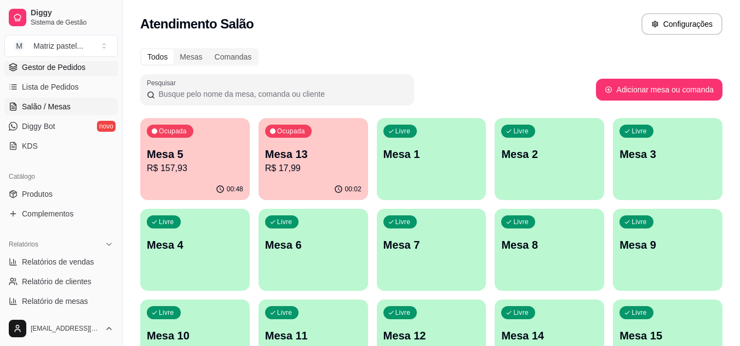
click at [72, 63] on span "Gestor de Pedidos" at bounding box center [53, 67] width 63 height 11
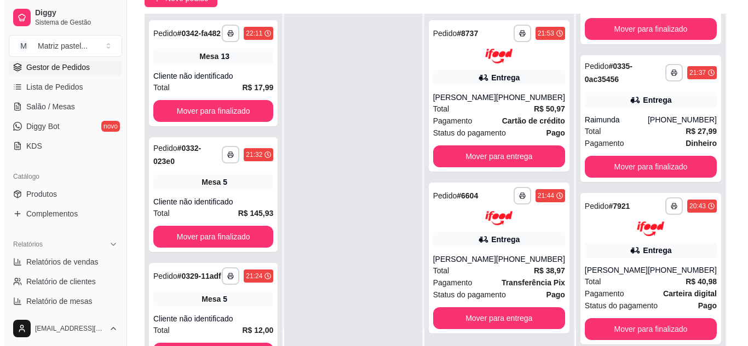
scroll to position [109, 0]
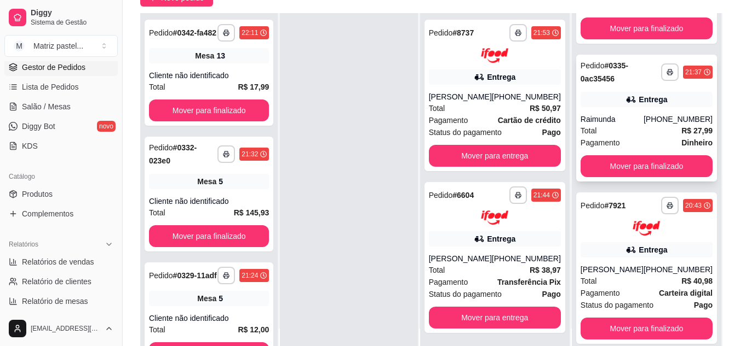
click at [597, 135] on div "Total R$ 27,99" at bounding box center [646, 131] width 132 height 12
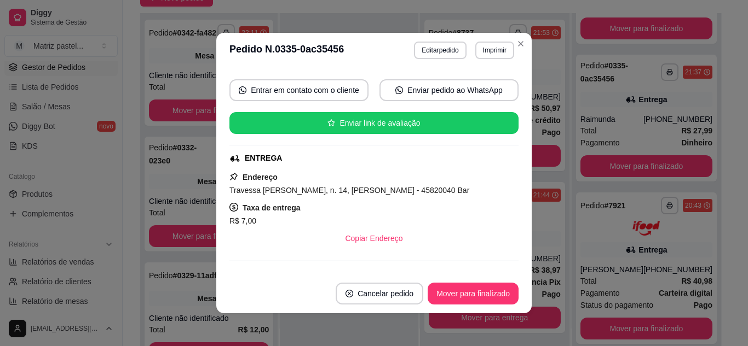
scroll to position [164, 0]
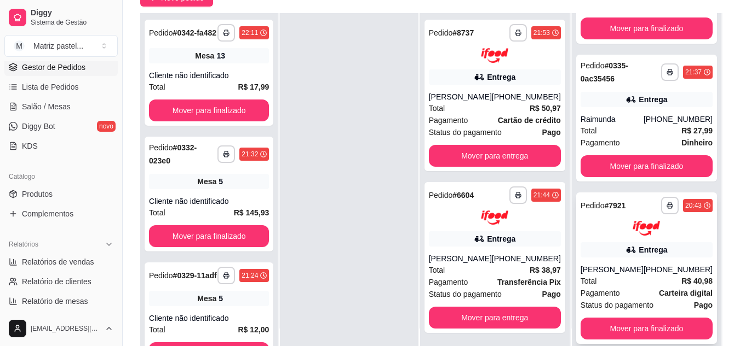
click at [639, 257] on div "Entrega" at bounding box center [646, 249] width 132 height 15
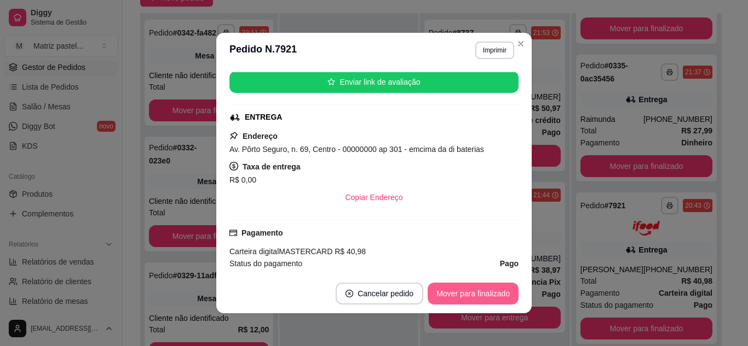
click at [470, 296] on button "Mover para finalizado" at bounding box center [472, 294] width 91 height 22
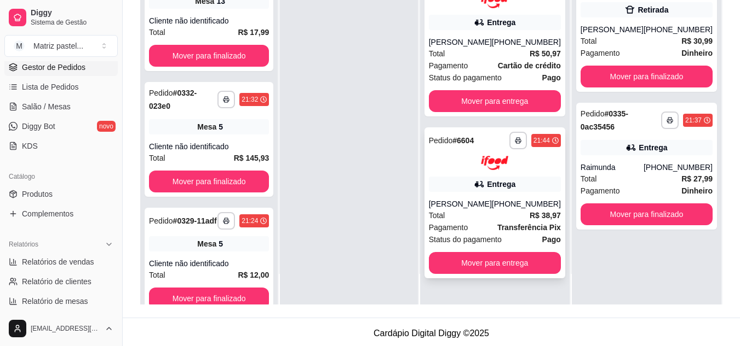
click at [467, 194] on div "**********" at bounding box center [494, 204] width 141 height 152
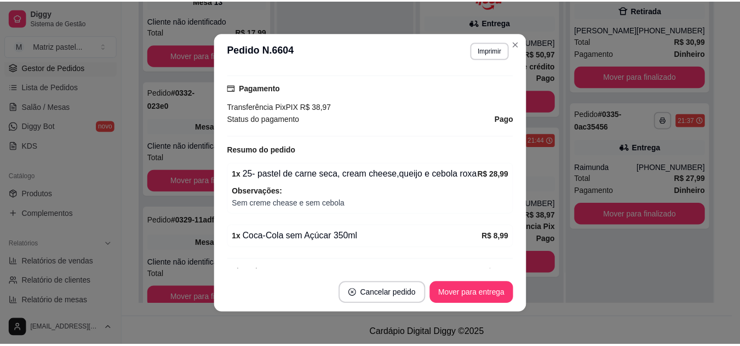
scroll to position [331, 0]
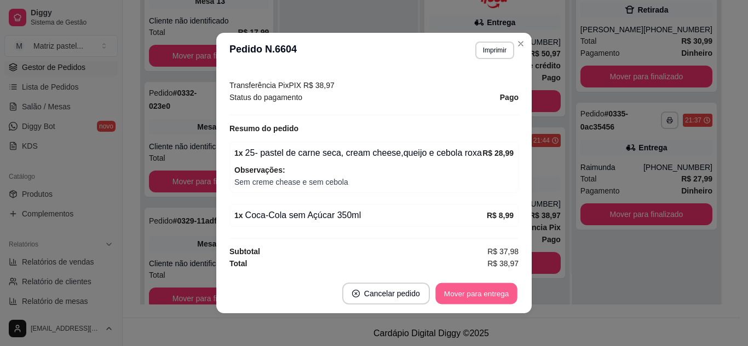
click at [485, 291] on button "Mover para entrega" at bounding box center [476, 294] width 82 height 21
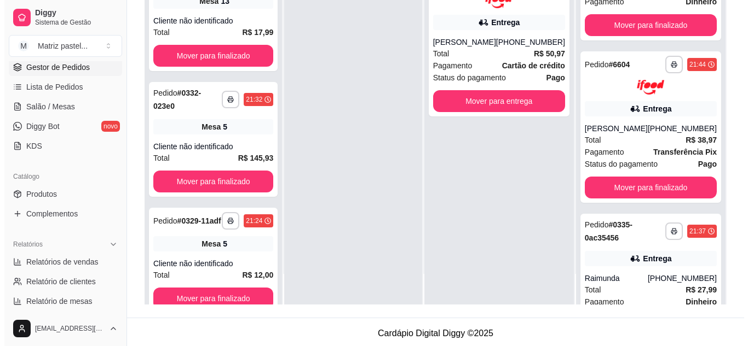
scroll to position [109, 0]
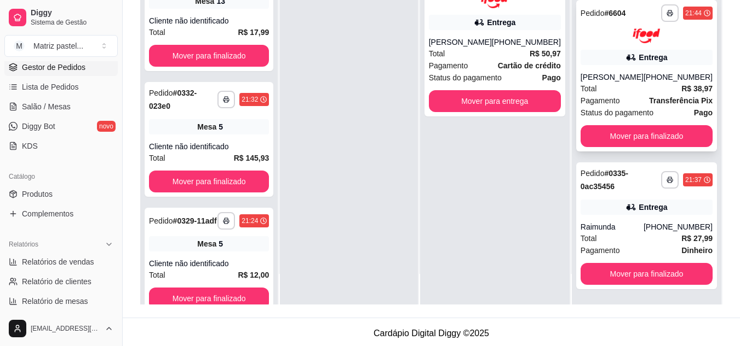
click at [602, 72] on div "**********" at bounding box center [646, 76] width 141 height 152
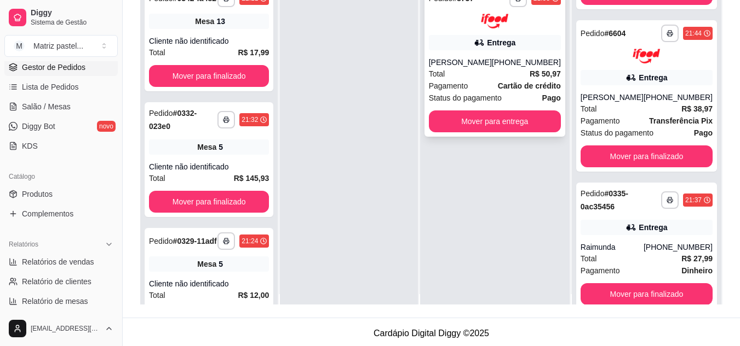
scroll to position [0, 0]
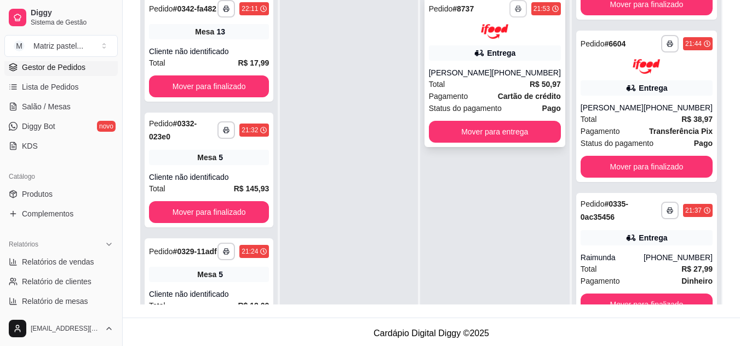
click at [513, 3] on button "button" at bounding box center [518, 9] width 18 height 18
click at [492, 51] on button "IMPRESSORA" at bounding box center [488, 47] width 79 height 18
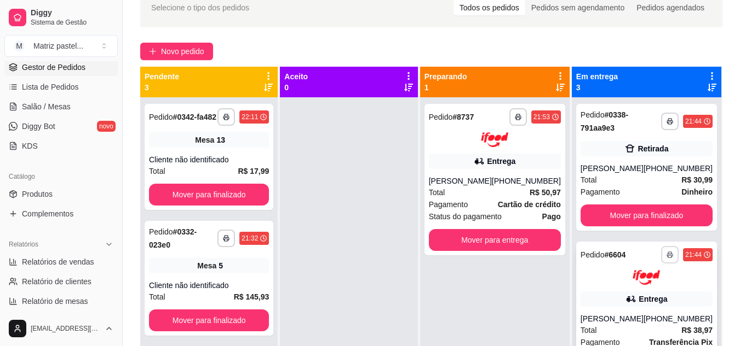
scroll to position [55, 0]
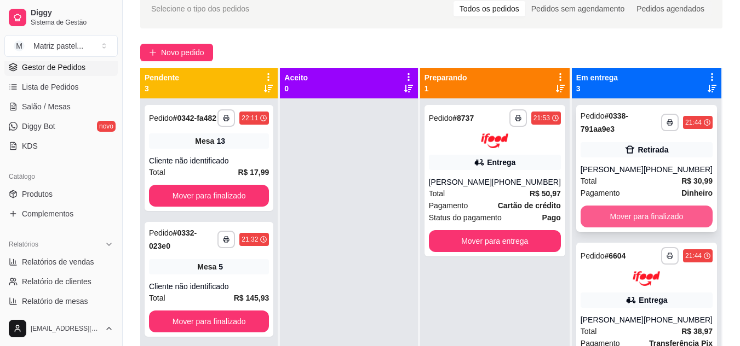
click at [600, 222] on button "Mover para finalizado" at bounding box center [646, 217] width 132 height 22
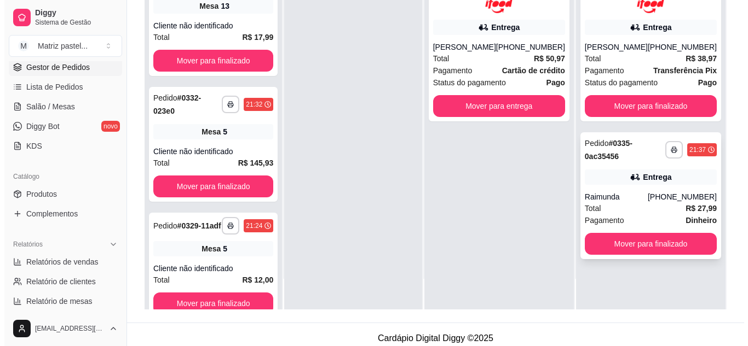
scroll to position [164, 0]
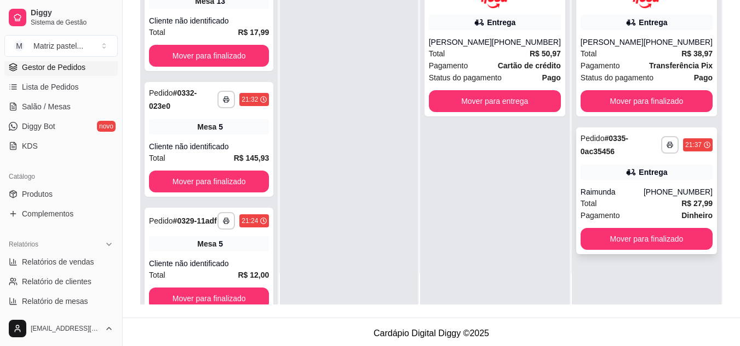
click at [604, 180] on div "Entrega" at bounding box center [646, 172] width 132 height 15
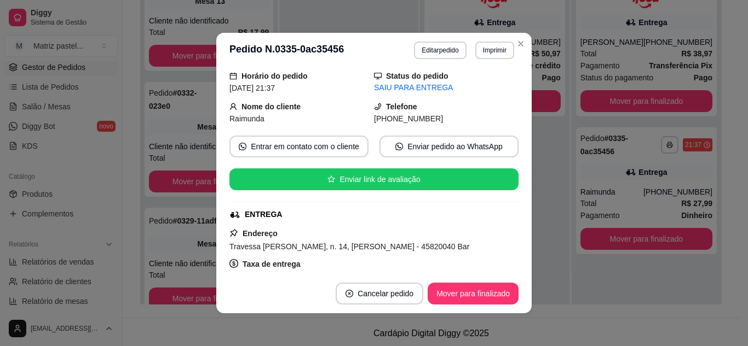
scroll to position [109, 0]
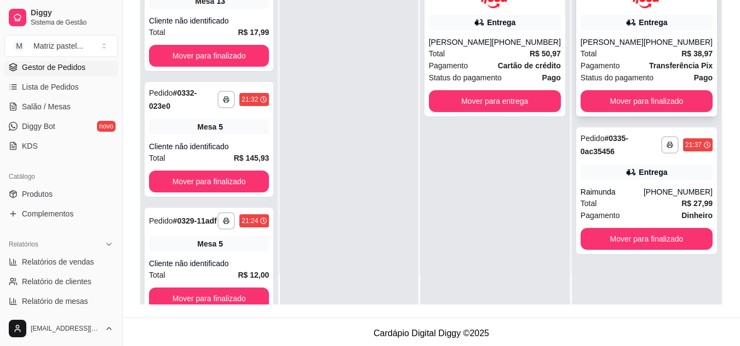
click at [682, 58] on strong "R$ 38,97" at bounding box center [696, 53] width 31 height 9
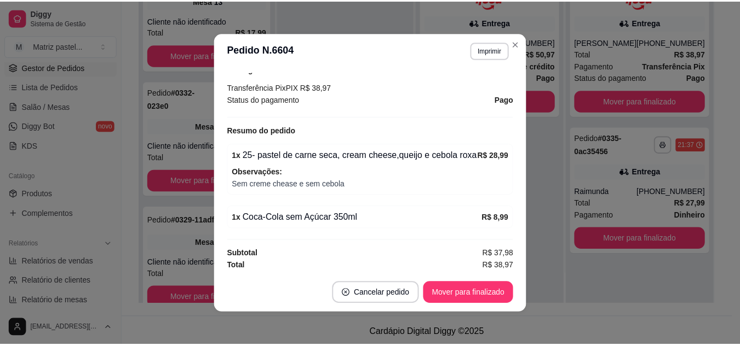
scroll to position [331, 0]
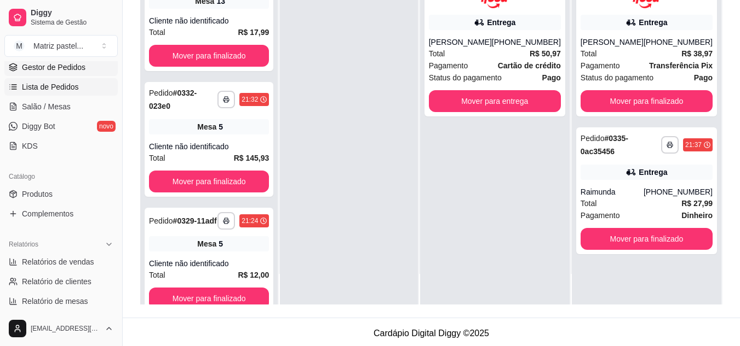
click at [51, 89] on span "Lista de Pedidos" at bounding box center [50, 87] width 57 height 11
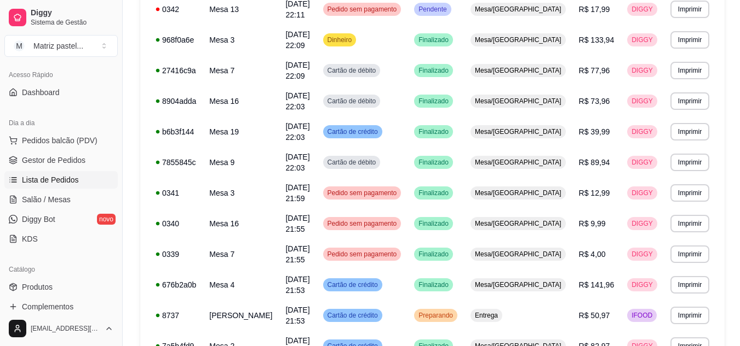
scroll to position [55, 0]
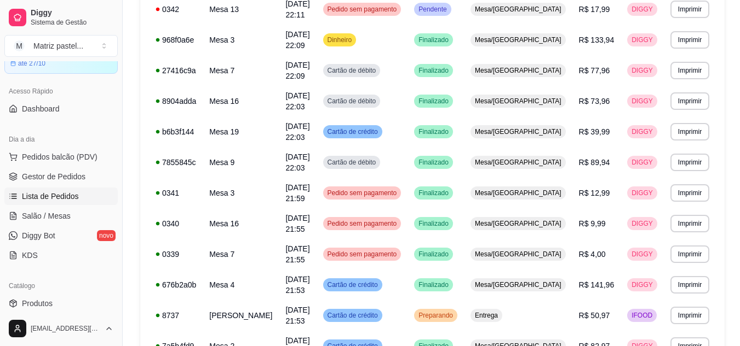
drag, startPoint x: 38, startPoint y: 177, endPoint x: 28, endPoint y: 147, distance: 32.2
click at [37, 178] on span "Gestor de Pedidos" at bounding box center [53, 176] width 63 height 11
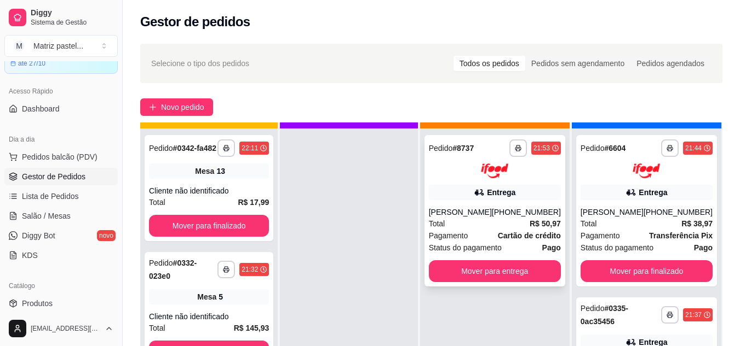
scroll to position [31, 0]
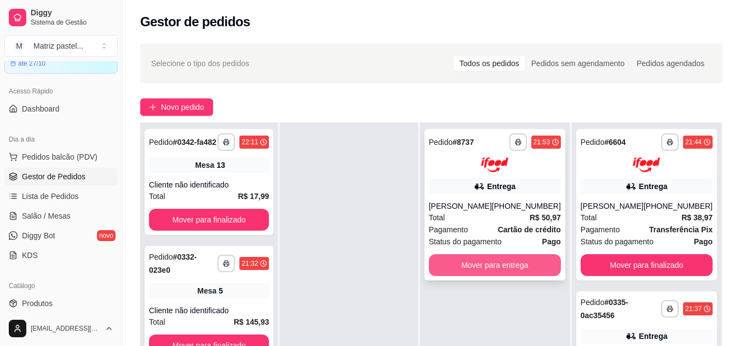
click at [512, 266] on button "Mover para entrega" at bounding box center [495, 266] width 132 height 22
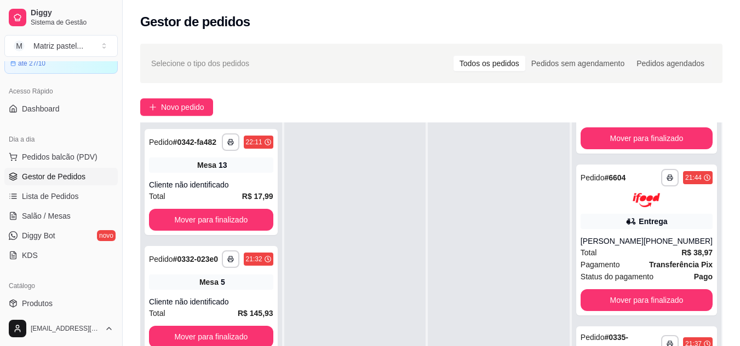
scroll to position [164, 0]
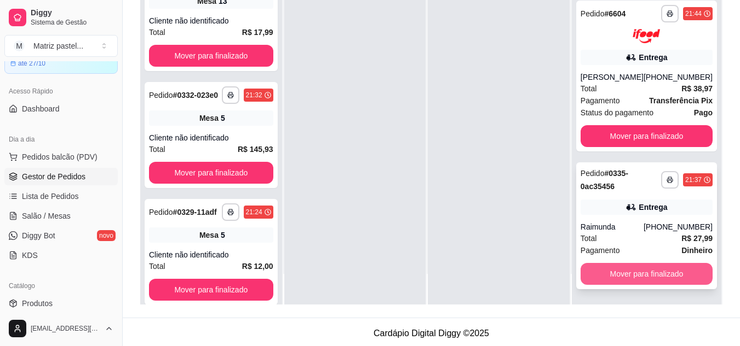
click at [621, 271] on button "Mover para finalizado" at bounding box center [646, 274] width 132 height 22
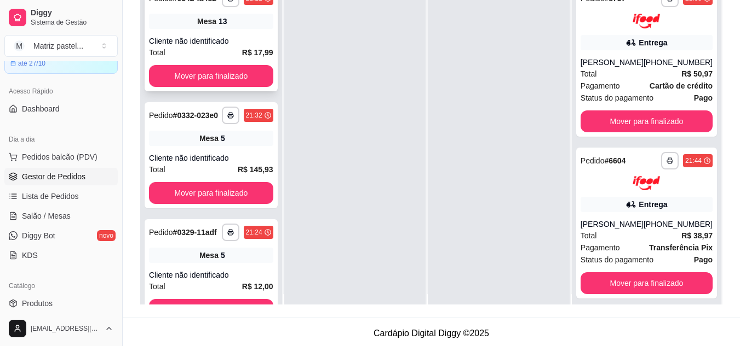
scroll to position [0, 0]
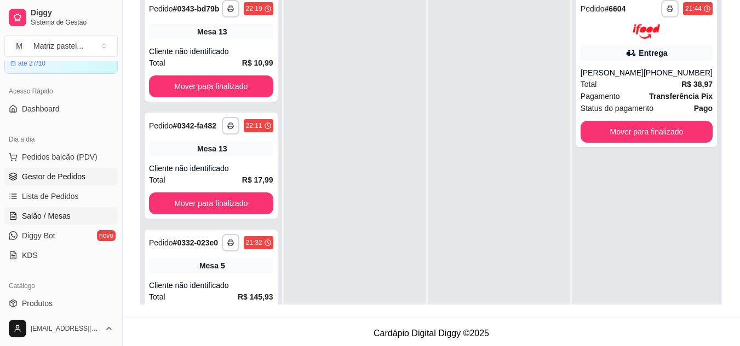
click at [53, 224] on link "Salão / Mesas" at bounding box center [60, 216] width 113 height 18
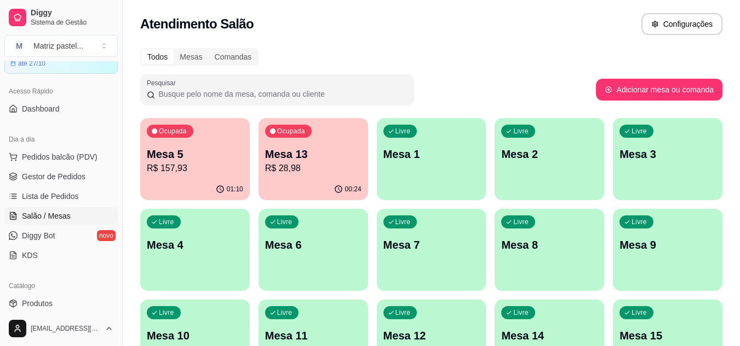
click at [313, 171] on p "R$ 28,98" at bounding box center [313, 168] width 96 height 13
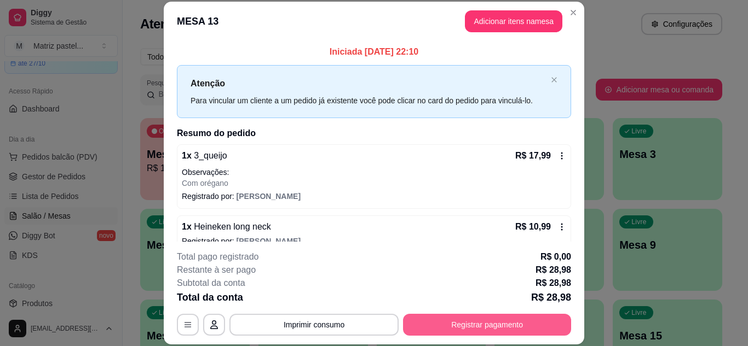
click at [469, 318] on button "Registrar pagamento" at bounding box center [487, 325] width 168 height 22
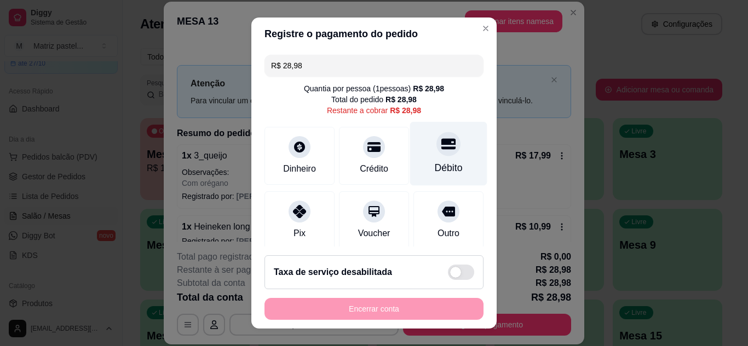
click at [424, 137] on div "Débito" at bounding box center [448, 154] width 77 height 64
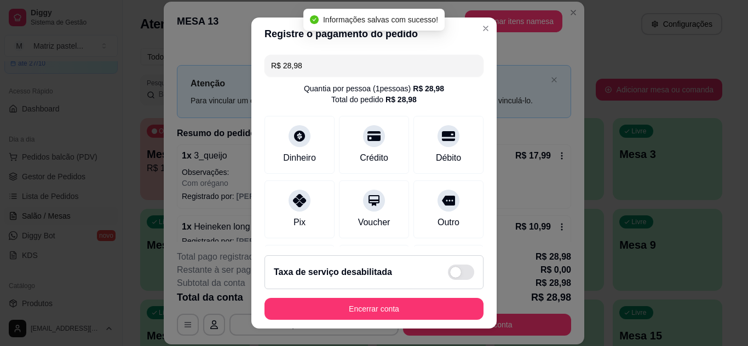
type input "R$ 0,00"
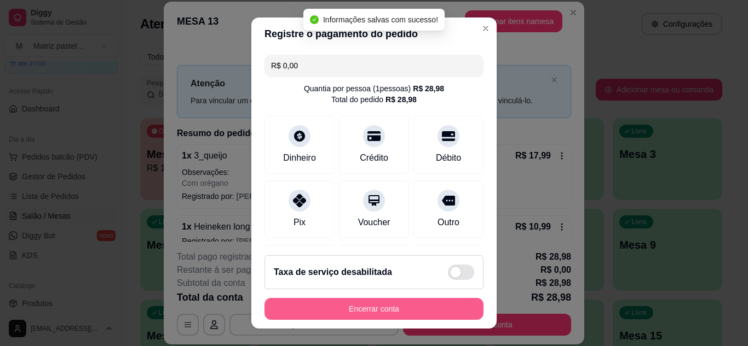
click at [387, 308] on button "Encerrar conta" at bounding box center [373, 309] width 219 height 22
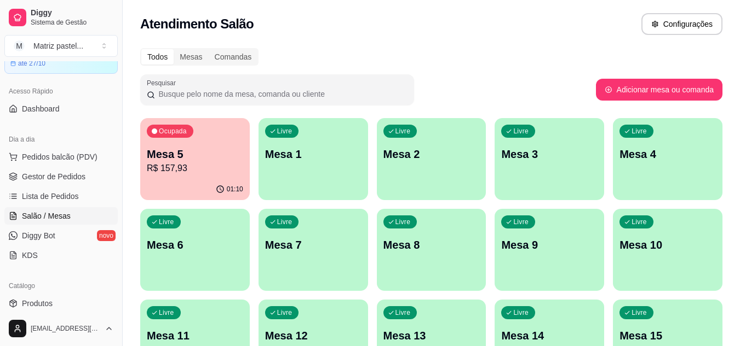
click at [223, 144] on div "Ocupada Mesa 5 R$ 157,93" at bounding box center [194, 148] width 109 height 61
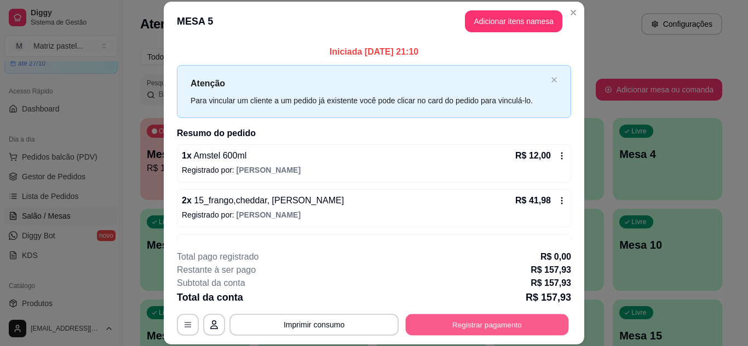
click at [443, 318] on button "Registrar pagamento" at bounding box center [487, 324] width 163 height 21
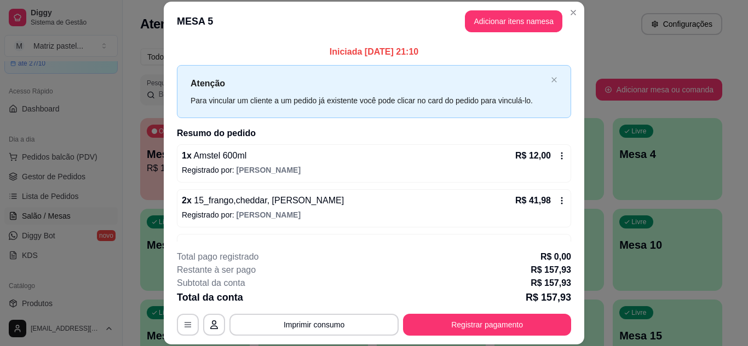
click at [350, 72] on input "R$ 157,93" at bounding box center [374, 66] width 206 height 22
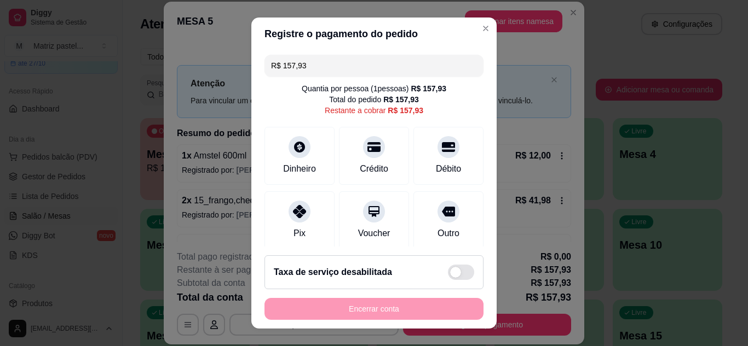
click at [350, 72] on input "R$ 157,93" at bounding box center [374, 66] width 206 height 22
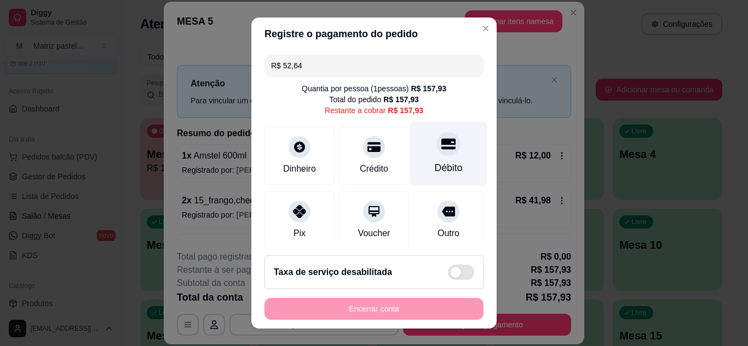
click at [441, 141] on icon at bounding box center [448, 143] width 14 height 11
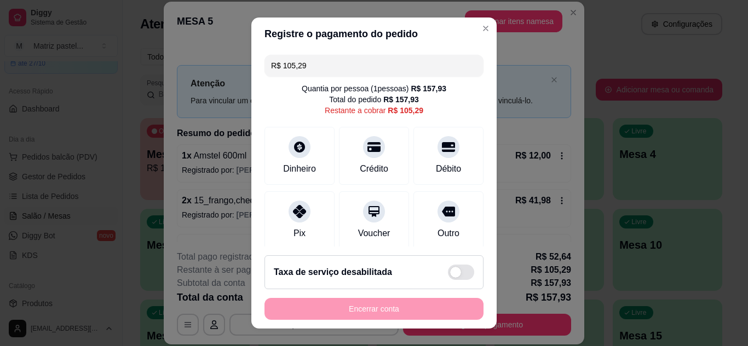
drag, startPoint x: 337, startPoint y: 67, endPoint x: 280, endPoint y: 72, distance: 57.7
click at [280, 72] on input "R$ 105,29" at bounding box center [374, 66] width 206 height 22
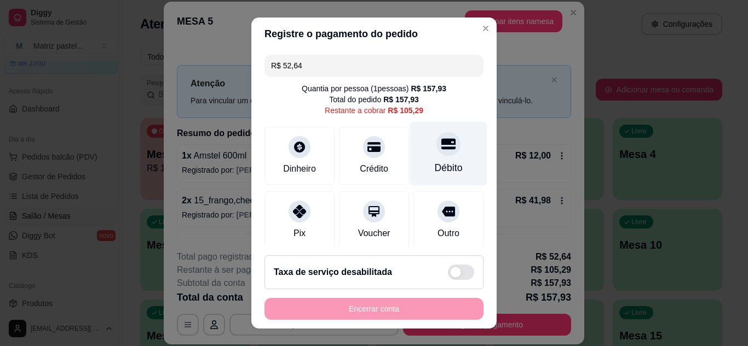
click at [440, 153] on div "Débito" at bounding box center [448, 154] width 77 height 64
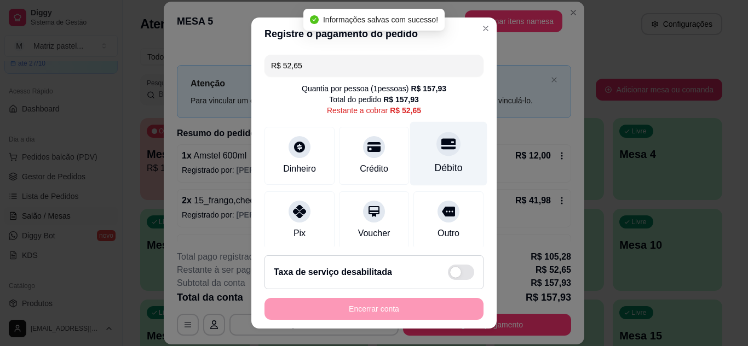
drag, startPoint x: 438, startPoint y: 152, endPoint x: 430, endPoint y: 153, distance: 8.2
click at [436, 153] on div at bounding box center [448, 144] width 24 height 24
type input "R$ 0,00"
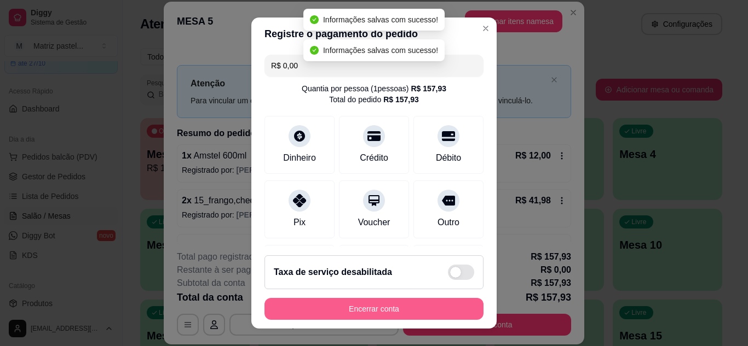
click at [338, 319] on button "Encerrar conta" at bounding box center [373, 309] width 219 height 22
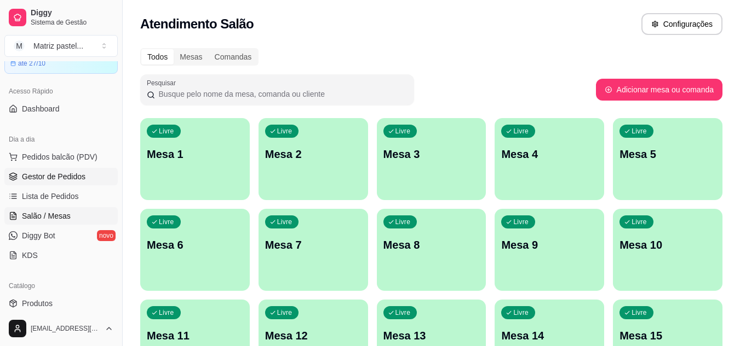
click at [41, 179] on span "Gestor de Pedidos" at bounding box center [53, 176] width 63 height 11
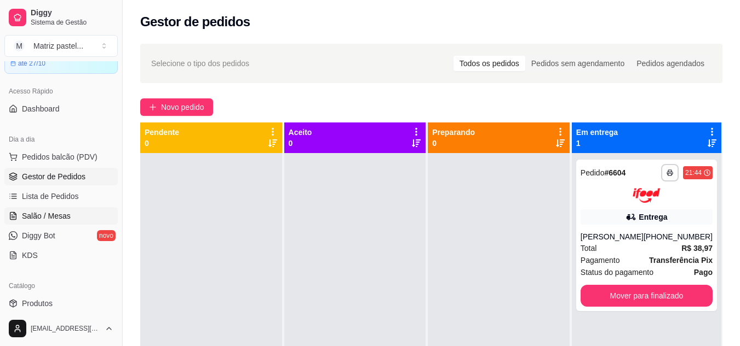
click at [49, 218] on span "Salão / Mesas" at bounding box center [46, 216] width 49 height 11
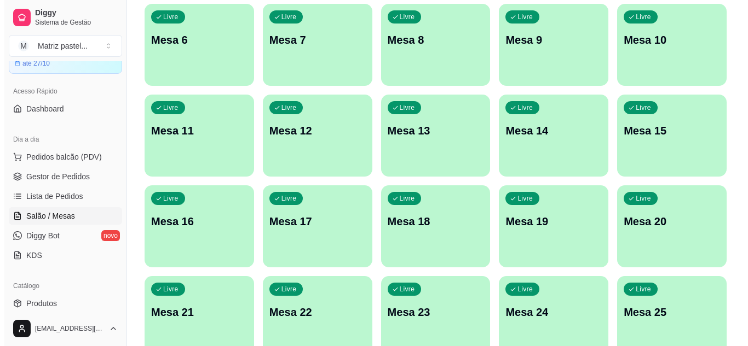
scroll to position [262, 0]
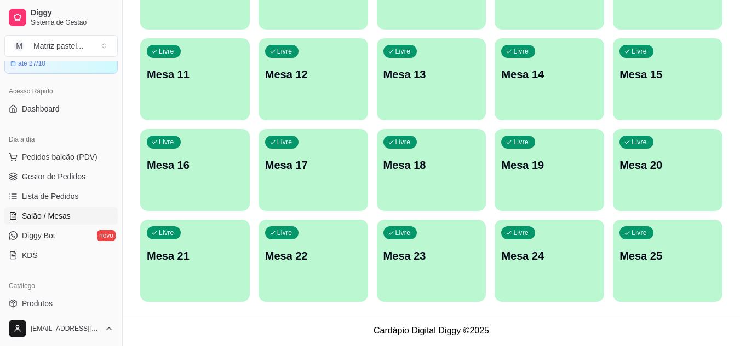
click at [648, 240] on div "Livre Mesa 25" at bounding box center [667, 254] width 109 height 69
click at [691, 268] on div "Livre Mesa 25" at bounding box center [667, 254] width 109 height 69
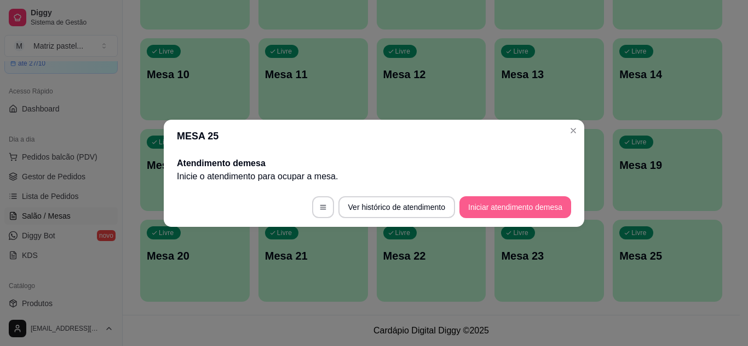
click at [513, 215] on button "Iniciar atendimento de mesa" at bounding box center [515, 208] width 112 height 22
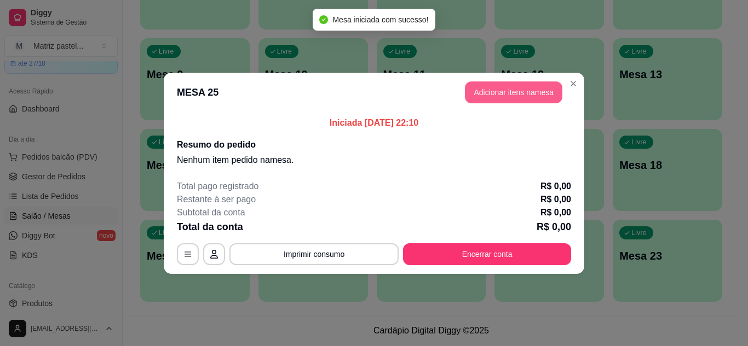
click at [484, 86] on button "Adicionar itens na mesa" at bounding box center [513, 93] width 97 height 22
click at [230, 86] on div "Pesquisa" at bounding box center [259, 70] width 470 height 31
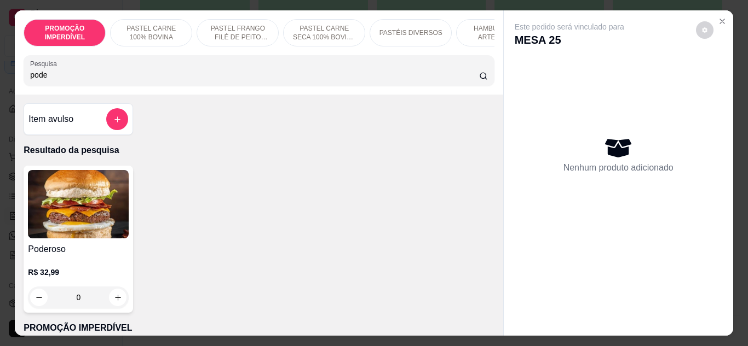
type input "pode"
click at [112, 304] on div "0" at bounding box center [78, 298] width 101 height 22
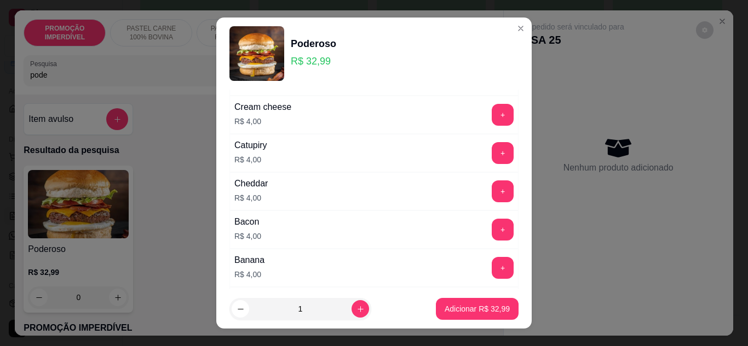
scroll to position [164, 0]
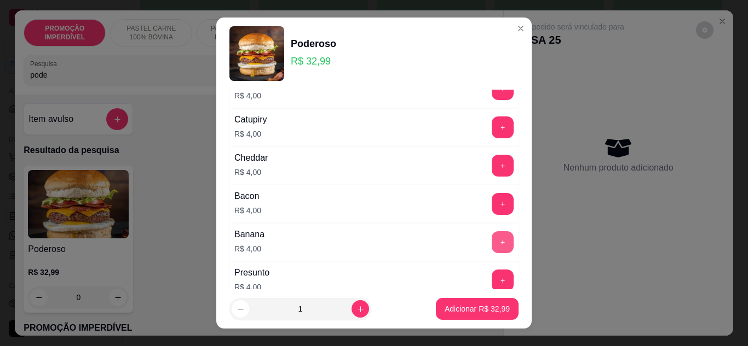
click at [492, 240] on button "+" at bounding box center [503, 243] width 22 height 22
click at [464, 305] on p "Adicionar R$ 36,99" at bounding box center [476, 309] width 65 height 11
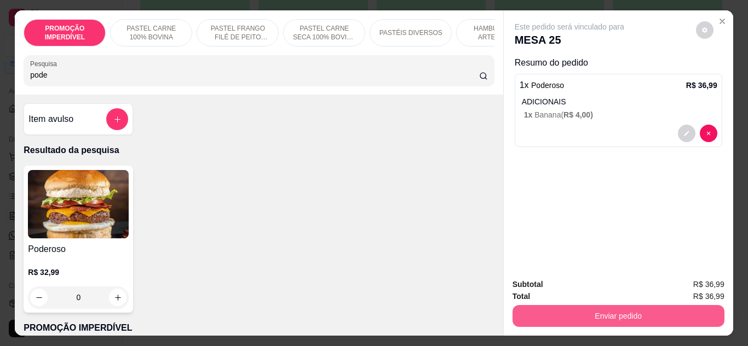
click at [597, 316] on button "Enviar pedido" at bounding box center [618, 316] width 212 height 22
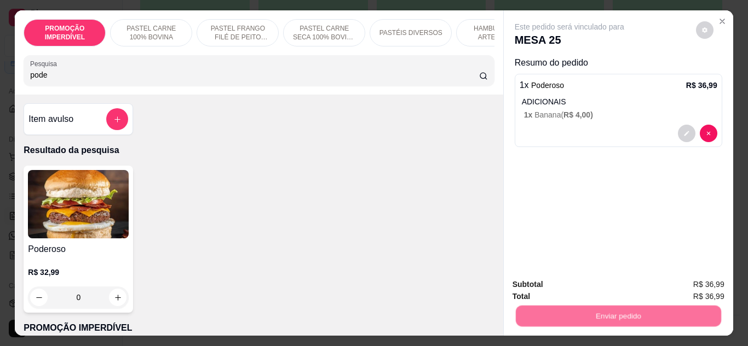
click at [669, 285] on button "Enviar pedido" at bounding box center [696, 285] width 62 height 21
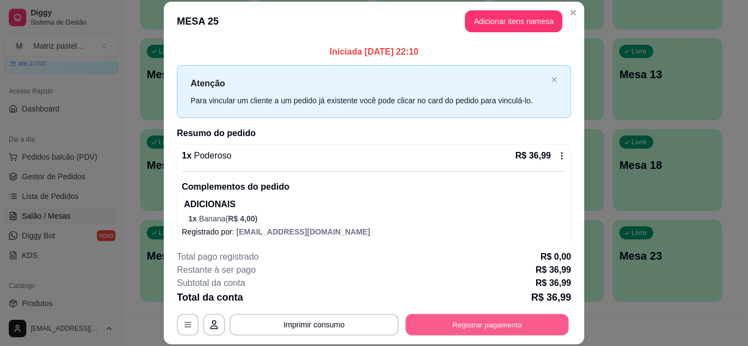
click at [489, 322] on button "Registrar pagamento" at bounding box center [487, 324] width 163 height 21
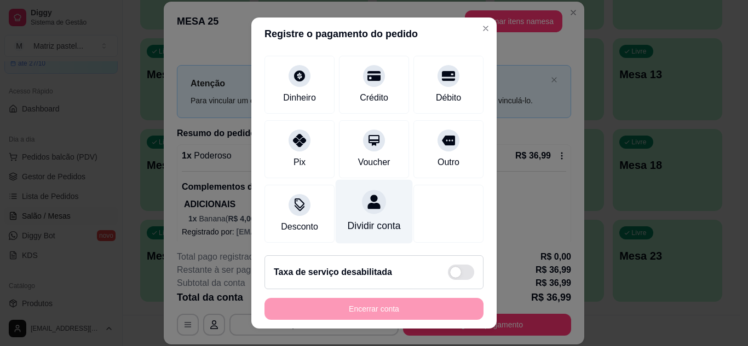
scroll to position [84, 0]
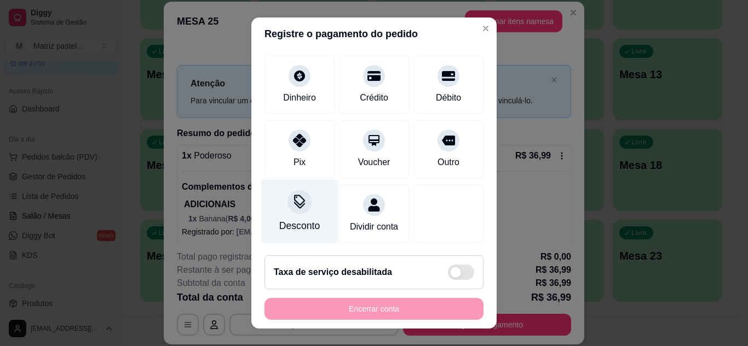
click at [292, 195] on icon at bounding box center [299, 202] width 14 height 14
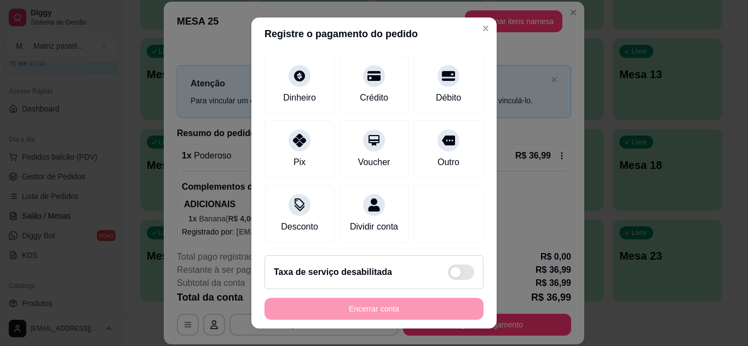
click at [425, 159] on div "Em porcentagem" at bounding box center [431, 155] width 73 height 14
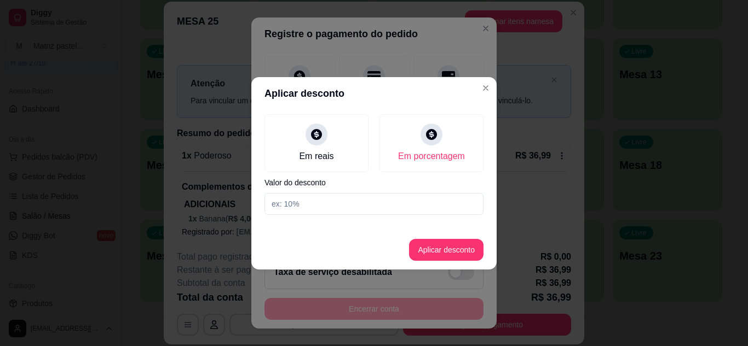
click at [368, 206] on input at bounding box center [373, 204] width 219 height 22
type input "20"
click at [453, 255] on button "Aplicar desconto" at bounding box center [446, 250] width 74 height 22
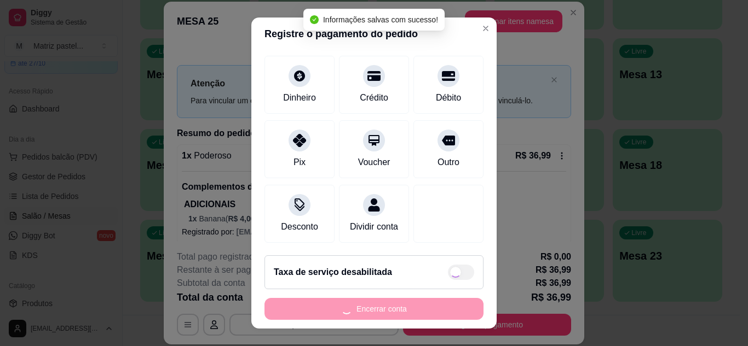
type input "R$ 29,59"
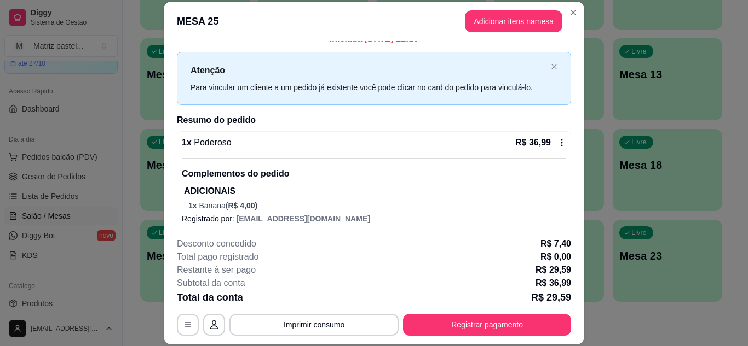
scroll to position [20, 0]
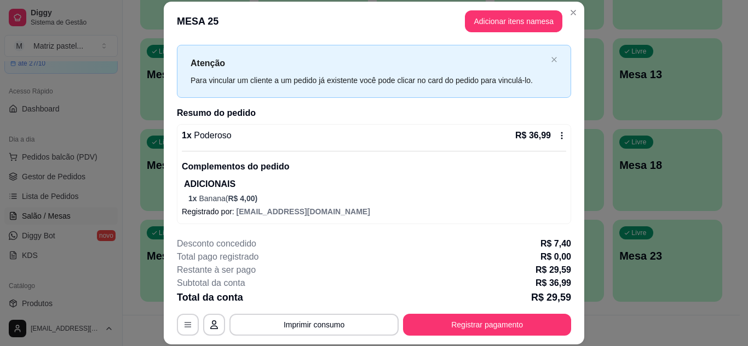
click at [557, 138] on icon at bounding box center [561, 135] width 9 height 9
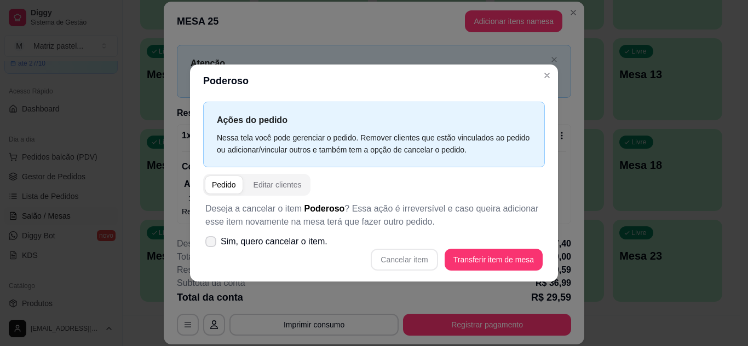
click at [282, 244] on span "Sim, quero cancelar o item." at bounding box center [274, 241] width 107 height 13
click at [212, 244] on input "Sim, quero cancelar o item." at bounding box center [208, 247] width 7 height 7
checkbox input "true"
click at [427, 260] on button "Cancelar item" at bounding box center [404, 260] width 67 height 22
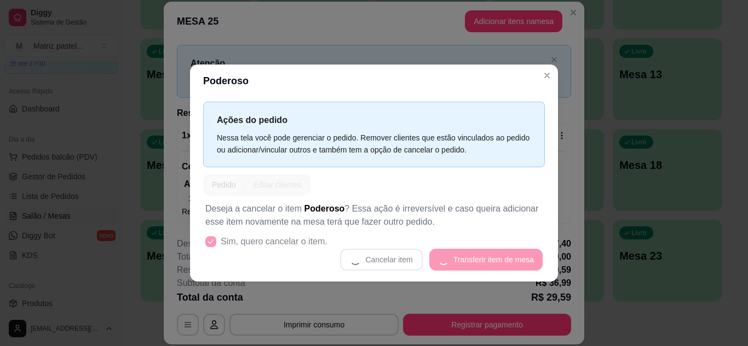
scroll to position [0, 0]
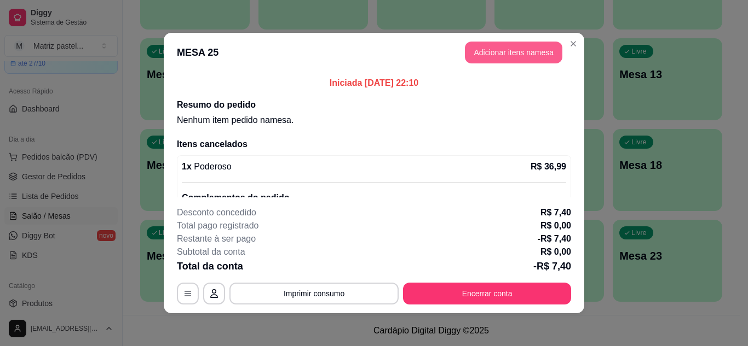
click at [510, 49] on button "Adicionar itens na mesa" at bounding box center [513, 53] width 97 height 22
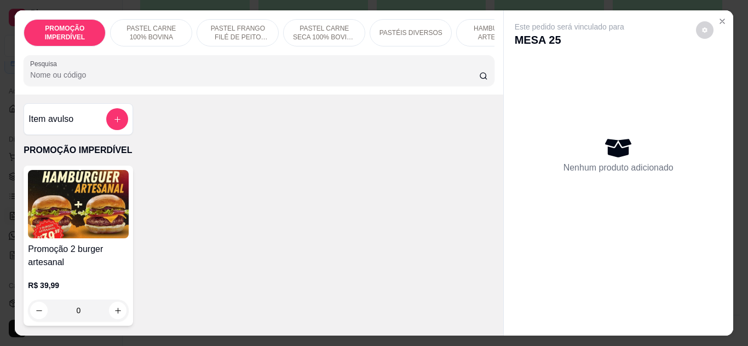
click at [240, 80] on input "Pesquisa" at bounding box center [254, 75] width 449 height 11
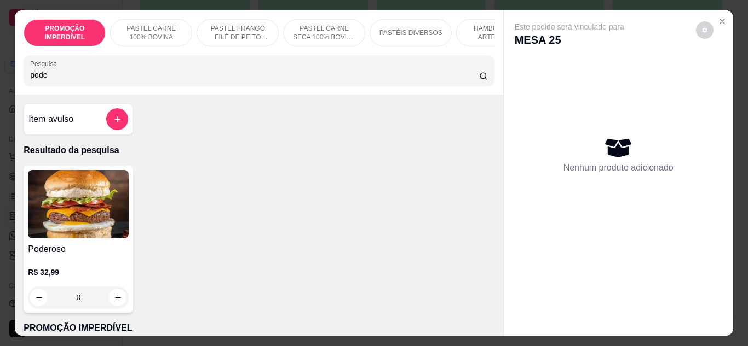
type input "pode"
click at [112, 298] on div "0" at bounding box center [78, 298] width 101 height 22
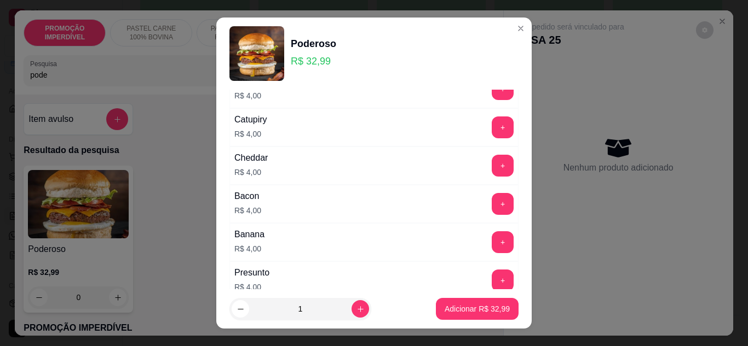
scroll to position [219, 0]
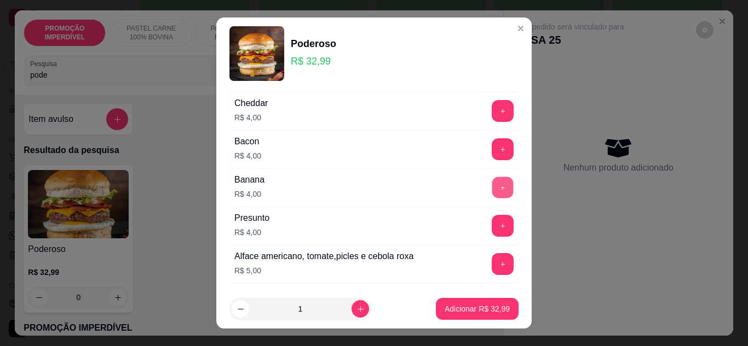
click at [492, 186] on button "+" at bounding box center [502, 187] width 21 height 21
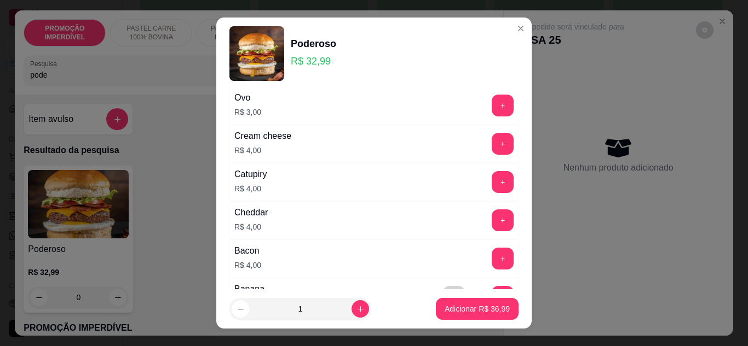
scroll to position [55, 0]
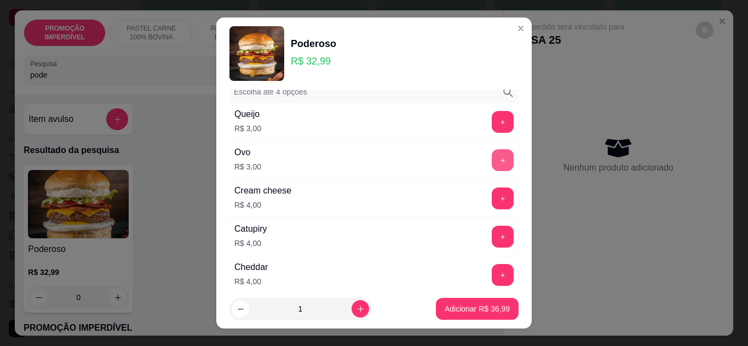
click at [492, 156] on button "+" at bounding box center [503, 160] width 22 height 22
click at [475, 309] on p "Adicionar R$ 39,99" at bounding box center [476, 309] width 65 height 11
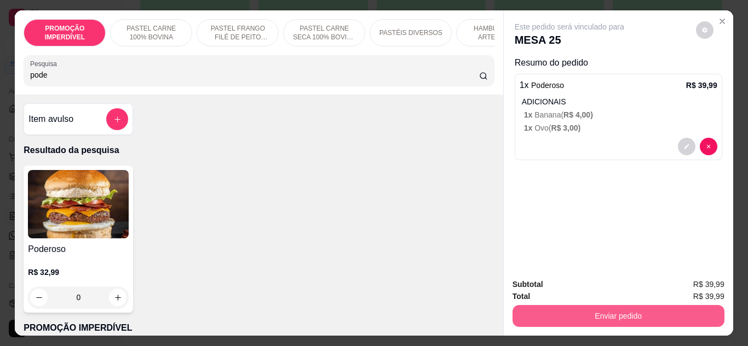
click at [587, 307] on button "Enviar pedido" at bounding box center [618, 316] width 212 height 22
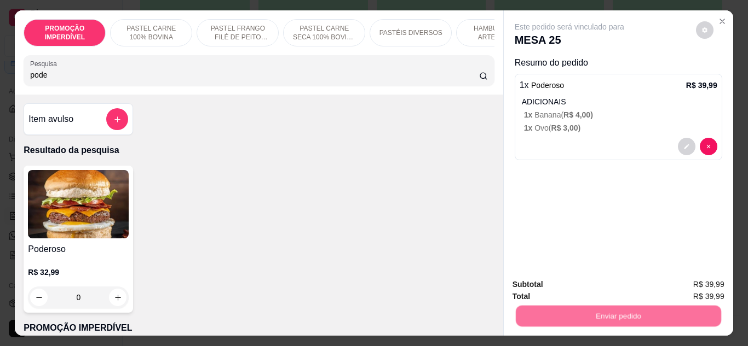
click at [701, 275] on button "Enviar pedido" at bounding box center [696, 285] width 60 height 20
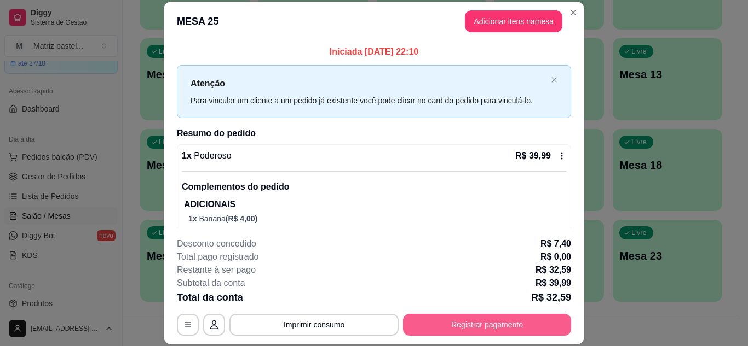
click at [487, 317] on button "Registrar pagamento" at bounding box center [487, 325] width 168 height 22
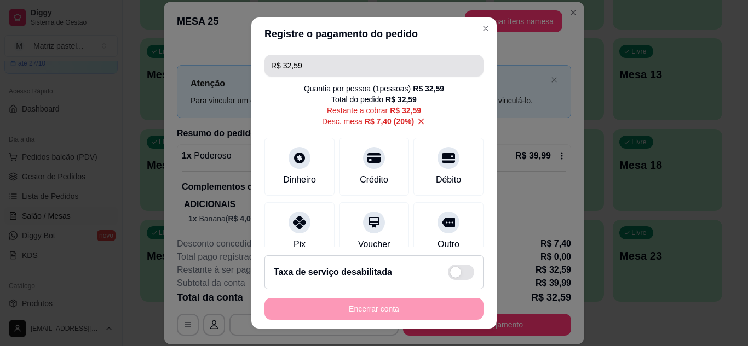
click at [323, 68] on input "R$ 32,59" at bounding box center [374, 66] width 206 height 22
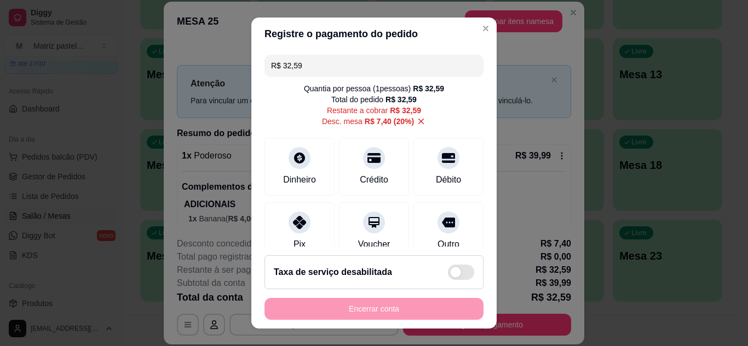
click at [323, 68] on input "R$ 32,59" at bounding box center [374, 66] width 206 height 22
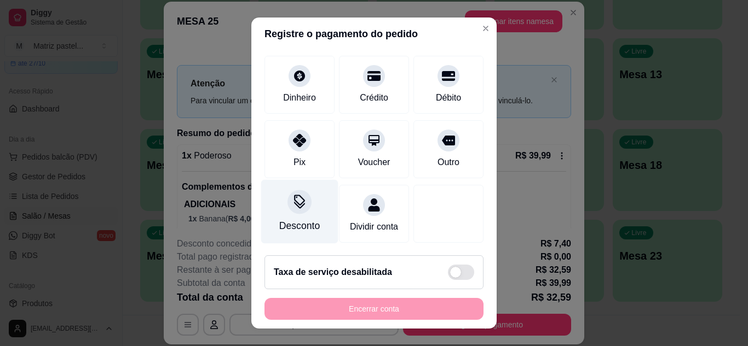
scroll to position [95, 0]
type input "R$ 0,00"
click at [282, 199] on div "Desconto" at bounding box center [299, 212] width 77 height 64
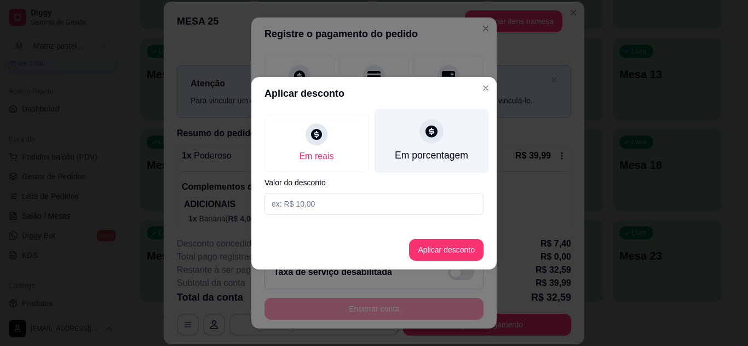
drag, startPoint x: 435, startPoint y: 144, endPoint x: 425, endPoint y: 148, distance: 10.6
click at [435, 143] on div "Em porcentagem" at bounding box center [431, 141] width 114 height 64
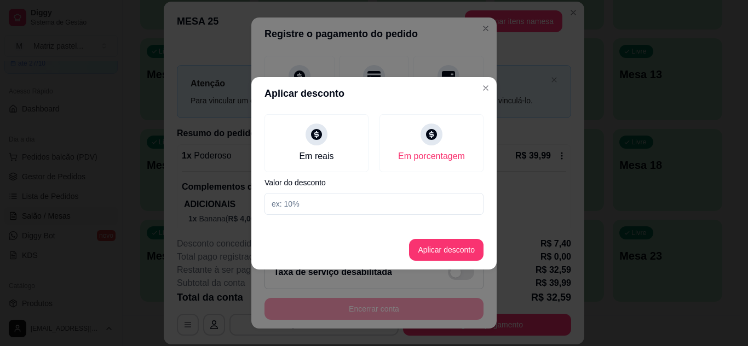
click at [347, 205] on input at bounding box center [373, 204] width 219 height 22
type input "20"
click at [438, 249] on button "Aplicar desconto" at bounding box center [446, 250] width 74 height 22
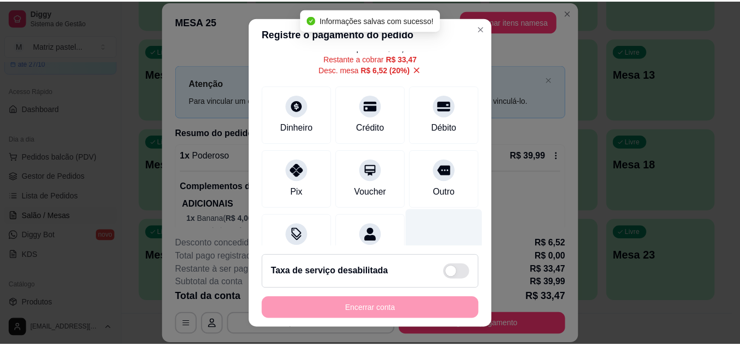
scroll to position [0, 0]
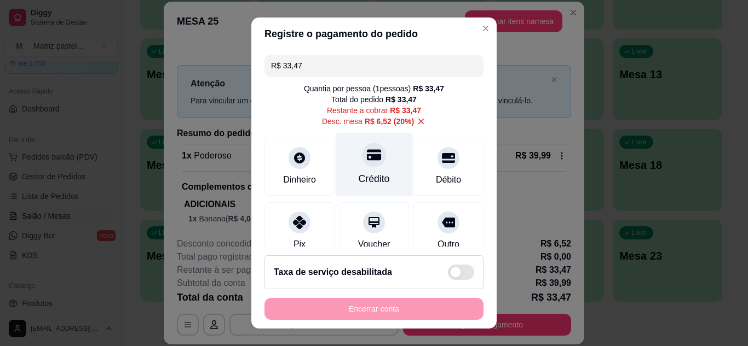
click at [374, 160] on div "Crédito" at bounding box center [374, 164] width 77 height 64
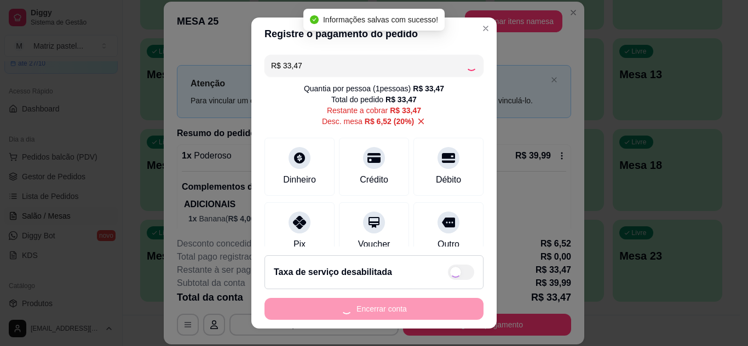
type input "R$ 0,00"
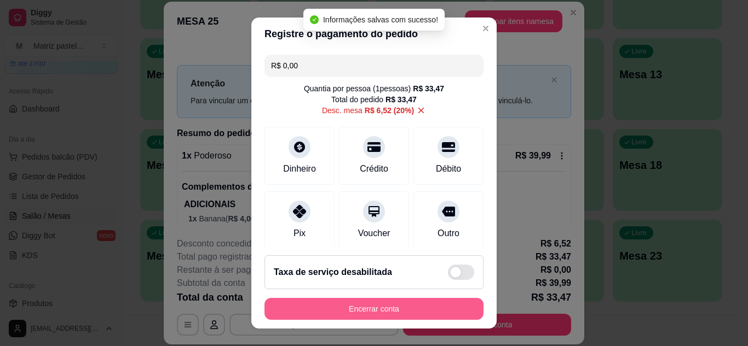
click at [395, 314] on button "Encerrar conta" at bounding box center [373, 309] width 219 height 22
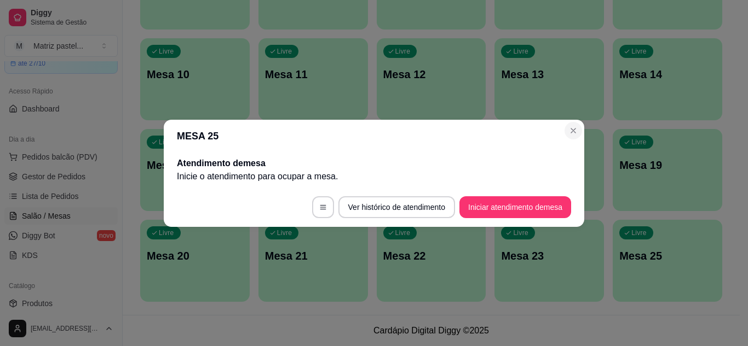
click at [564, 129] on section "MESA 25 Atendimento de mesa Inicie o atendimento para ocupar a mesa . Ver histó…" at bounding box center [374, 173] width 420 height 107
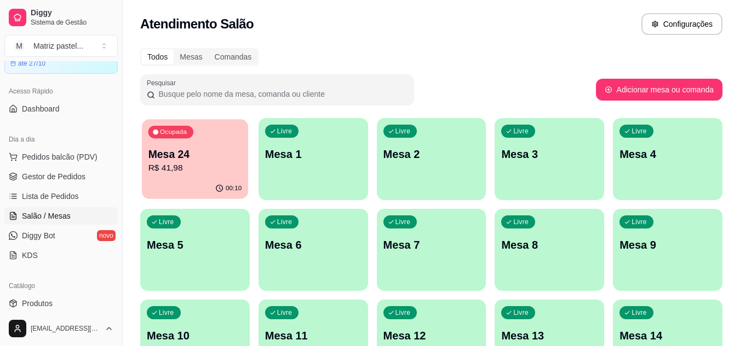
click at [216, 178] on div "Ocupada Mesa 24 R$ 41,98" at bounding box center [195, 148] width 106 height 59
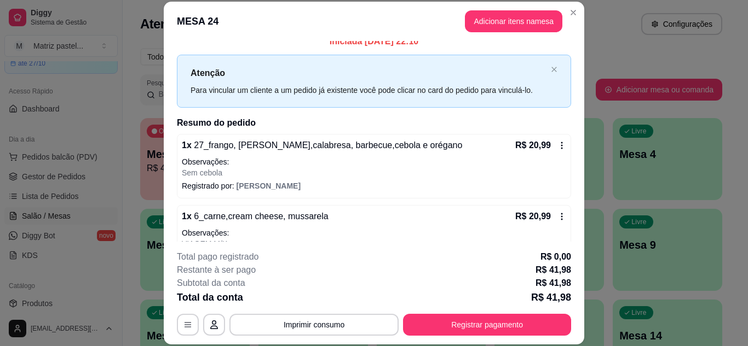
scroll to position [43, 0]
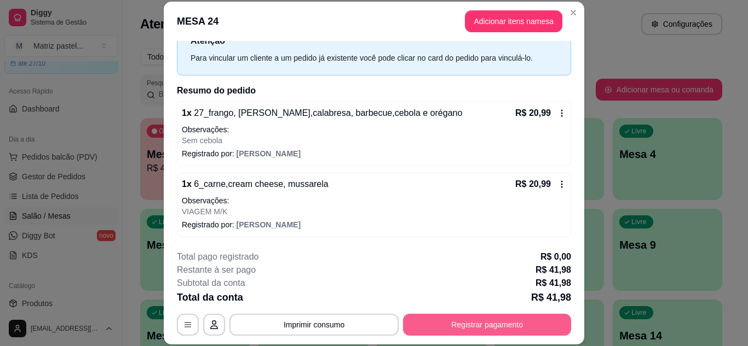
click at [430, 314] on button "Registrar pagamento" at bounding box center [487, 325] width 168 height 22
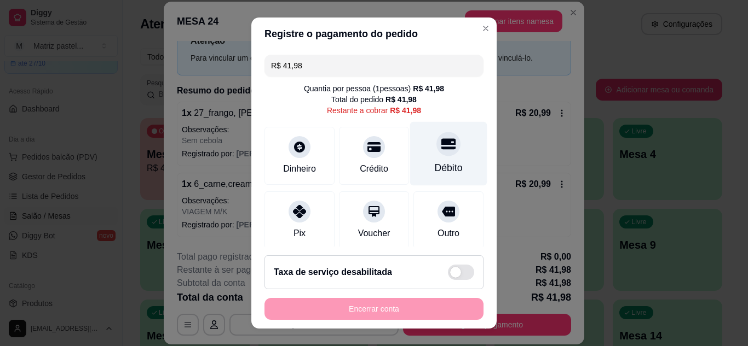
click at [435, 166] on div "Débito" at bounding box center [449, 168] width 28 height 14
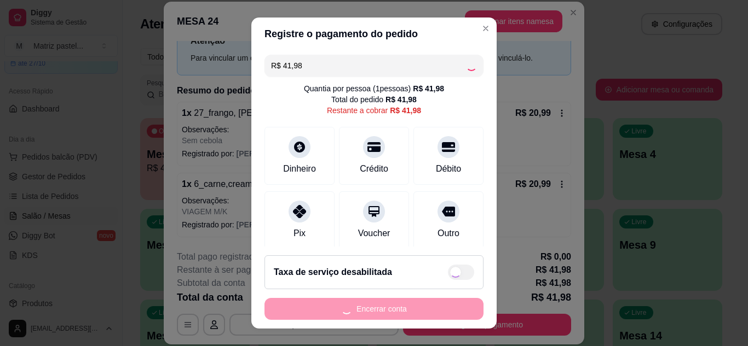
type input "R$ 0,00"
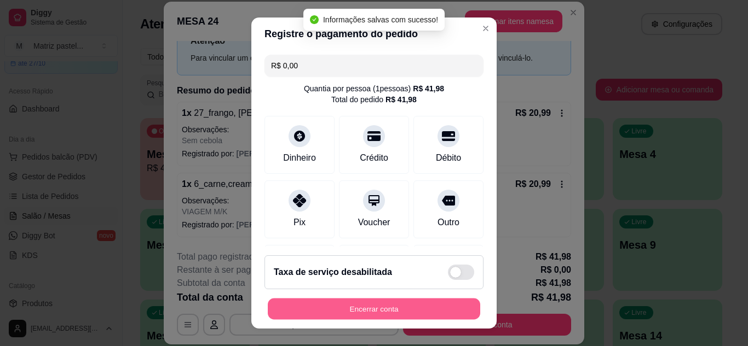
click at [314, 303] on button "Encerrar conta" at bounding box center [374, 309] width 212 height 21
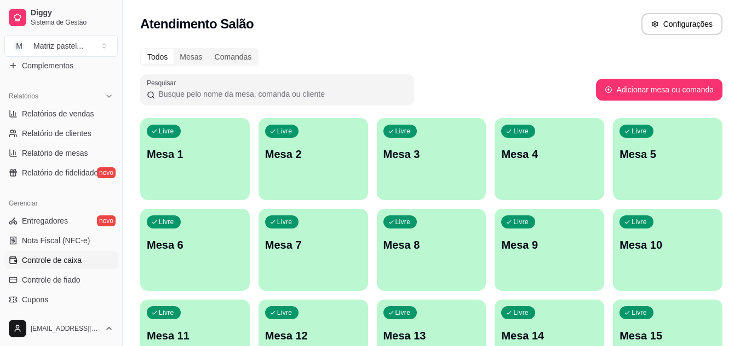
scroll to position [328, 0]
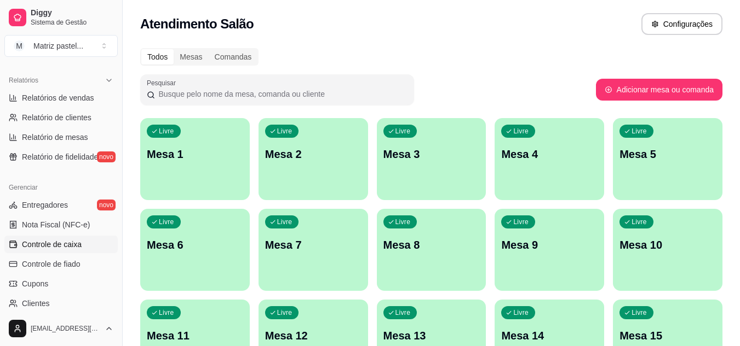
click at [47, 252] on link "Controle de caixa" at bounding box center [60, 245] width 113 height 18
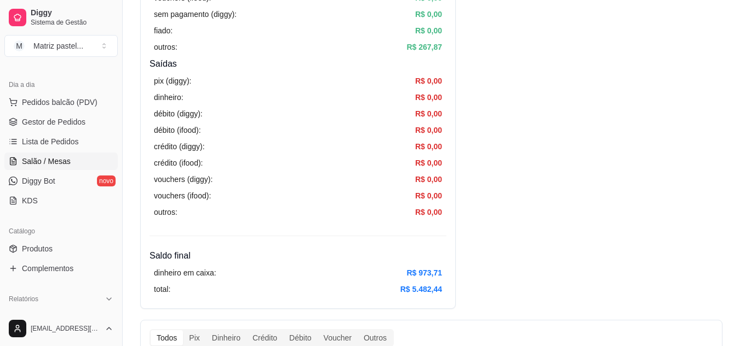
scroll to position [55, 0]
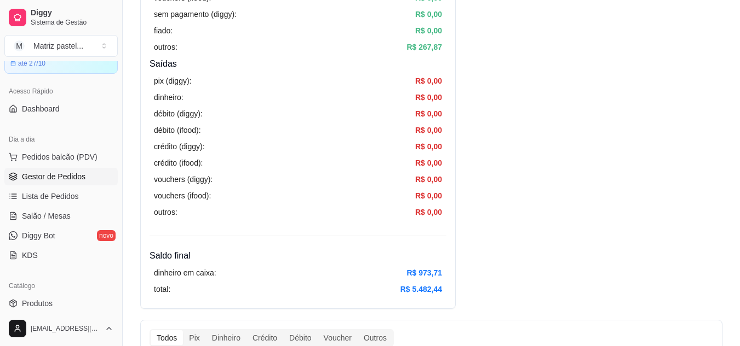
click at [61, 176] on span "Gestor de Pedidos" at bounding box center [53, 176] width 63 height 11
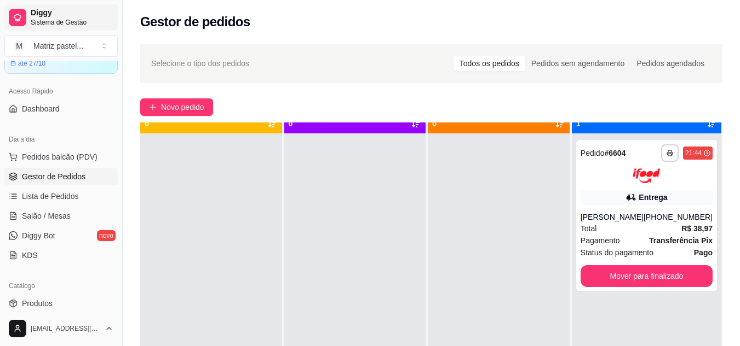
scroll to position [31, 0]
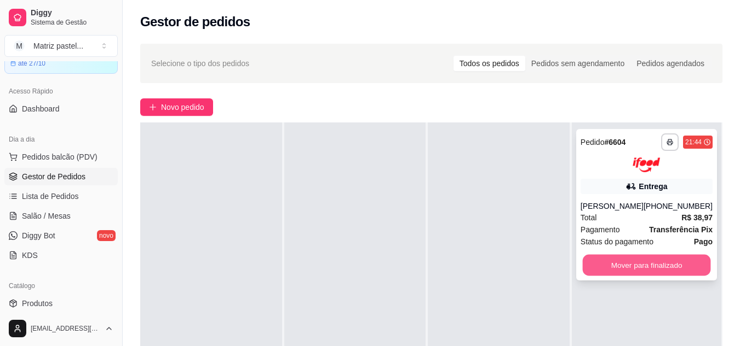
click at [610, 271] on button "Mover para finalizado" at bounding box center [646, 265] width 128 height 21
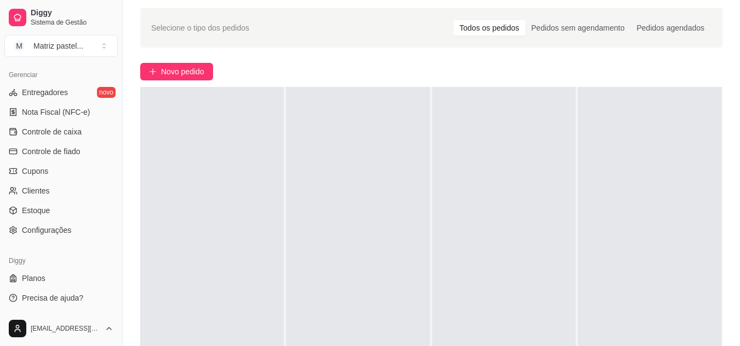
scroll to position [55, 0]
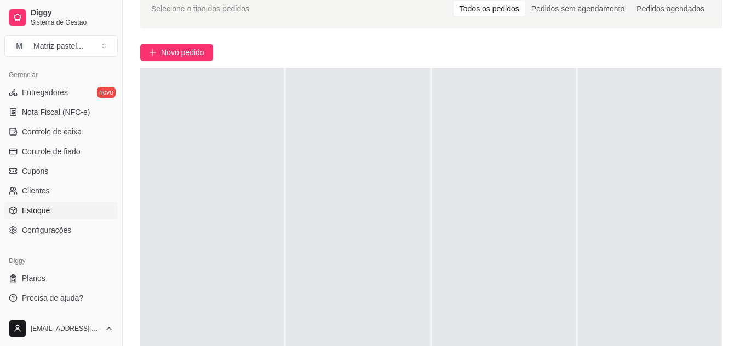
click at [42, 205] on link "Estoque" at bounding box center [60, 211] width 113 height 18
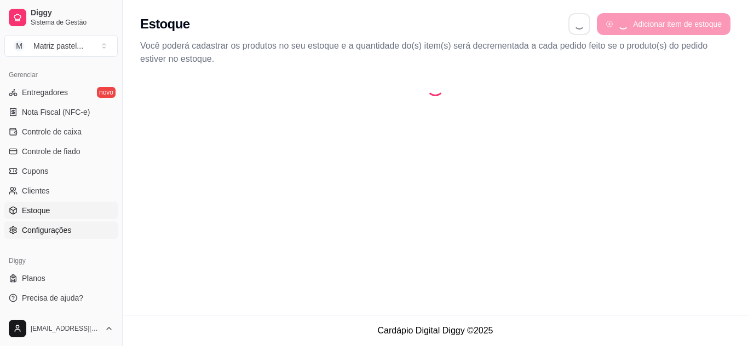
select select "QUANTITY_ORDER"
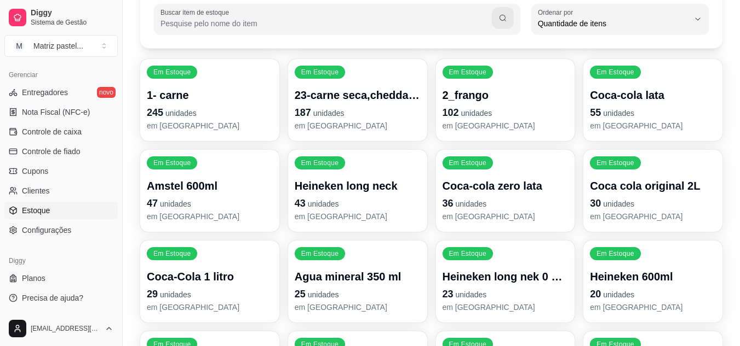
scroll to position [10, 0]
click at [50, 132] on span "Controle de caixa" at bounding box center [52, 131] width 60 height 11
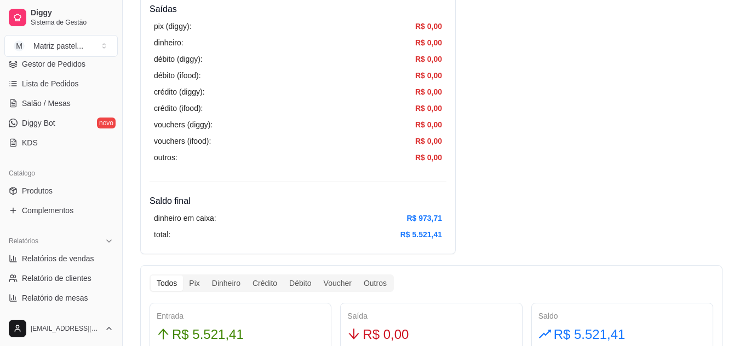
scroll to position [113, 0]
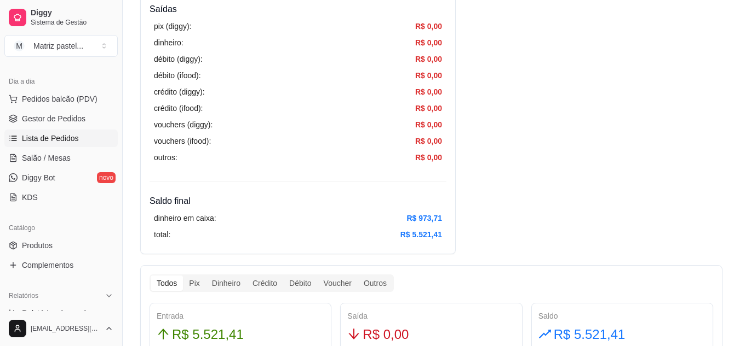
click at [48, 138] on span "Lista de Pedidos" at bounding box center [50, 138] width 57 height 11
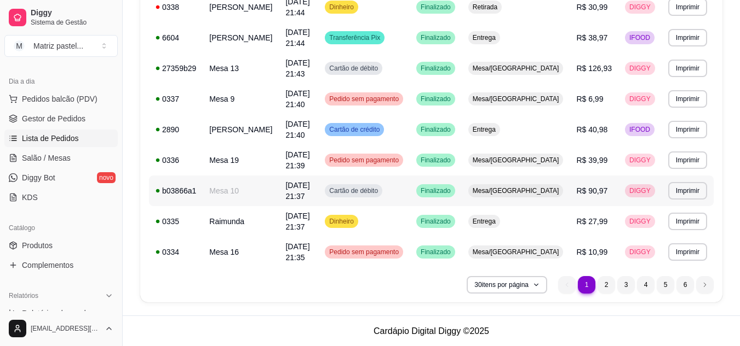
scroll to position [811, 0]
click at [600, 286] on li "2" at bounding box center [606, 285] width 18 height 18
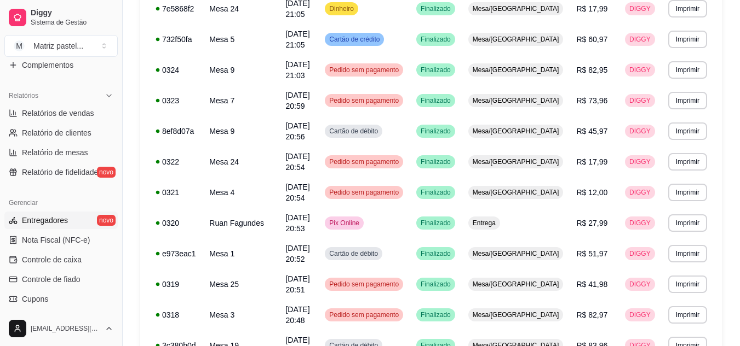
scroll to position [332, 0]
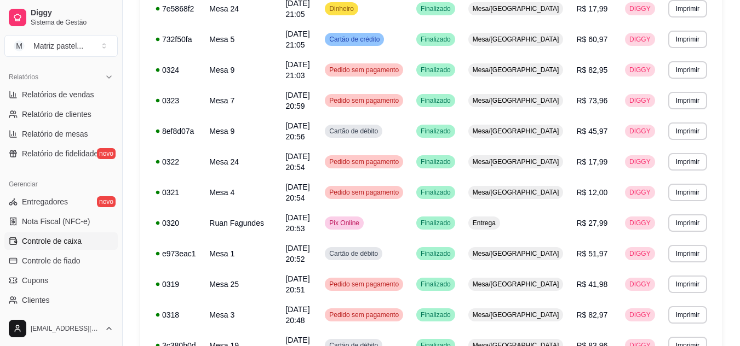
click at [53, 238] on span "Controle de caixa" at bounding box center [52, 241] width 60 height 11
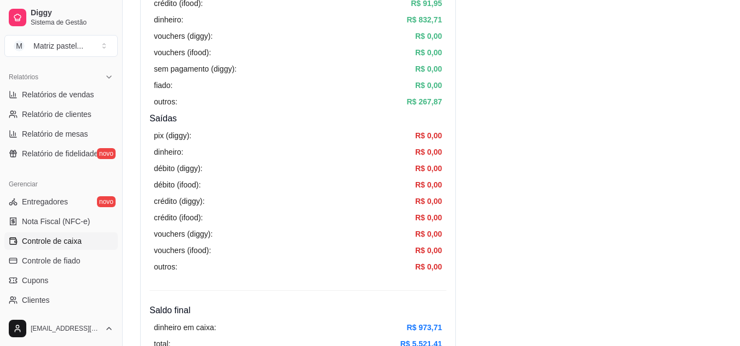
scroll to position [383, 0]
